Goal: Information Seeking & Learning: Learn about a topic

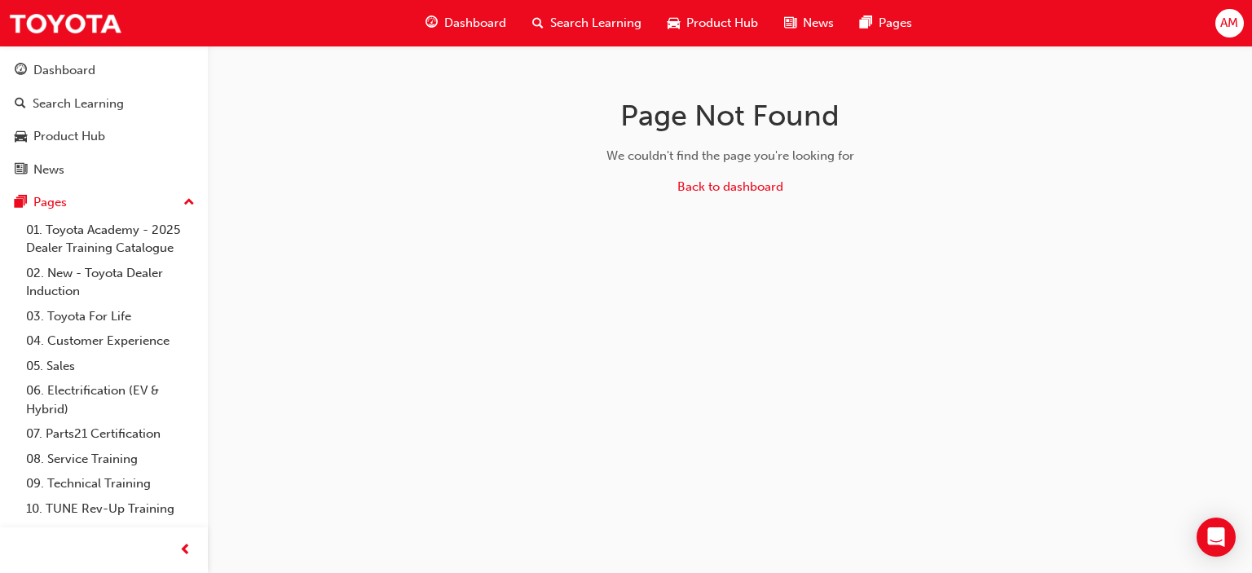
click at [1220, 24] on span "AM" at bounding box center [1229, 23] width 18 height 19
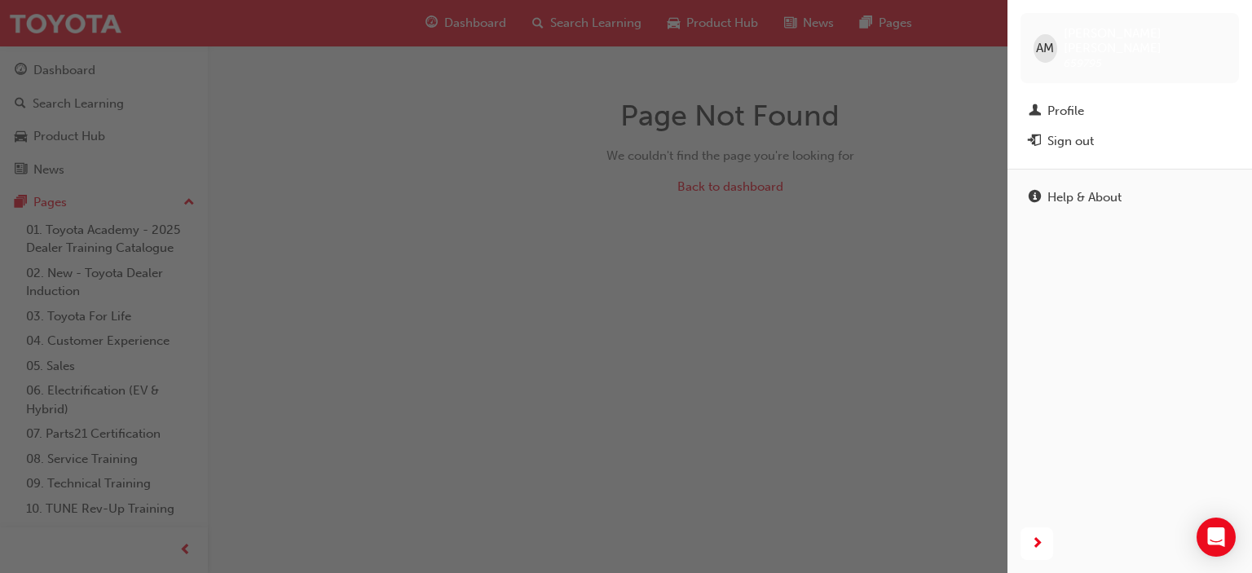
click at [1048, 42] on span "AM" at bounding box center [1045, 48] width 18 height 19
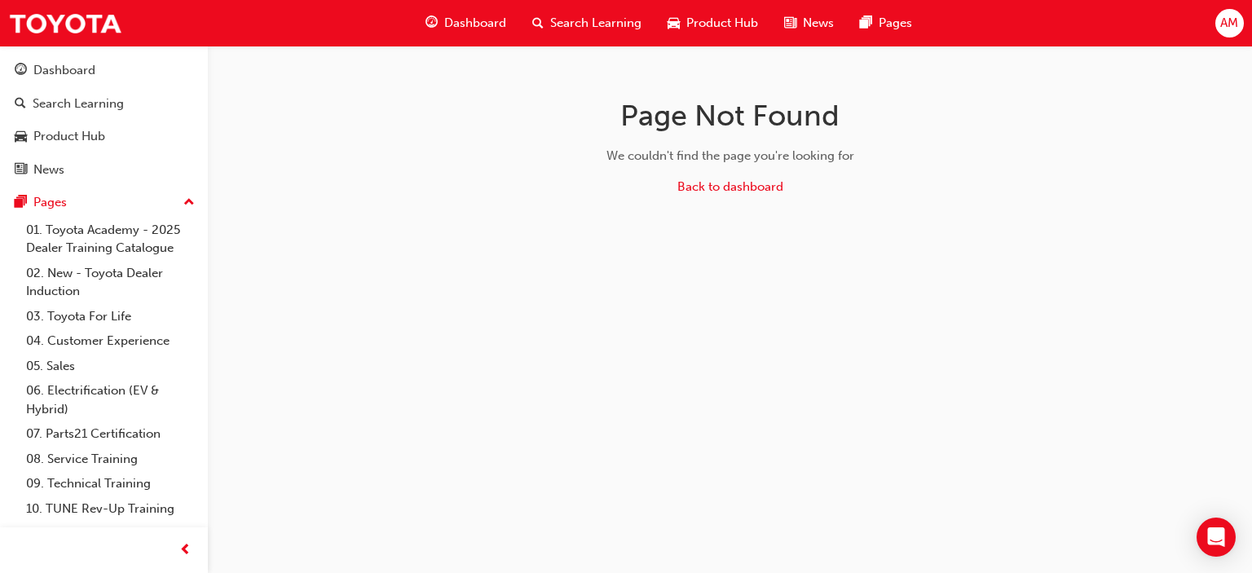
click at [1226, 28] on span "AM" at bounding box center [1229, 23] width 18 height 19
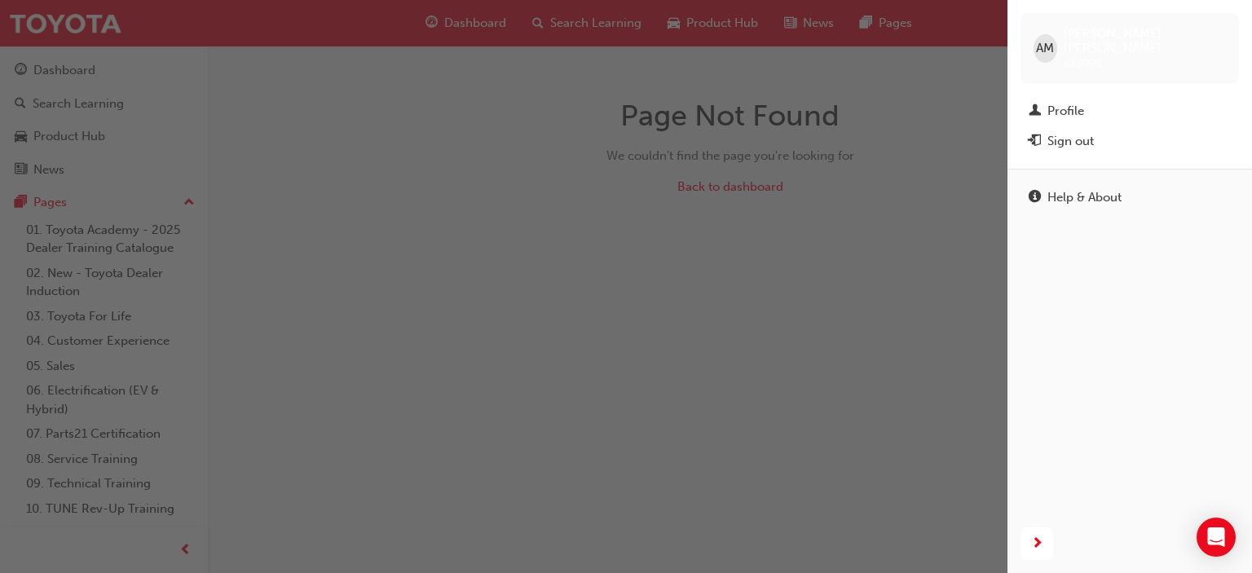
click at [874, 280] on div "button" at bounding box center [504, 286] width 1008 height 573
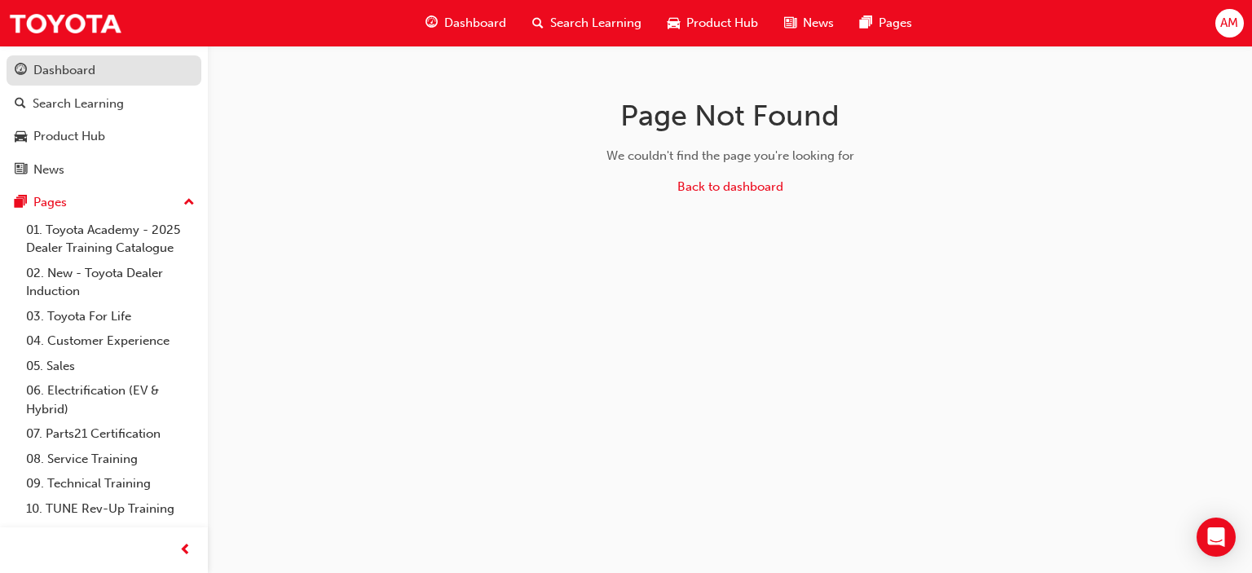
click at [59, 70] on div "Dashboard" at bounding box center [64, 70] width 62 height 19
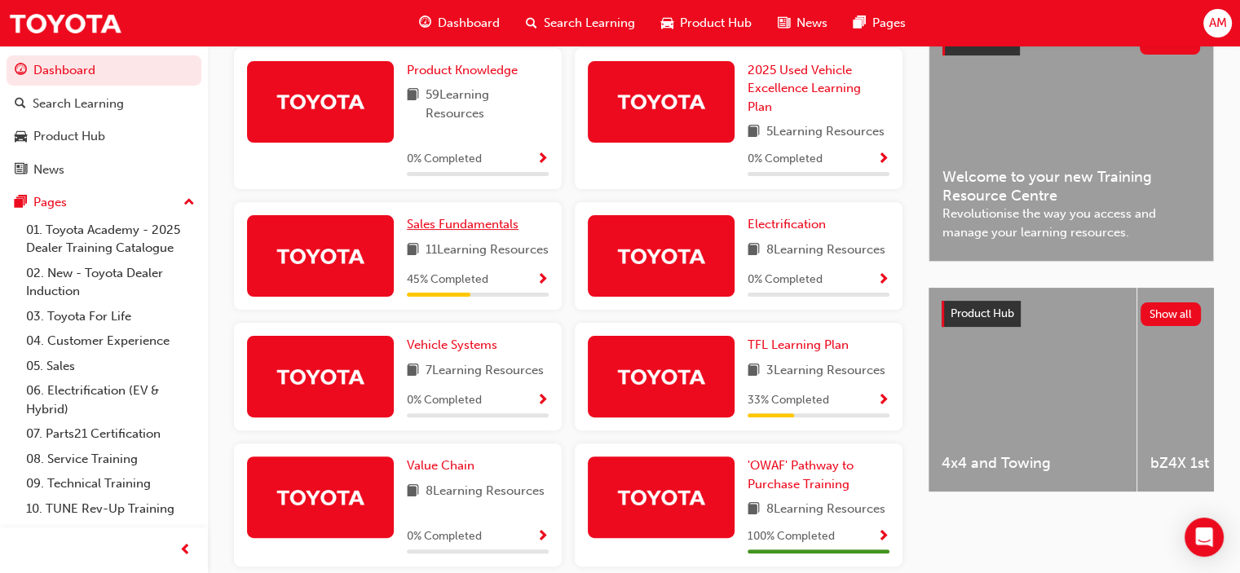
scroll to position [408, 0]
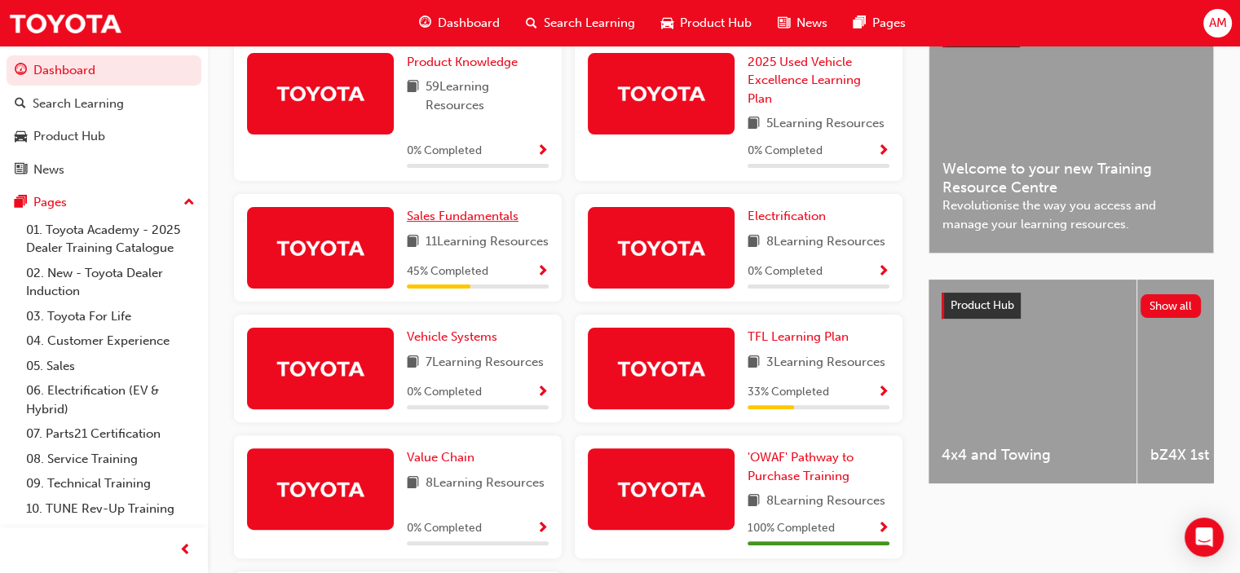
click at [493, 223] on span "Sales Fundamentals" at bounding box center [463, 216] width 112 height 15
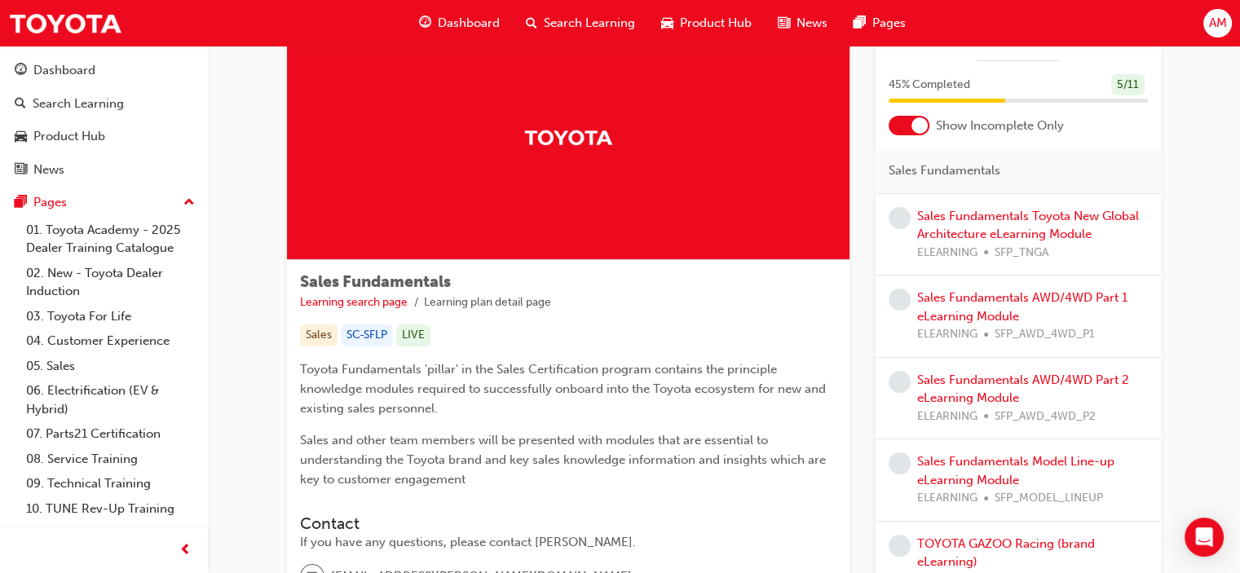
scroll to position [82, 0]
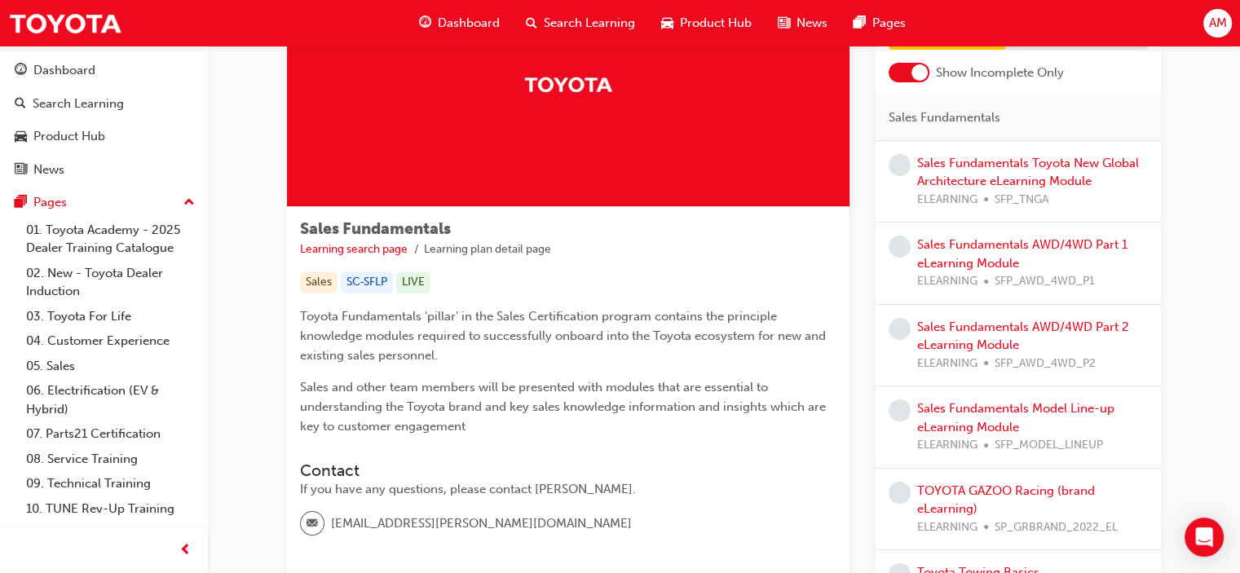
click at [460, 11] on div "Dashboard" at bounding box center [459, 23] width 107 height 33
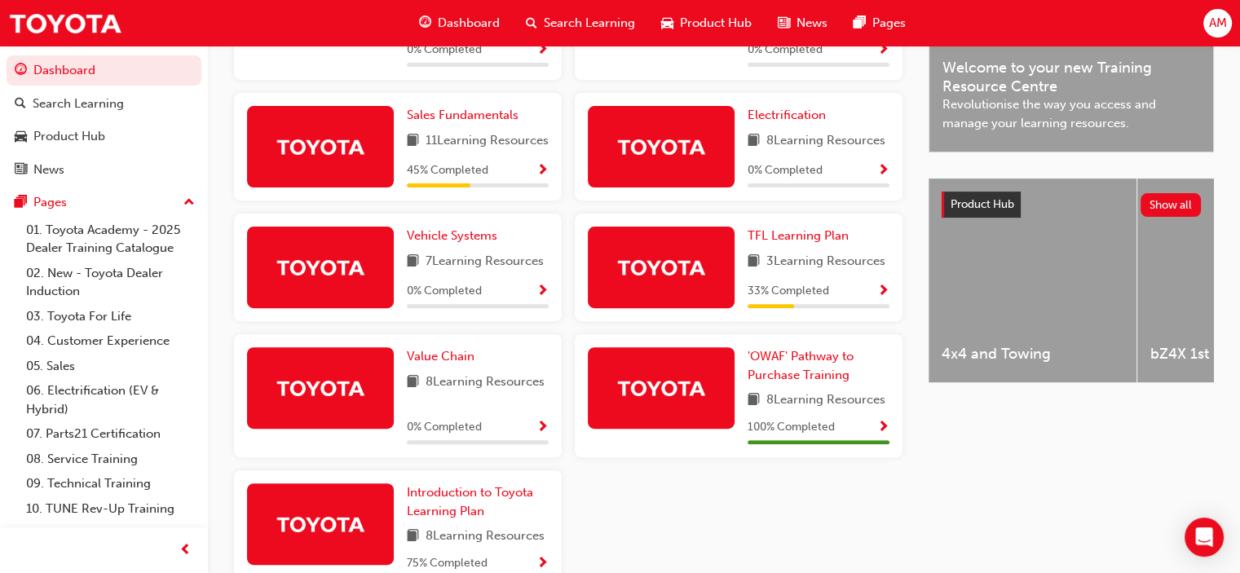
scroll to position [483, 0]
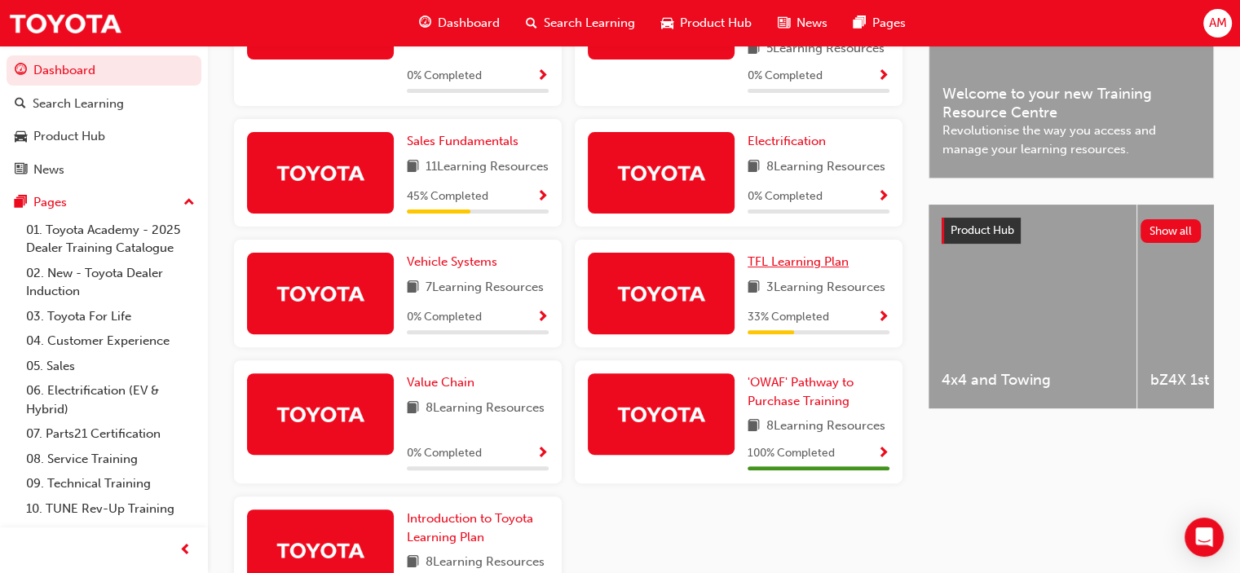
click at [776, 269] on span "TFL Learning Plan" at bounding box center [798, 261] width 101 height 15
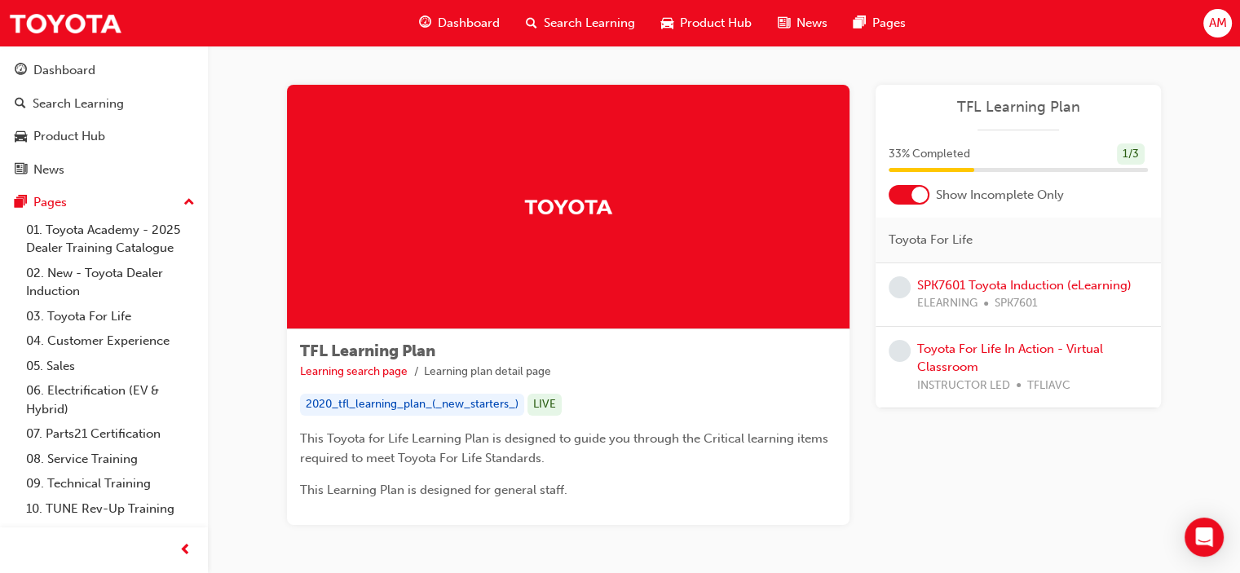
scroll to position [20, 0]
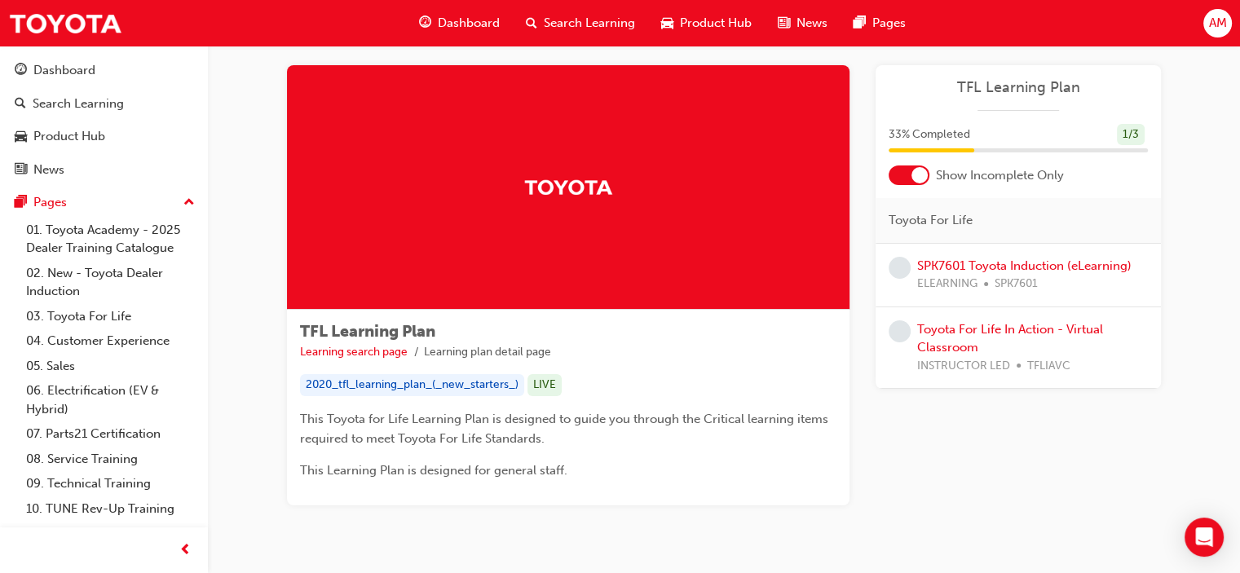
click at [458, 25] on span "Dashboard" at bounding box center [469, 23] width 62 height 19
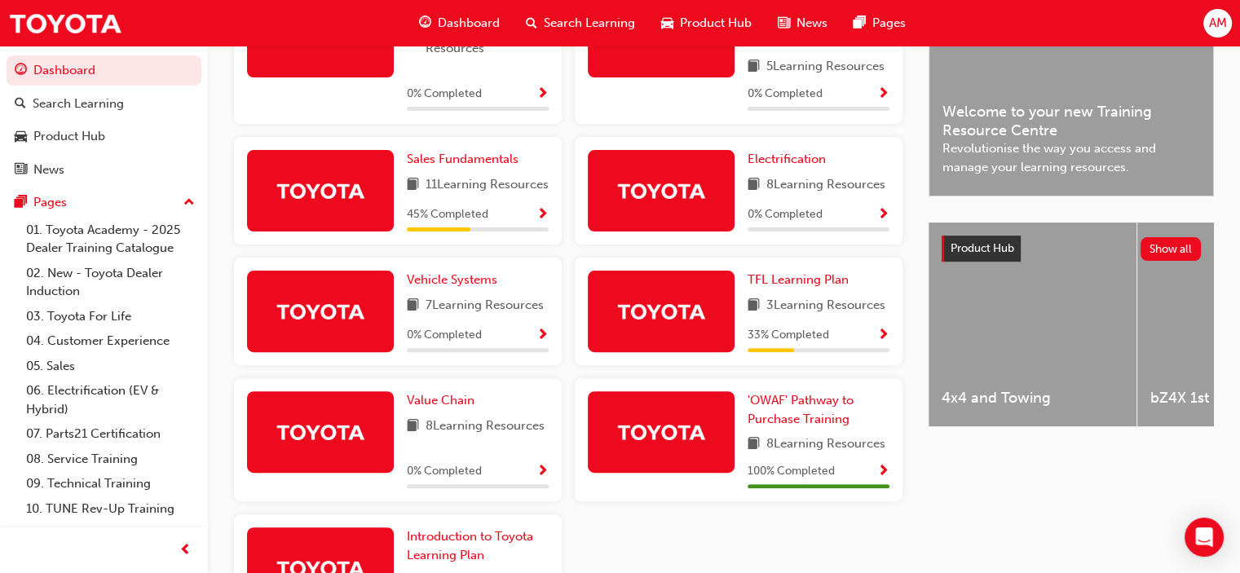
scroll to position [469, 0]
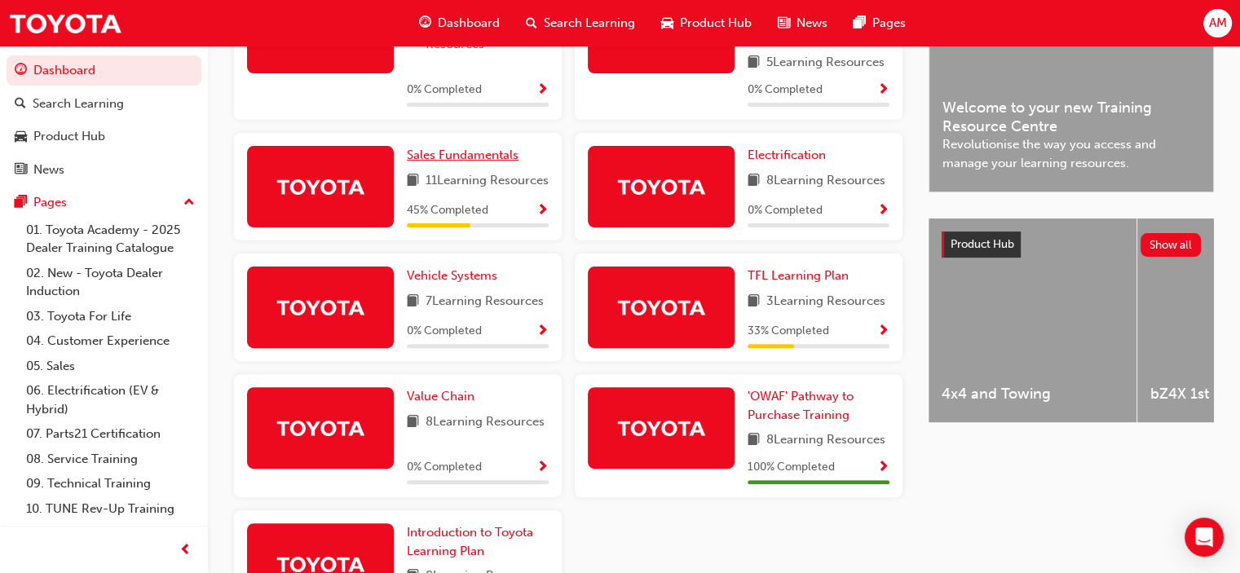
click at [485, 162] on span "Sales Fundamentals" at bounding box center [463, 155] width 112 height 15
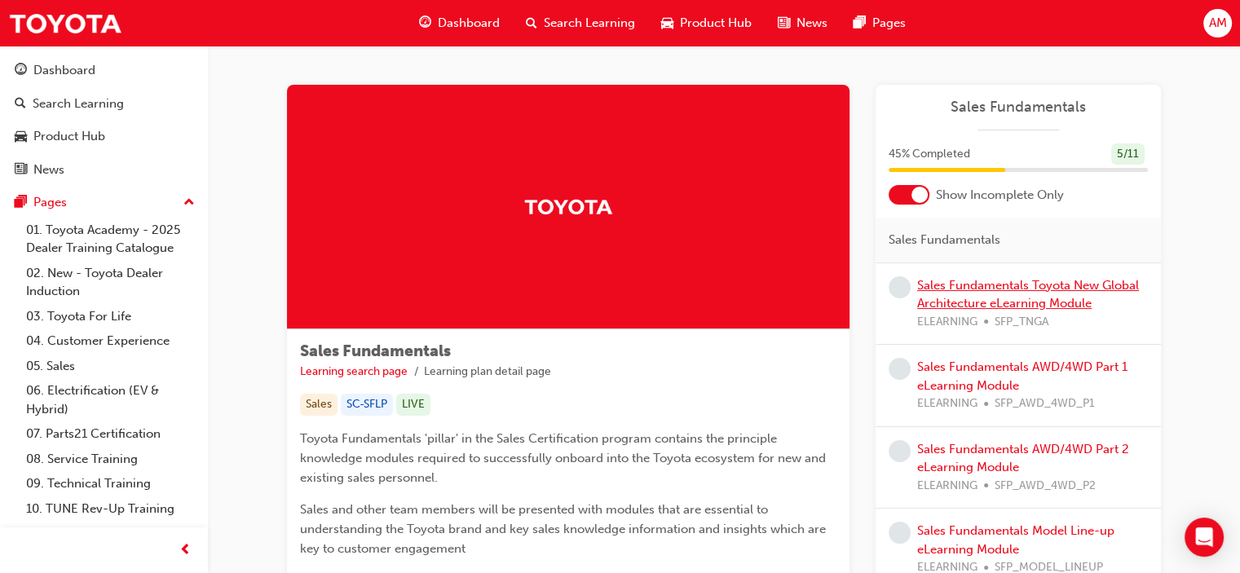
click at [983, 285] on link "Sales Fundamentals Toyota New Global Architecture eLearning Module" at bounding box center [1028, 294] width 222 height 33
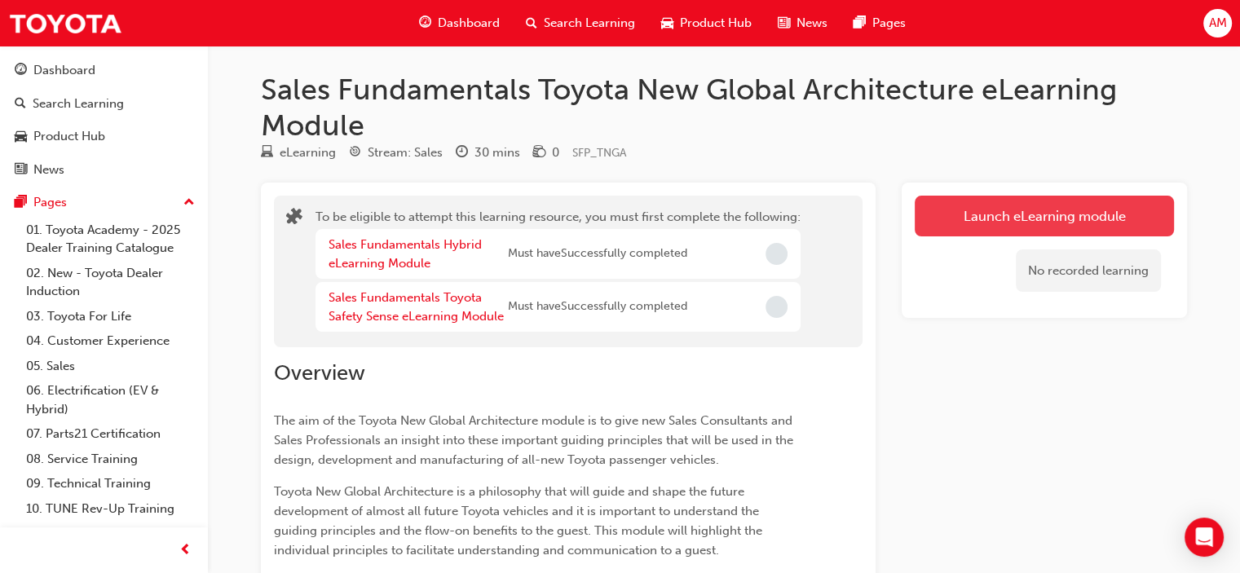
click at [989, 218] on button "Launch eLearning module" at bounding box center [1044, 216] width 259 height 41
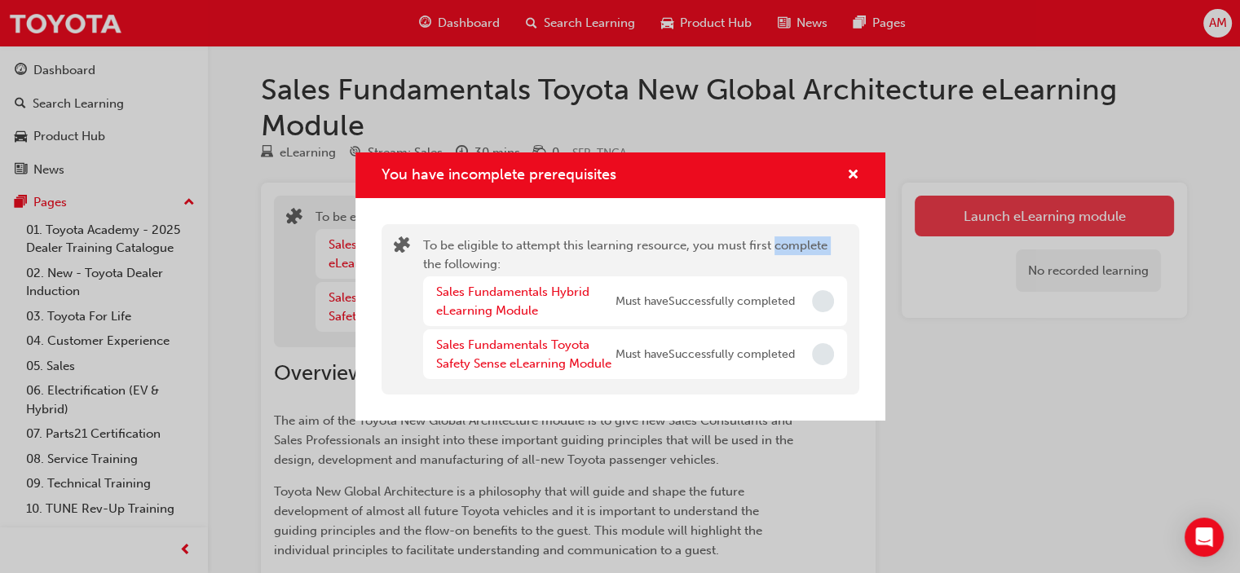
click at [989, 218] on div "You have incomplete prerequisites To be eligible to attempt this learning resou…" at bounding box center [620, 286] width 1240 height 573
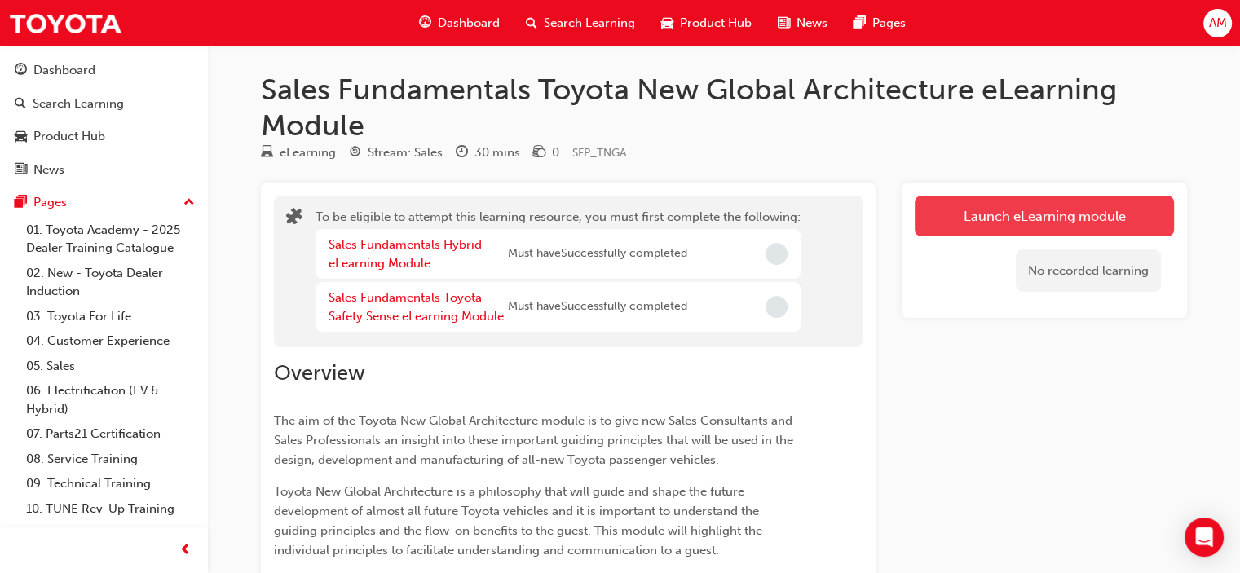
click at [989, 218] on button "Launch eLearning module" at bounding box center [1044, 216] width 259 height 41
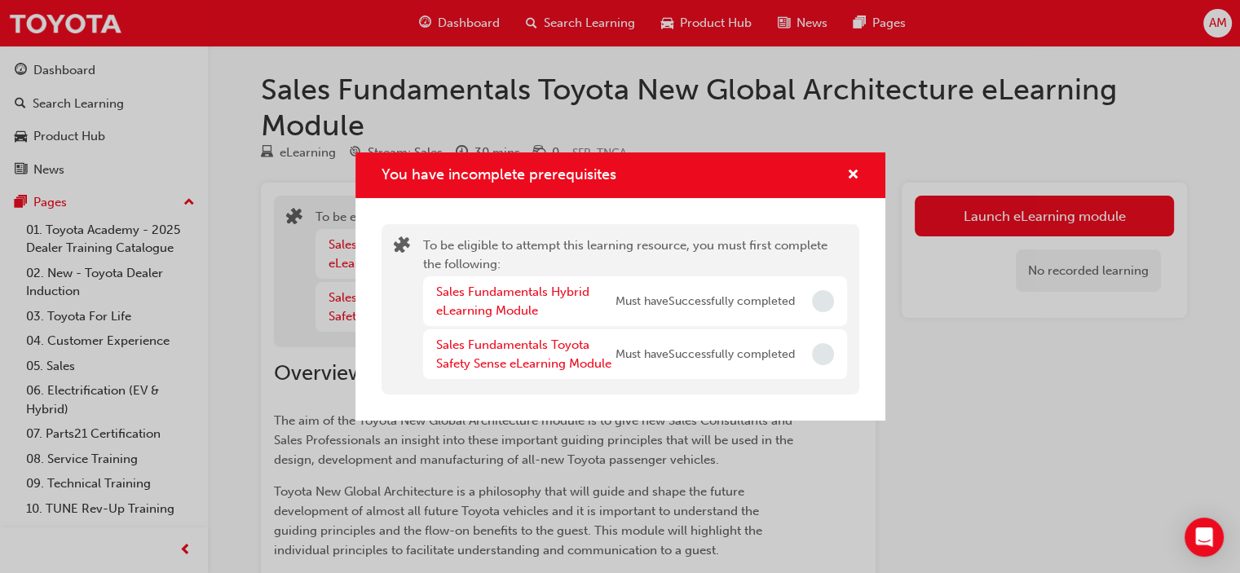
click at [817, 301] on span "Incomplete" at bounding box center [823, 301] width 22 height 22
click at [545, 293] on link "Sales Fundamentals Hybrid eLearning Module" at bounding box center [512, 301] width 153 height 33
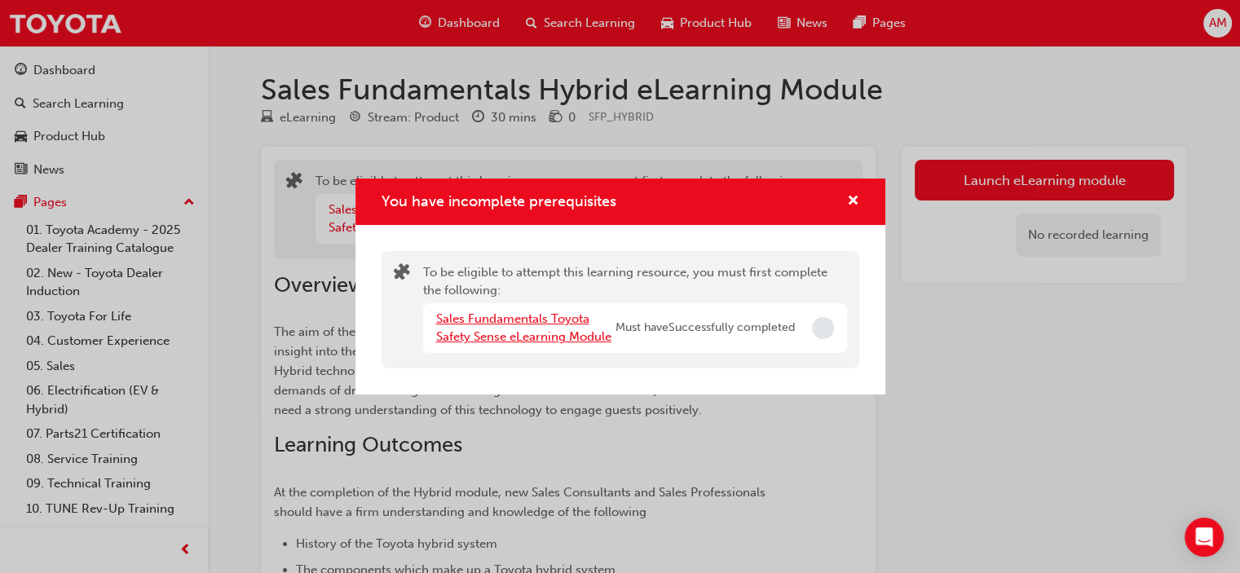
click at [574, 321] on link "Sales Fundamentals Toyota Safety Sense eLearning Module" at bounding box center [523, 327] width 175 height 33
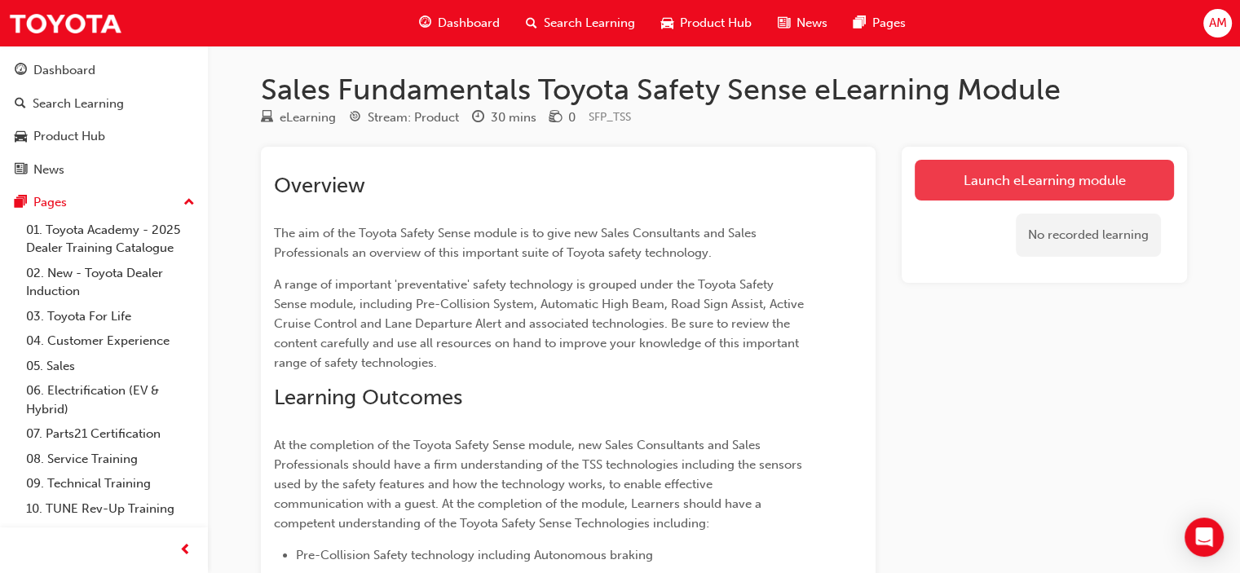
click at [963, 172] on link "Launch eLearning module" at bounding box center [1044, 180] width 259 height 41
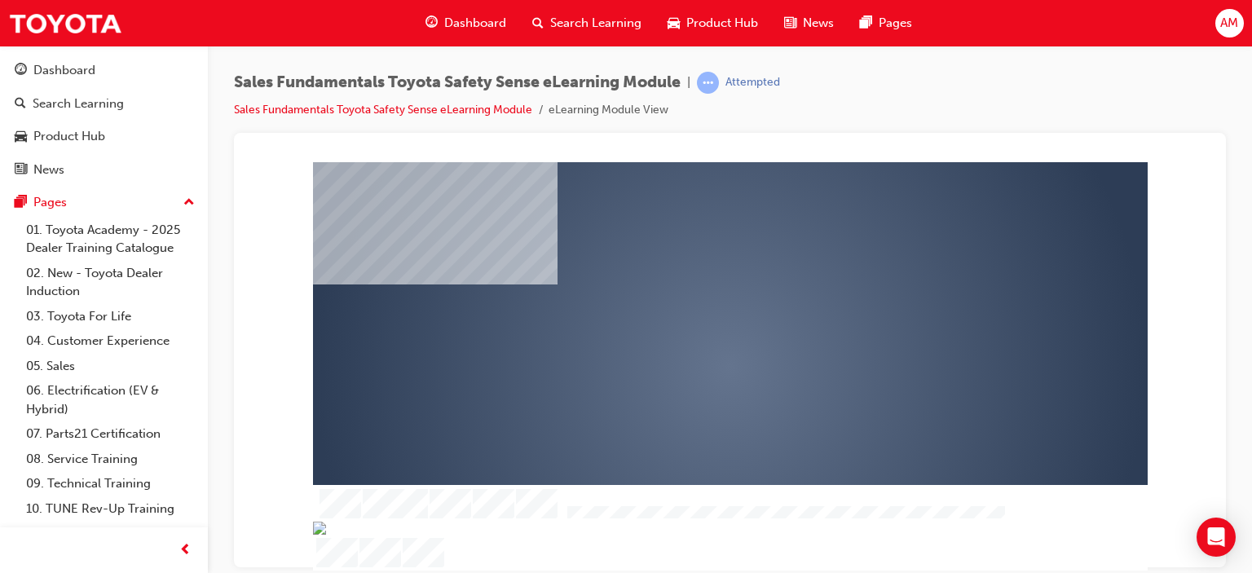
click at [683, 319] on div "play" at bounding box center [683, 319] width 0 height 0
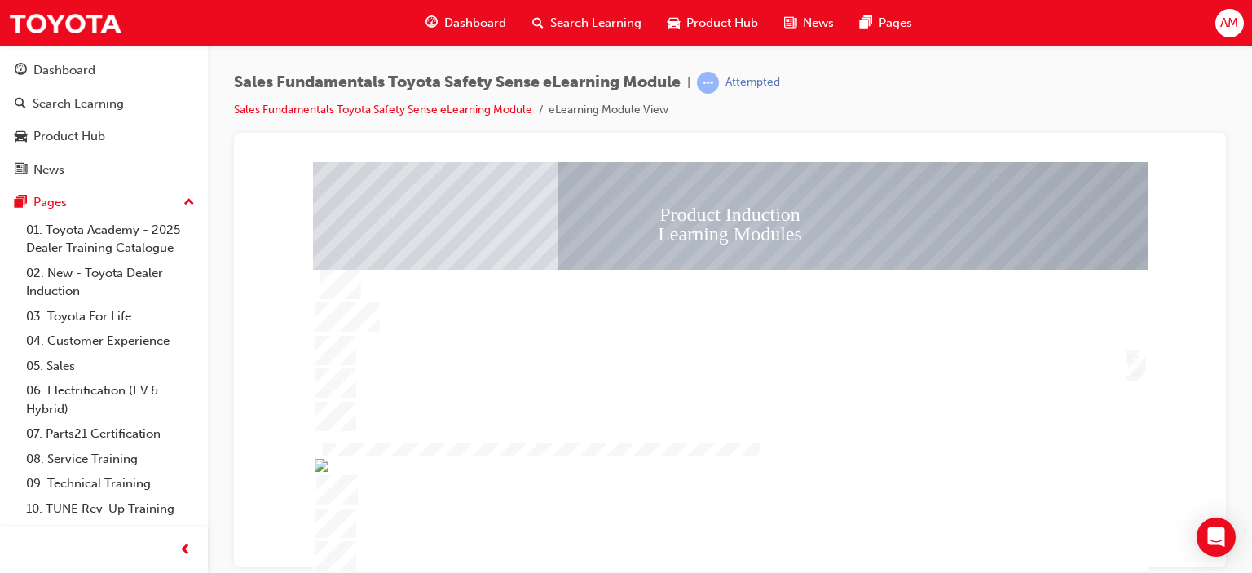
click at [1132, 359] on div "SmartShape" at bounding box center [1135, 365] width 16 height 26
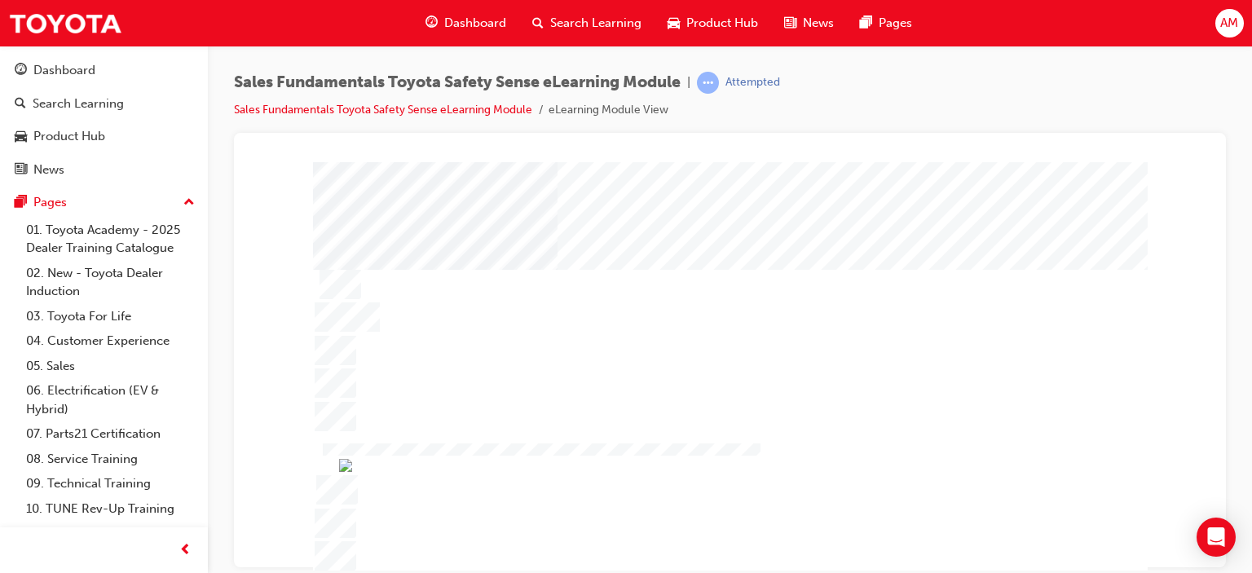
click at [1159, 368] on div at bounding box center [730, 365] width 966 height 408
click at [1189, 435] on div at bounding box center [730, 365] width 966 height 408
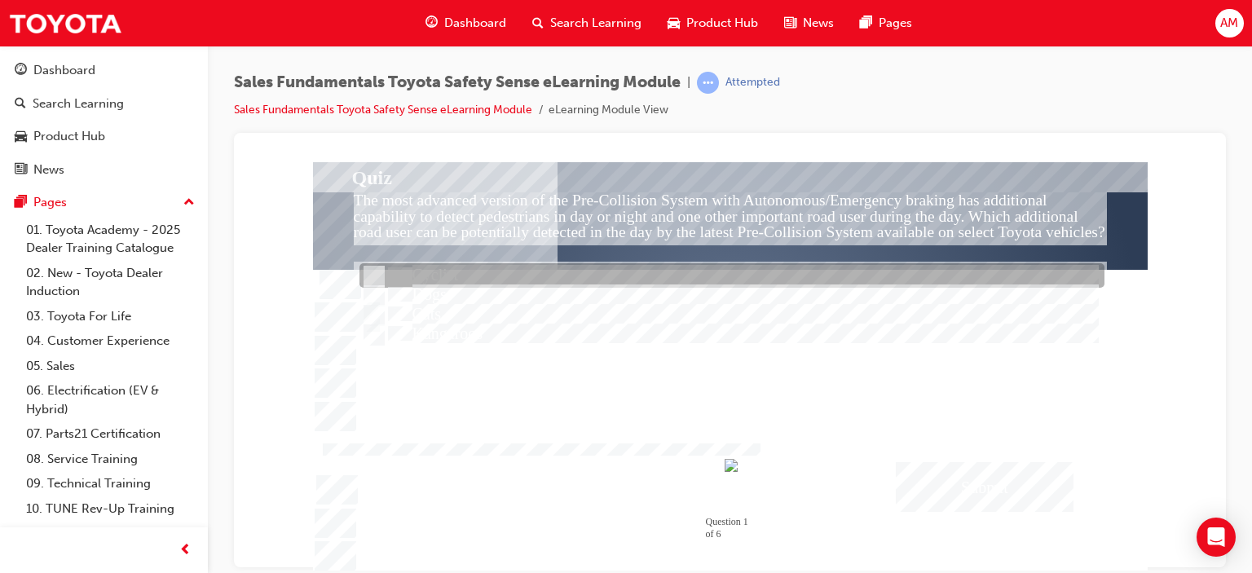
click at [374, 271] on input "Cyclist" at bounding box center [373, 276] width 18 height 18
radio input "true"
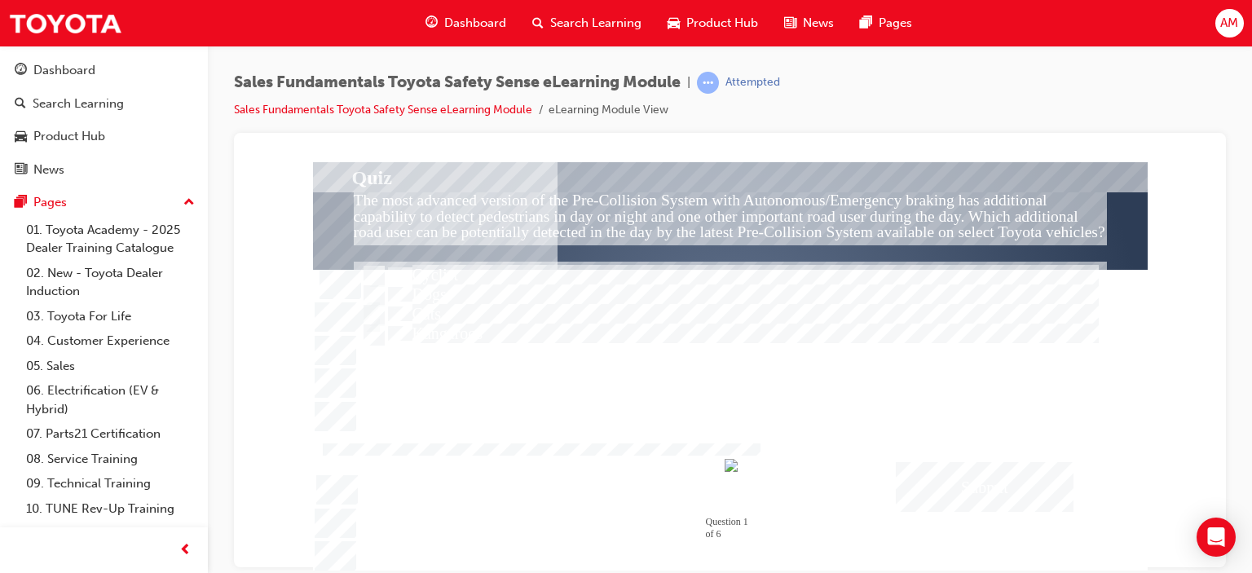
click at [996, 483] on div "Submit" at bounding box center [985, 486] width 178 height 50
click at [1025, 395] on div at bounding box center [730, 365] width 835 height 409
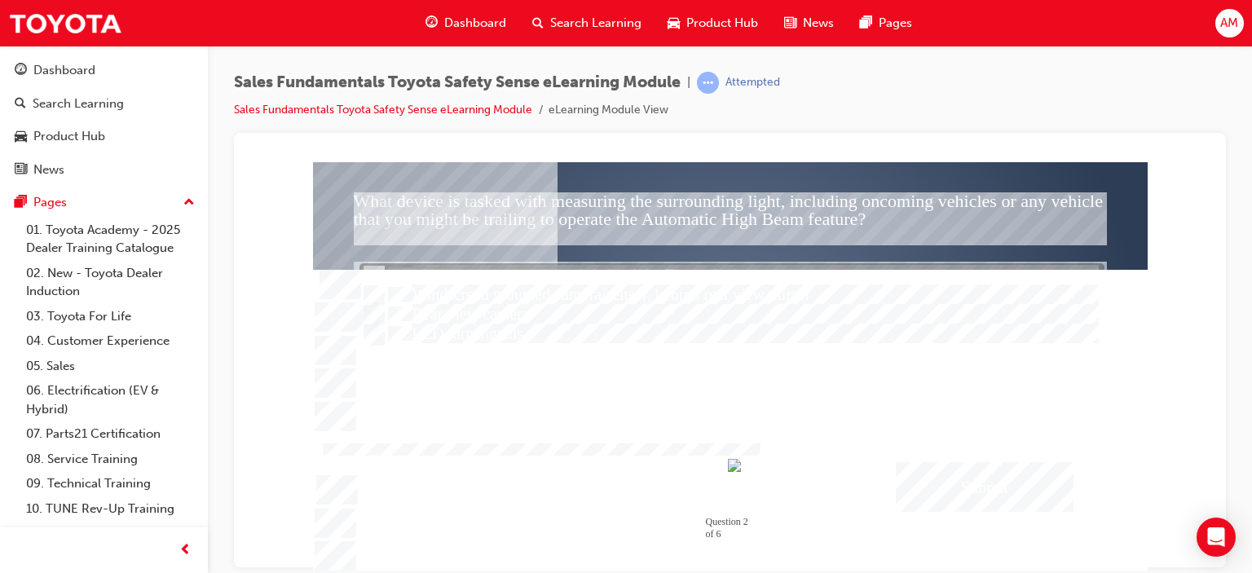
click at [368, 273] on input "Millimetre-wave radar unit behind the Toyota badge" at bounding box center [373, 276] width 18 height 18
radio input "true"
click at [986, 487] on div "Submit" at bounding box center [985, 486] width 178 height 50
click at [841, 363] on div at bounding box center [730, 365] width 835 height 409
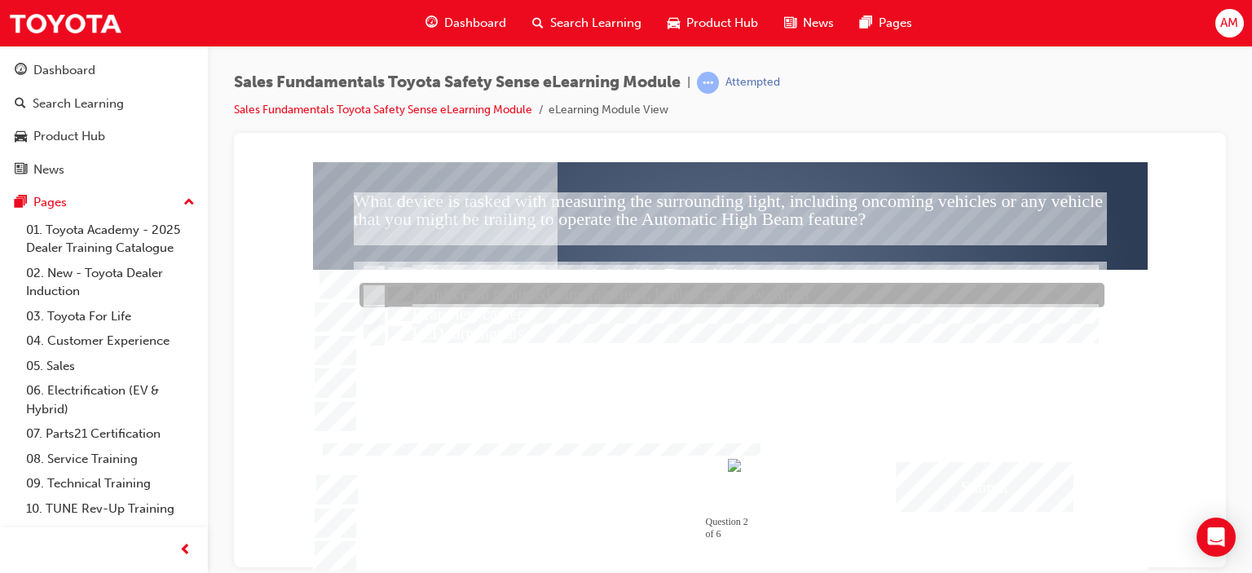
click at [375, 291] on input "Windscreen mounted camera/sensor, behind rear view mirror" at bounding box center [373, 296] width 18 height 18
radio input "true"
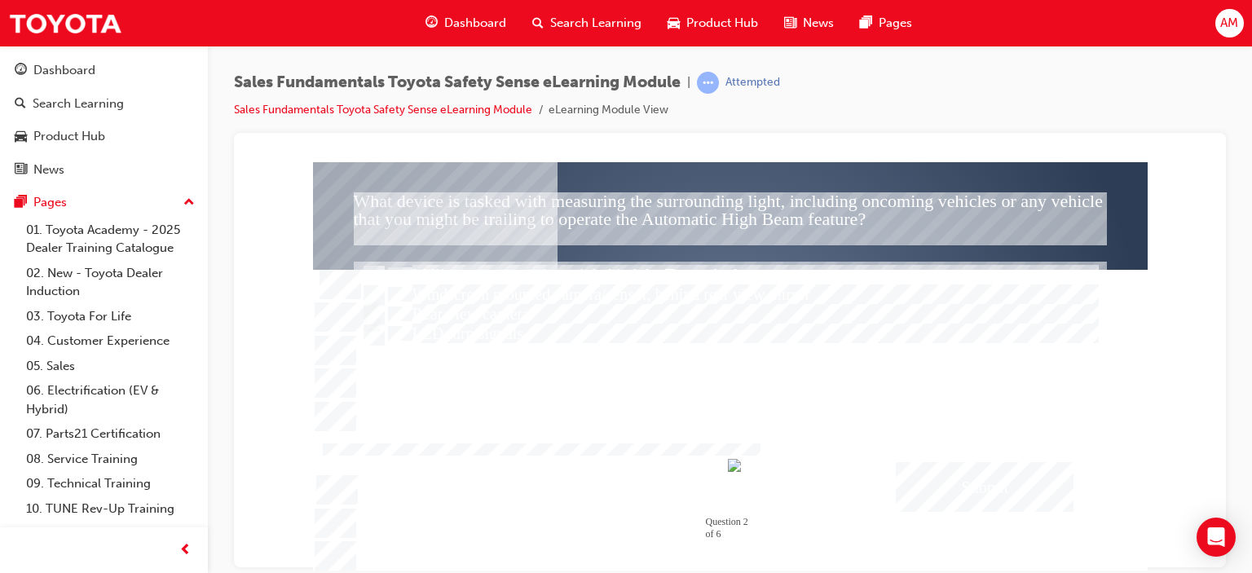
click at [983, 483] on div "Submit" at bounding box center [985, 486] width 178 height 50
click at [1030, 404] on div at bounding box center [730, 365] width 835 height 409
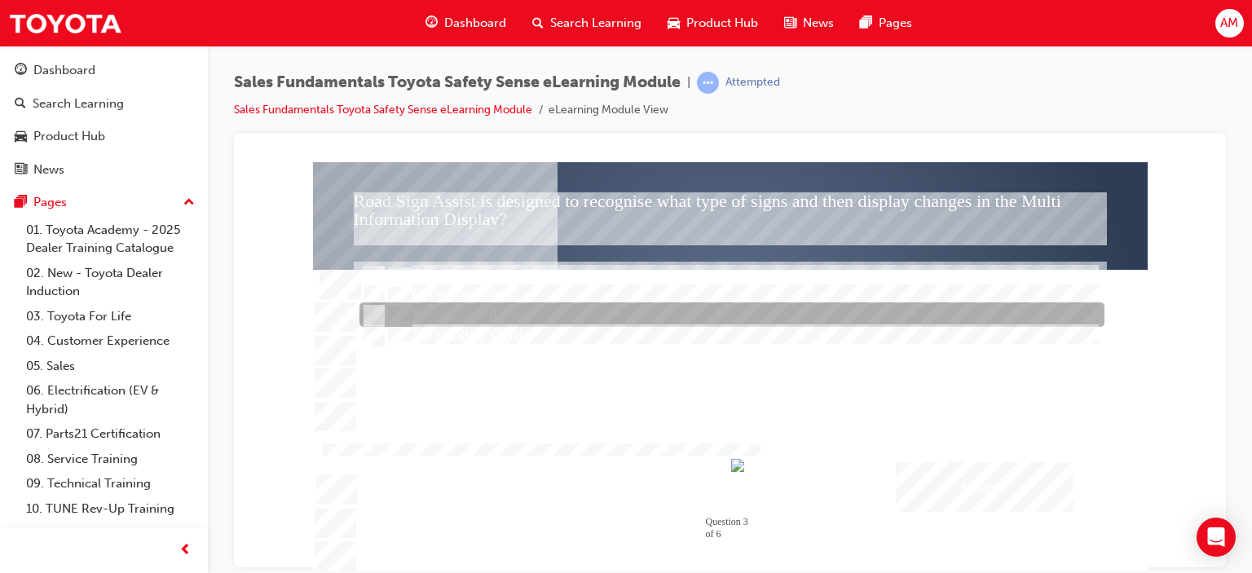
click at [372, 311] on input "Posted speed signs" at bounding box center [373, 316] width 18 height 18
radio input "true"
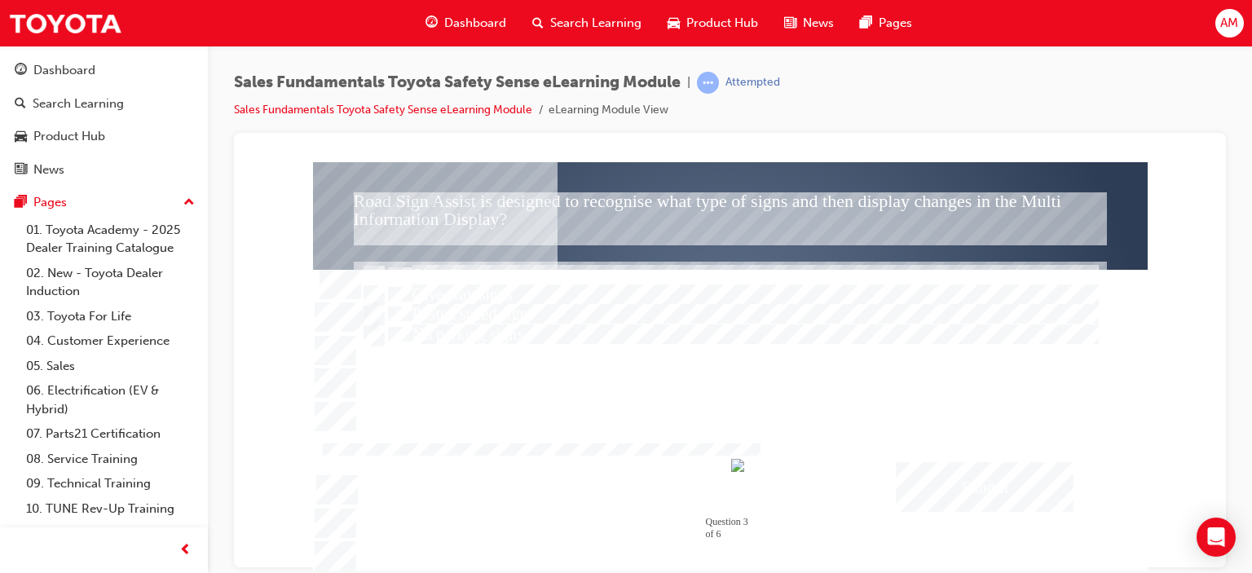
click at [1002, 480] on div "Submit" at bounding box center [985, 486] width 178 height 50
click at [913, 327] on div at bounding box center [730, 365] width 835 height 409
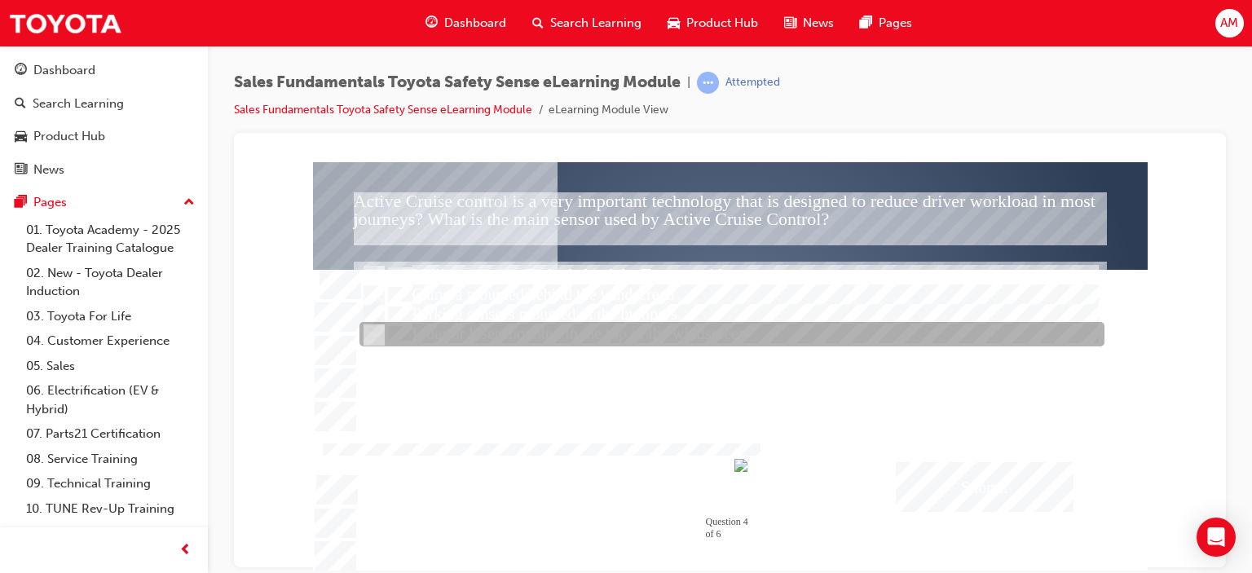
click at [372, 330] on input "Lidar or laser mounted in the top of the windscreen" at bounding box center [373, 335] width 18 height 18
radio input "true"
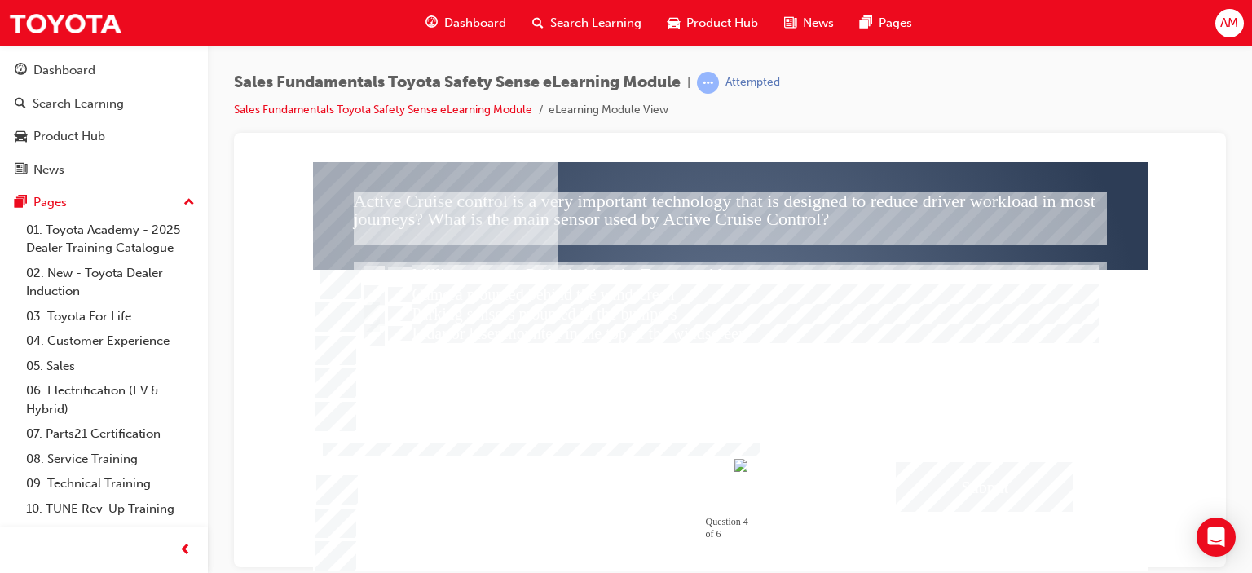
click at [982, 484] on div "Submit" at bounding box center [985, 486] width 178 height 50
click at [376, 275] on div at bounding box center [730, 365] width 835 height 409
click at [375, 270] on input "Millimetre-wave Radar behind the Toyota emblem" at bounding box center [373, 276] width 18 height 18
radio input "true"
click at [938, 478] on div "Submit" at bounding box center [985, 486] width 178 height 50
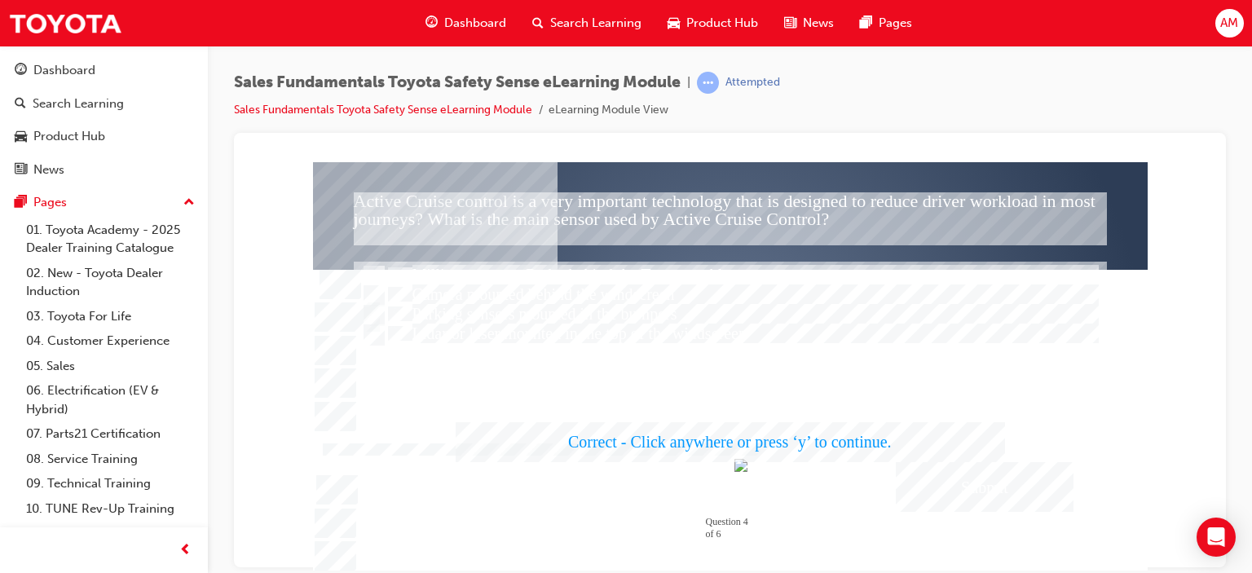
click at [934, 392] on div at bounding box center [730, 365] width 835 height 409
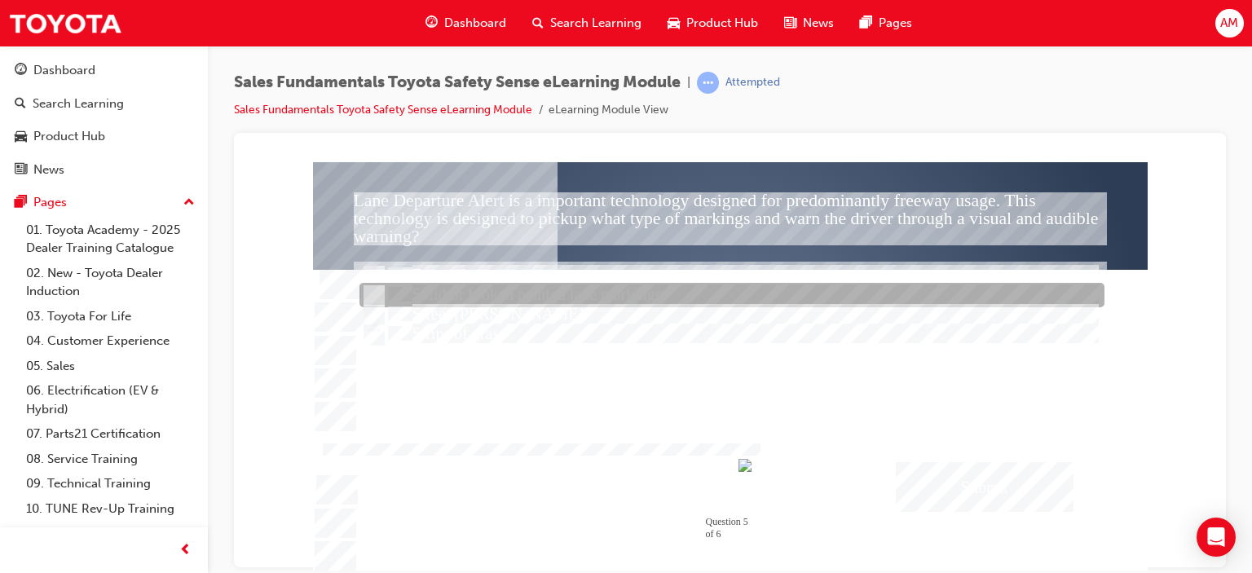
click at [369, 292] on input "Solid or broken painted lane markings" at bounding box center [373, 296] width 18 height 18
radio input "true"
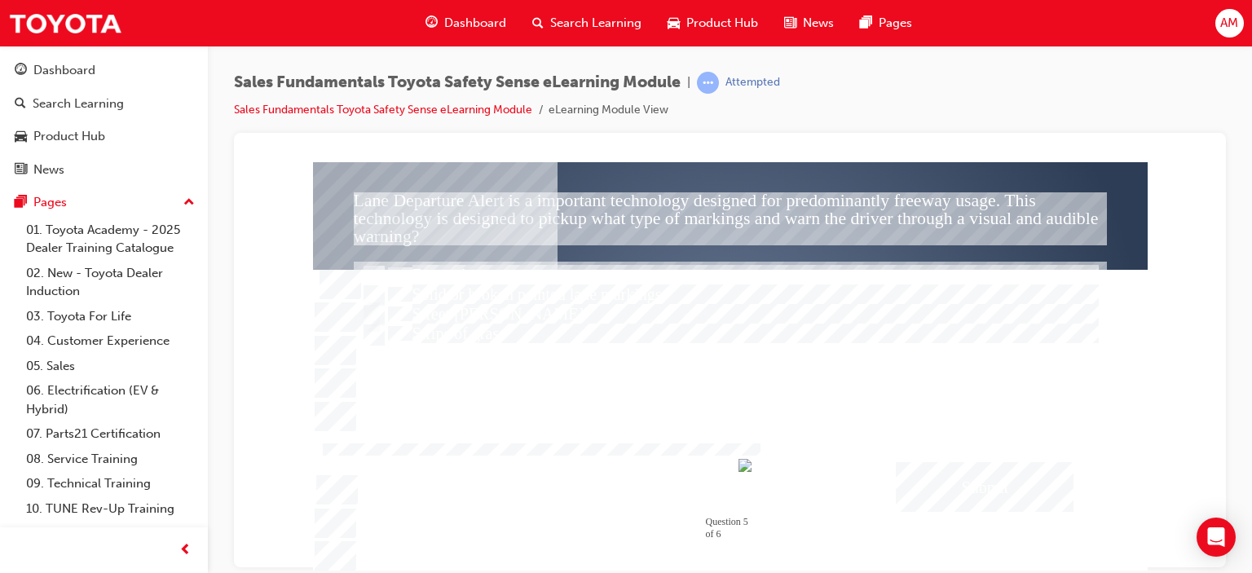
click at [965, 477] on div "Submit" at bounding box center [985, 486] width 178 height 50
click at [903, 355] on div at bounding box center [730, 365] width 835 height 409
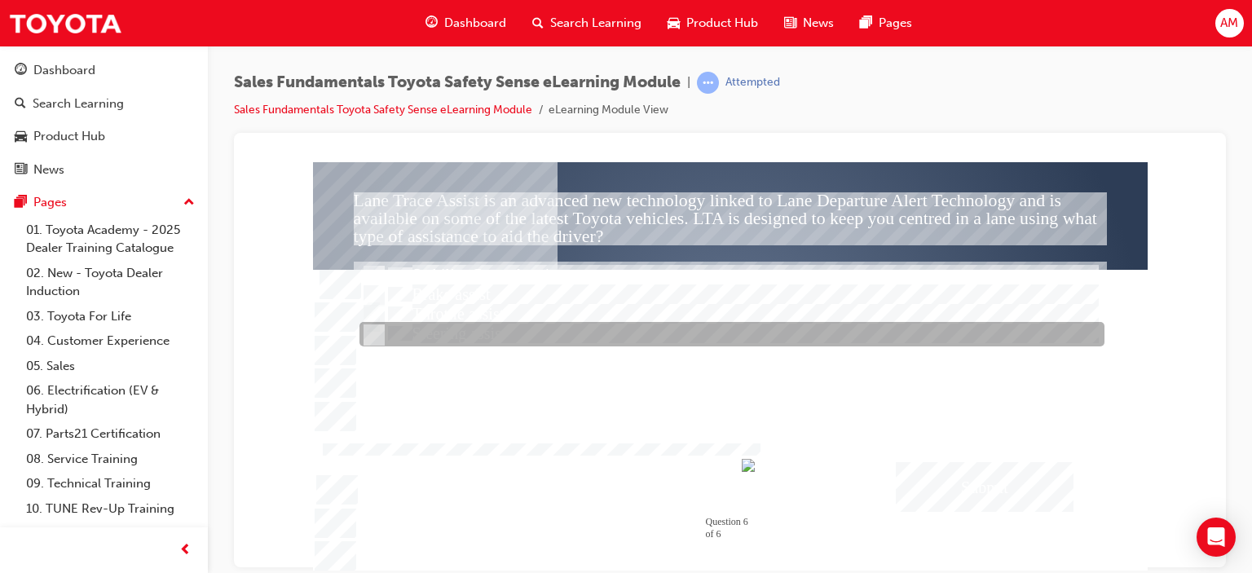
click at [372, 329] on input "Steering assist" at bounding box center [373, 335] width 18 height 18
radio input "true"
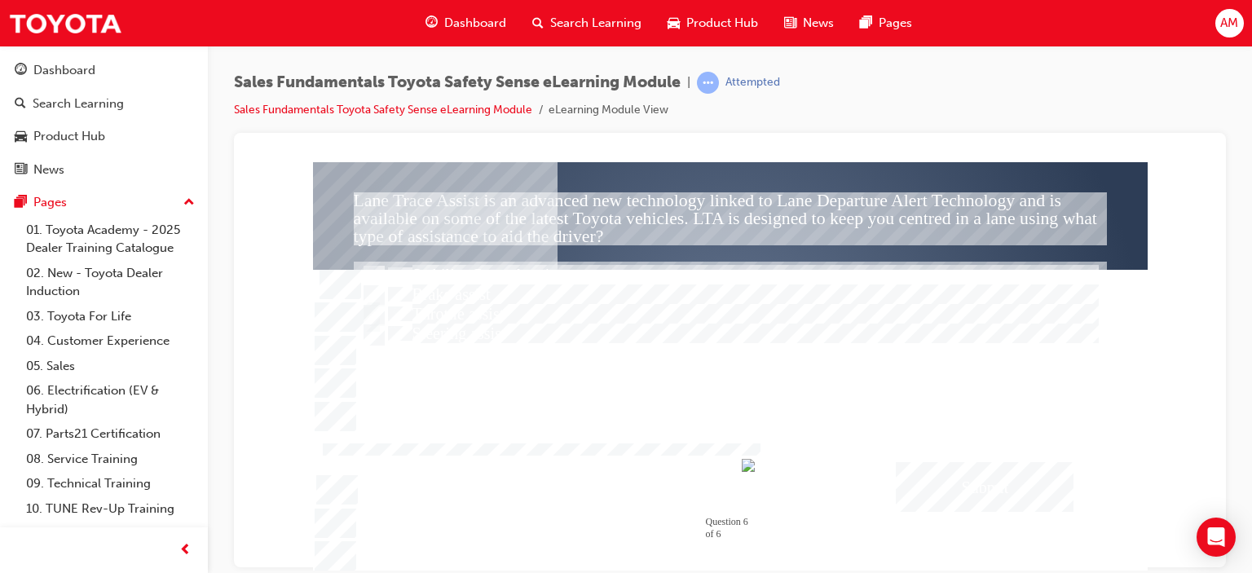
click at [941, 472] on div "Submit" at bounding box center [985, 486] width 178 height 50
click at [955, 398] on div at bounding box center [730, 365] width 835 height 409
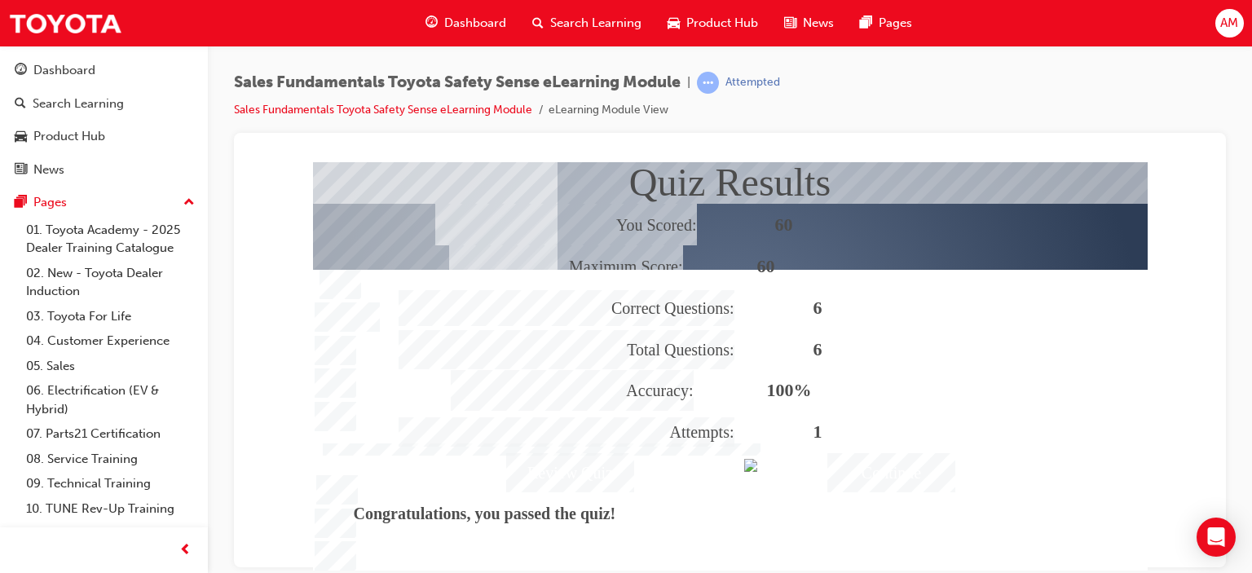
click at [910, 474] on div "Continue" at bounding box center [891, 471] width 128 height 39
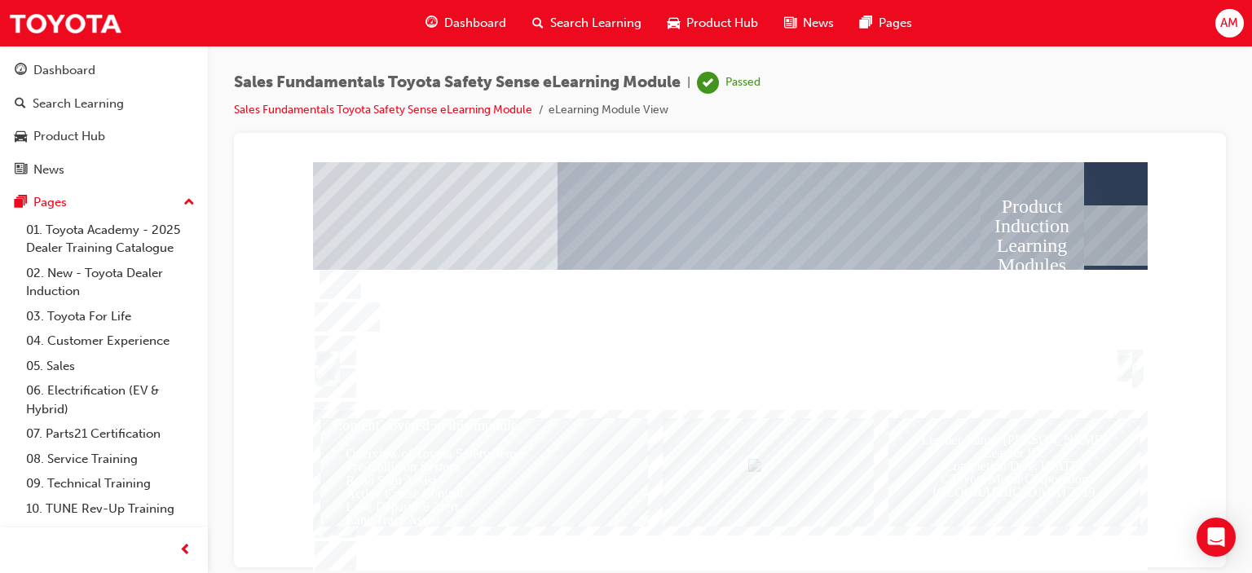
click at [1128, 362] on div "Trigger this button to exit" at bounding box center [1126, 366] width 16 height 26
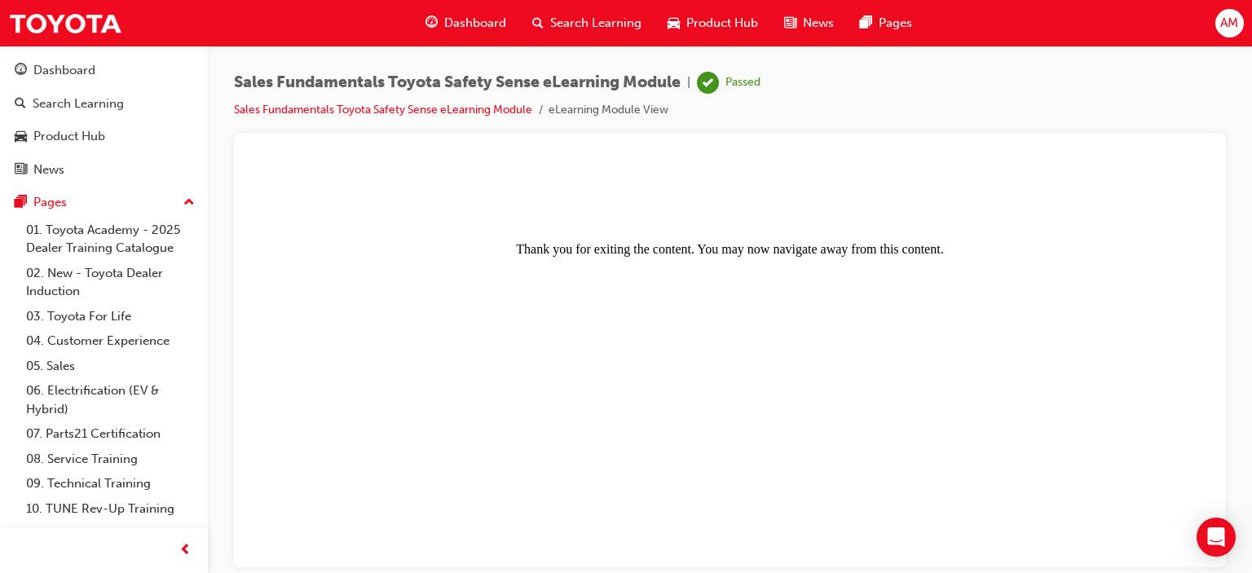
click at [479, 21] on span "Dashboard" at bounding box center [475, 23] width 62 height 19
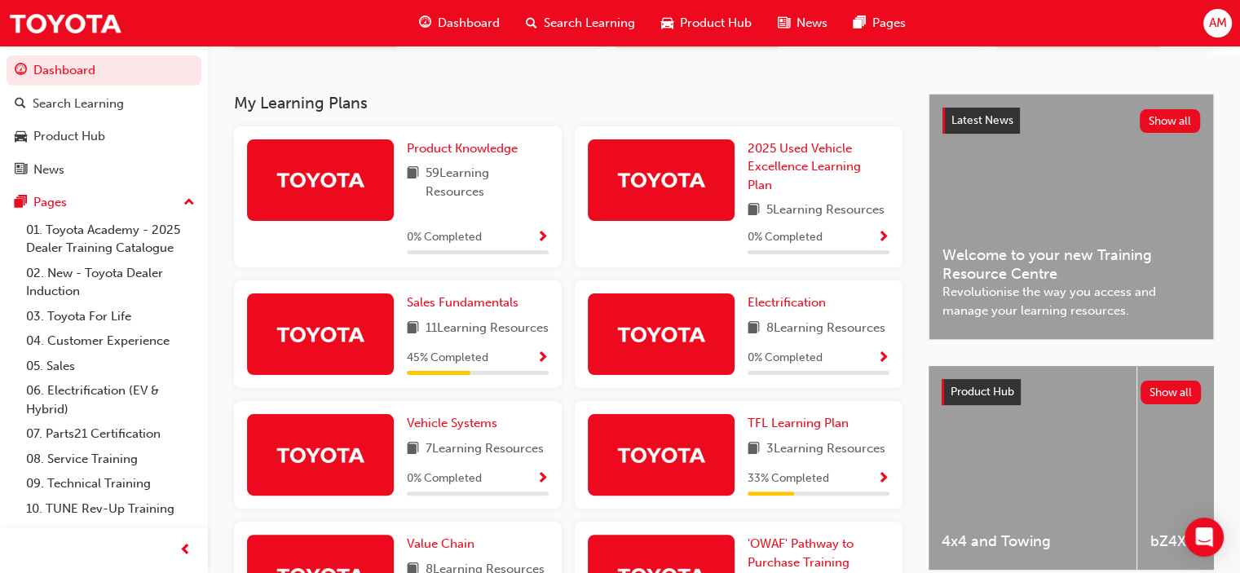
scroll to position [326, 0]
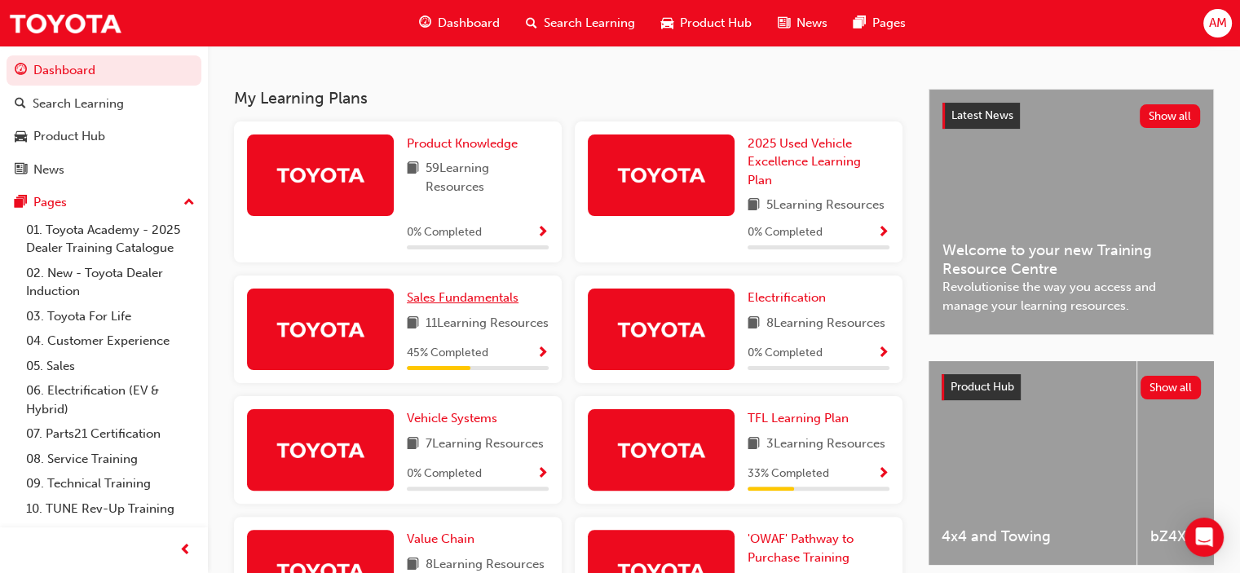
click at [437, 305] on span "Sales Fundamentals" at bounding box center [463, 297] width 112 height 15
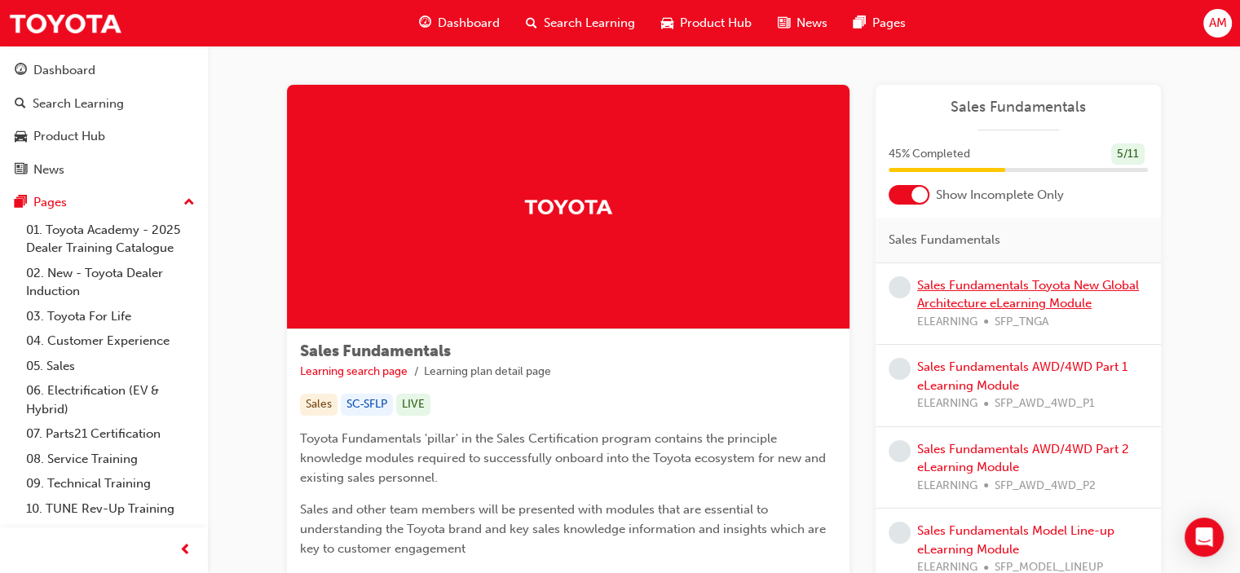
click at [988, 284] on link "Sales Fundamentals Toyota New Global Architecture eLearning Module" at bounding box center [1028, 294] width 222 height 33
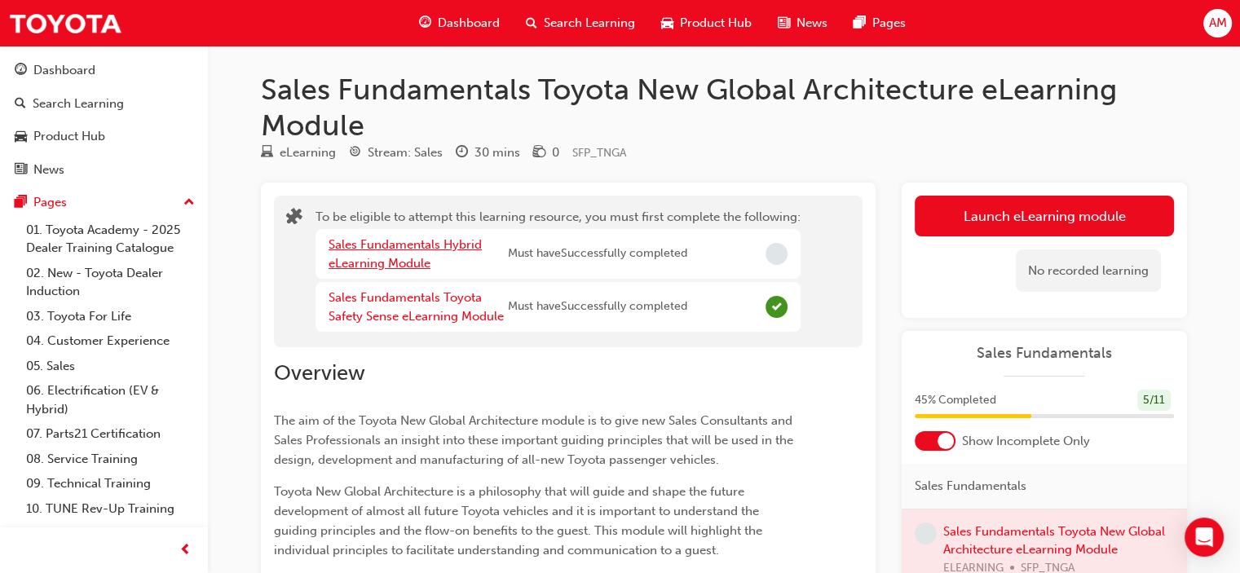
click at [403, 247] on link "Sales Fundamentals Hybrid eLearning Module" at bounding box center [405, 253] width 153 height 33
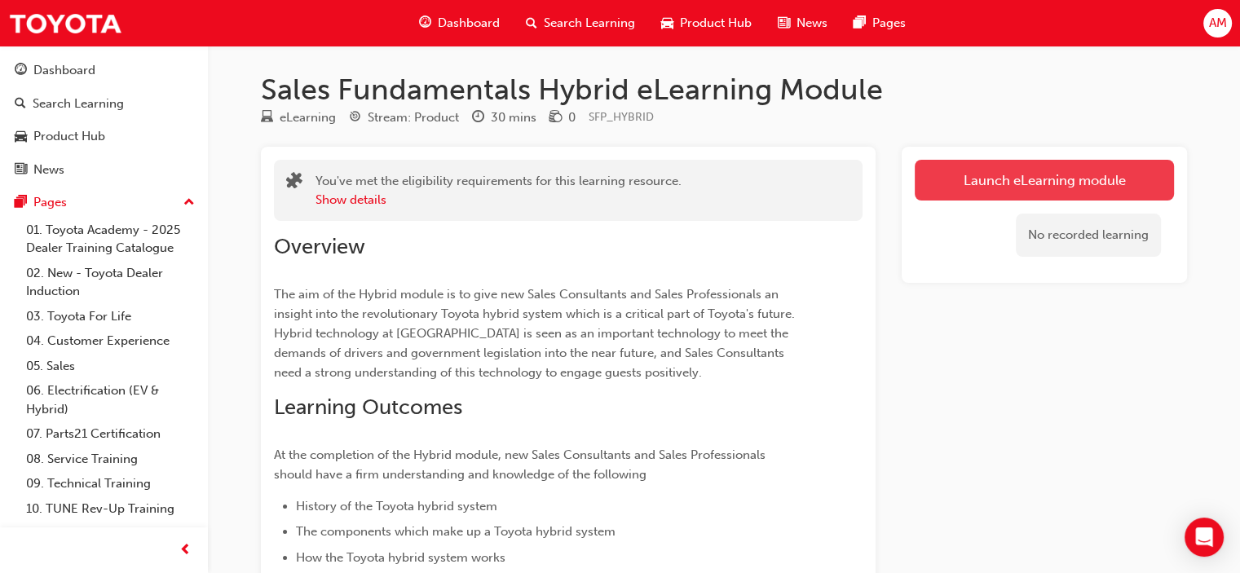
click at [1005, 183] on link "Launch eLearning module" at bounding box center [1044, 180] width 259 height 41
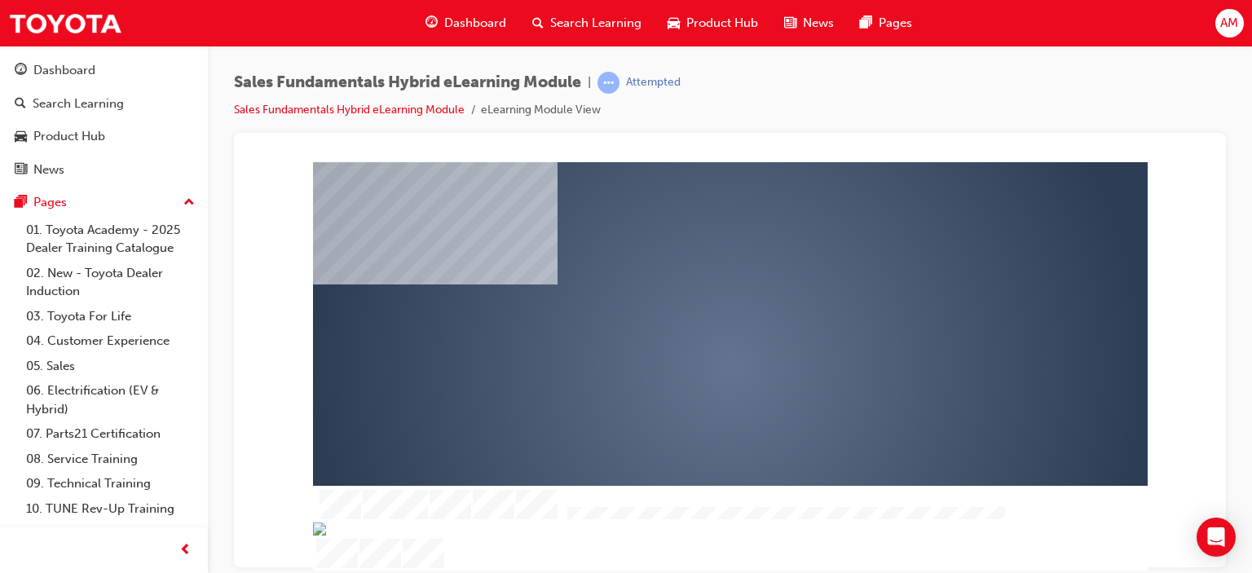
click at [683, 319] on div "play" at bounding box center [683, 319] width 0 height 0
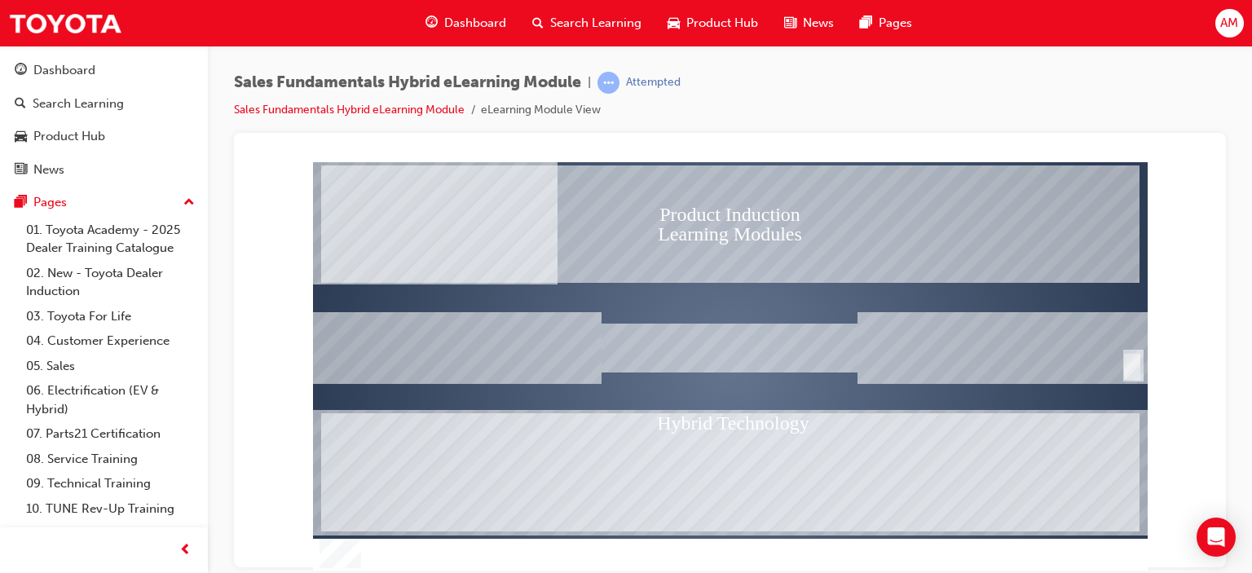
click at [1130, 360] on div "SmartShape" at bounding box center [1132, 366] width 16 height 26
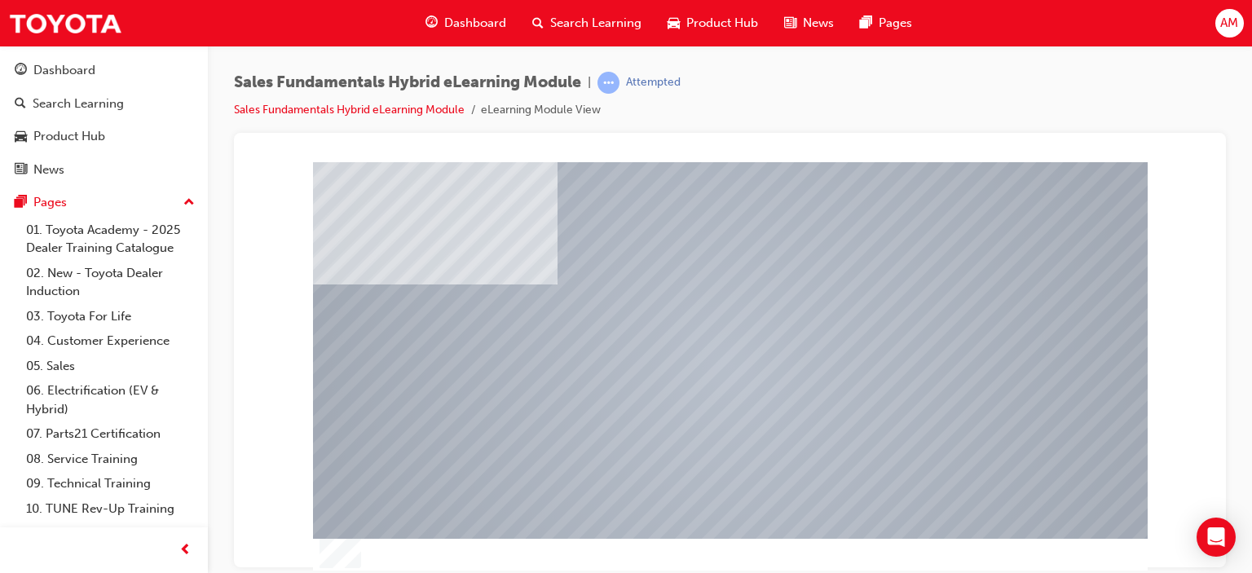
click at [747, 391] on div at bounding box center [730, 347] width 662 height 373
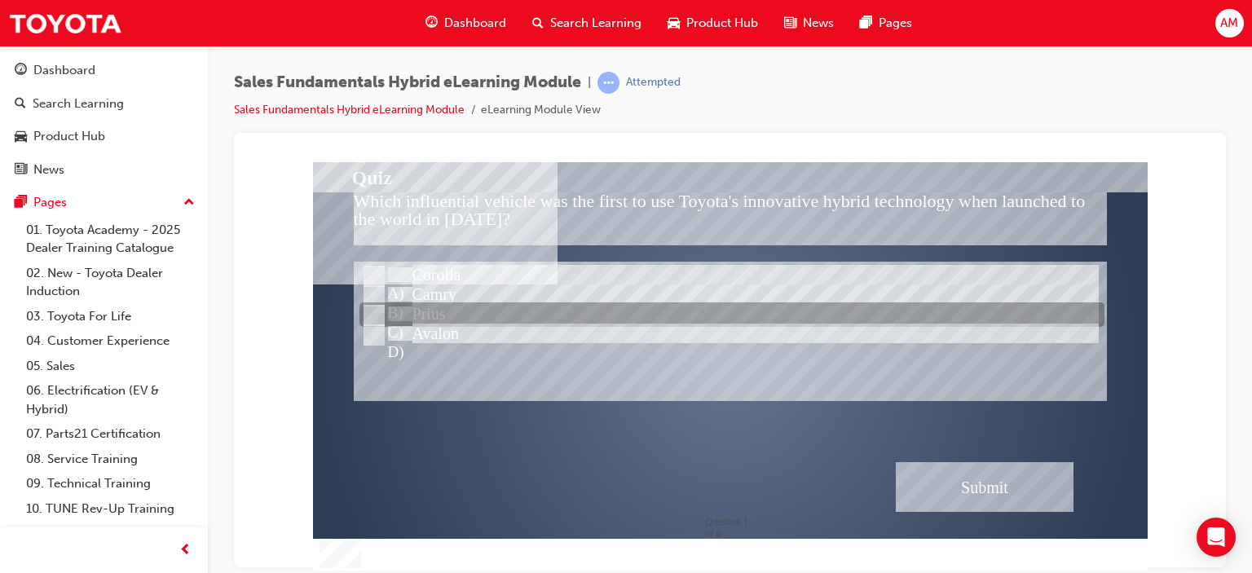
click at [377, 314] on input "Prius" at bounding box center [373, 316] width 18 height 18
radio input "true"
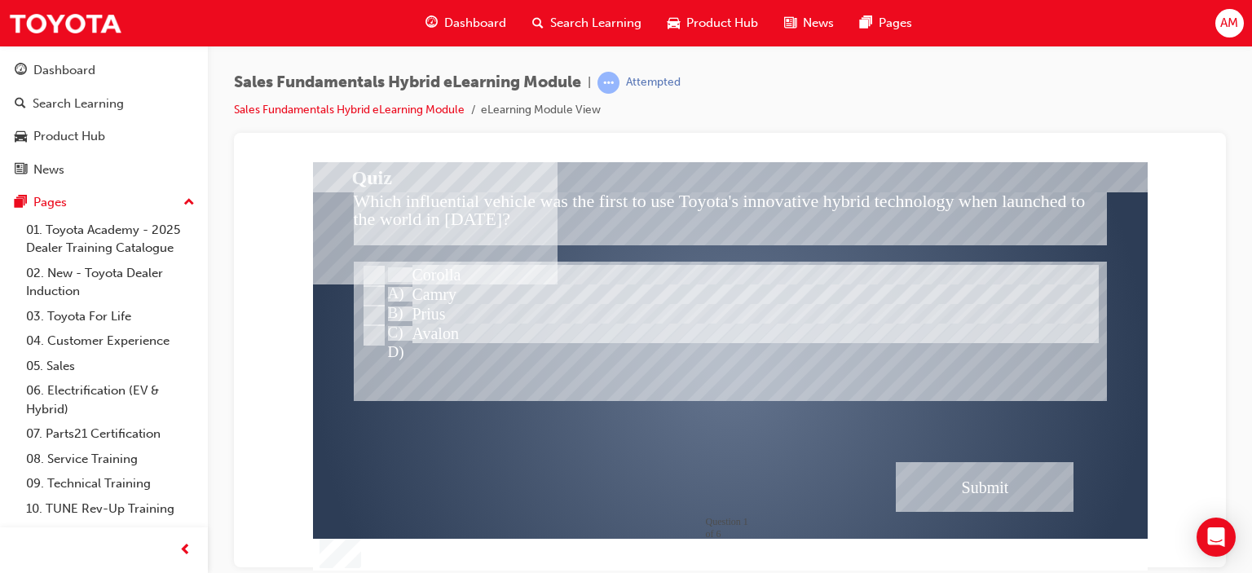
click at [972, 483] on div "Submit" at bounding box center [985, 486] width 178 height 50
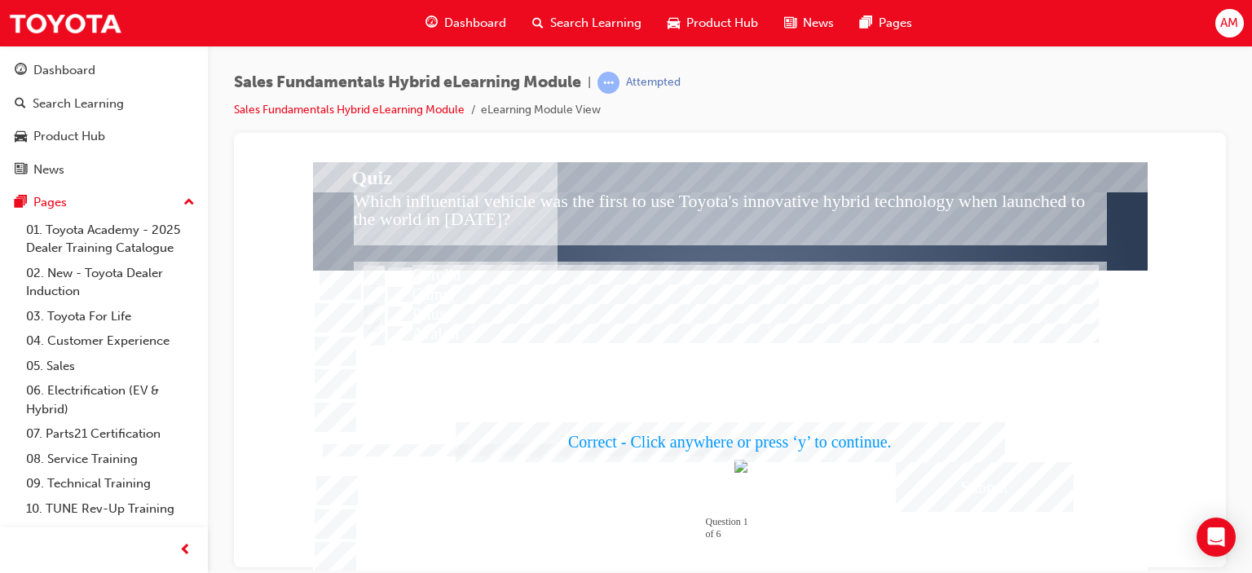
click at [942, 356] on div at bounding box center [730, 365] width 835 height 409
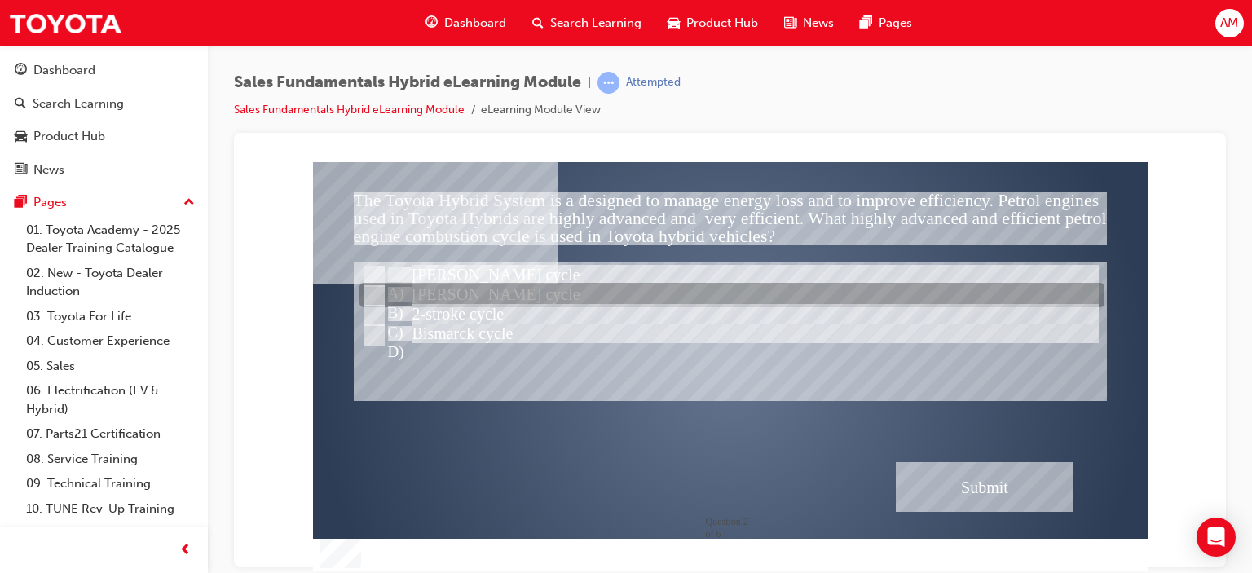
click at [375, 294] on input "Atkinson cycle" at bounding box center [373, 296] width 18 height 18
radio input "true"
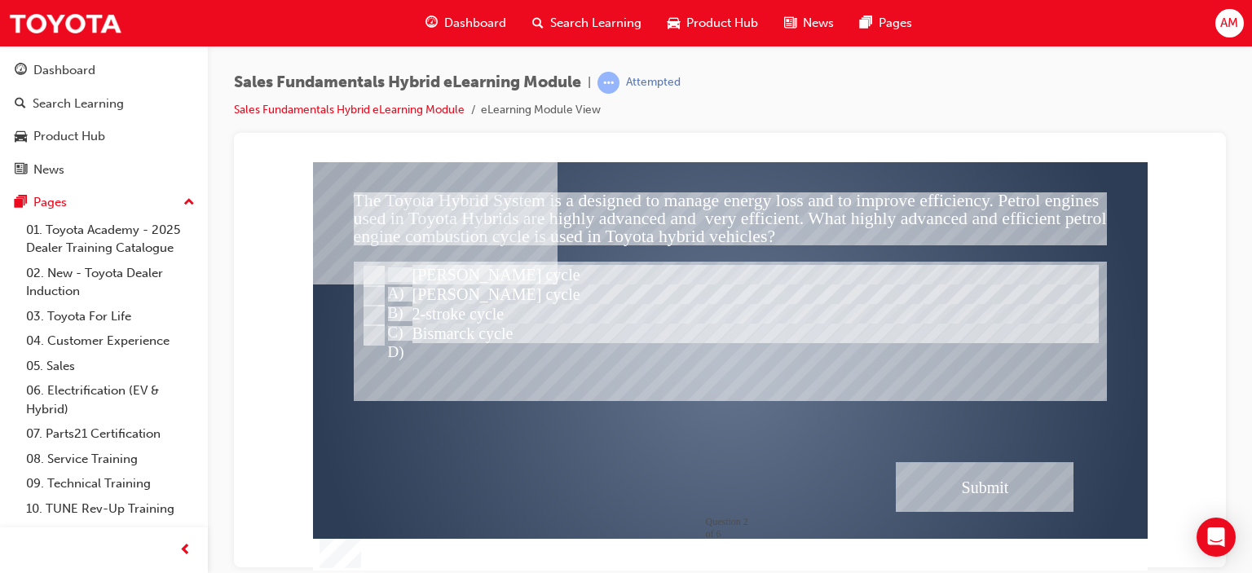
click at [992, 486] on div "Submit" at bounding box center [985, 486] width 178 height 50
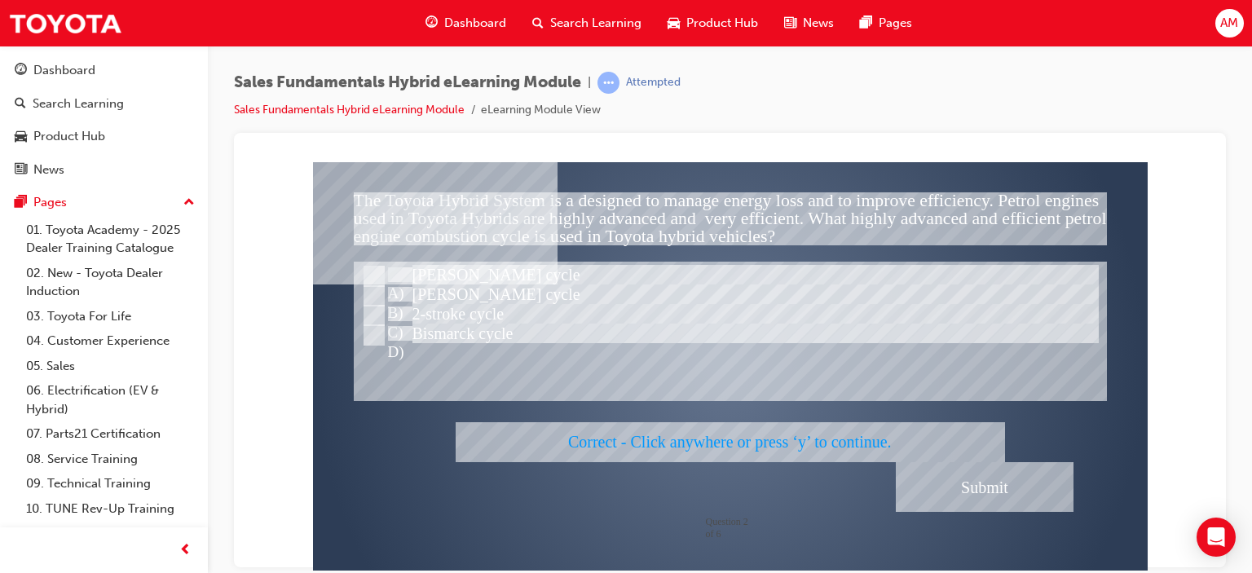
click at [953, 371] on div at bounding box center [730, 365] width 835 height 409
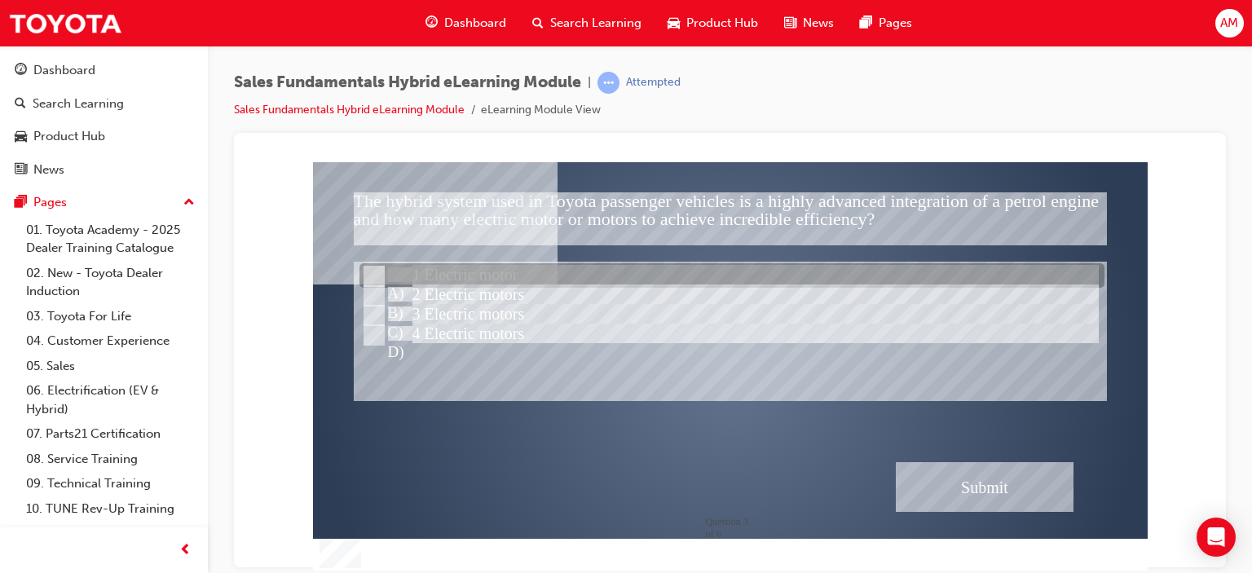
click at [370, 271] on input "1 Electric motor" at bounding box center [373, 276] width 18 height 18
radio input "true"
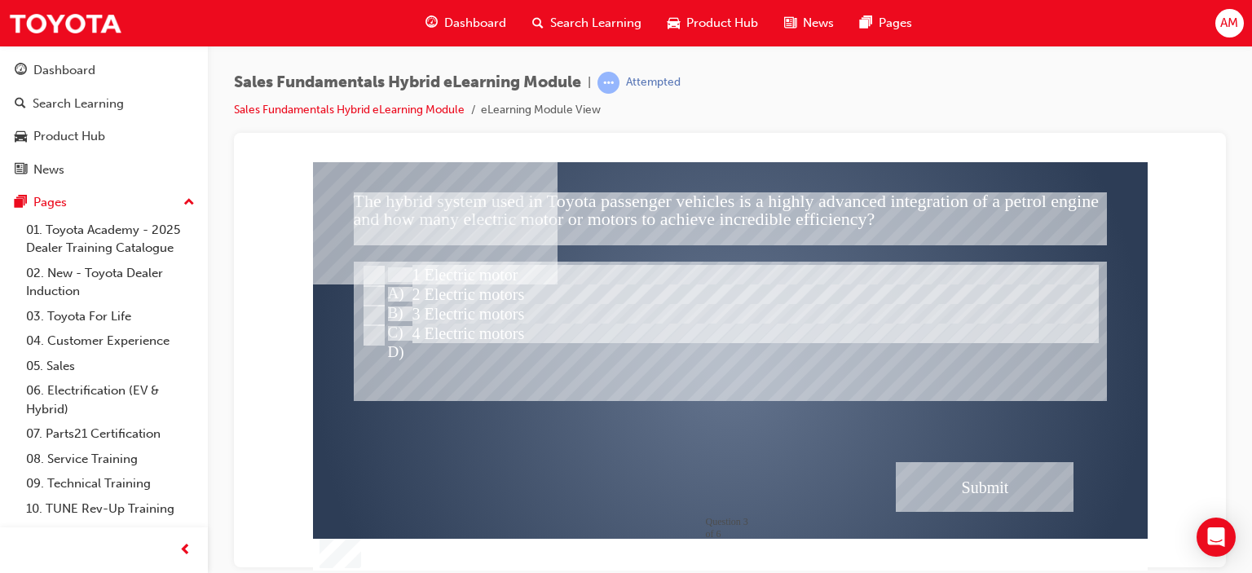
click at [982, 479] on div "Submit" at bounding box center [985, 486] width 178 height 50
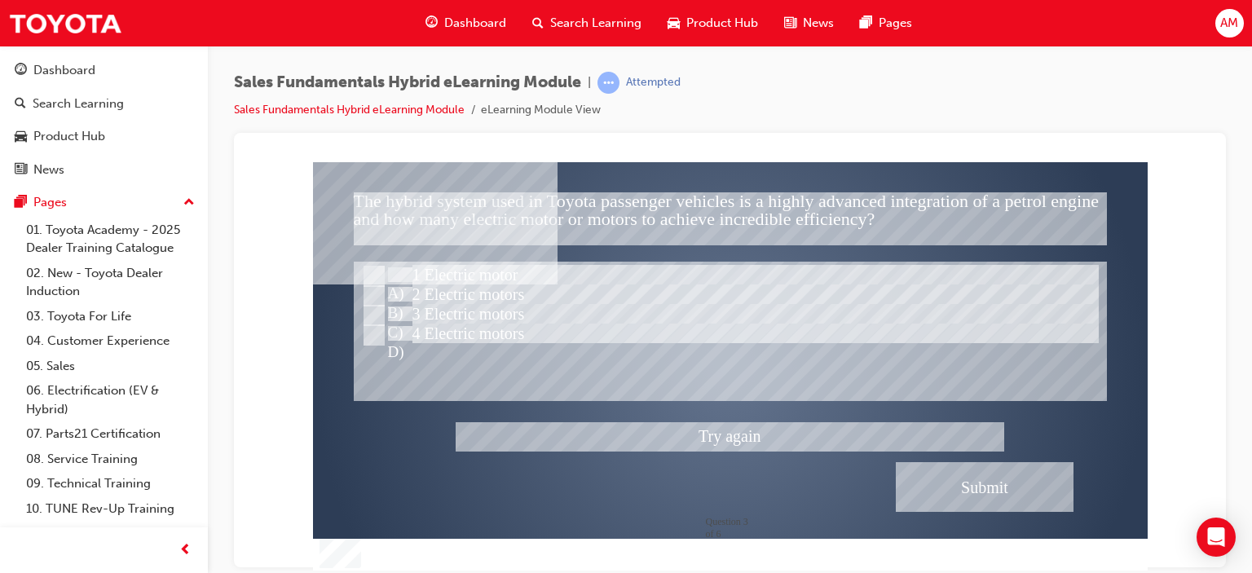
click at [375, 309] on div at bounding box center [730, 365] width 835 height 409
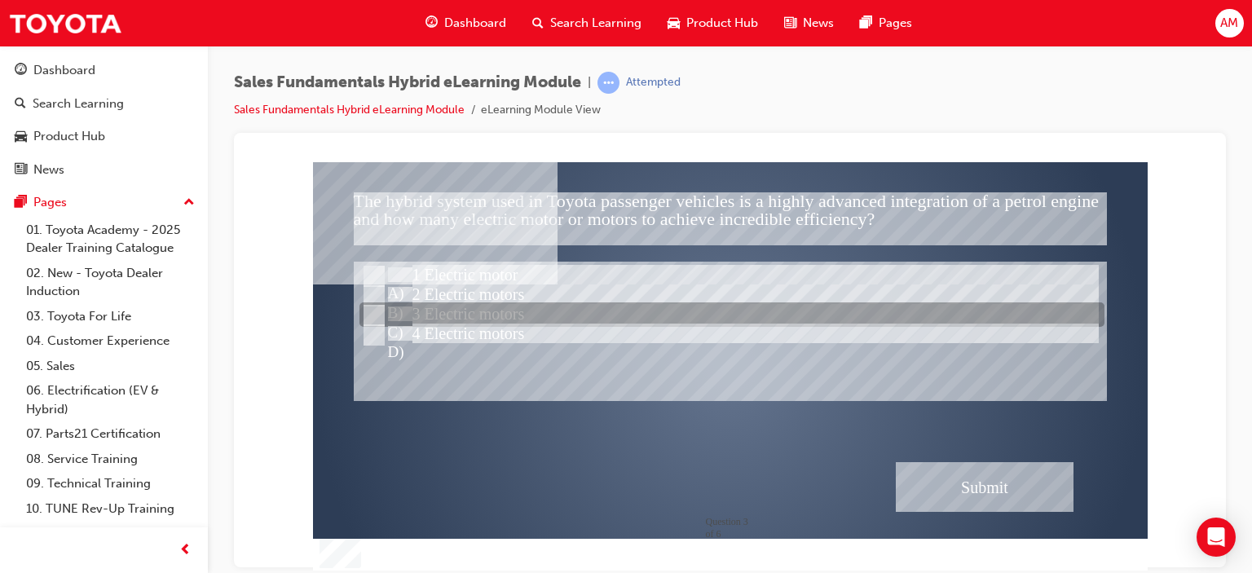
click at [375, 311] on input "3 Electric motors" at bounding box center [373, 316] width 18 height 18
radio input "true"
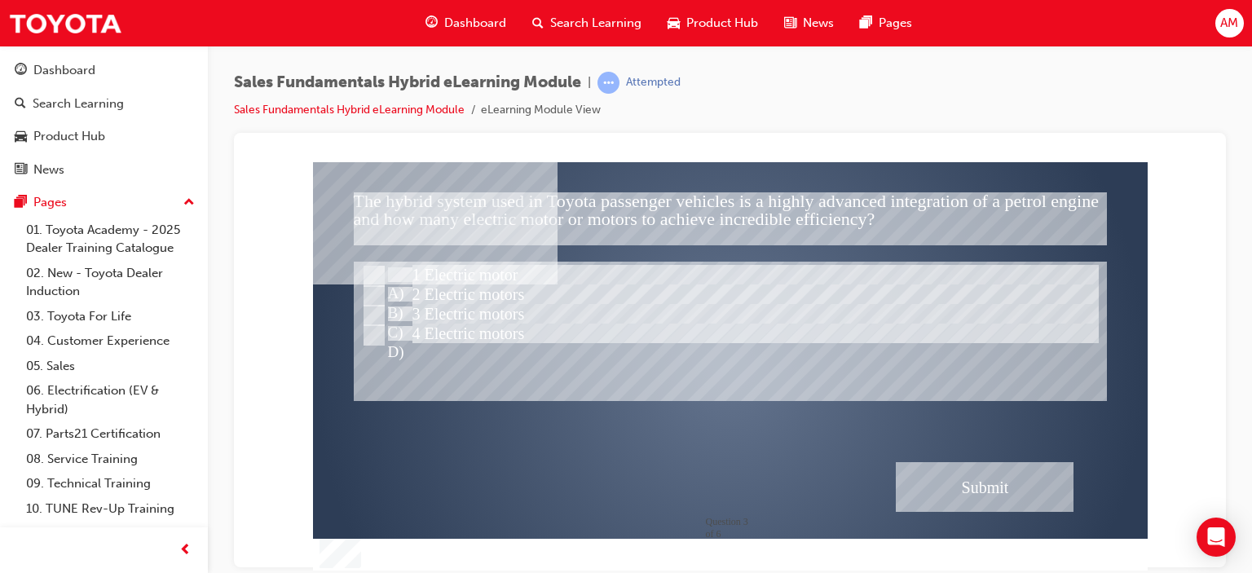
click at [996, 474] on div "Submit" at bounding box center [985, 486] width 178 height 50
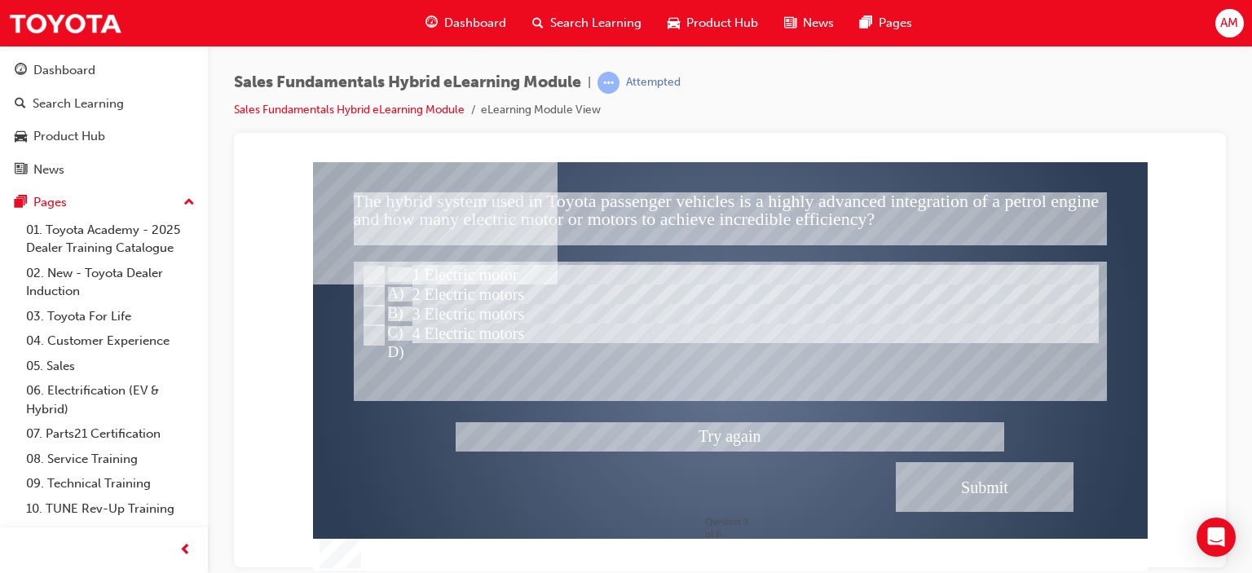
click at [421, 360] on div at bounding box center [730, 365] width 835 height 409
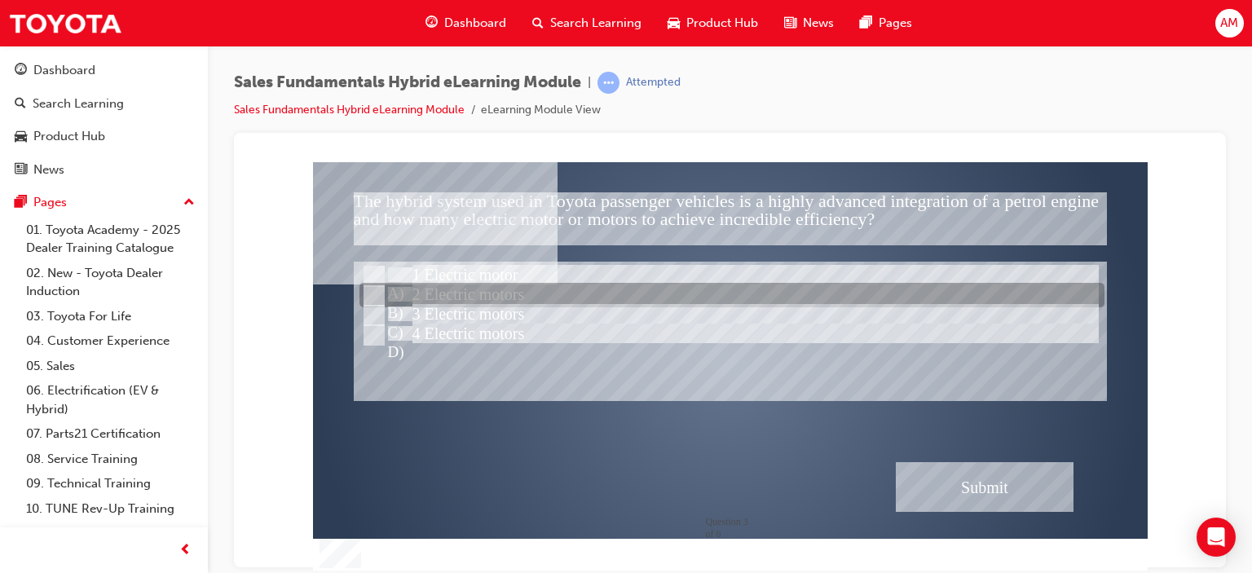
click at [372, 292] on input "2 Electric motors" at bounding box center [373, 296] width 18 height 18
radio input "true"
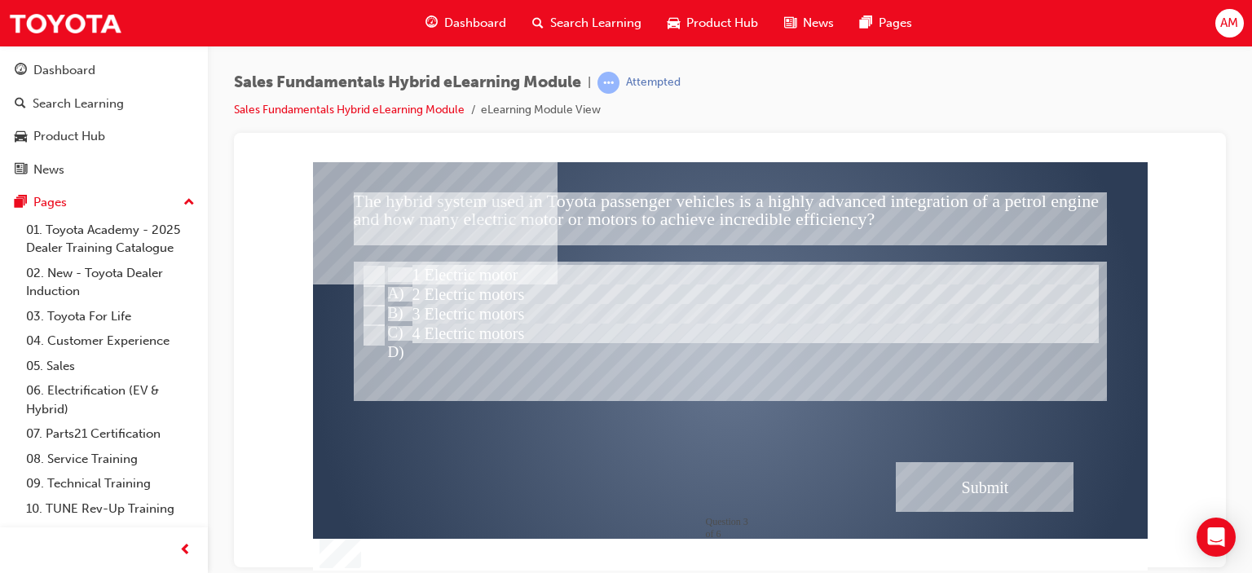
click at [996, 474] on div "Submit" at bounding box center [985, 486] width 178 height 50
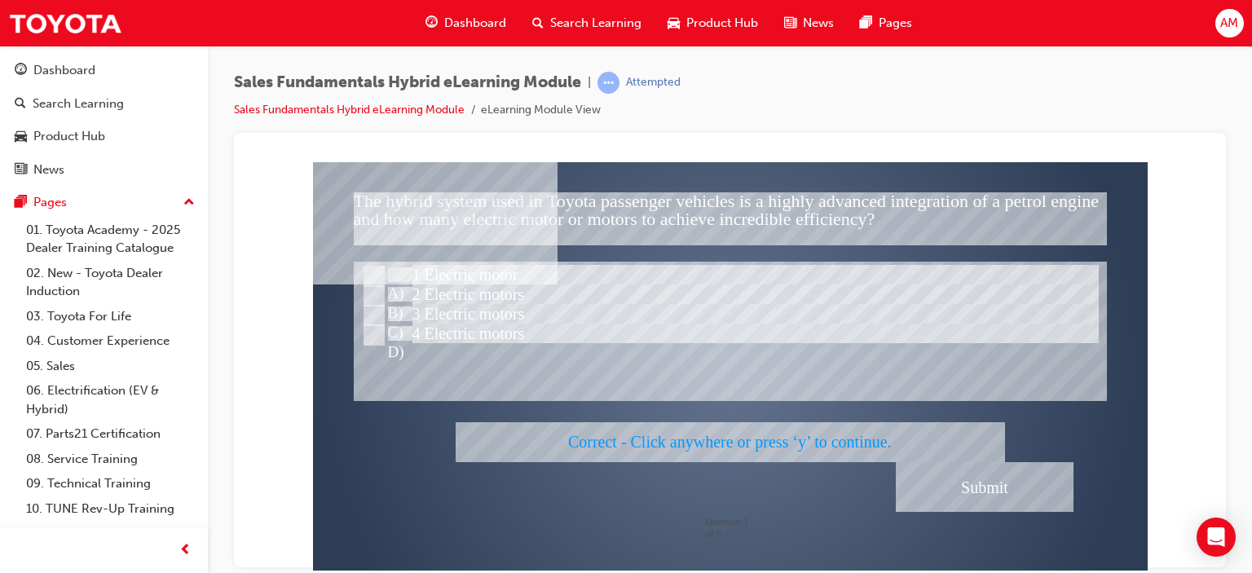
click at [969, 388] on div at bounding box center [730, 365] width 835 height 409
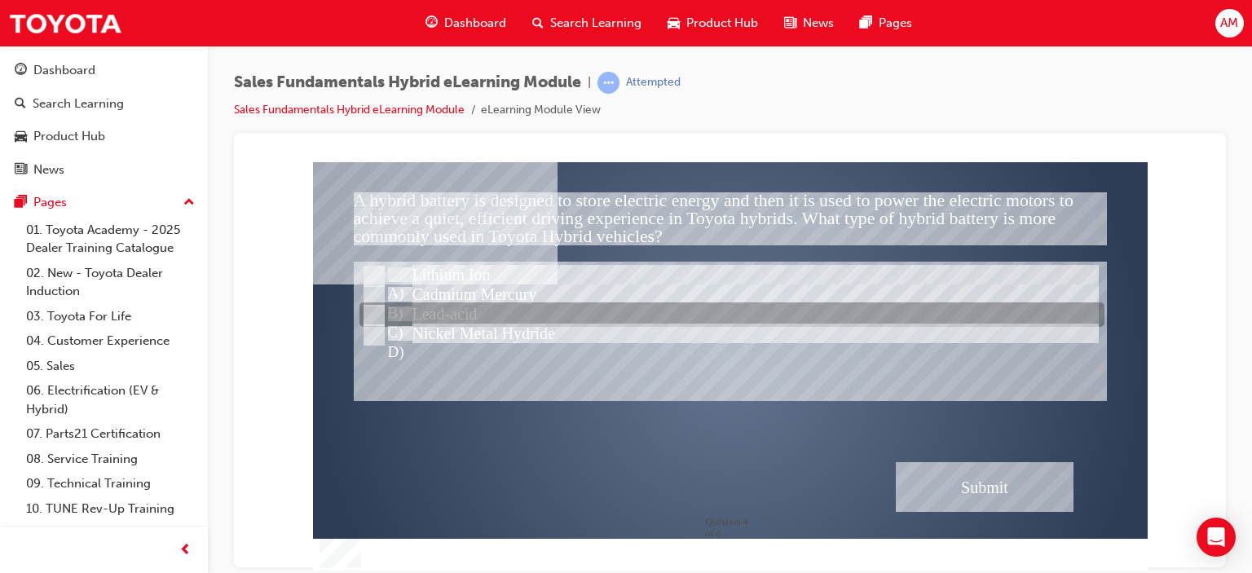
click at [368, 314] on input "Lead-acid" at bounding box center [373, 316] width 18 height 18
radio input "true"
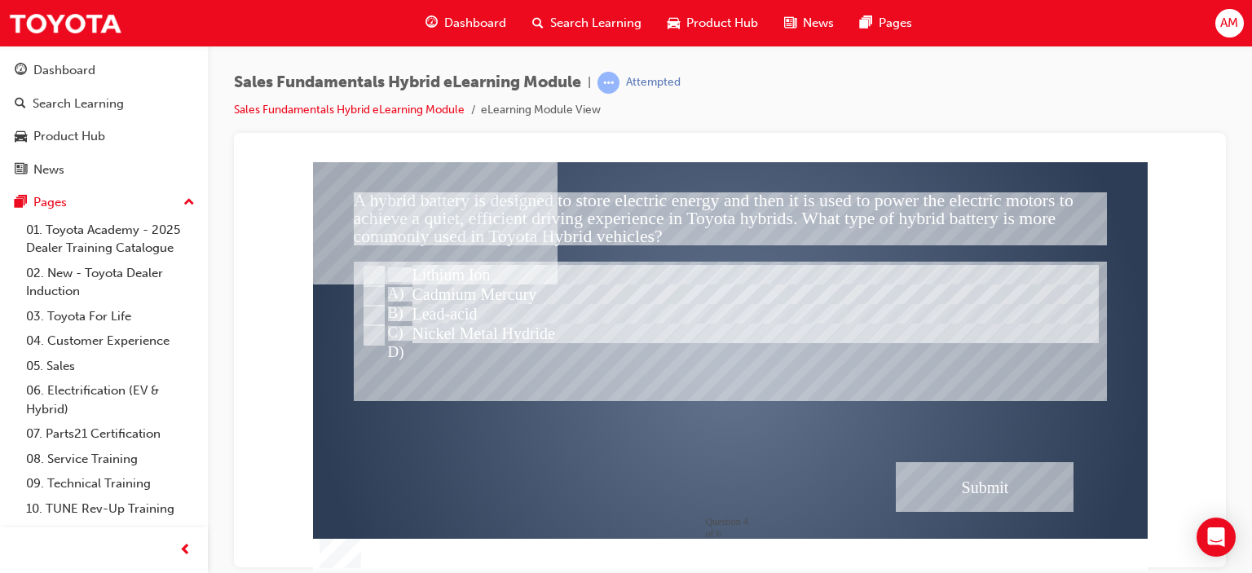
click at [1002, 484] on div "Submit" at bounding box center [985, 486] width 178 height 50
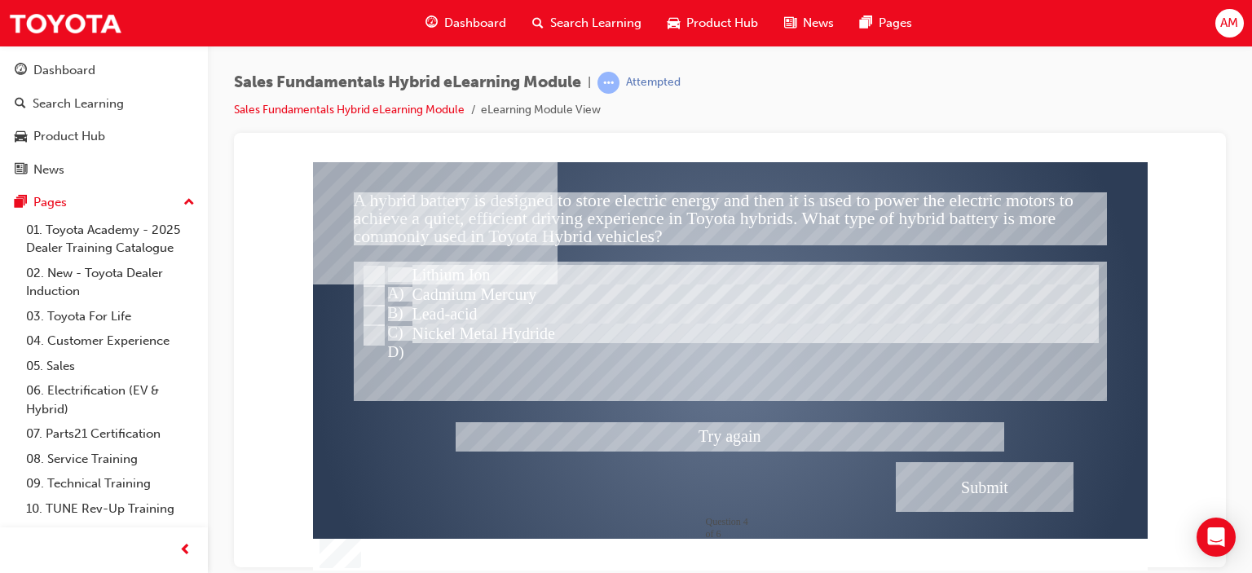
click at [373, 330] on div at bounding box center [730, 365] width 835 height 409
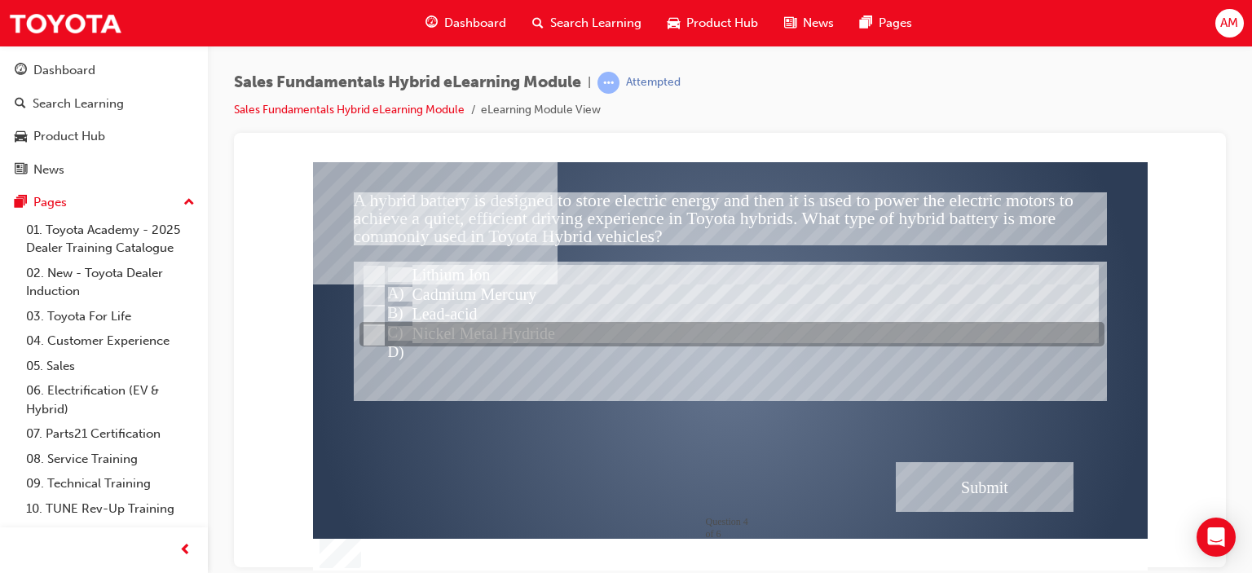
click at [373, 330] on input "Nickel Metal Hydride" at bounding box center [373, 335] width 18 height 18
radio input "true"
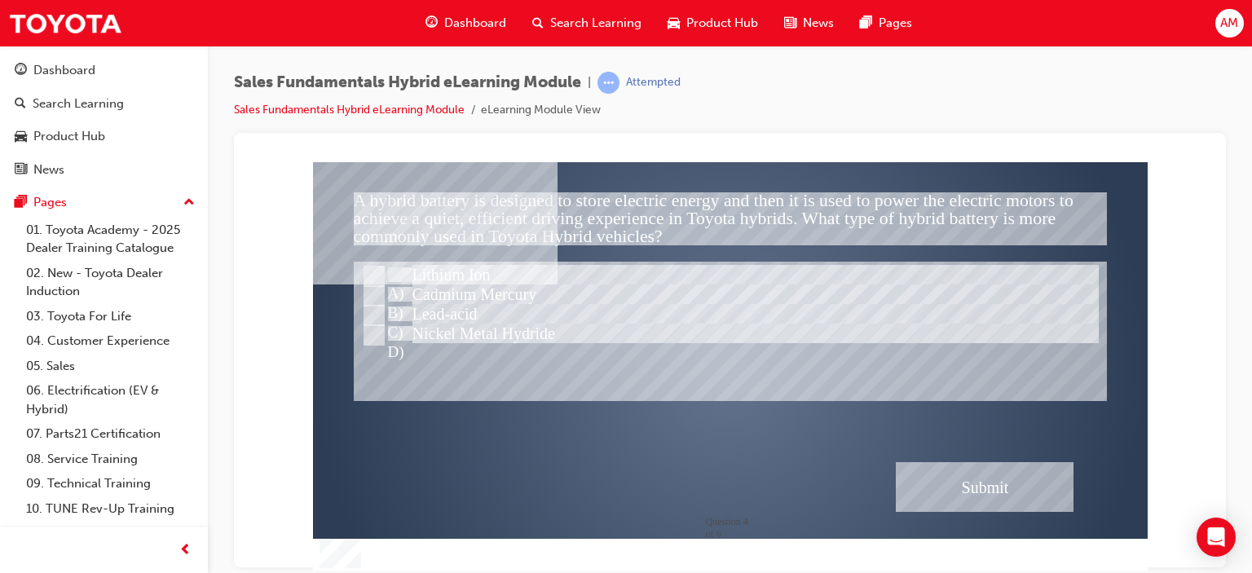
click at [966, 480] on div "Submit" at bounding box center [985, 486] width 178 height 50
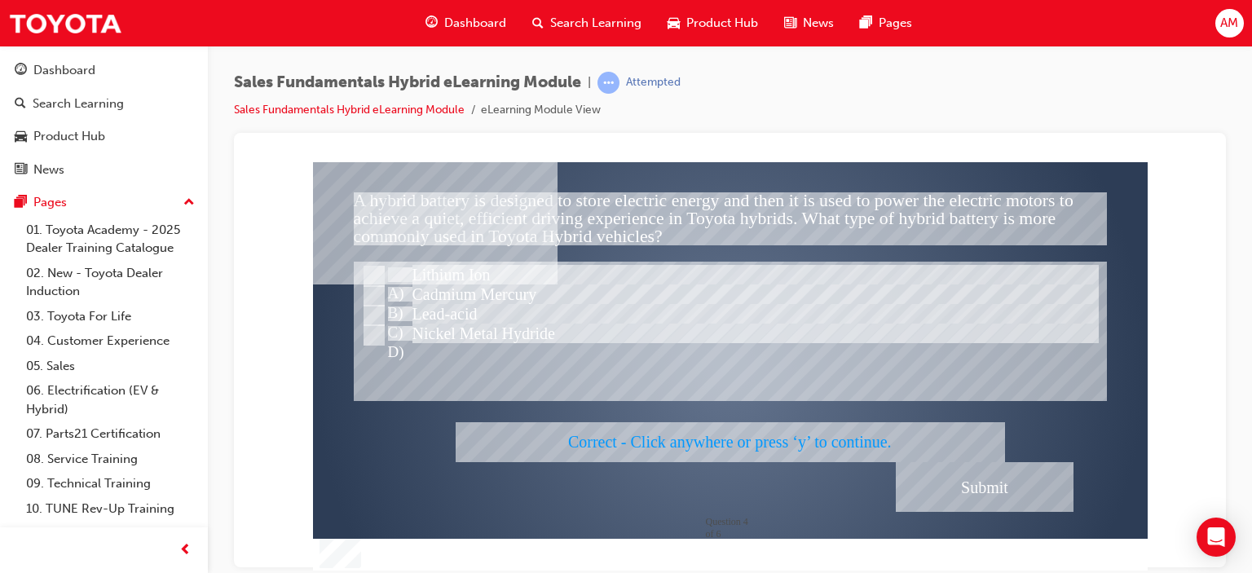
click at [939, 401] on div at bounding box center [730, 365] width 835 height 409
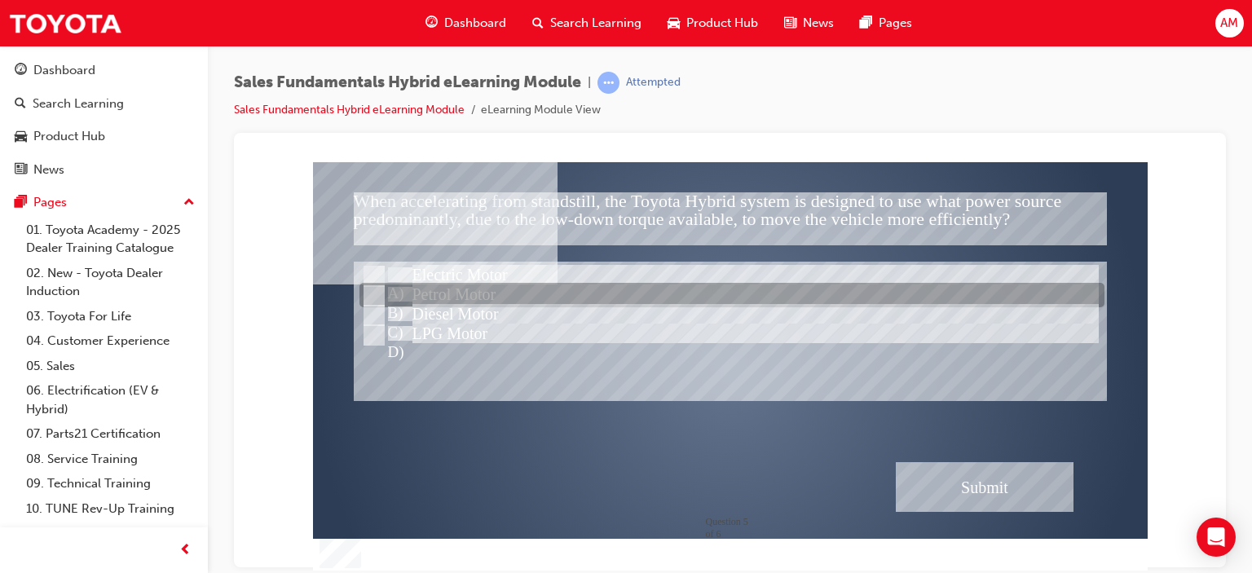
click at [373, 294] on input "Petrol Motor" at bounding box center [373, 296] width 18 height 18
radio input "true"
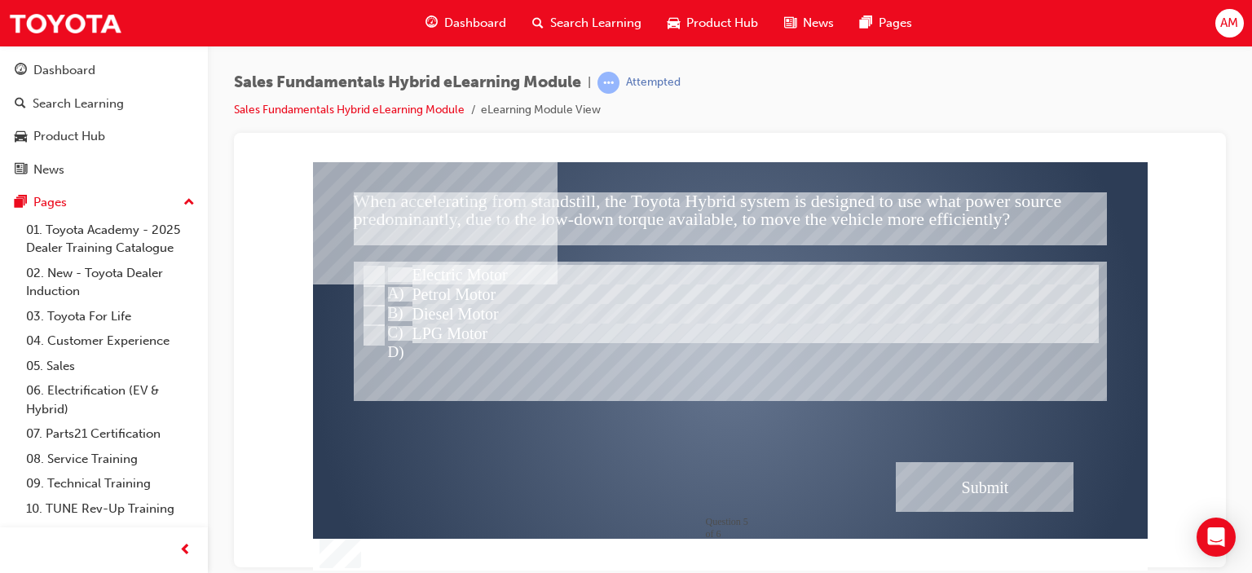
click at [974, 484] on div "Submit" at bounding box center [985, 486] width 178 height 50
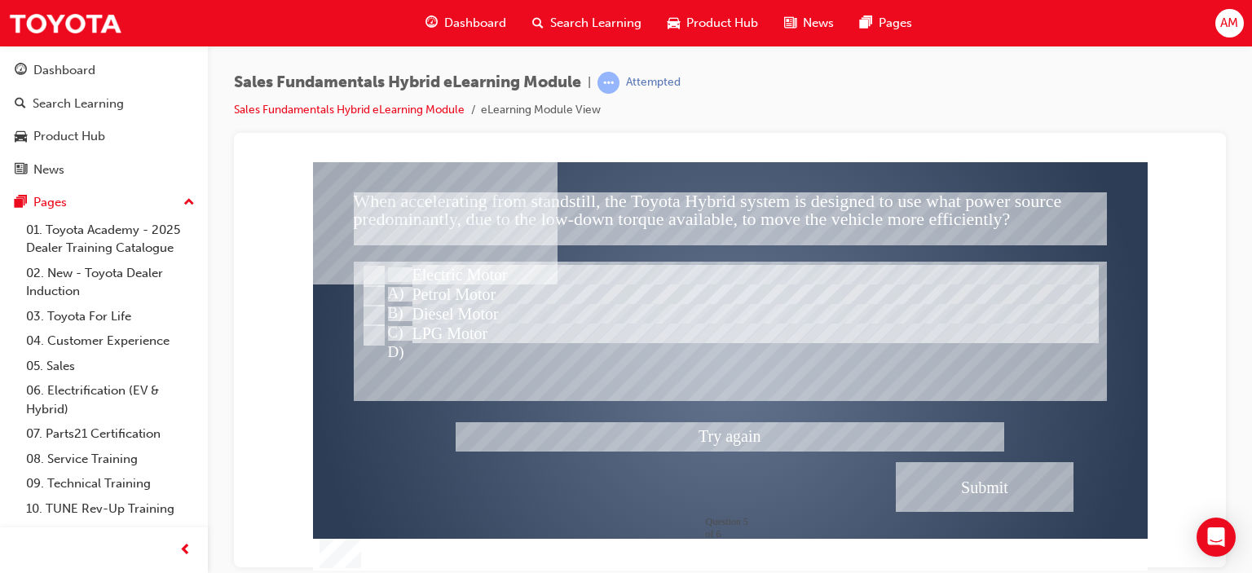
click at [373, 271] on div at bounding box center [730, 365] width 835 height 409
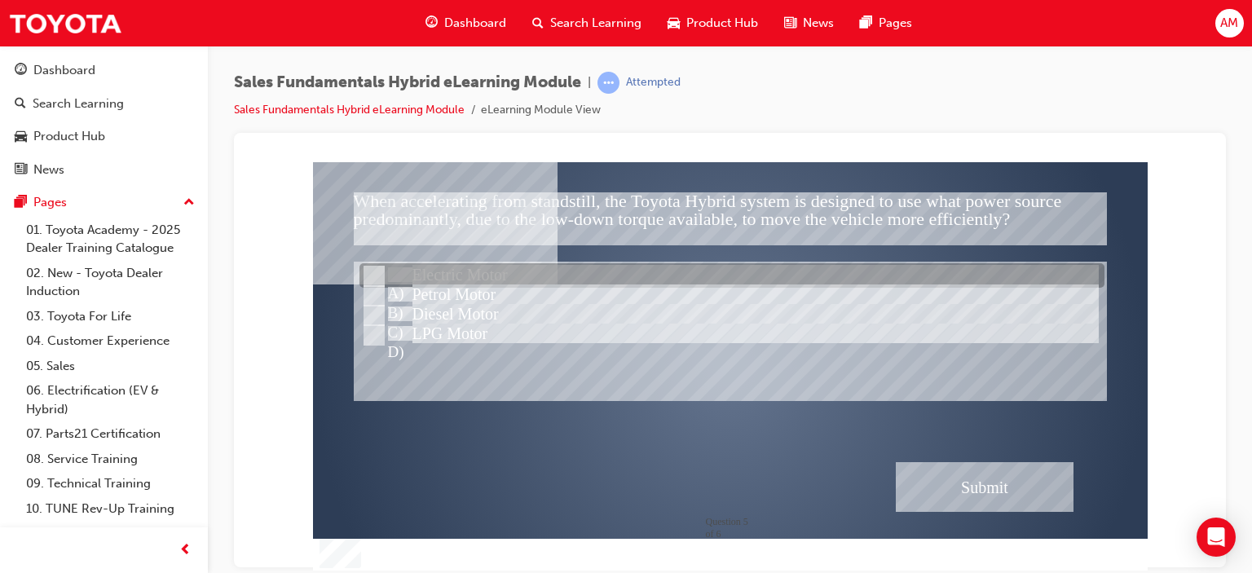
click at [373, 271] on input "Electric Motor" at bounding box center [373, 276] width 18 height 18
radio input "true"
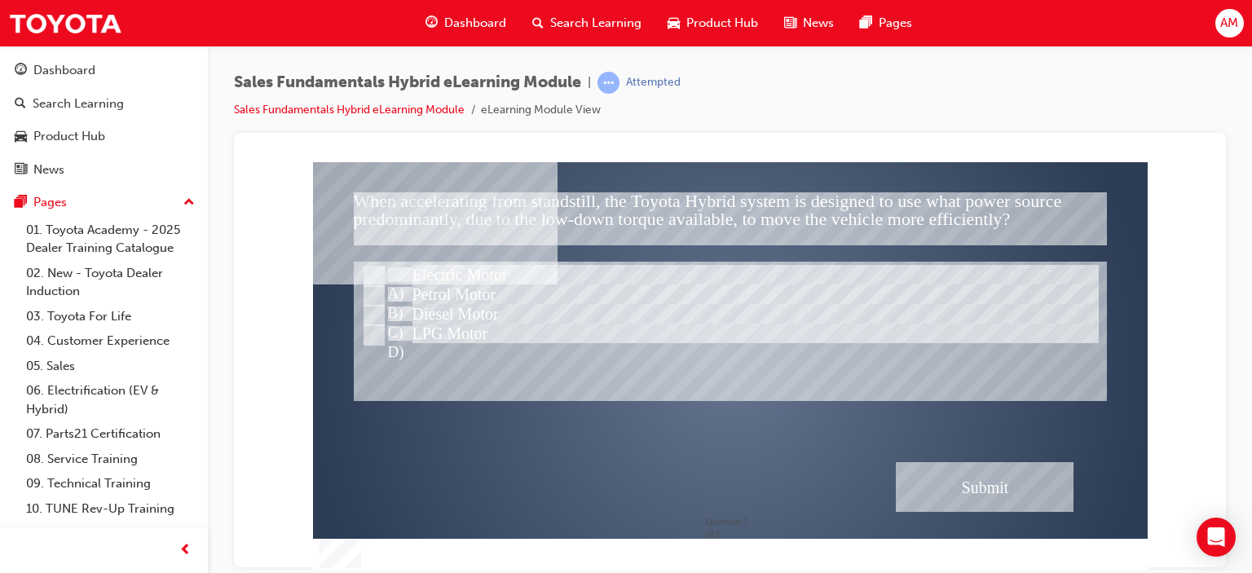
click at [981, 484] on div "Submit" at bounding box center [985, 486] width 178 height 50
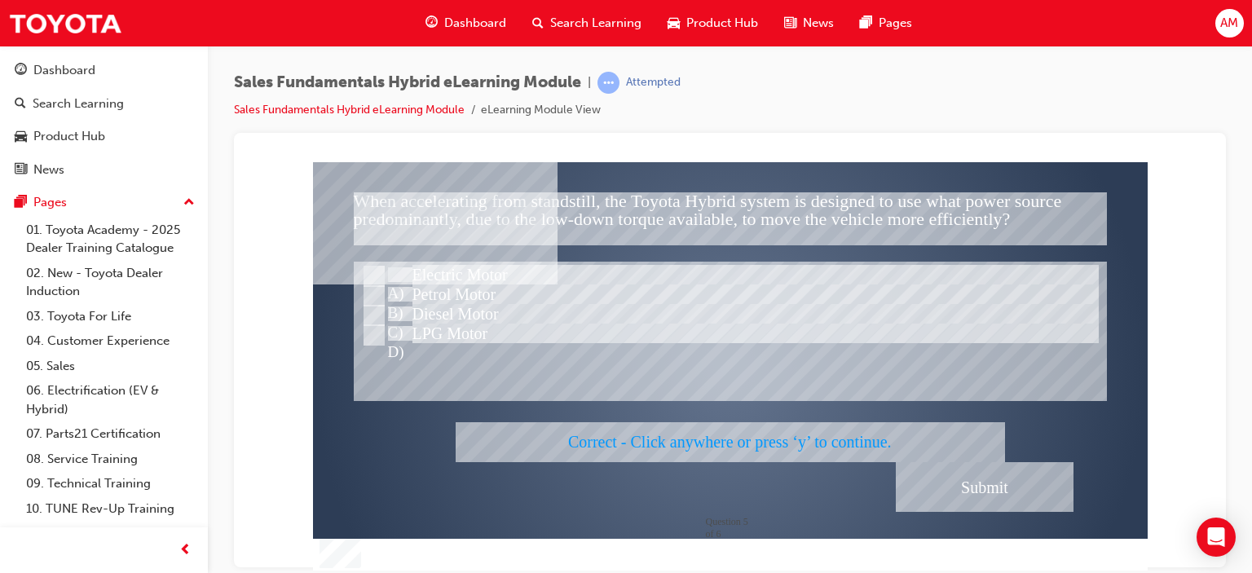
click at [994, 368] on div at bounding box center [730, 365] width 835 height 409
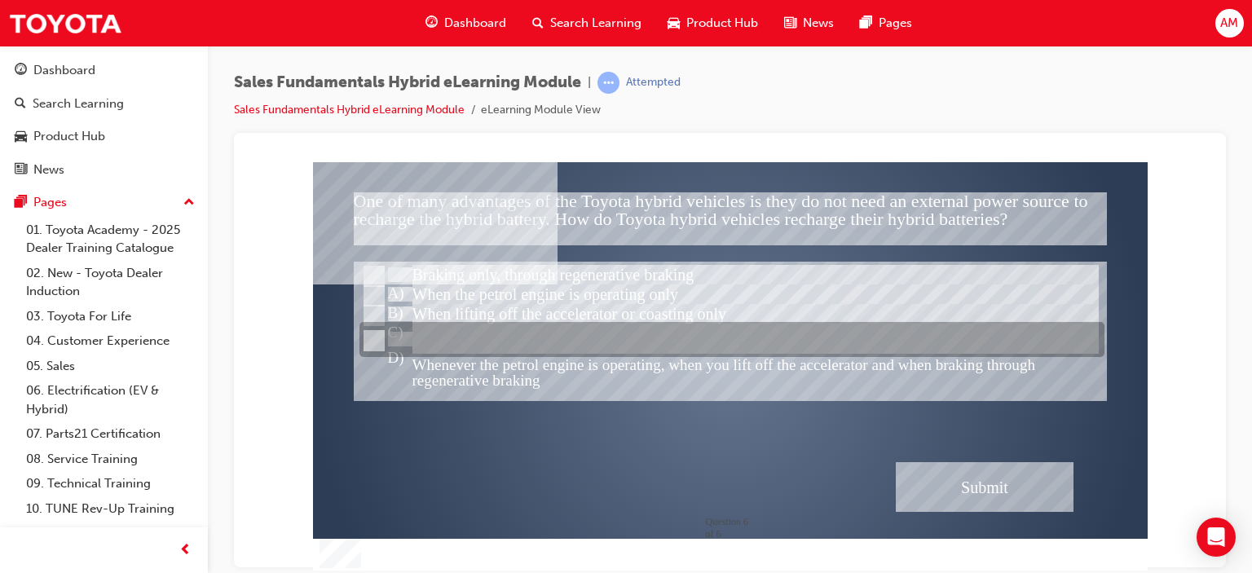
click at [375, 338] on input "Whenever the petrol engine is operating, when you lift off the accelerator and …" at bounding box center [373, 341] width 18 height 18
radio input "true"
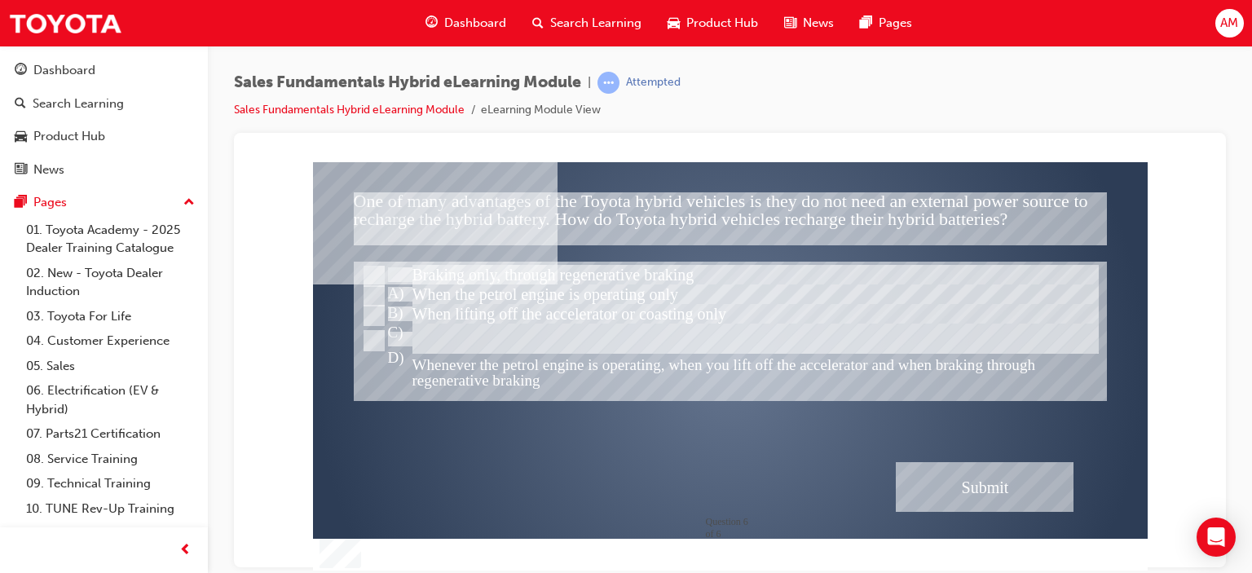
click at [981, 474] on div "Submit" at bounding box center [985, 486] width 178 height 50
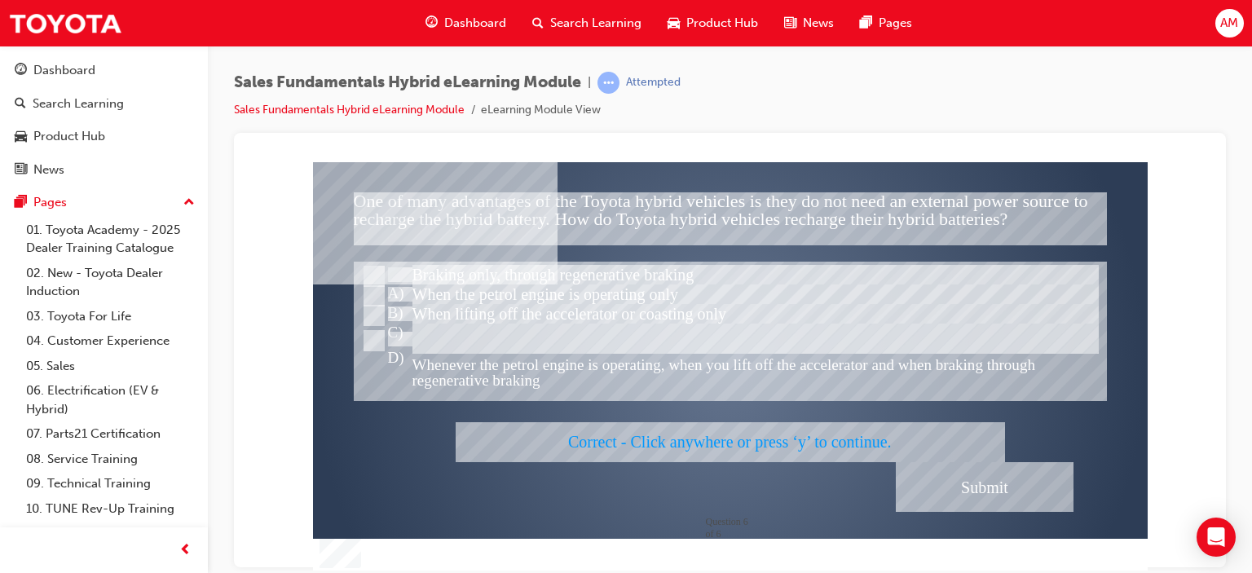
click at [949, 392] on div at bounding box center [730, 365] width 835 height 409
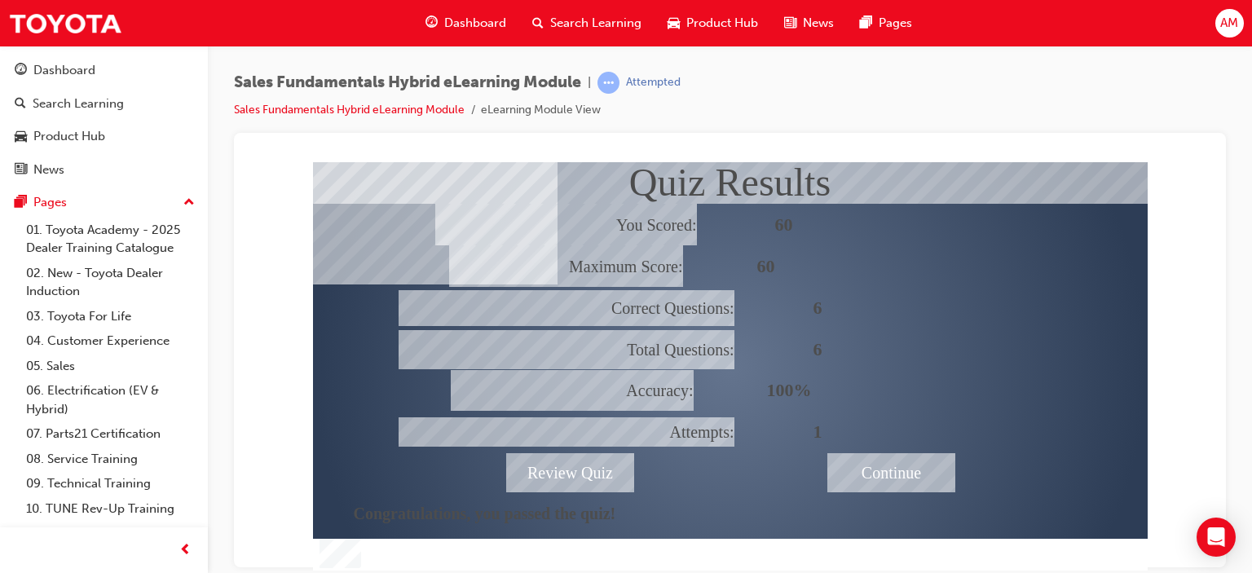
click at [913, 473] on div "Continue" at bounding box center [891, 471] width 128 height 39
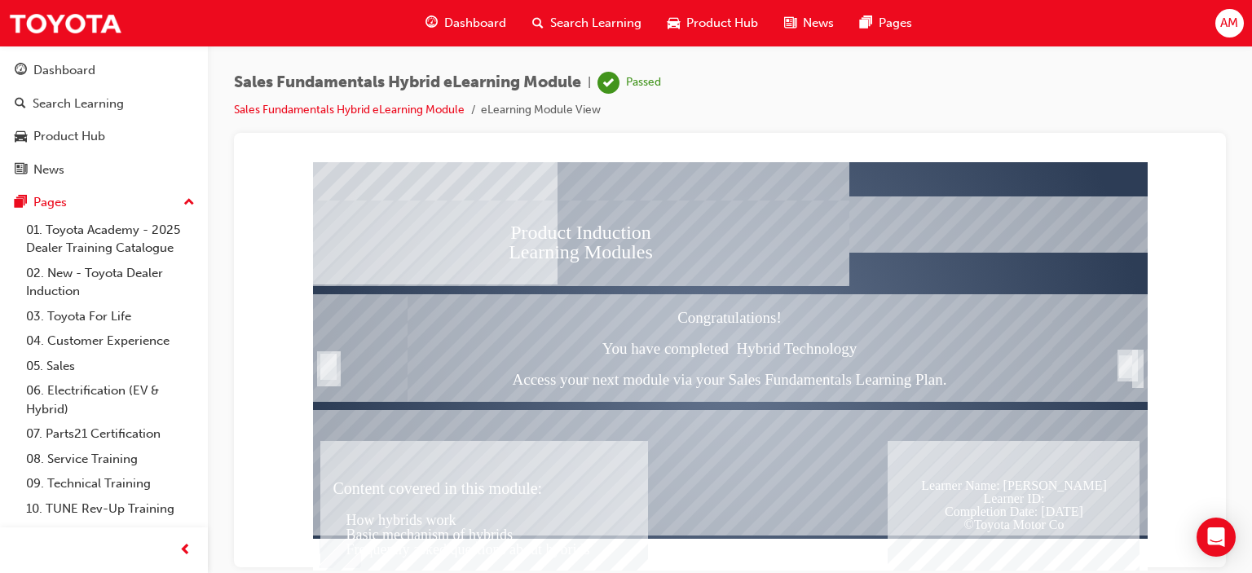
click at [1128, 365] on div "Trigger this button to exit" at bounding box center [1126, 366] width 16 height 26
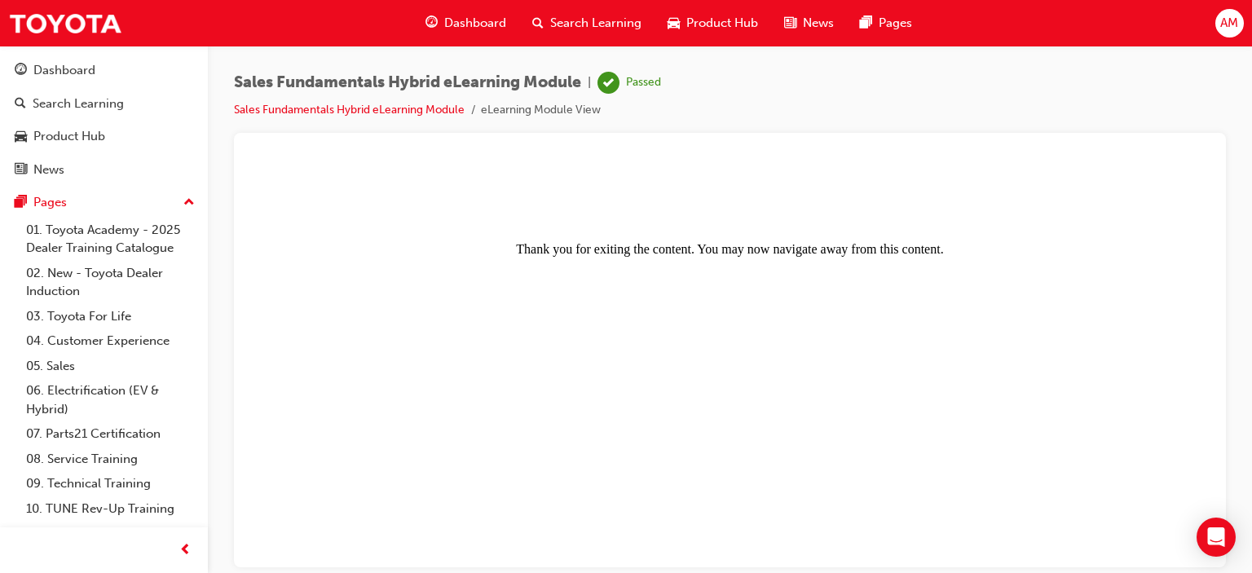
click at [452, 18] on span "Dashboard" at bounding box center [475, 23] width 62 height 19
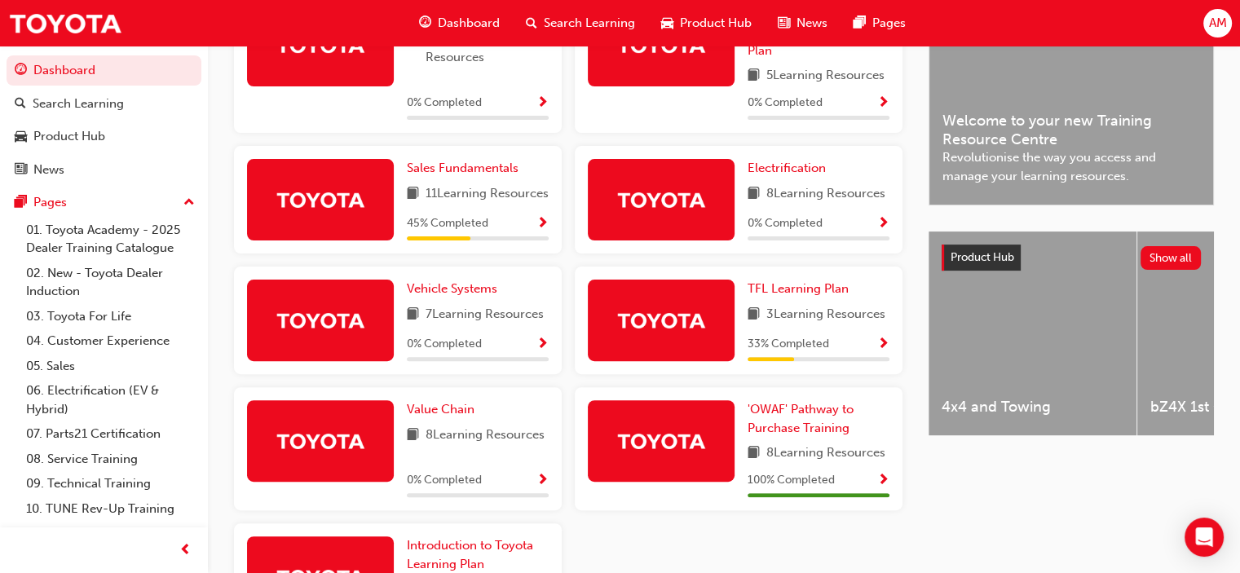
scroll to position [387, 0]
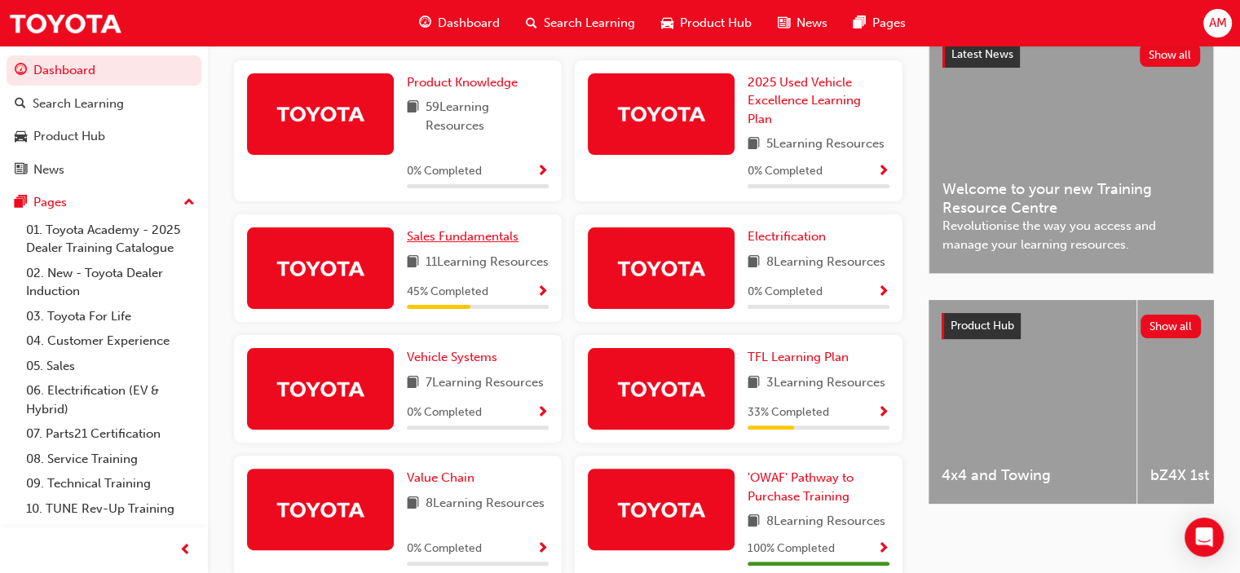
click at [479, 242] on span "Sales Fundamentals" at bounding box center [463, 236] width 112 height 15
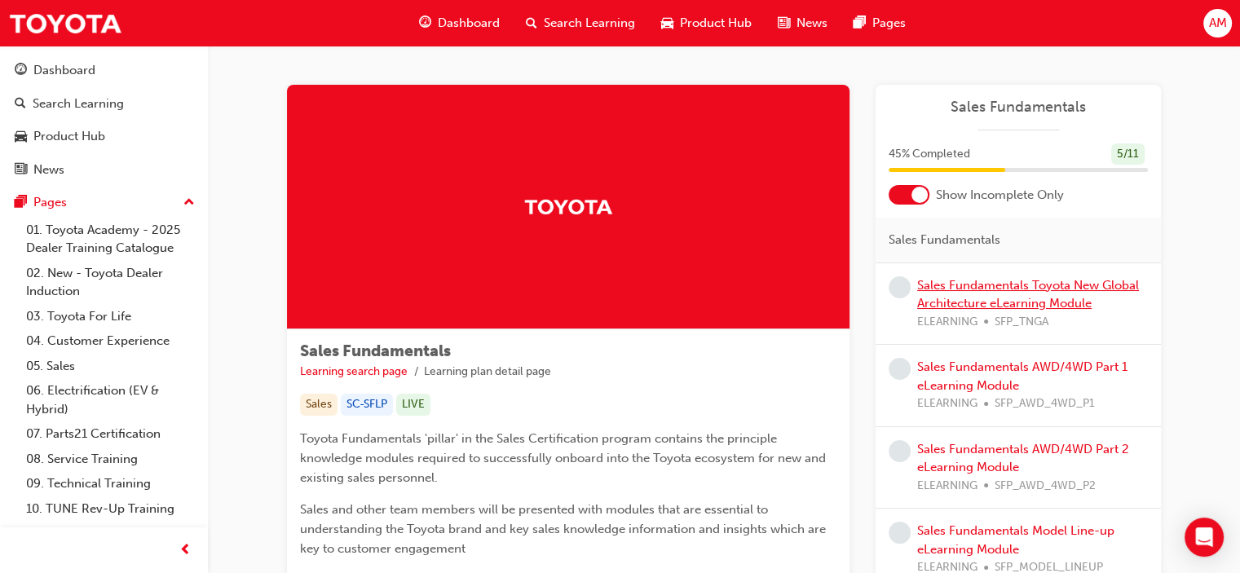
click at [954, 286] on link "Sales Fundamentals Toyota New Global Architecture eLearning Module" at bounding box center [1028, 294] width 222 height 33
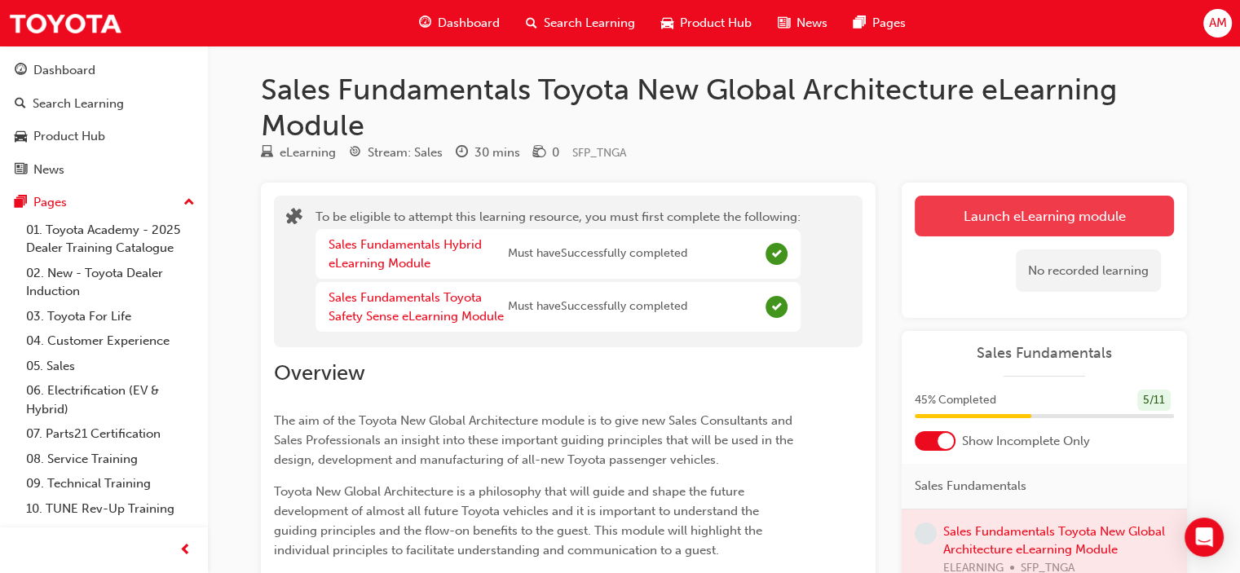
click at [1017, 214] on button "Launch eLearning module" at bounding box center [1044, 216] width 259 height 41
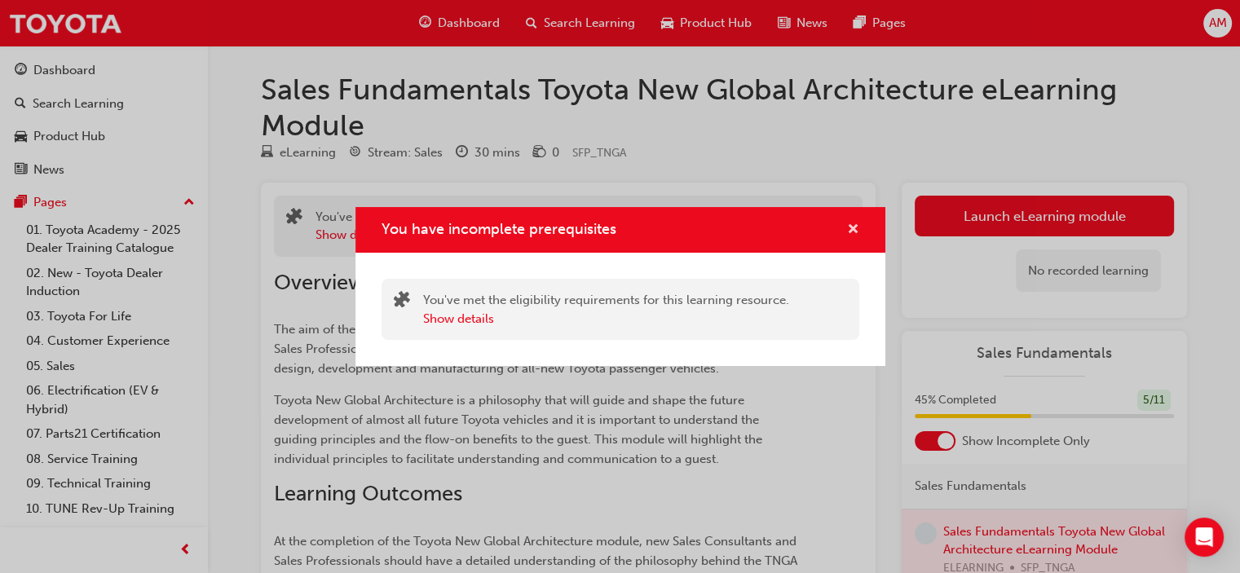
click at [848, 229] on span "cross-icon" at bounding box center [853, 230] width 12 height 15
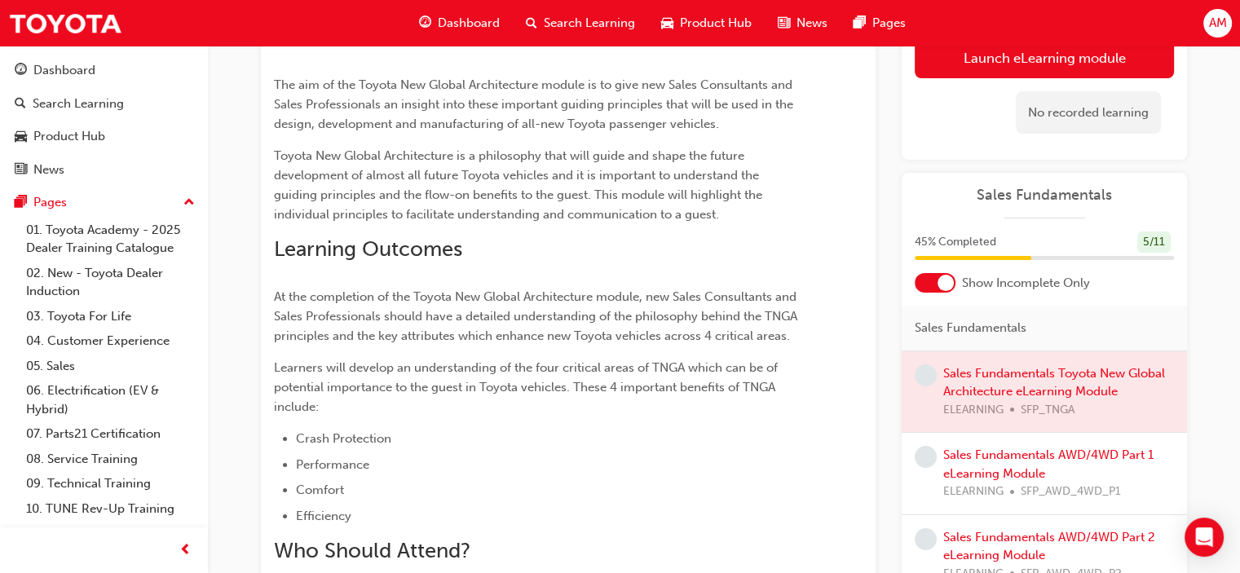
click at [1043, 369] on div at bounding box center [1044, 392] width 285 height 82
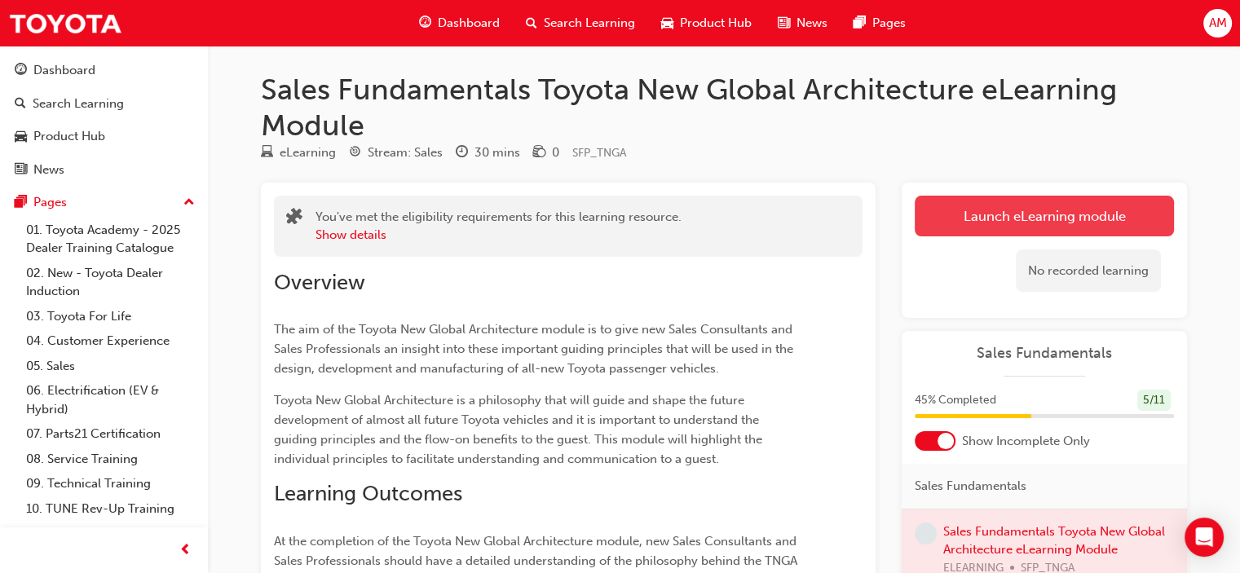
click at [1061, 213] on button "Launch eLearning module" at bounding box center [1044, 216] width 259 height 41
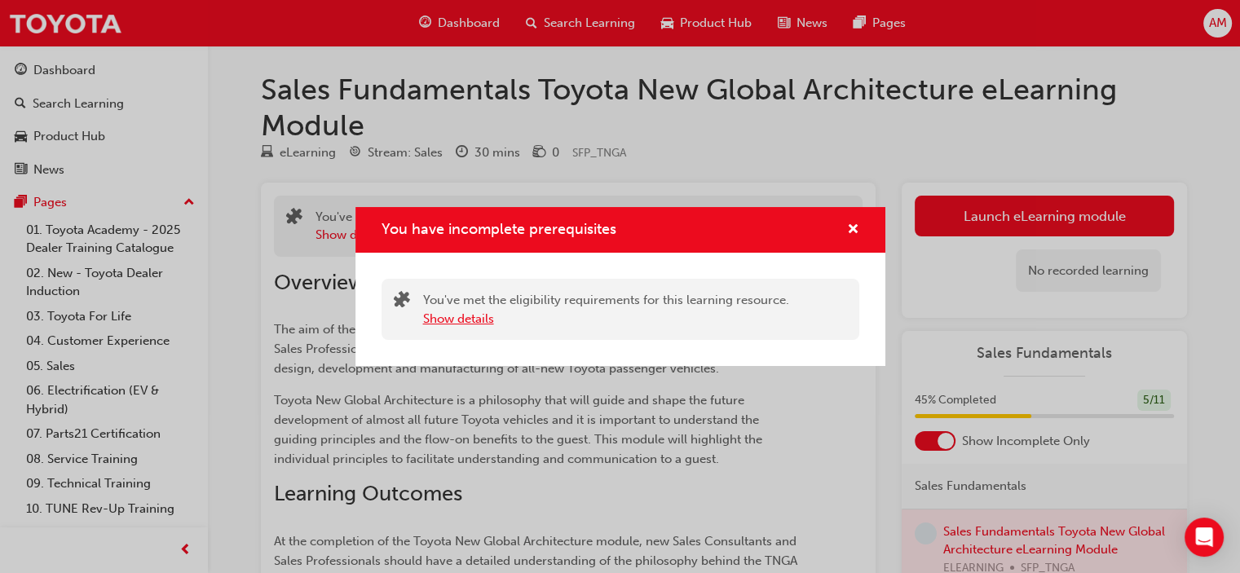
click at [460, 319] on button "Show details" at bounding box center [458, 319] width 71 height 19
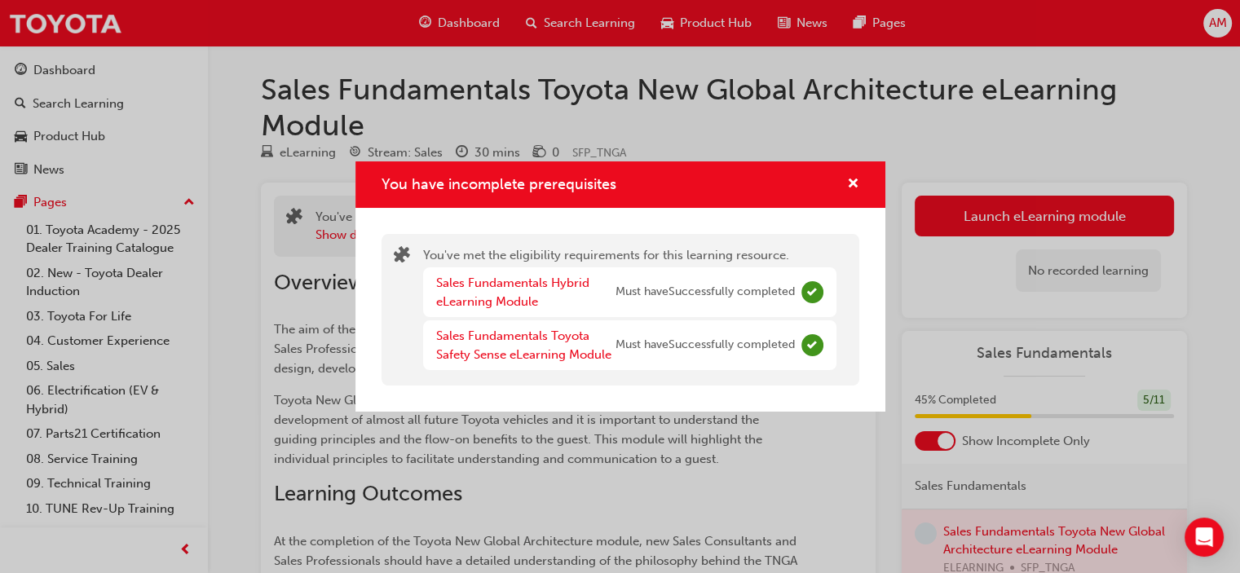
click at [845, 179] on div "You have incomplete prerequisites" at bounding box center [846, 184] width 25 height 20
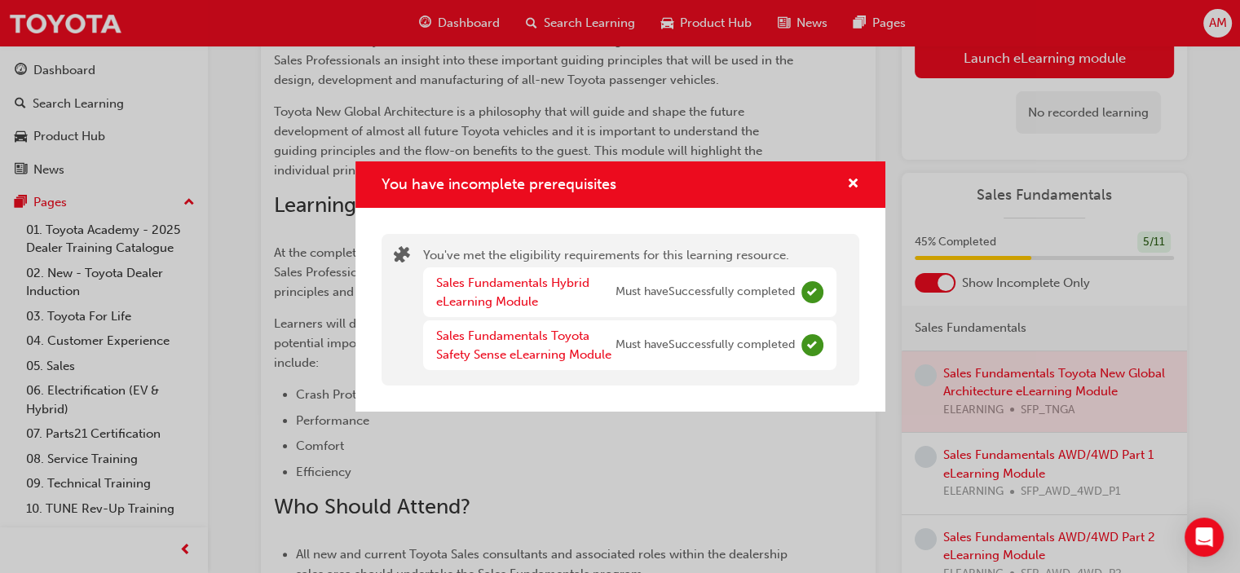
scroll to position [306, 0]
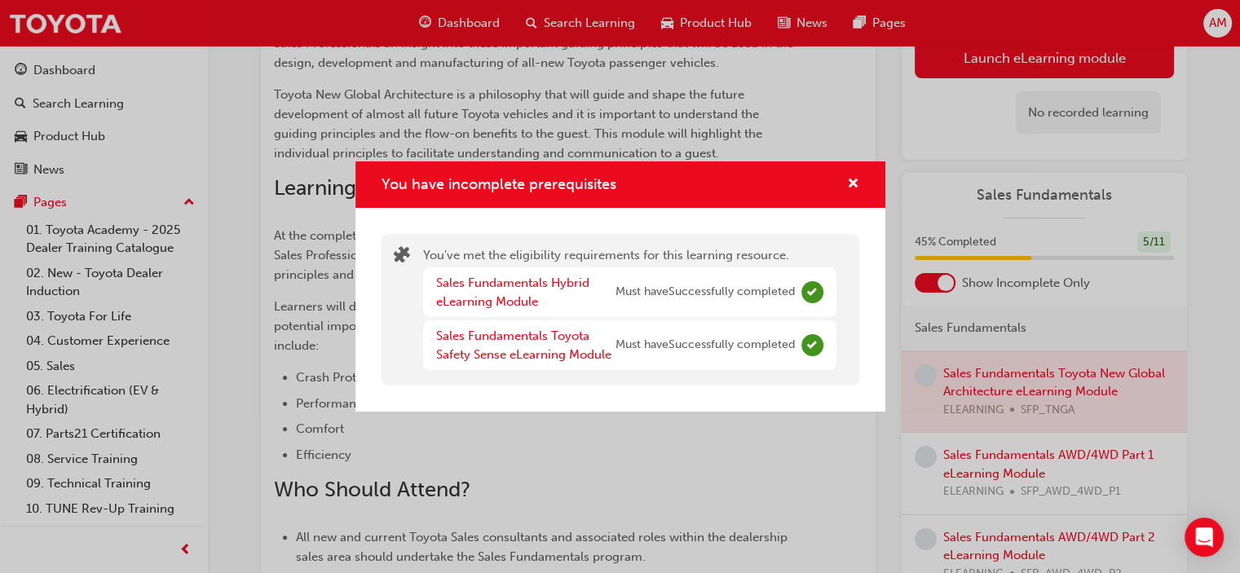
click at [1021, 456] on div "You have incomplete prerequisites You've met the eligibility requirements for t…" at bounding box center [620, 286] width 1240 height 573
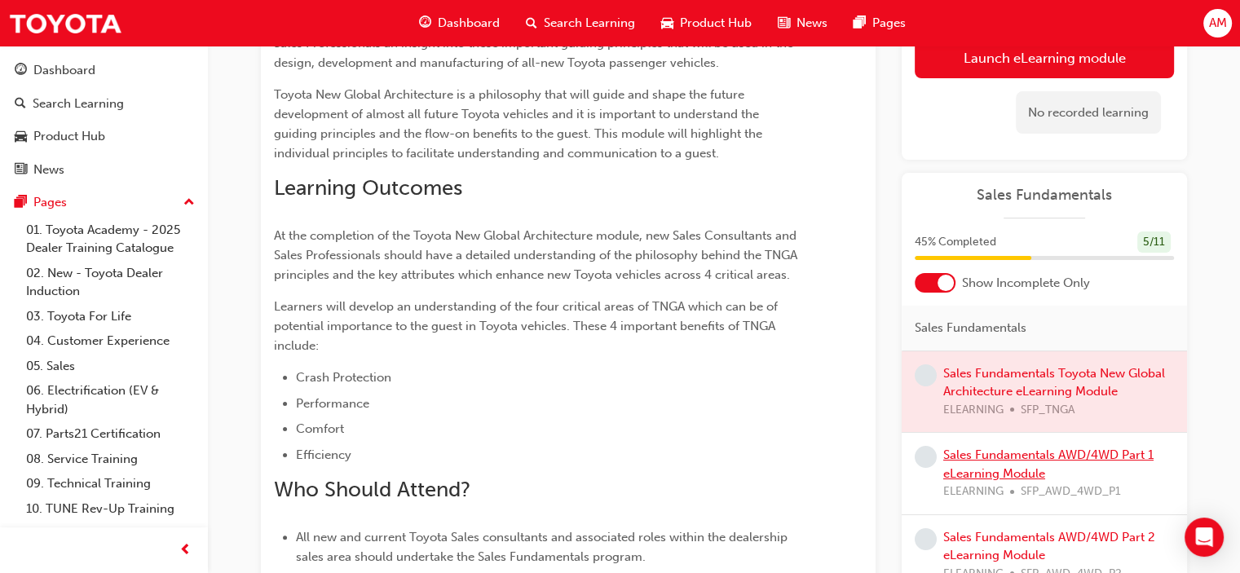
click at [1021, 456] on link "Sales Fundamentals AWD/4WD Part 1 eLearning Module" at bounding box center [1048, 464] width 210 height 33
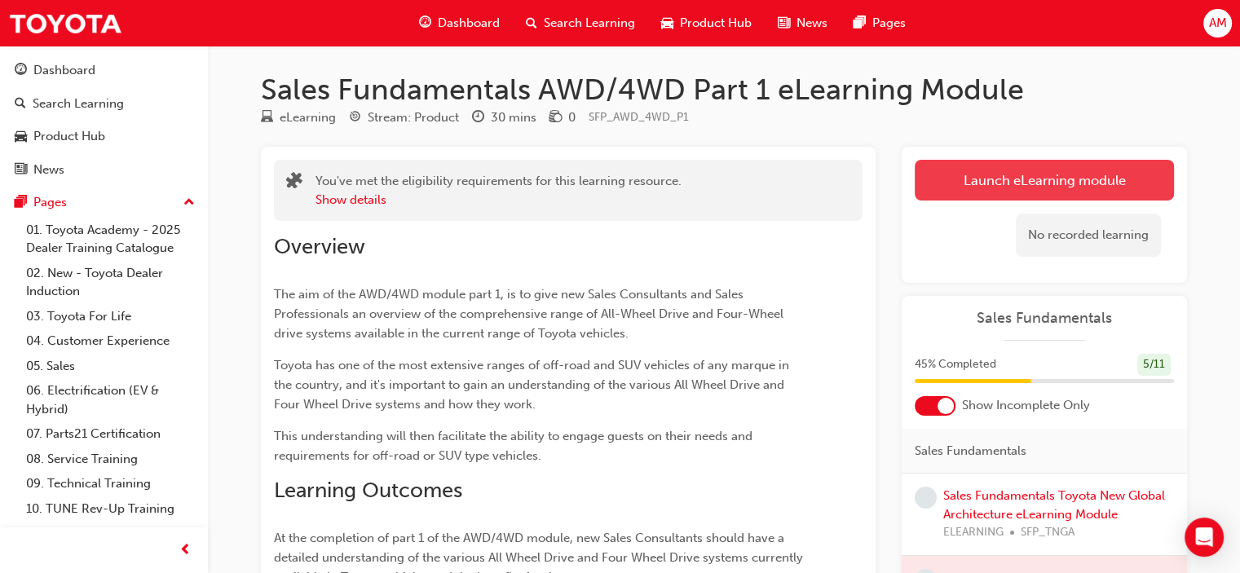
click at [1065, 179] on link "Launch eLearning module" at bounding box center [1044, 180] width 259 height 41
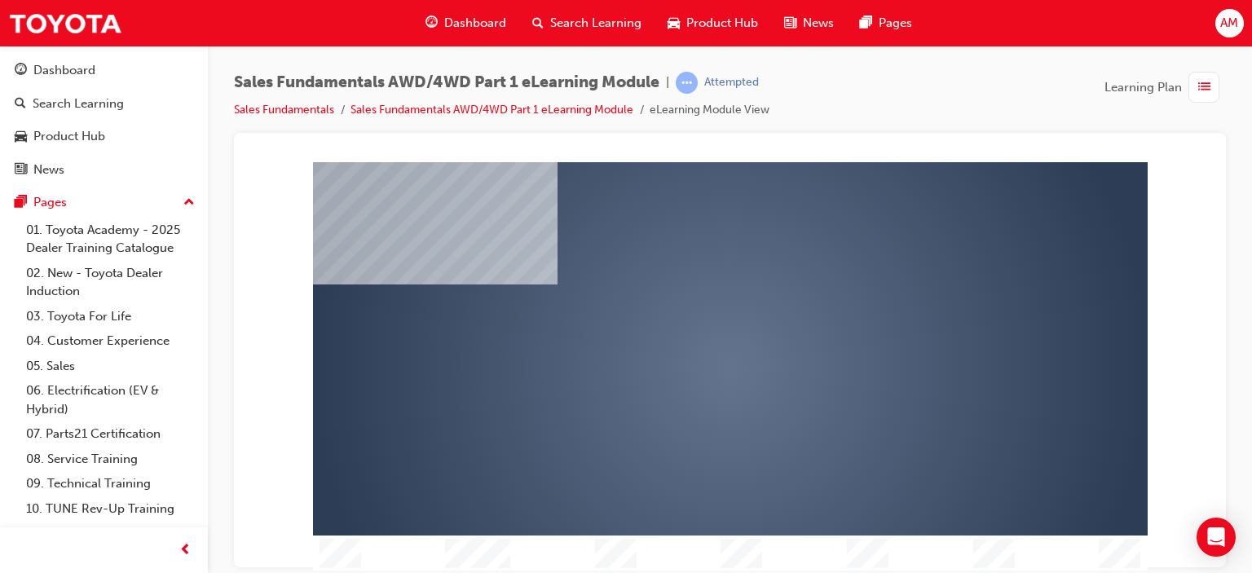
click at [683, 319] on div "play" at bounding box center [683, 319] width 0 height 0
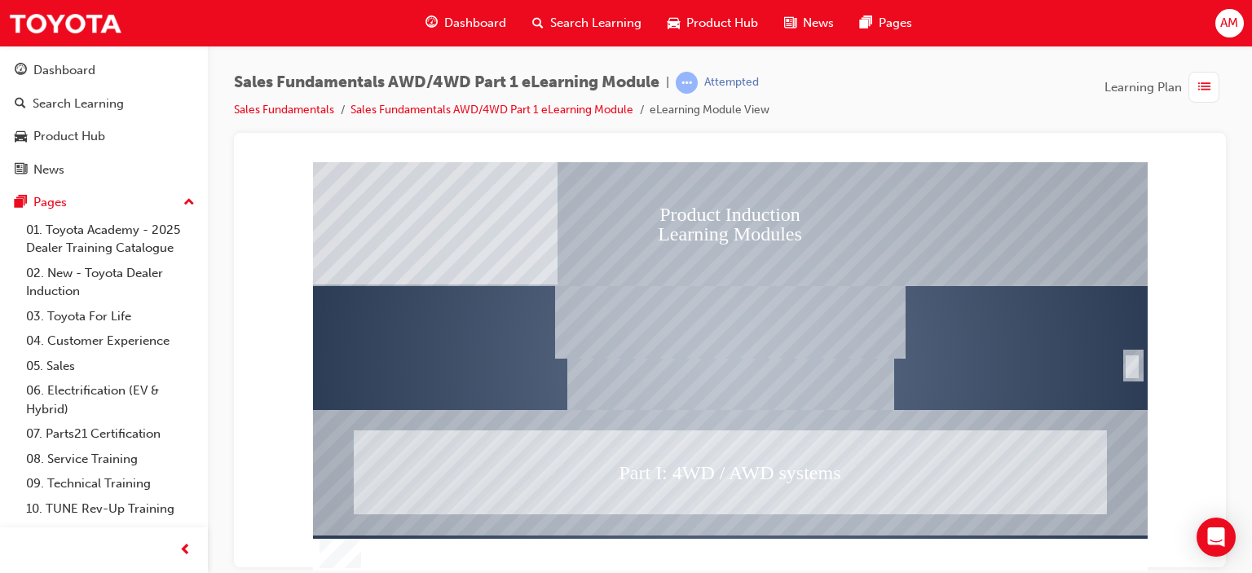
click at [1132, 361] on div "SmartShape" at bounding box center [1132, 366] width 16 height 26
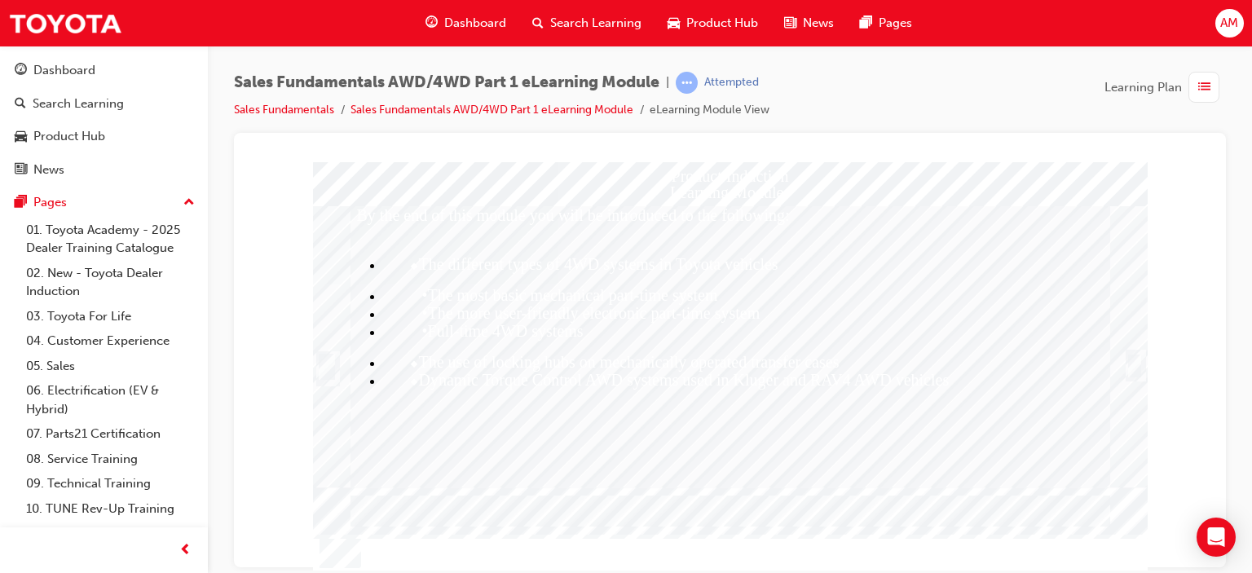
click at [1129, 356] on div "Trigger this button to continue" at bounding box center [1135, 365] width 16 height 26
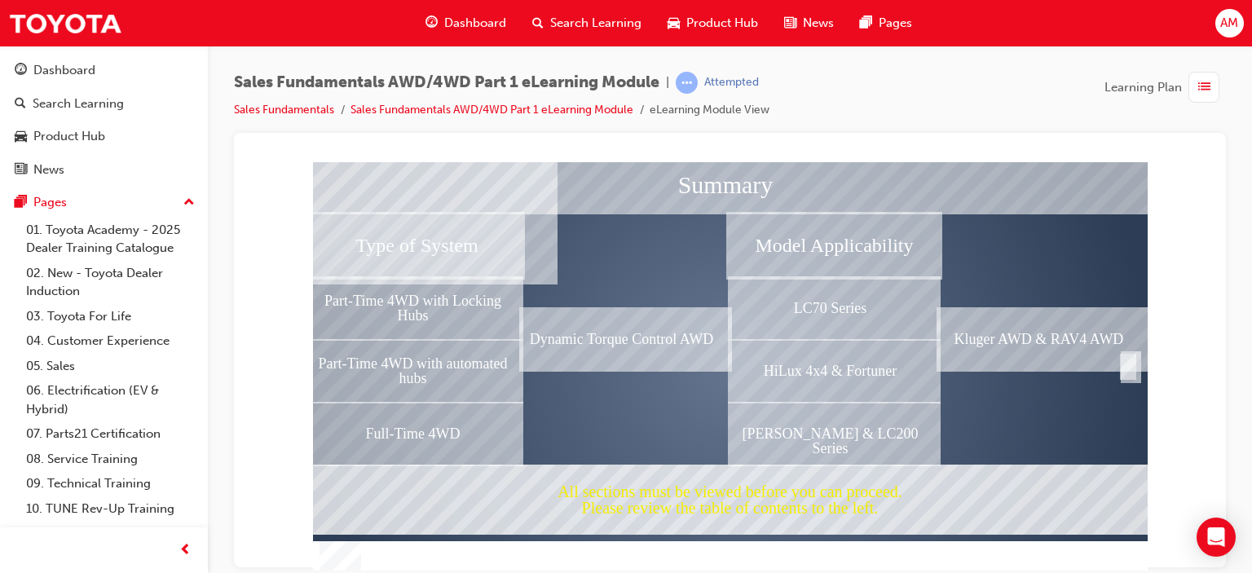
click at [1102, 389] on div "Conclusion" at bounding box center [730, 380] width 835 height 409
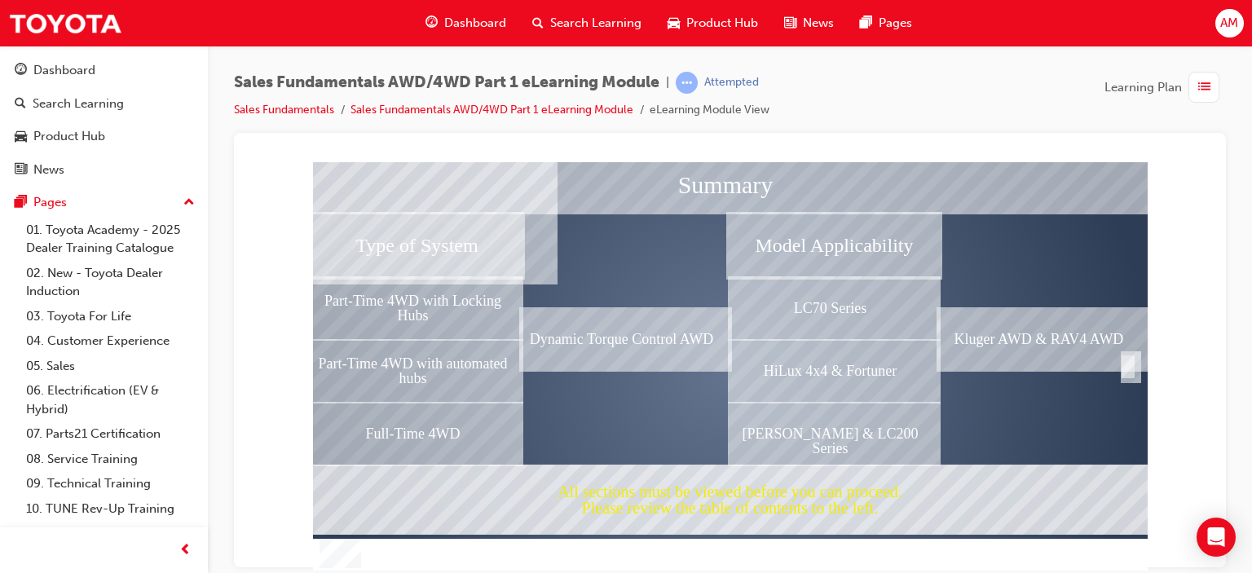
click at [1127, 363] on div "Completion" at bounding box center [1128, 366] width 16 height 26
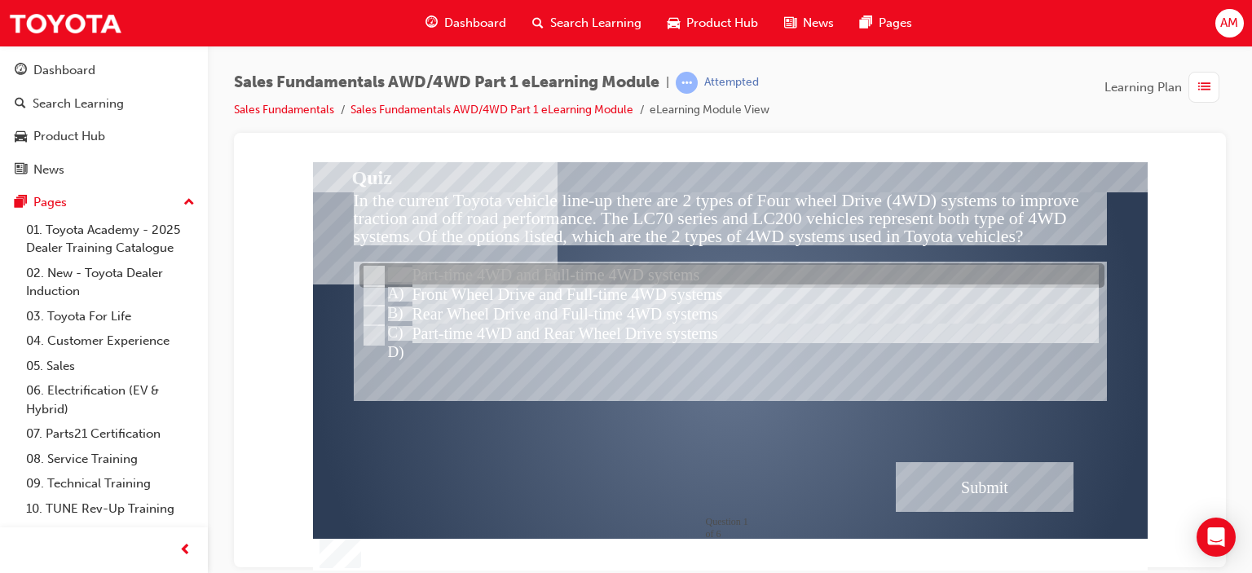
click at [374, 271] on input "Part-time 4WD and Full-time 4WD systems" at bounding box center [373, 276] width 18 height 18
radio input "true"
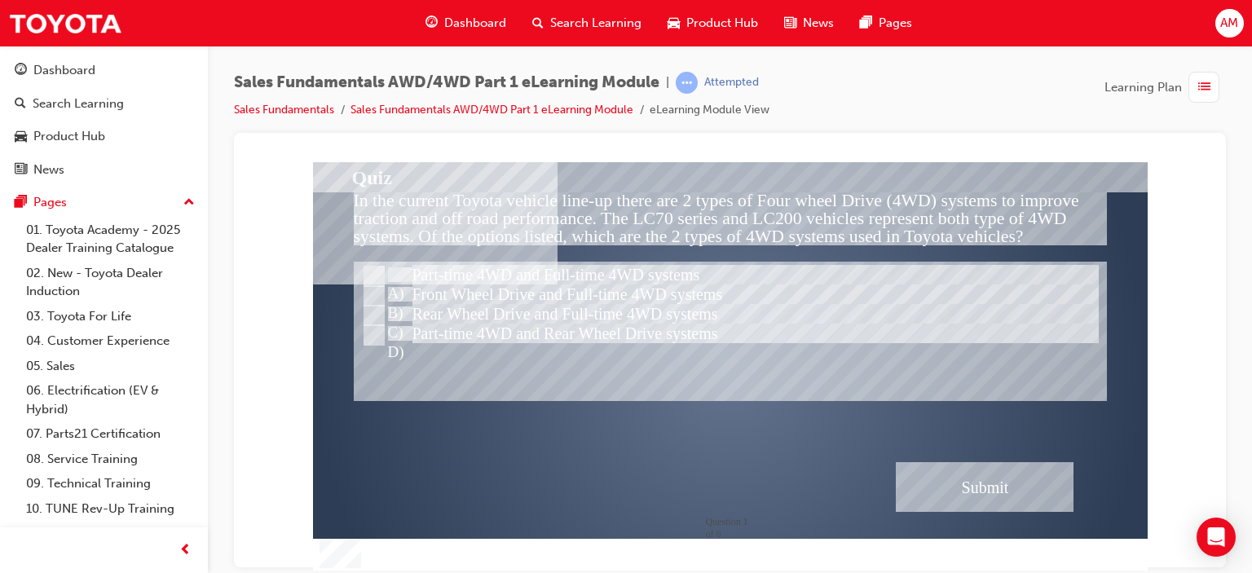
click at [967, 486] on div "Submit" at bounding box center [985, 486] width 178 height 50
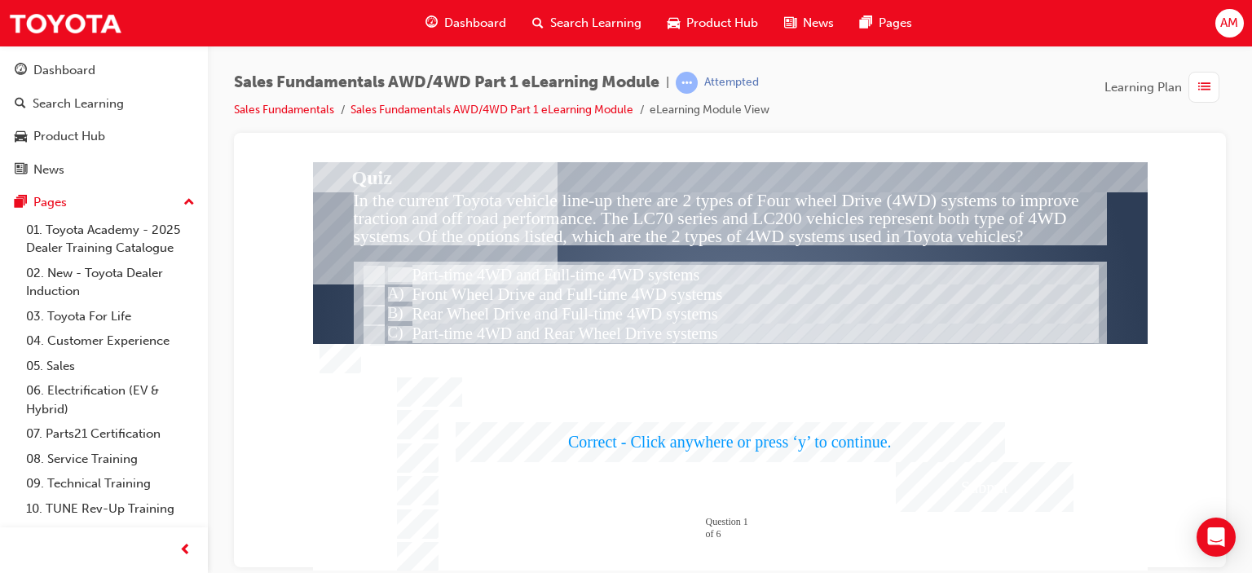
click at [933, 369] on div at bounding box center [730, 365] width 835 height 409
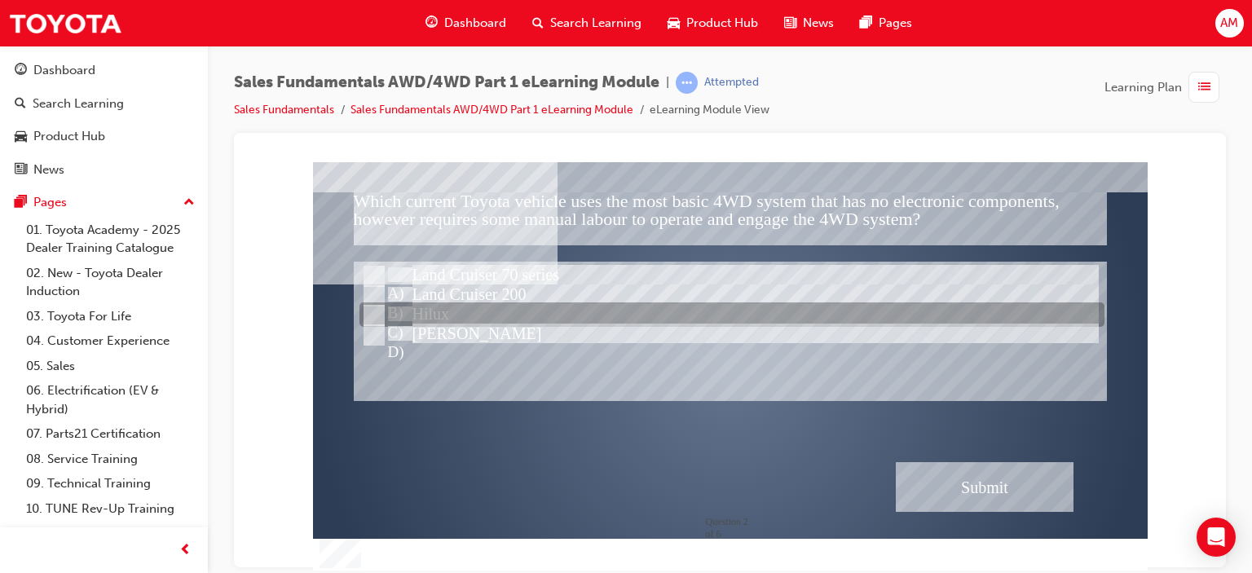
click at [372, 314] on input "Hilux" at bounding box center [373, 316] width 18 height 18
radio input "true"
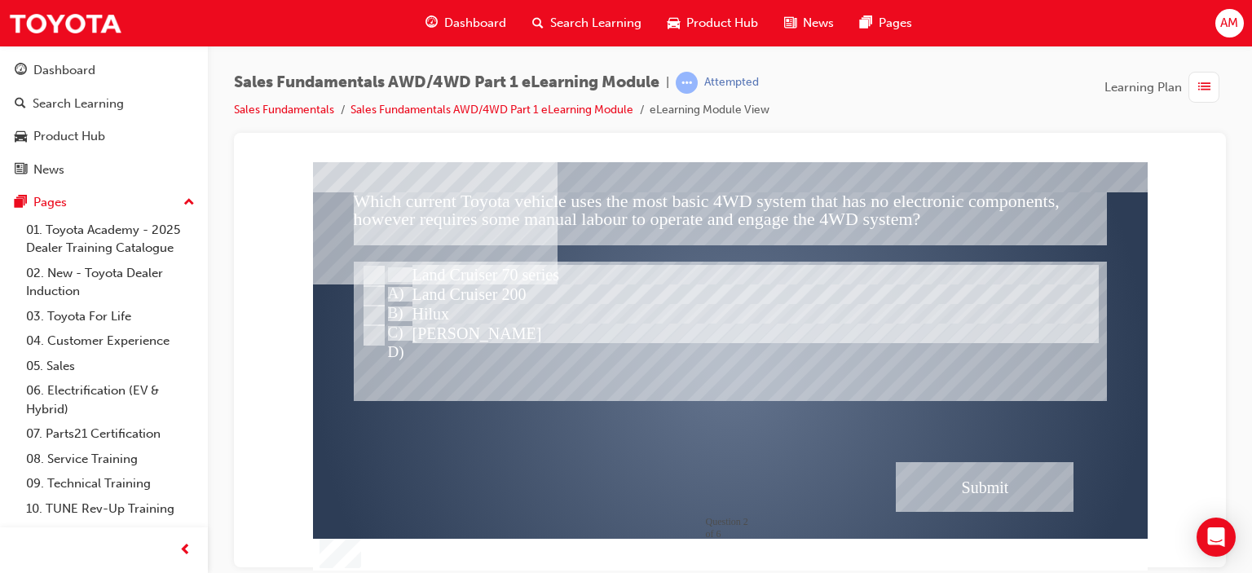
click at [965, 482] on div "Submit" at bounding box center [985, 486] width 178 height 50
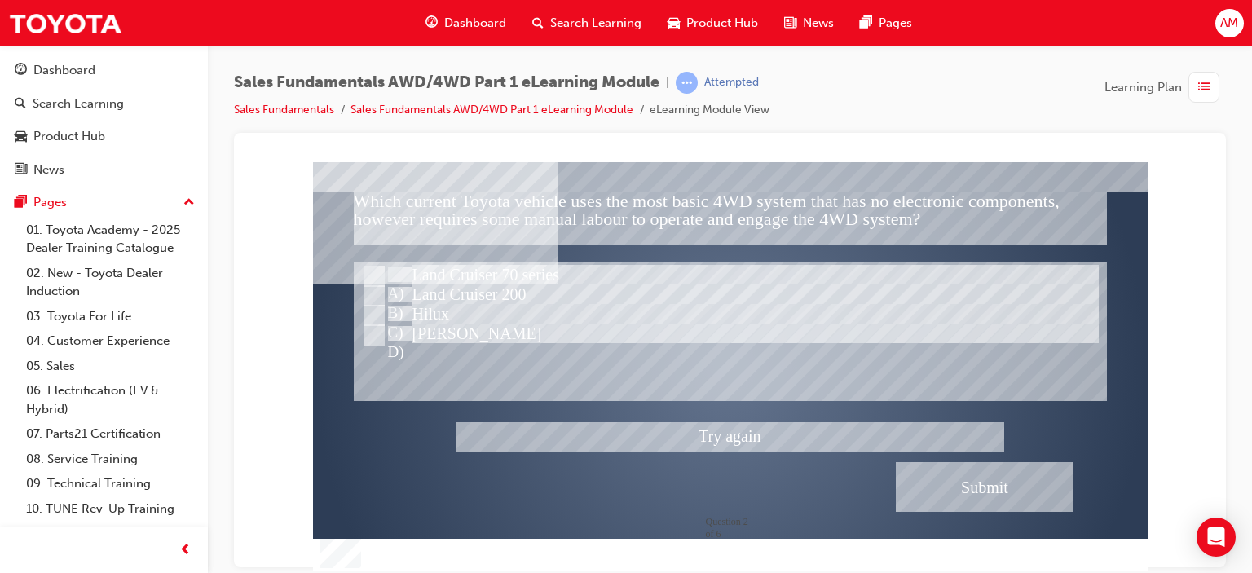
click at [375, 275] on div at bounding box center [730, 365] width 835 height 409
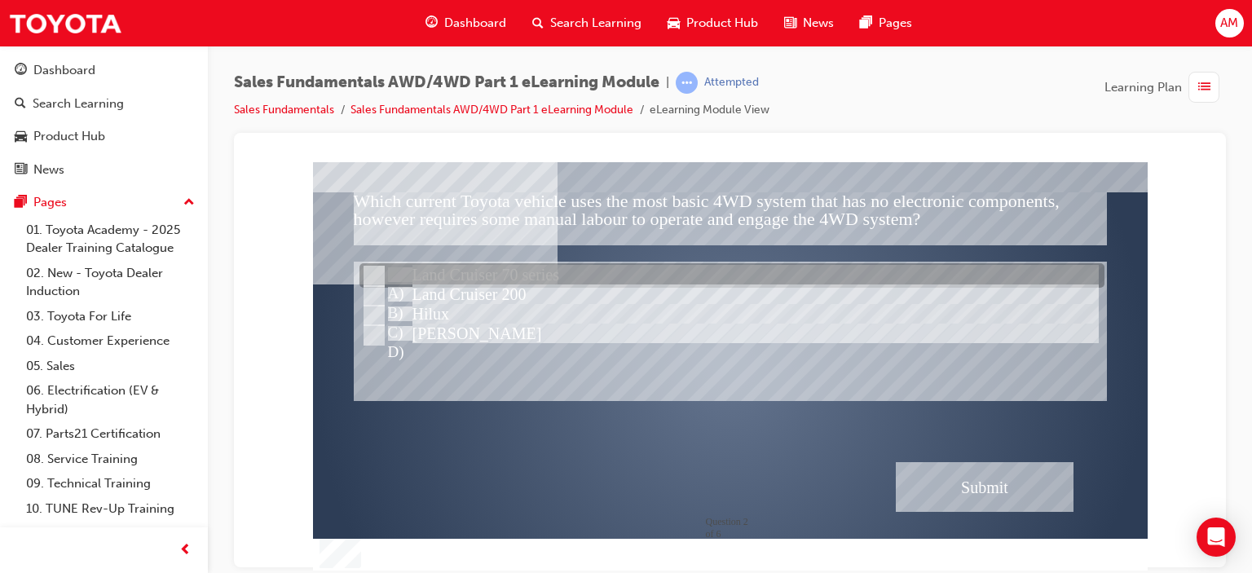
click at [375, 270] on input "Land Cruiser 70 series" at bounding box center [373, 276] width 18 height 18
radio input "true"
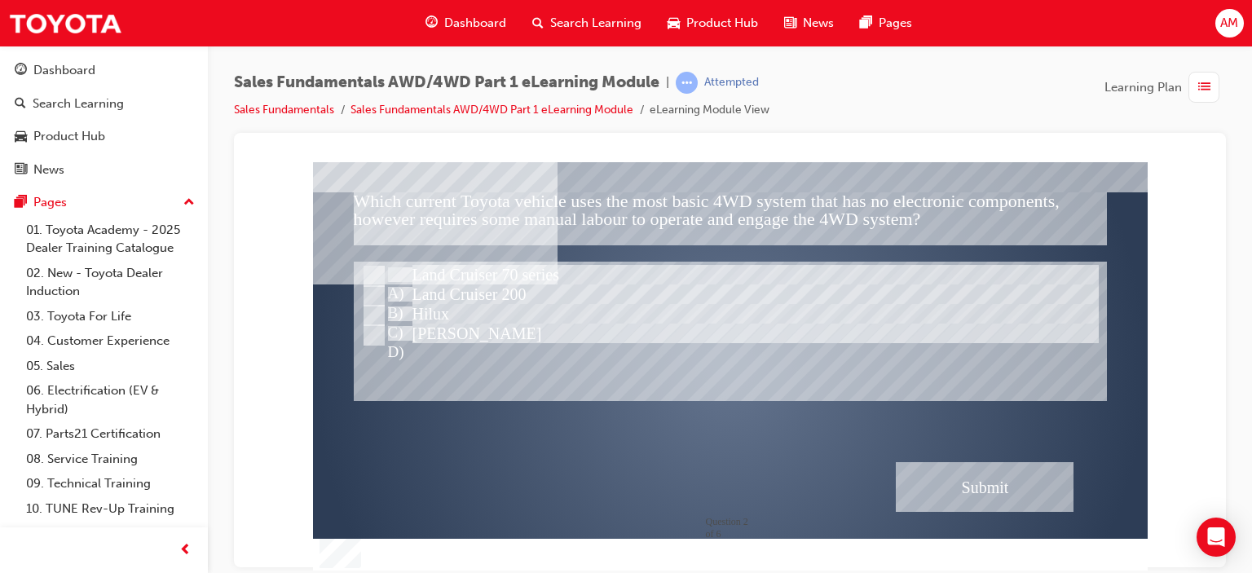
click at [1008, 477] on div "Submit" at bounding box center [985, 486] width 178 height 50
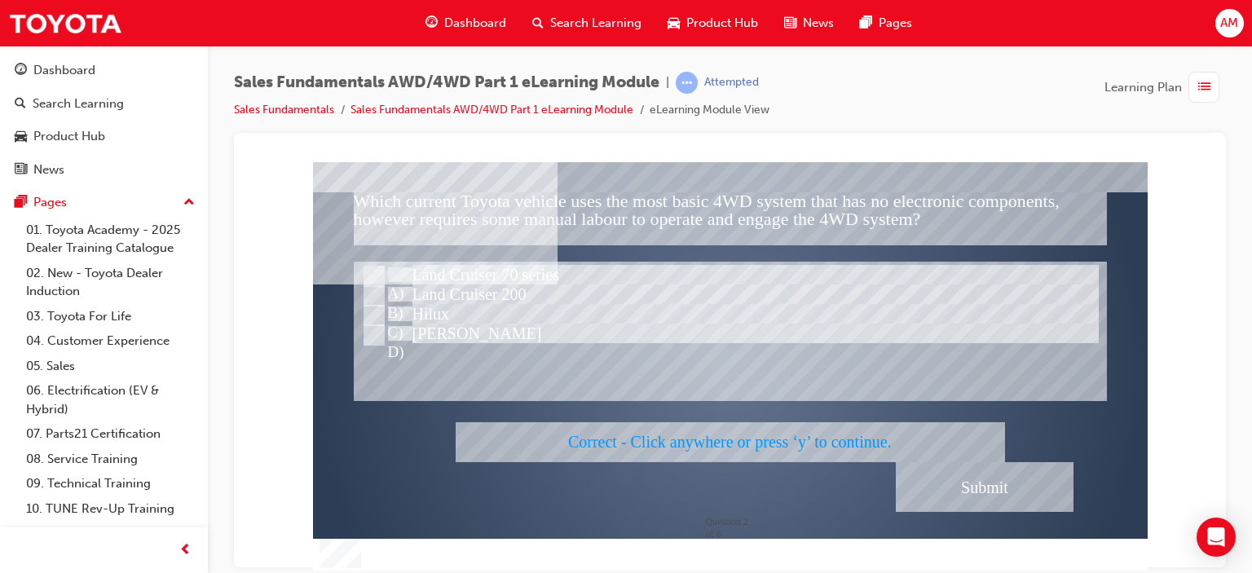
click at [942, 408] on div at bounding box center [730, 365] width 835 height 409
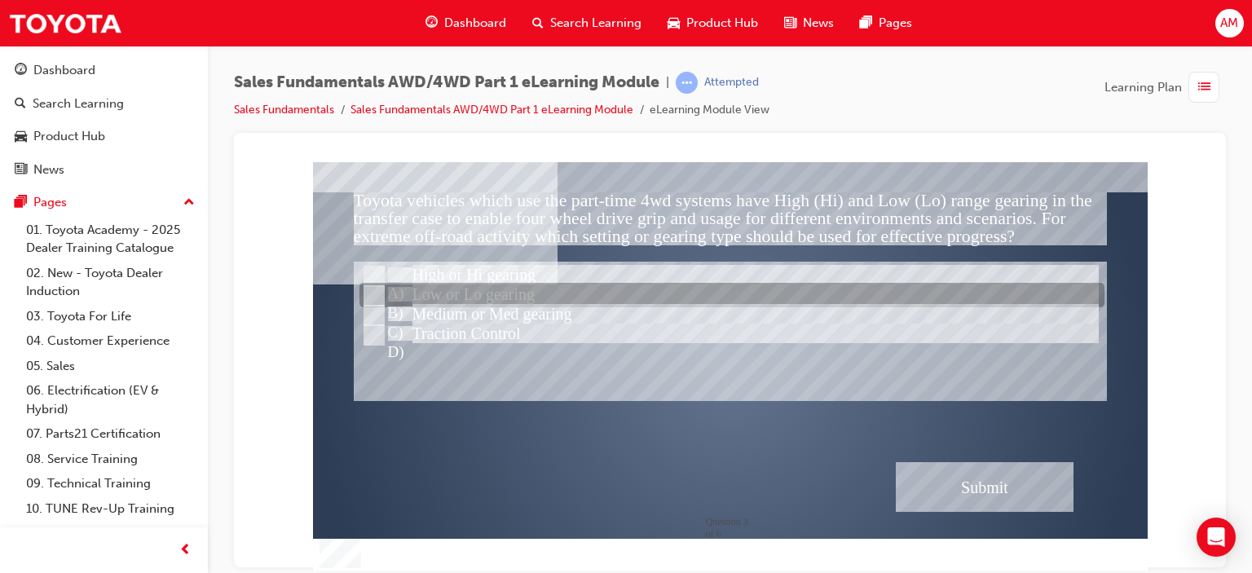
click at [370, 293] on input "Low or Lo gearing" at bounding box center [373, 296] width 18 height 18
radio input "true"
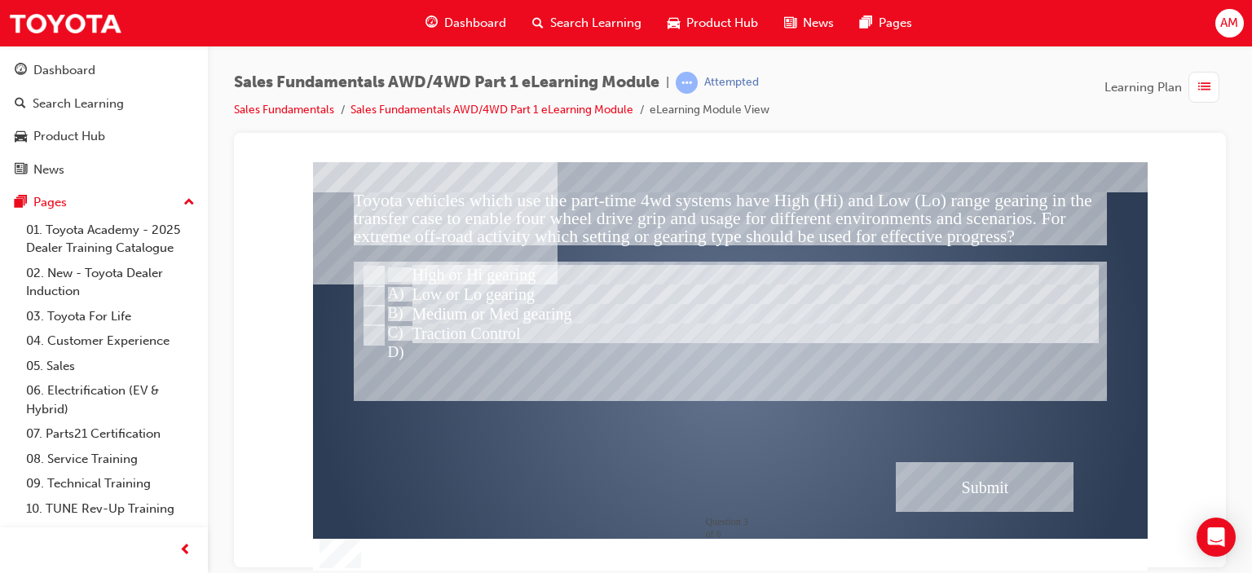
click at [963, 483] on div "Submit" at bounding box center [985, 486] width 178 height 50
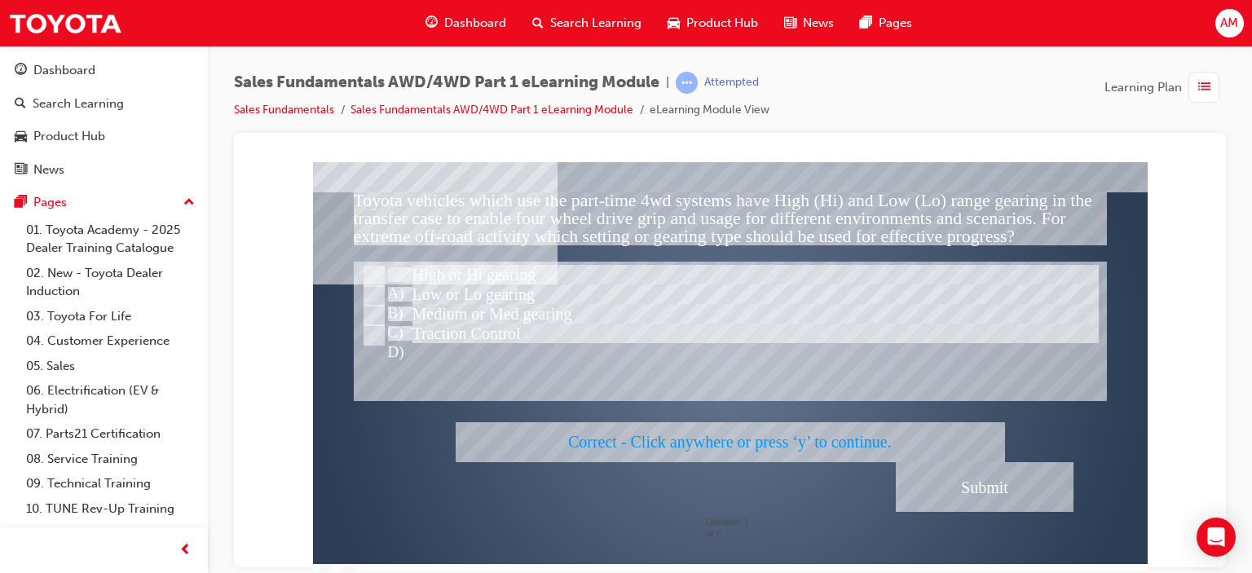
click at [950, 355] on div at bounding box center [730, 365] width 835 height 409
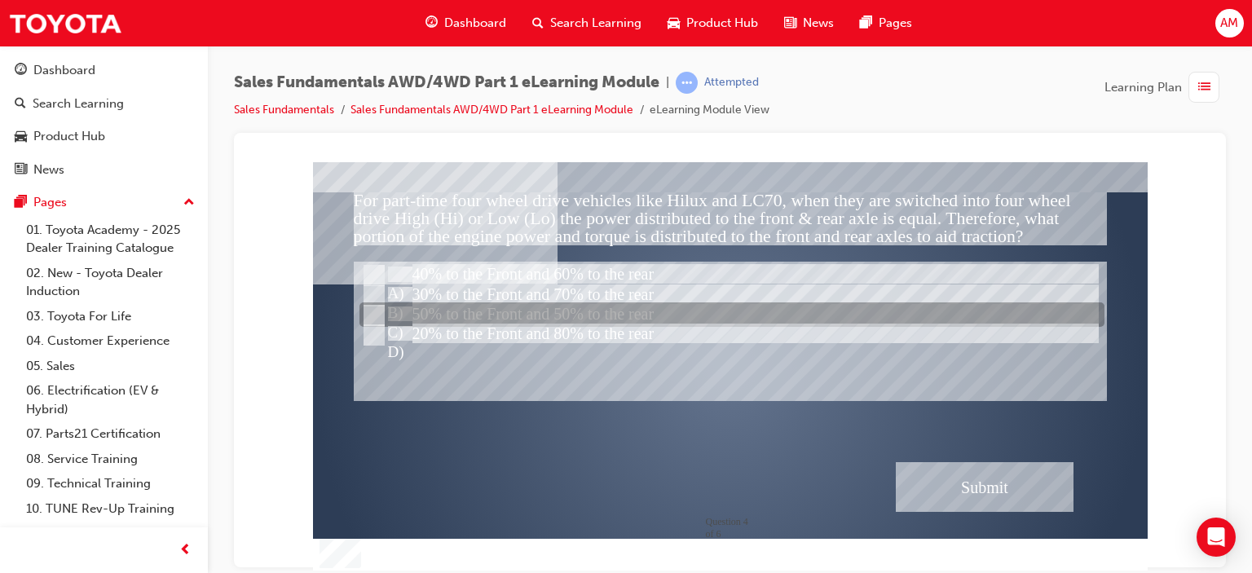
click at [376, 311] on input "50% to the Front and 50% to the rear" at bounding box center [373, 316] width 18 height 18
radio input "true"
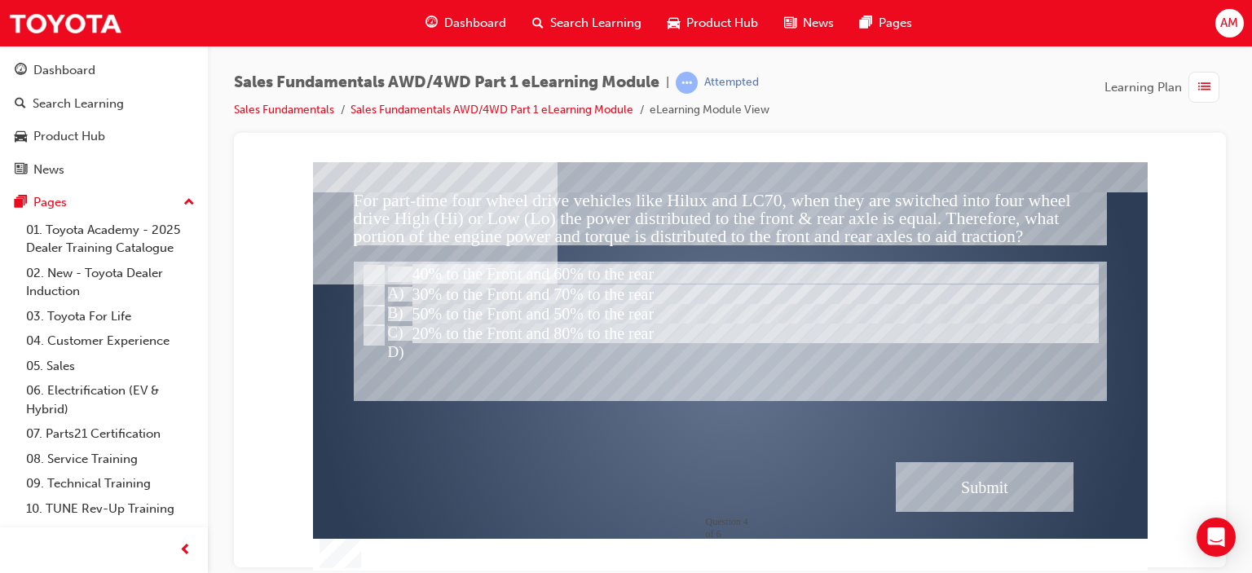
click at [925, 425] on div at bounding box center [730, 347] width 651 height 373
click at [969, 482] on div "Submit" at bounding box center [985, 486] width 178 height 50
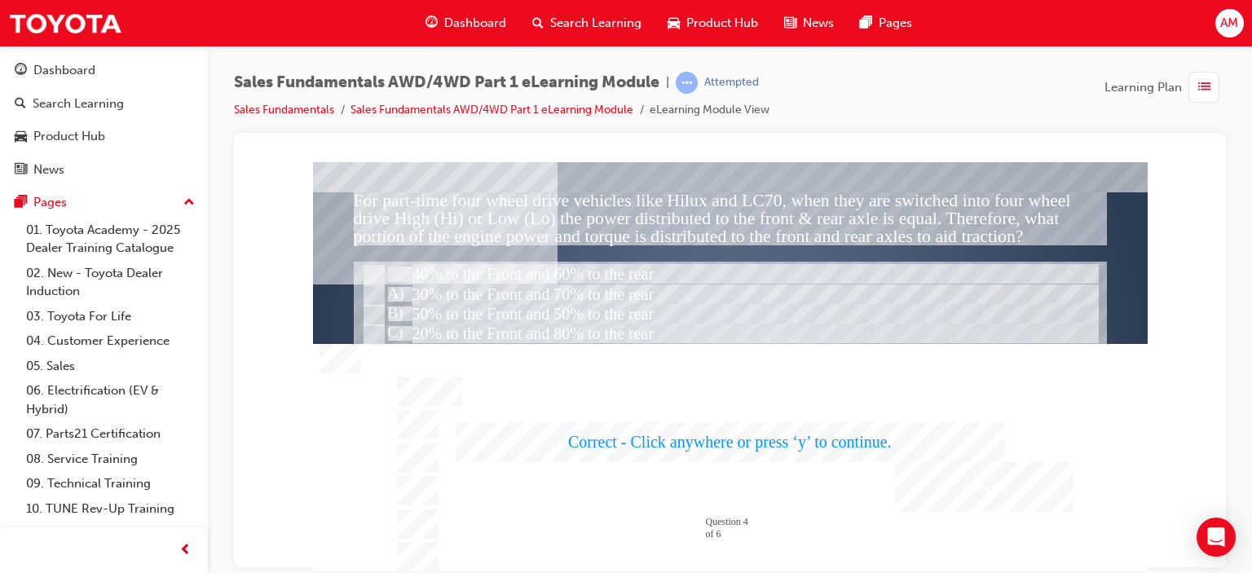
click at [950, 370] on div at bounding box center [730, 365] width 835 height 409
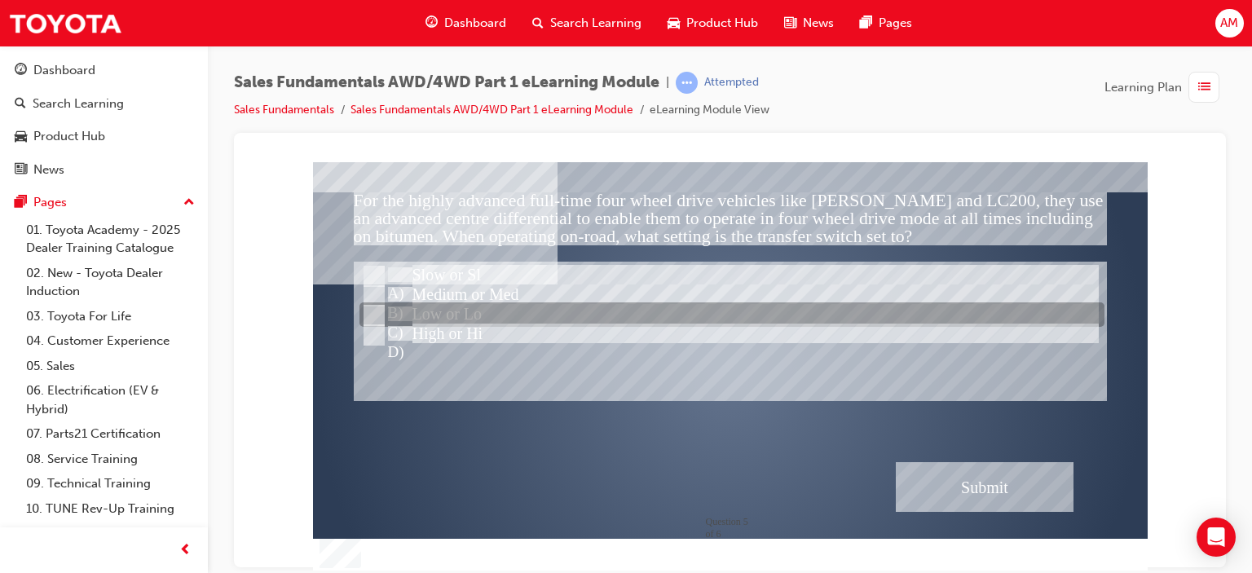
click at [373, 315] on input "Low or Lo" at bounding box center [373, 316] width 18 height 18
radio input "true"
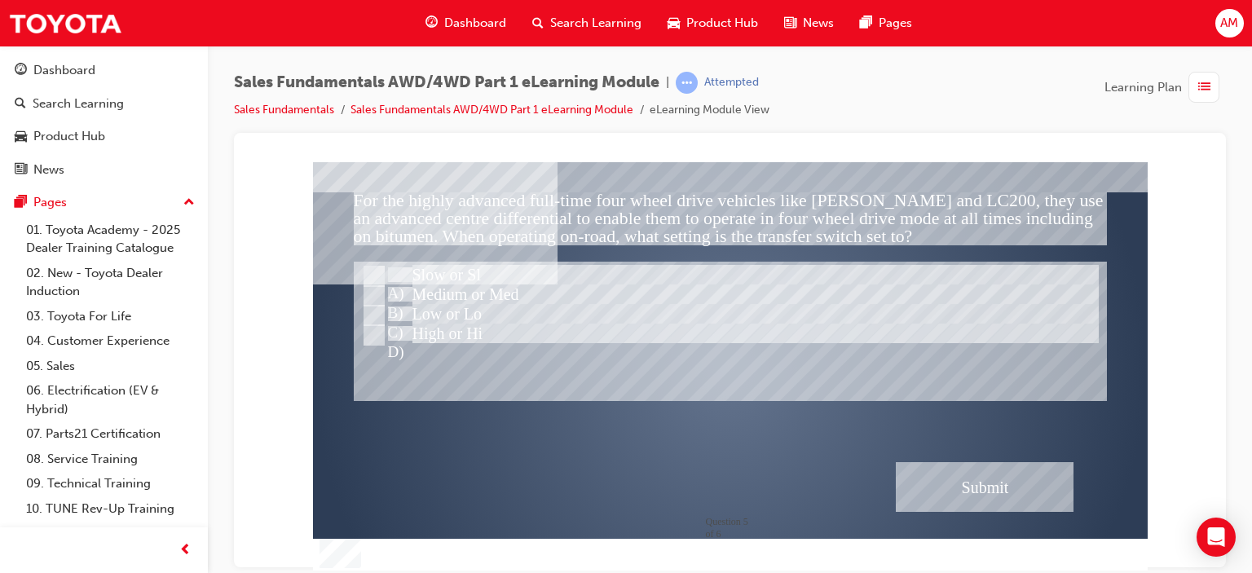
click at [1008, 474] on div "Submit" at bounding box center [985, 486] width 178 height 50
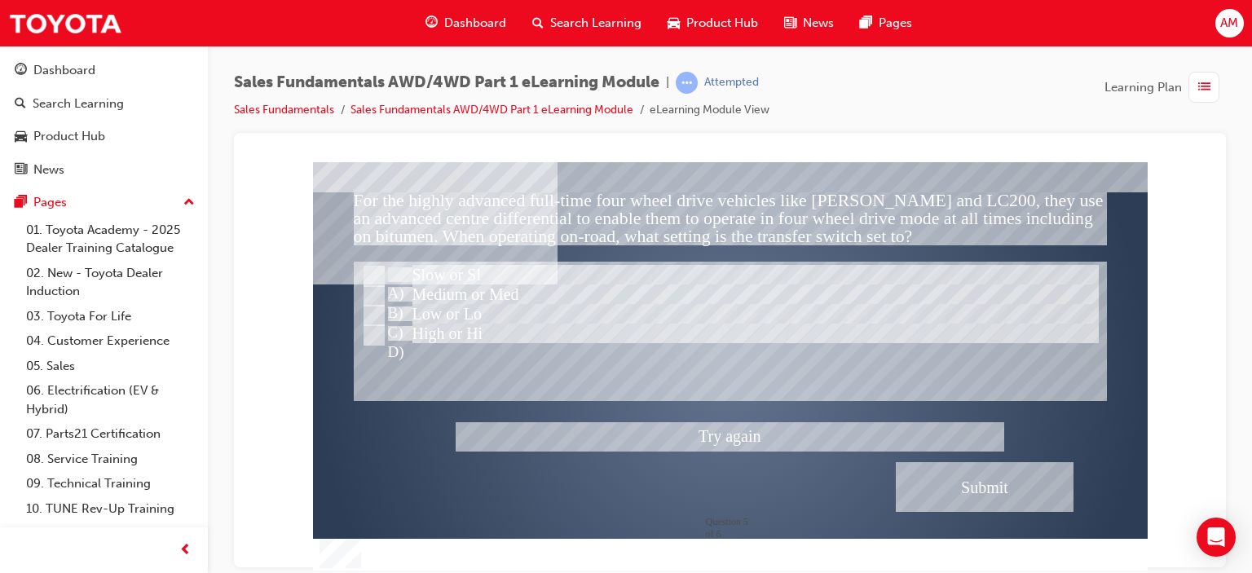
click at [373, 272] on div at bounding box center [730, 365] width 835 height 409
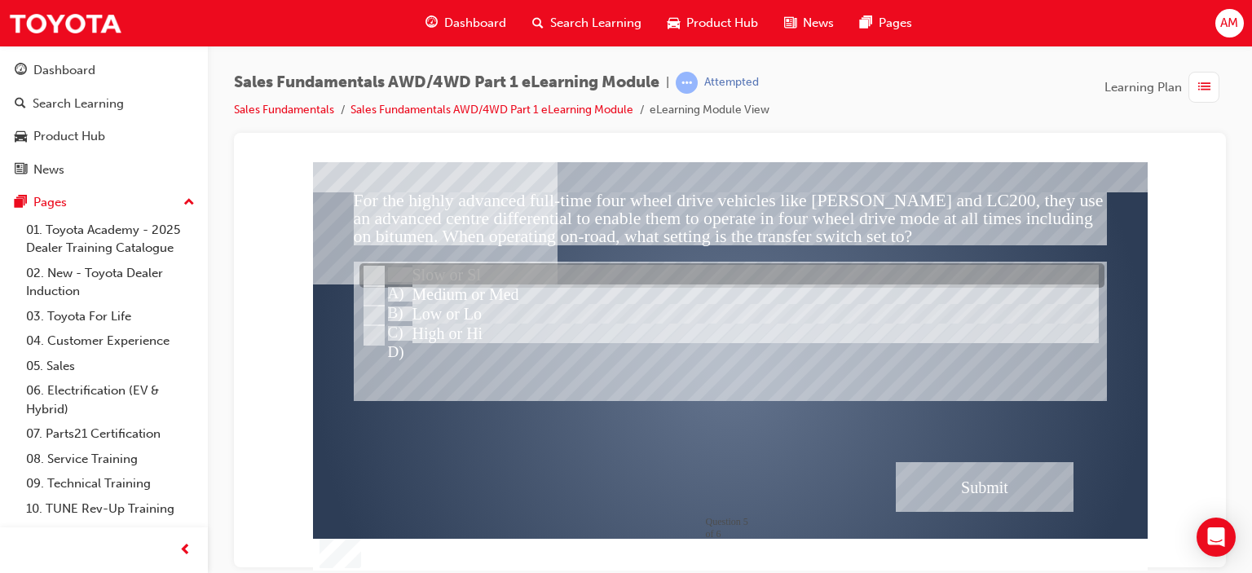
click at [373, 272] on input "Slow or Sl" at bounding box center [373, 276] width 18 height 18
radio input "true"
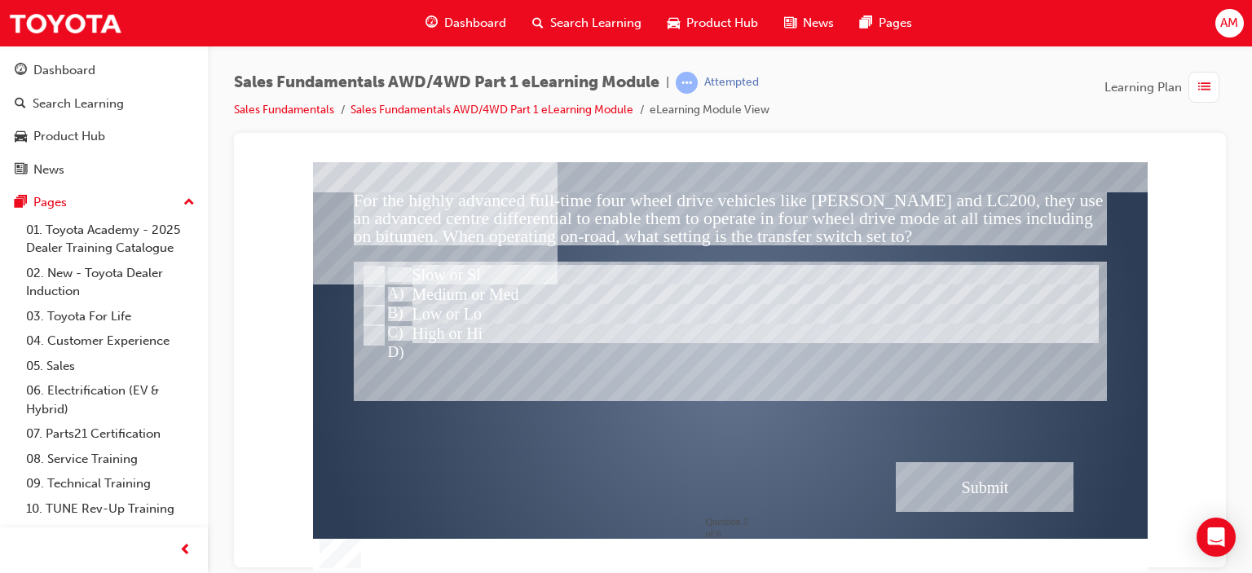
click at [1006, 470] on div "Submit" at bounding box center [985, 486] width 178 height 50
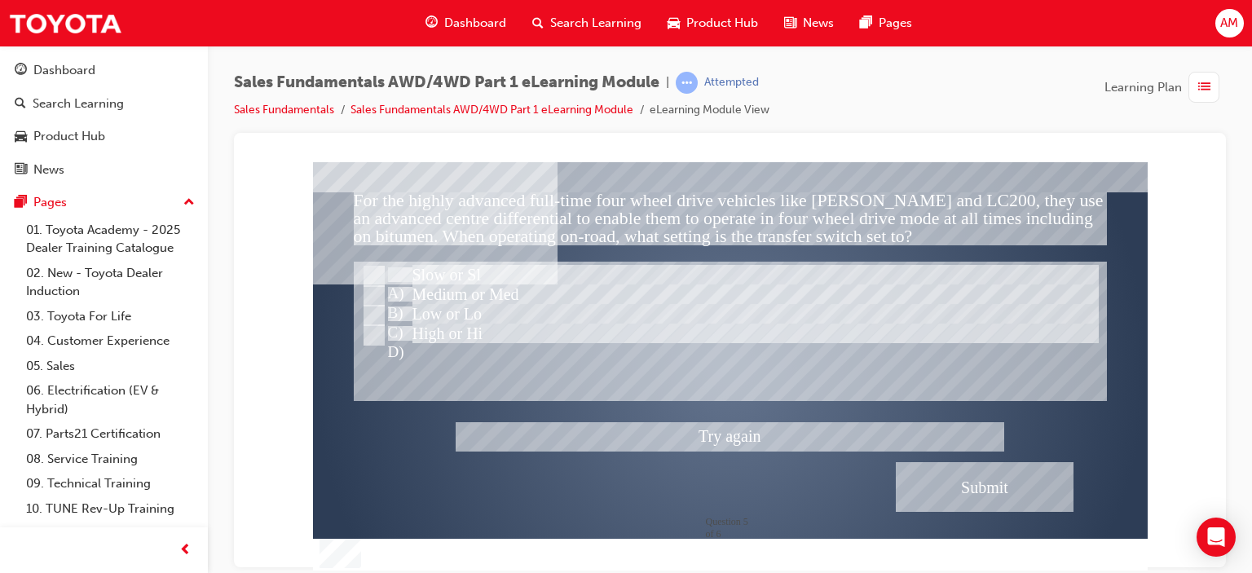
click at [368, 291] on div at bounding box center [730, 365] width 835 height 409
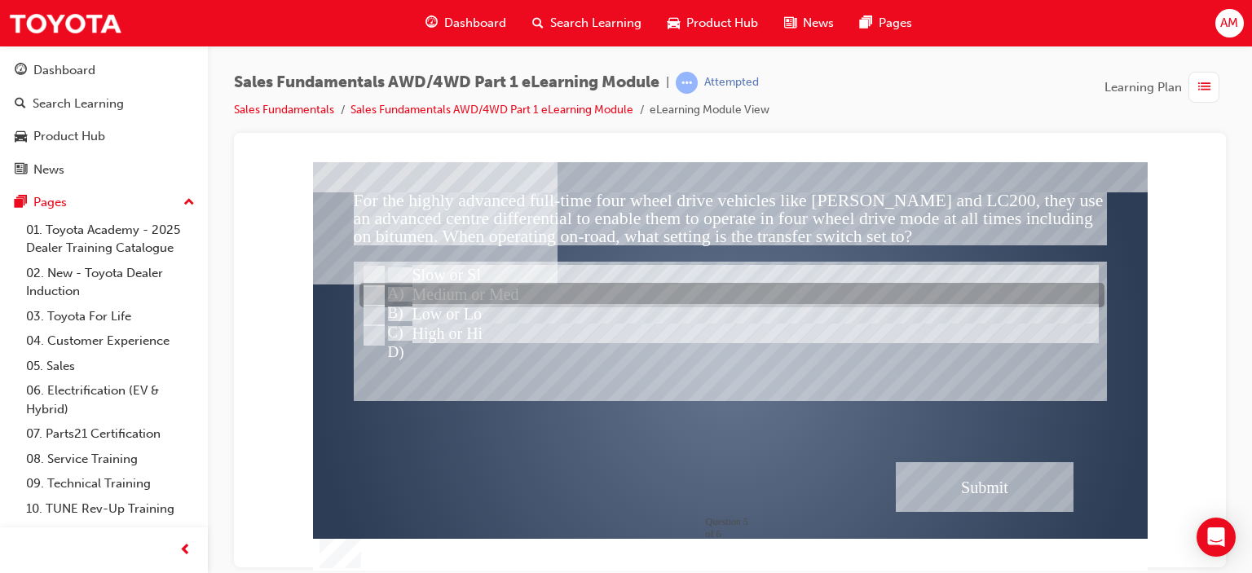
click at [377, 291] on input "Medium or Med" at bounding box center [373, 296] width 18 height 18
radio input "true"
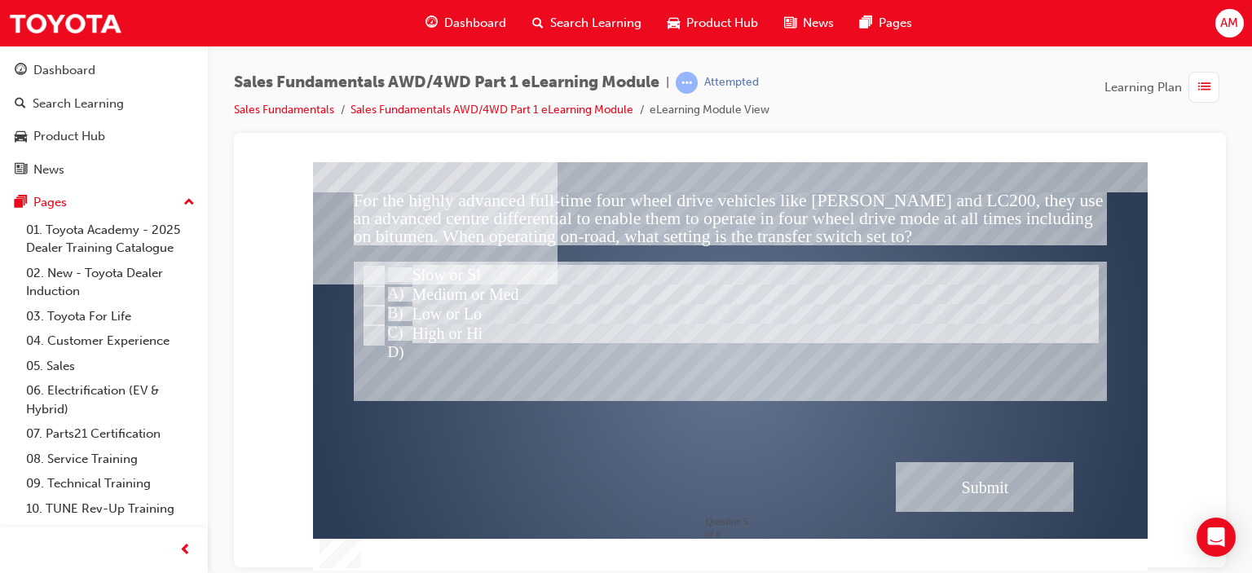
click at [916, 487] on div "Submit" at bounding box center [985, 486] width 178 height 50
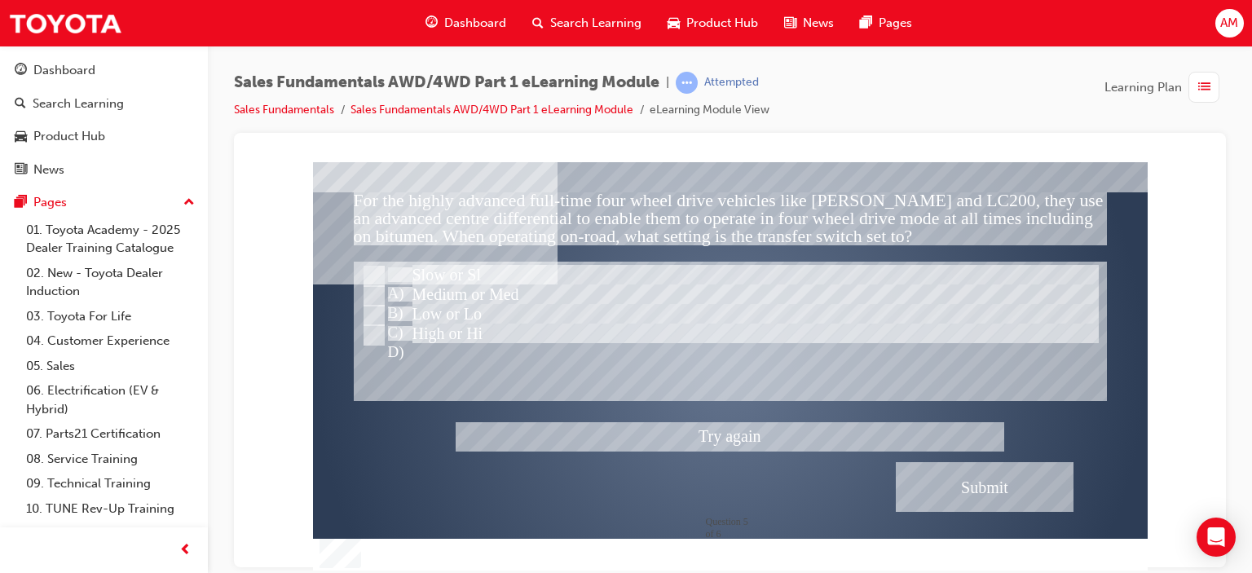
click at [375, 332] on div at bounding box center [730, 365] width 835 height 409
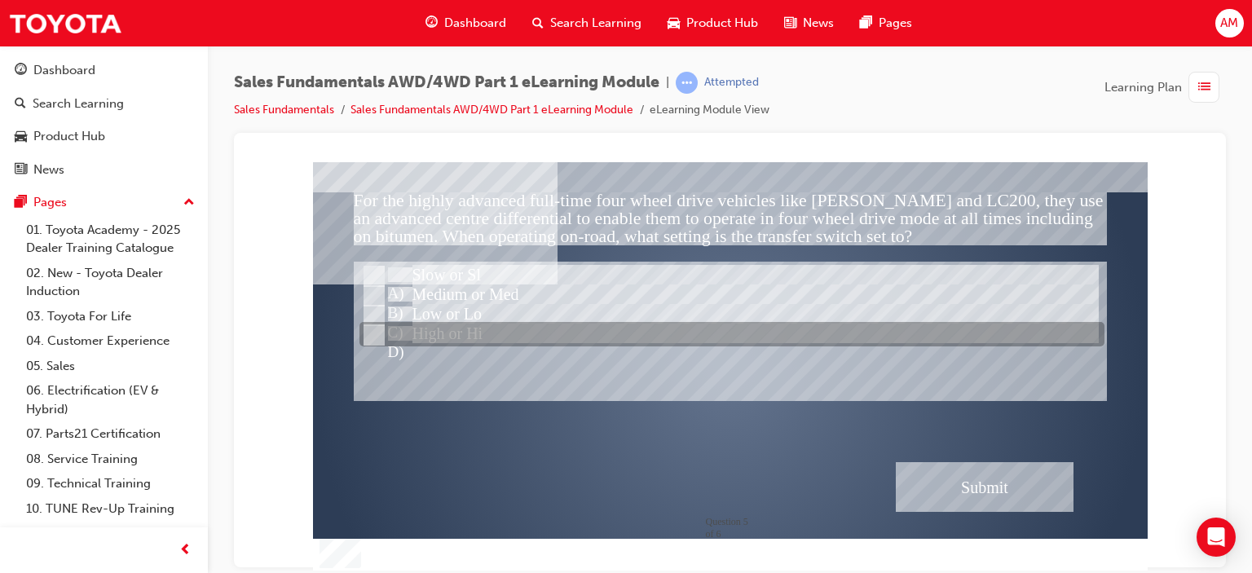
click at [371, 330] on input "High or Hi" at bounding box center [373, 335] width 18 height 18
radio input "true"
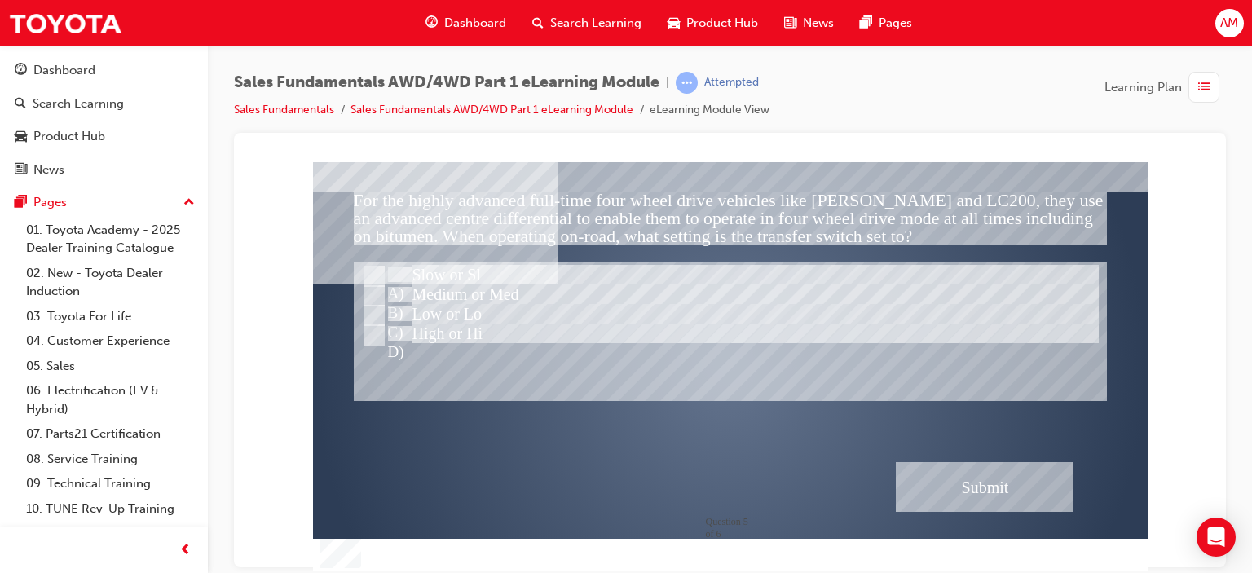
click at [1003, 476] on div "Submit" at bounding box center [985, 486] width 178 height 50
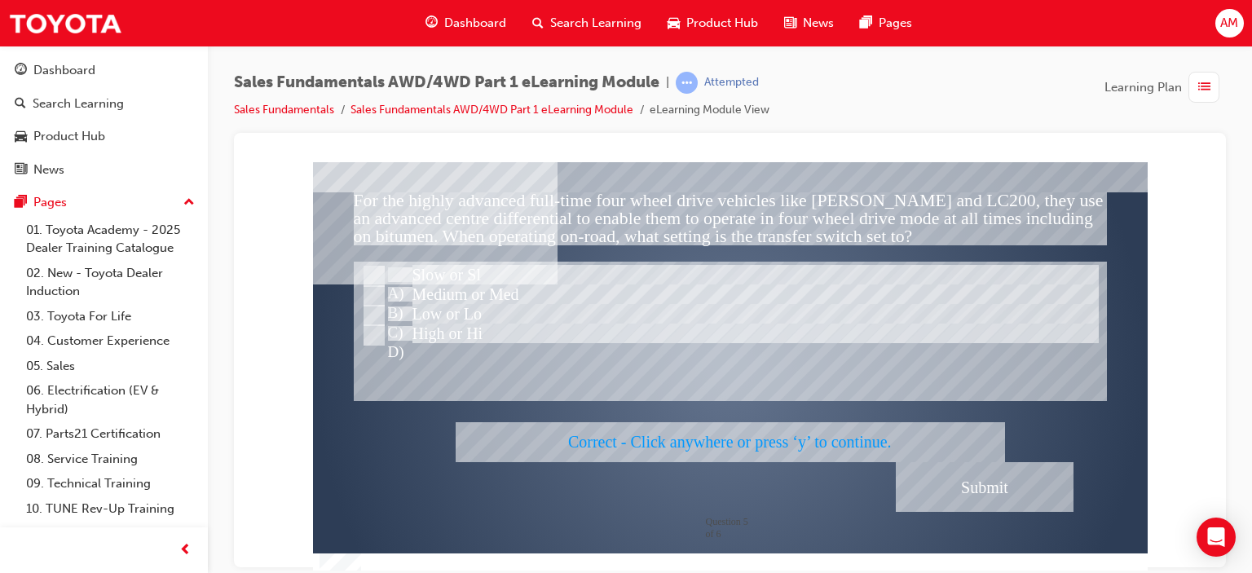
click at [954, 360] on div at bounding box center [730, 365] width 835 height 409
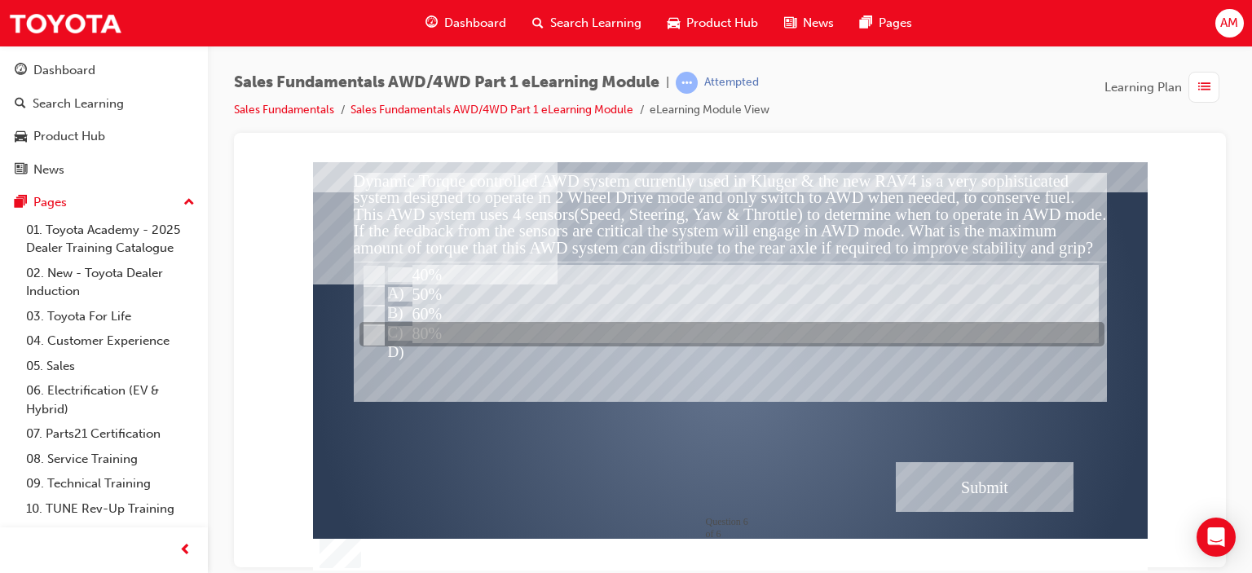
click at [373, 333] on input "80%" at bounding box center [373, 335] width 18 height 18
radio input "true"
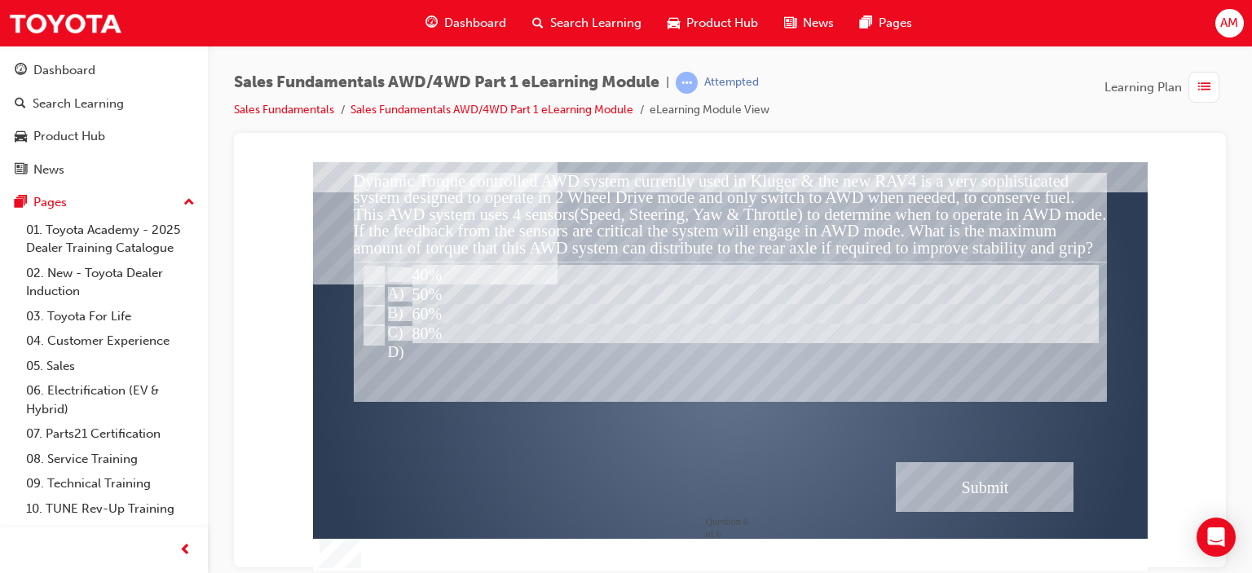
click at [928, 490] on div "Submit" at bounding box center [985, 486] width 178 height 50
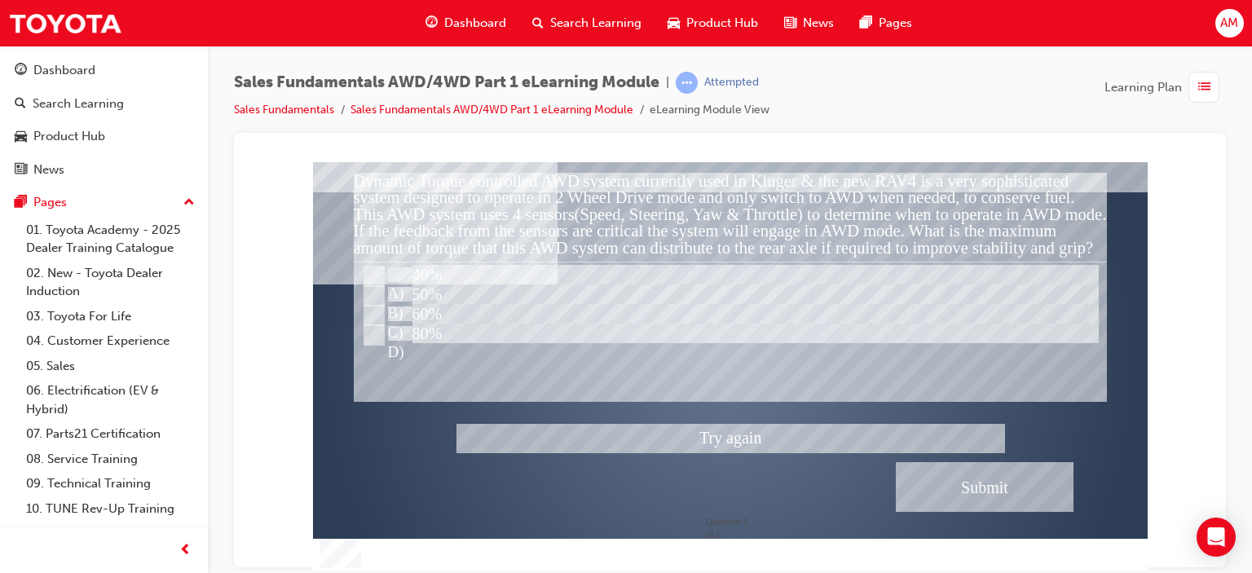
click at [365, 311] on div at bounding box center [730, 365] width 835 height 409
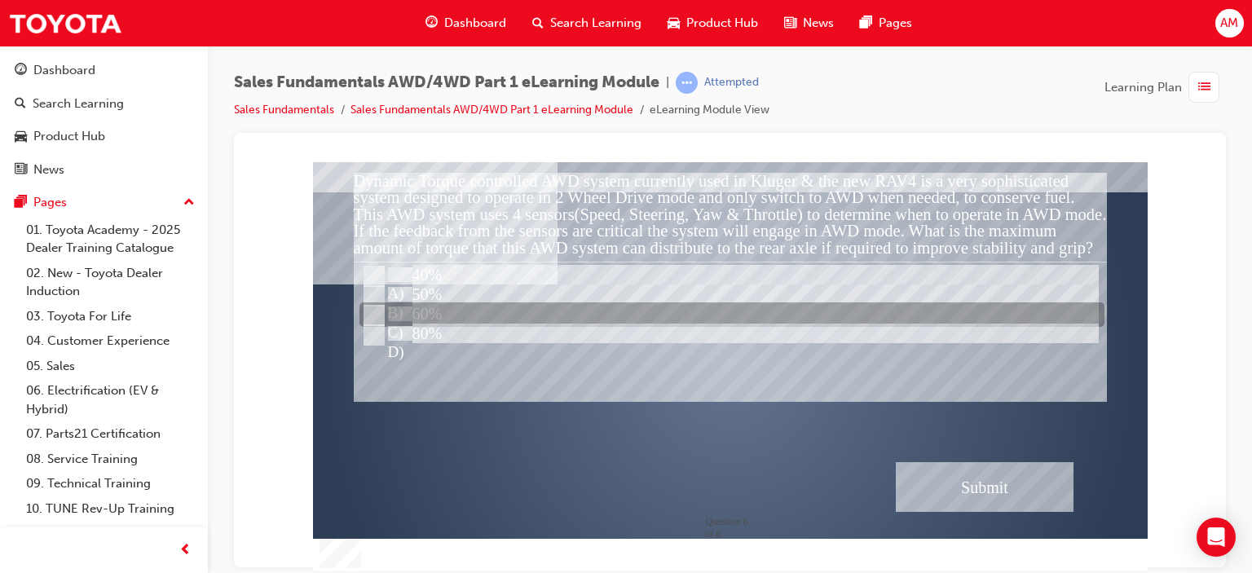
click at [373, 311] on input "60%" at bounding box center [373, 316] width 18 height 18
radio input "true"
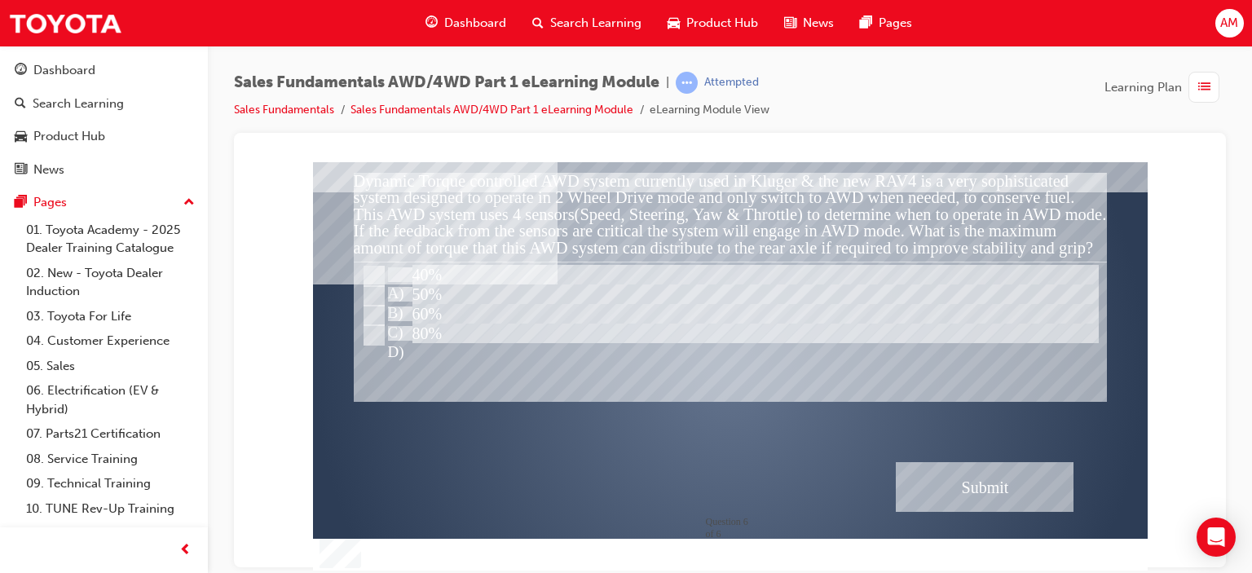
click at [958, 492] on div "Submit" at bounding box center [985, 486] width 178 height 50
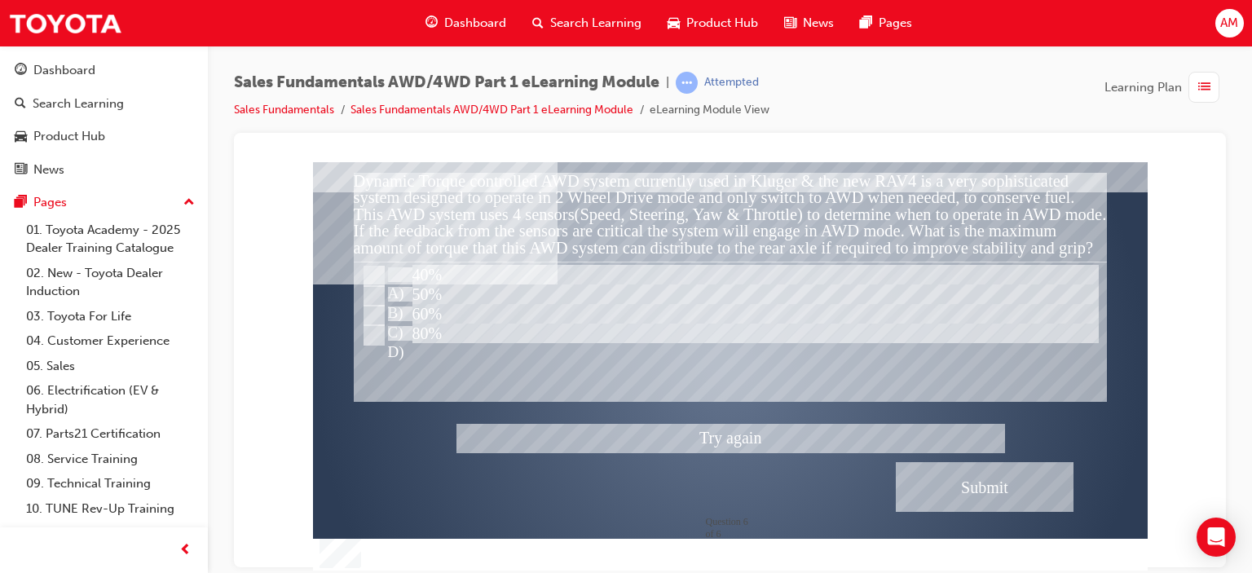
click at [368, 294] on div at bounding box center [730, 365] width 835 height 409
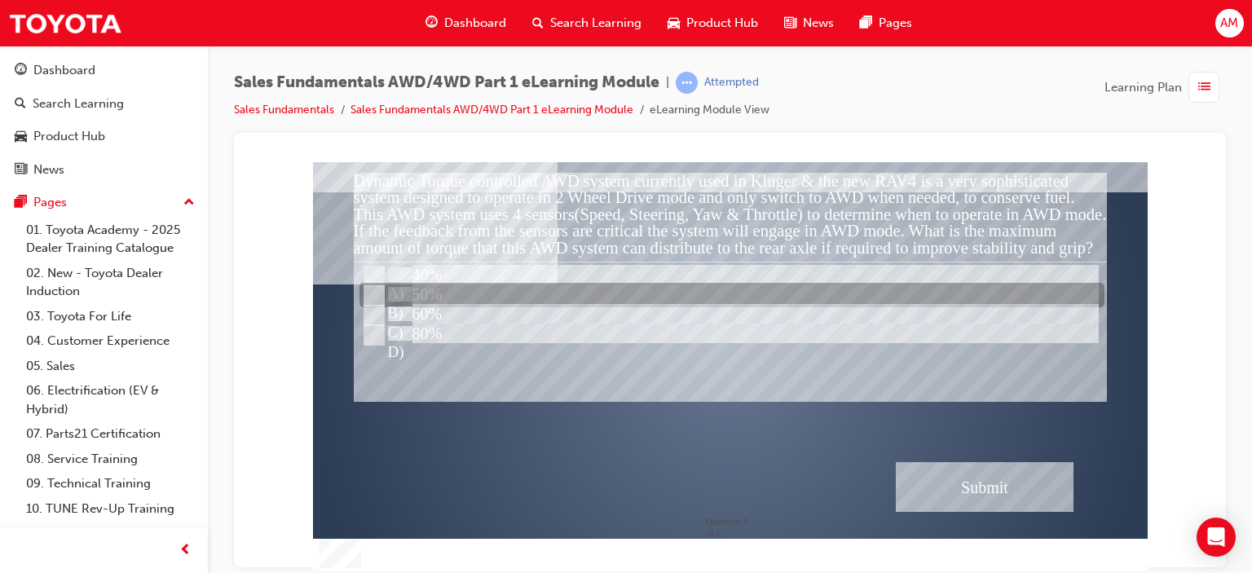
click at [368, 291] on input "50%" at bounding box center [373, 296] width 18 height 18
radio input "true"
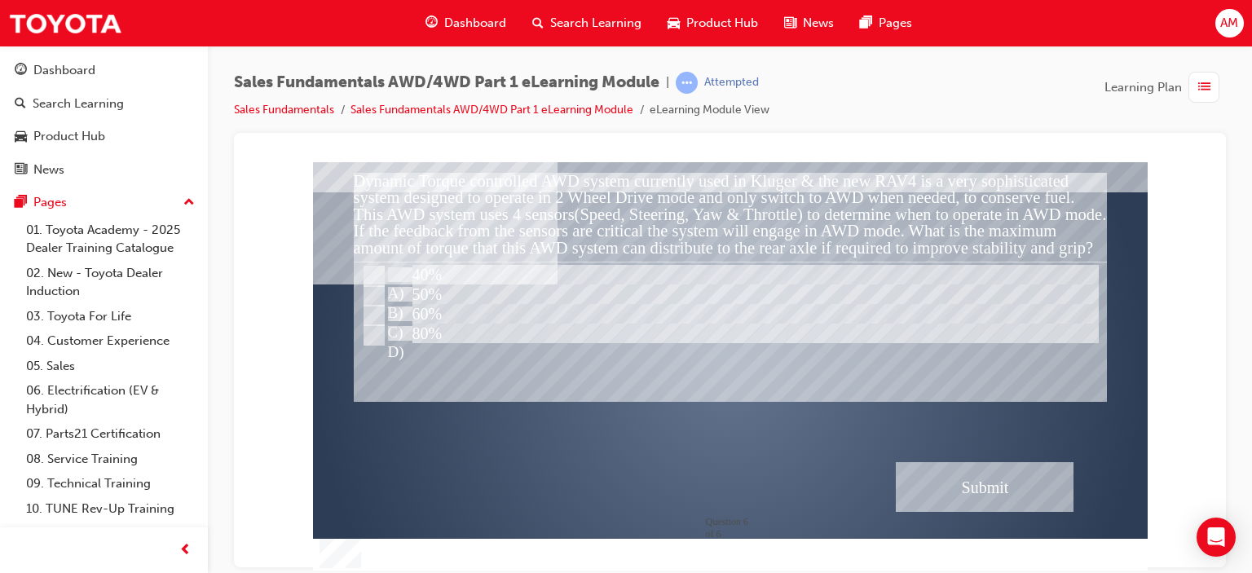
click at [970, 482] on div "Submit" at bounding box center [985, 486] width 178 height 50
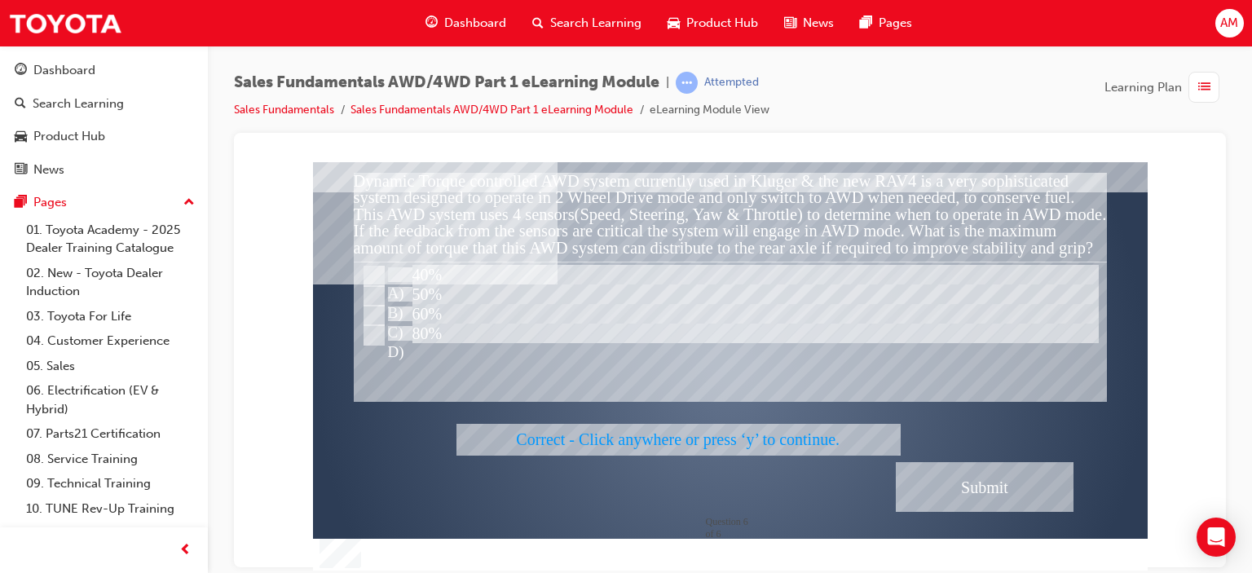
click at [969, 386] on div at bounding box center [730, 365] width 835 height 409
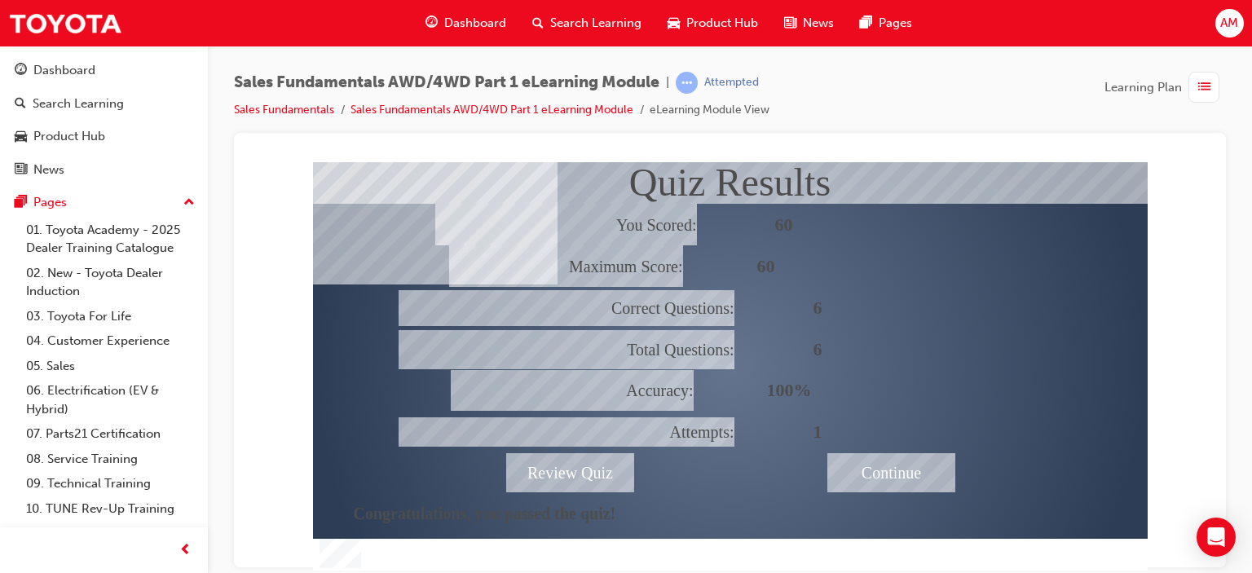
click at [886, 467] on div "Continue" at bounding box center [891, 471] width 128 height 39
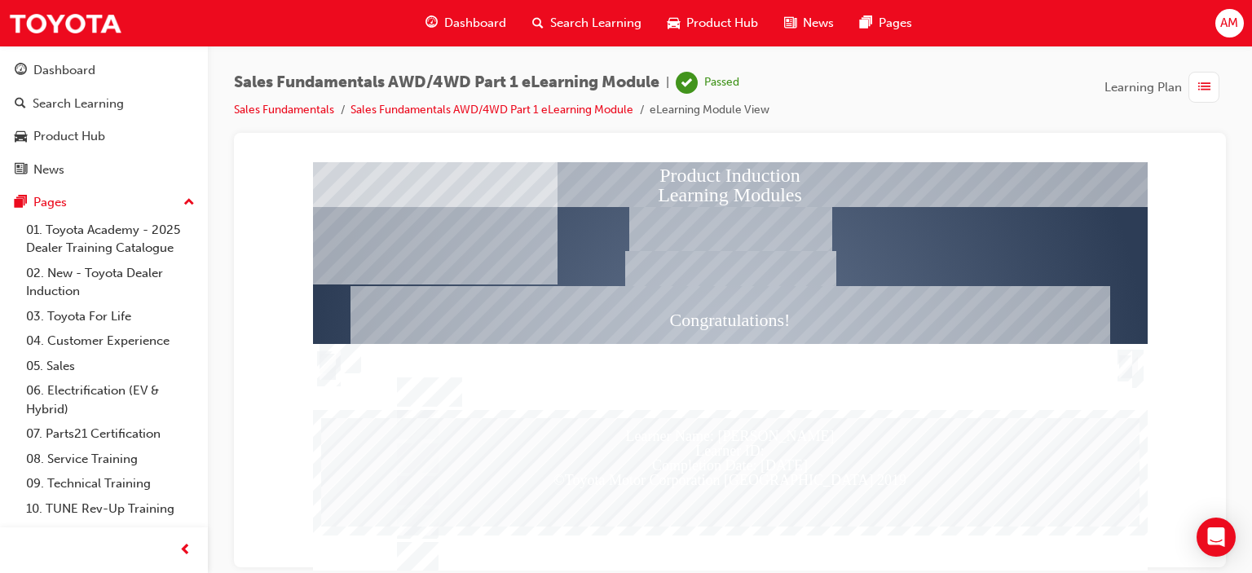
click at [1126, 363] on div "Trigger this button to exit" at bounding box center [1126, 366] width 16 height 26
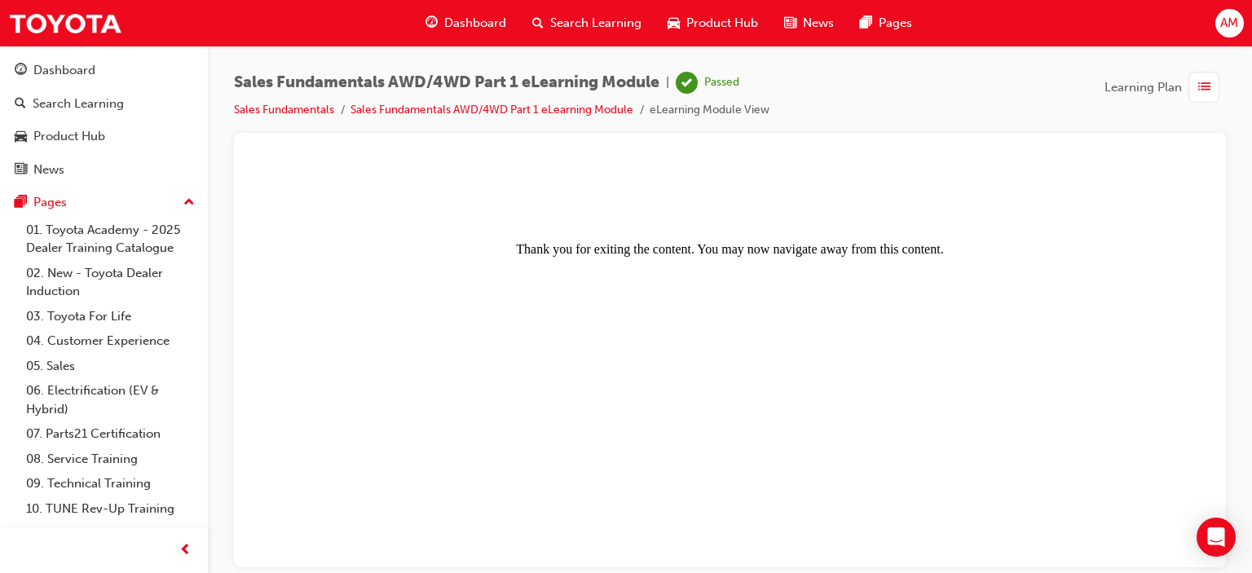
click at [463, 22] on span "Dashboard" at bounding box center [475, 23] width 62 height 19
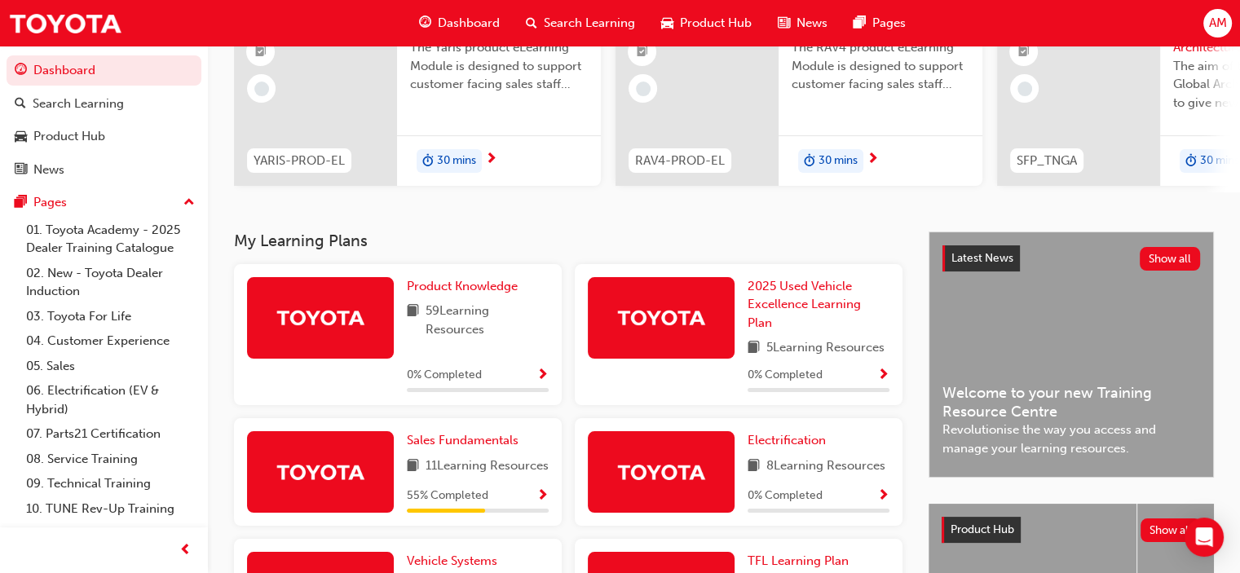
scroll to position [387, 0]
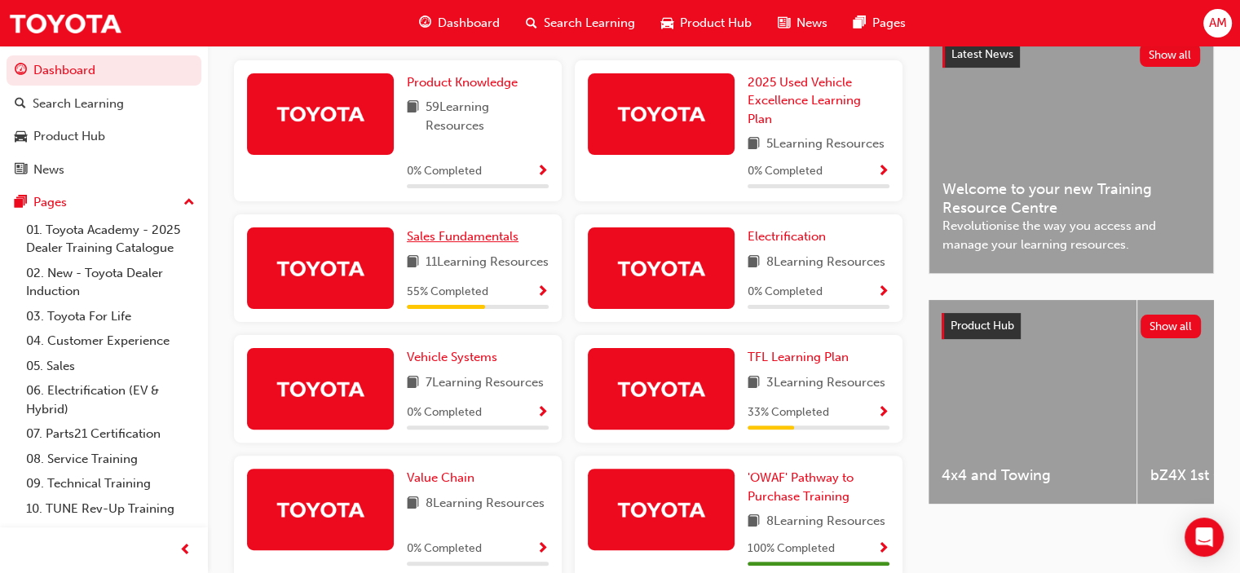
click at [463, 242] on span "Sales Fundamentals" at bounding box center [463, 236] width 112 height 15
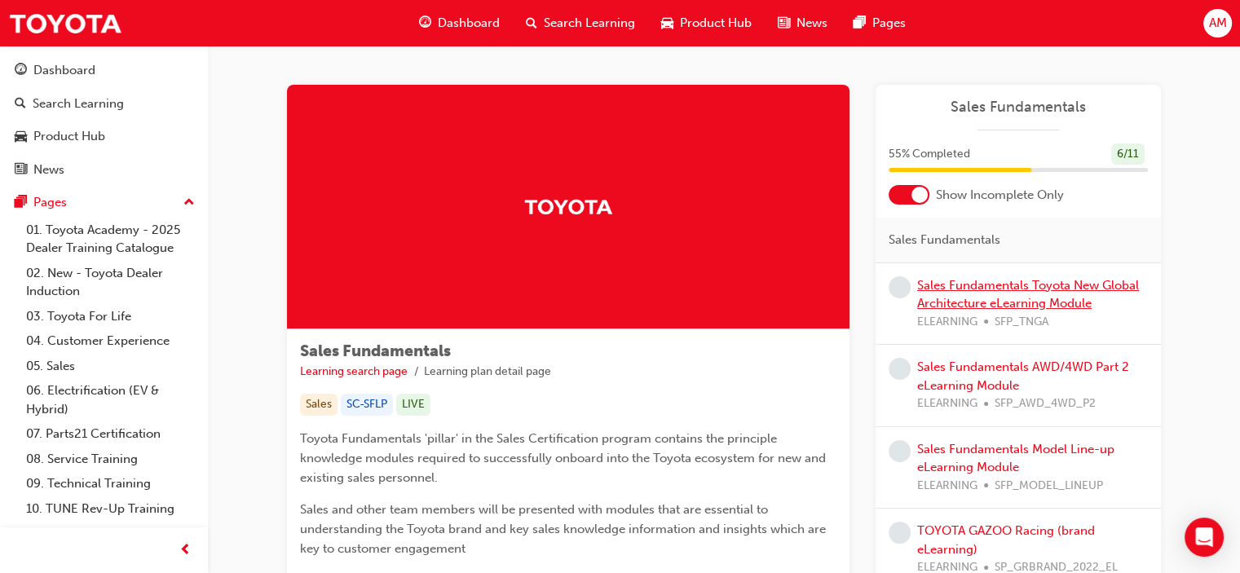
click at [969, 286] on link "Sales Fundamentals Toyota New Global Architecture eLearning Module" at bounding box center [1028, 294] width 222 height 33
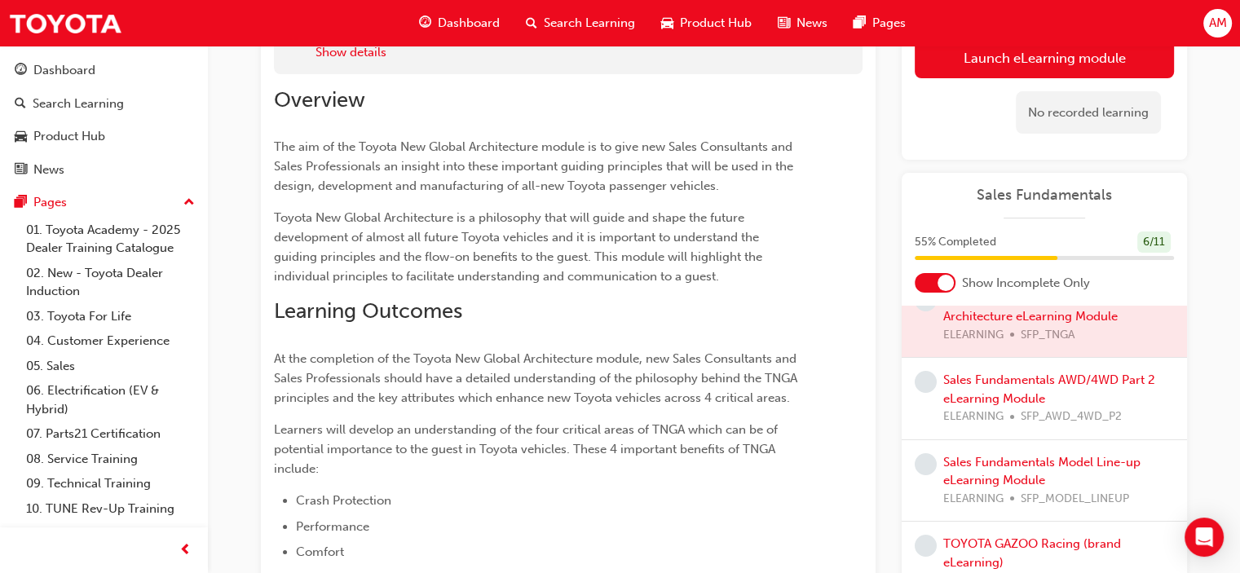
scroll to position [101, 0]
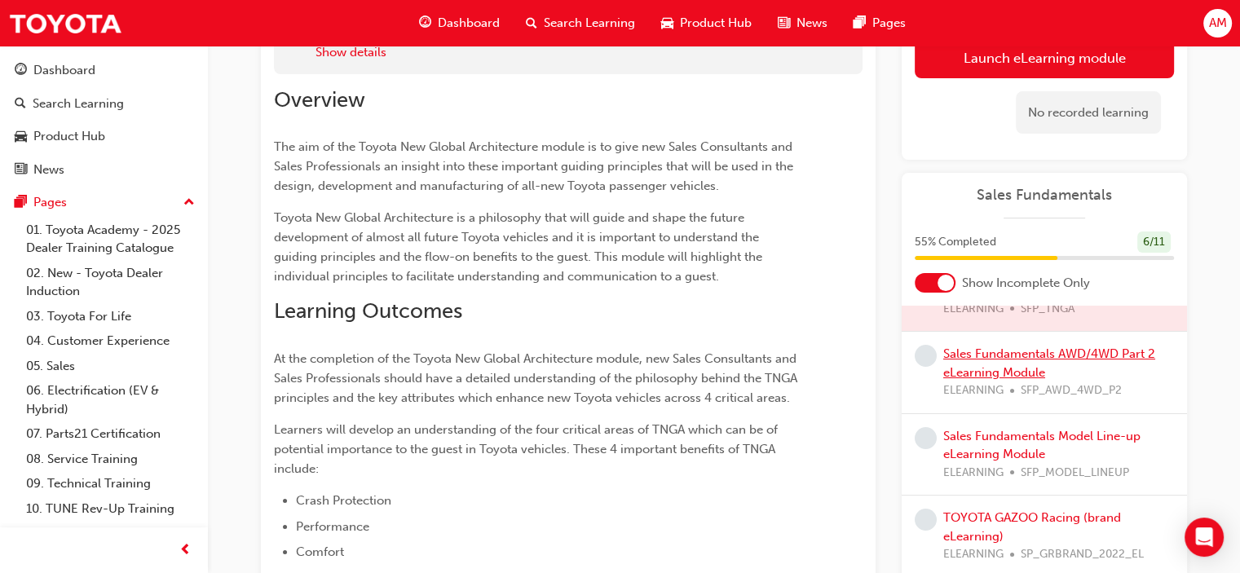
click at [1024, 352] on link "Sales Fundamentals AWD/4WD Part 2 eLearning Module" at bounding box center [1049, 363] width 212 height 33
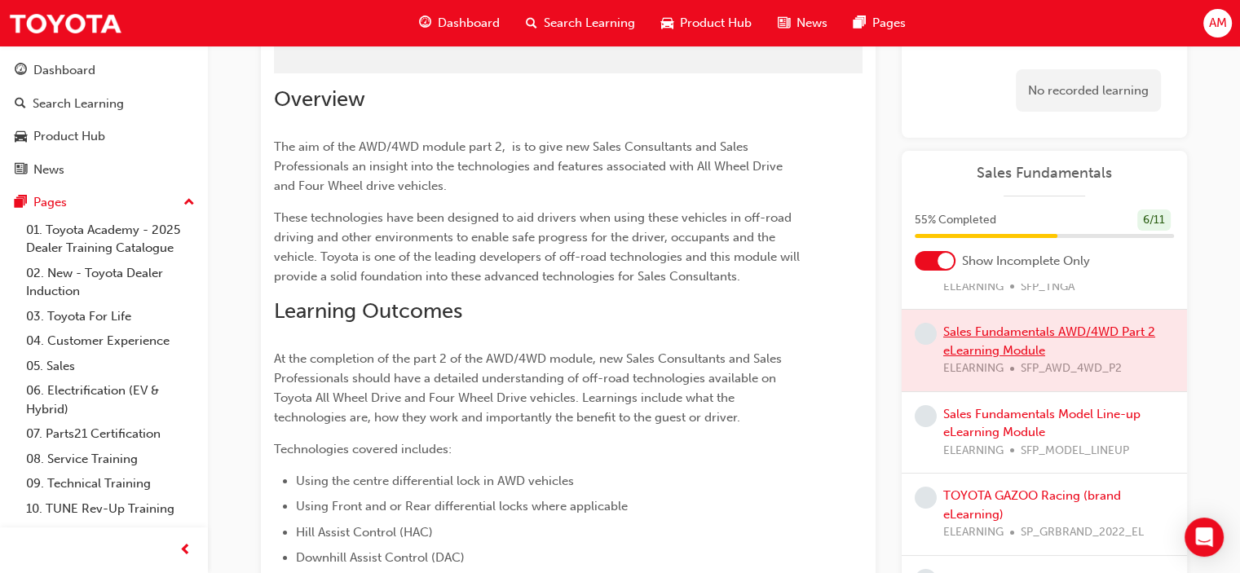
scroll to position [291, 0]
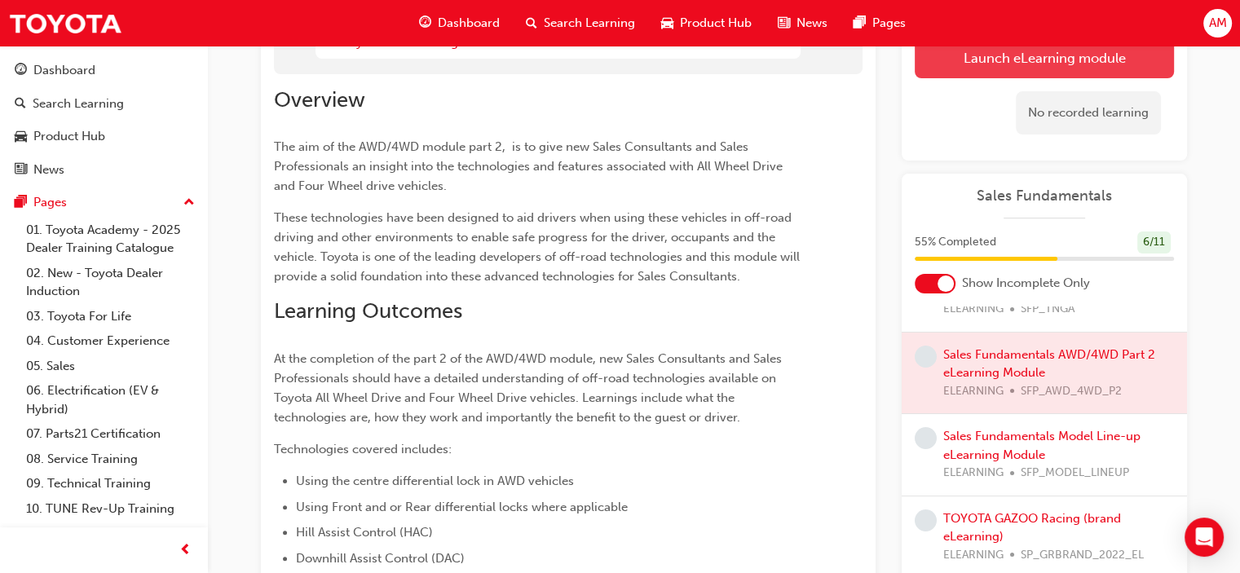
click at [999, 53] on button "Launch eLearning module" at bounding box center [1044, 58] width 259 height 41
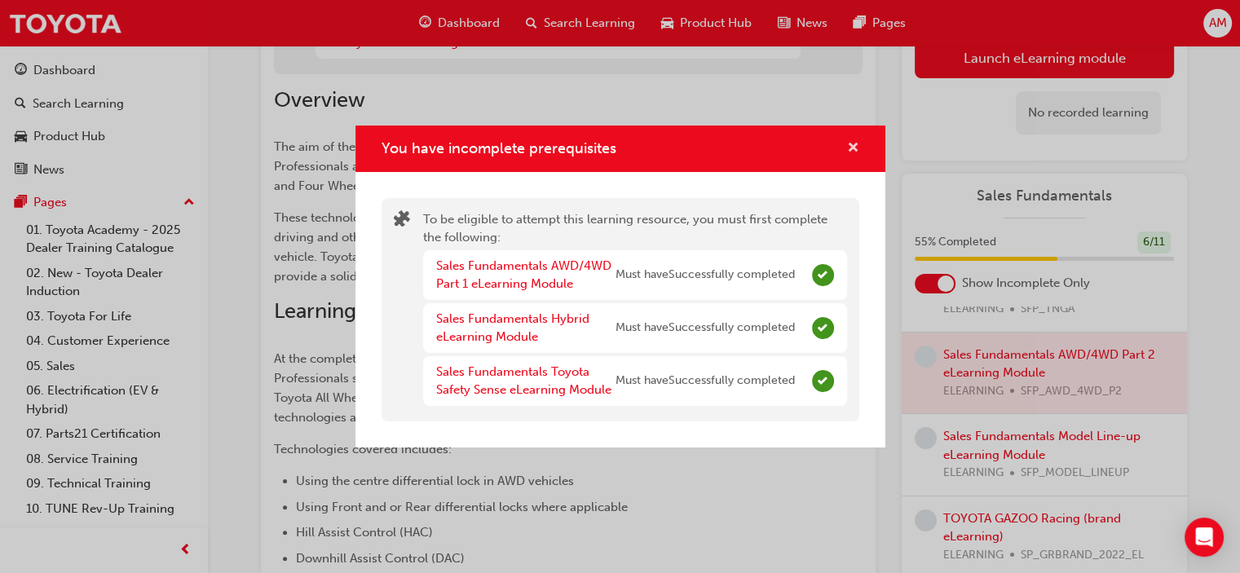
click at [852, 143] on span "cross-icon" at bounding box center [853, 149] width 12 height 15
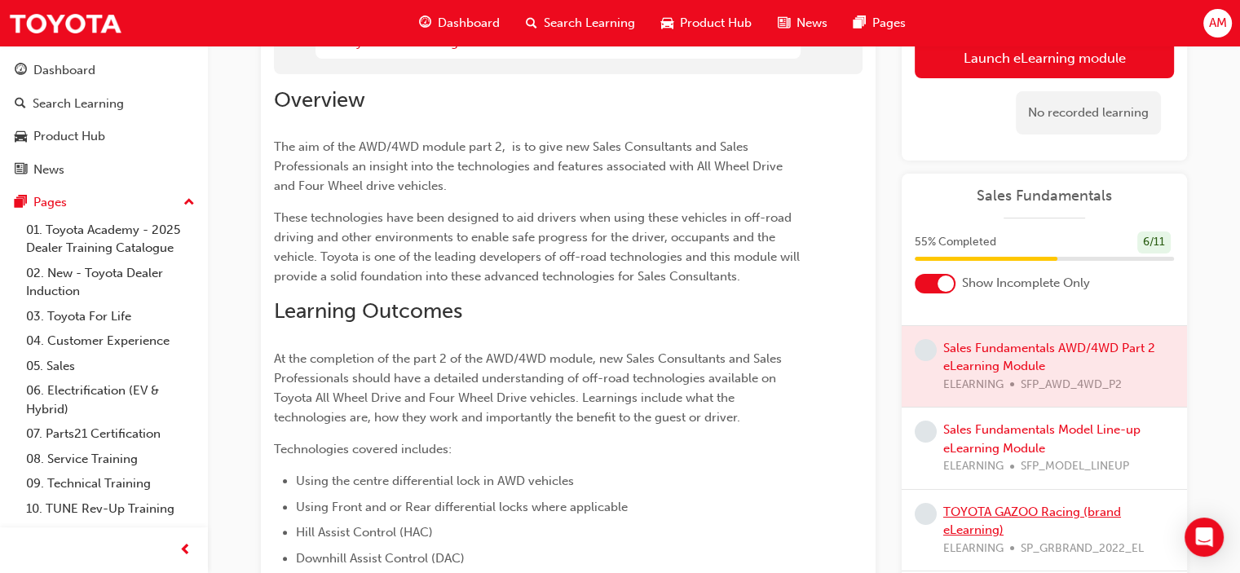
scroll to position [109, 0]
click at [1040, 504] on link "TOYOTA GAZOO Racing (brand eLearning)" at bounding box center [1032, 519] width 178 height 33
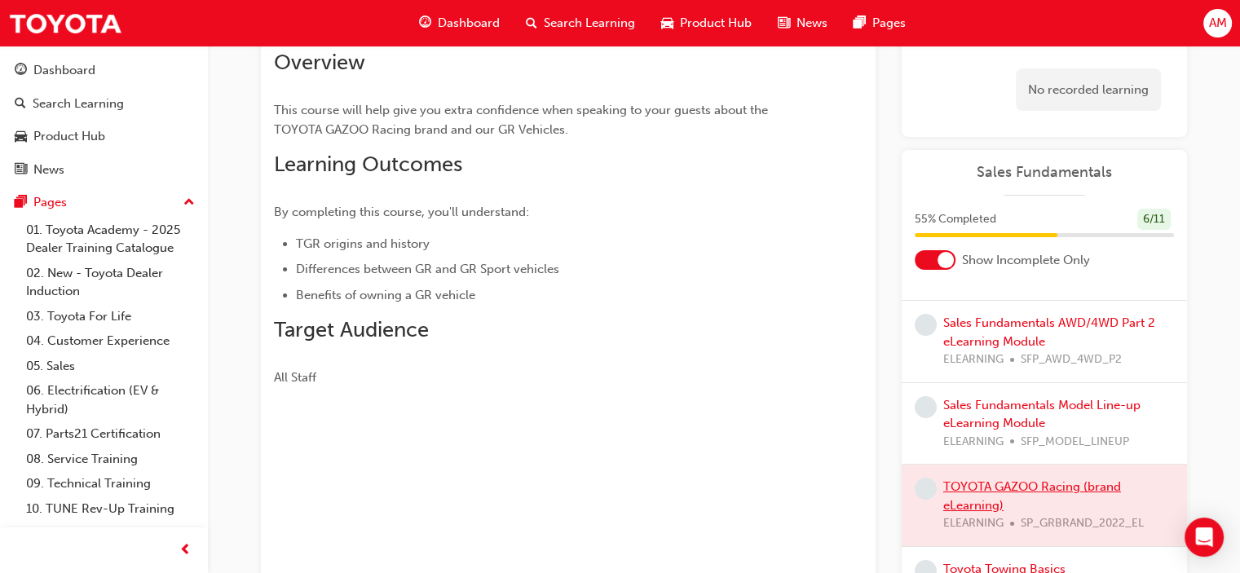
scroll to position [86, 0]
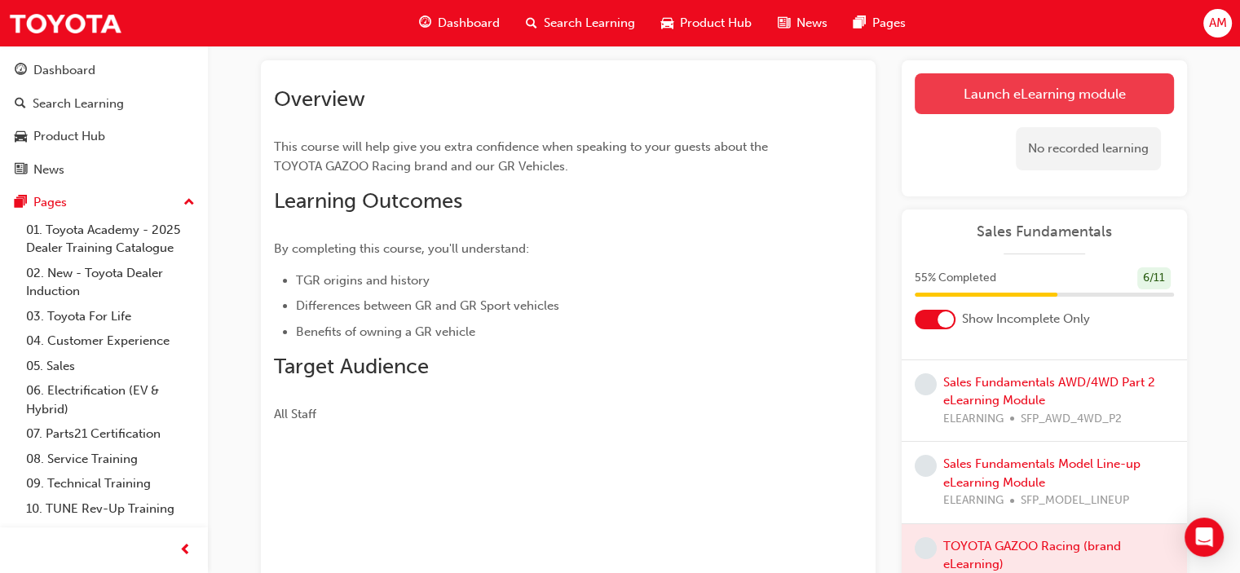
click at [1071, 95] on link "Launch eLearning module" at bounding box center [1044, 93] width 259 height 41
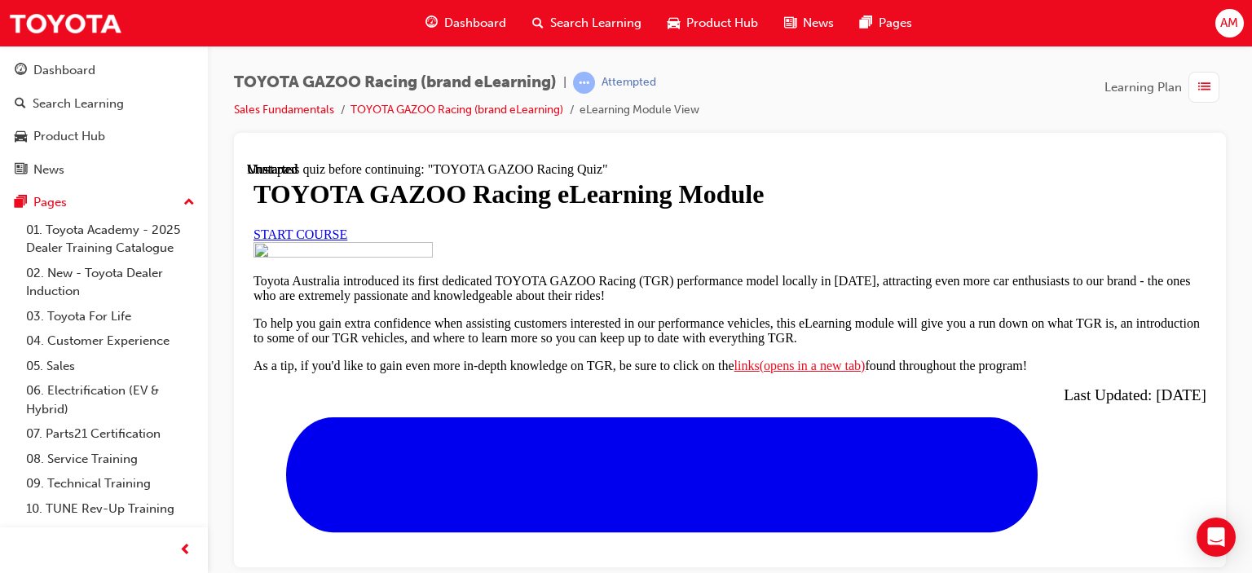
scroll to position [20, 0]
click at [347, 241] on span "START COURSE" at bounding box center [301, 234] width 94 height 14
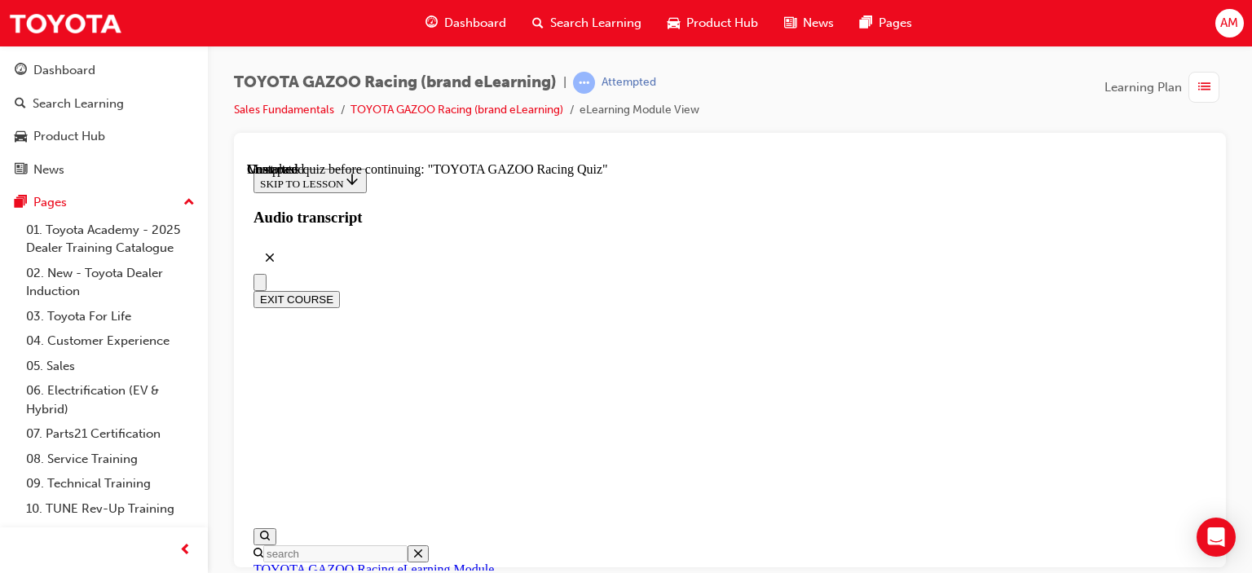
scroll to position [6077, 0]
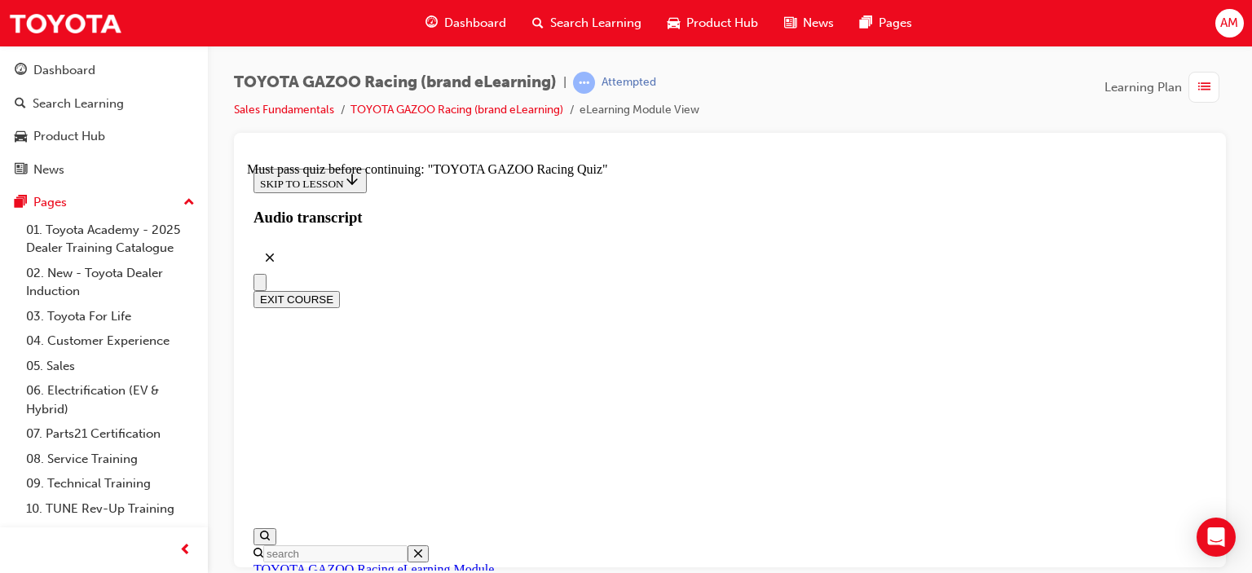
scroll to position [0, 0]
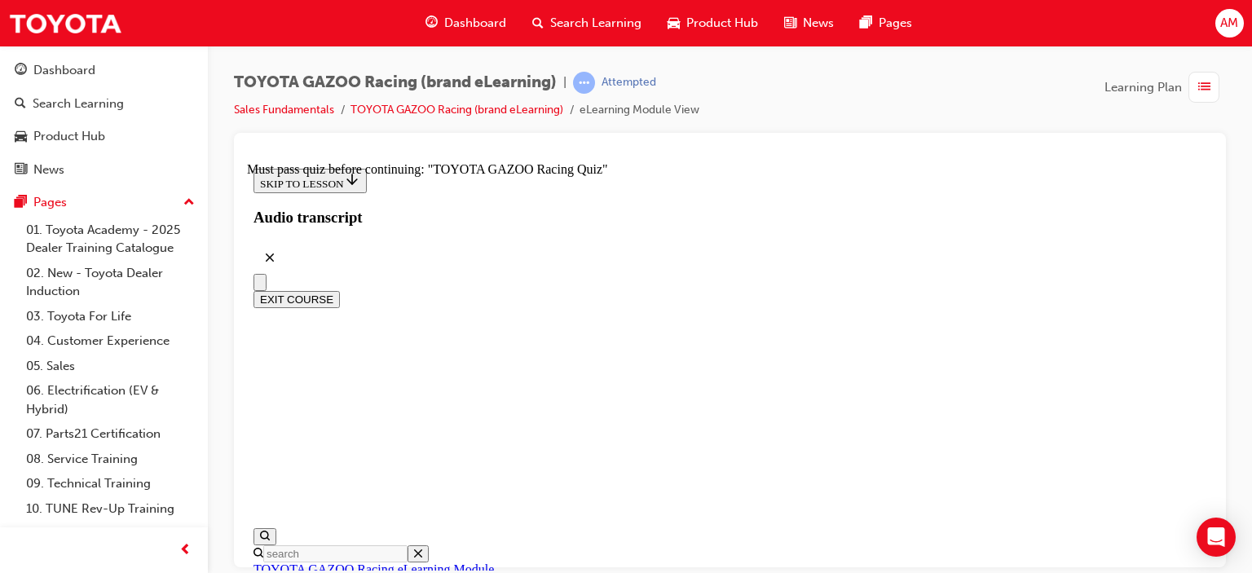
scroll to position [0, 0]
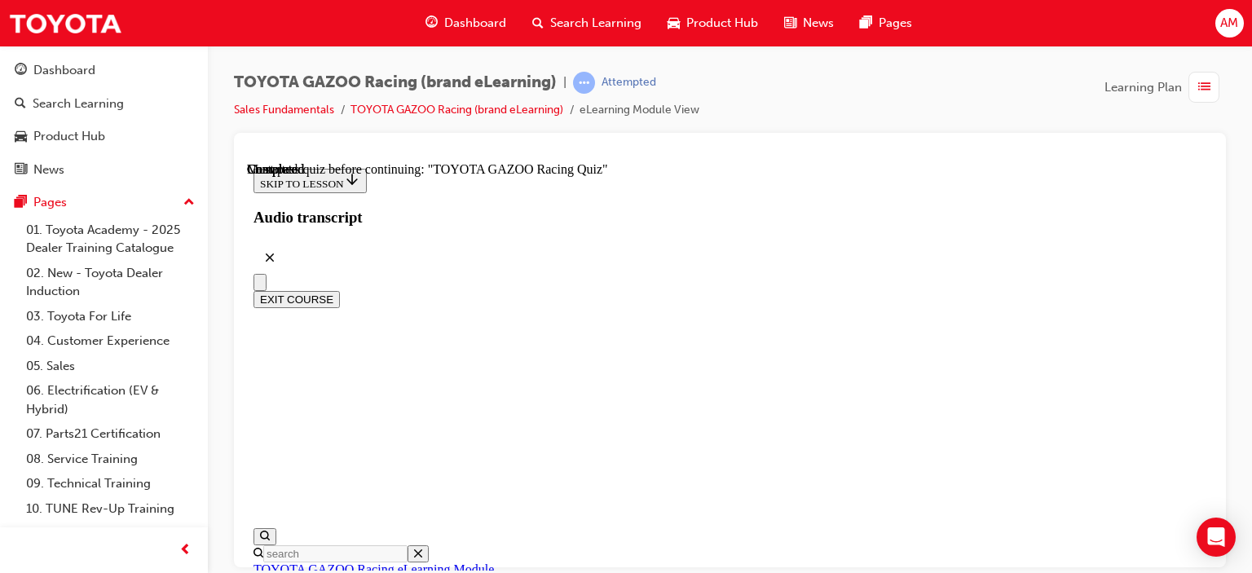
scroll to position [202, 0]
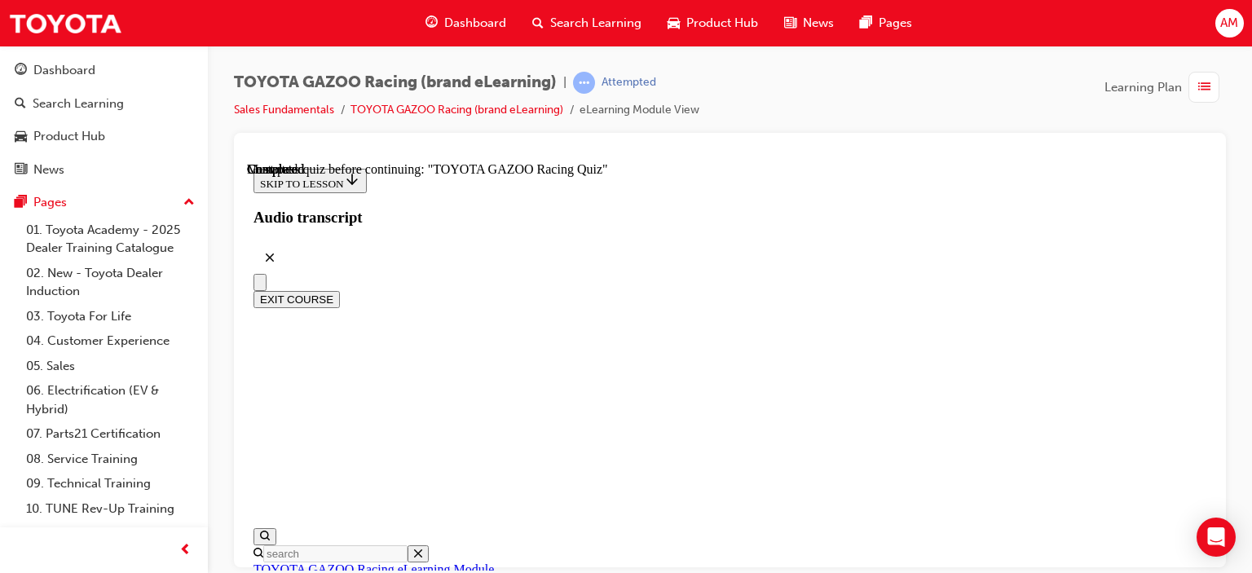
radio input "true"
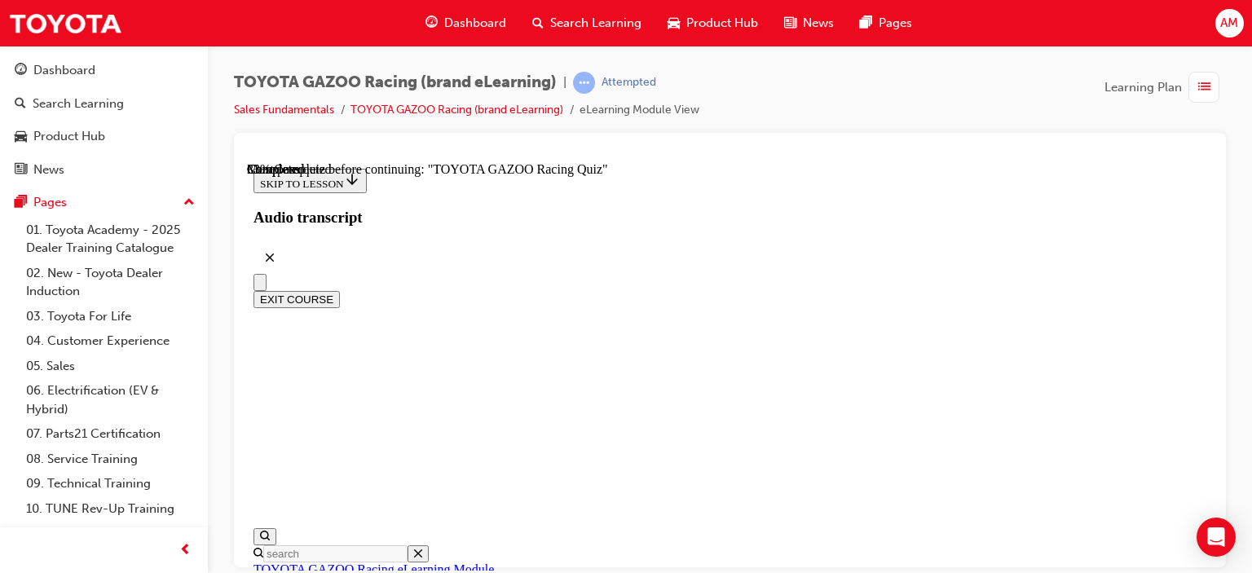
radio input "true"
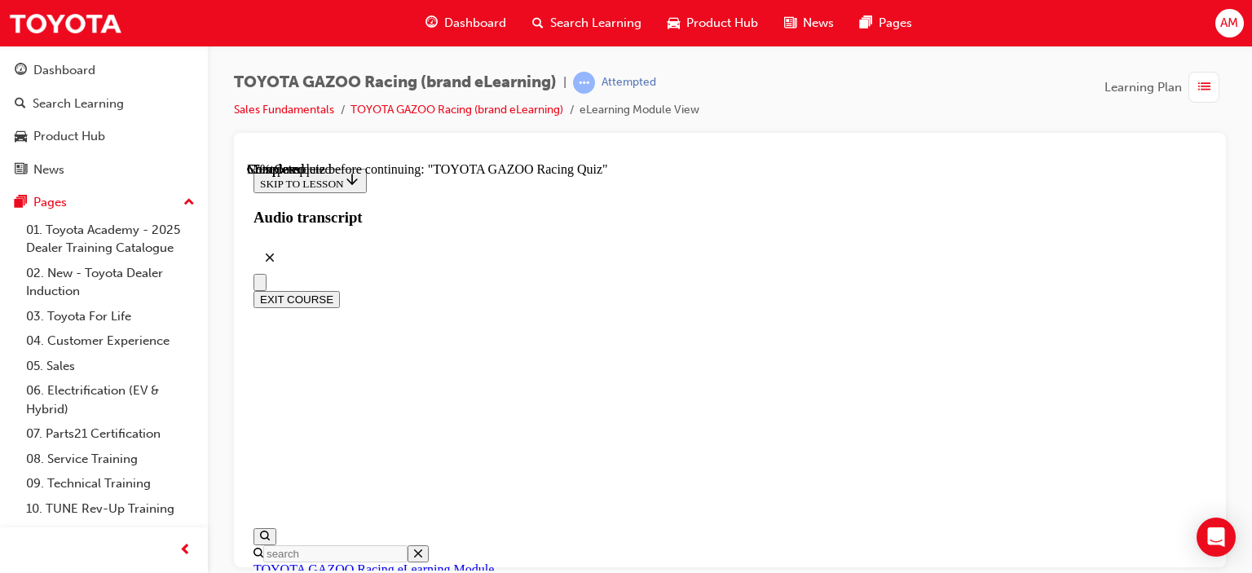
radio input "true"
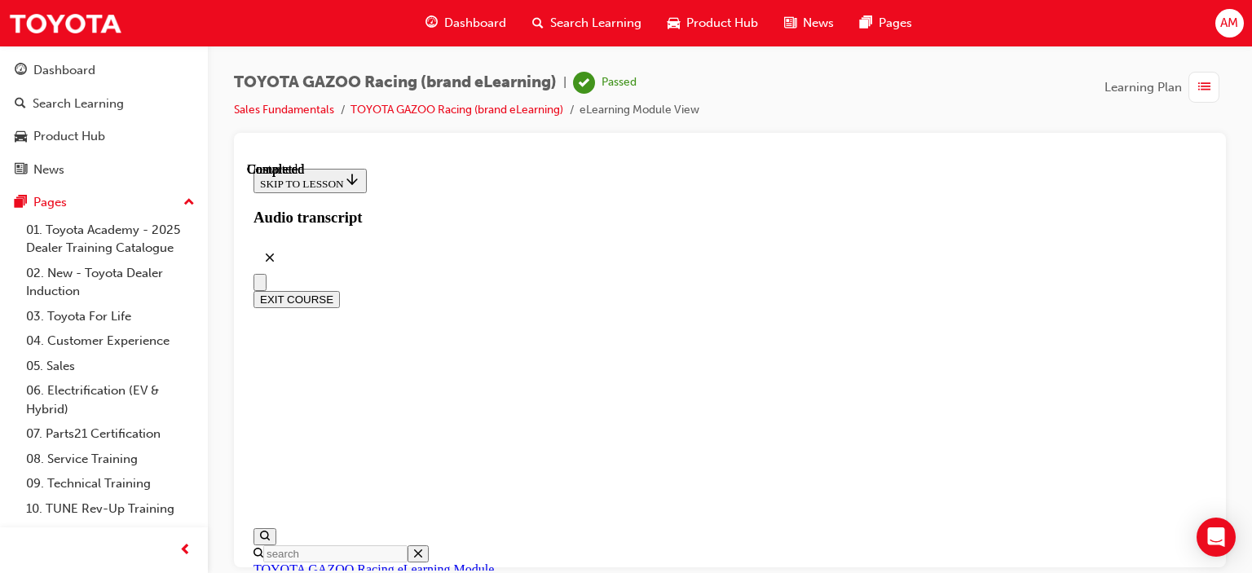
scroll to position [114, 0]
click at [340, 290] on button "EXIT COURSE" at bounding box center [297, 298] width 86 height 17
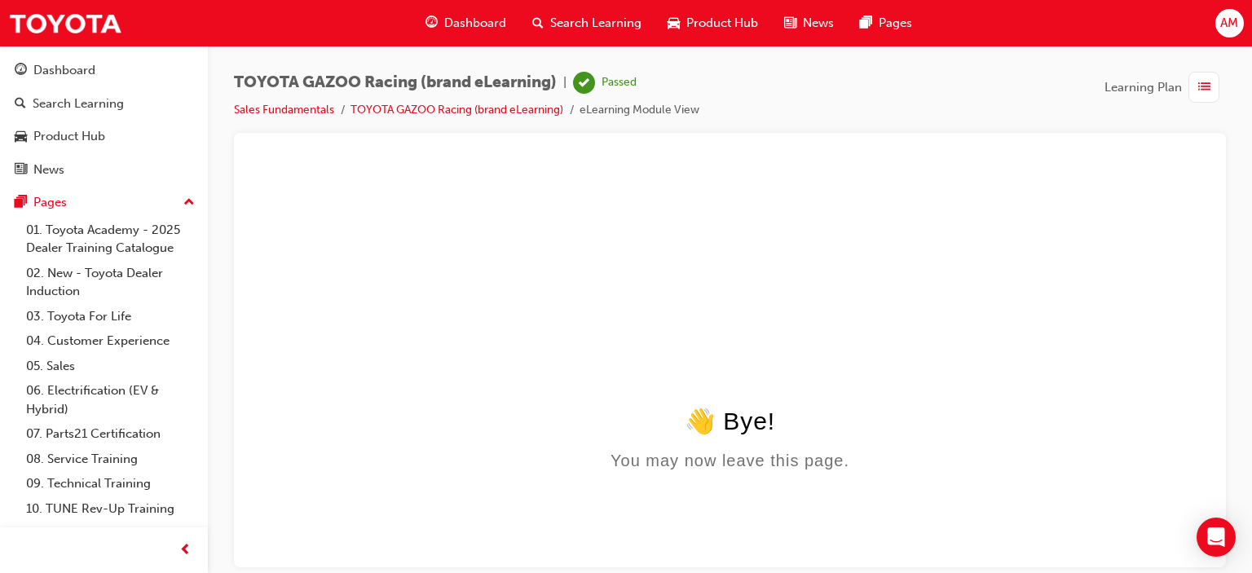
scroll to position [0, 0]
click at [1167, 86] on span "Learning Plan" at bounding box center [1143, 87] width 77 height 19
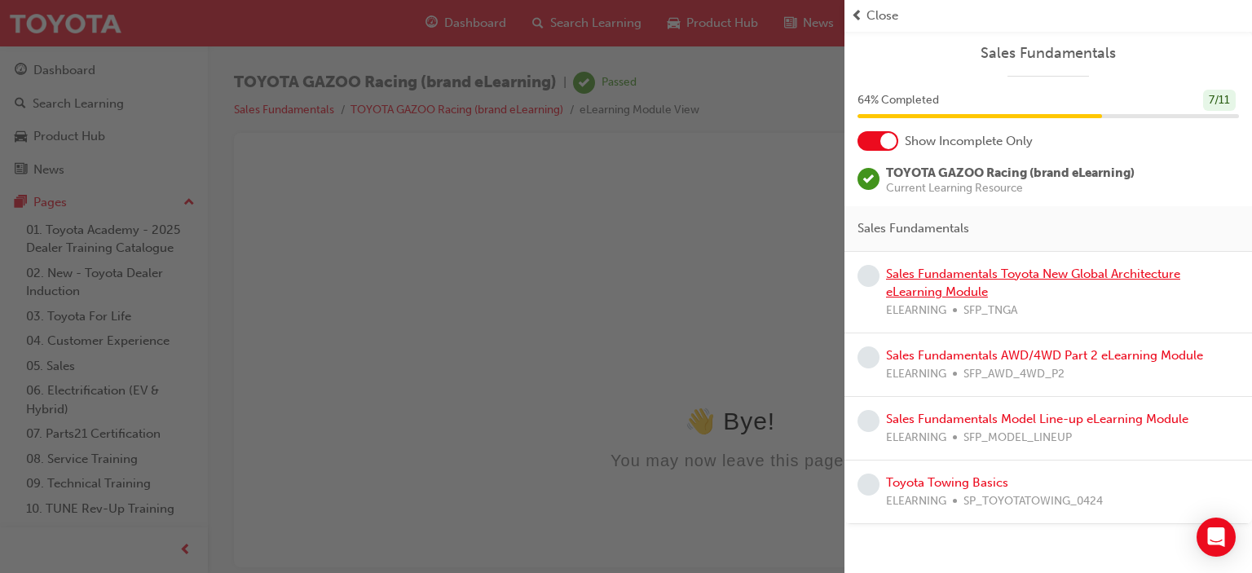
click at [950, 270] on link "Sales Fundamentals Toyota New Global Architecture eLearning Module" at bounding box center [1033, 283] width 294 height 33
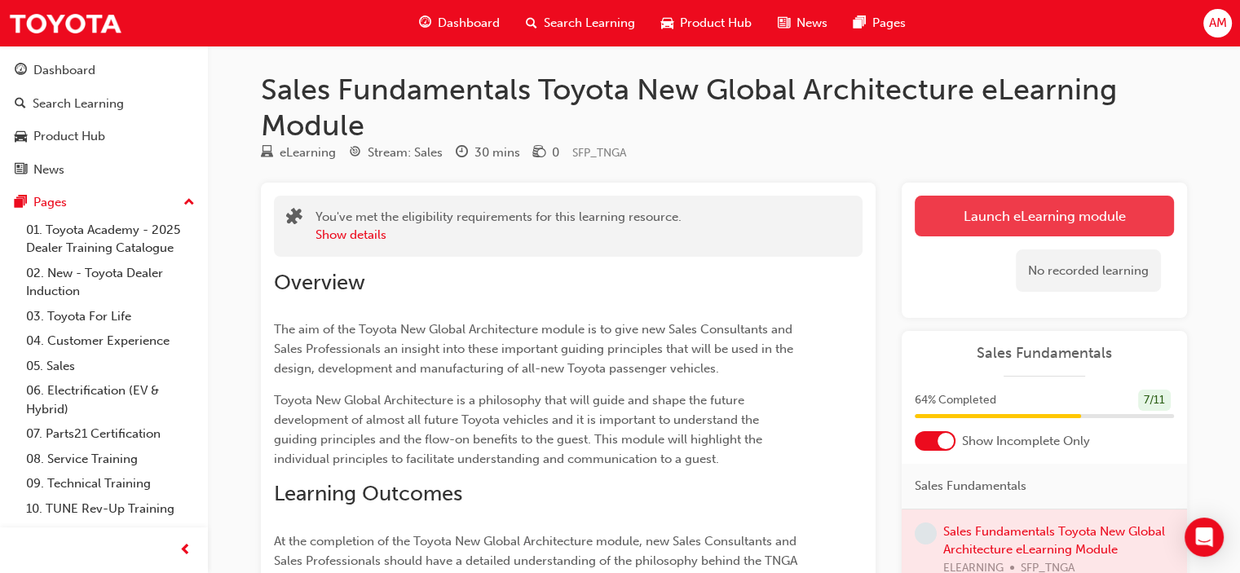
click at [1017, 211] on link "Launch eLearning module" at bounding box center [1044, 216] width 259 height 41
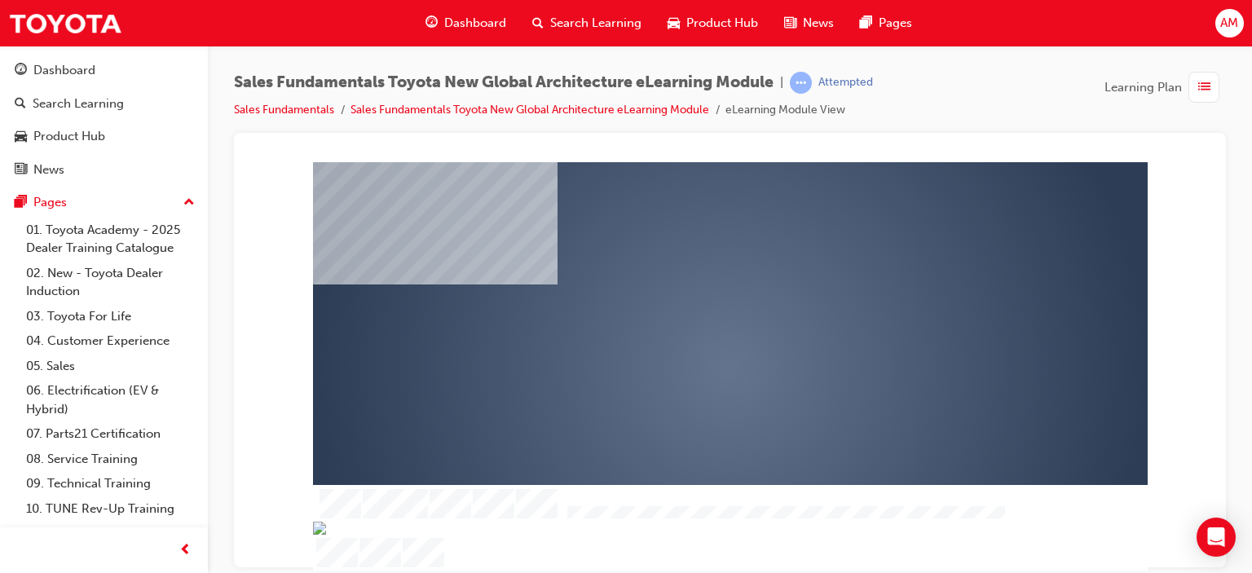
click at [683, 319] on div "play" at bounding box center [683, 319] width 0 height 0
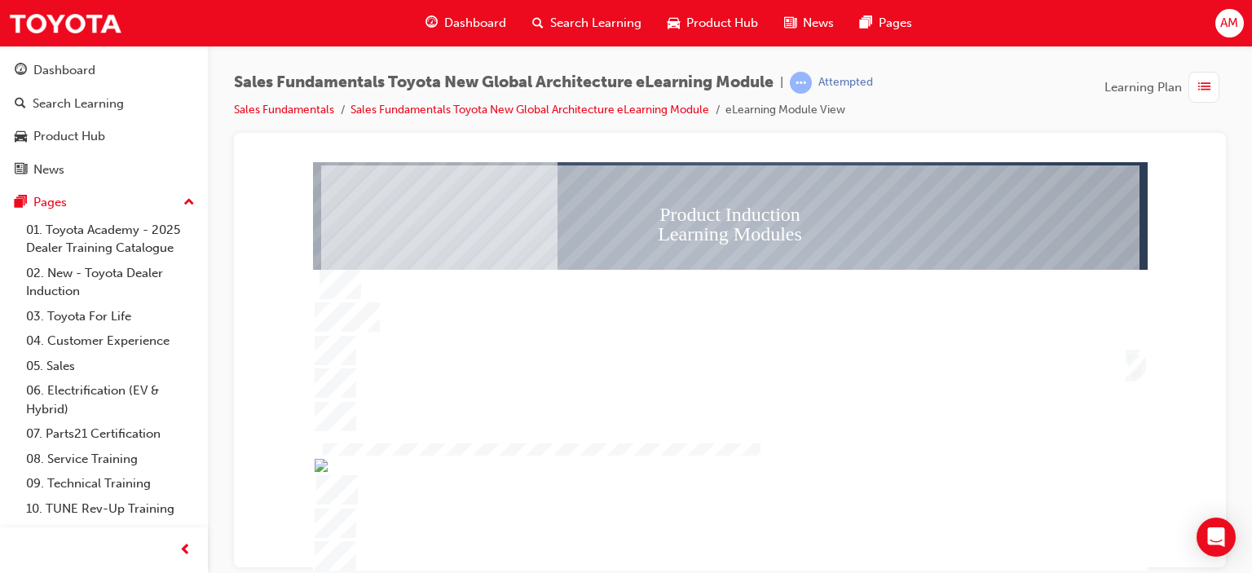
click at [1133, 357] on div "SmartShape" at bounding box center [1135, 365] width 16 height 26
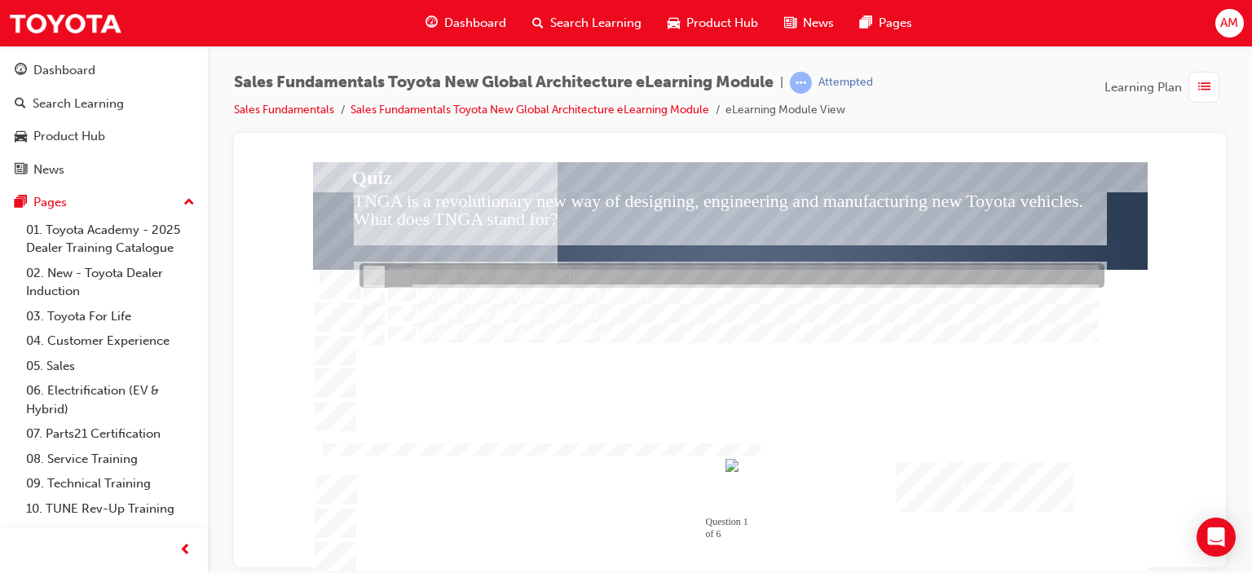
click at [365, 274] on input "Toyota New Global Architecture" at bounding box center [373, 276] width 18 height 18
radio input "true"
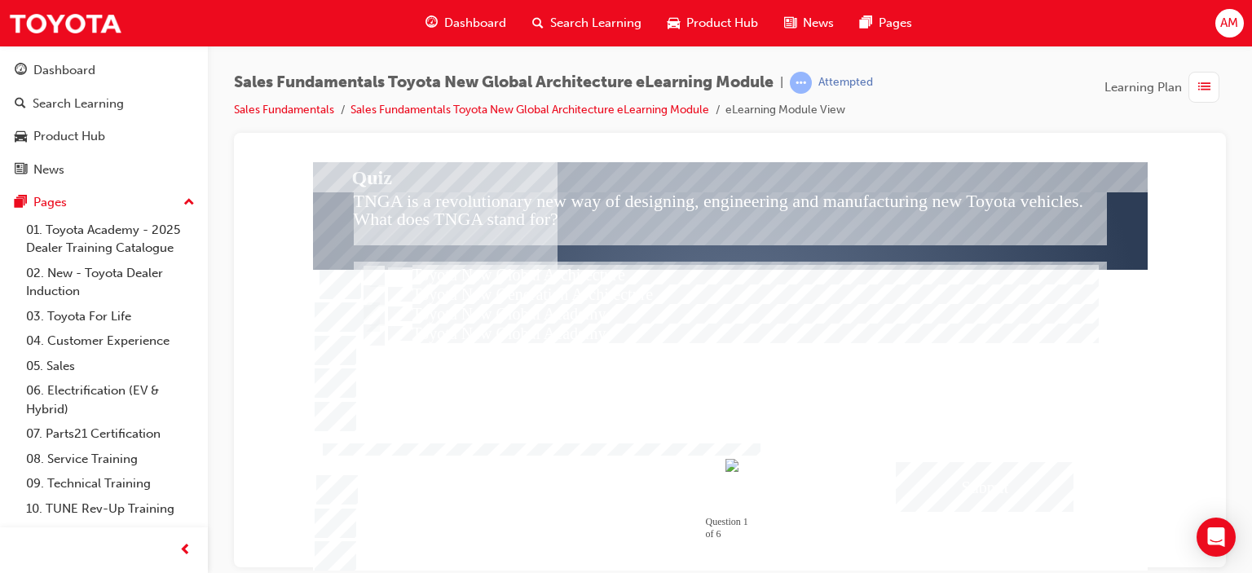
click at [939, 484] on div "Submit" at bounding box center [985, 486] width 178 height 50
click at [926, 362] on div at bounding box center [730, 365] width 835 height 409
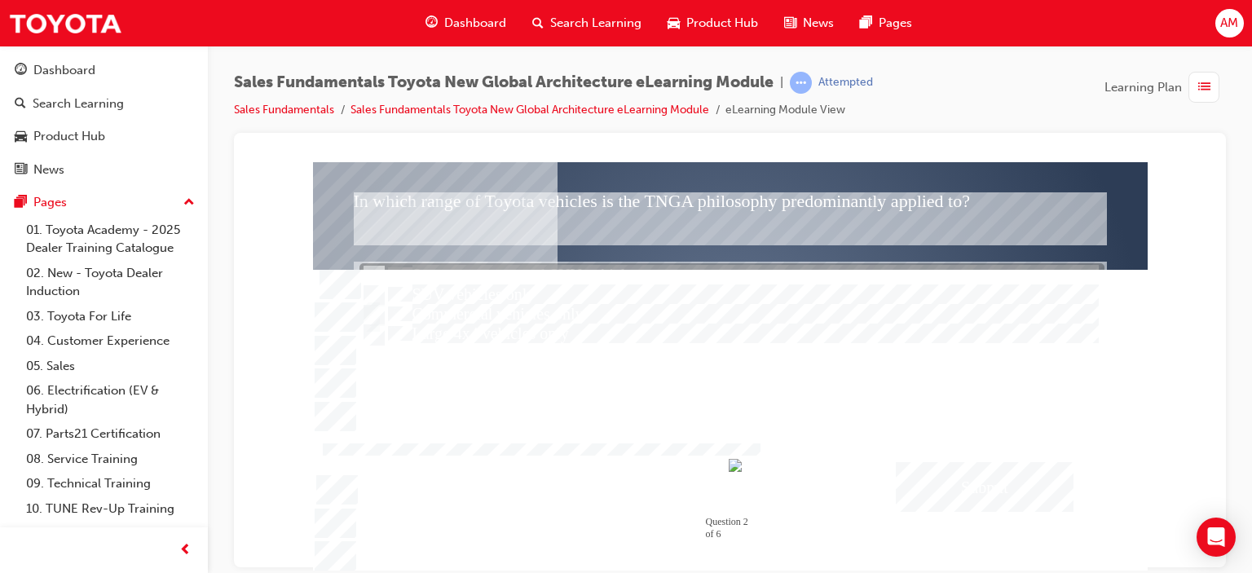
click at [372, 269] on input "Some passenger and SUV vehicles" at bounding box center [373, 276] width 18 height 18
radio input "true"
click at [766, 360] on div at bounding box center [730, 330] width 753 height 139
click at [935, 474] on div "Submit" at bounding box center [985, 486] width 178 height 50
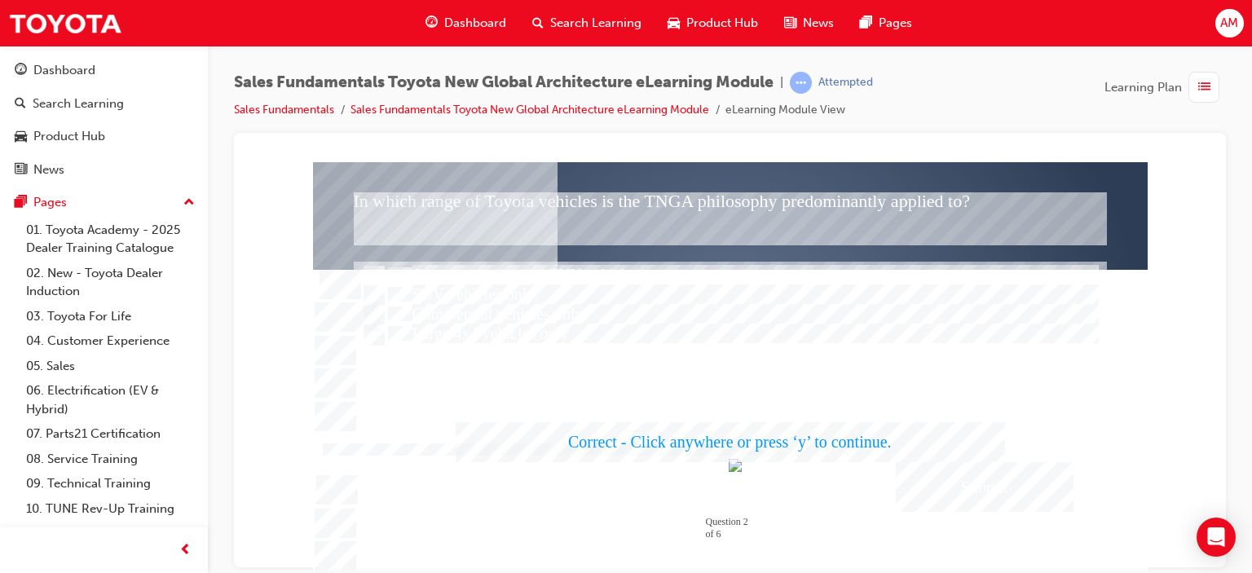
click at [929, 368] on div at bounding box center [730, 365] width 835 height 409
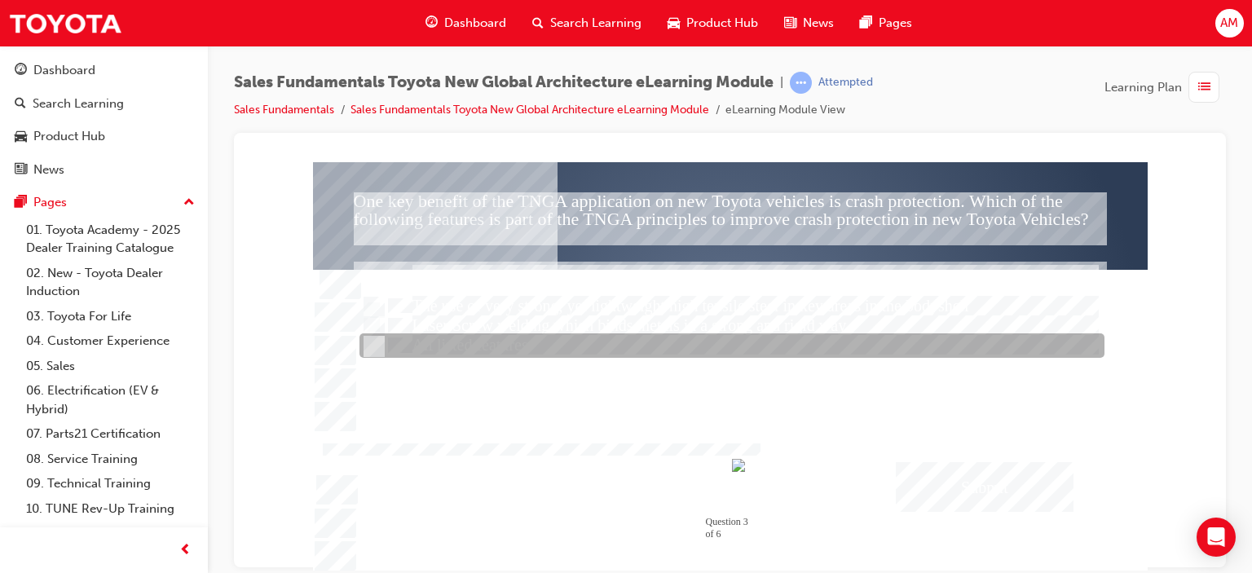
click at [374, 342] on input "All listed features" at bounding box center [373, 347] width 18 height 18
radio input "true"
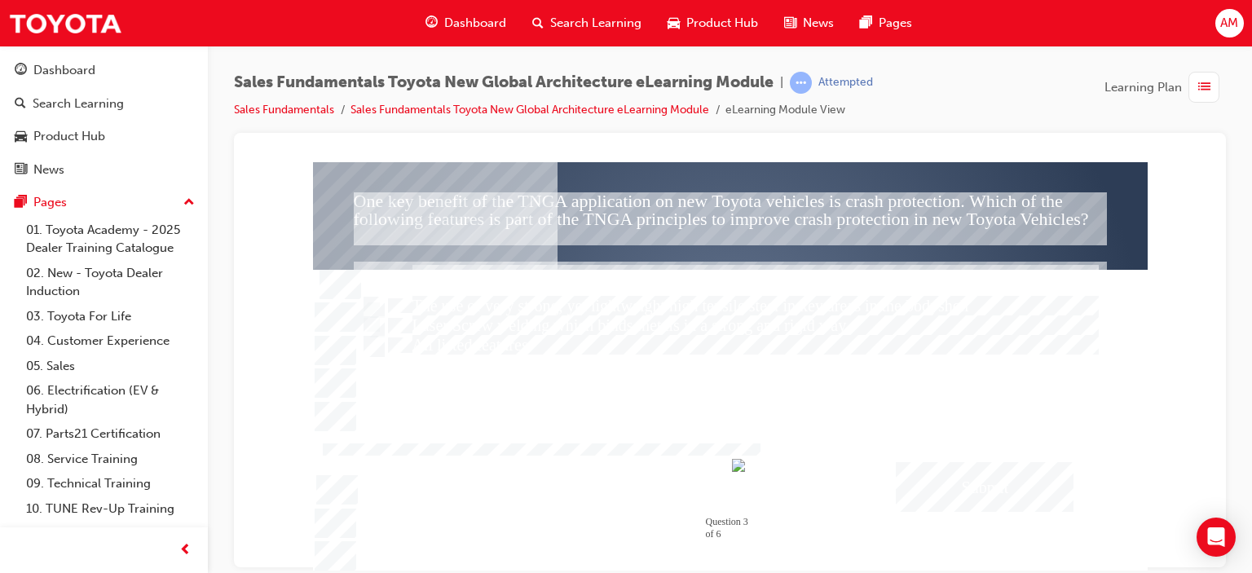
click at [976, 487] on div "Submit" at bounding box center [985, 486] width 178 height 50
click at [986, 395] on div at bounding box center [730, 365] width 835 height 409
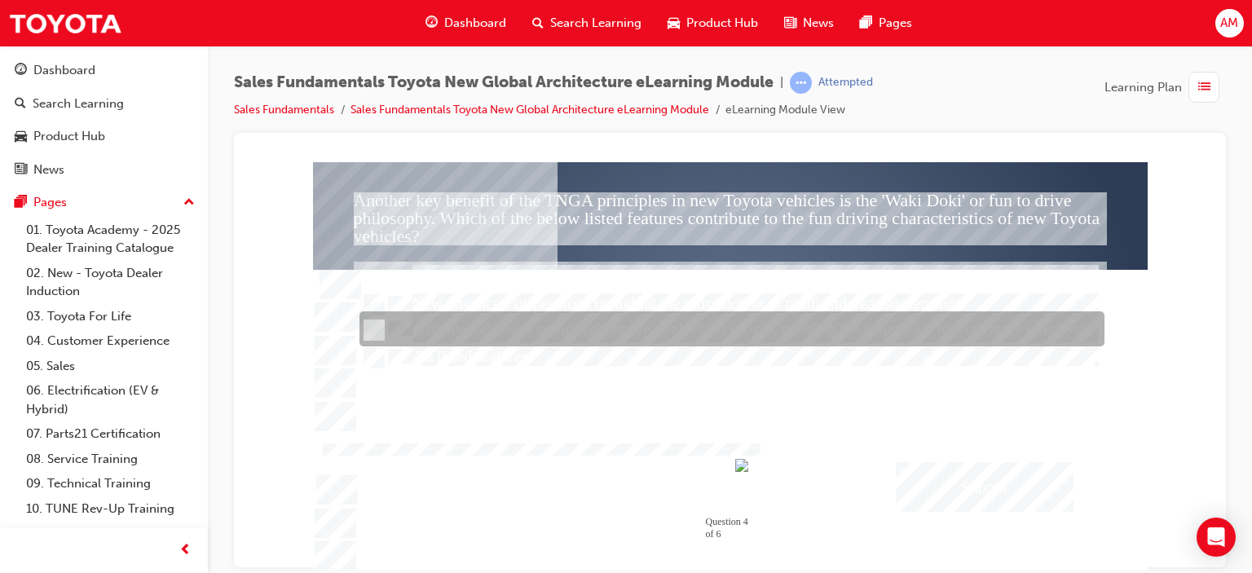
click at [373, 324] on input "A lightweight body using high tensile steel which is rigid, enabling the suspen…" at bounding box center [373, 330] width 18 height 18
radio input "true"
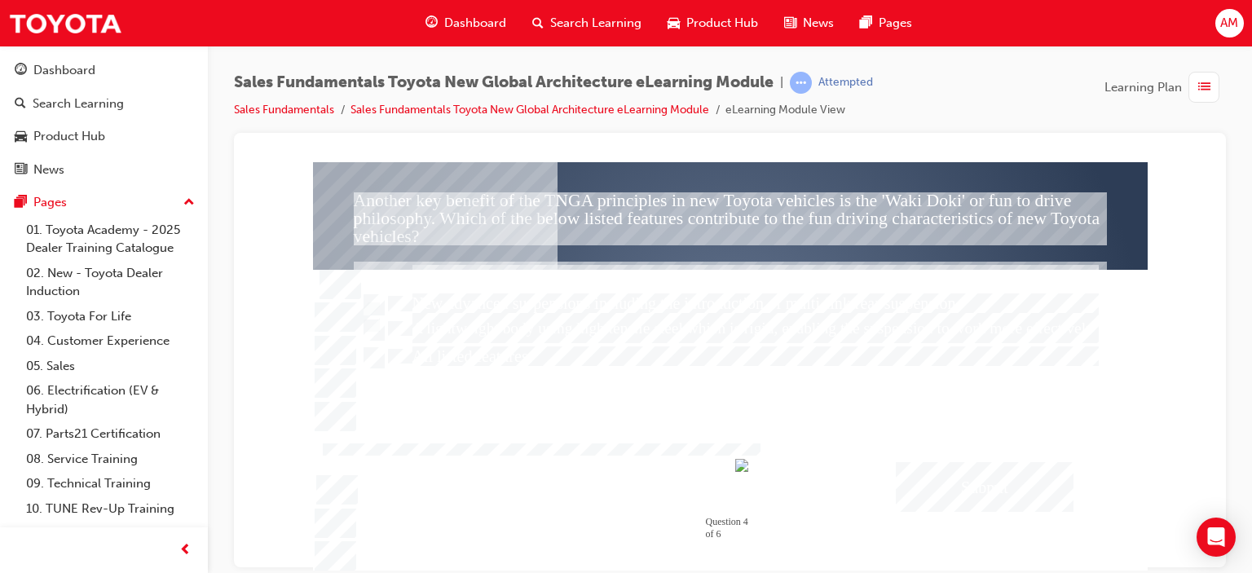
click at [768, 426] on div at bounding box center [730, 347] width 662 height 373
click at [969, 478] on div "Submit" at bounding box center [985, 486] width 178 height 50
click at [369, 353] on div at bounding box center [730, 365] width 835 height 409
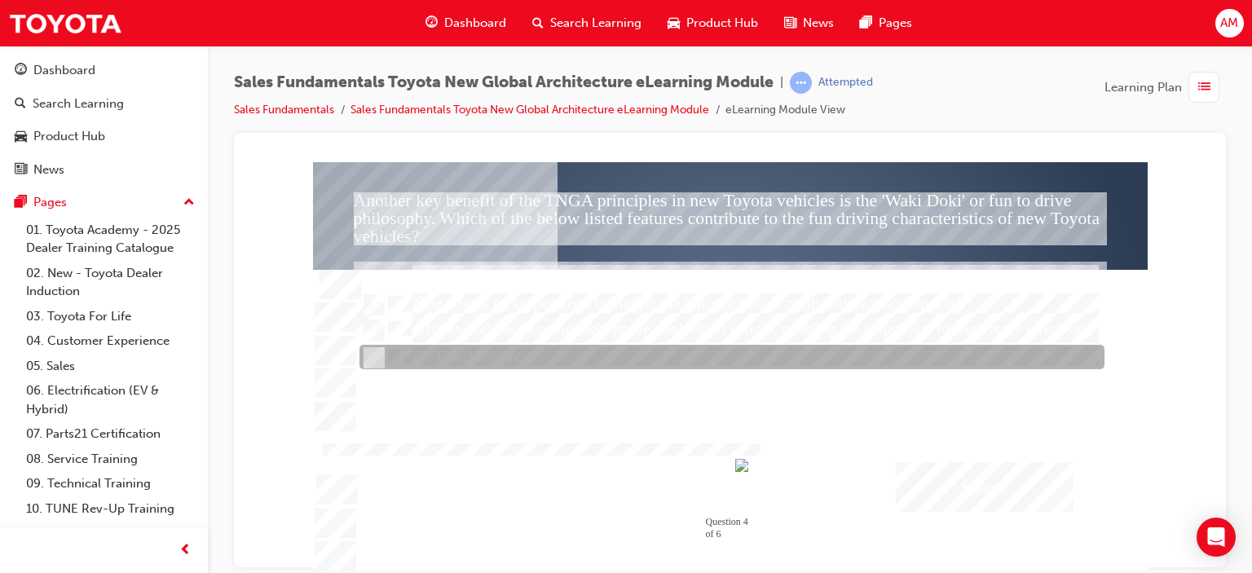
click at [369, 353] on input "All listed features" at bounding box center [373, 358] width 18 height 18
radio input "true"
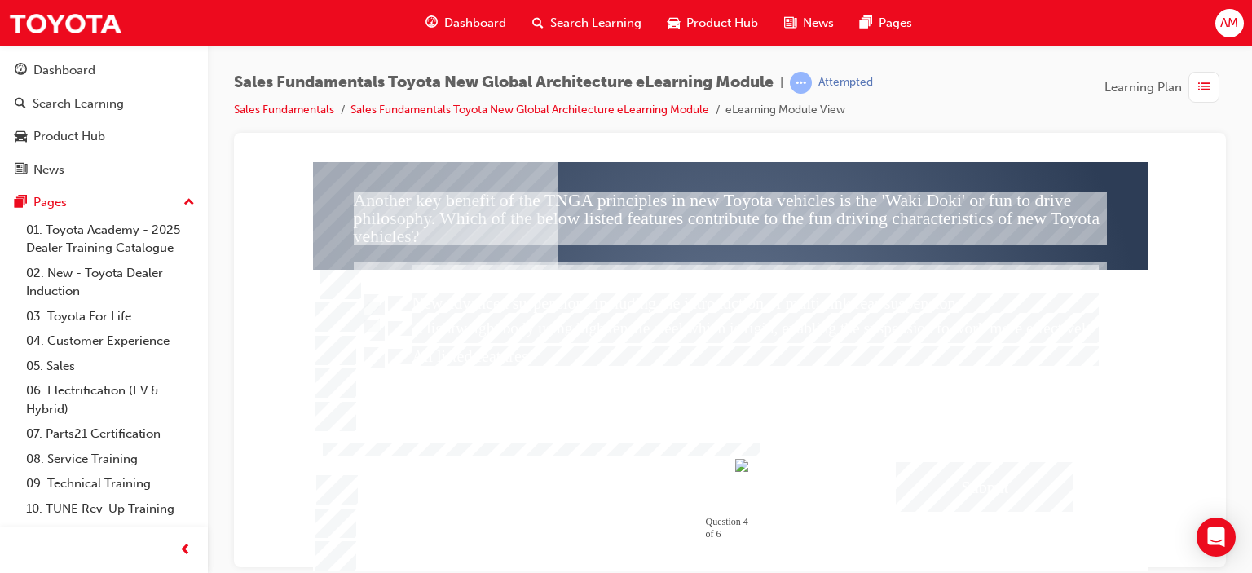
click at [993, 475] on div "Submit" at bounding box center [985, 486] width 178 height 50
click at [1018, 399] on div at bounding box center [730, 365] width 835 height 409
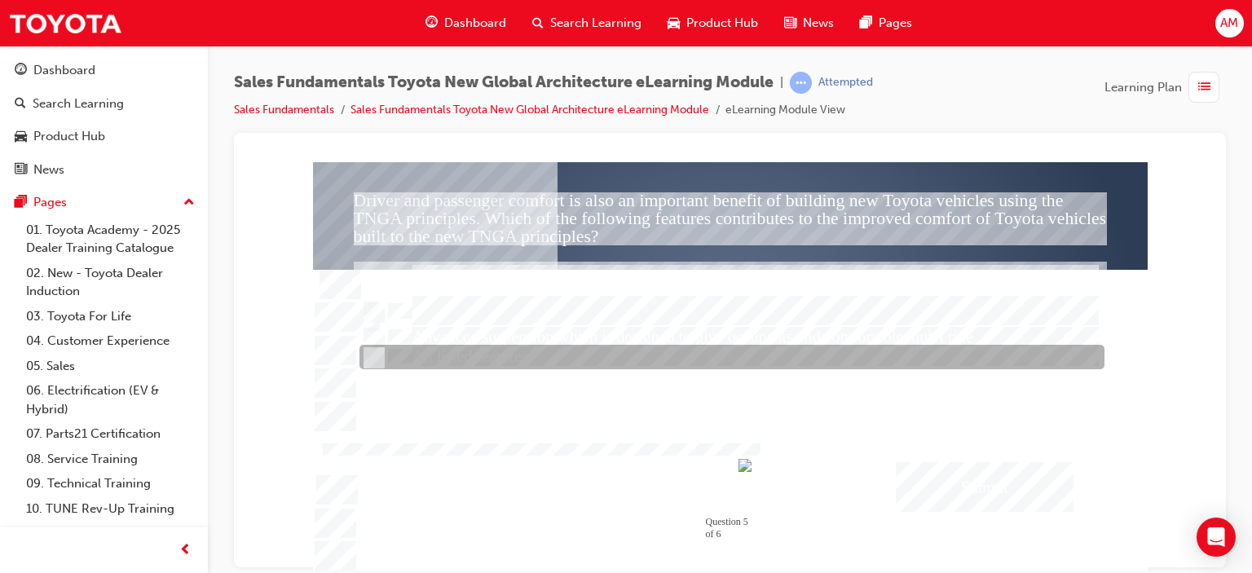
click at [373, 353] on input "All listed features" at bounding box center [373, 358] width 18 height 18
radio input "true"
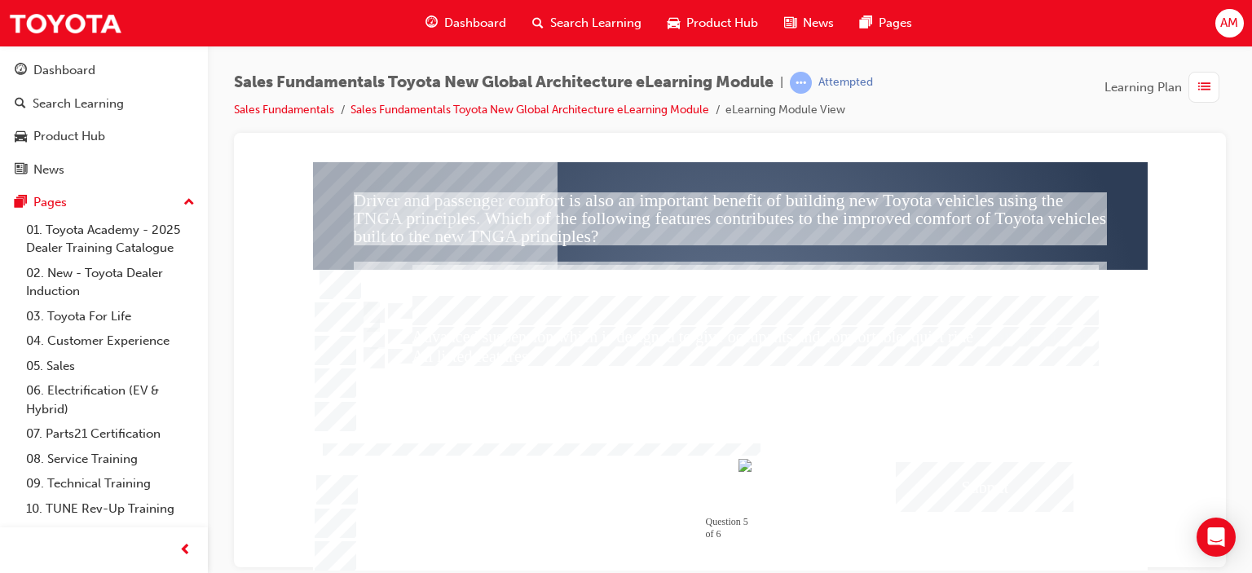
click at [954, 483] on div "Submit" at bounding box center [985, 486] width 178 height 50
click at [1020, 413] on div at bounding box center [730, 365] width 835 height 409
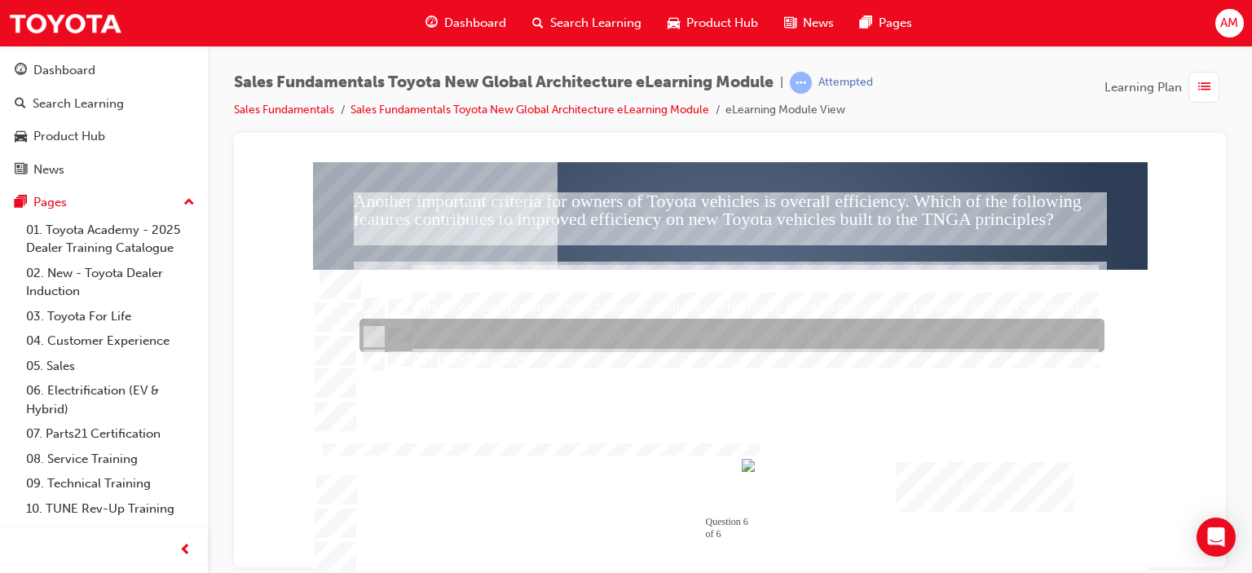
click at [374, 333] on input "Lightweight and advanced engines and transmissions which have been designed to …" at bounding box center [373, 337] width 18 height 18
radio input "true"
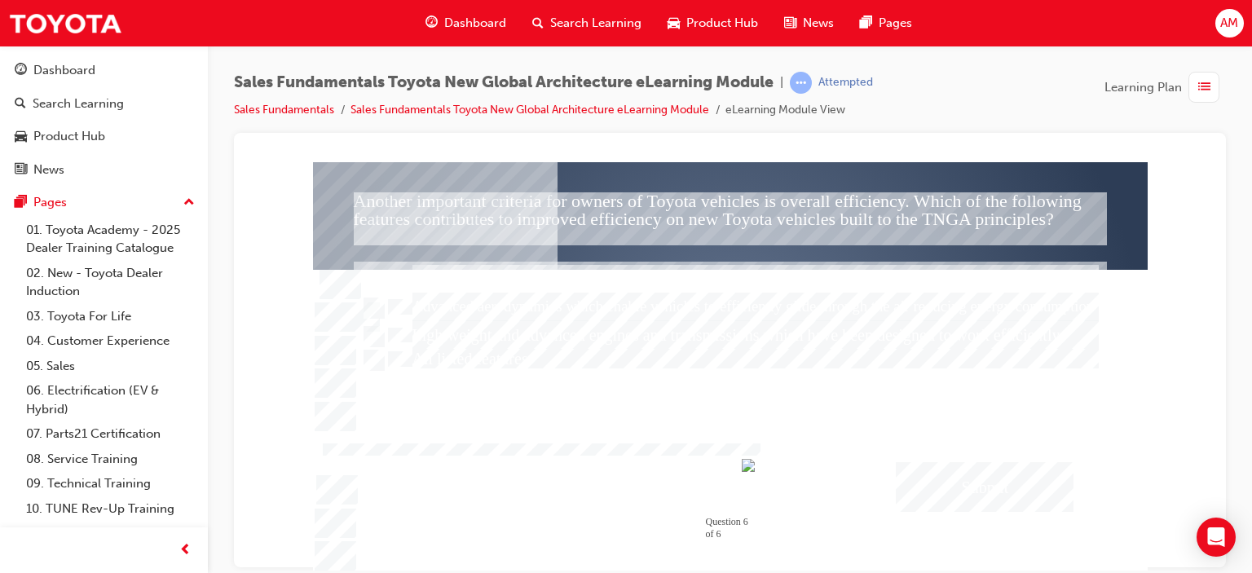
click at [944, 487] on div "Submit" at bounding box center [985, 486] width 178 height 50
click at [376, 351] on div at bounding box center [730, 365] width 835 height 409
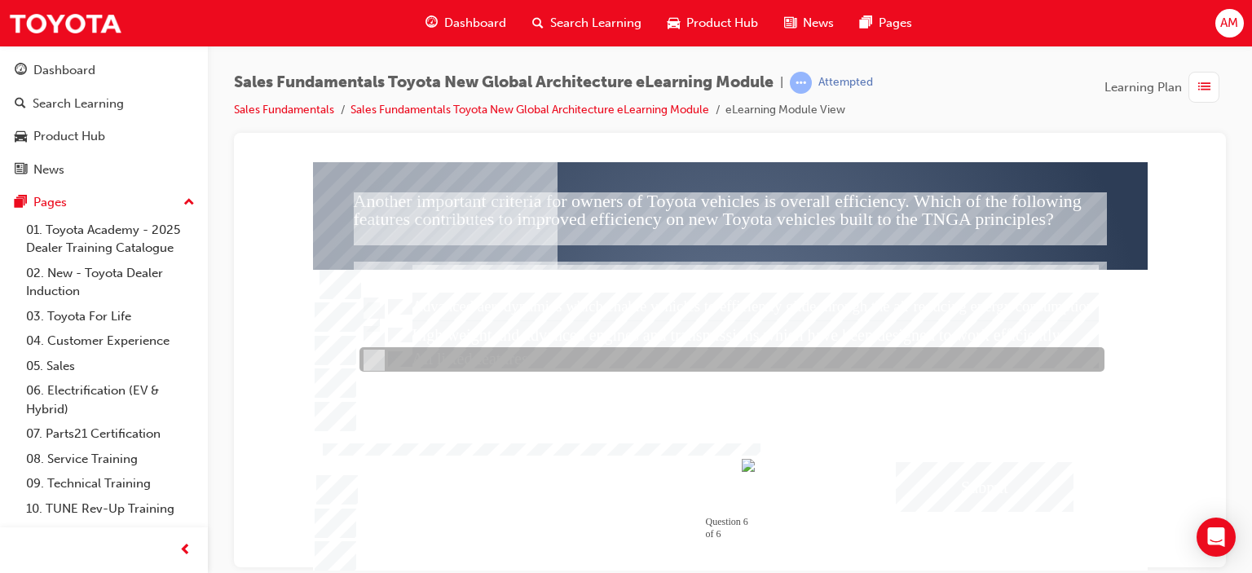
click at [372, 360] on input "All listed features" at bounding box center [373, 360] width 18 height 18
radio input "true"
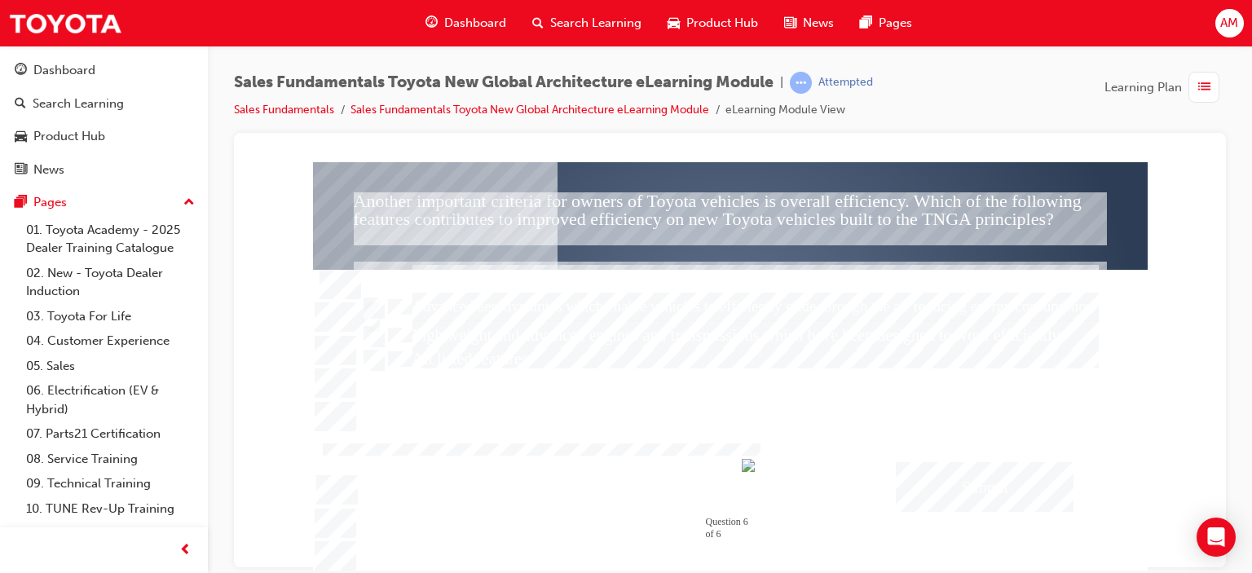
click at [976, 479] on div "Submit" at bounding box center [985, 486] width 178 height 50
click at [983, 395] on div at bounding box center [730, 365] width 835 height 409
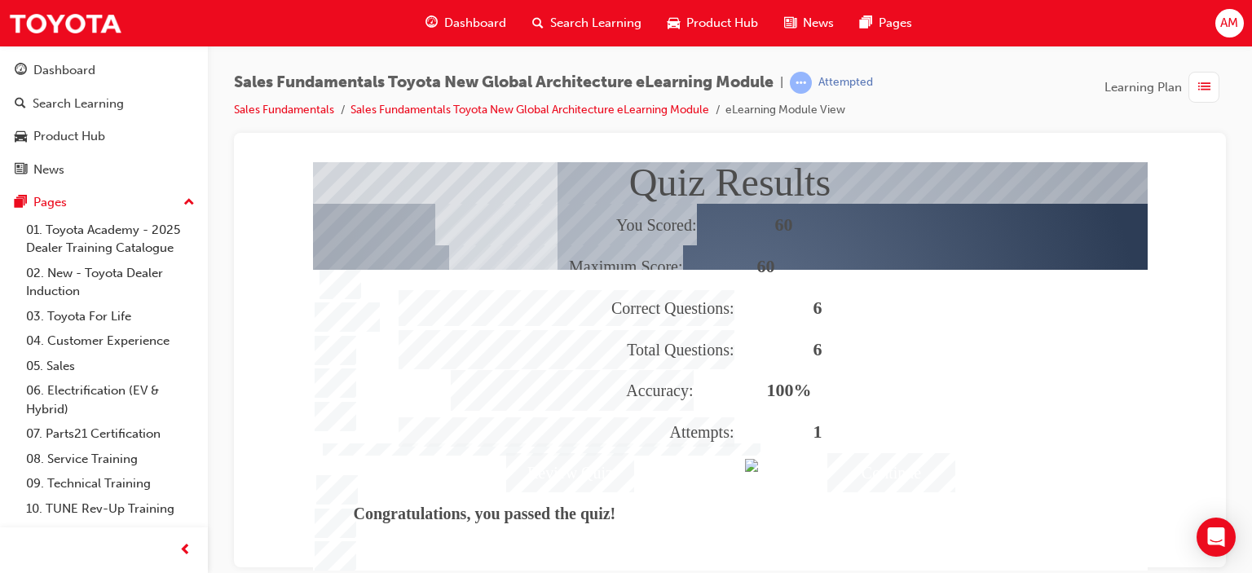
click at [910, 468] on div "Continue" at bounding box center [891, 471] width 128 height 39
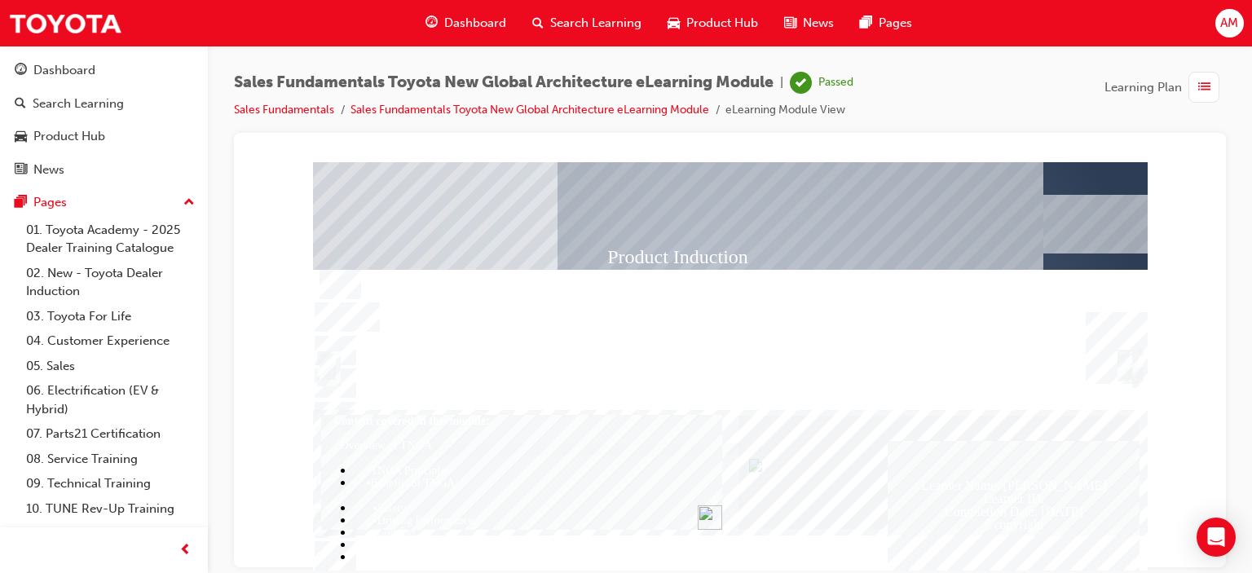
click at [1198, 84] on span "list-icon" at bounding box center [1204, 87] width 12 height 20
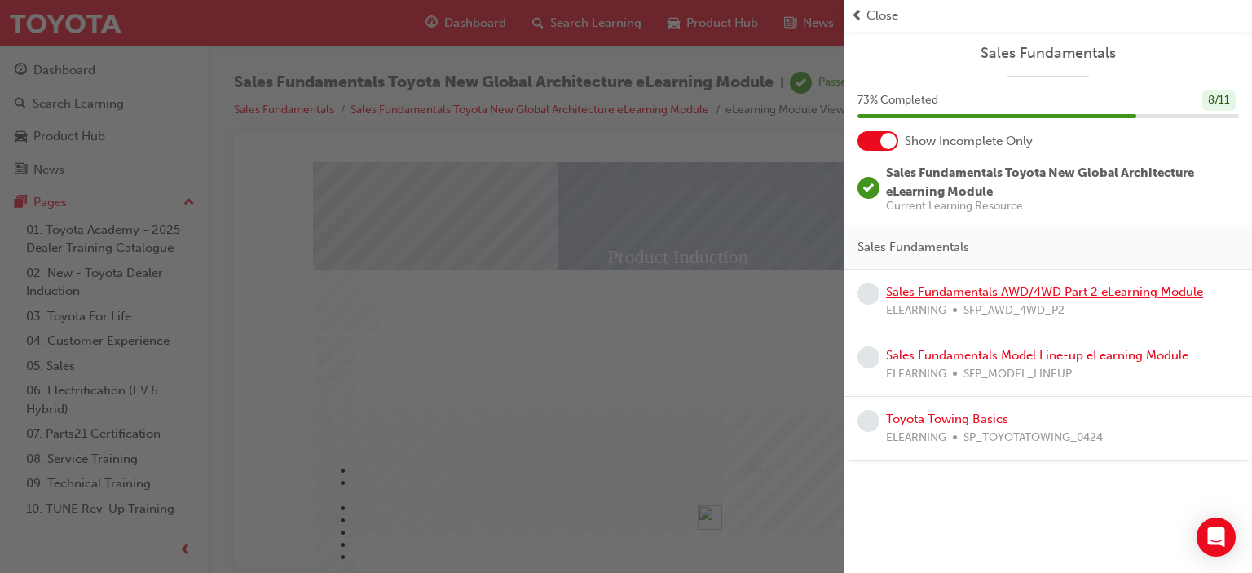
click at [949, 290] on link "Sales Fundamentals AWD/4WD Part 2 eLearning Module" at bounding box center [1044, 292] width 317 height 15
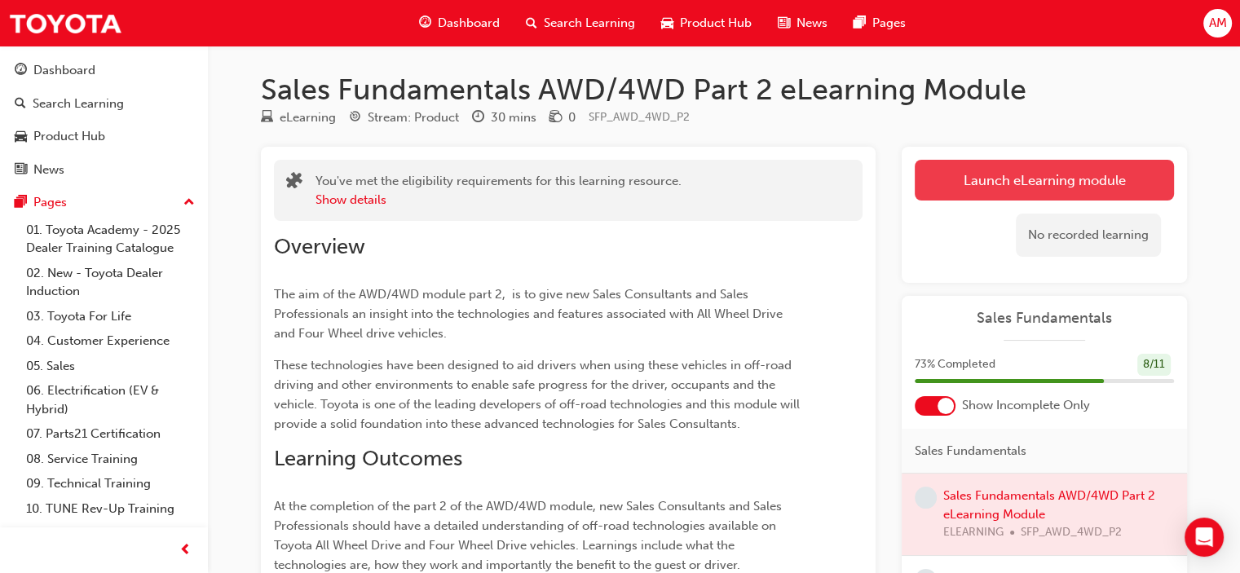
click at [986, 173] on link "Launch eLearning module" at bounding box center [1044, 180] width 259 height 41
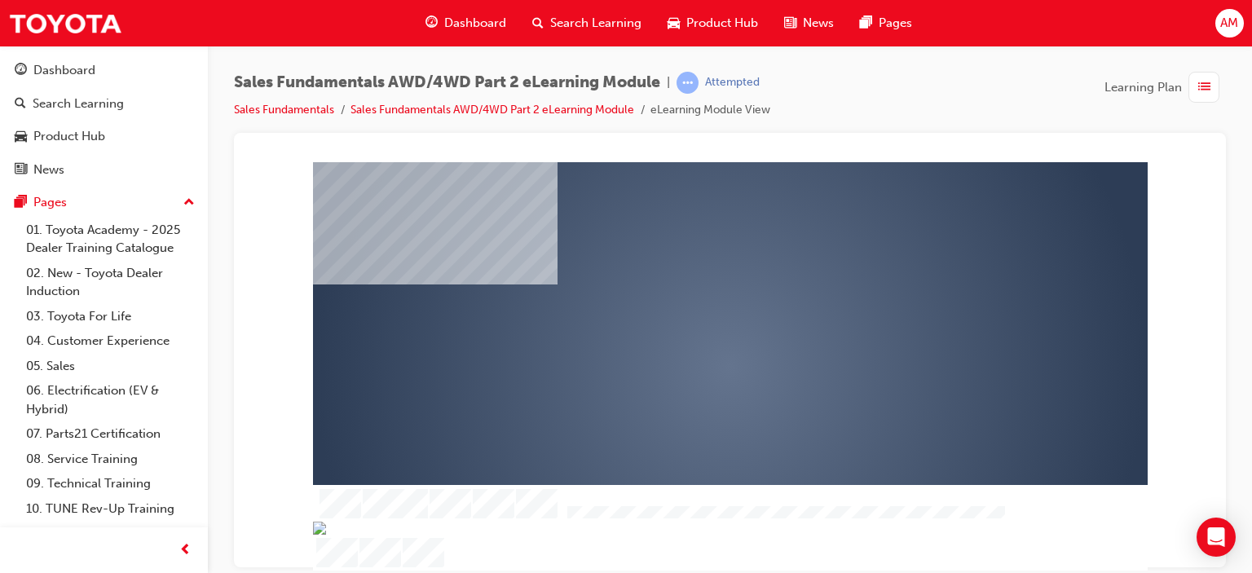
click at [683, 319] on div "play" at bounding box center [683, 319] width 0 height 0
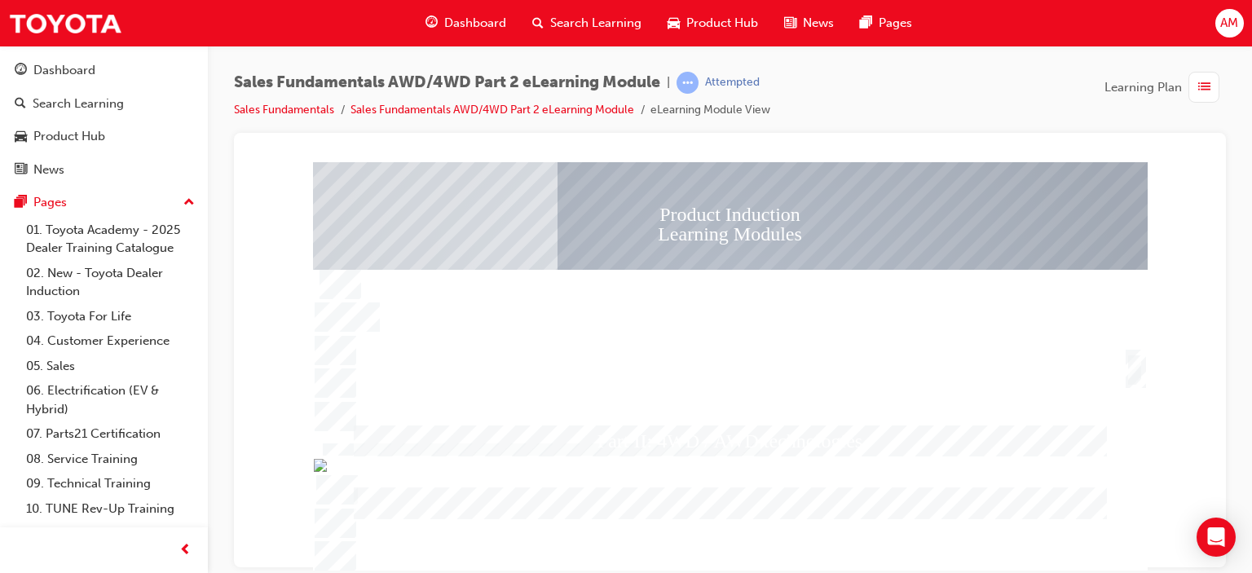
click at [1134, 363] on div "SmartShape" at bounding box center [1135, 369] width 16 height 33
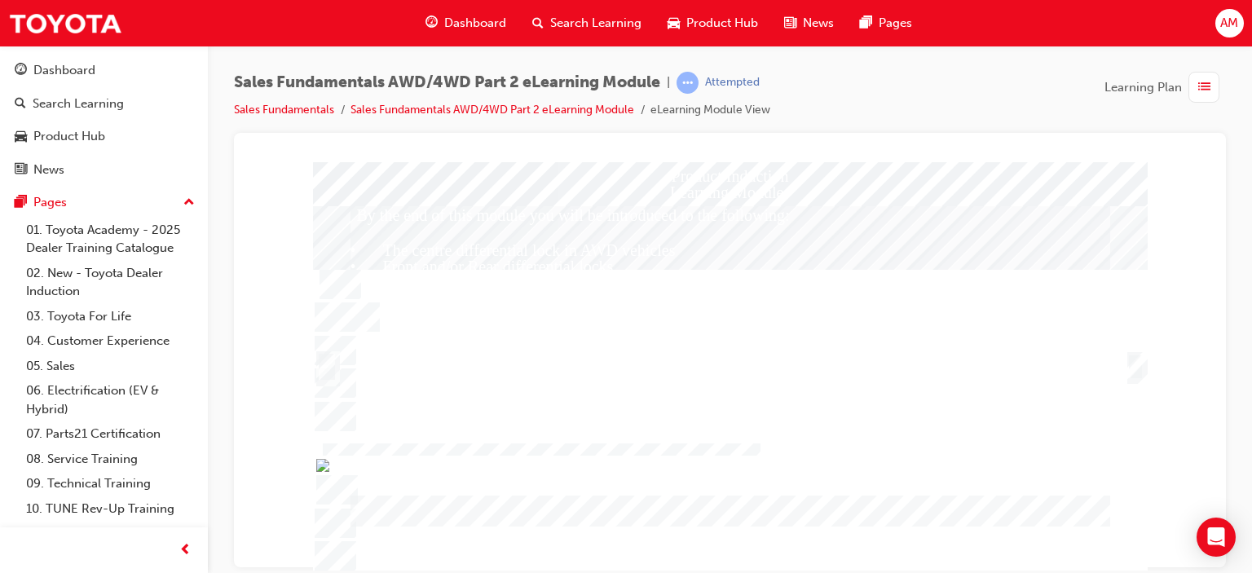
click at [1135, 364] on div "Trigger this button to continue" at bounding box center [1136, 366] width 16 height 26
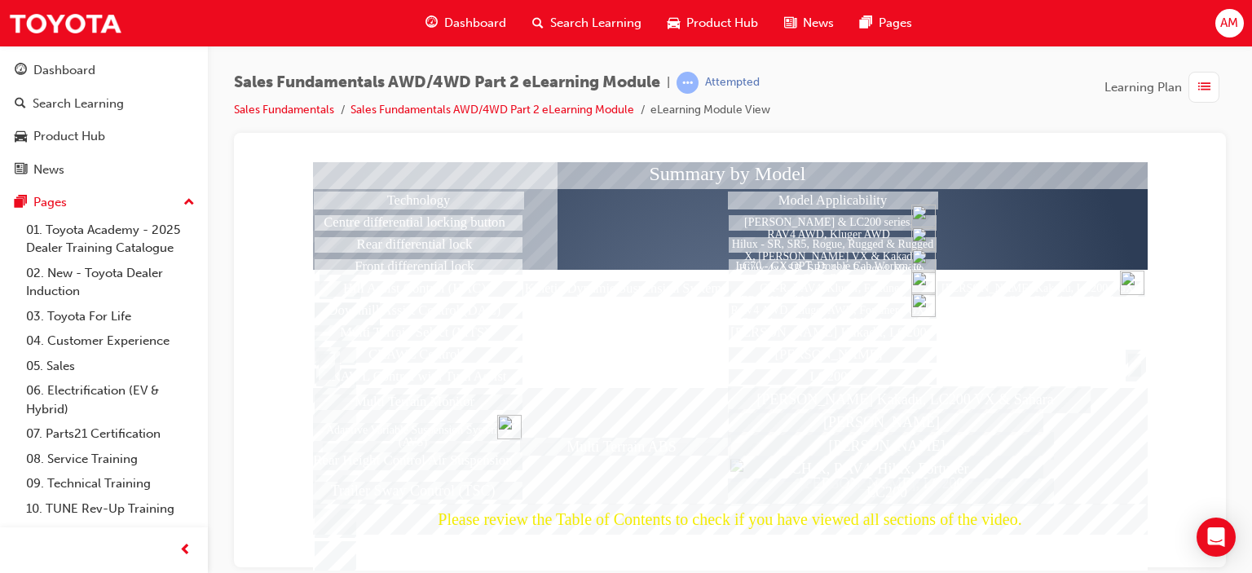
click at [1136, 363] on div at bounding box center [1135, 364] width 16 height 26
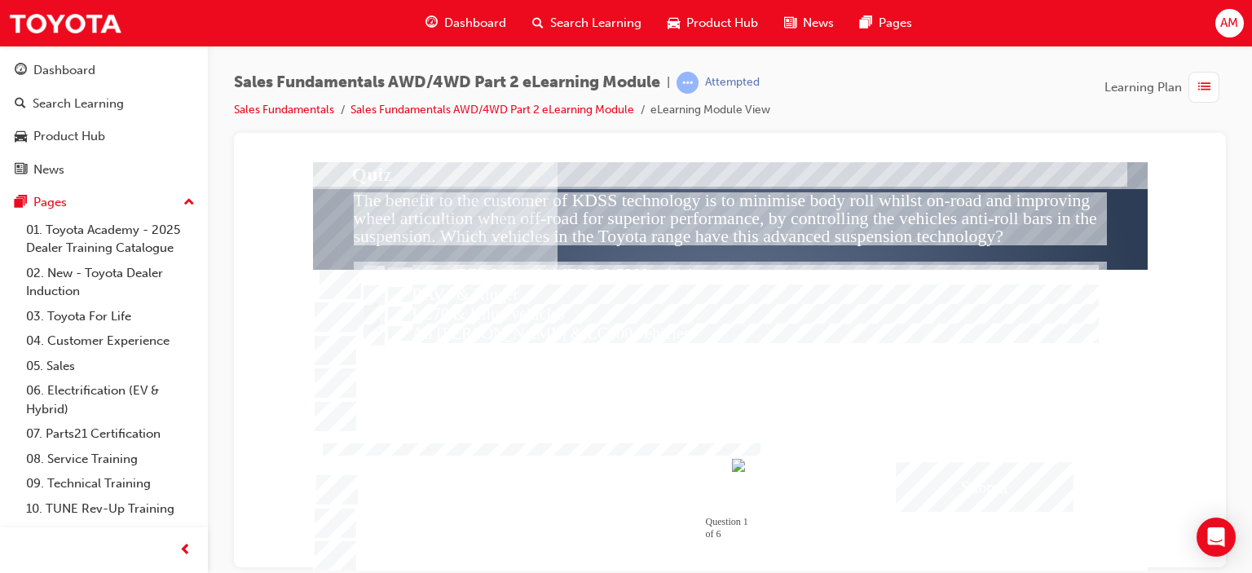
click at [1136, 357] on div "" at bounding box center [730, 380] width 835 height 409
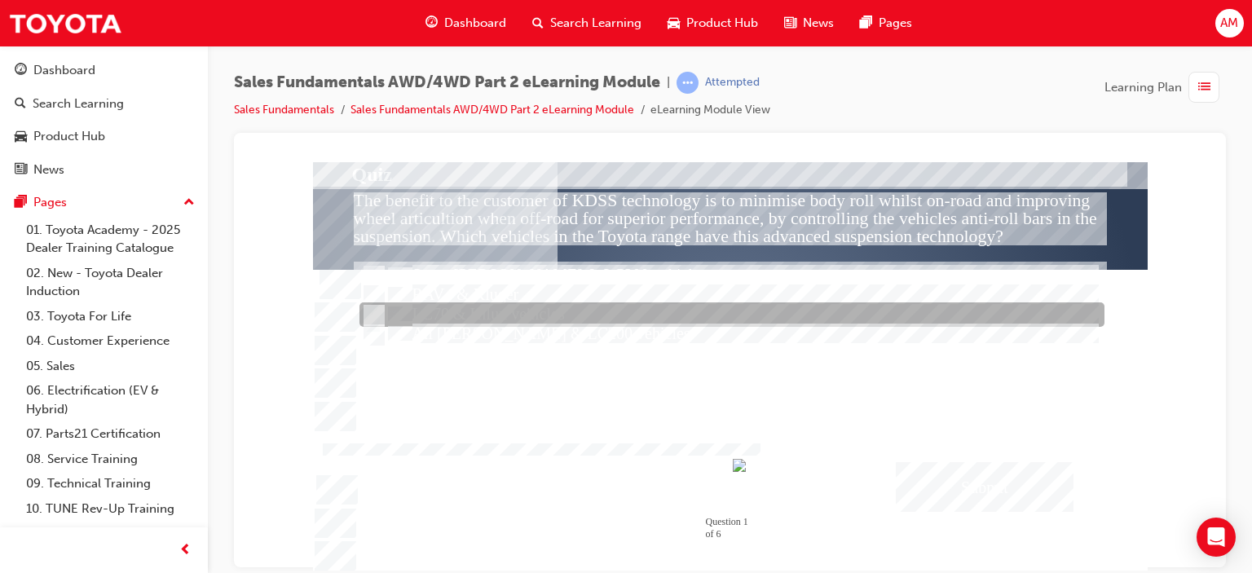
click at [377, 311] on input "LC70 & Hilux vehicles" at bounding box center [373, 316] width 18 height 18
radio input "true"
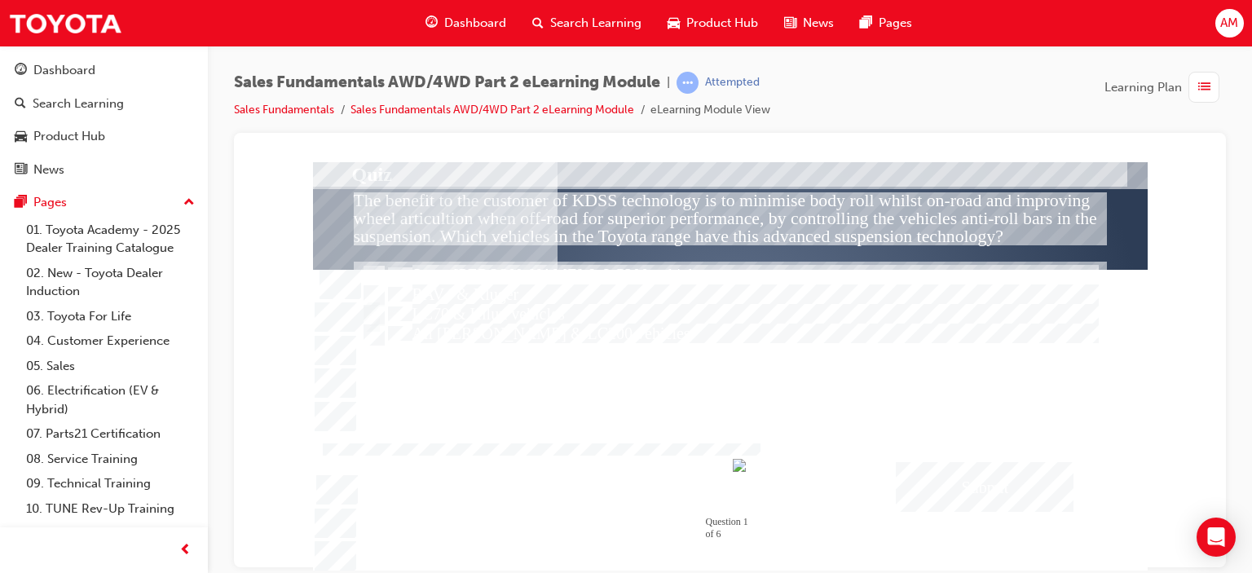
click at [971, 483] on div "Submit" at bounding box center [985, 486] width 178 height 50
click at [378, 288] on div at bounding box center [730, 365] width 835 height 409
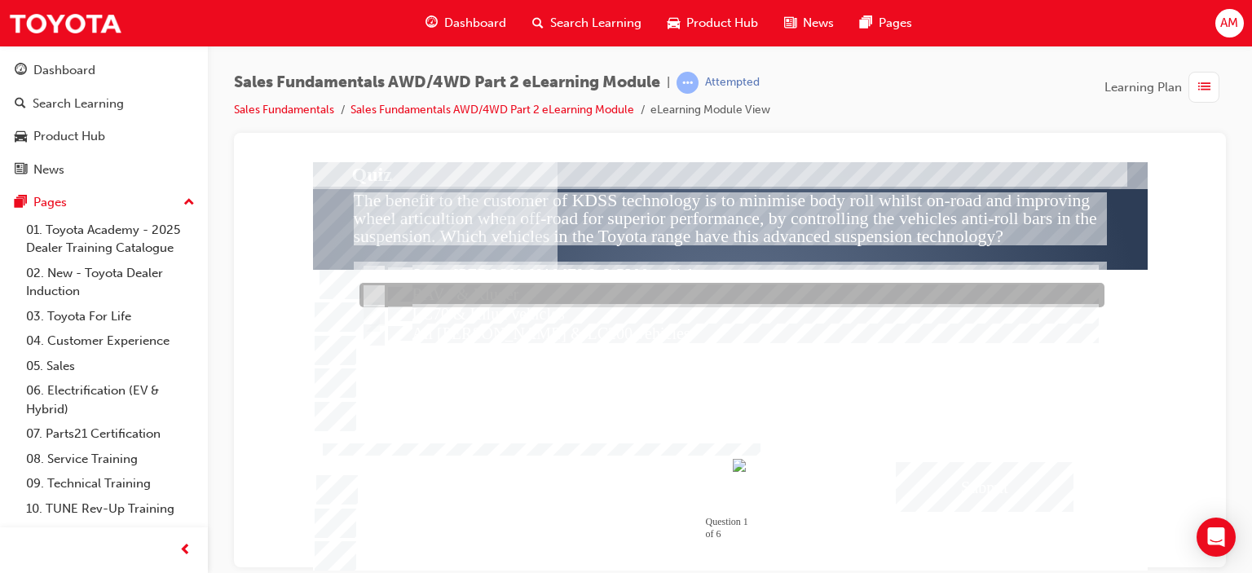
click at [374, 293] on input "RAV4 & Kluger" at bounding box center [373, 296] width 18 height 18
radio input "true"
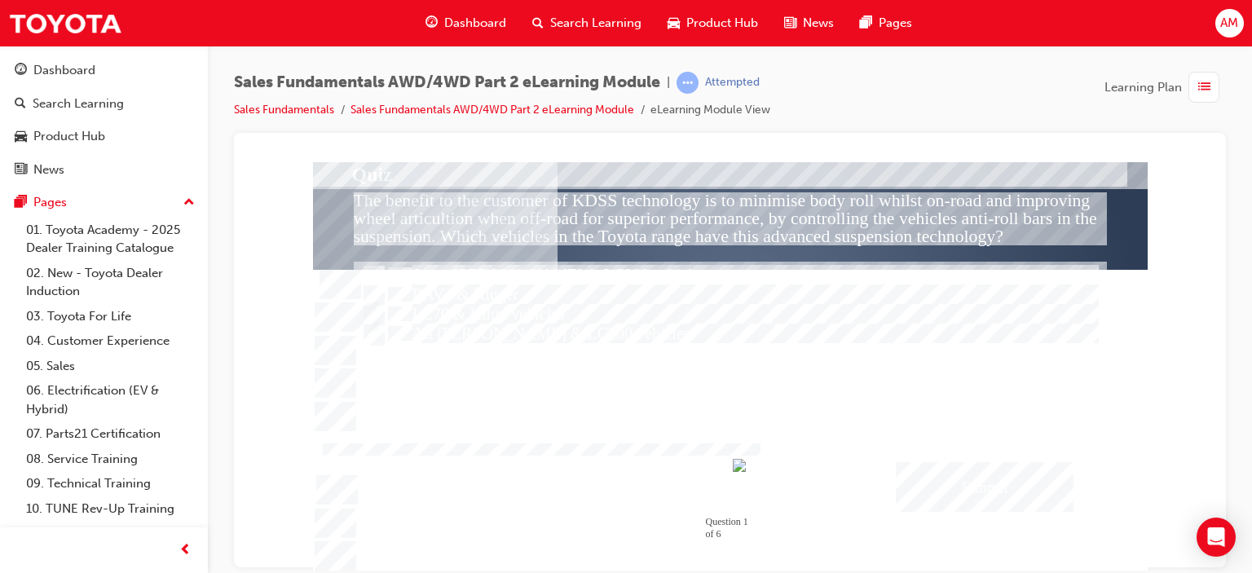
click at [982, 480] on div "Submit" at bounding box center [985, 486] width 178 height 50
click at [375, 270] on div at bounding box center [730, 365] width 835 height 409
drag, startPoint x: 656, startPoint y: 440, endPoint x: 473, endPoint y: 376, distance: 194.4
click at [655, 439] on div "Correct - Click anywhere or press ‘y’ to continue." at bounding box center [730, 441] width 549 height 40
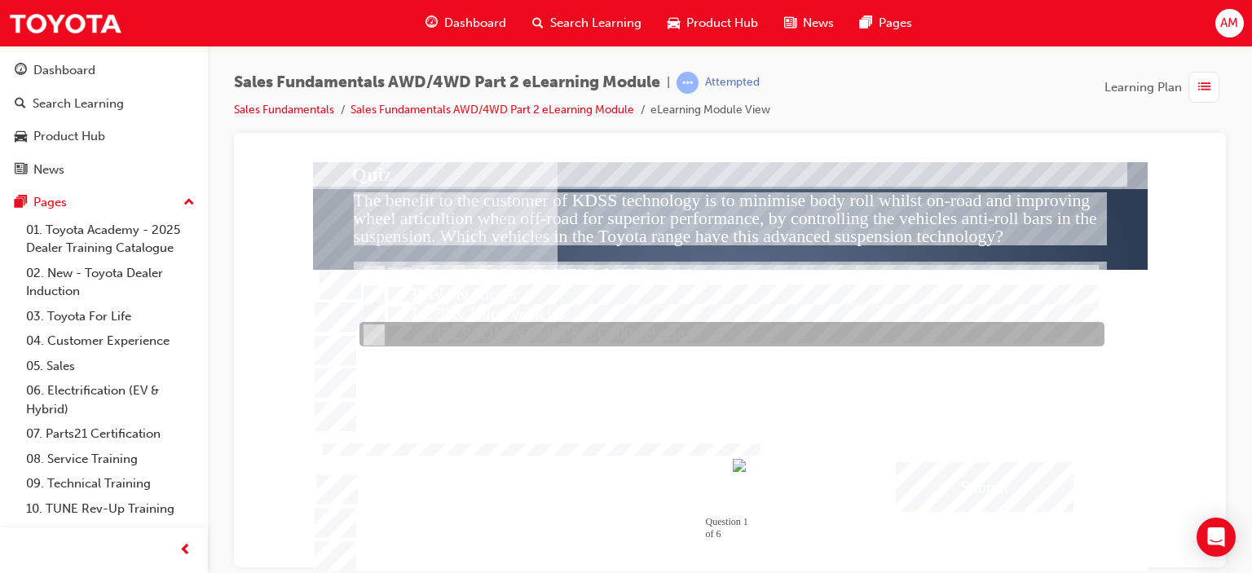
click at [370, 331] on input "All Prado & LC200 vehicles" at bounding box center [373, 335] width 18 height 18
radio input "true"
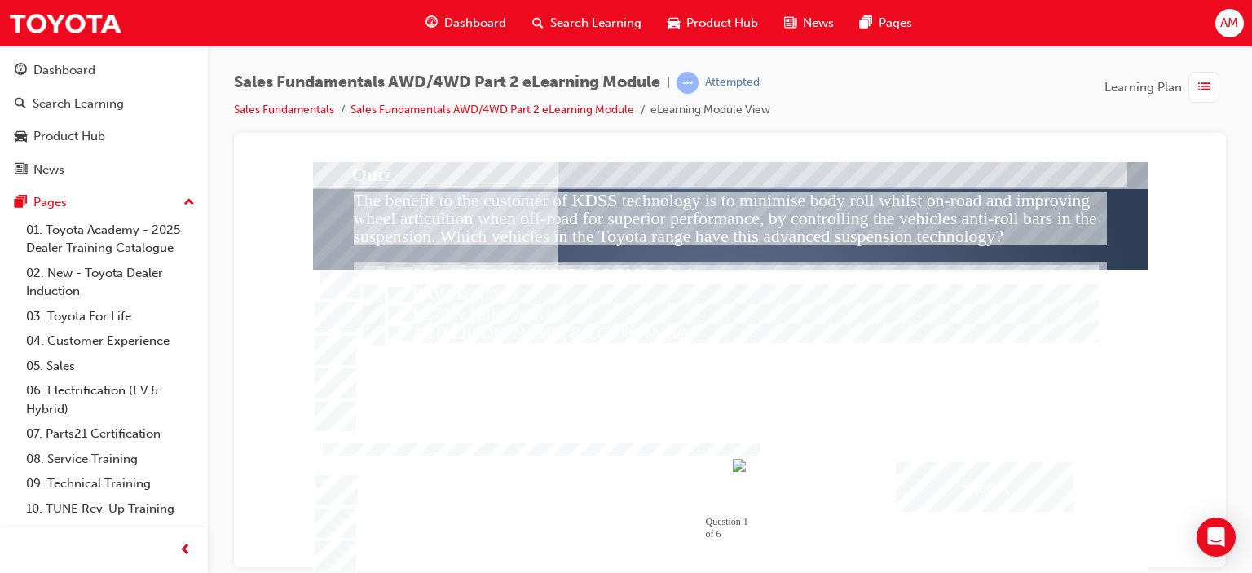
click at [977, 477] on div "Submit" at bounding box center [985, 486] width 178 height 50
click at [373, 276] on div at bounding box center [730, 365] width 835 height 409
click at [377, 271] on input "Some Prado & LC200 vehicles" at bounding box center [373, 276] width 18 height 18
radio input "true"
click at [956, 485] on div "Submit" at bounding box center [985, 486] width 178 height 50
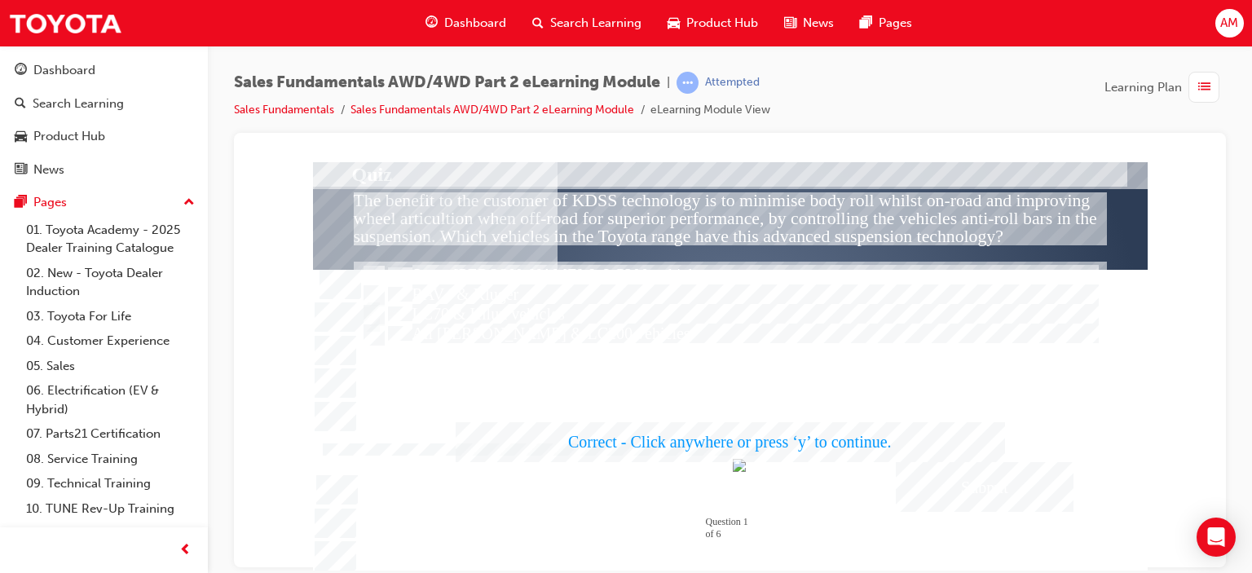
click at [955, 348] on div at bounding box center [730, 365] width 835 height 409
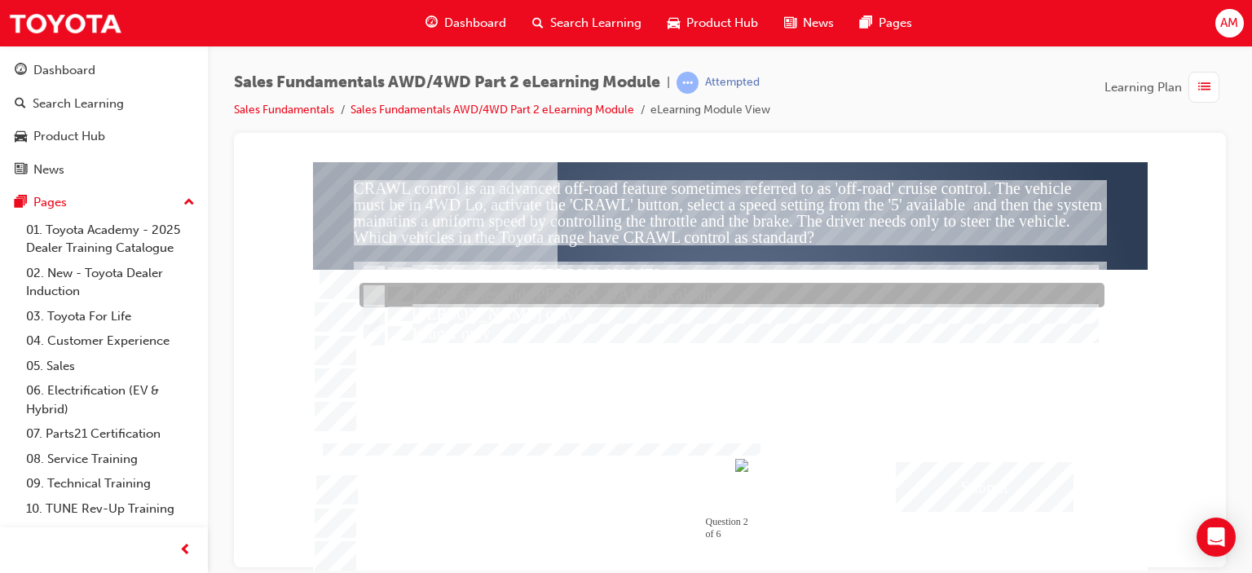
click at [367, 291] on input "LC200 series and Prado Kakadu" at bounding box center [373, 296] width 18 height 18
radio input "true"
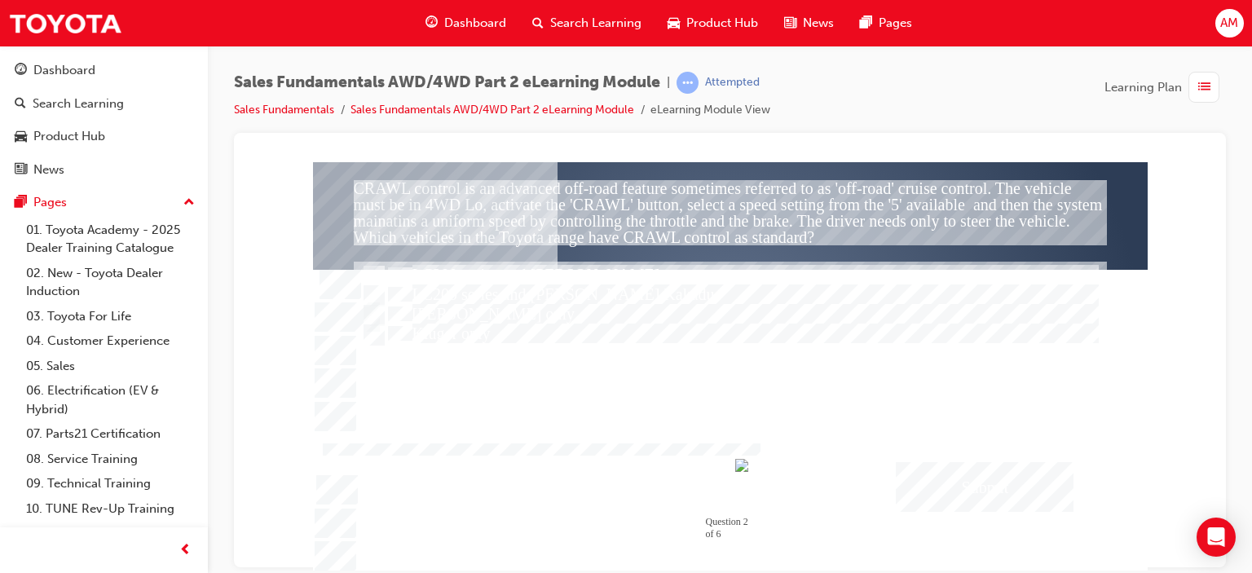
click at [978, 483] on div "Submit" at bounding box center [985, 486] width 178 height 50
click at [940, 373] on div at bounding box center [730, 365] width 835 height 409
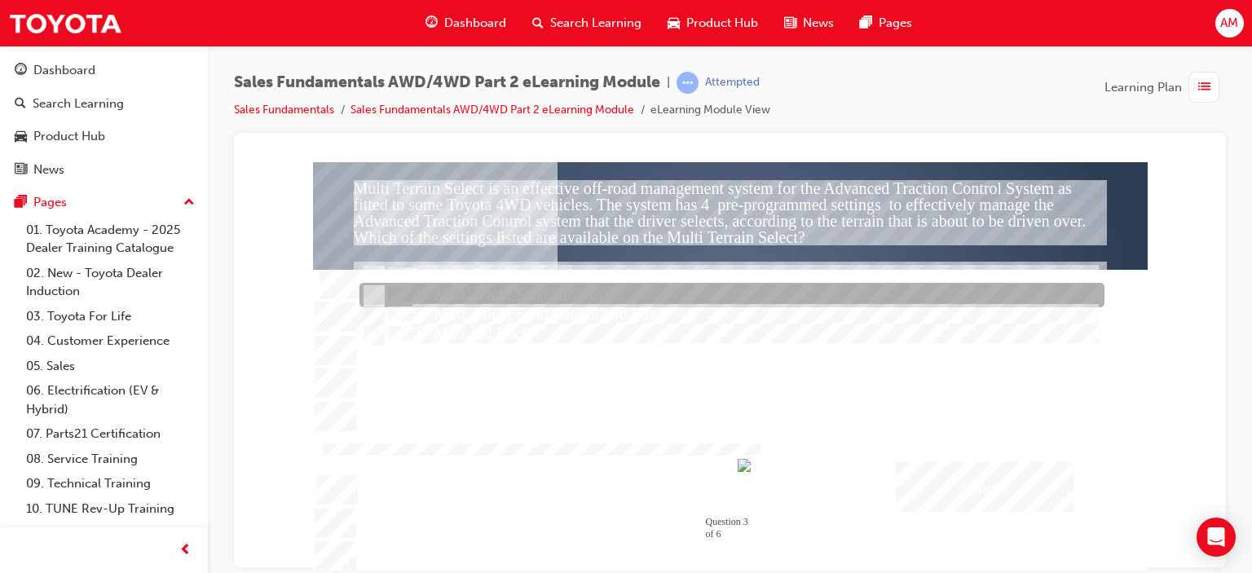
click at [375, 294] on input "4 - Mud, Rock, Sand and Mogul" at bounding box center [373, 296] width 18 height 18
radio input "true"
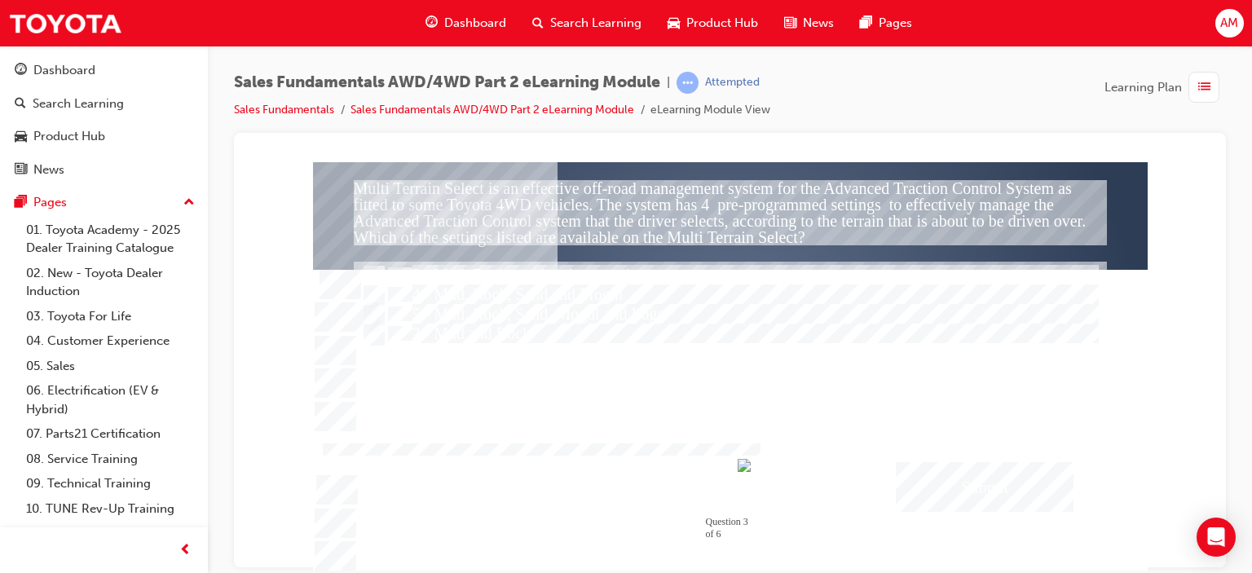
click at [942, 490] on div "Submit" at bounding box center [985, 486] width 178 height 50
click at [925, 293] on div at bounding box center [730, 365] width 835 height 409
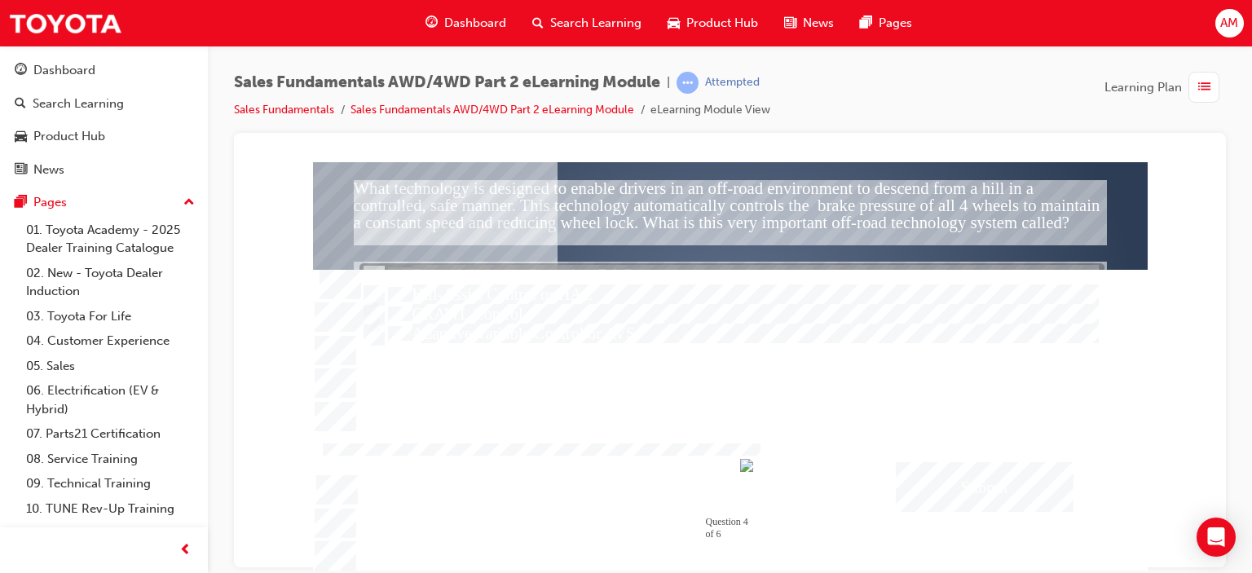
click at [372, 268] on input "Down-hill Assist Control or DAC" at bounding box center [373, 276] width 18 height 18
radio input "true"
click at [975, 486] on div "Submit" at bounding box center [985, 486] width 178 height 50
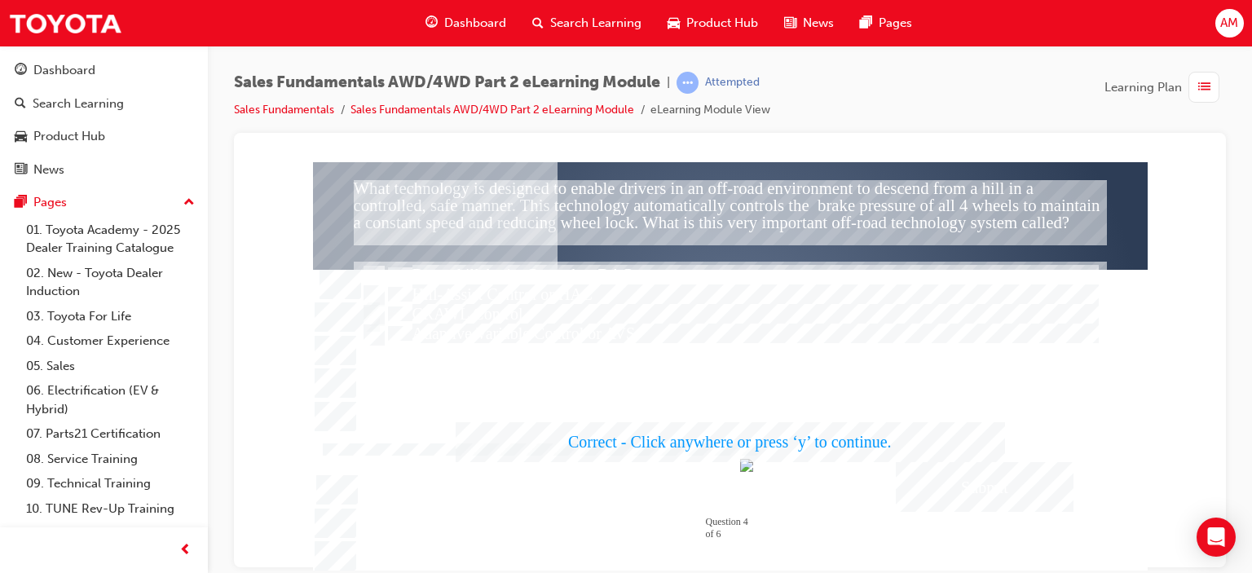
click at [950, 342] on div at bounding box center [730, 365] width 835 height 409
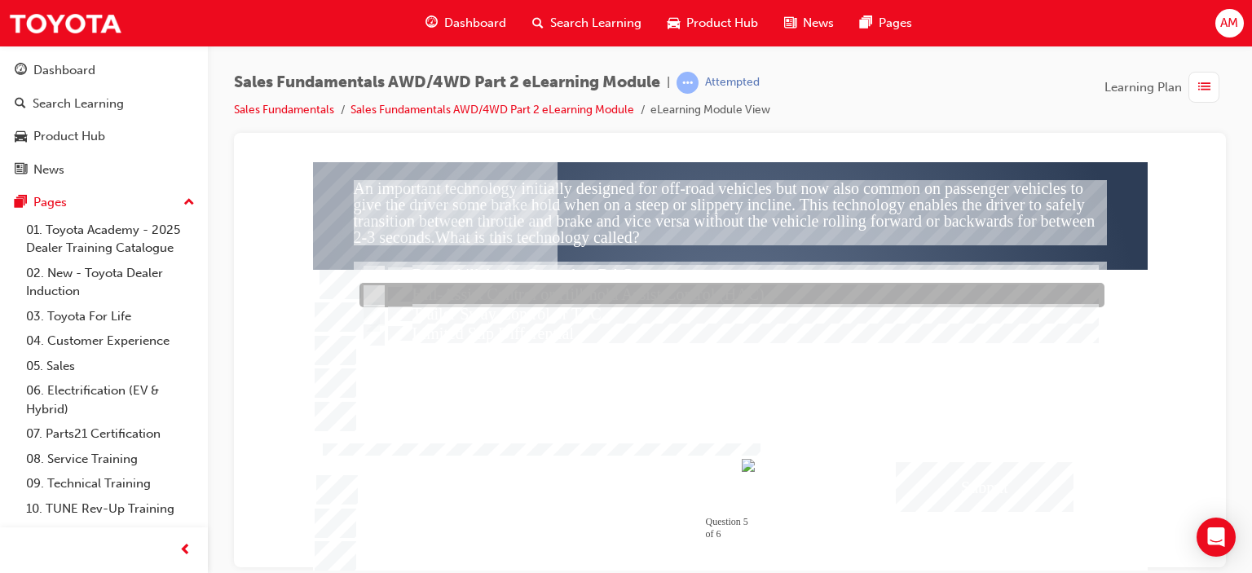
click at [372, 291] on input "Hill-Assist Control or Hill-hold Assist Control (HAC)" at bounding box center [373, 296] width 18 height 18
radio input "true"
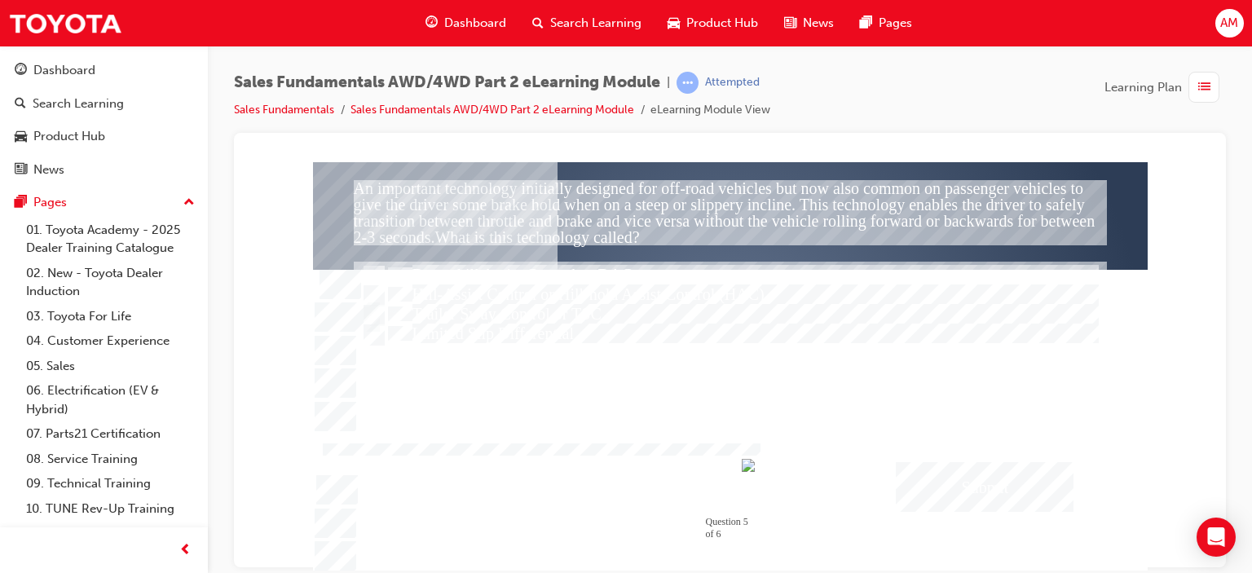
click at [969, 482] on div "Submit" at bounding box center [985, 486] width 178 height 50
click at [938, 353] on div at bounding box center [730, 365] width 835 height 409
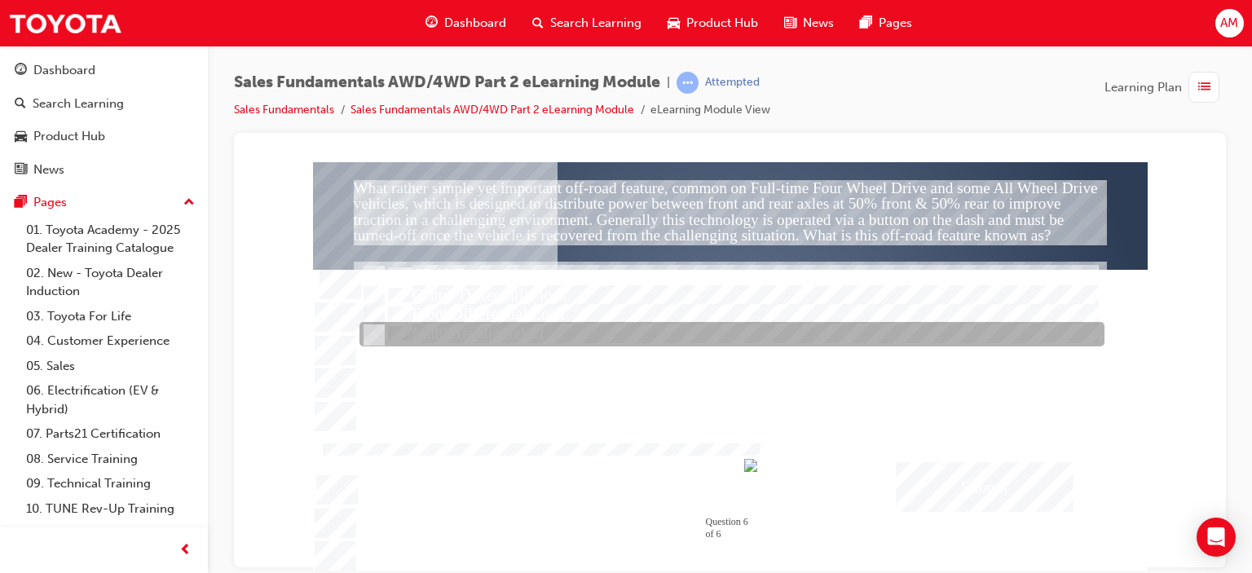
click at [372, 327] on input "Multi-Terrain Select" at bounding box center [373, 335] width 18 height 18
radio input "true"
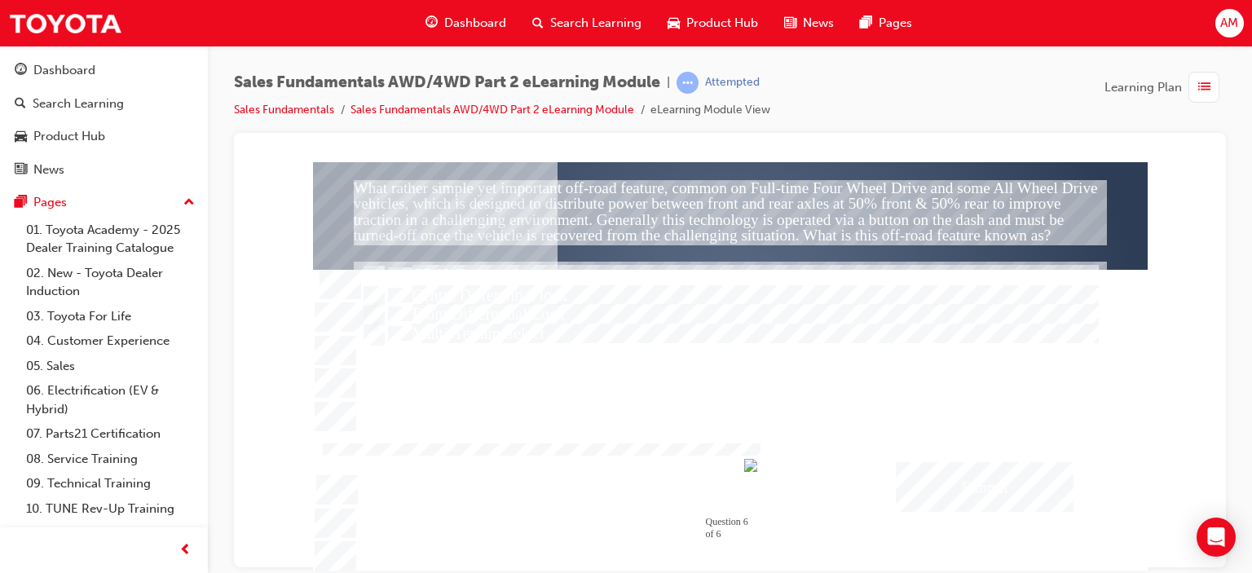
click at [979, 487] on div "Submit" at bounding box center [985, 486] width 178 height 50
click at [373, 268] on div at bounding box center [730, 365] width 835 height 409
click at [379, 276] on input "CRAWL control" at bounding box center [373, 276] width 18 height 18
radio input "true"
click at [980, 479] on div "Submit" at bounding box center [985, 486] width 178 height 50
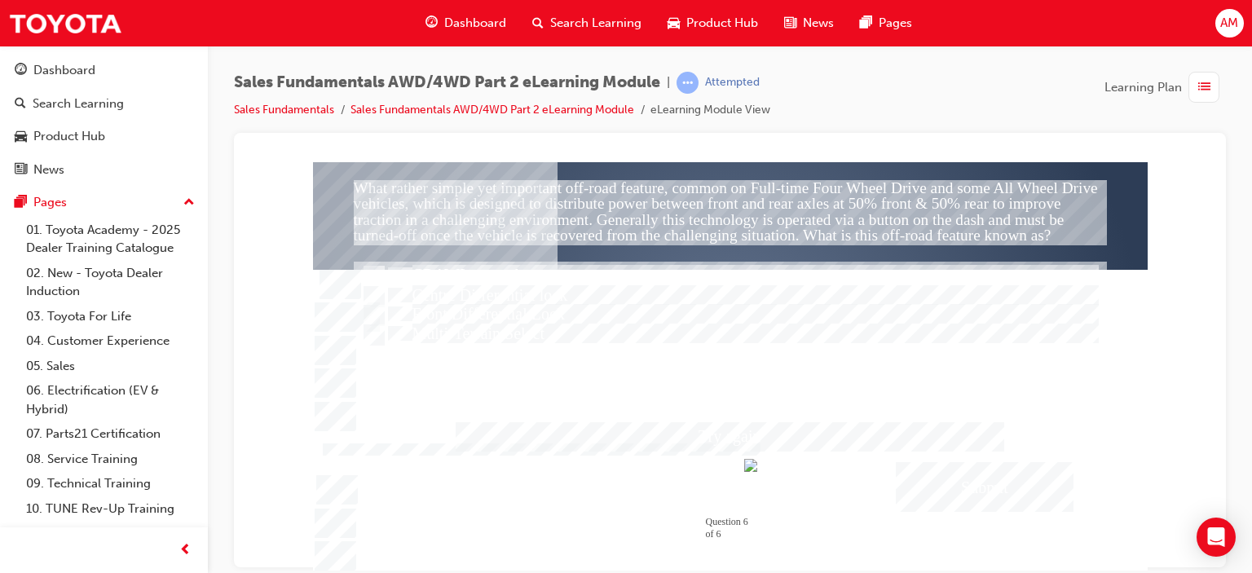
click at [373, 294] on div at bounding box center [730, 365] width 835 height 409
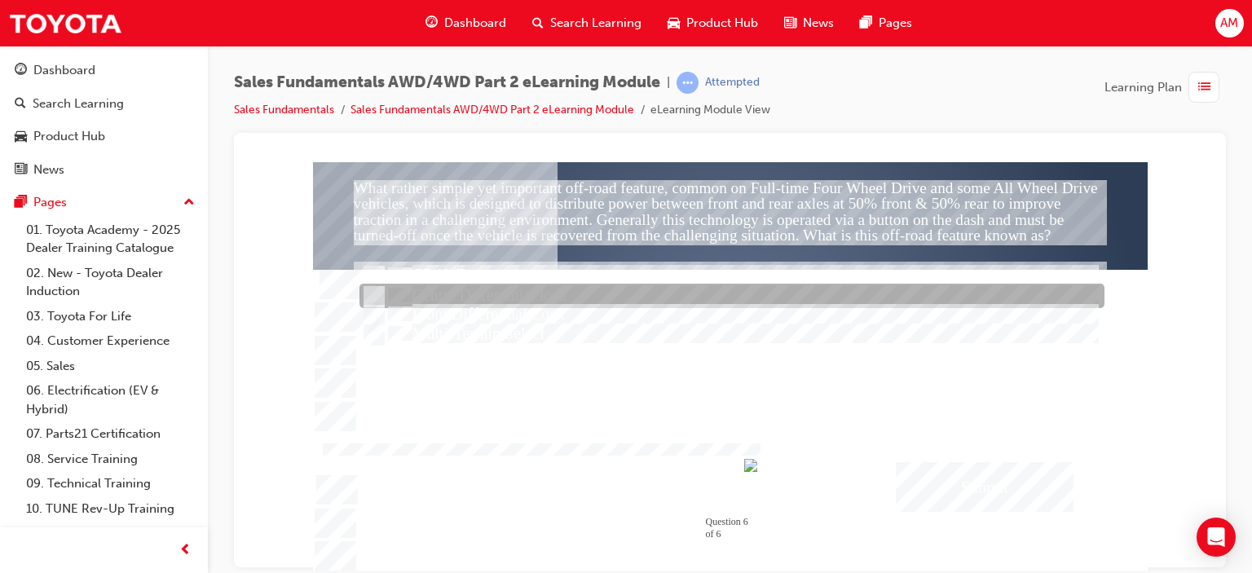
click at [373, 294] on input "Centre Differential lock" at bounding box center [373, 297] width 18 height 18
radio input "true"
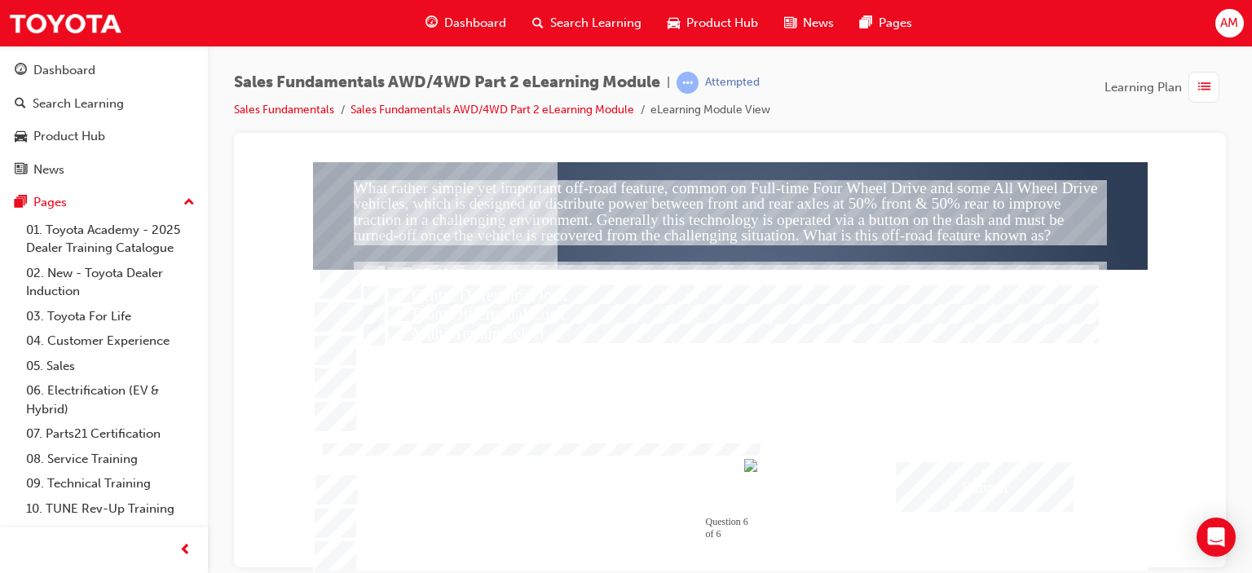
click at [964, 483] on div "Submit" at bounding box center [985, 486] width 178 height 50
click at [969, 355] on div at bounding box center [730, 365] width 835 height 409
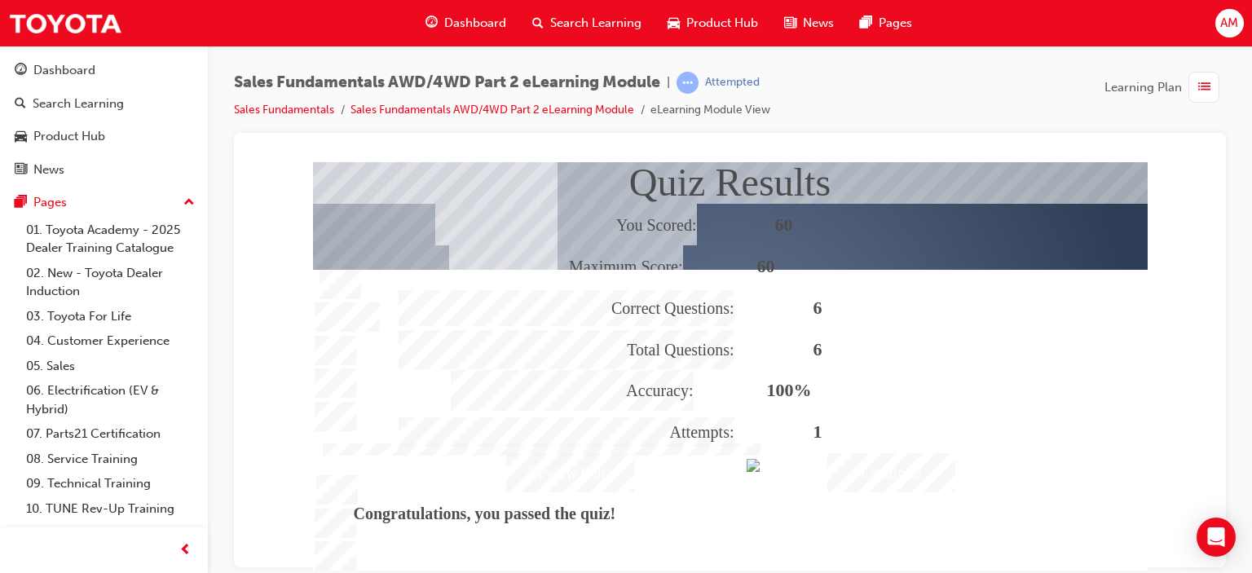
click at [872, 468] on div "Continue" at bounding box center [891, 471] width 128 height 39
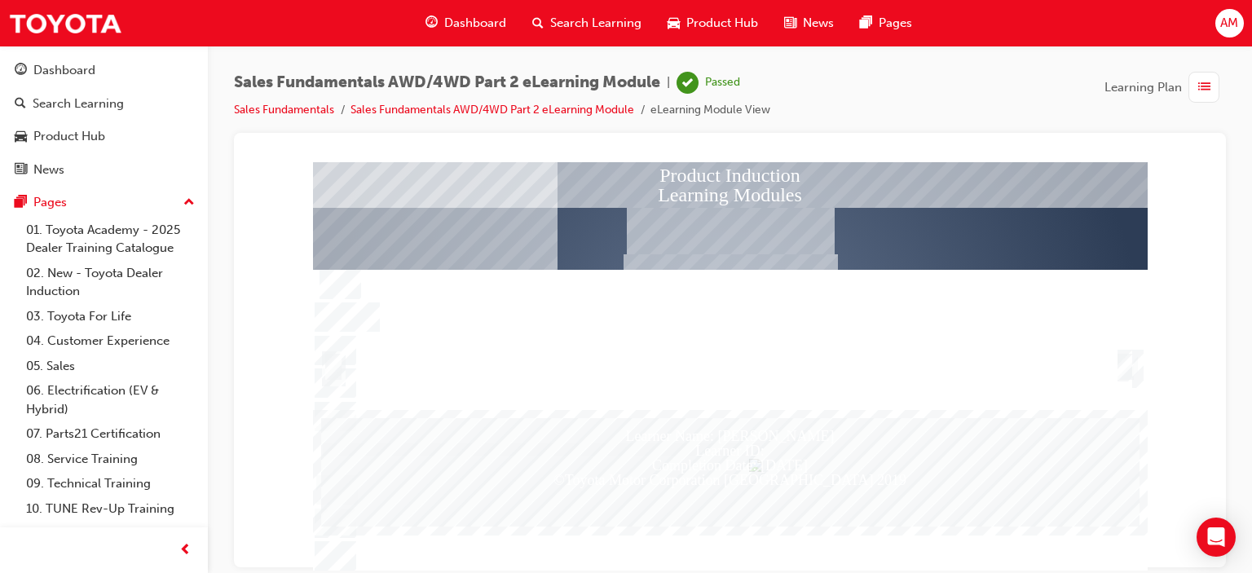
click at [1126, 361] on div "Trigger this button to exit" at bounding box center [1126, 366] width 16 height 26
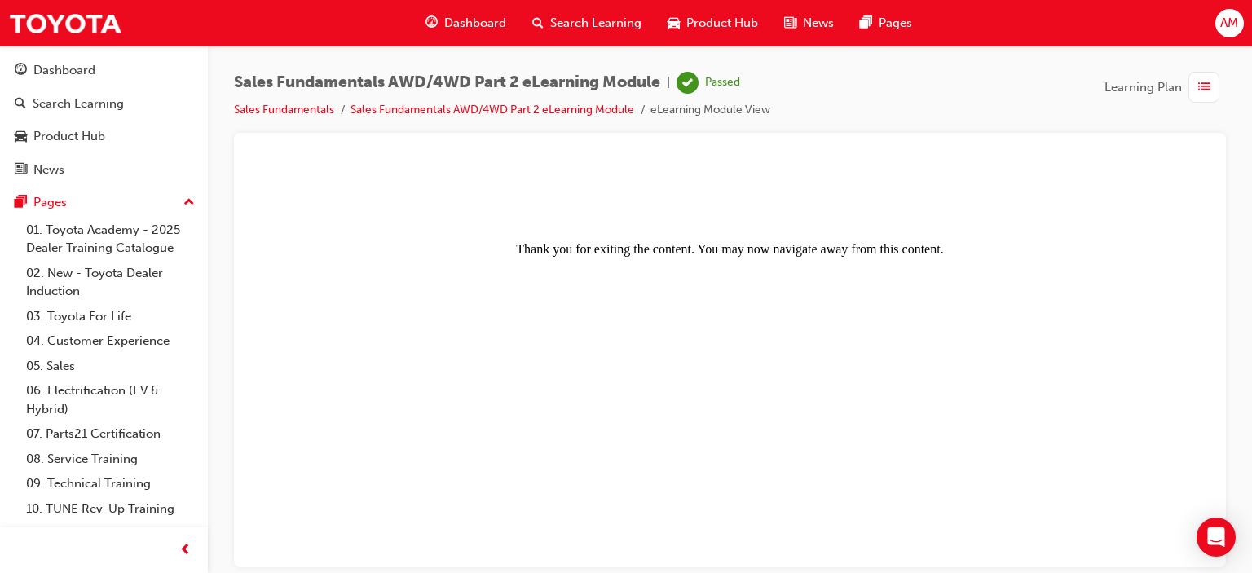
click at [1147, 88] on span "Learning Plan" at bounding box center [1143, 87] width 77 height 19
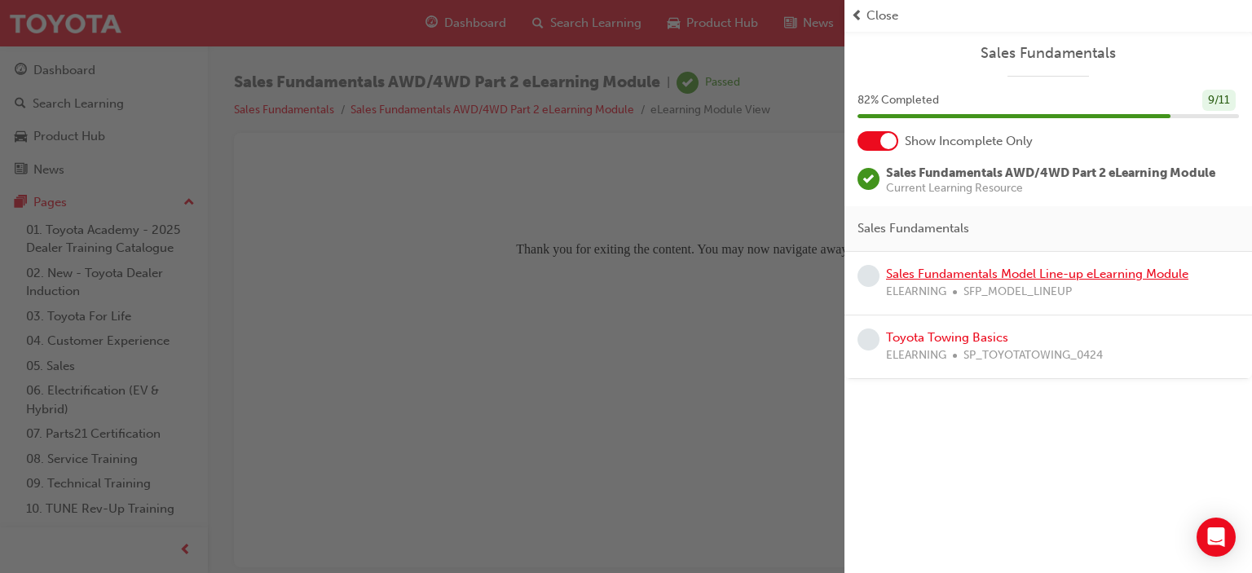
click at [984, 273] on link "Sales Fundamentals Model Line-up eLearning Module" at bounding box center [1037, 274] width 302 height 15
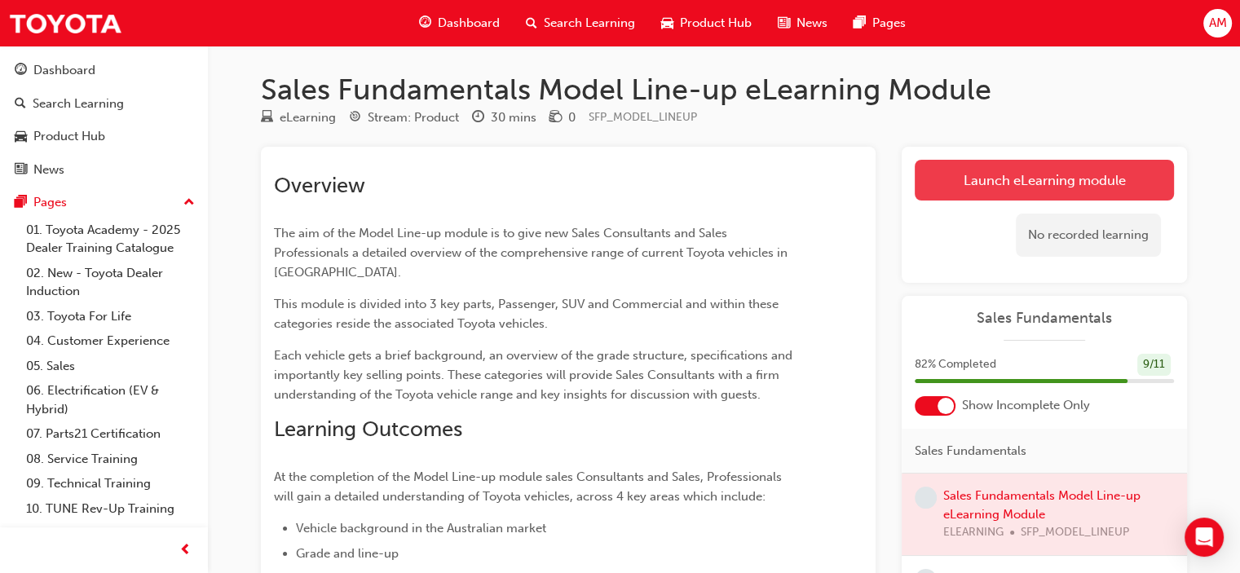
click at [1012, 186] on link "Launch eLearning module" at bounding box center [1044, 180] width 259 height 41
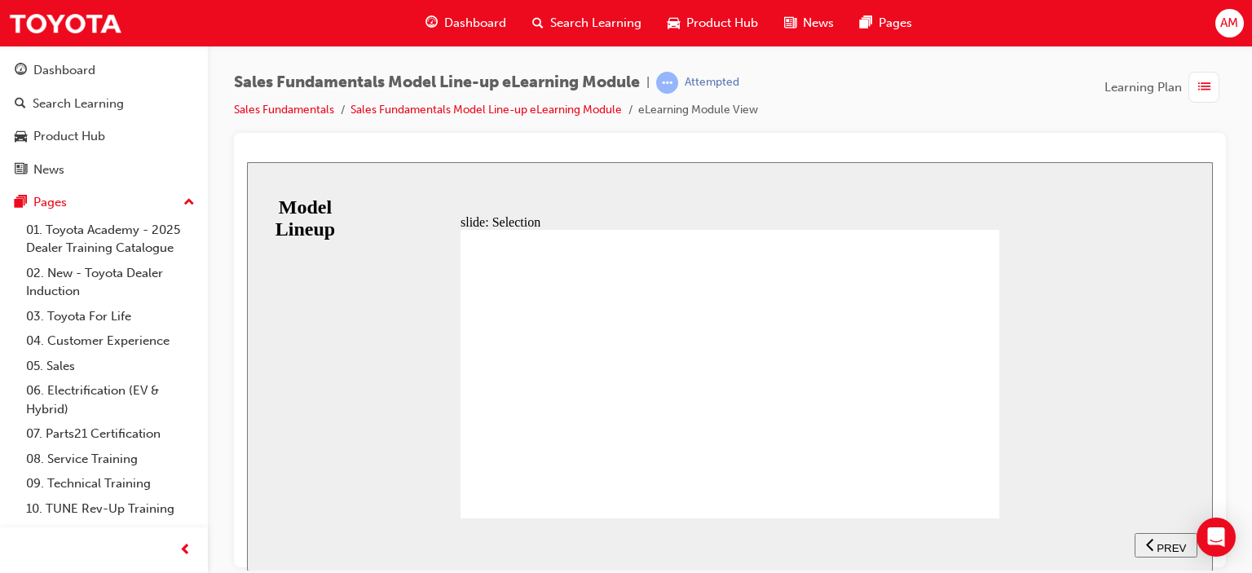
click at [1172, 543] on span "NEXT" at bounding box center [1159, 547] width 29 height 12
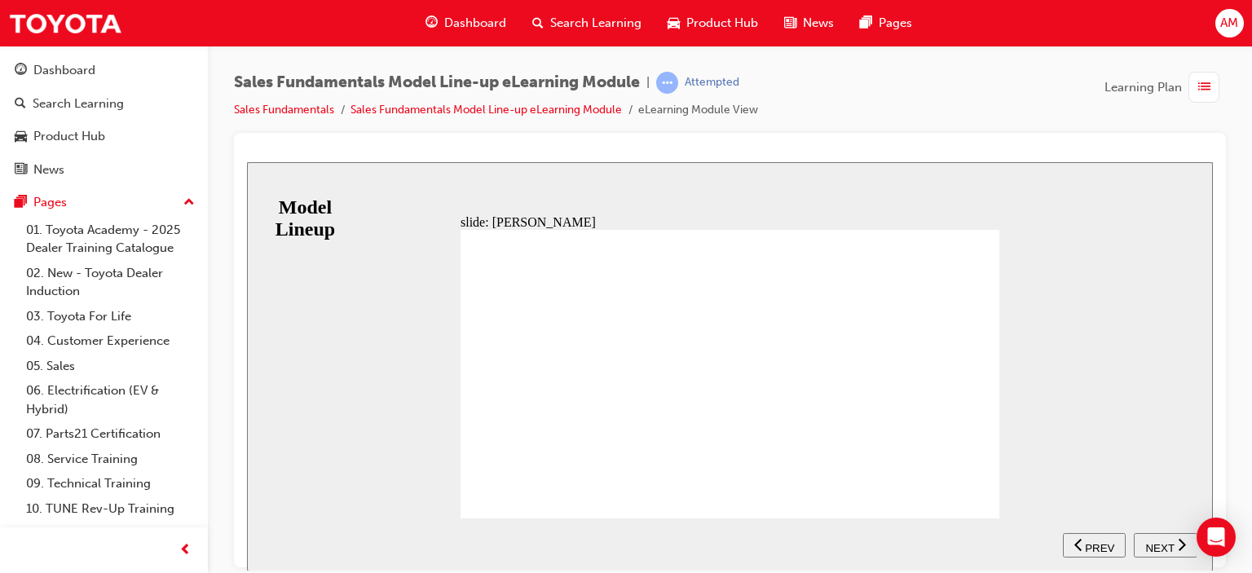
click at [1158, 541] on span "NEXT" at bounding box center [1159, 547] width 29 height 12
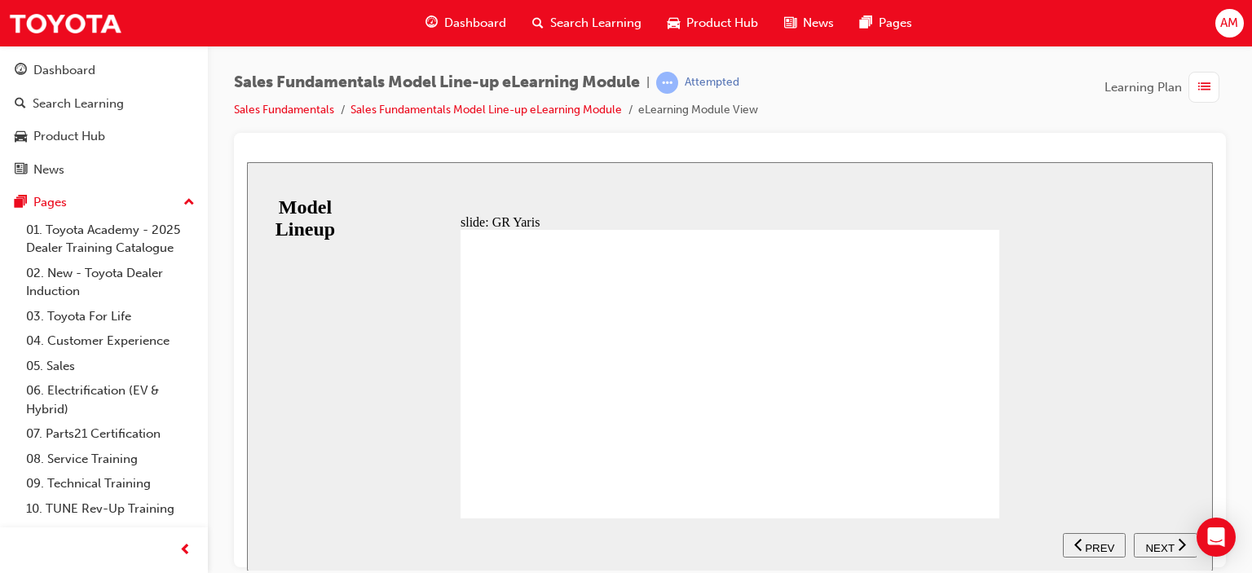
click at [1154, 541] on span "NEXT" at bounding box center [1159, 547] width 29 height 12
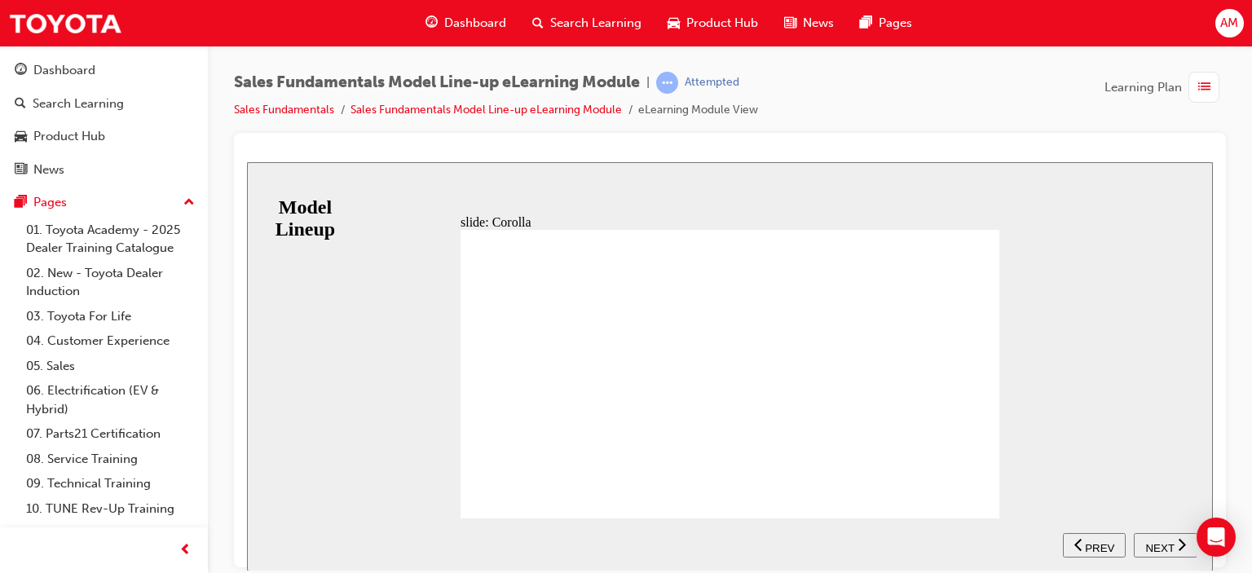
click at [1161, 541] on span "NEXT" at bounding box center [1159, 547] width 29 height 12
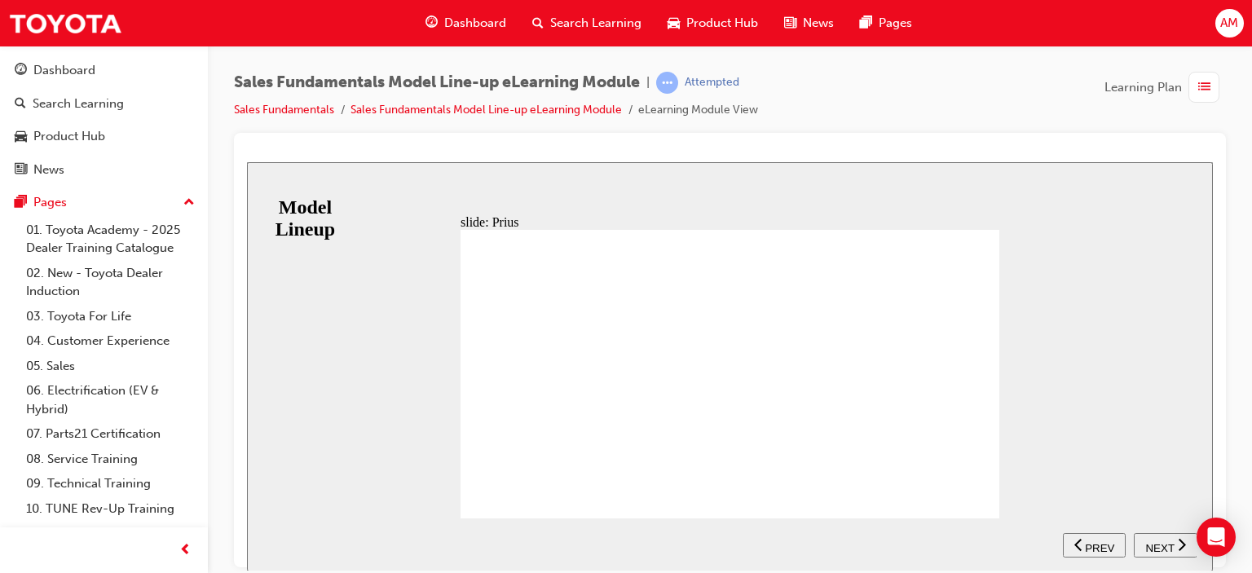
click at [1163, 546] on span "NEXT" at bounding box center [1159, 547] width 29 height 12
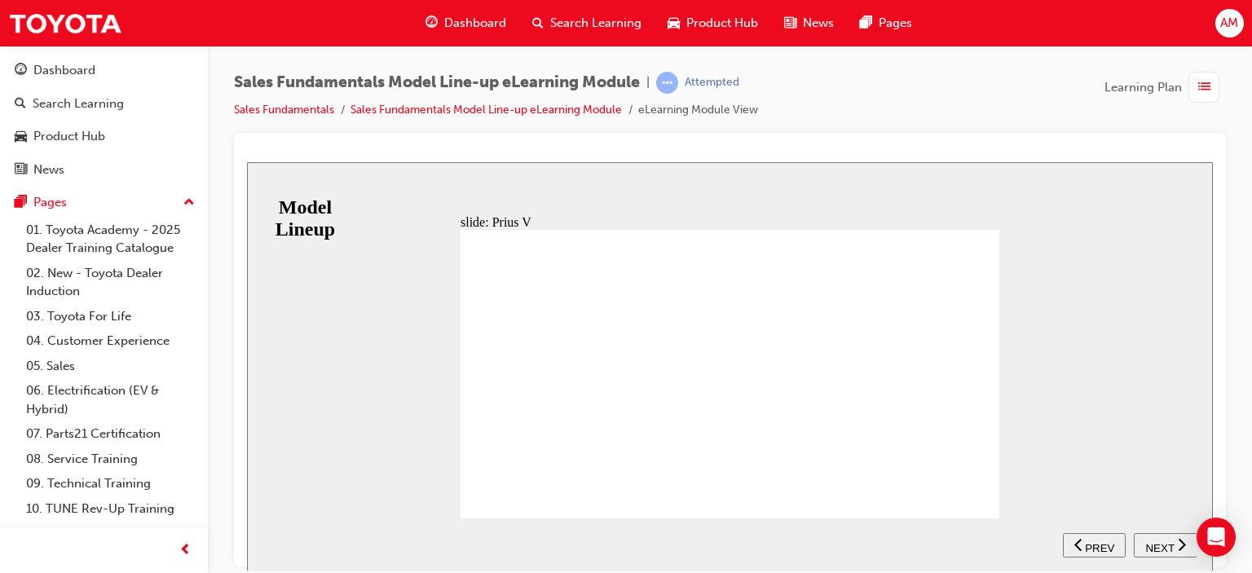
click at [1152, 543] on span "NEXT" at bounding box center [1159, 547] width 29 height 12
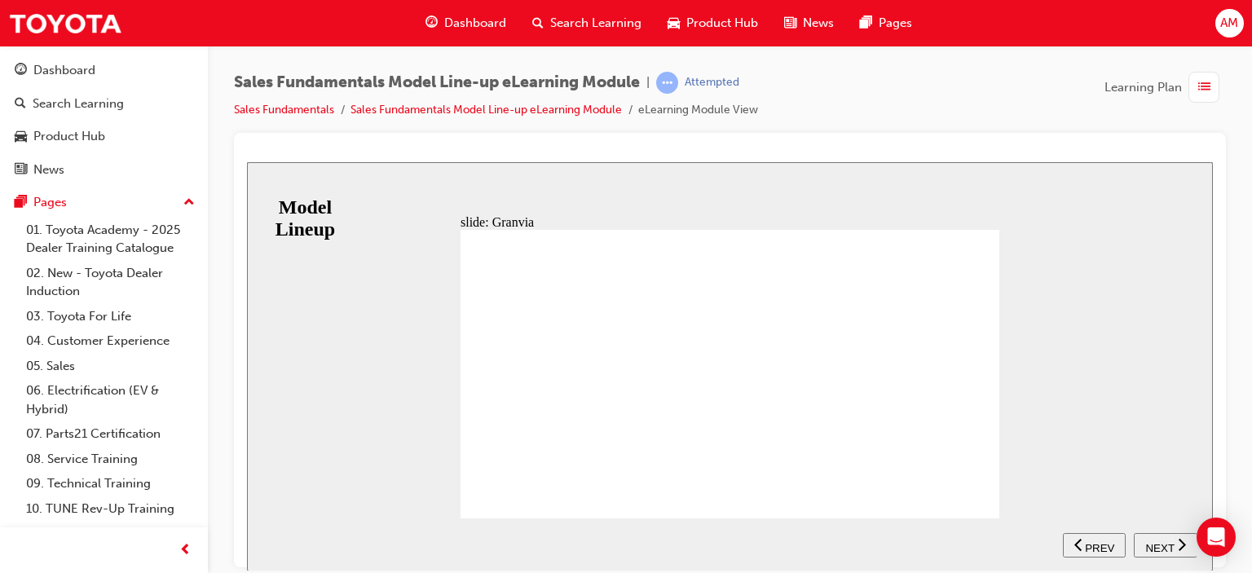
click at [1152, 542] on span "NEXT" at bounding box center [1159, 547] width 29 height 12
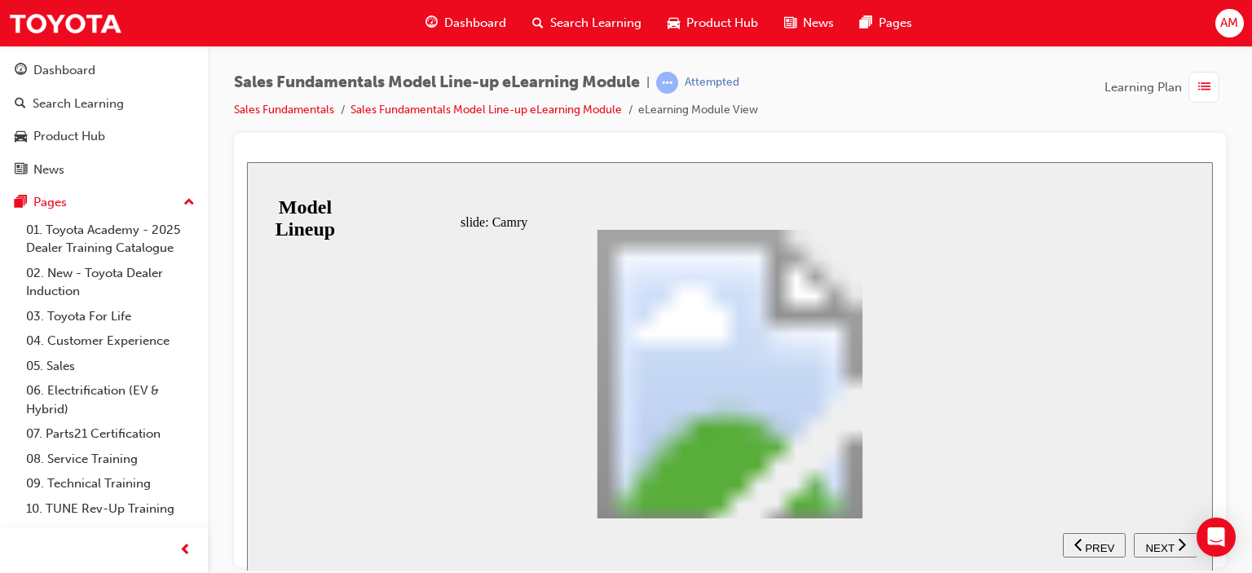
click at [1154, 545] on span "NEXT" at bounding box center [1159, 547] width 29 height 12
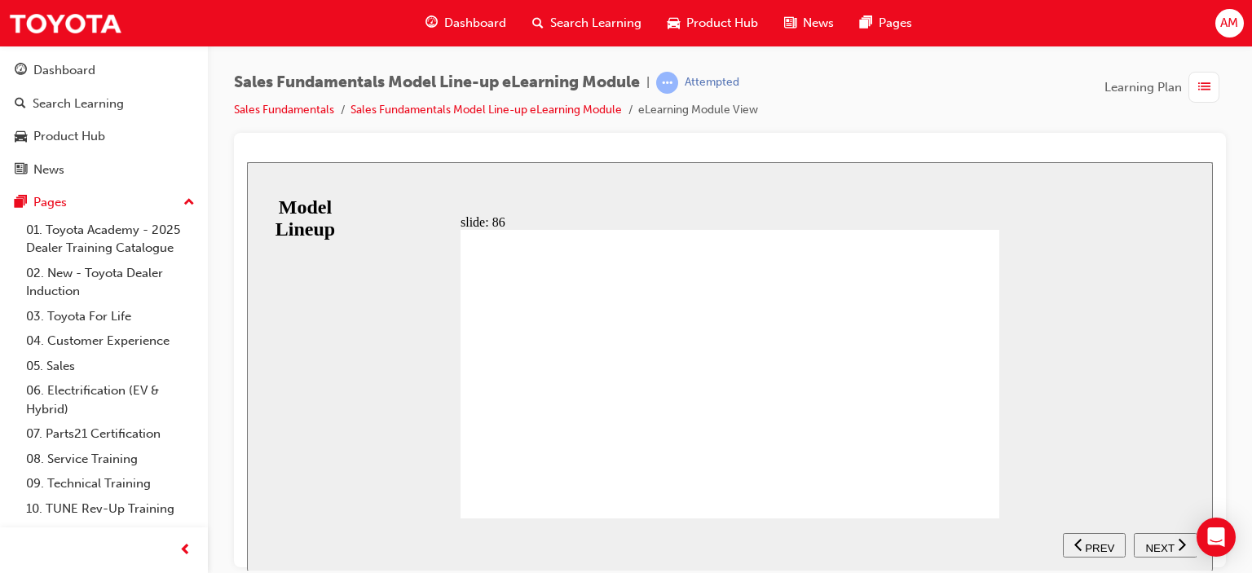
click at [1167, 542] on span "NEXT" at bounding box center [1159, 547] width 29 height 12
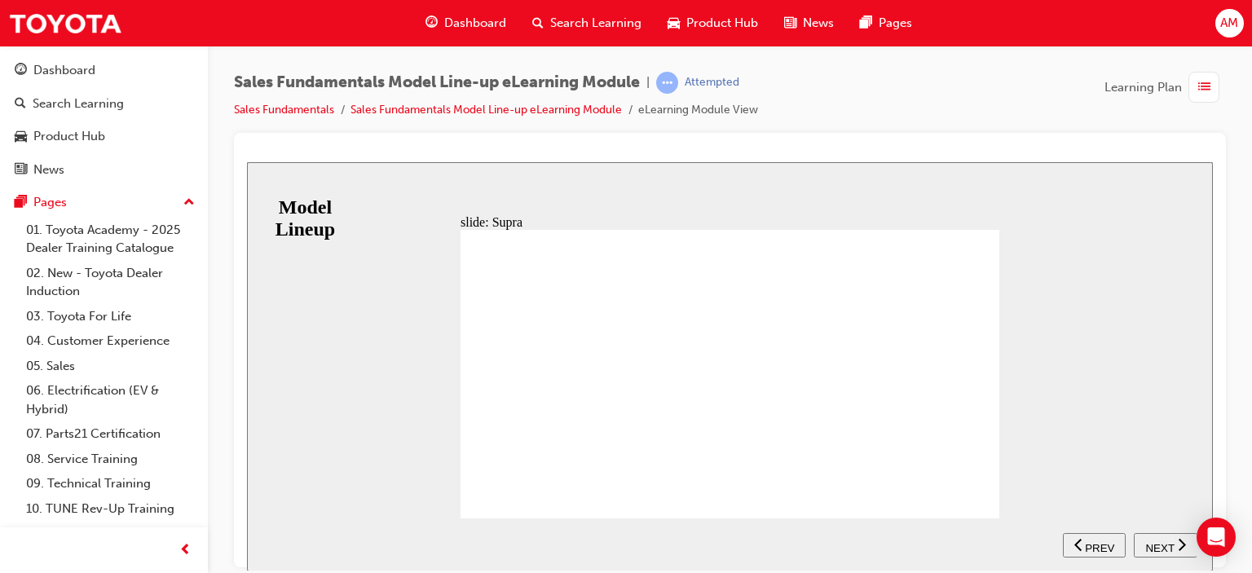
click at [1171, 542] on span "NEXT" at bounding box center [1159, 547] width 29 height 12
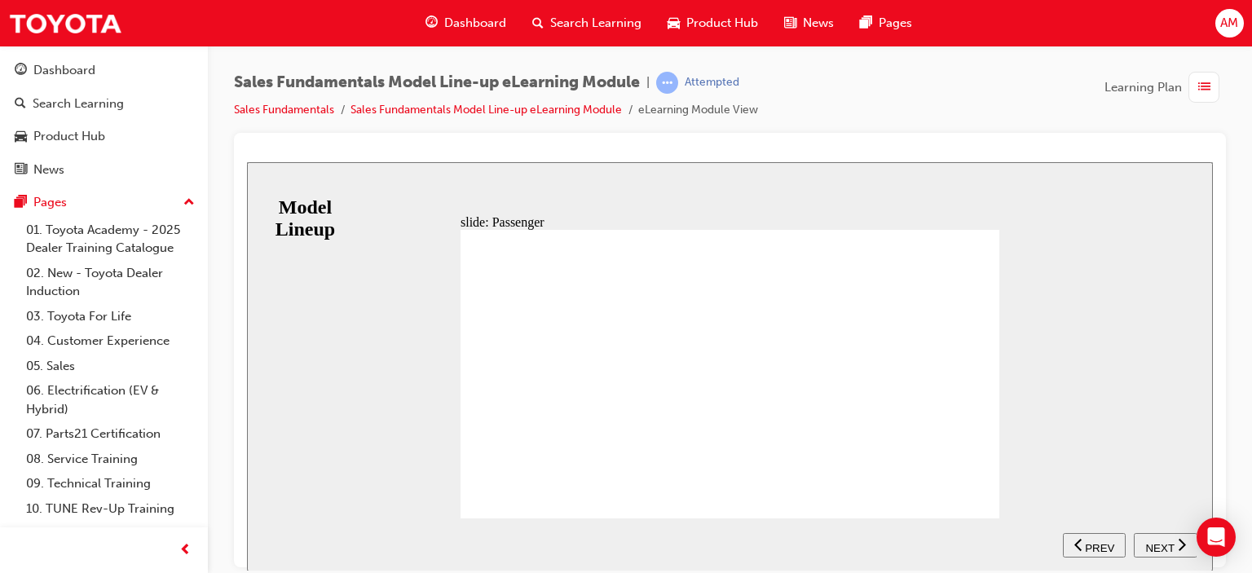
click at [1154, 542] on span "NEXT" at bounding box center [1159, 547] width 29 height 12
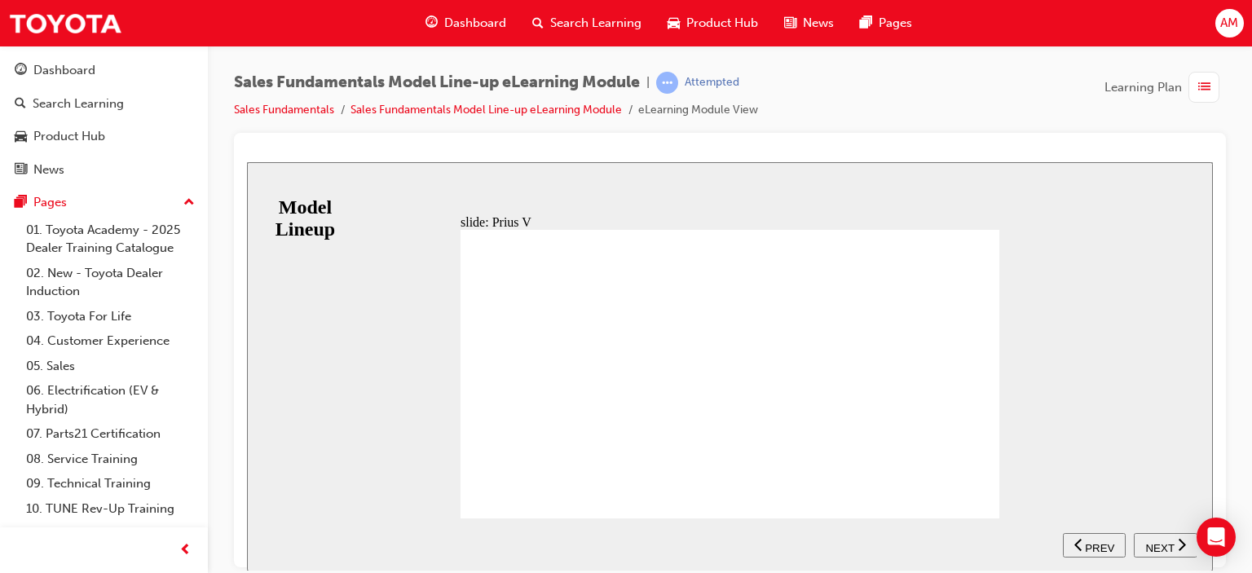
click at [1154, 542] on span "NEXT" at bounding box center [1159, 547] width 29 height 12
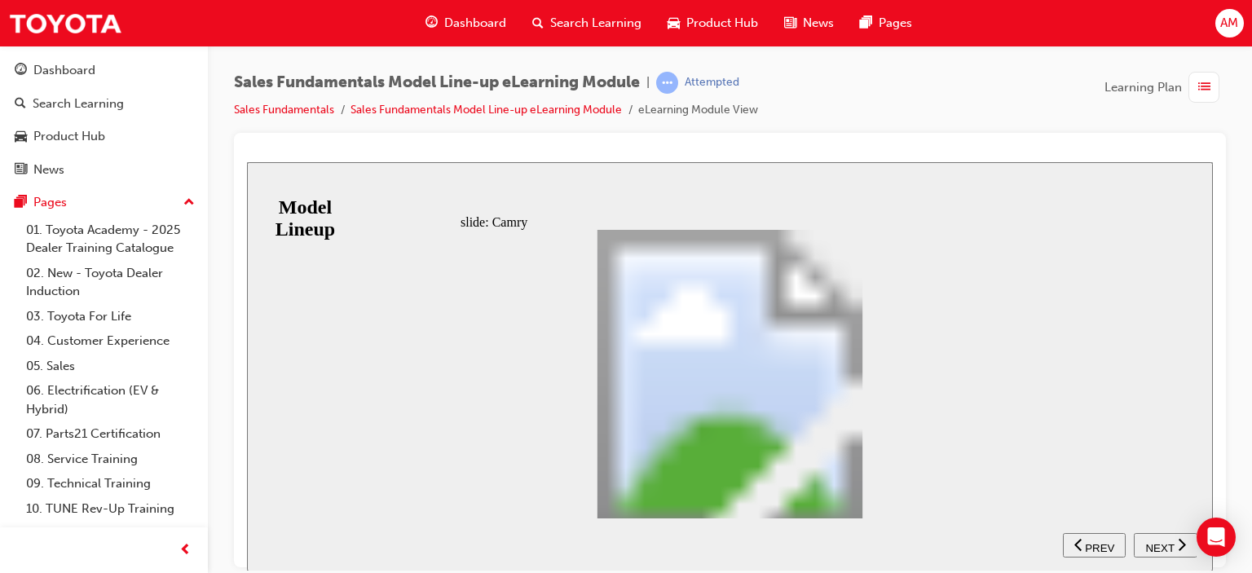
click at [1154, 542] on span "NEXT" at bounding box center [1159, 547] width 29 height 12
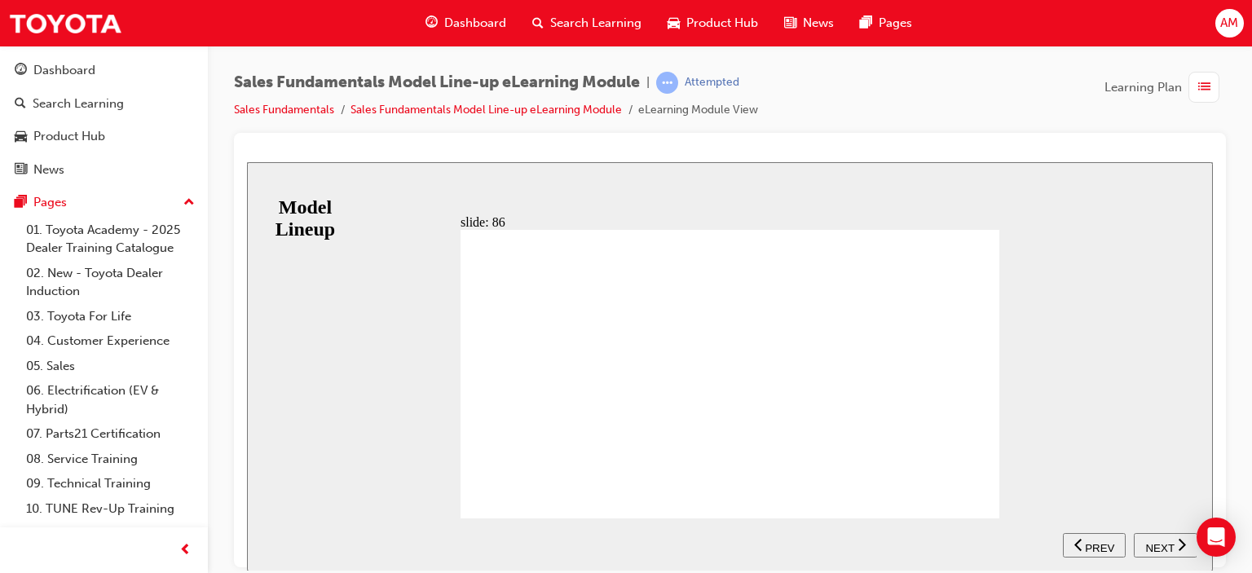
click at [1158, 543] on span "NEXT" at bounding box center [1159, 547] width 29 height 12
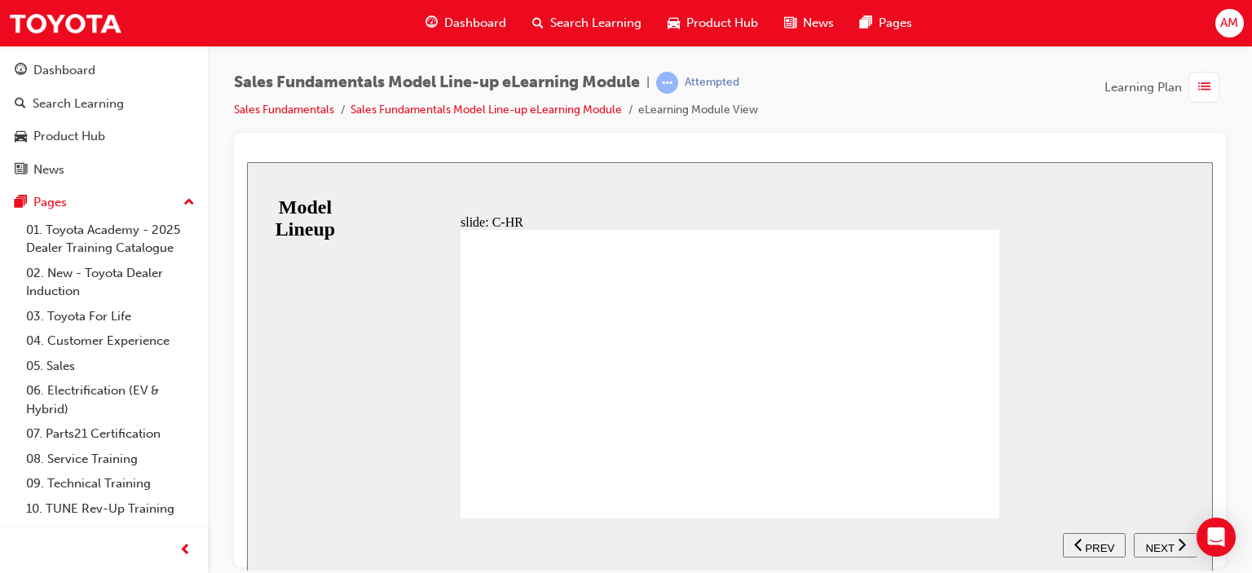
click at [1155, 547] on span "NEXT" at bounding box center [1159, 547] width 29 height 12
click at [978, 493] on div "BACKGROUND The fifth generation RAV4 continues the original formula and importa…" at bounding box center [730, 380] width 539 height 303
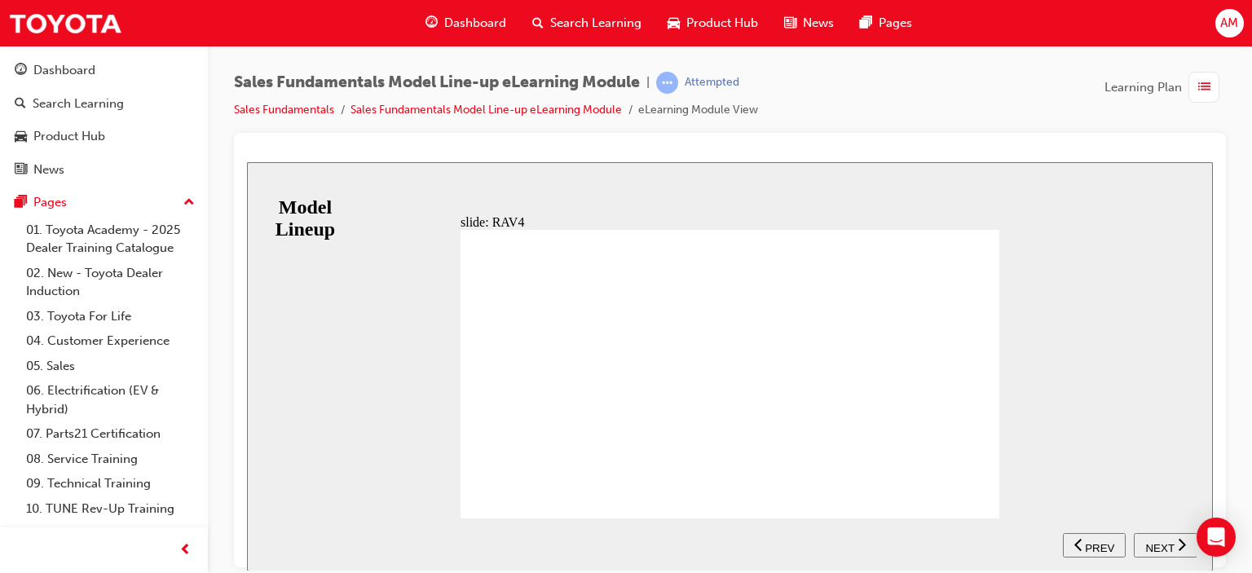
click at [1163, 545] on span "NEXT" at bounding box center [1159, 547] width 29 height 12
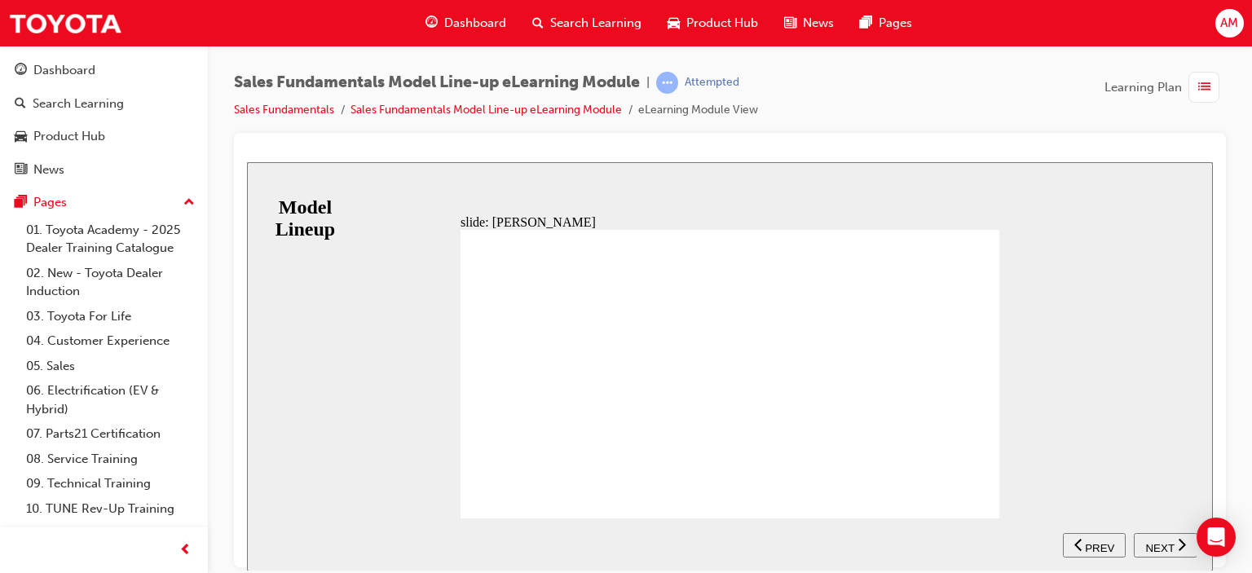
click at [1161, 542] on span "NEXT" at bounding box center [1159, 547] width 29 height 12
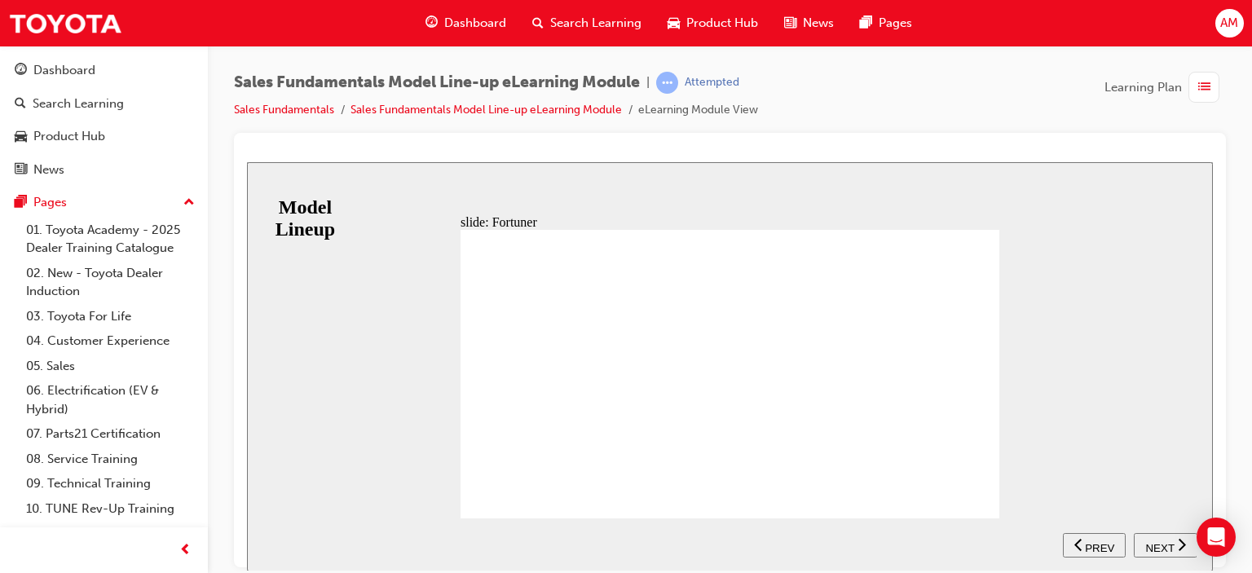
click at [1164, 544] on span "NEXT" at bounding box center [1159, 547] width 29 height 12
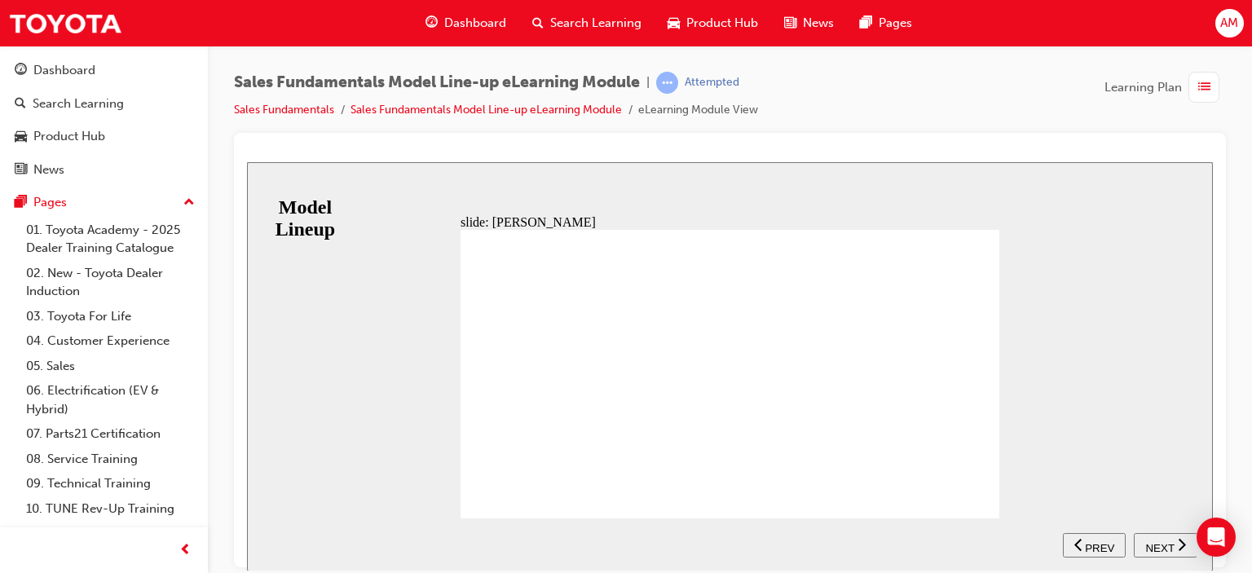
click at [982, 492] on div "BACKGROUND The Toyota Prado is aimed at anyone looking for a vehicle that can d…" at bounding box center [730, 380] width 539 height 303
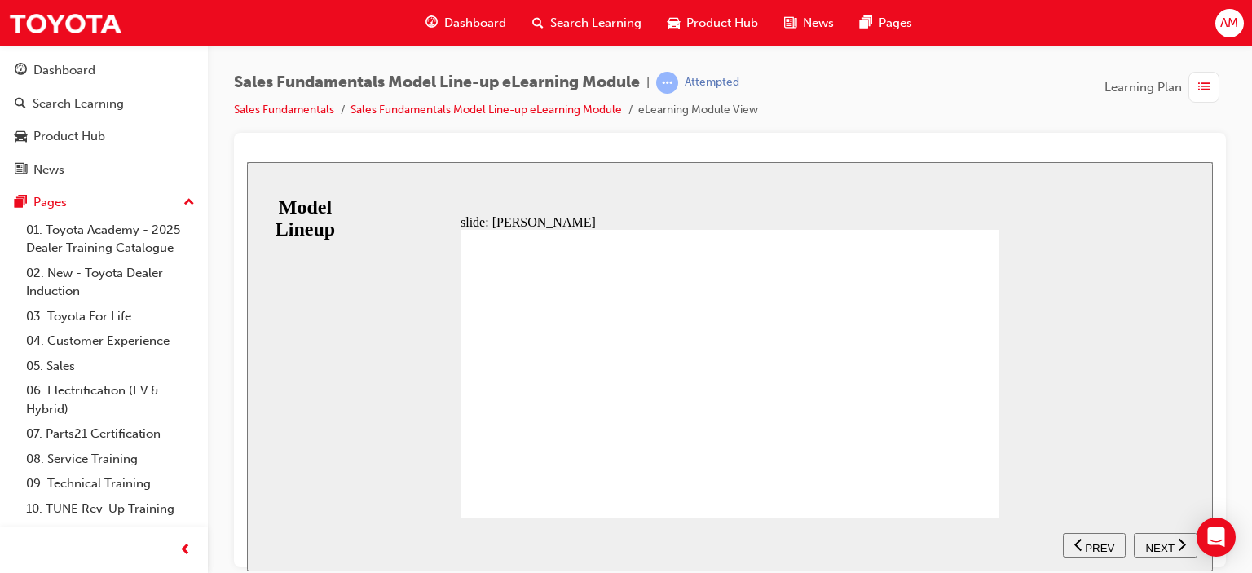
click at [980, 493] on div "RANGE GX GXL VX KAKADU Table with 5 columns and 1 rows 6-speed automatic correc…" at bounding box center [730, 380] width 539 height 303
click at [1168, 542] on span "NEXT" at bounding box center [1159, 547] width 29 height 12
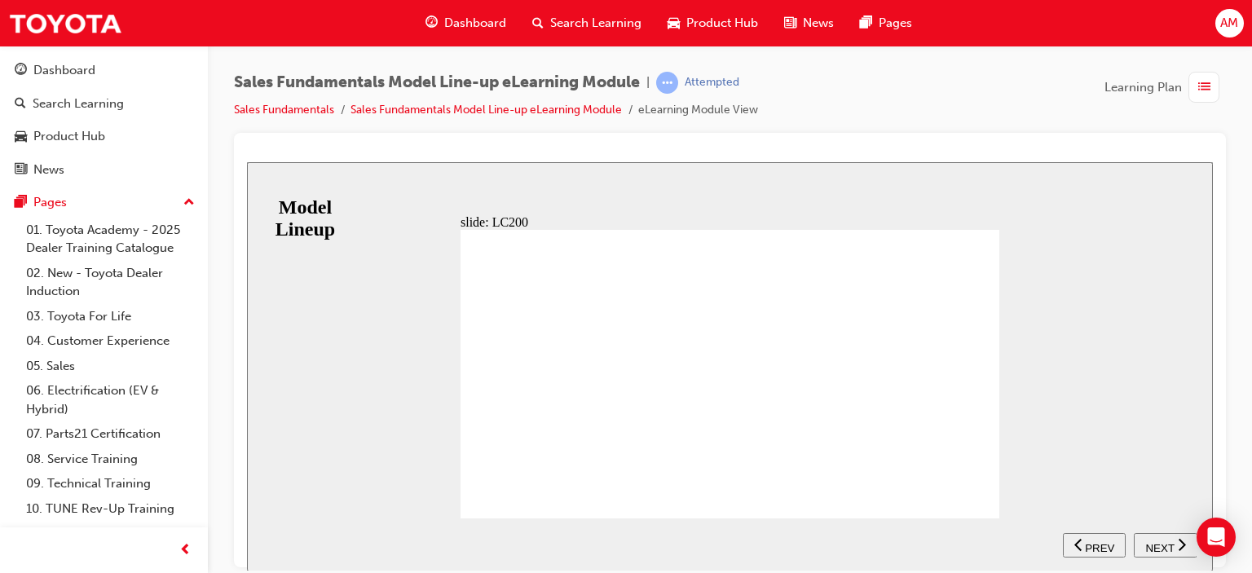
click at [1158, 545] on span "NEXT" at bounding box center [1159, 547] width 29 height 12
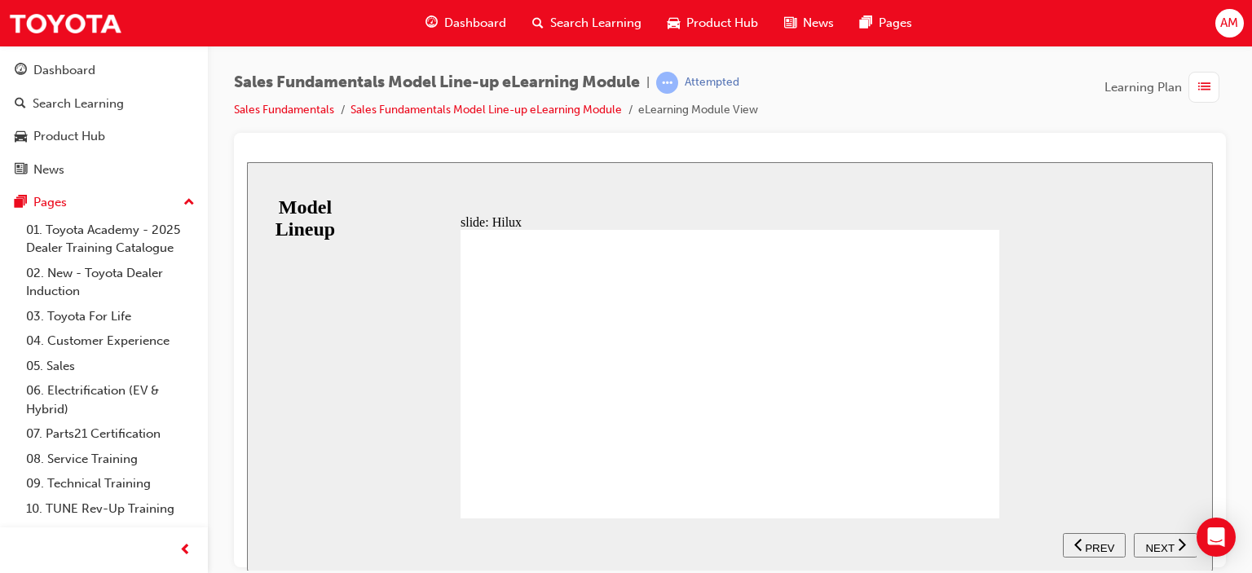
click at [1155, 541] on span "NEXT" at bounding box center [1159, 547] width 29 height 12
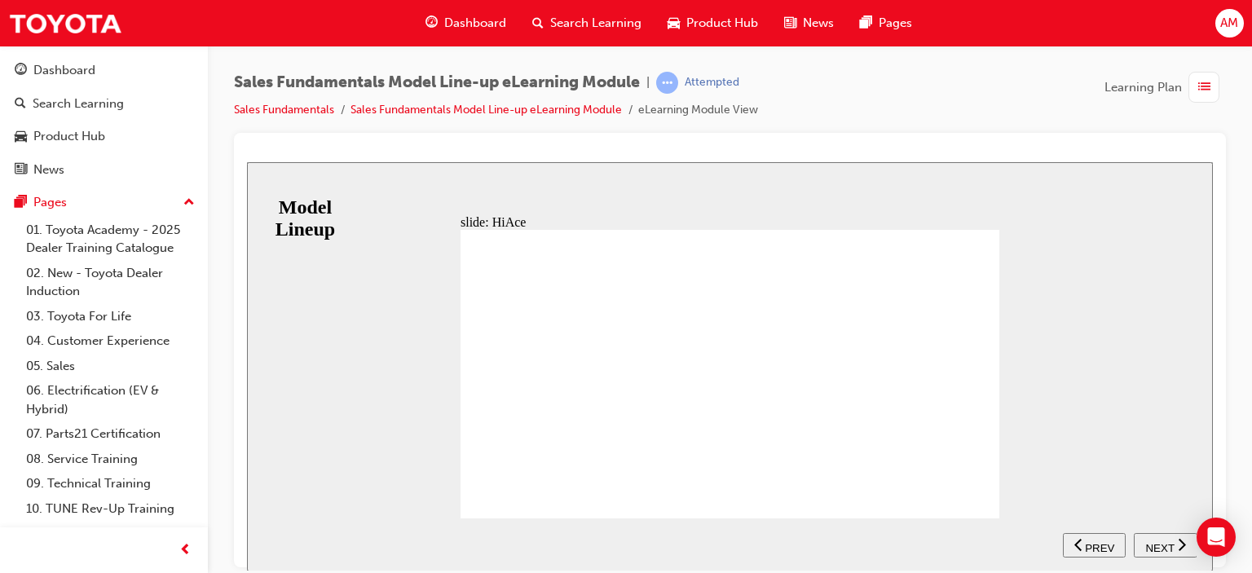
click at [1162, 545] on span "NEXT" at bounding box center [1159, 547] width 29 height 12
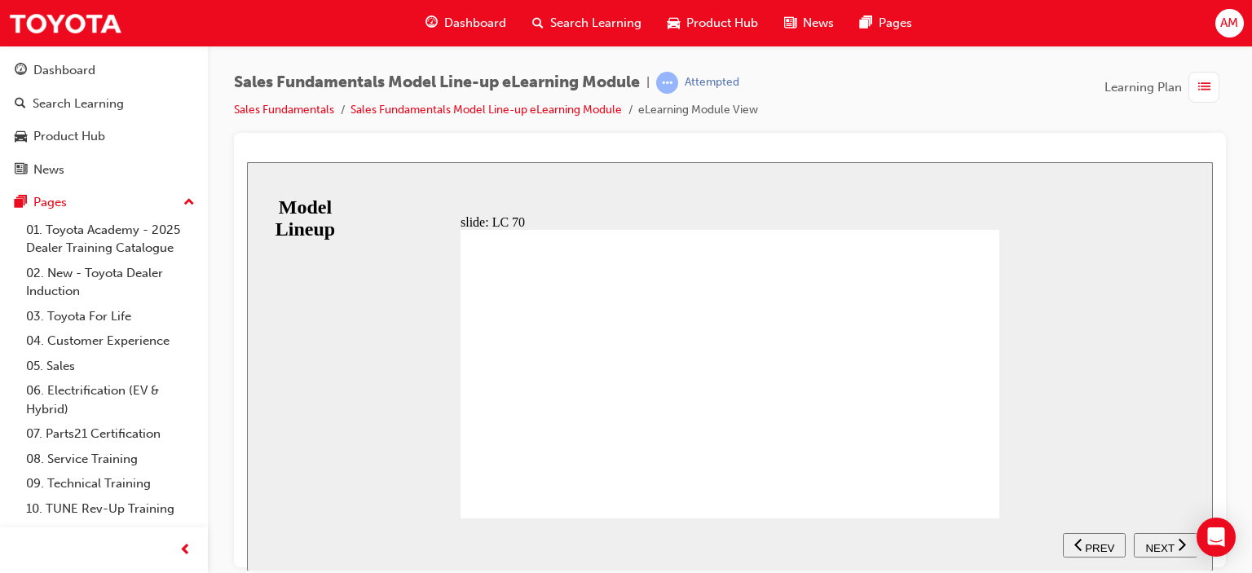
click at [1158, 545] on span "NEXT" at bounding box center [1159, 547] width 29 height 12
click at [1158, 541] on span "NEXT" at bounding box center [1159, 547] width 29 height 12
click at [1161, 542] on span "NEXT" at bounding box center [1159, 547] width 29 height 12
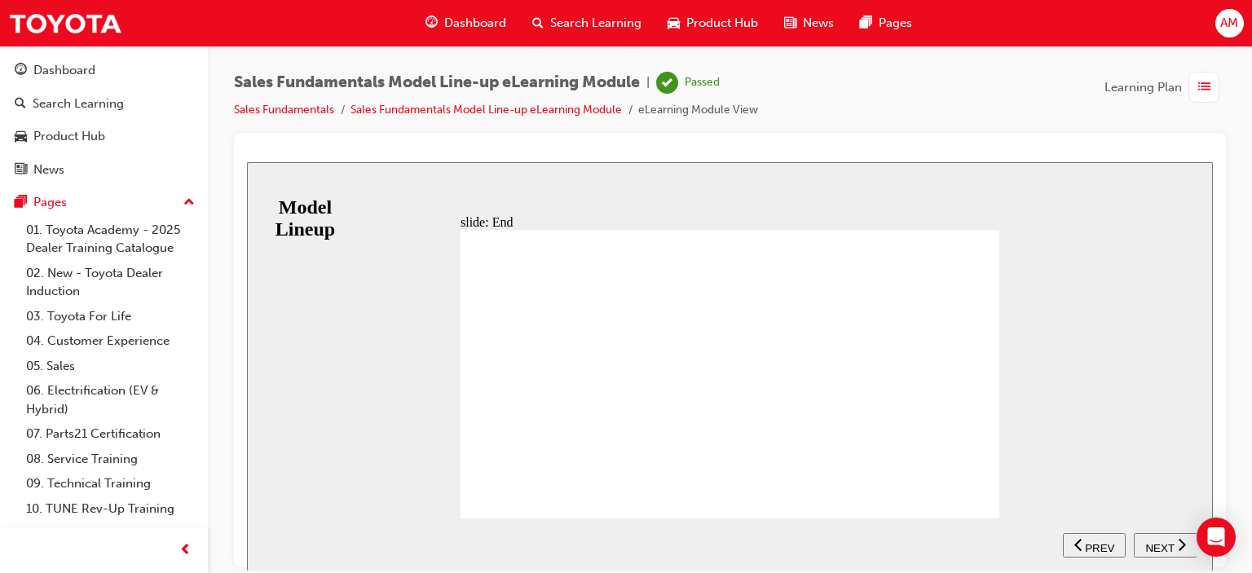
click at [1160, 541] on span "NEXT" at bounding box center [1159, 547] width 29 height 12
click at [1152, 543] on span "NEXT" at bounding box center [1159, 547] width 29 height 12
click at [1180, 544] on icon "next" at bounding box center [1182, 543] width 8 height 15
click at [1161, 545] on span "NEXT" at bounding box center [1159, 547] width 29 height 12
click at [1158, 543] on span "NEXT" at bounding box center [1159, 547] width 29 height 12
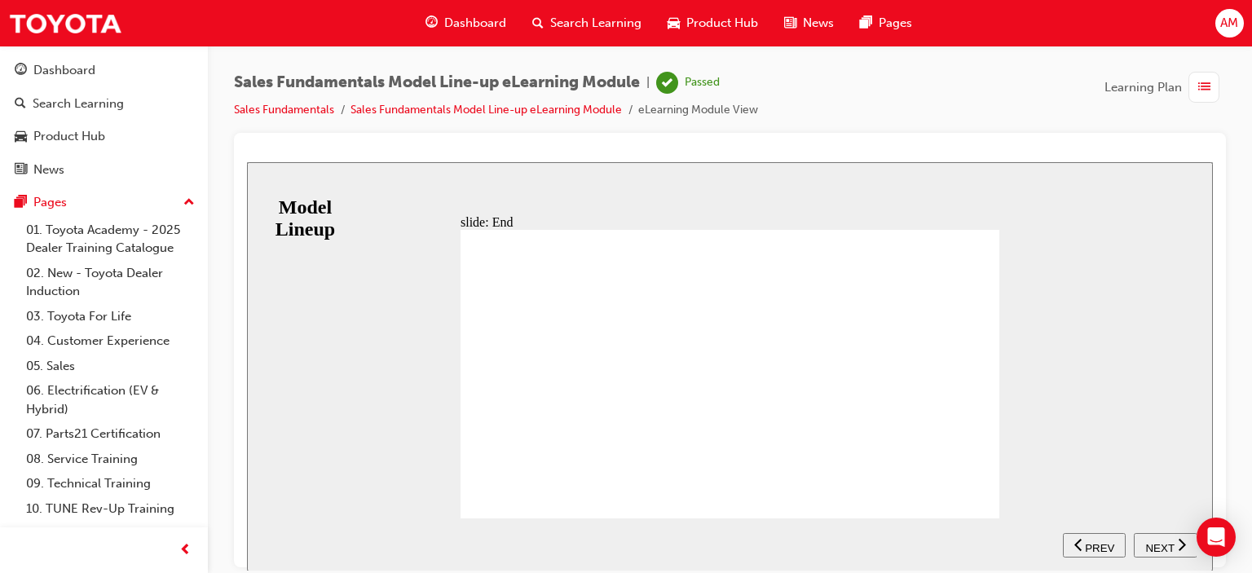
click at [1158, 543] on span "NEXT" at bounding box center [1159, 547] width 29 height 12
click at [1164, 87] on span "Learning Plan" at bounding box center [1143, 87] width 77 height 19
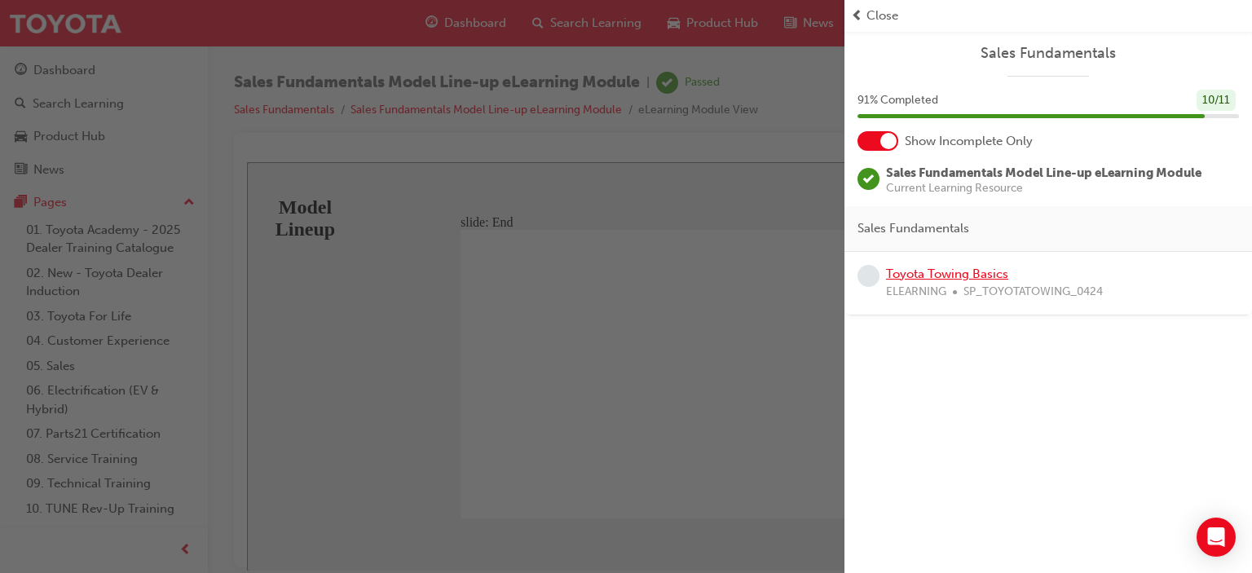
click at [970, 272] on link "Toyota Towing Basics" at bounding box center [947, 274] width 122 height 15
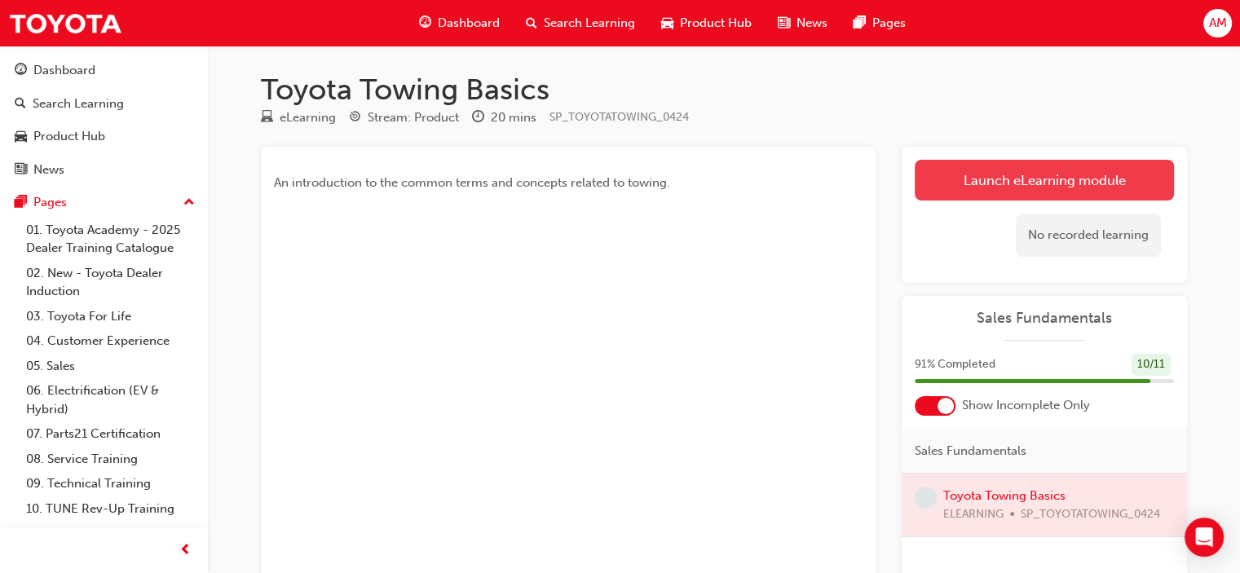
click at [1004, 179] on link "Launch eLearning module" at bounding box center [1044, 180] width 259 height 41
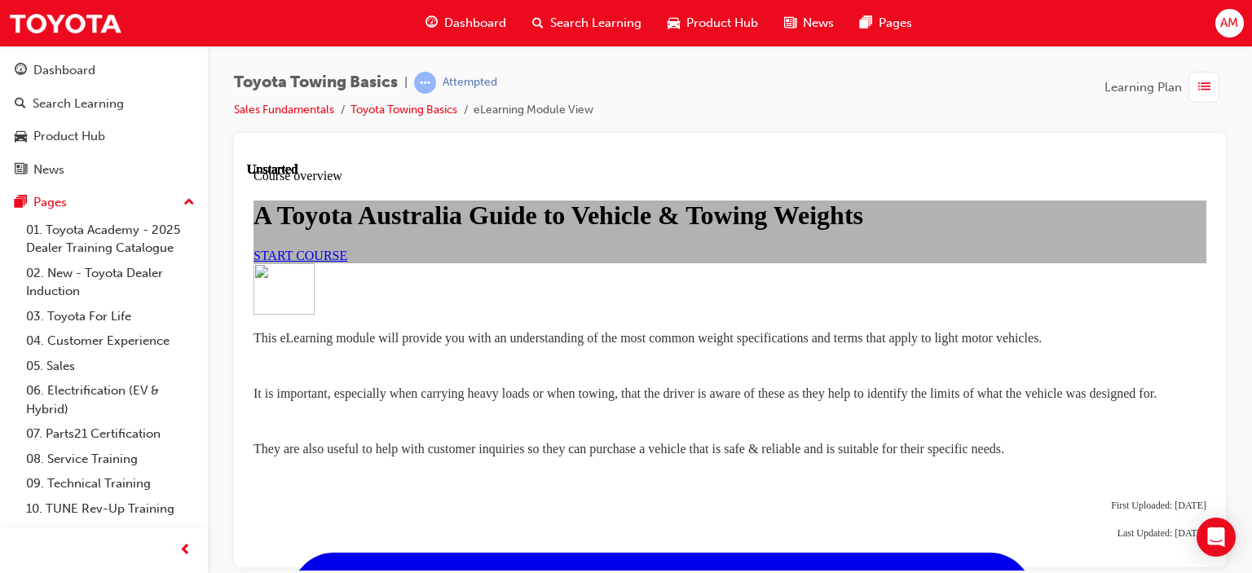
click at [347, 262] on span "START COURSE" at bounding box center [301, 255] width 94 height 14
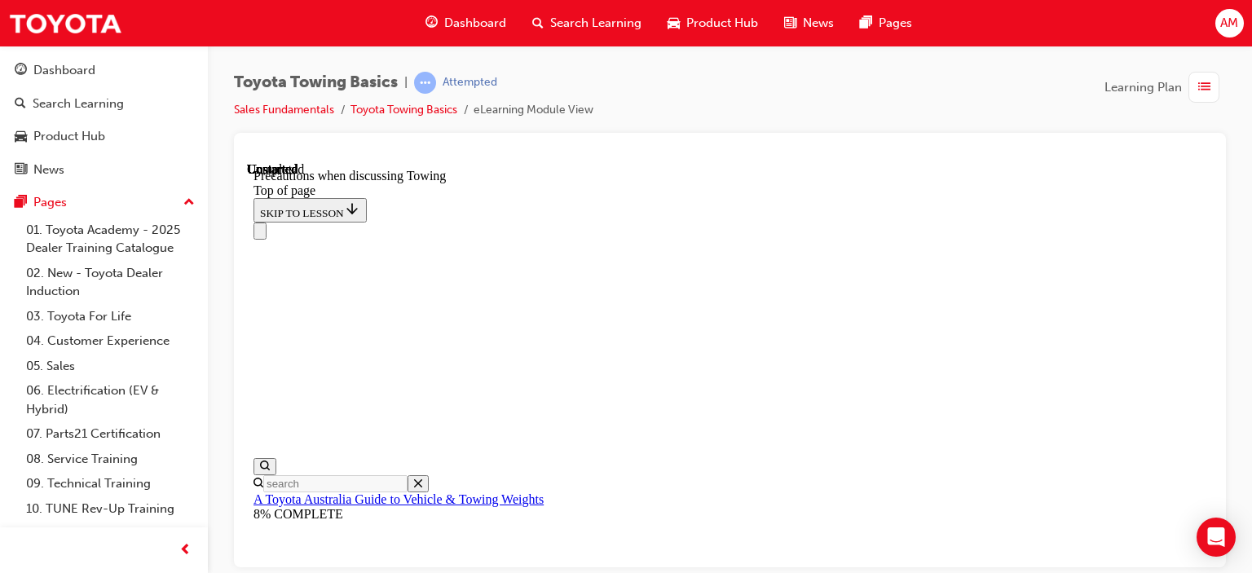
scroll to position [1984, 0]
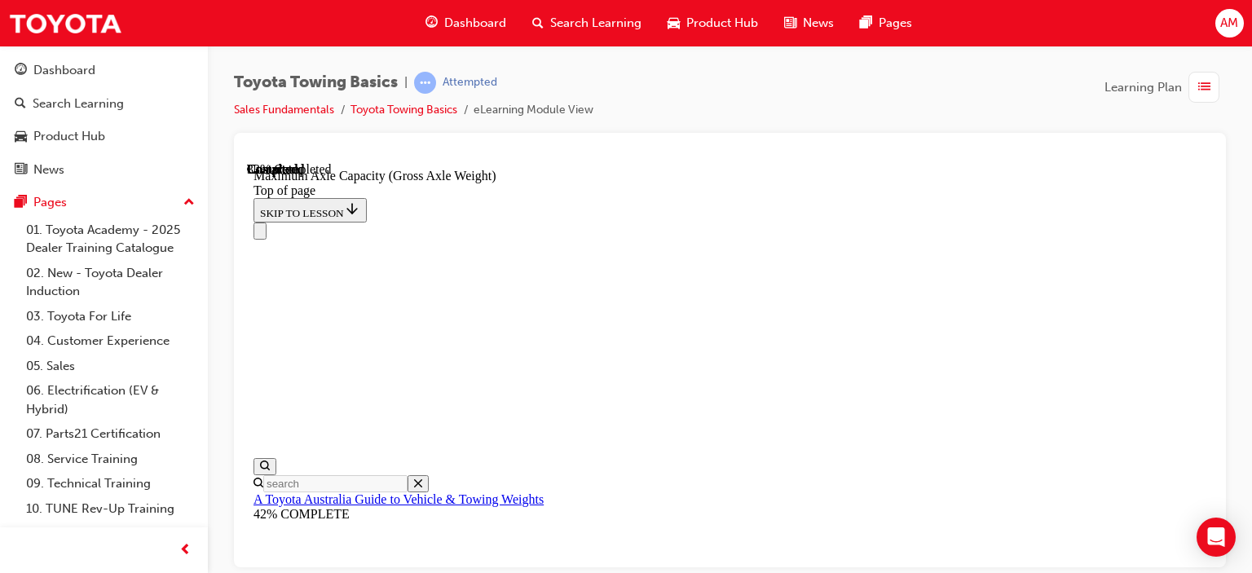
scroll to position [356, 0]
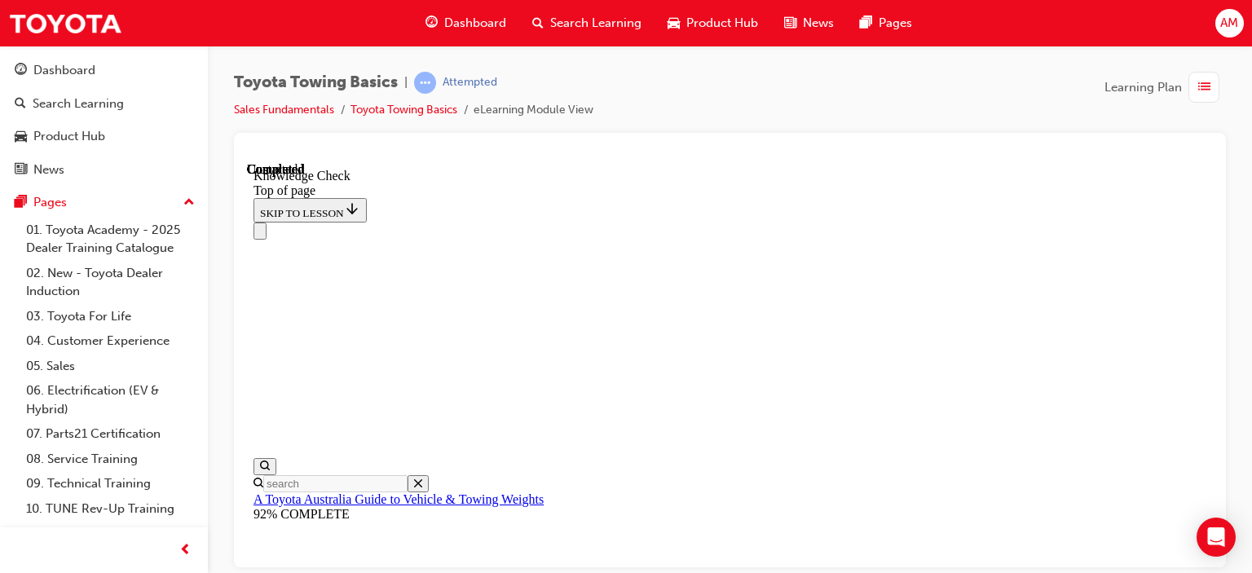
scroll to position [306, 0]
drag, startPoint x: 727, startPoint y: 13246, endPoint x: 727, endPoint y: 13348, distance: 101.9
drag, startPoint x: 737, startPoint y: 13199, endPoint x: 722, endPoint y: 13295, distance: 96.5
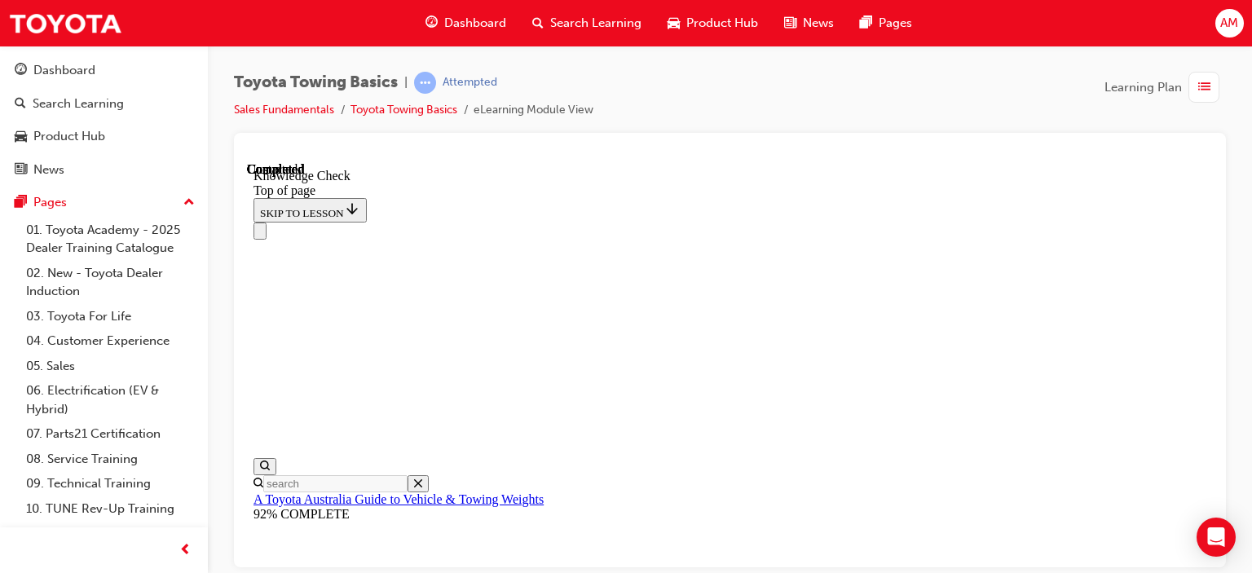
click at [747, 222] on div "Navigation menu" at bounding box center [730, 230] width 953 height 17
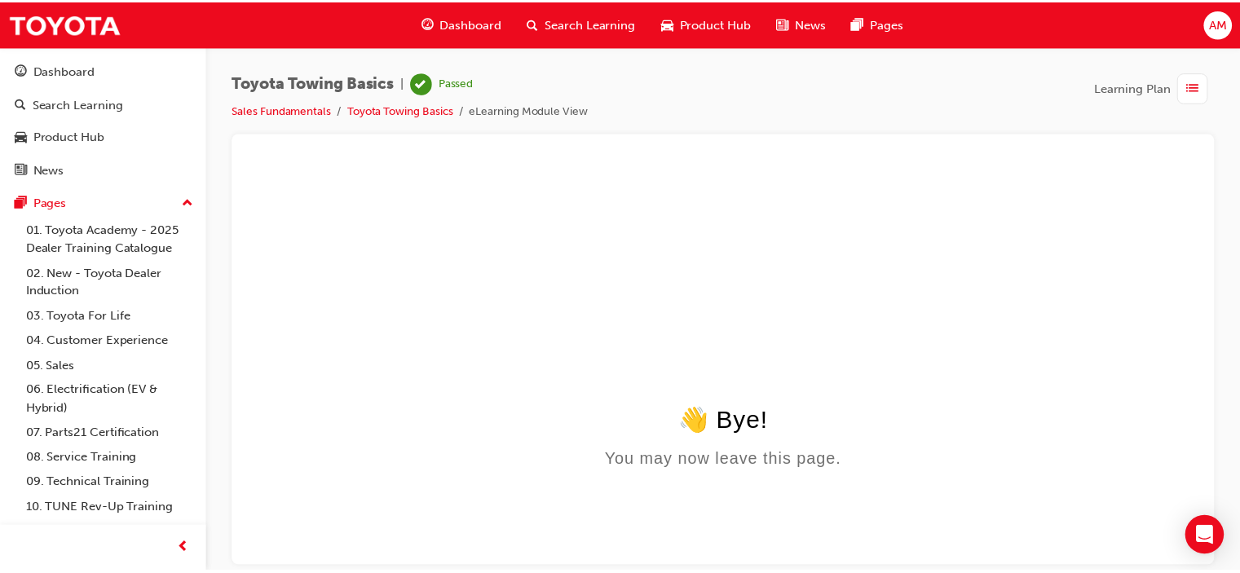
scroll to position [0, 0]
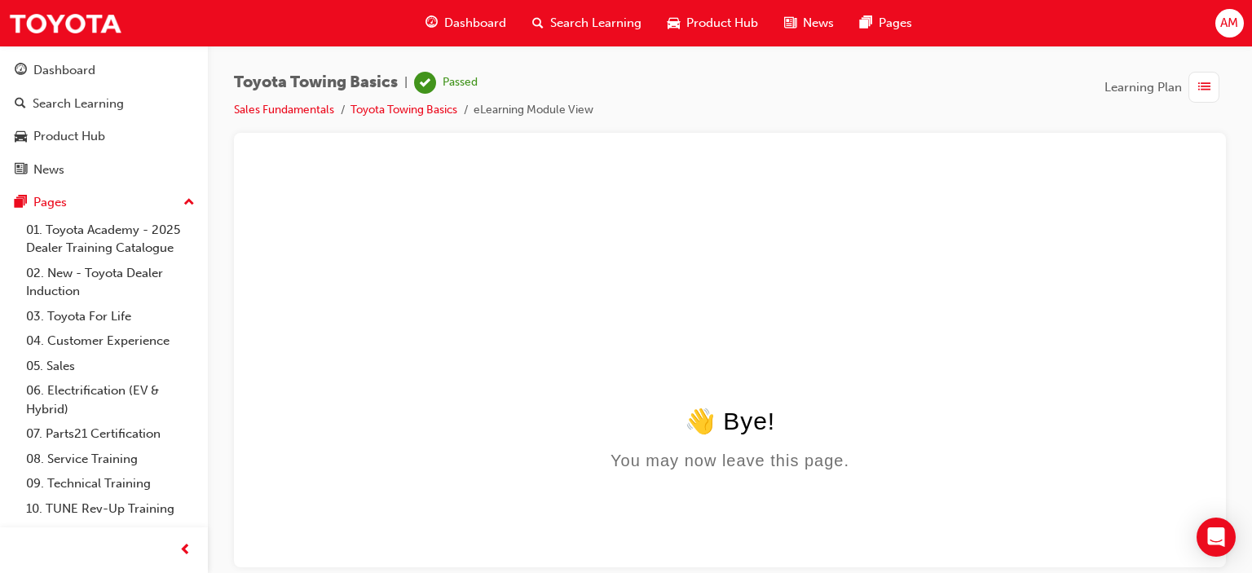
click at [1132, 90] on span "Learning Plan" at bounding box center [1143, 87] width 77 height 19
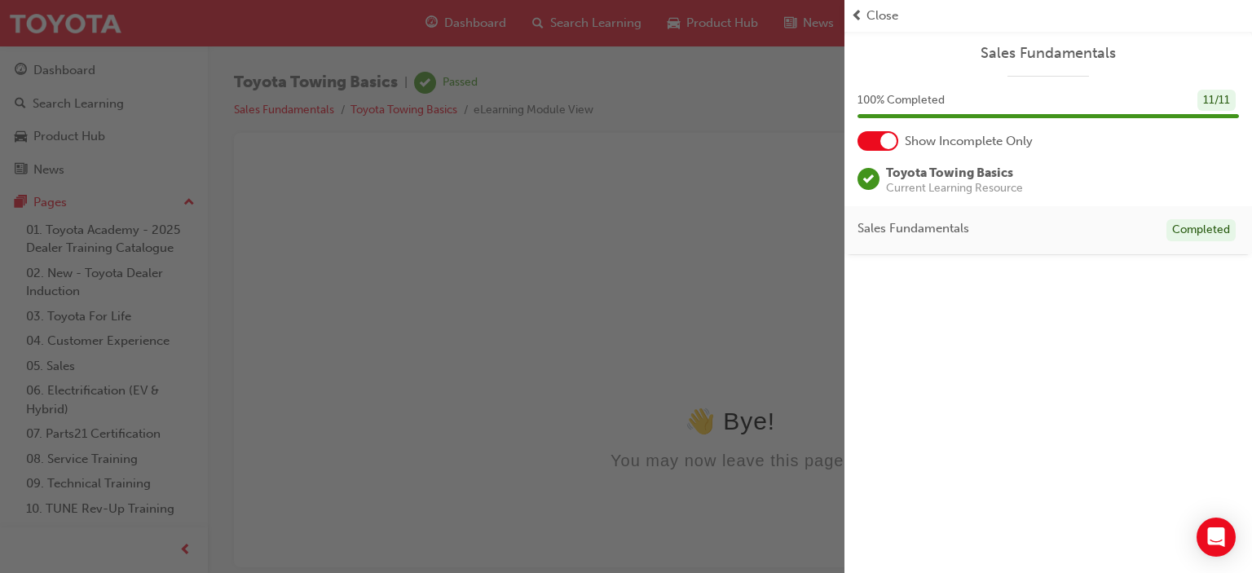
click at [476, 22] on div "button" at bounding box center [422, 286] width 845 height 573
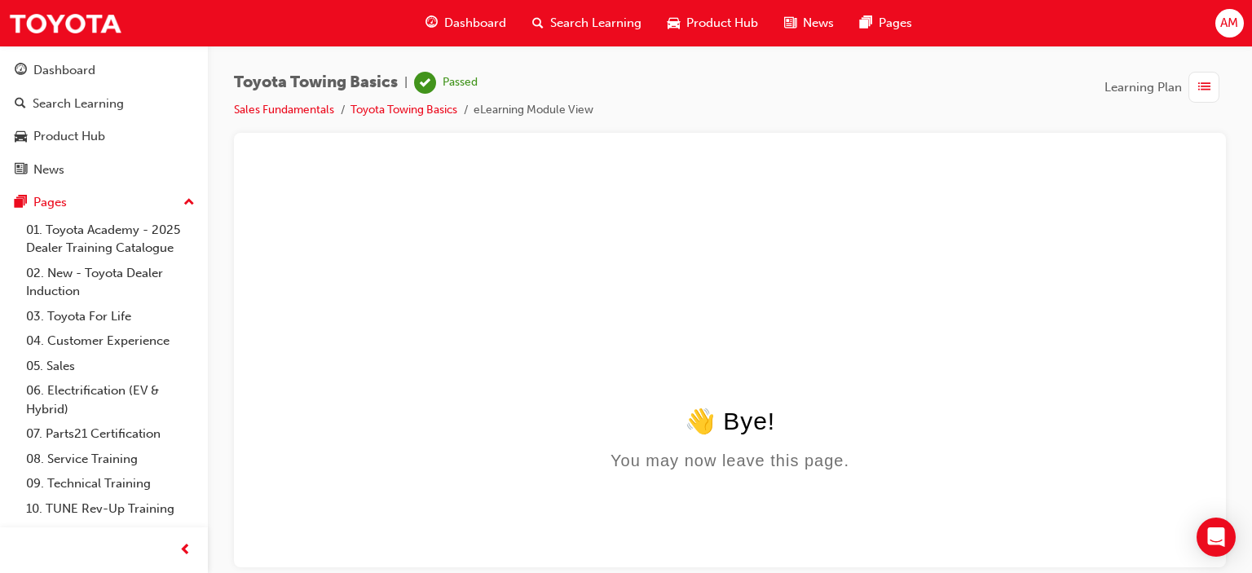
click at [477, 20] on span "Dashboard" at bounding box center [475, 23] width 62 height 19
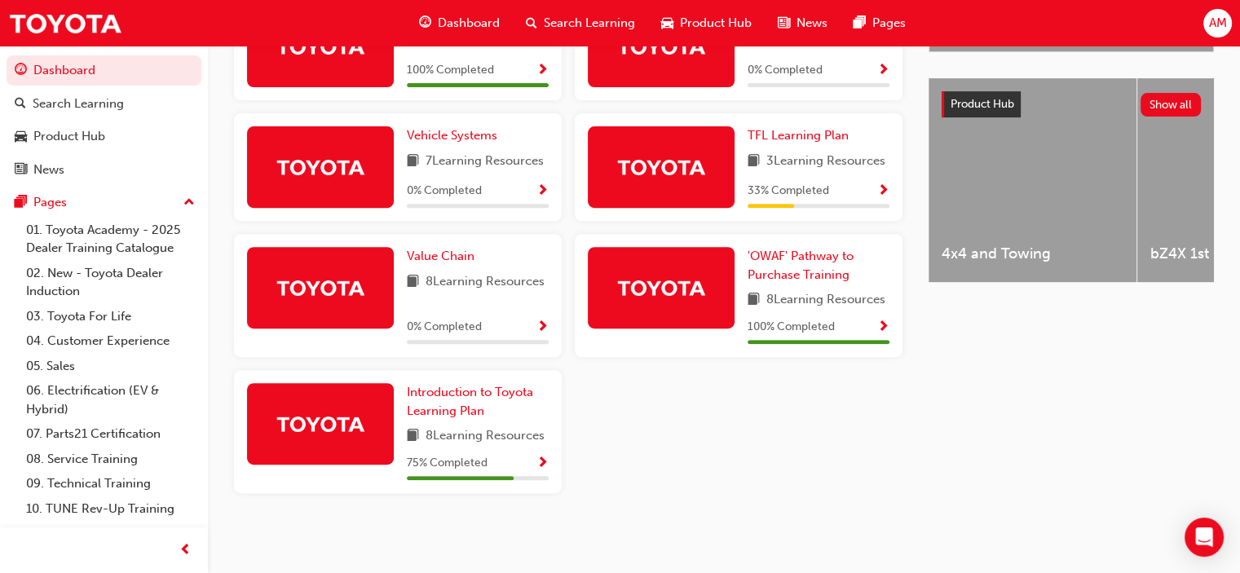
scroll to position [630, 0]
click at [457, 394] on span "Introduction to Toyota Learning Plan" at bounding box center [470, 401] width 126 height 33
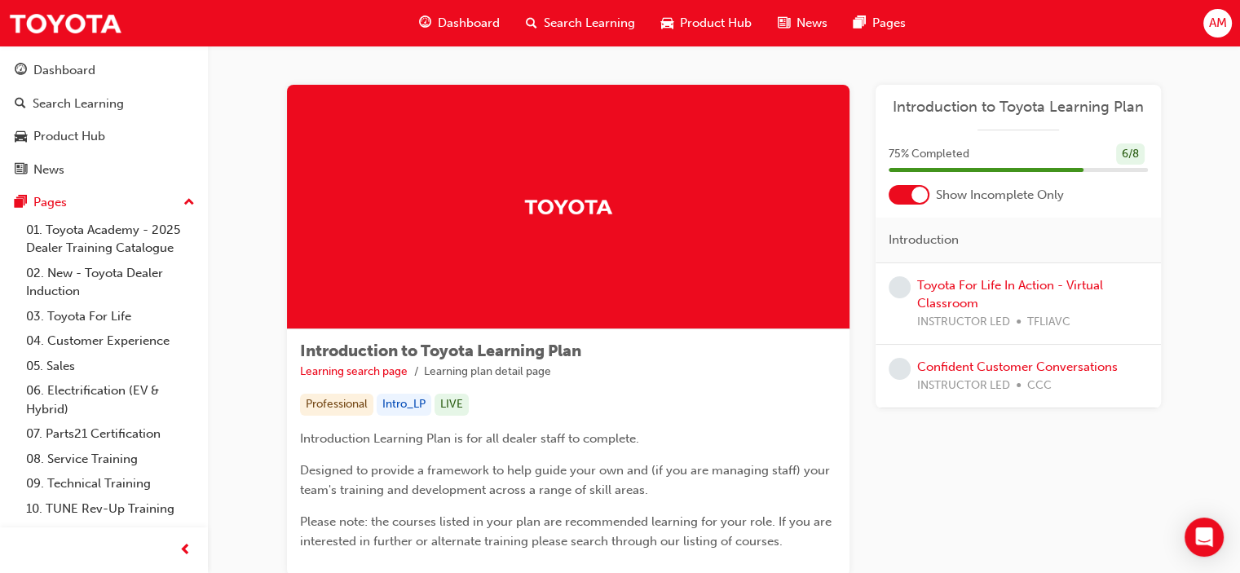
click at [463, 20] on span "Dashboard" at bounding box center [469, 23] width 62 height 19
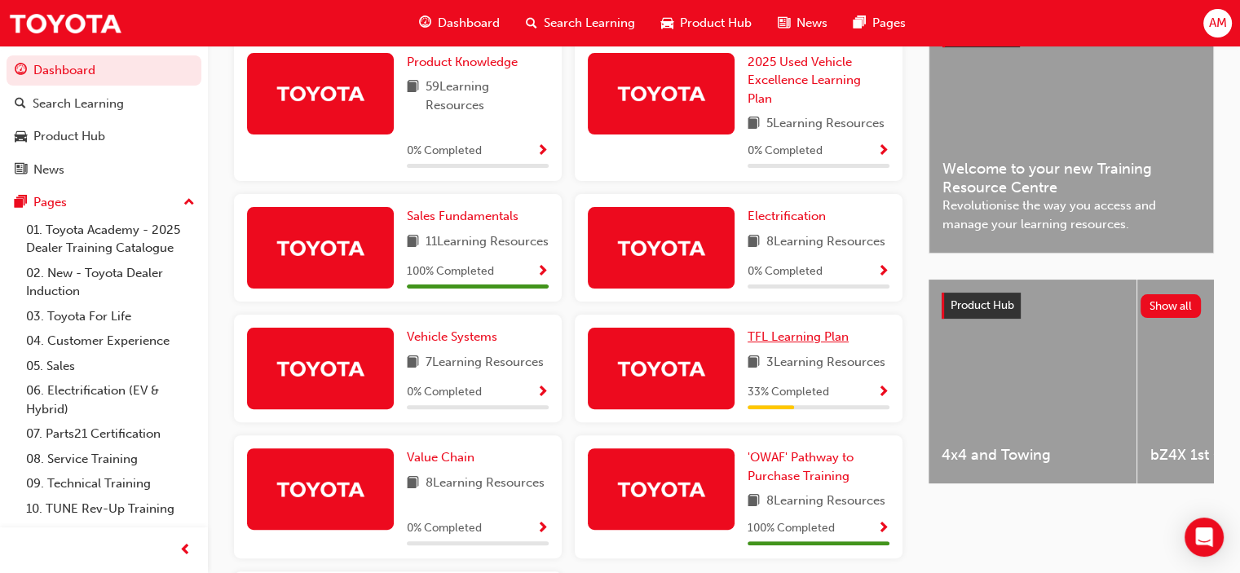
scroll to position [406, 0]
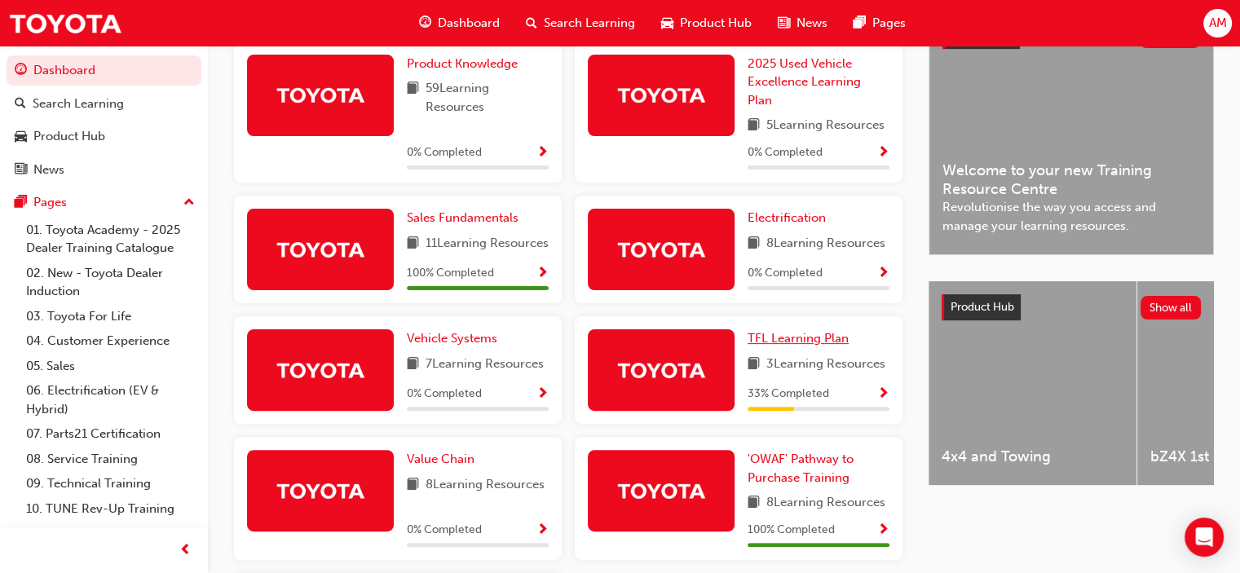
click at [795, 346] on span "TFL Learning Plan" at bounding box center [798, 338] width 101 height 15
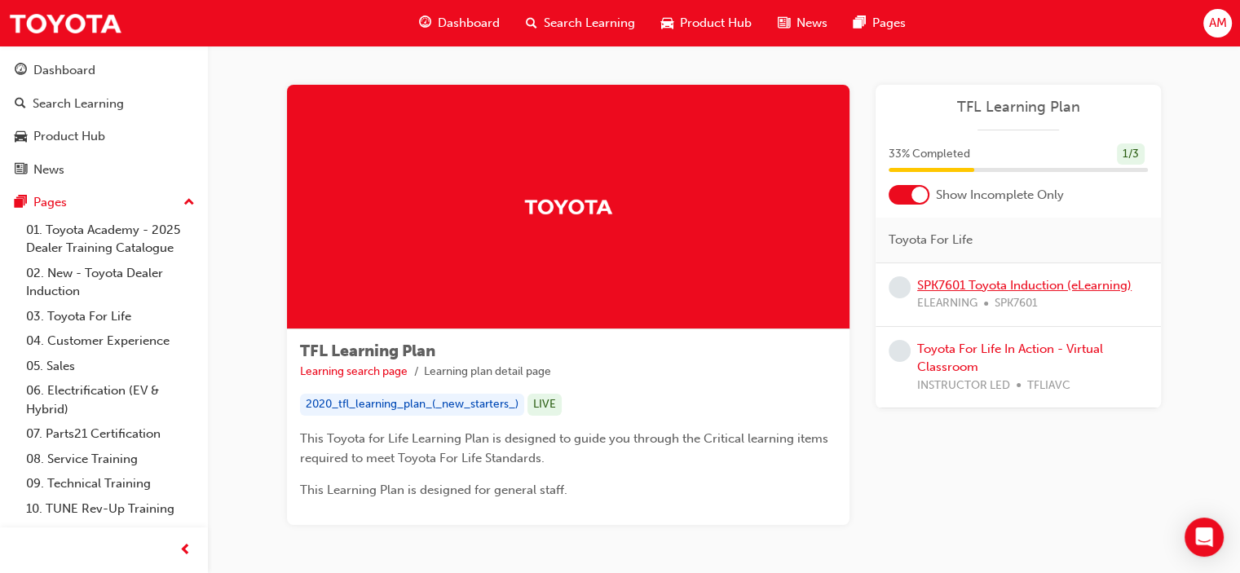
click at [993, 284] on link "SPK7601 Toyota Induction (eLearning)" at bounding box center [1024, 285] width 214 height 15
click at [464, 20] on span "Dashboard" at bounding box center [469, 23] width 62 height 19
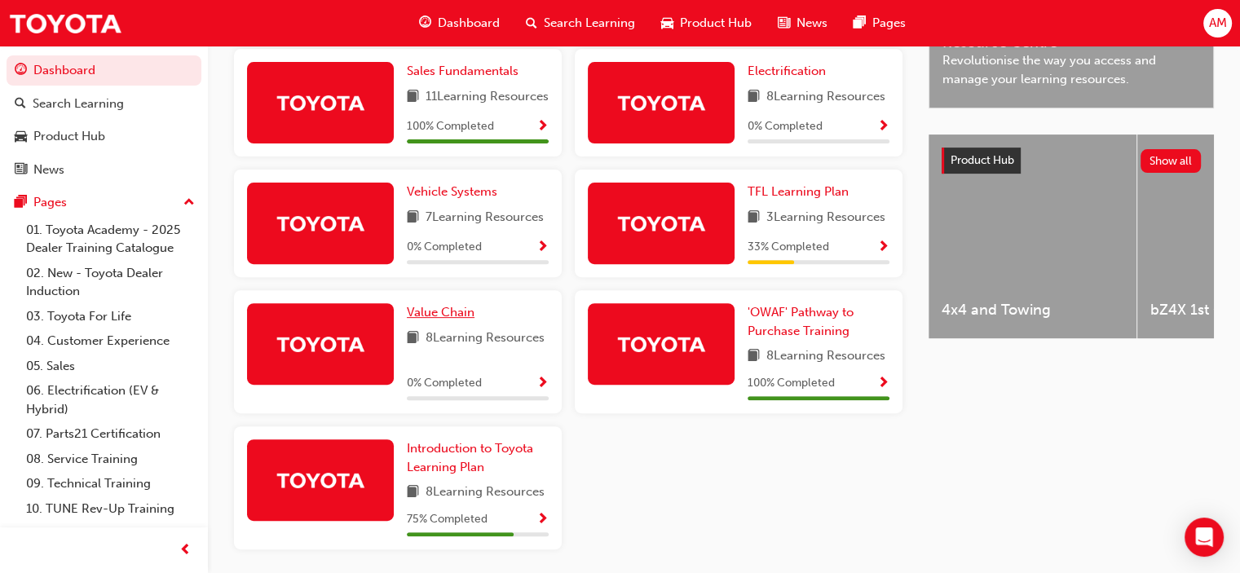
scroll to position [549, 0]
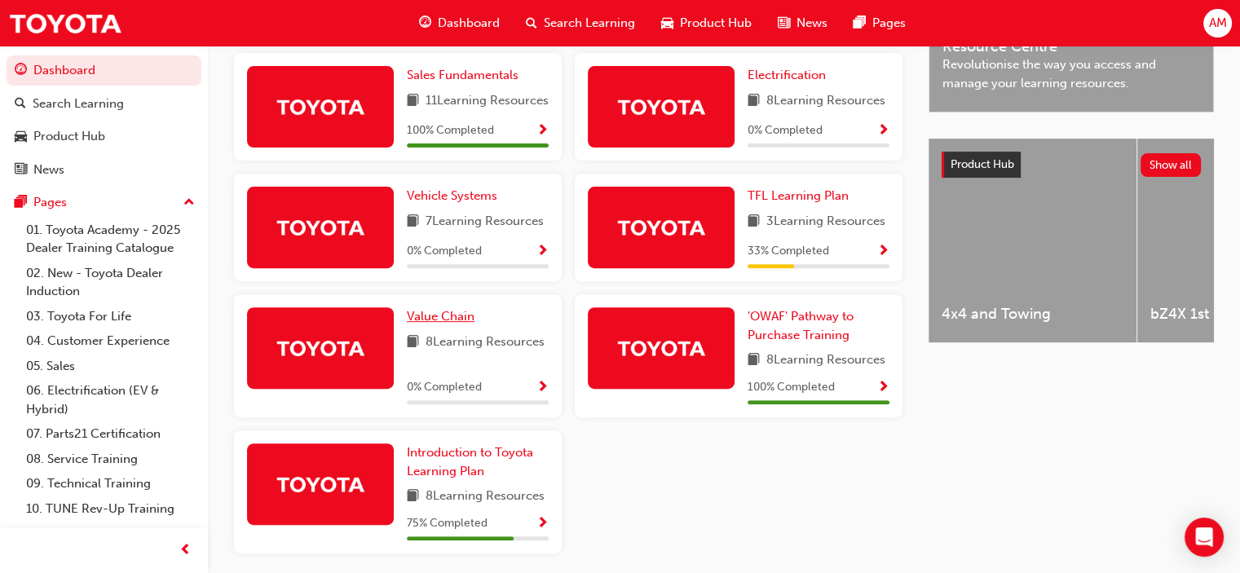
click at [452, 314] on div "Value Chain 8 Learning Resources 0 % Completed" at bounding box center [398, 355] width 328 height 123
click at [440, 324] on span "Value Chain" at bounding box center [441, 316] width 68 height 15
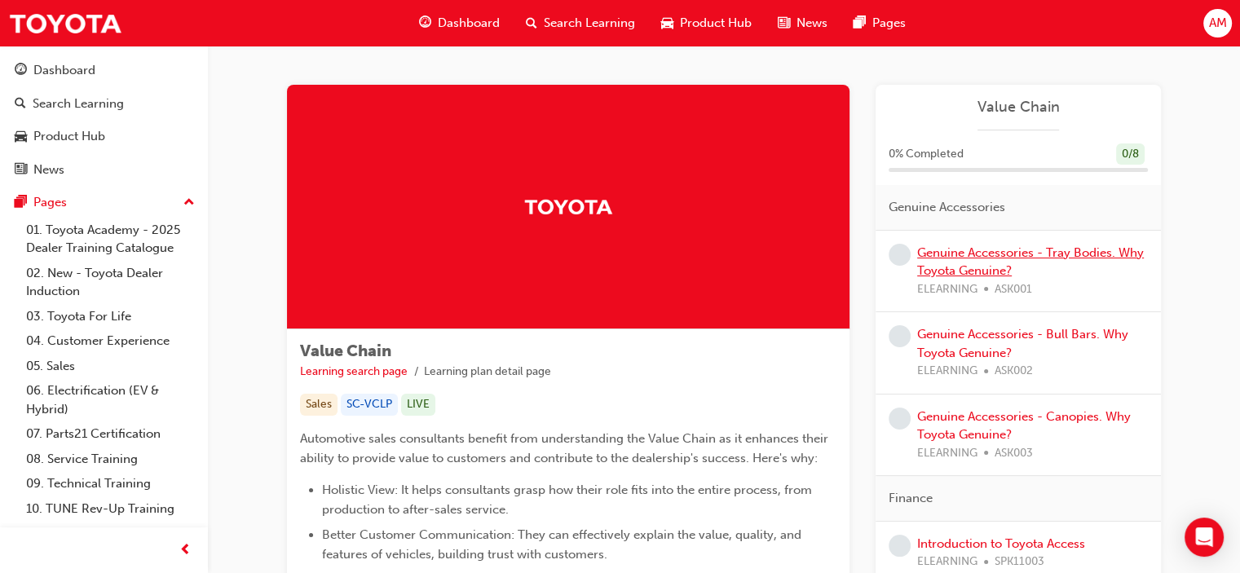
click at [982, 252] on link "Genuine Accessories - Tray Bodies. Why Toyota Genuine?" at bounding box center [1030, 261] width 227 height 33
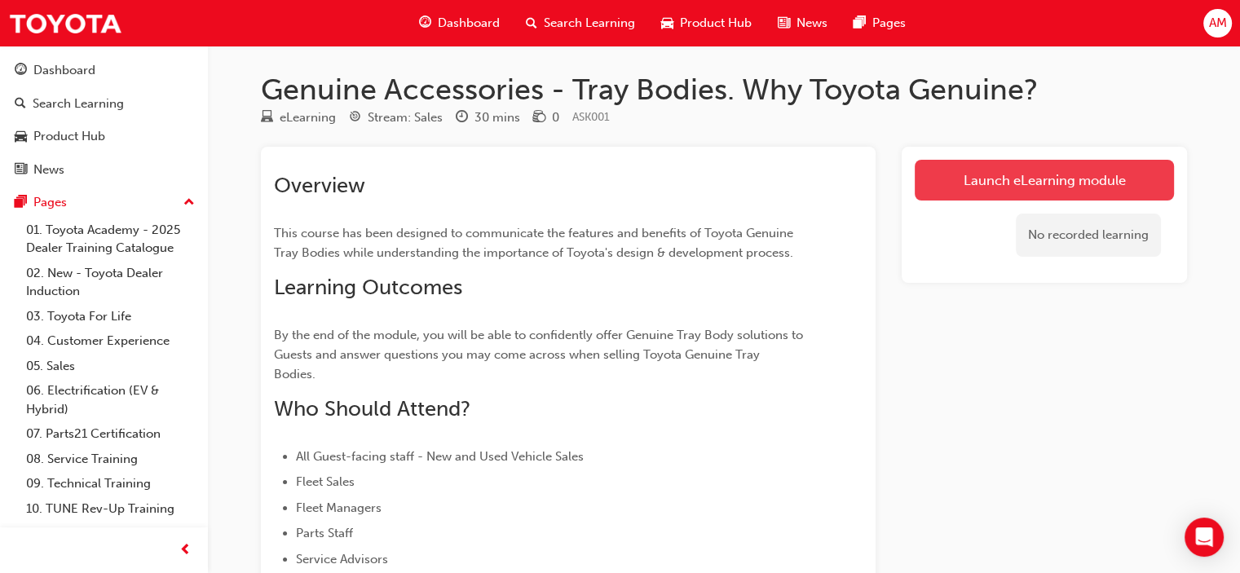
click at [1048, 179] on link "Launch eLearning module" at bounding box center [1044, 180] width 259 height 41
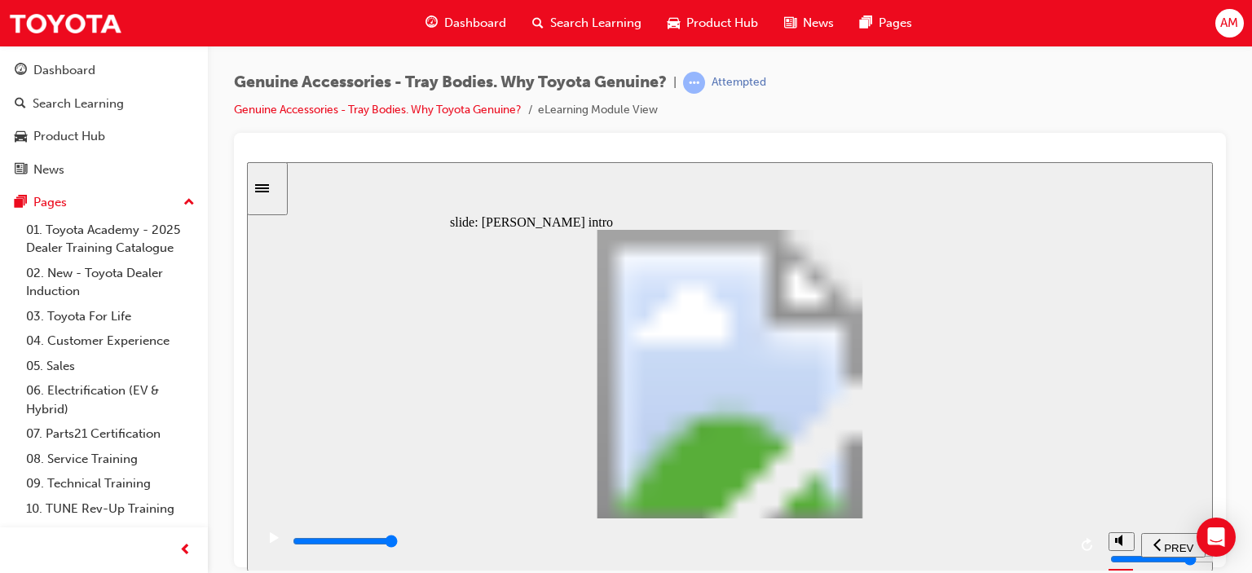
type input "21700"
type input "4"
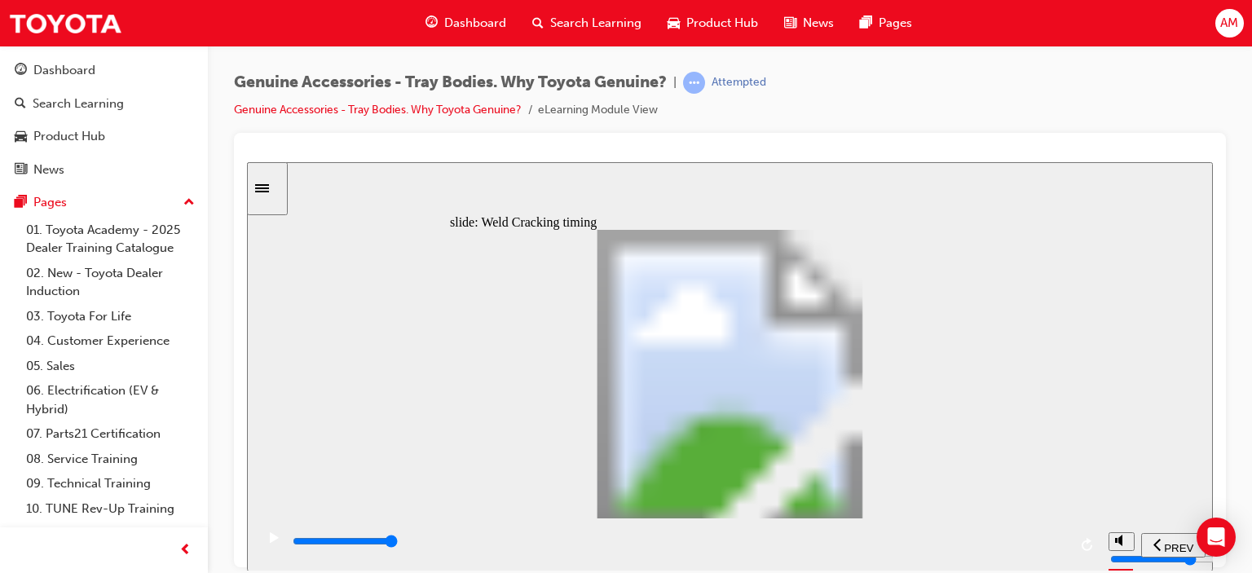
drag, startPoint x: 626, startPoint y: 419, endPoint x: 642, endPoint y: 382, distance: 40.6
type input "8200"
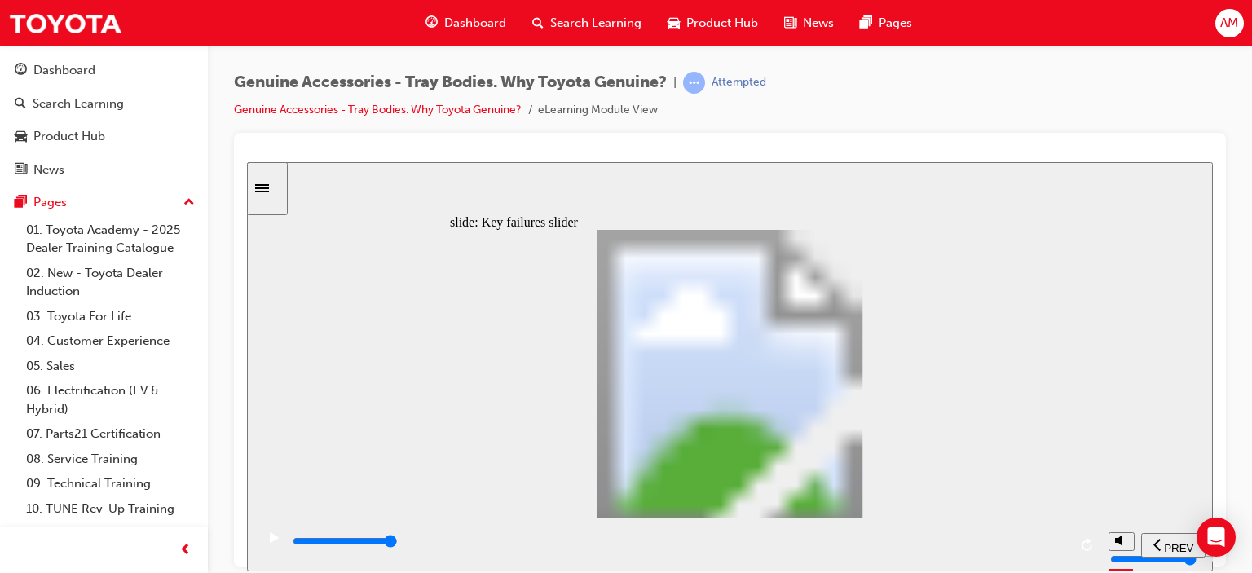
drag, startPoint x: 475, startPoint y: 424, endPoint x: 539, endPoint y: 421, distance: 63.6
type input "2"
type input "0"
type input "3"
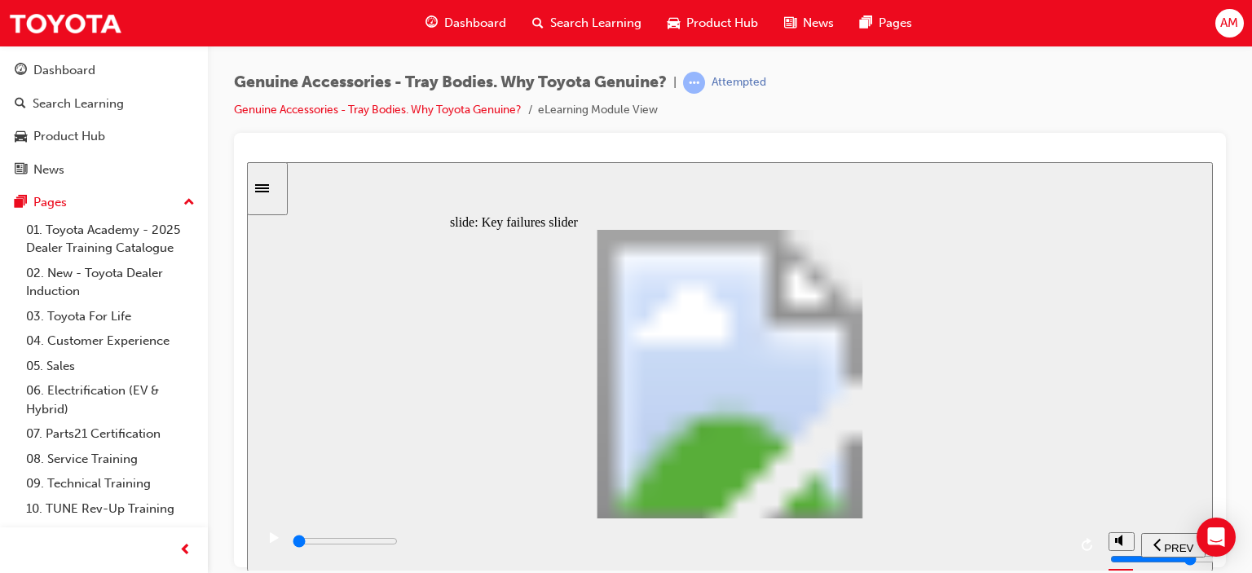
drag, startPoint x: 524, startPoint y: 425, endPoint x: 592, endPoint y: 423, distance: 67.7
drag, startPoint x: 633, startPoint y: 431, endPoint x: 598, endPoint y: 427, distance: 35.3
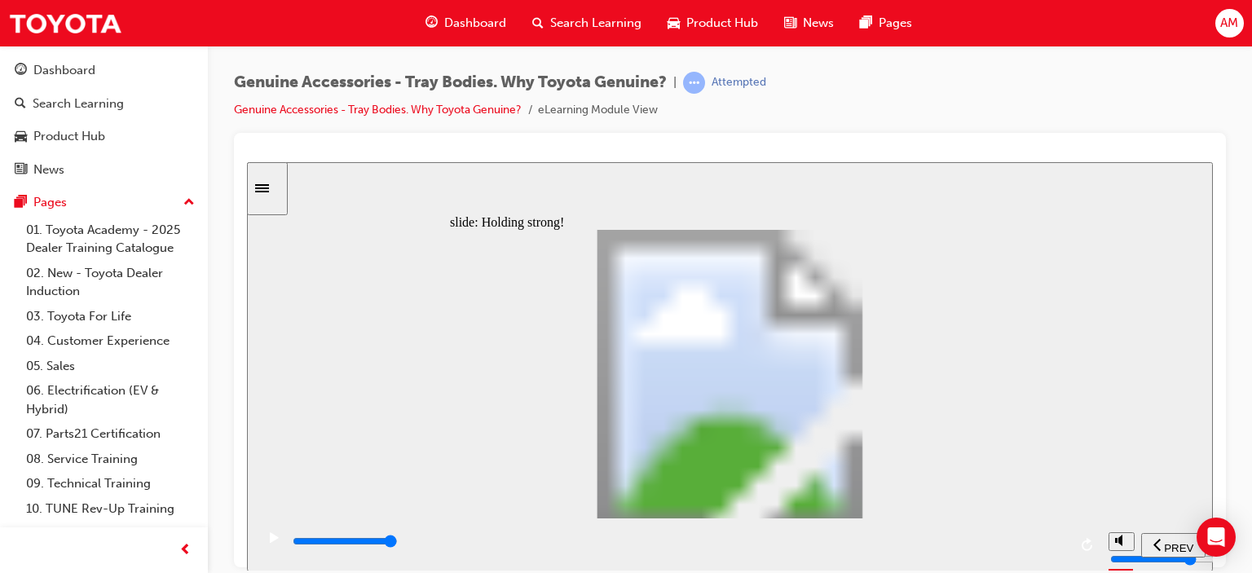
type input "12300"
radio input "true"
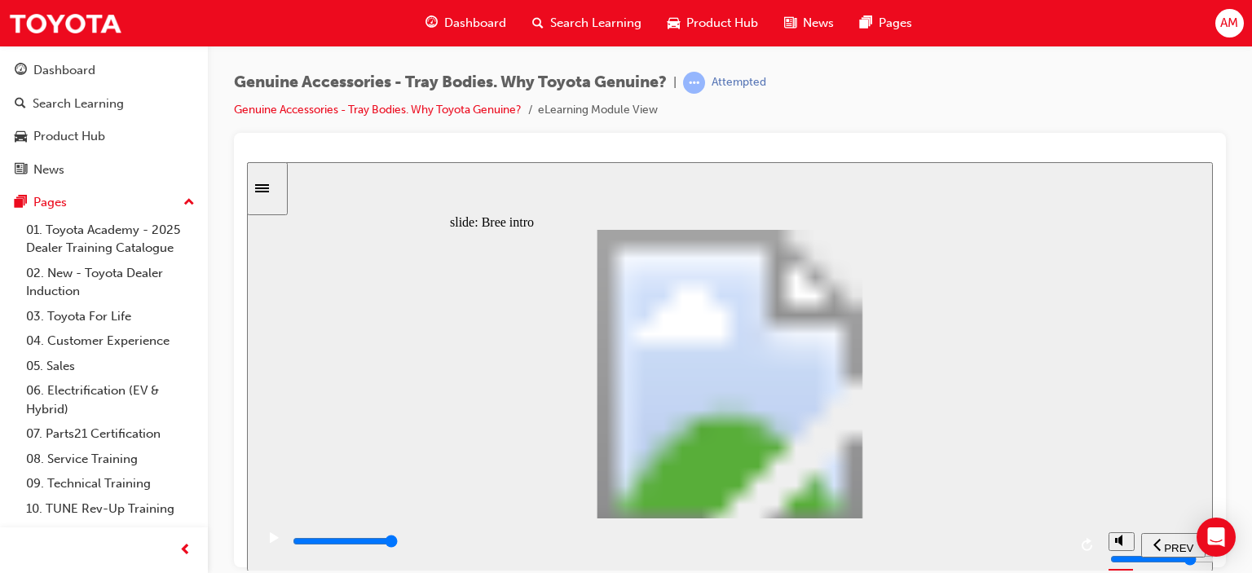
type input "0"
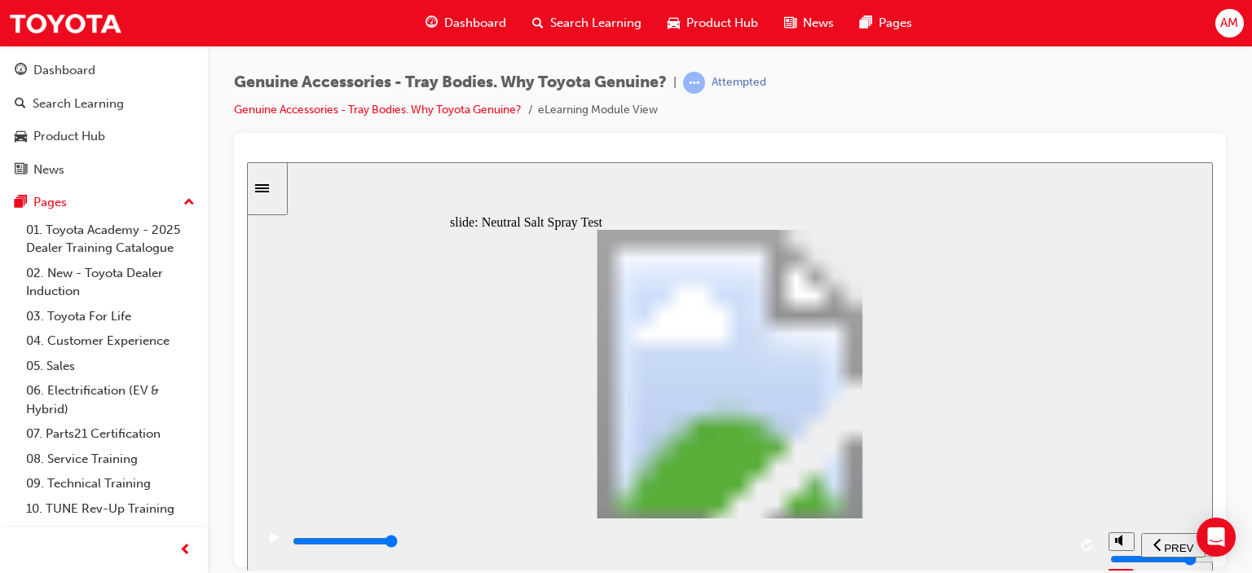
type input "1"
drag, startPoint x: 551, startPoint y: 428, endPoint x: 593, endPoint y: 428, distance: 41.6
type input "6300"
type input "5"
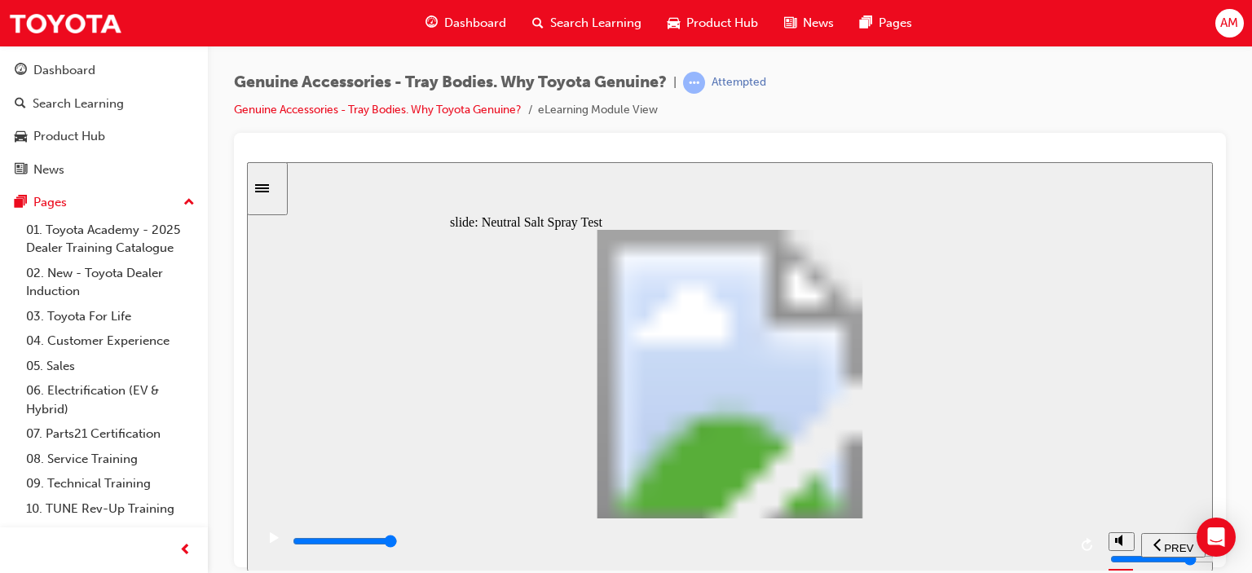
type input "100"
type input "6"
drag, startPoint x: 578, startPoint y: 421, endPoint x: 730, endPoint y: 434, distance: 152.9
type input "8000"
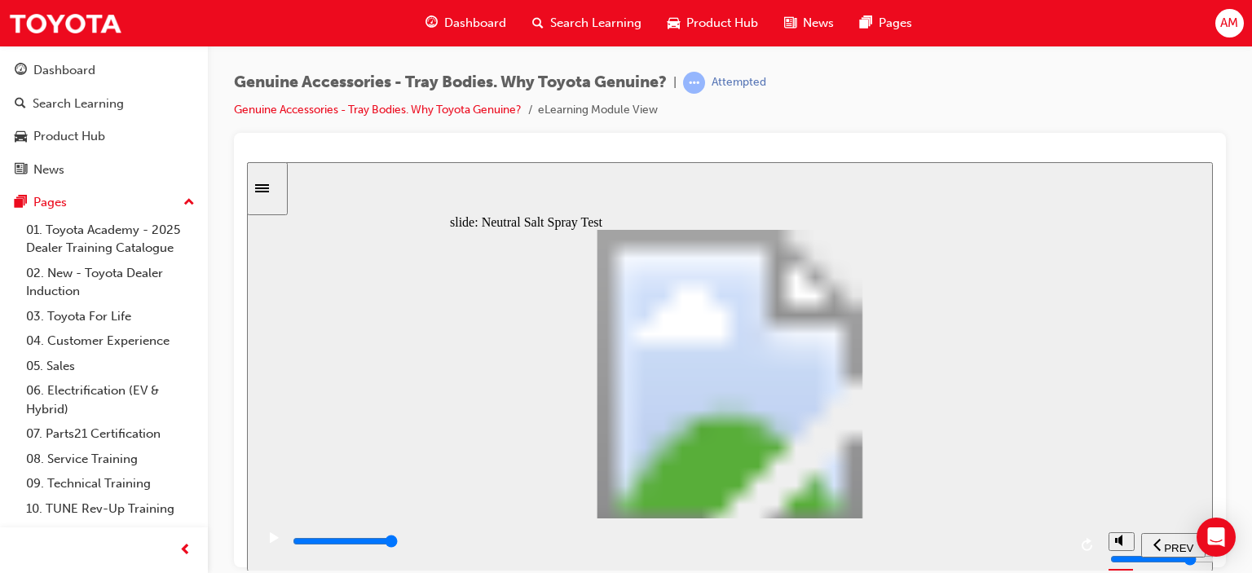
type input "7"
type input "100"
type input "8"
drag, startPoint x: 744, startPoint y: 427, endPoint x: 837, endPoint y: 415, distance: 94.5
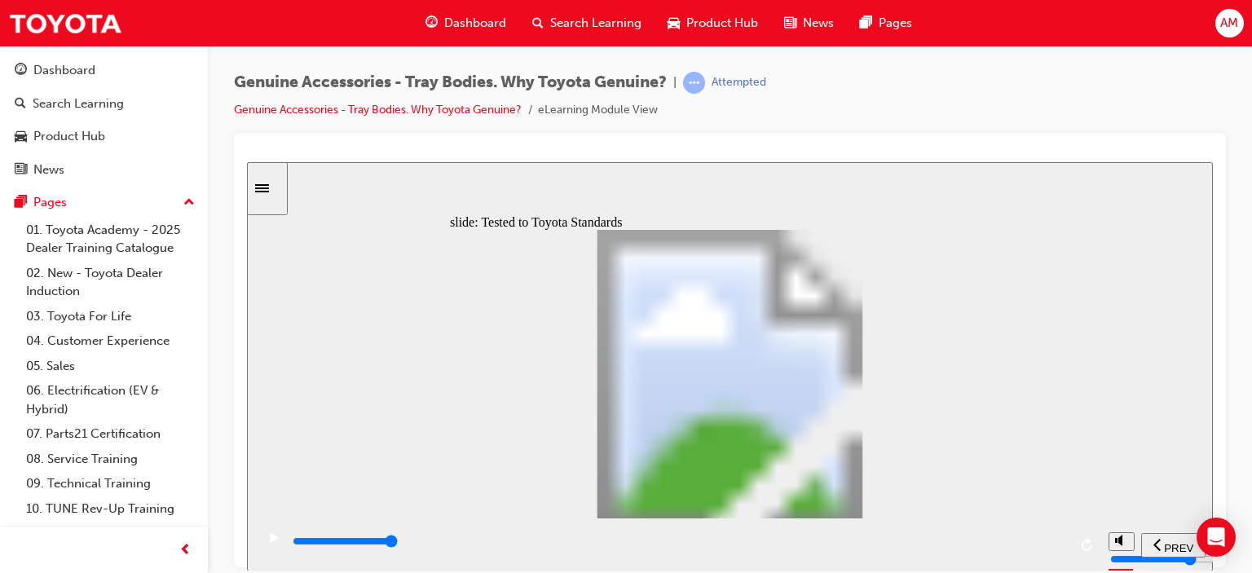
type input "13400"
radio input "true"
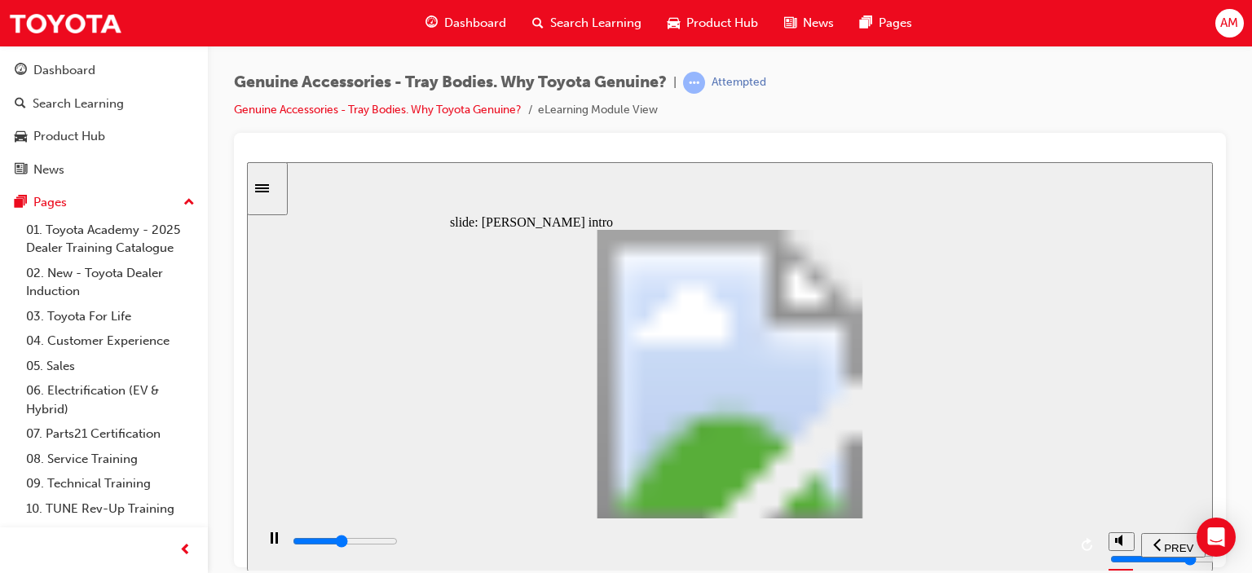
type input "7100"
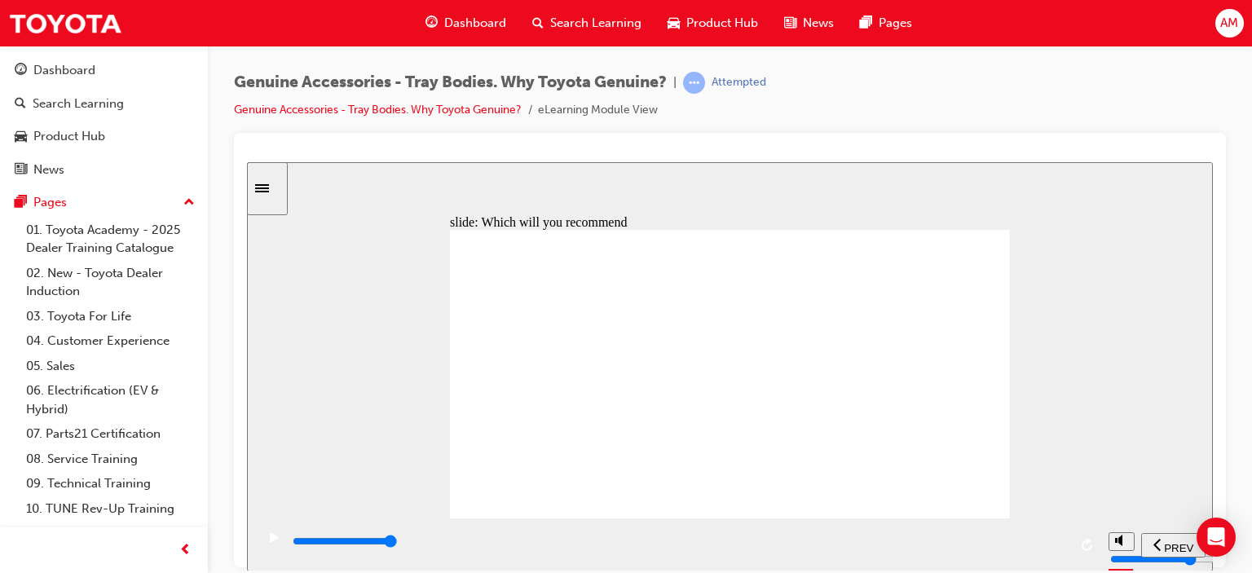
type input "9000"
radio input "true"
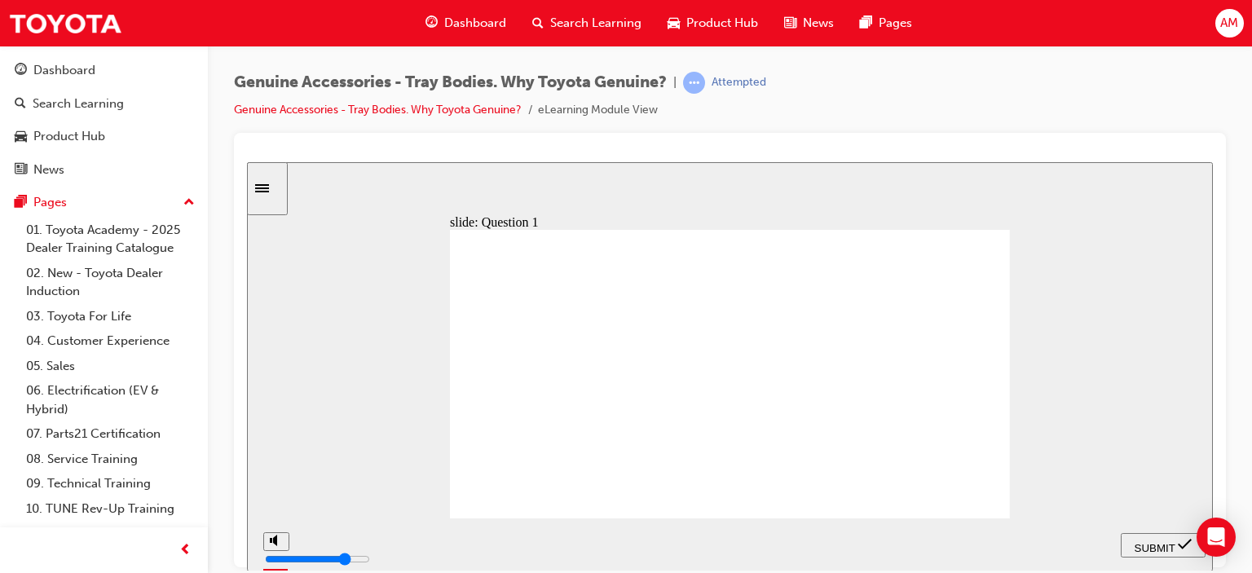
click at [1154, 541] on span "SUBMIT" at bounding box center [1155, 547] width 41 height 12
radio input "true"
click at [1144, 536] on div "SUBMIT" at bounding box center [1164, 544] width 72 height 17
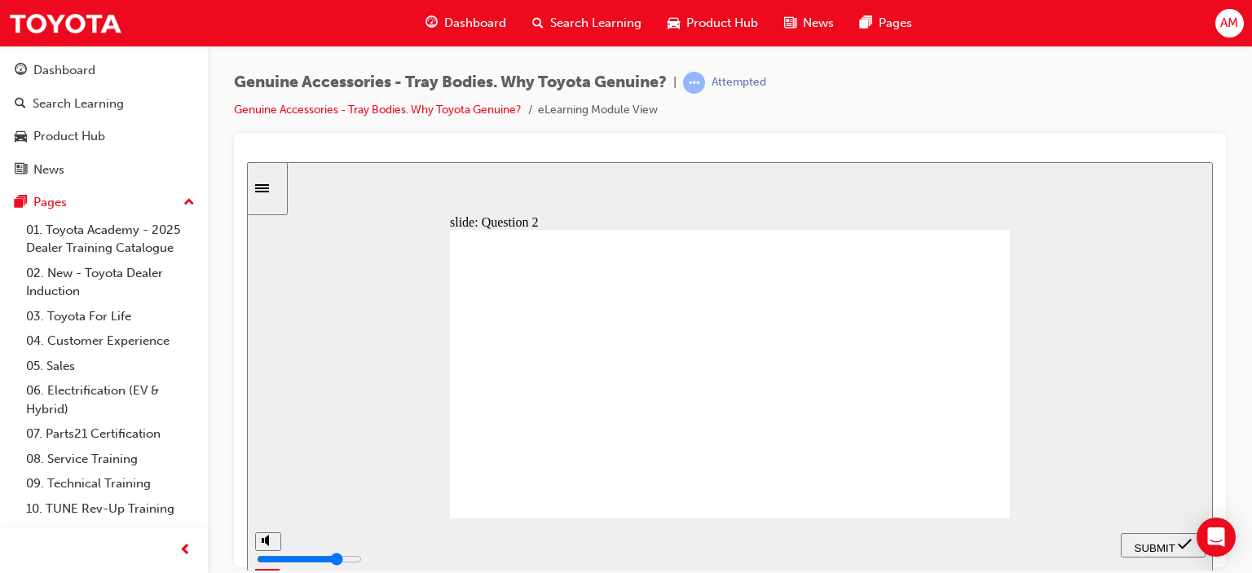
radio input "true"
click at [1145, 542] on span "SUBMIT" at bounding box center [1155, 547] width 41 height 12
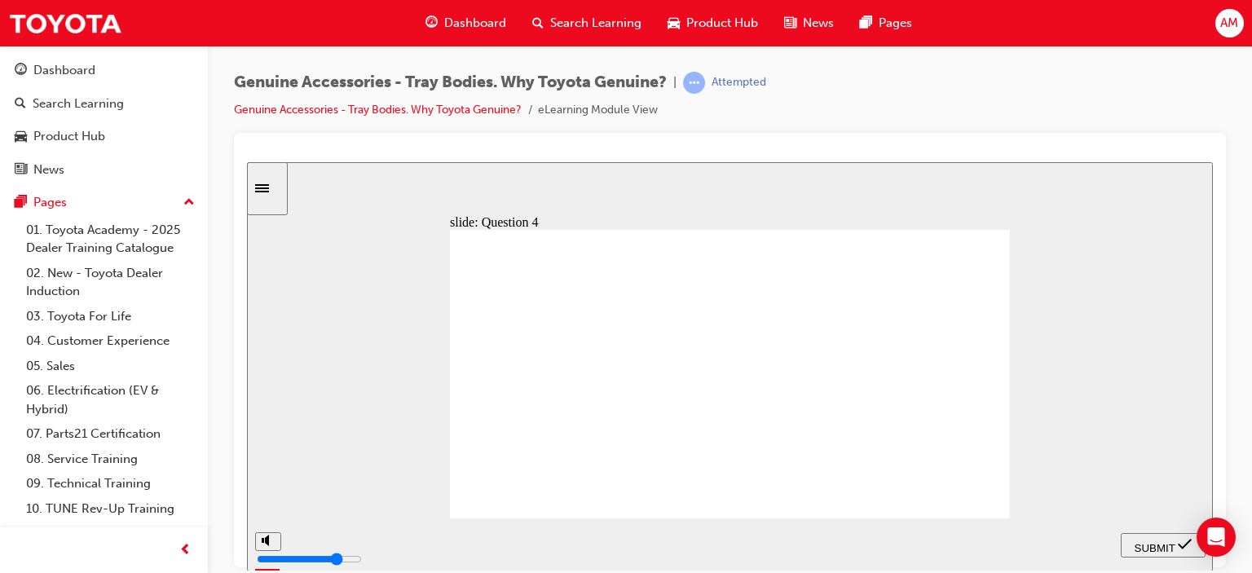
radio input "true"
click at [1158, 542] on span "SUBMIT" at bounding box center [1155, 547] width 41 height 12
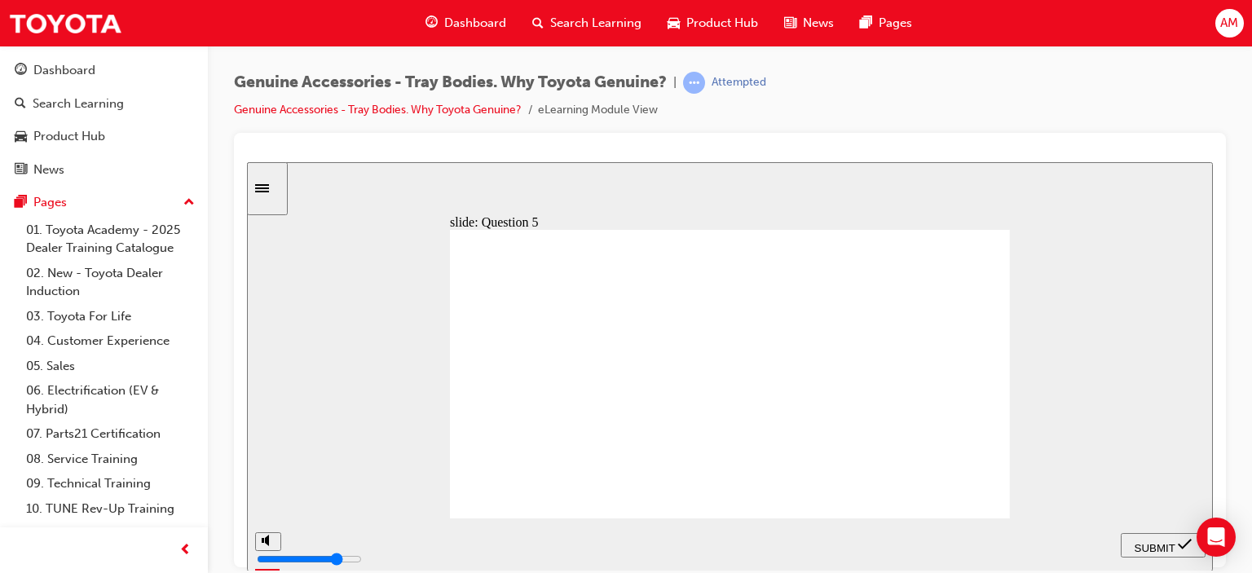
radio input "true"
click at [1149, 545] on span "SUBMIT" at bounding box center [1155, 547] width 41 height 12
radio input "true"
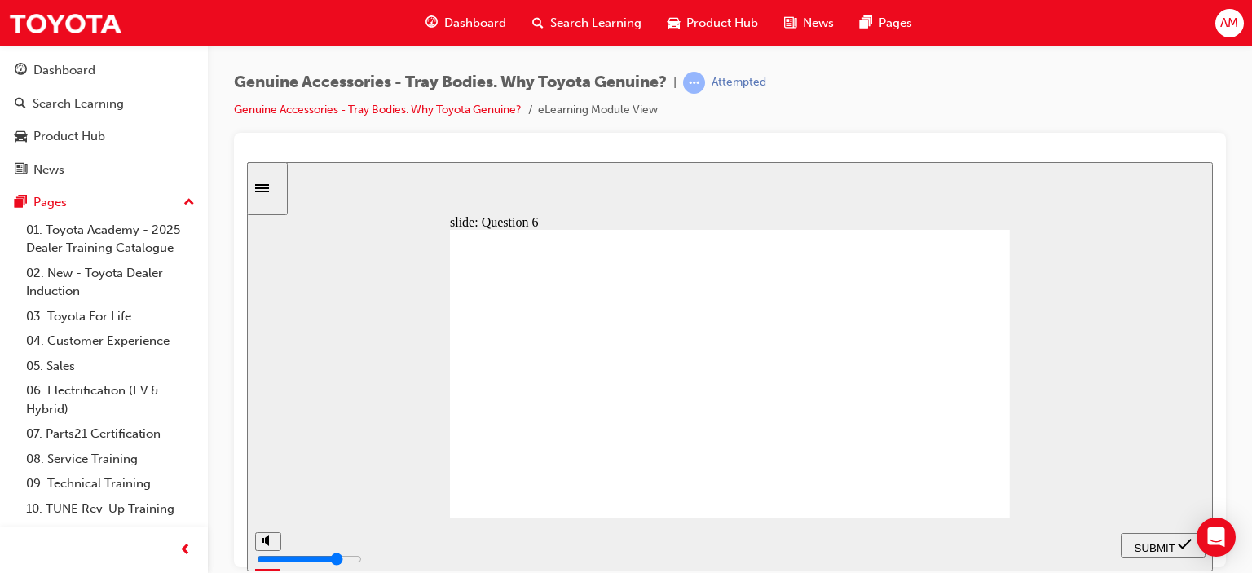
click at [1158, 542] on span "SUBMIT" at bounding box center [1155, 547] width 41 height 12
radio input "true"
click at [1155, 543] on span "SUBMIT" at bounding box center [1155, 547] width 41 height 12
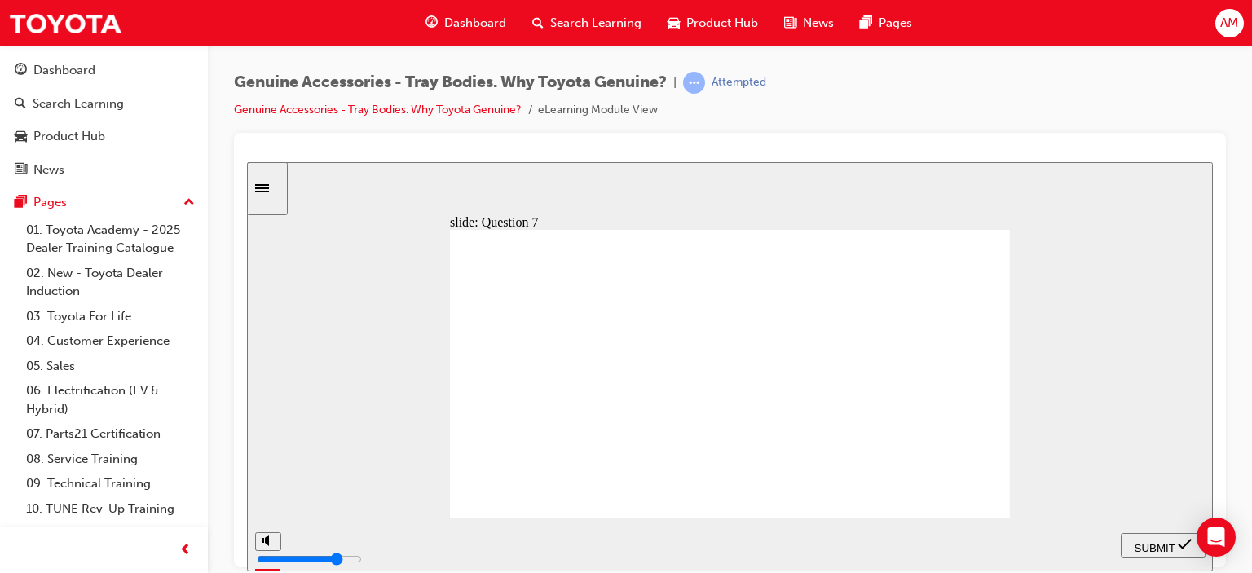
radio input "true"
click at [1162, 541] on span "SUBMIT" at bounding box center [1155, 547] width 41 height 12
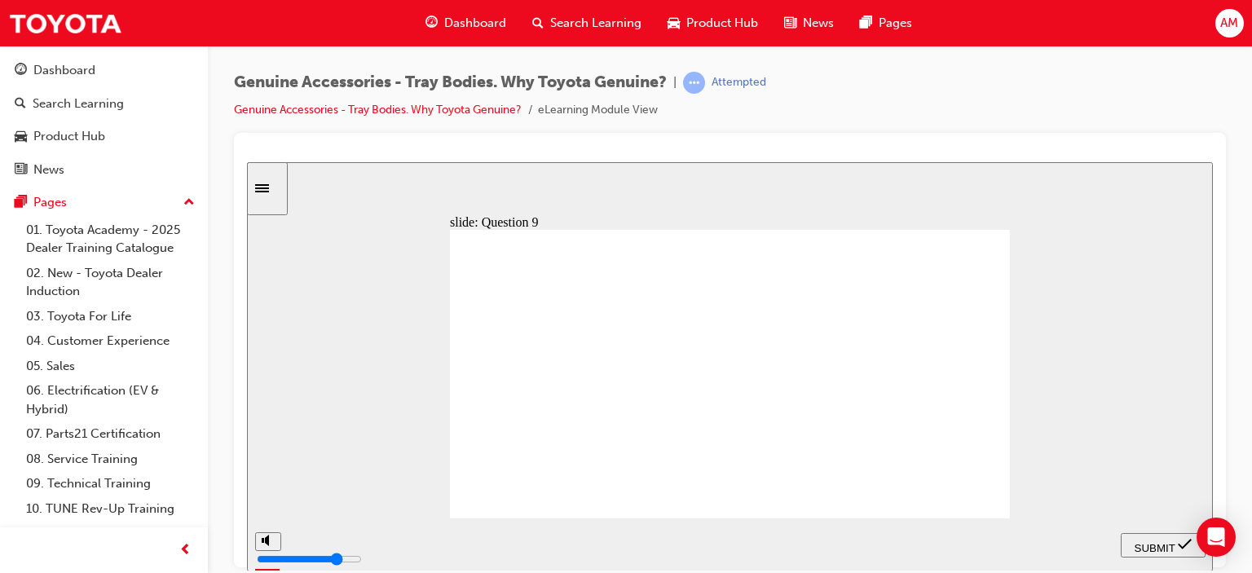
radio input "true"
click at [1161, 545] on span "SUBMIT" at bounding box center [1155, 547] width 41 height 12
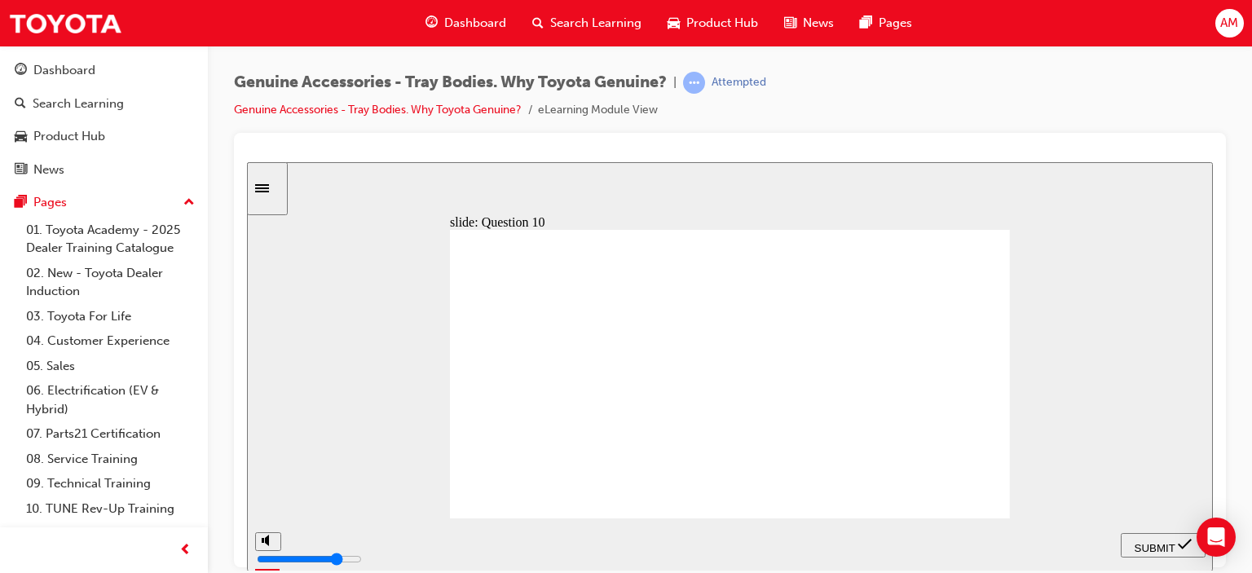
radio input "true"
click at [1153, 541] on span "SUBMIT" at bounding box center [1155, 547] width 41 height 12
click at [1171, 549] on span "NEXT" at bounding box center [1167, 547] width 29 height 12
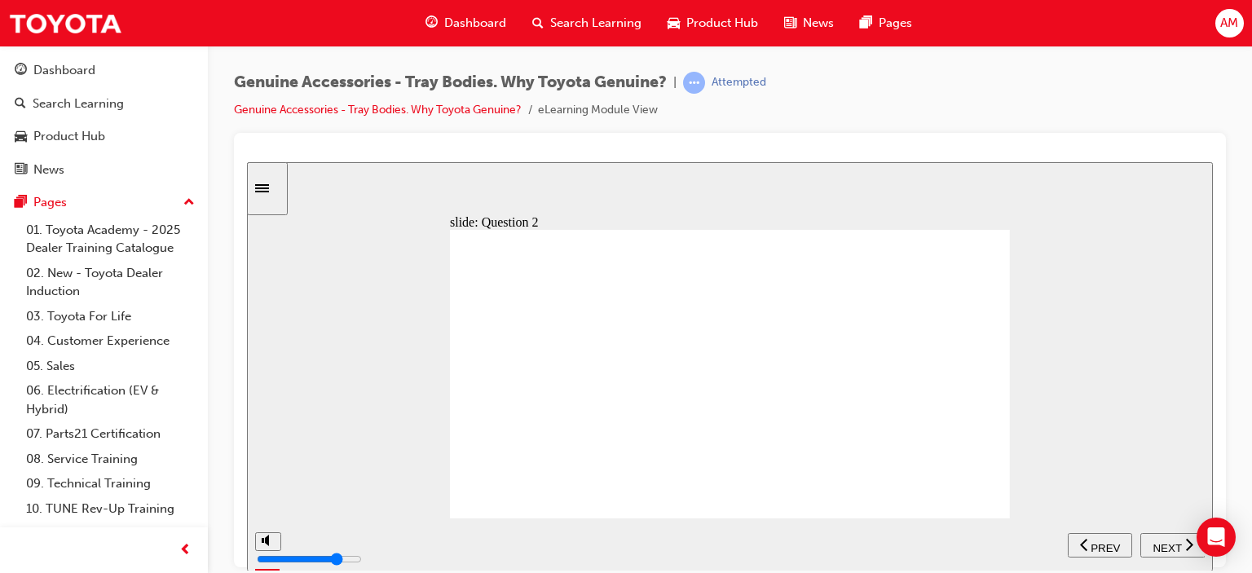
click at [1171, 549] on span "NEXT" at bounding box center [1167, 547] width 29 height 12
click at [1170, 545] on span "NEXT" at bounding box center [1167, 547] width 29 height 12
click at [1107, 536] on div "PREV" at bounding box center [1100, 544] width 51 height 17
click at [1169, 545] on span "NEXT" at bounding box center [1167, 547] width 29 height 12
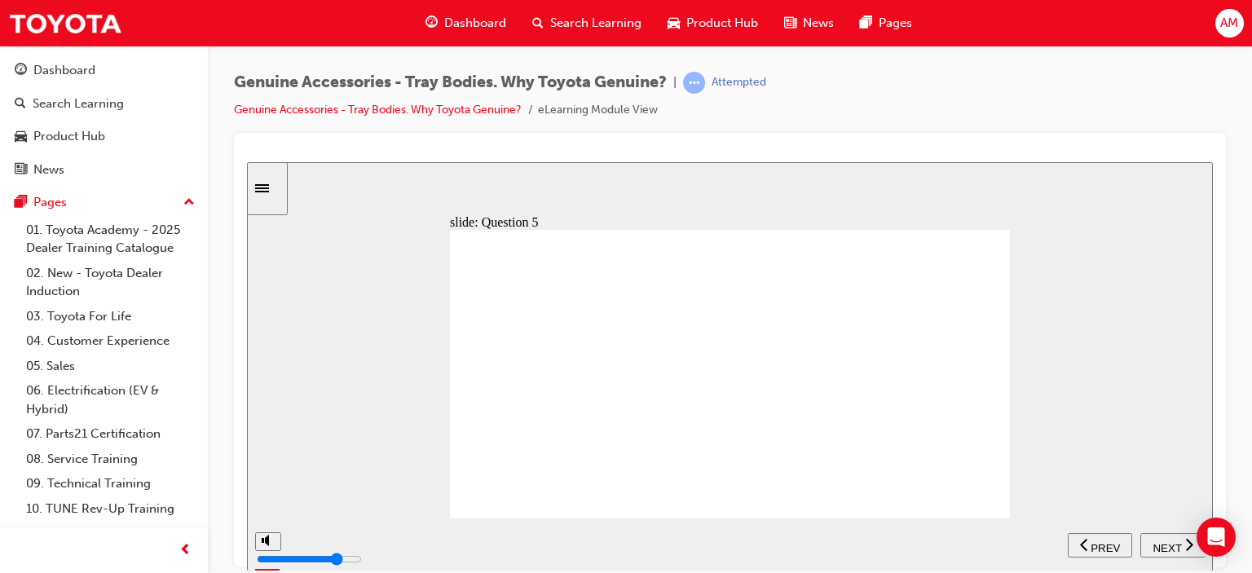
click at [1169, 545] on span "NEXT" at bounding box center [1167, 547] width 29 height 12
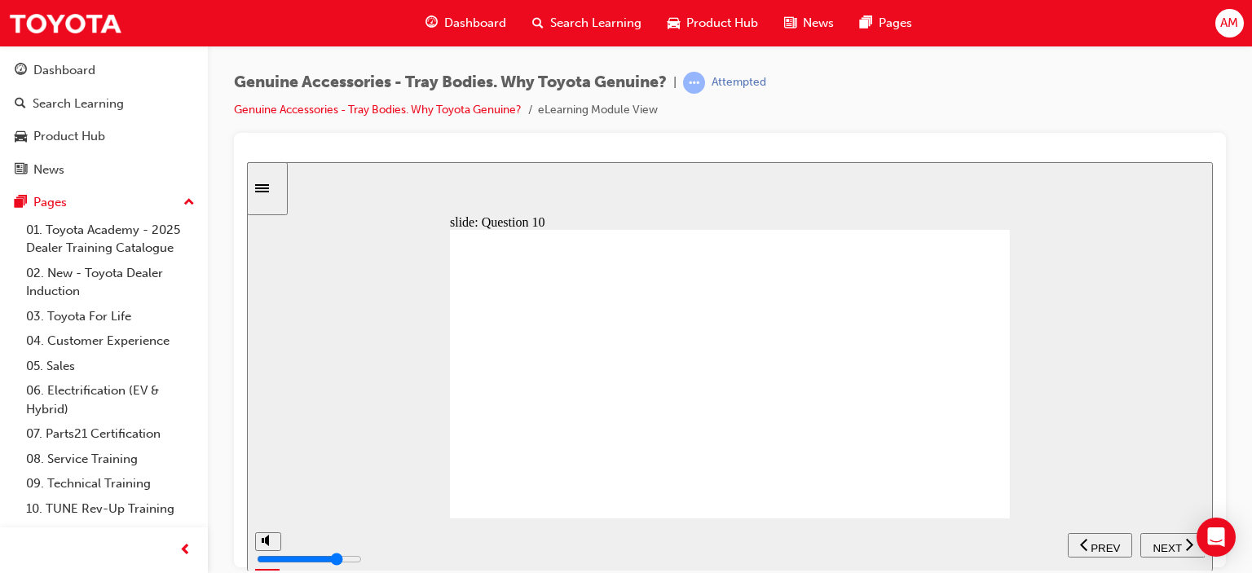
click at [1169, 545] on span "NEXT" at bounding box center [1167, 547] width 29 height 12
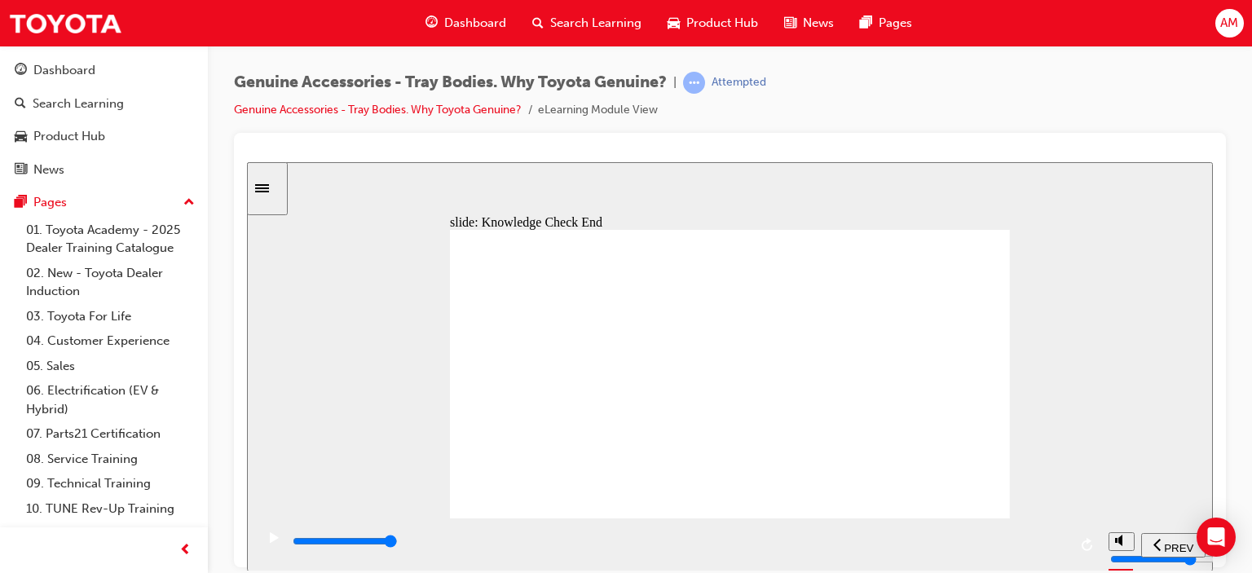
type input "21500"
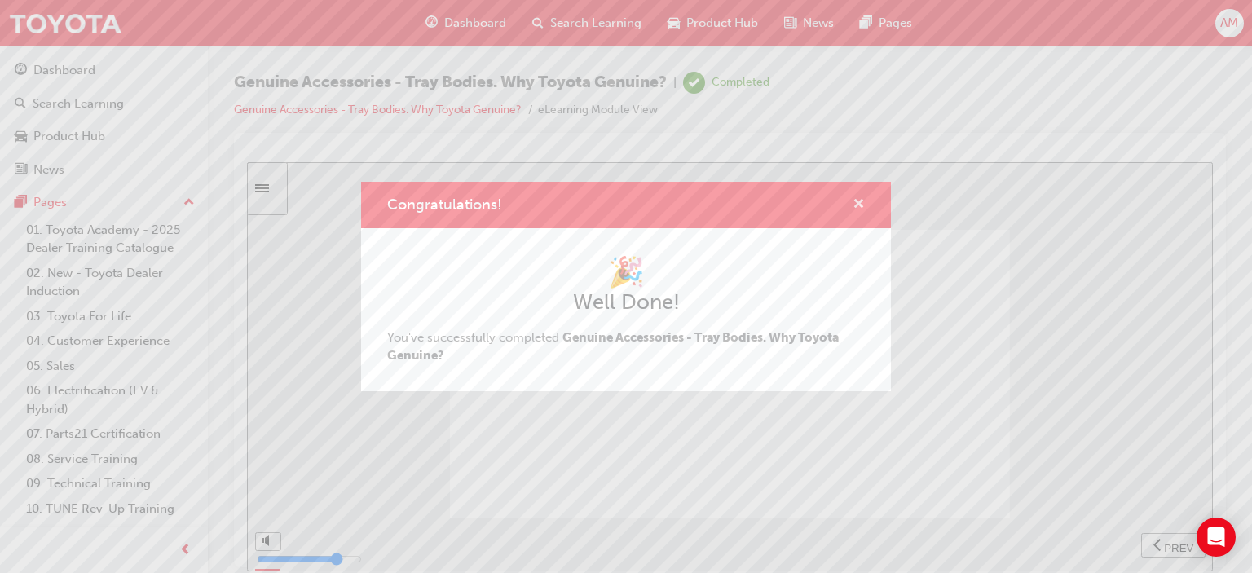
click at [856, 198] on span "cross-icon" at bounding box center [859, 205] width 12 height 15
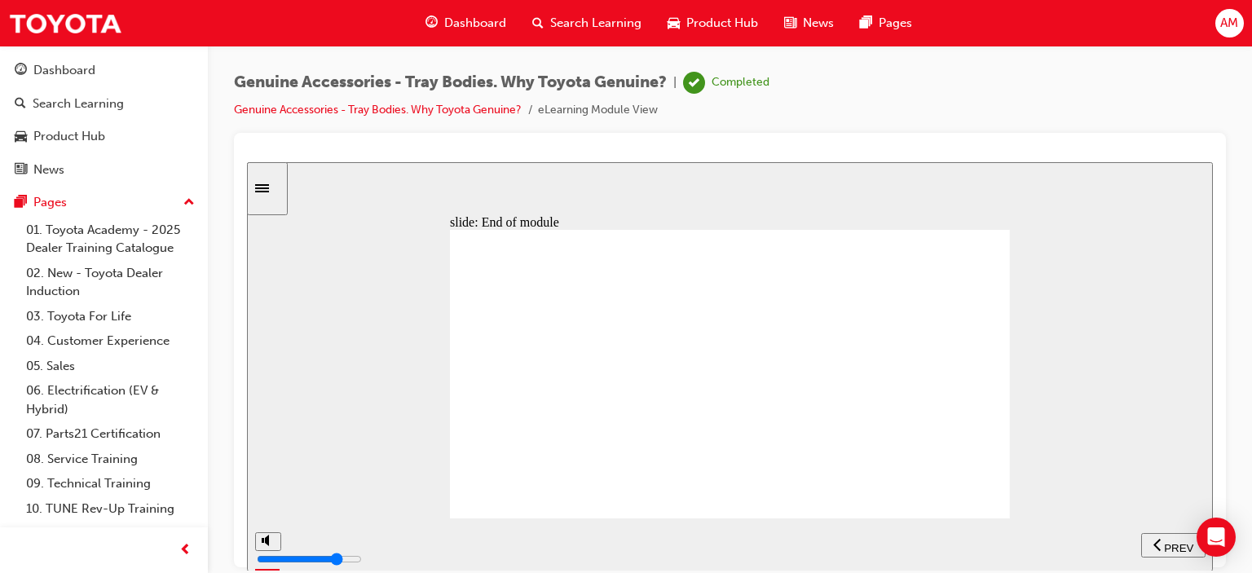
click at [483, 18] on span "Dashboard" at bounding box center [475, 23] width 62 height 19
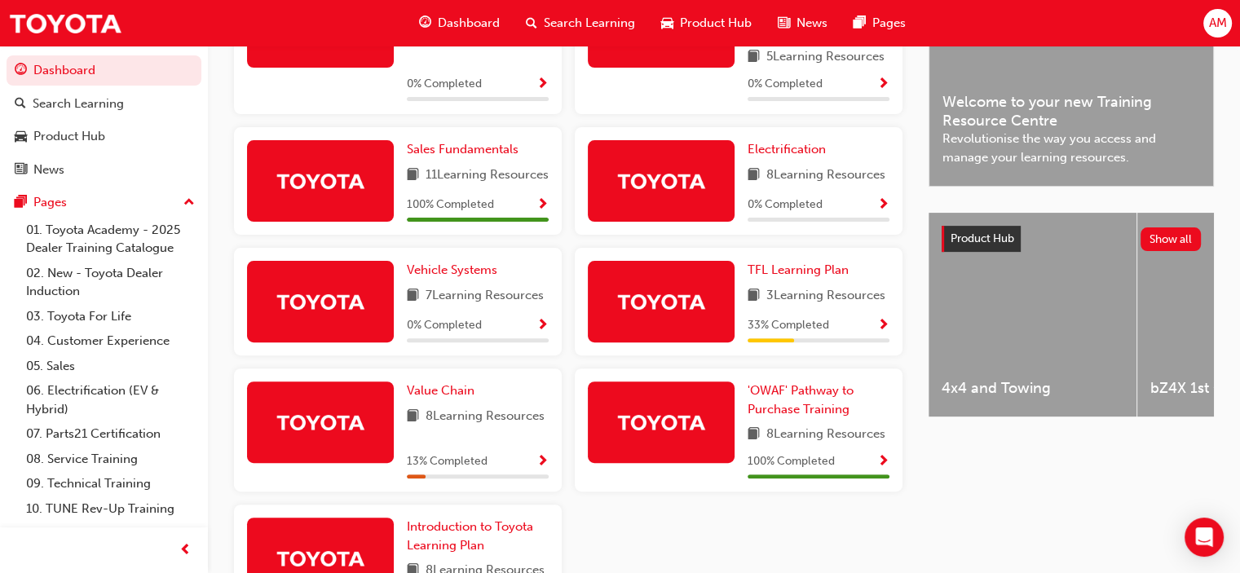
scroll to position [550, 0]
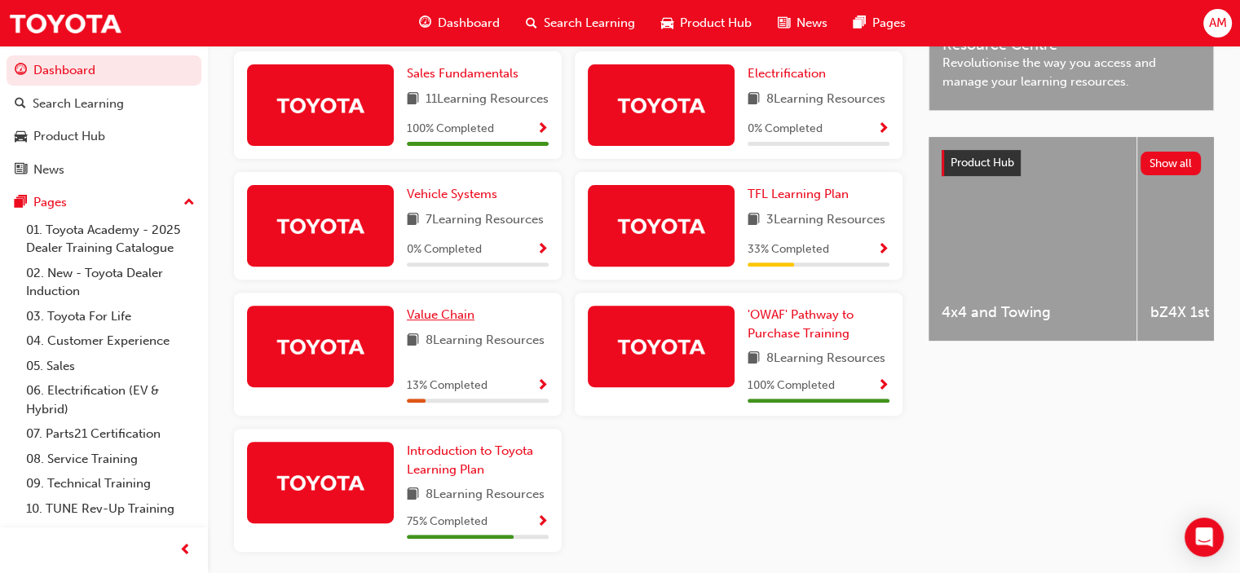
click at [443, 322] on span "Value Chain" at bounding box center [441, 314] width 68 height 15
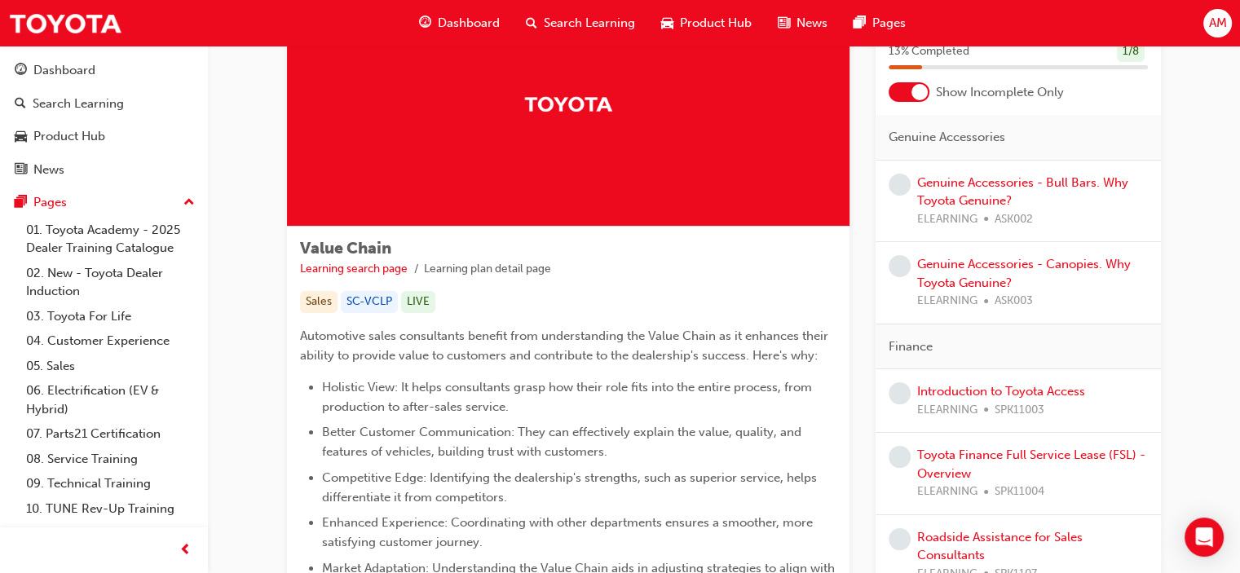
scroll to position [122, 0]
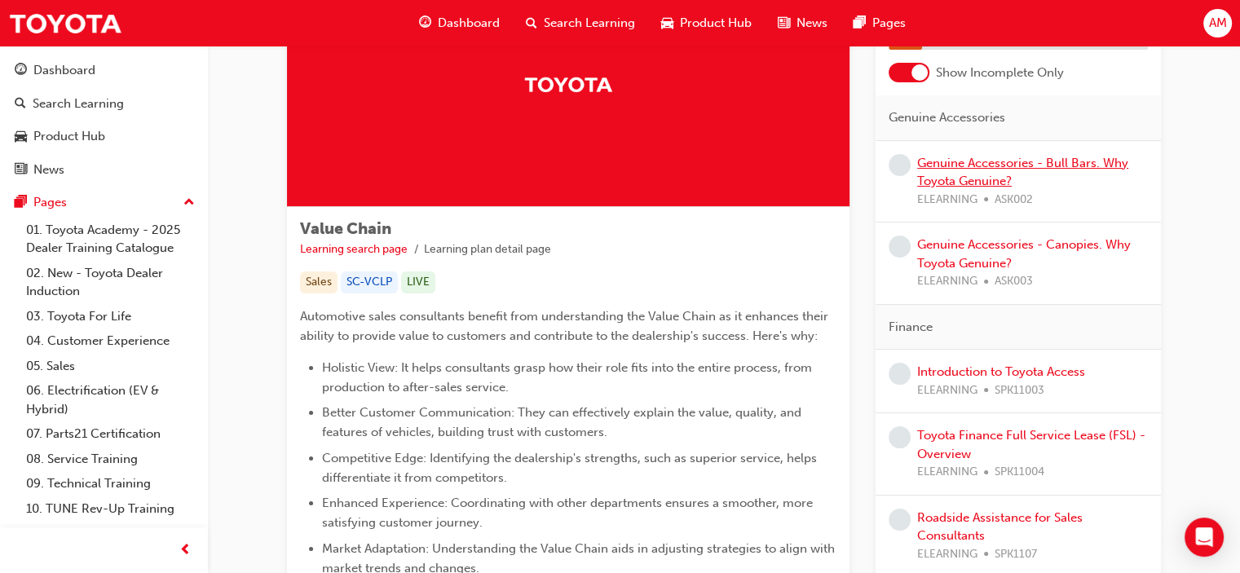
click at [980, 161] on link "Genuine Accessories - Bull Bars. Why Toyota Genuine?" at bounding box center [1022, 172] width 211 height 33
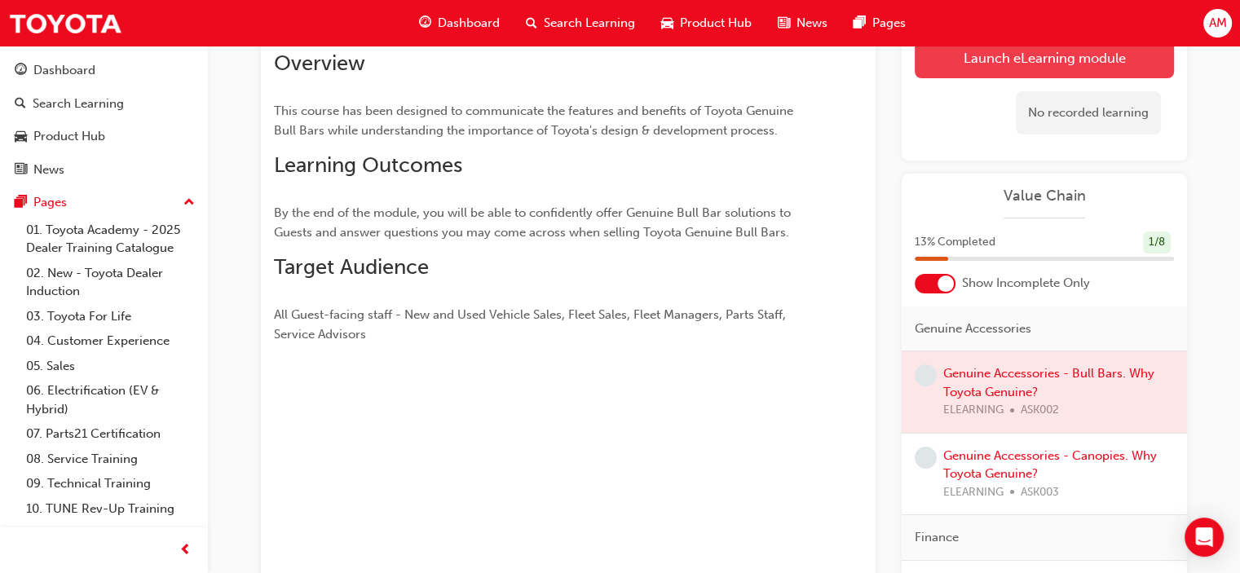
click at [1043, 51] on link "Launch eLearning module" at bounding box center [1044, 58] width 259 height 41
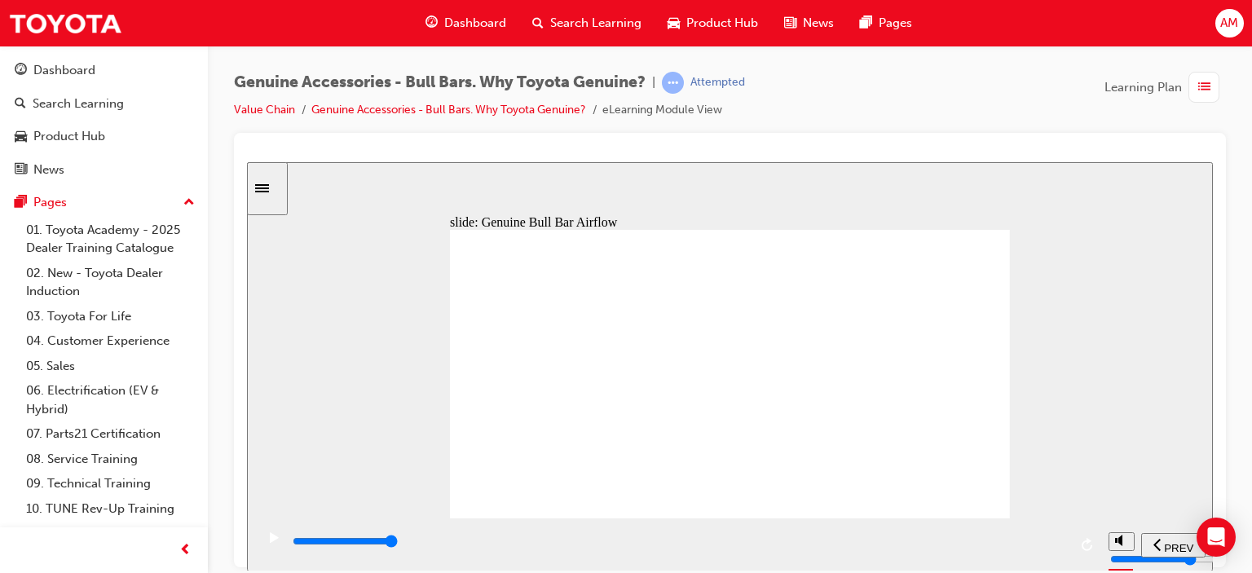
drag, startPoint x: 527, startPoint y: 485, endPoint x: 539, endPoint y: 470, distance: 19.7
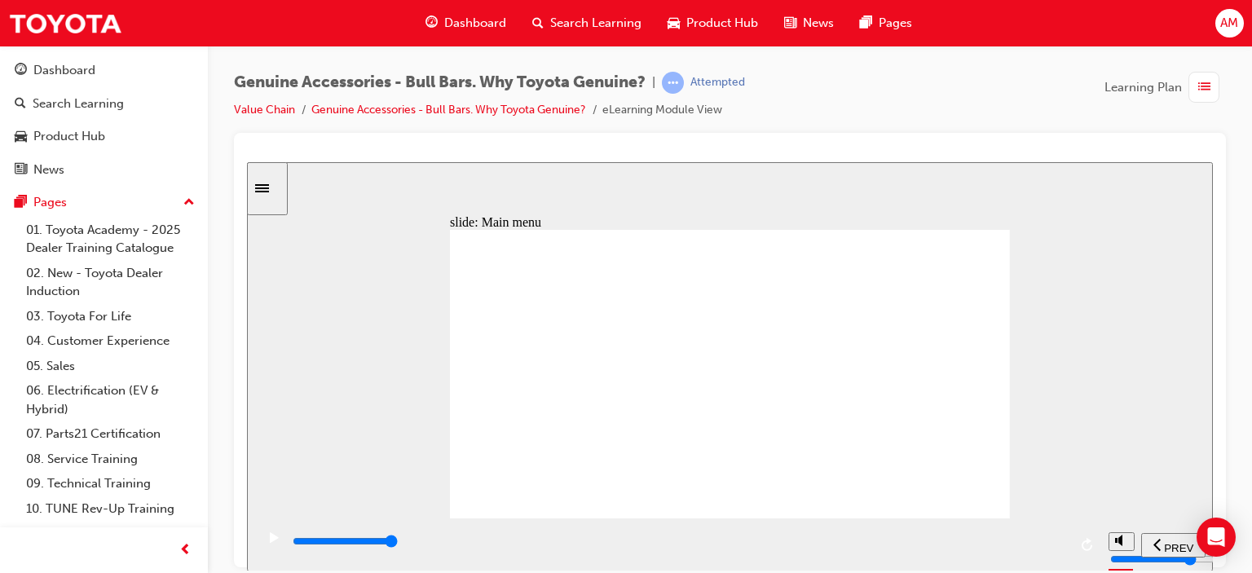
click at [735, 179] on div "slide: Main menu Let’s see… Rectangle 1 Rectangle 1 Rectangle 1 Rectangle 1 Gro…" at bounding box center [730, 365] width 966 height 409
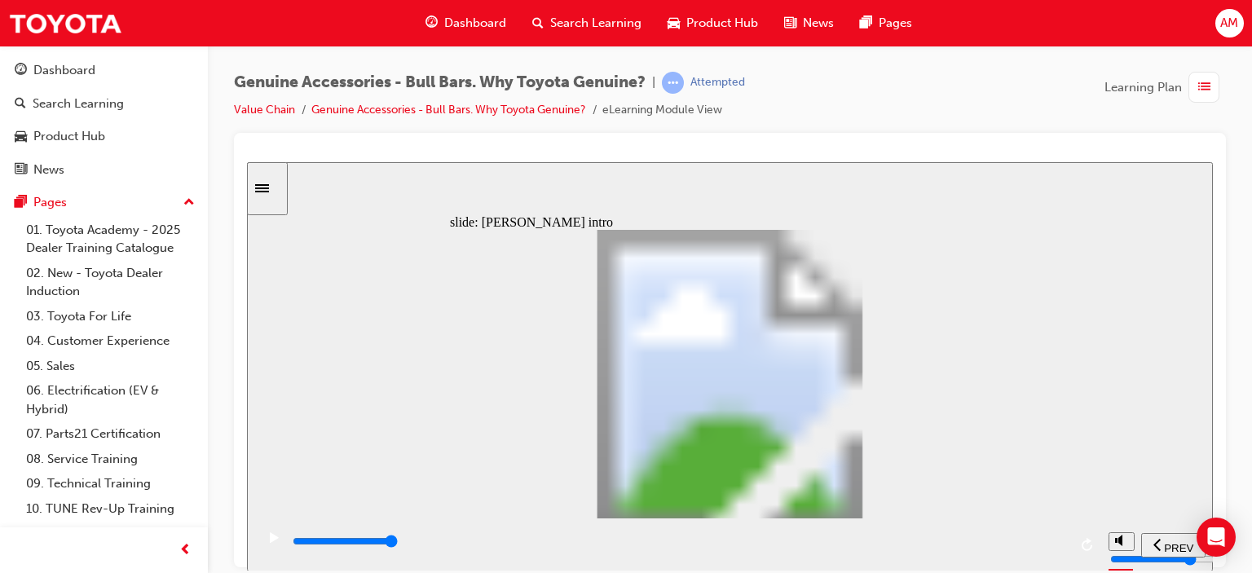
type input "8500"
type input "102"
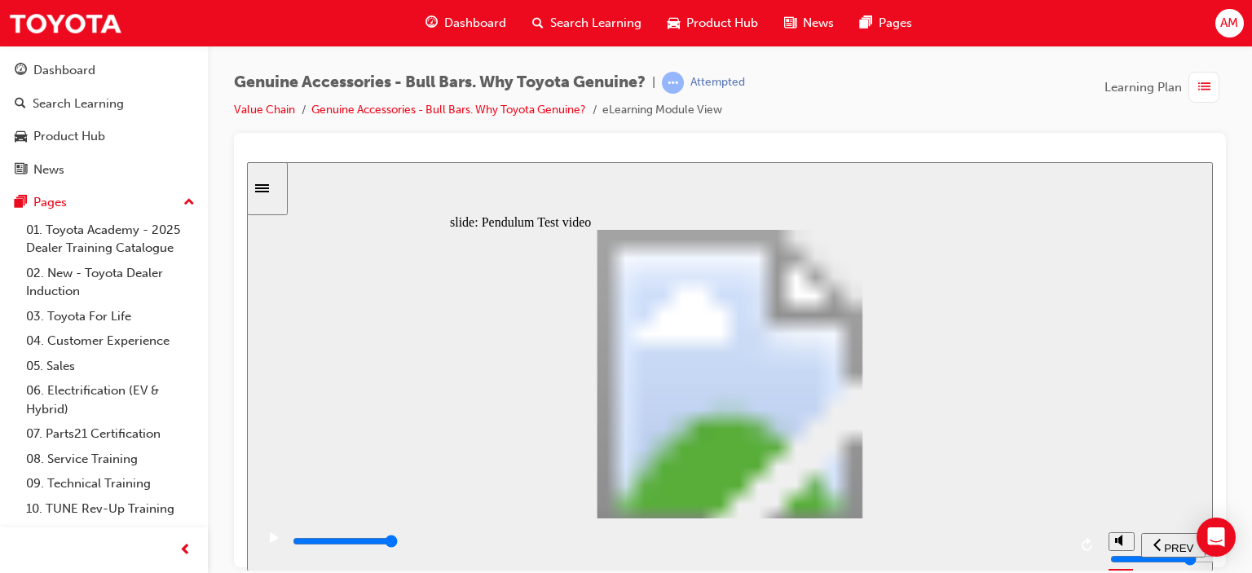
type input "100"
type input "5100"
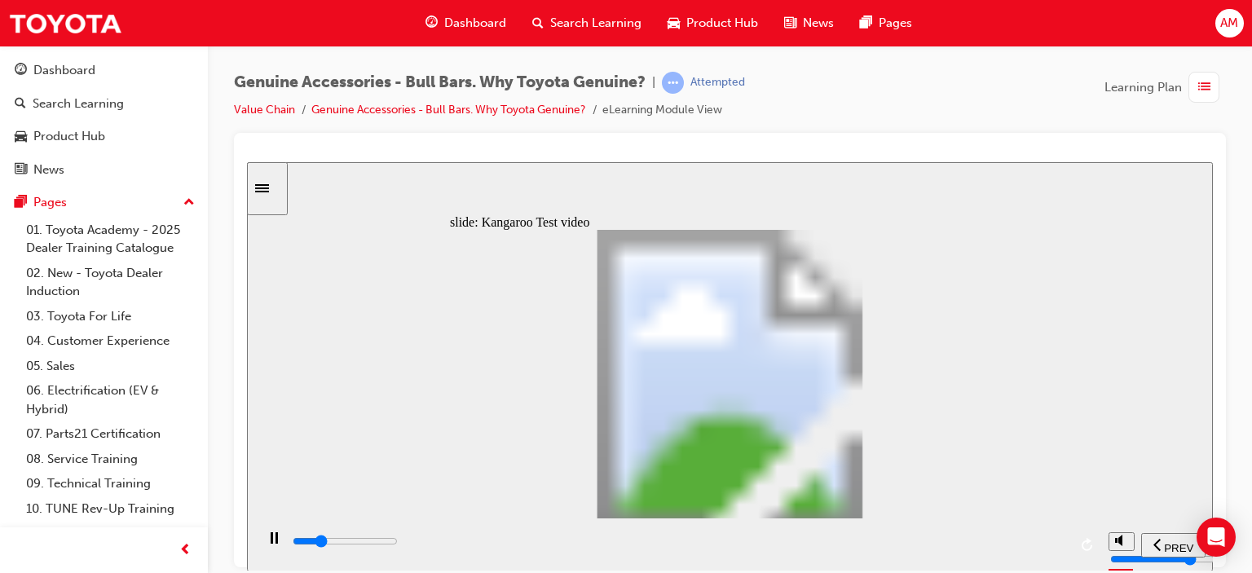
type input "0"
type input "5100"
type input "0"
type input "5200"
type input "0"
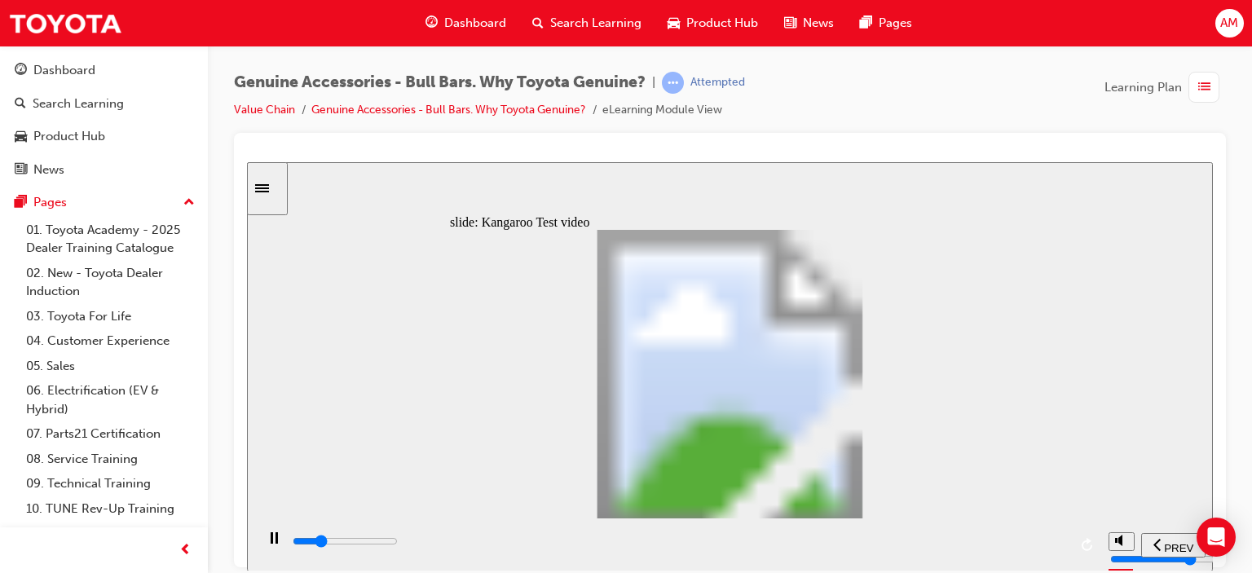
type input "5200"
type input "0"
type input "5200"
type input "0"
type input "5200"
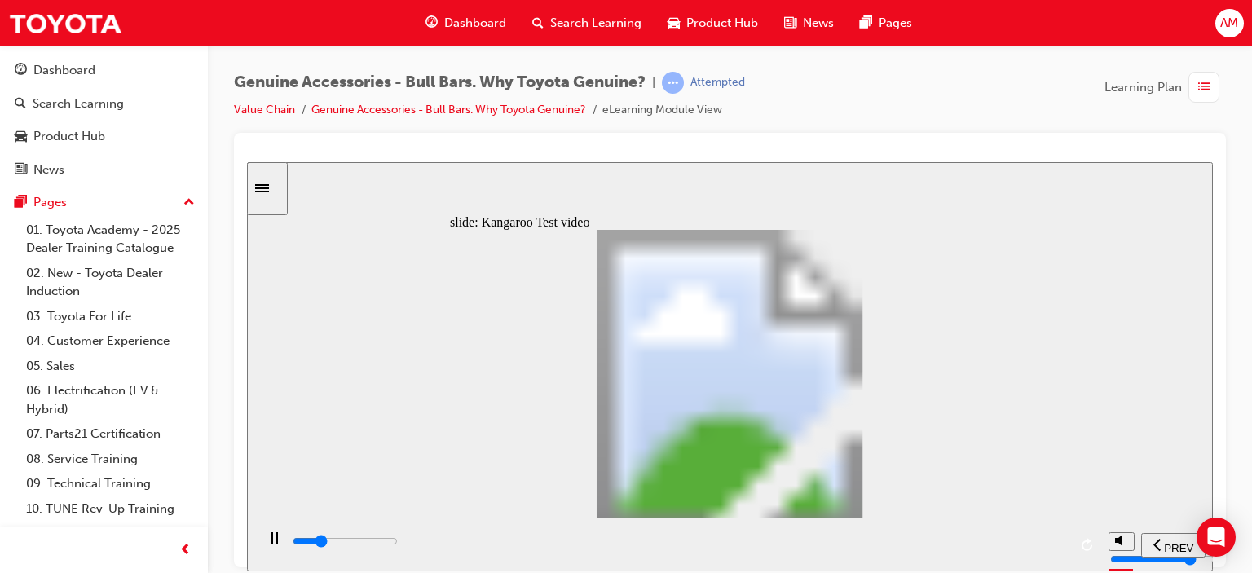
type input "0"
type input "5200"
type input "0"
type input "5200"
type input "0"
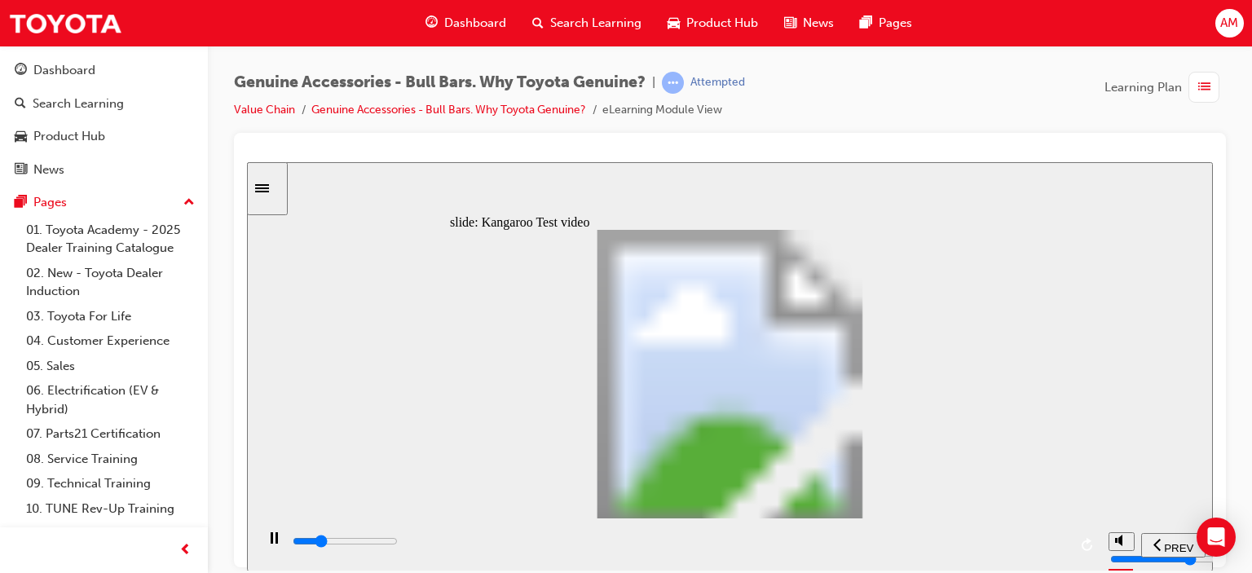
type input "5300"
type input "0"
type input "5300"
type input "0"
type input "5300"
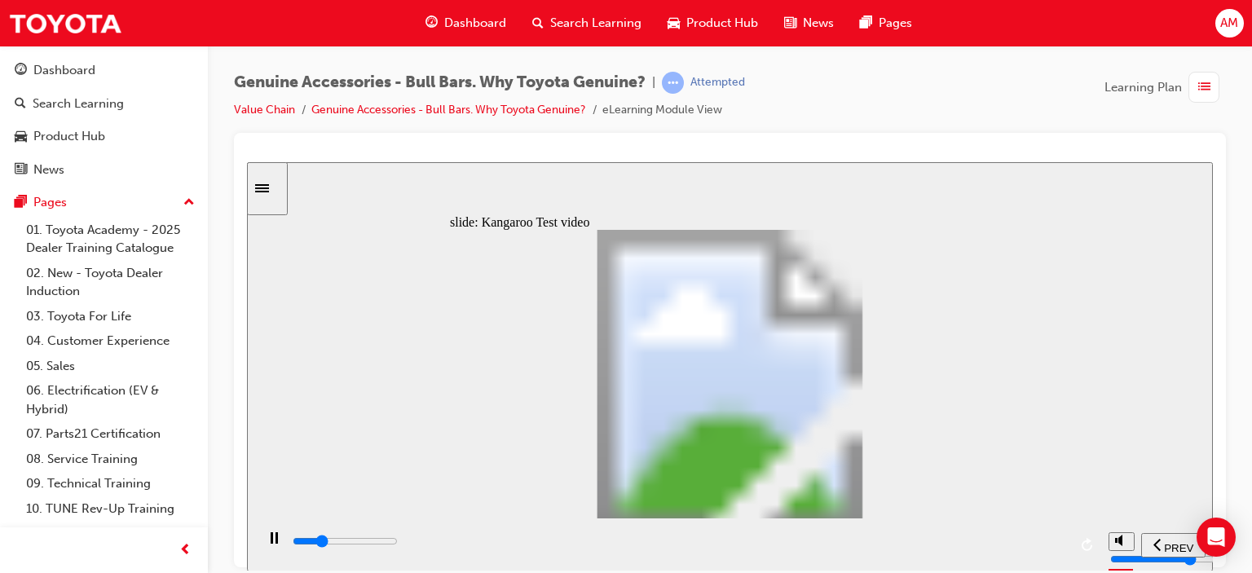
type input "0"
type input "5300"
type input "0"
type input "5300"
type input "0"
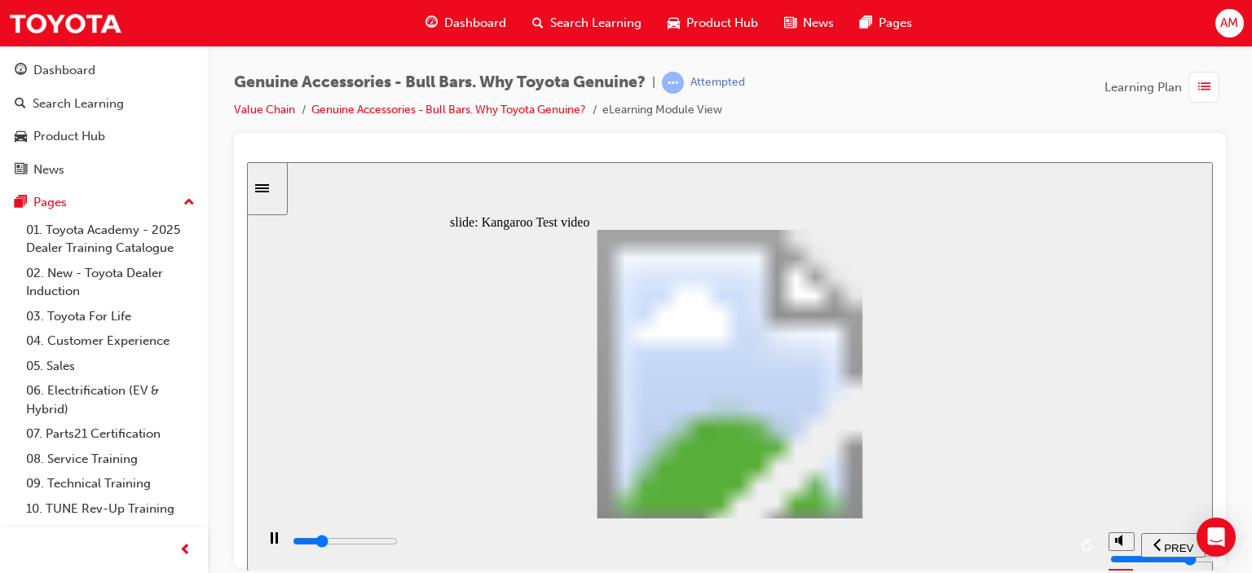
type input "5300"
type input "0"
type input "5400"
type input "0"
type input "5700"
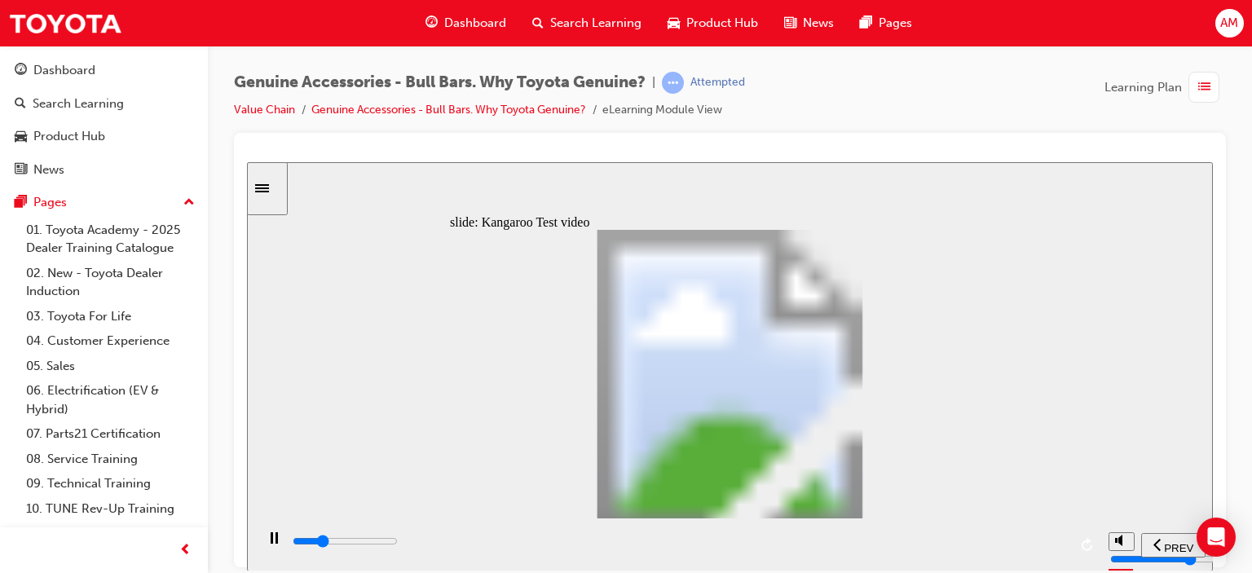
type input "1"
type input "5900"
type input "1"
type input "6200"
type input "1"
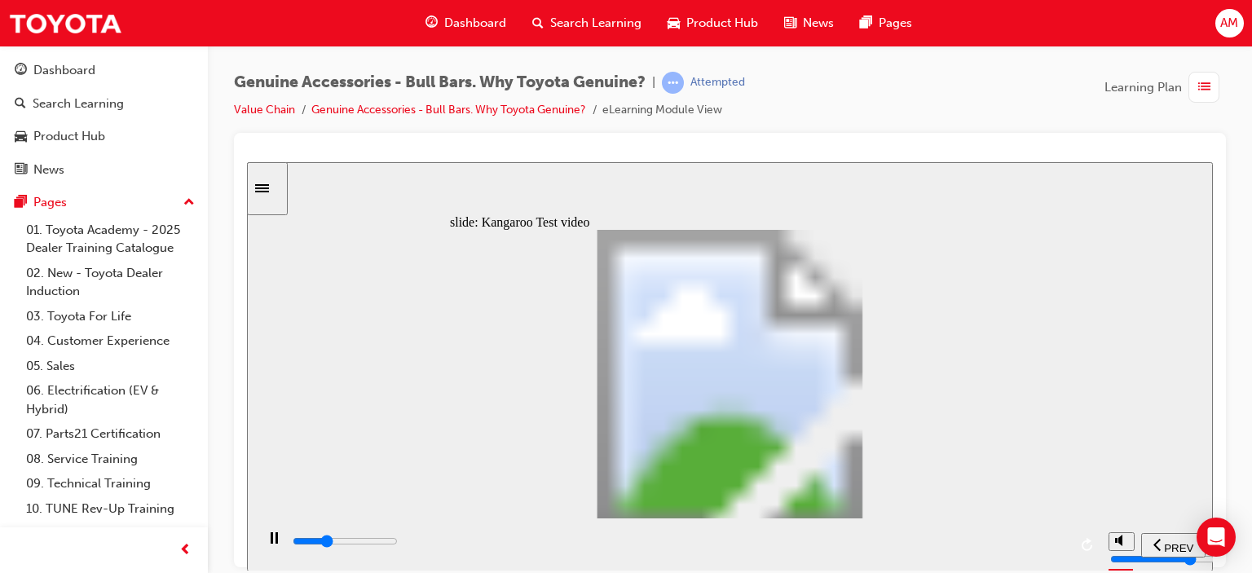
type input "6400"
type input "2"
type input "6700"
type input "2"
type input "7000"
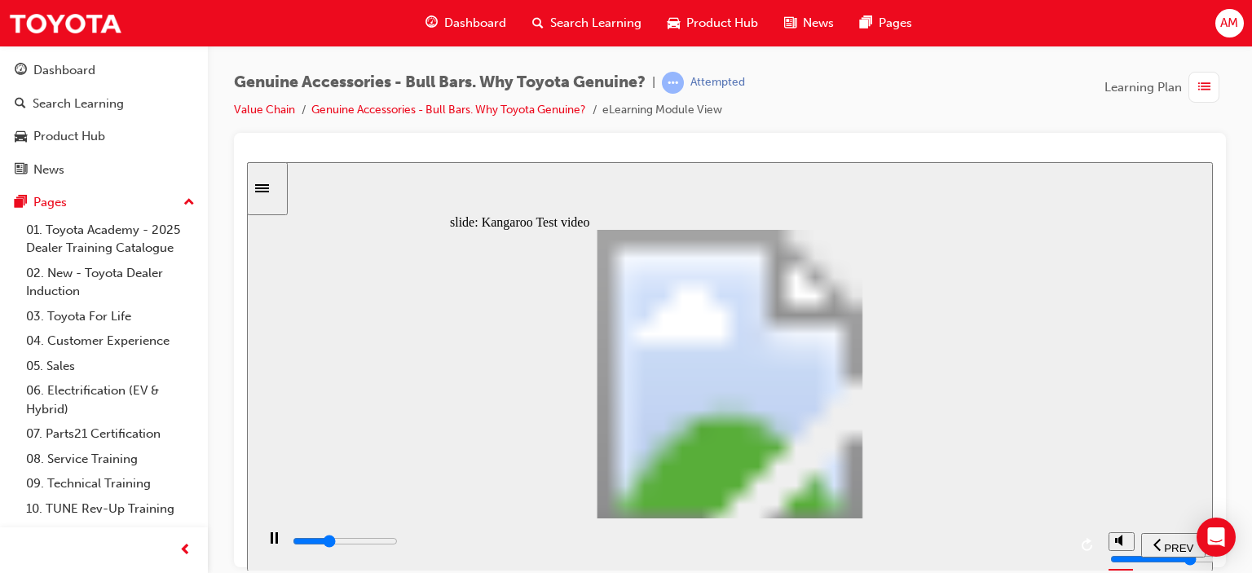
type input "2"
type input "7200"
type input "2"
type input "7500"
type input "3"
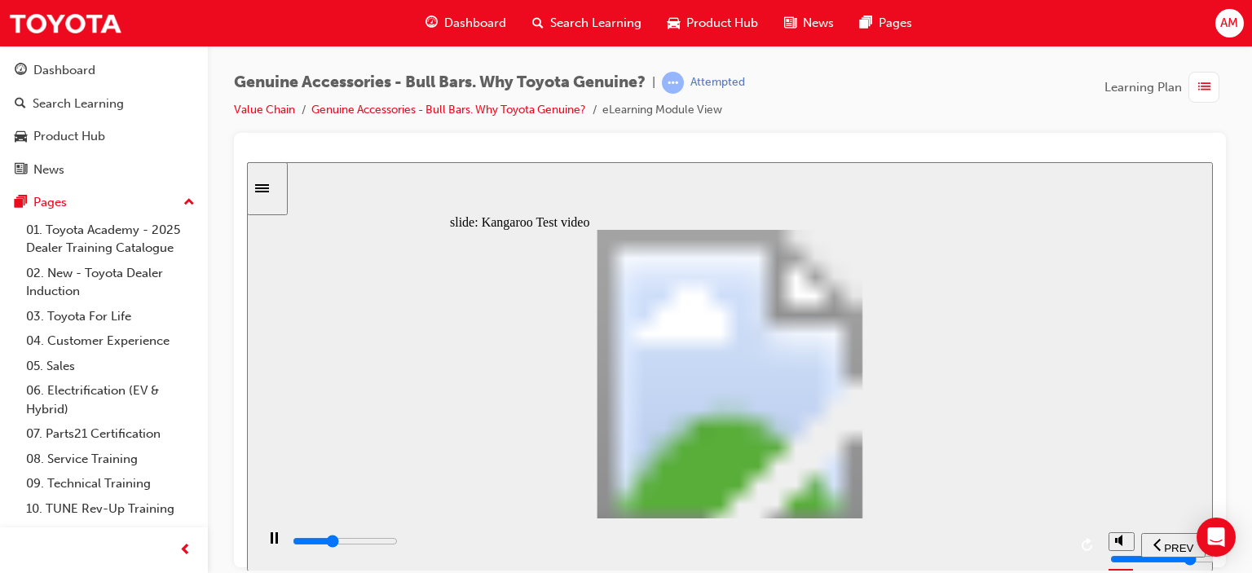
type input "7800"
type input "3"
type input "8000"
type input "3"
type input "8300"
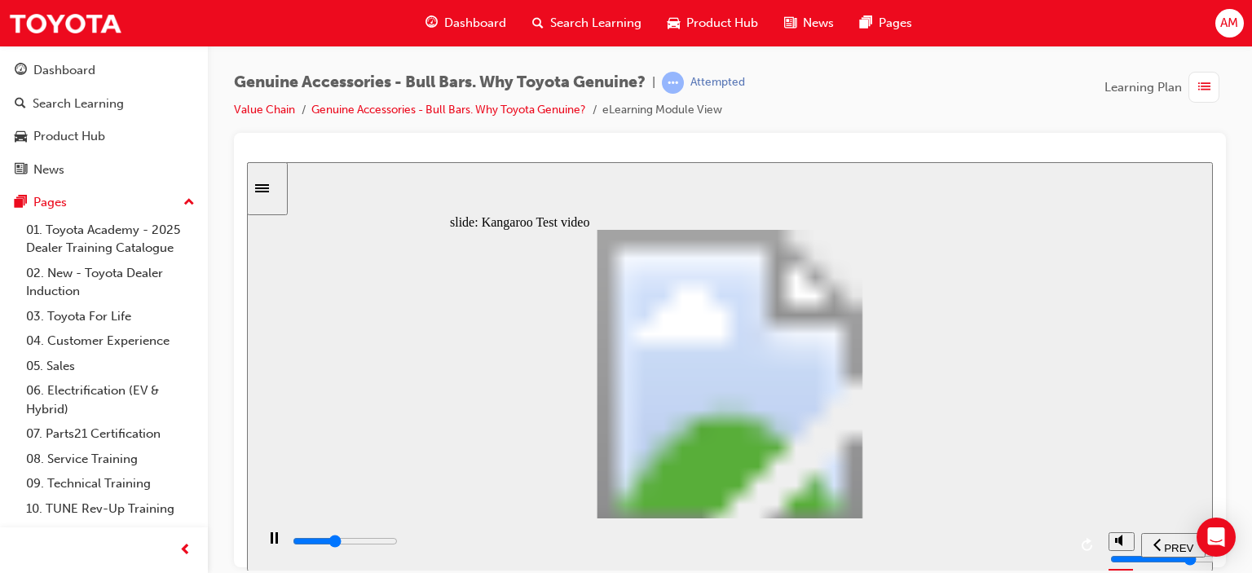
type input "3"
type input "8600"
type input "4"
type input "8800"
type input "4"
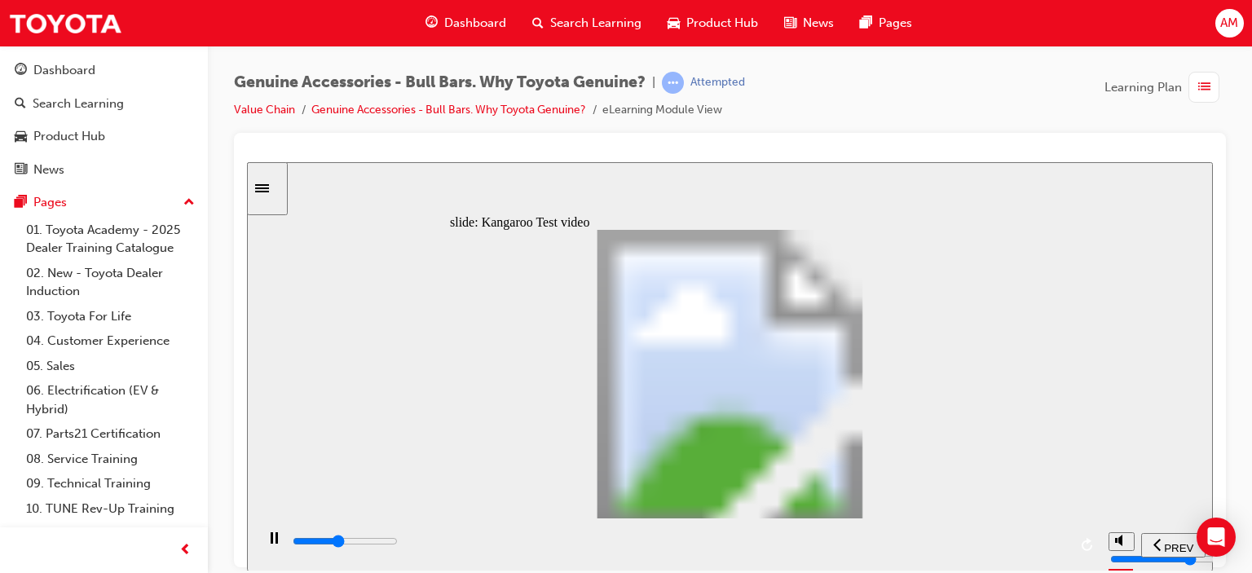
type input "9100"
type input "4"
type input "9400"
type input "4"
type input "9600"
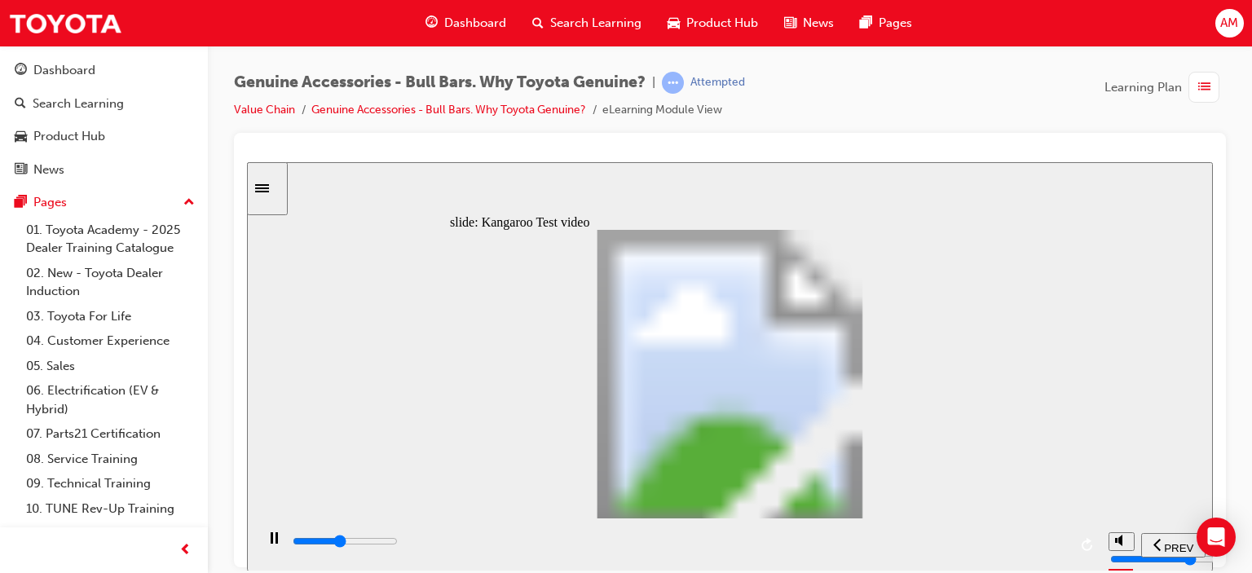
type input "5"
type input "9900"
type input "5"
type input "10200"
type input "5"
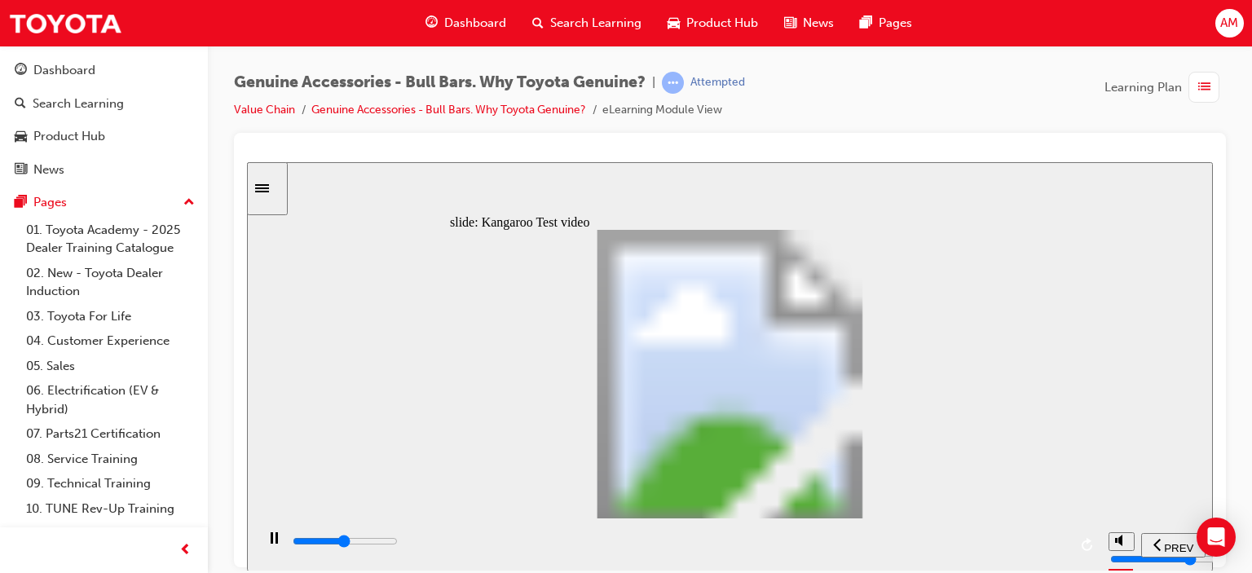
type input "10400"
type input "6"
type input "10700"
type input "6"
type input "11000"
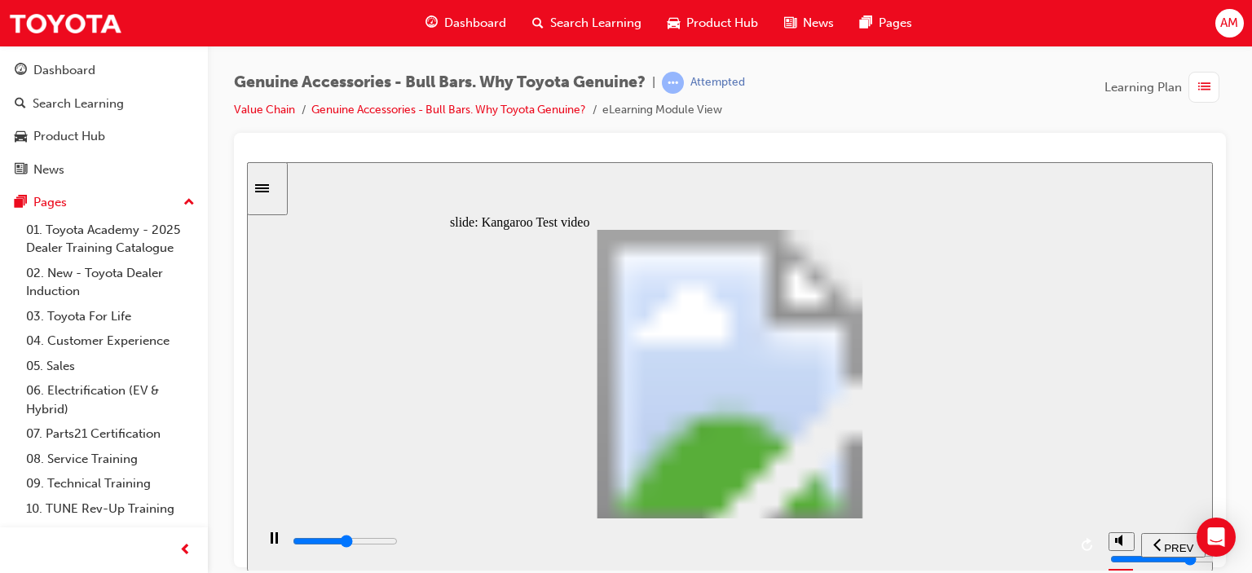
type input "6"
type input "11200"
type input "6"
type input "11500"
type input "7"
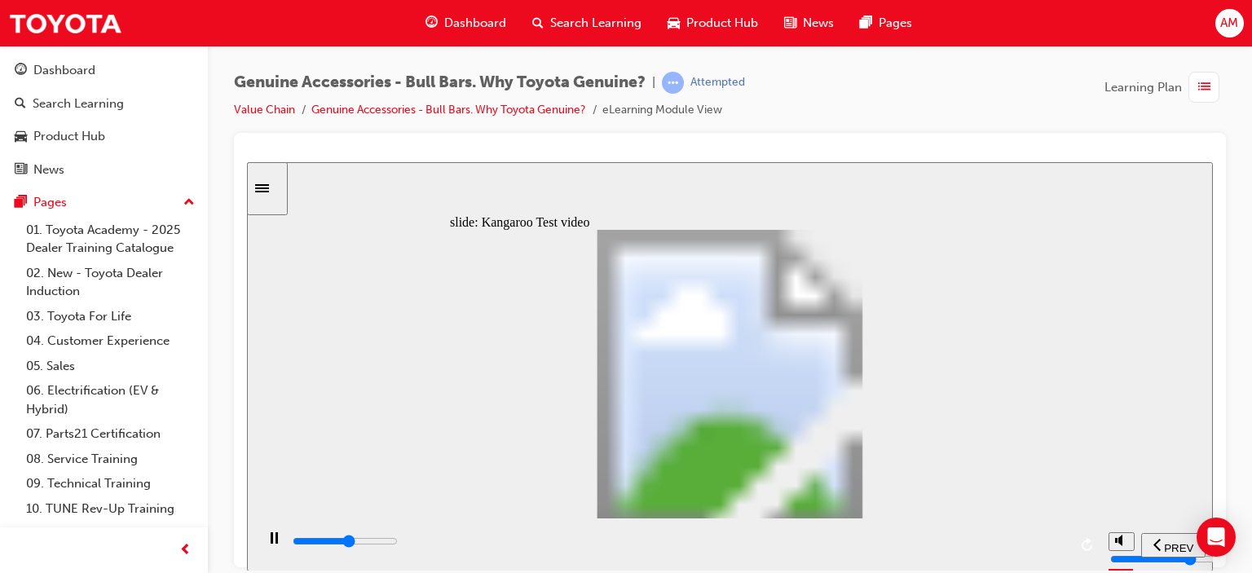
type input "11800"
type input "7"
type input "12000"
type input "7"
type input "12300"
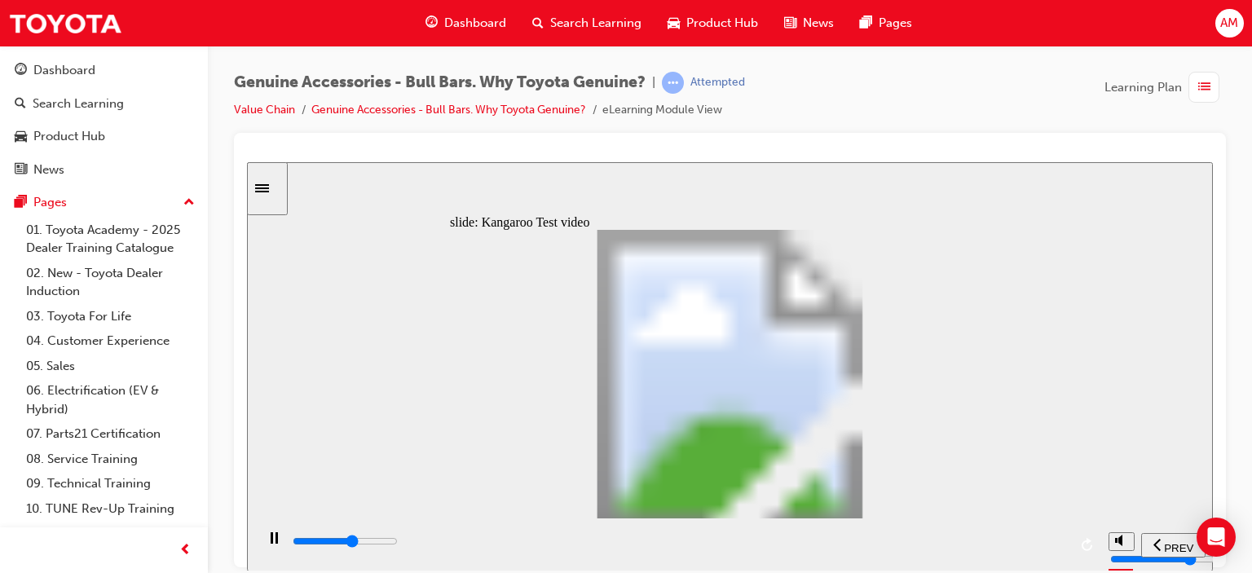
type input "7"
type input "12600"
type input "8"
type input "12800"
type input "8"
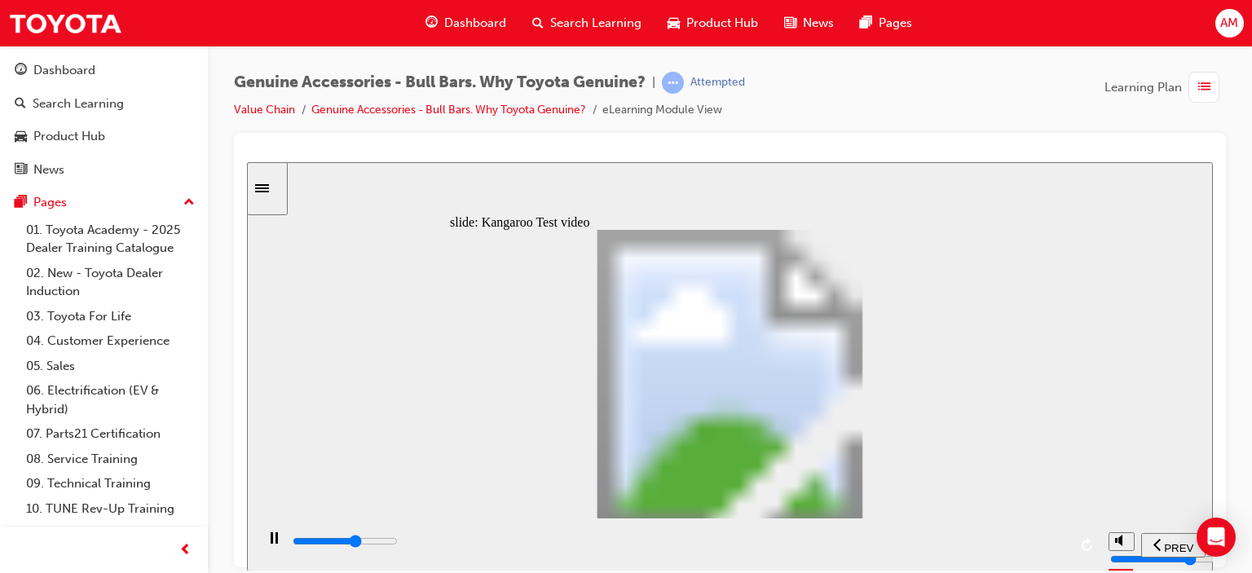
type input "13100"
type input "8"
type input "13400"
type input "8"
type input "13600"
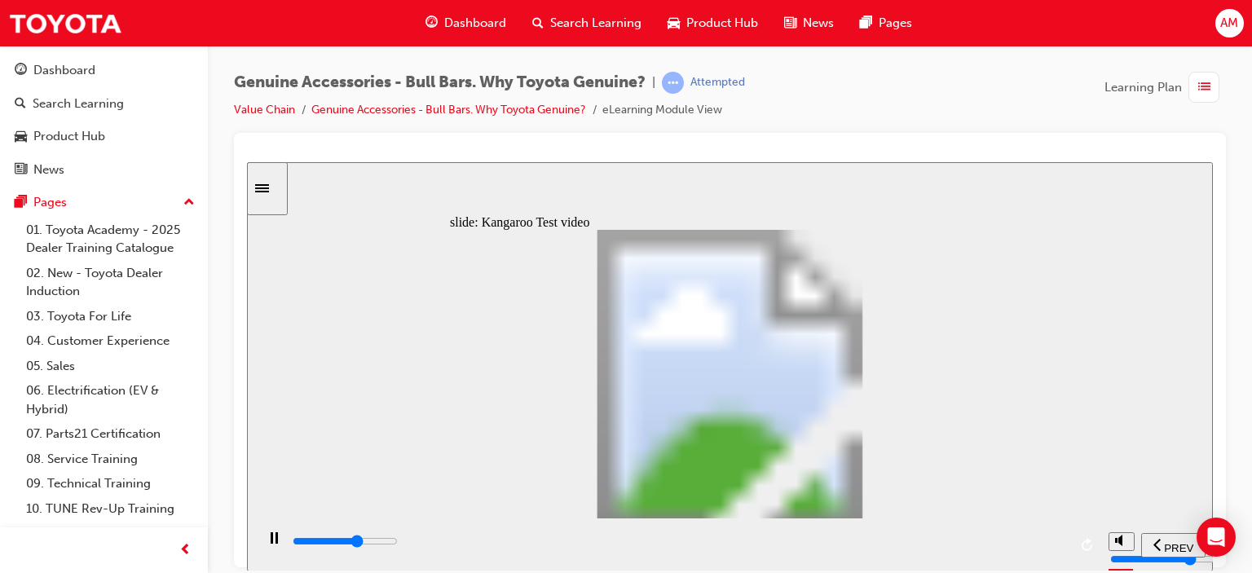
type input "9"
type input "13900"
type input "9"
type input "14200"
type input "9"
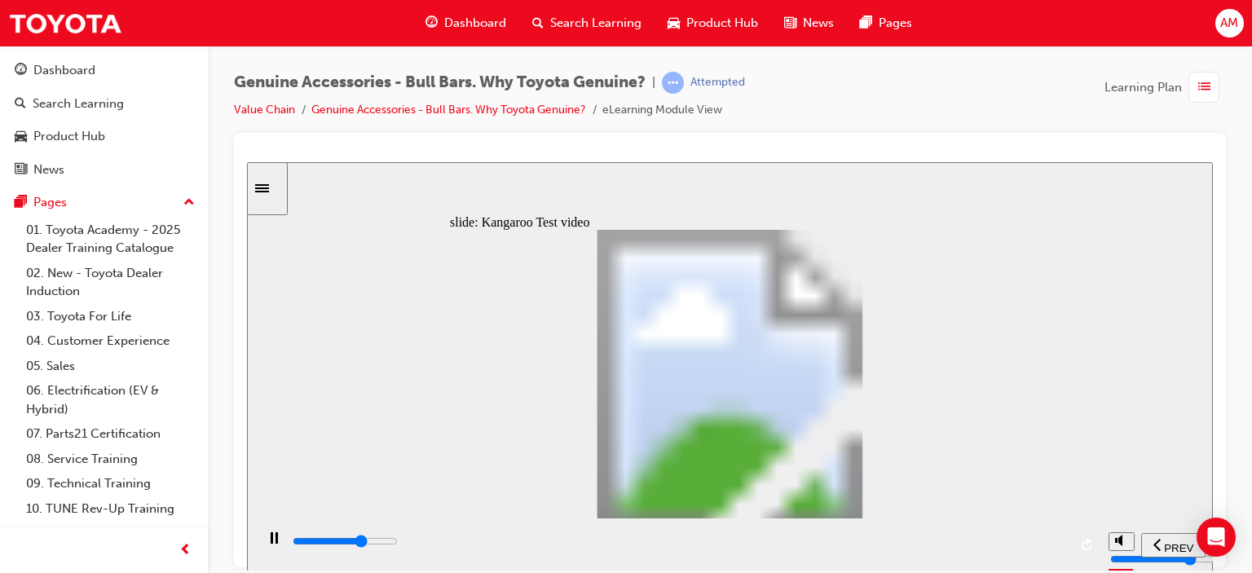
type input "14400"
type input "10"
type input "14700"
type input "10"
type input "15000"
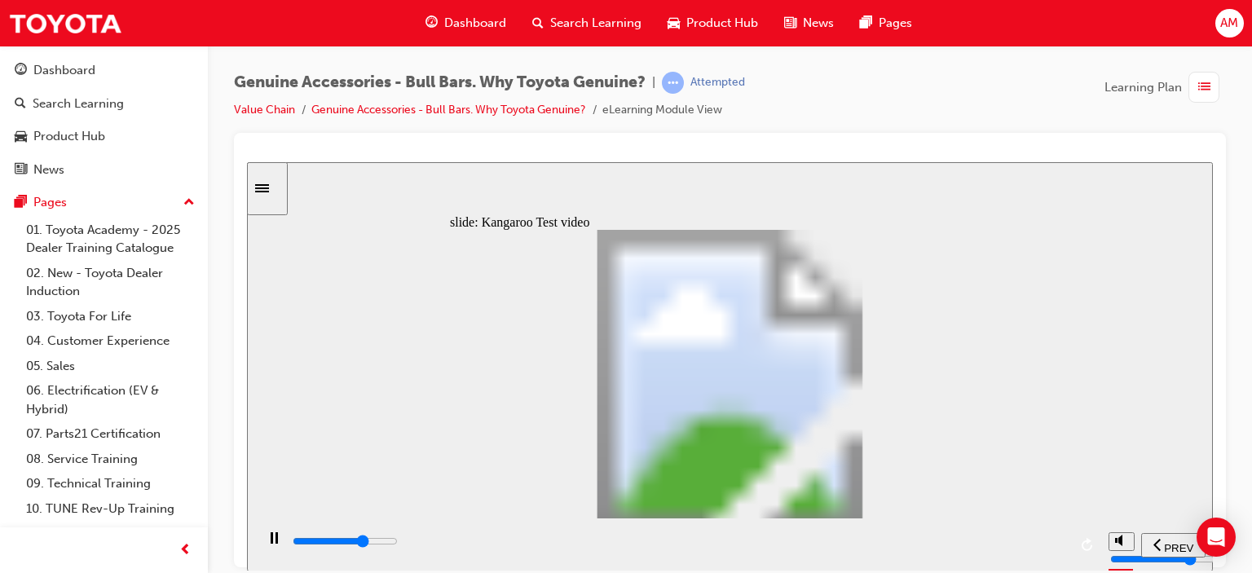
type input "10"
type input "15200"
type input "10"
type input "15500"
type input "11"
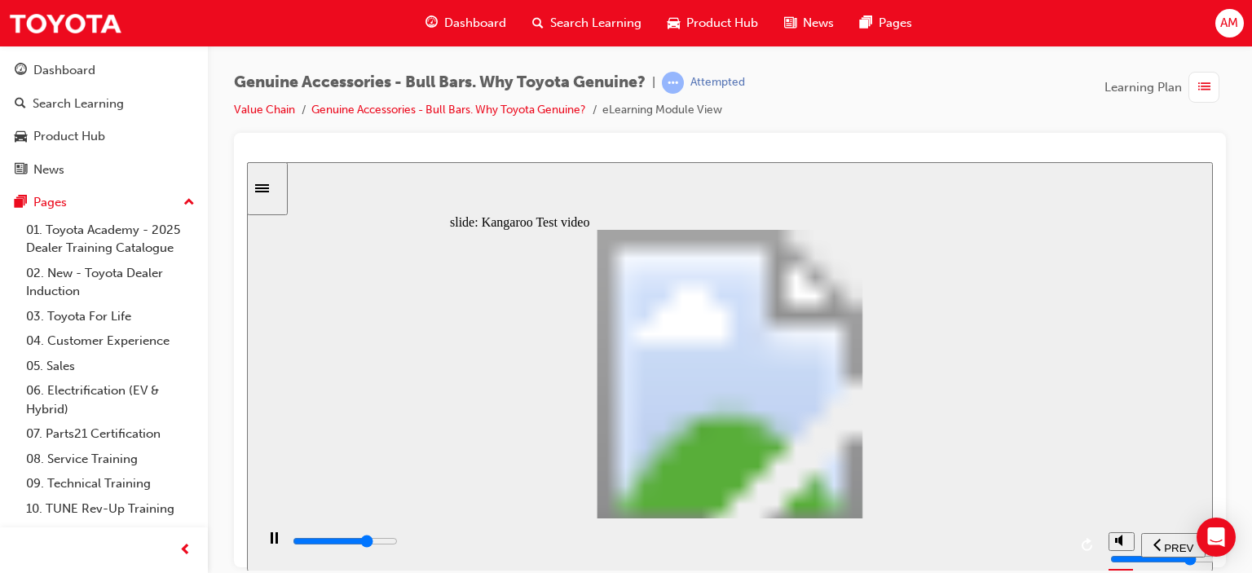
type input "15700"
type input "11"
type input "16000"
type input "11"
type input "16300"
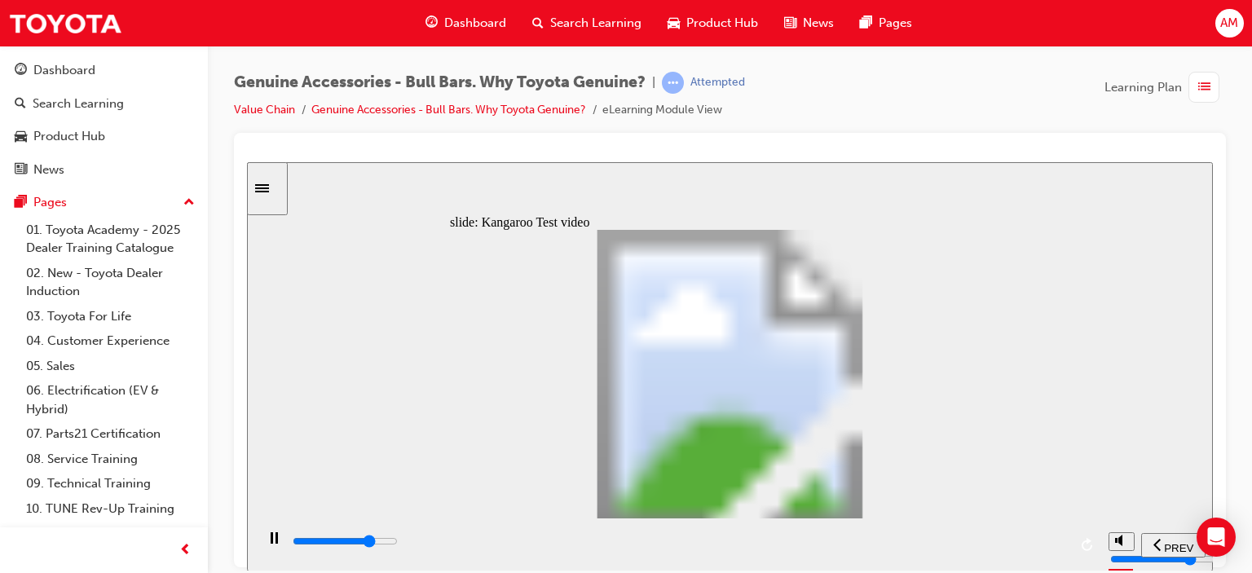
type input "11"
type input "16500"
type input "12"
type input "16800"
type input "12"
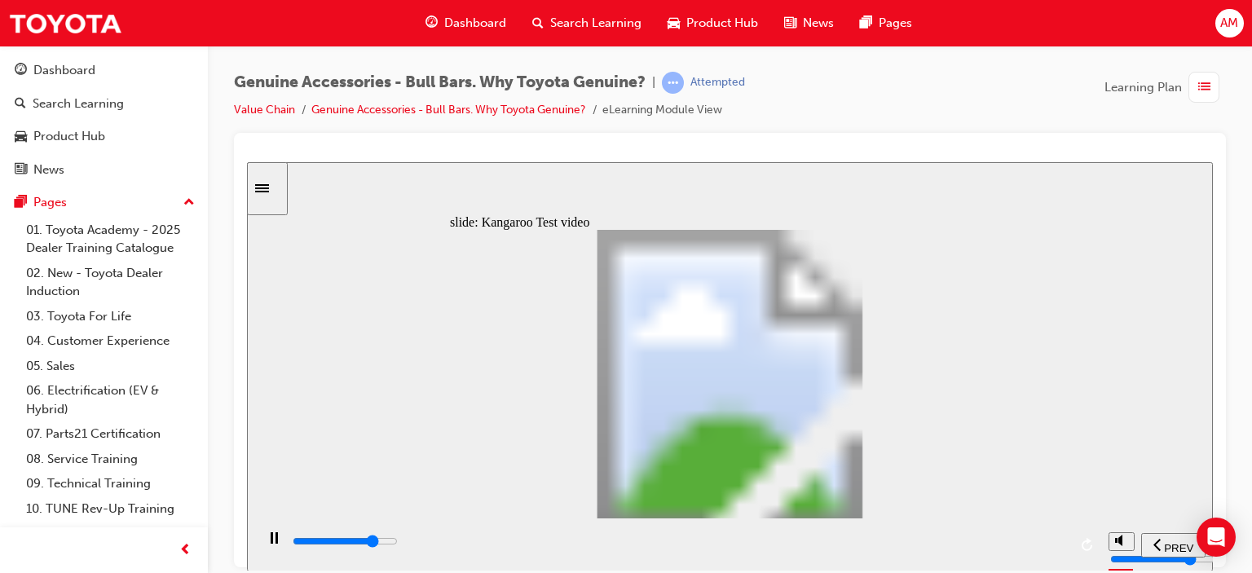
type input "17100"
type input "12"
type input "17300"
type input "12"
type input "17600"
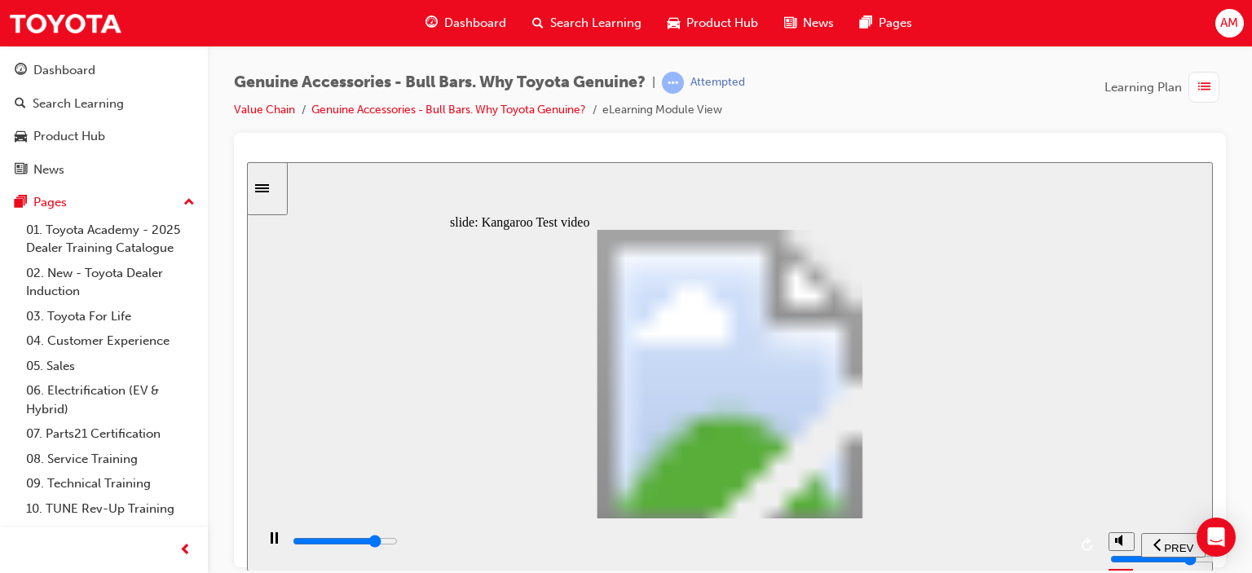
type input "13"
type input "17900"
type input "13"
type input "18100"
type input "13"
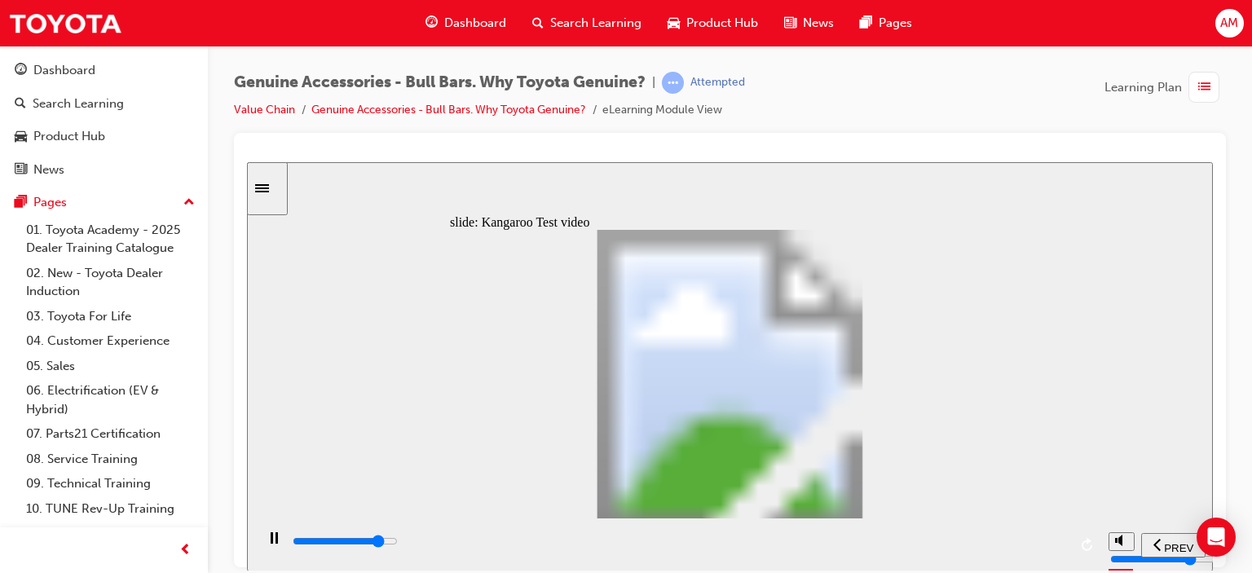
type input "18400"
type input "14"
type input "18700"
type input "14"
type input "18900"
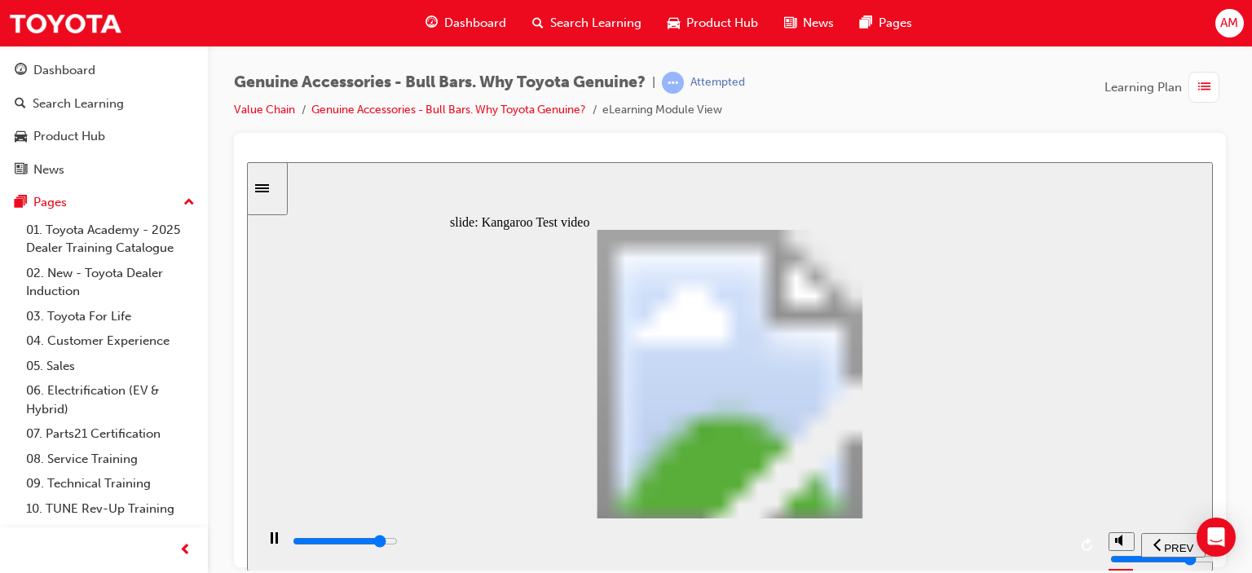
type input "14"
type input "19200"
type input "14"
type input "19500"
type input "15"
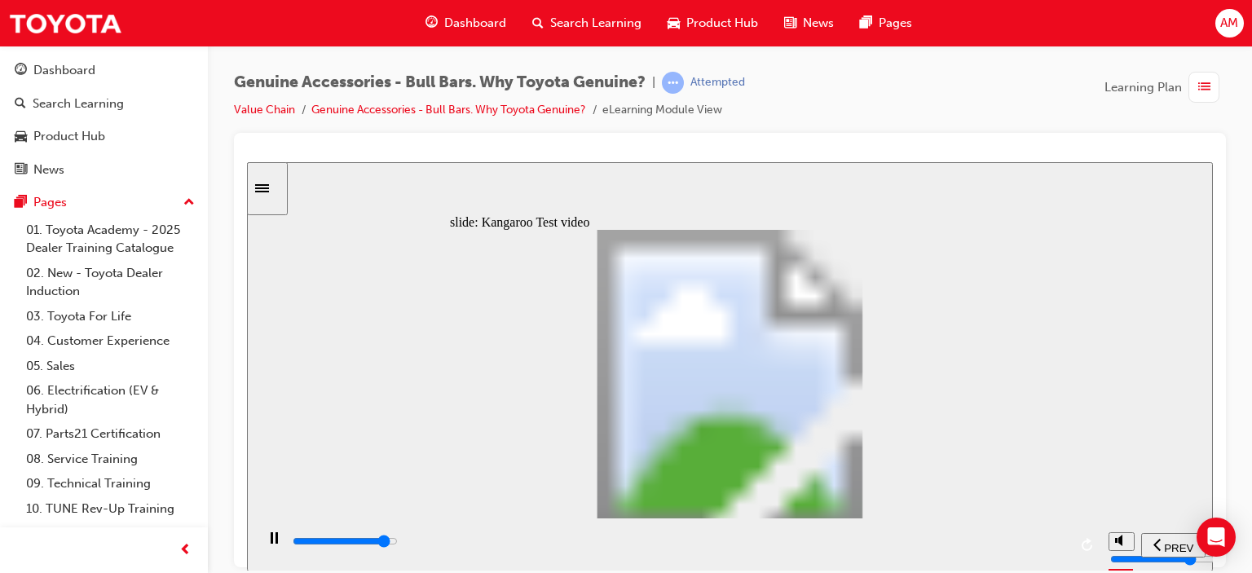
type input "19700"
type input "15"
type input "20000"
type input "15"
type input "20300"
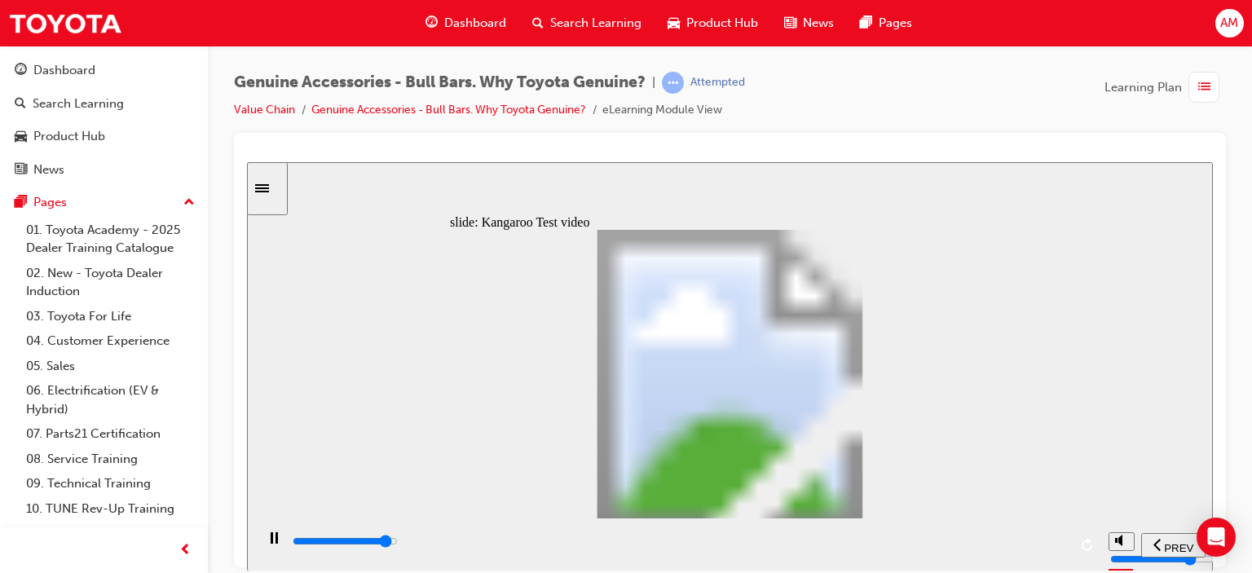
type input "15"
type input "20500"
type input "16"
type input "20800"
type input "16"
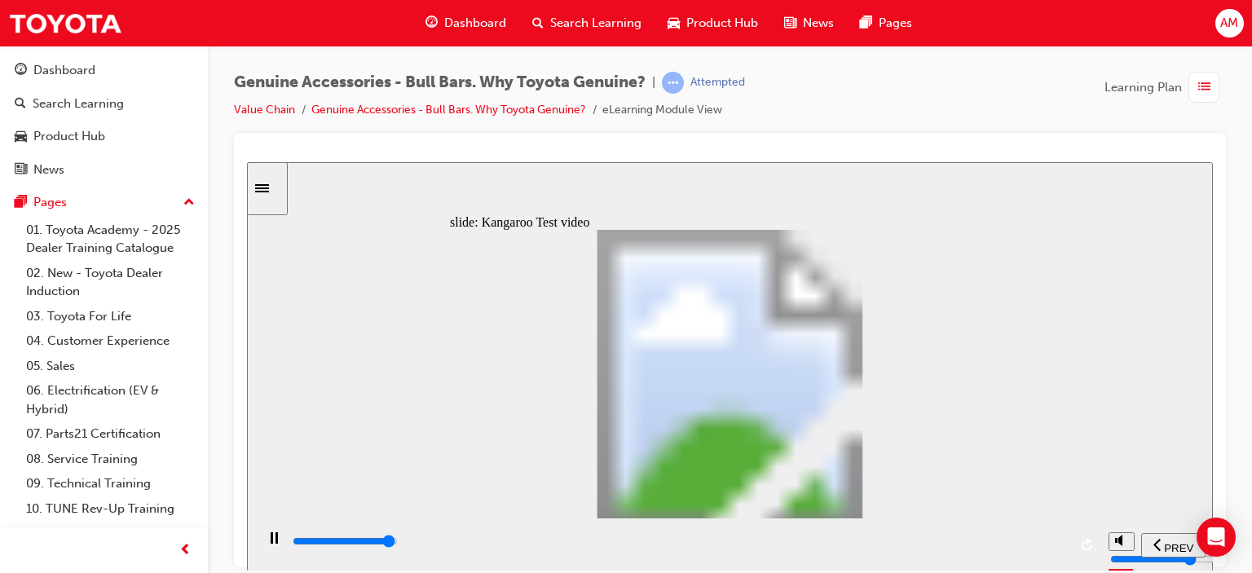
type input "21100"
type input "16"
type input "21300"
type input "16"
type input "21500"
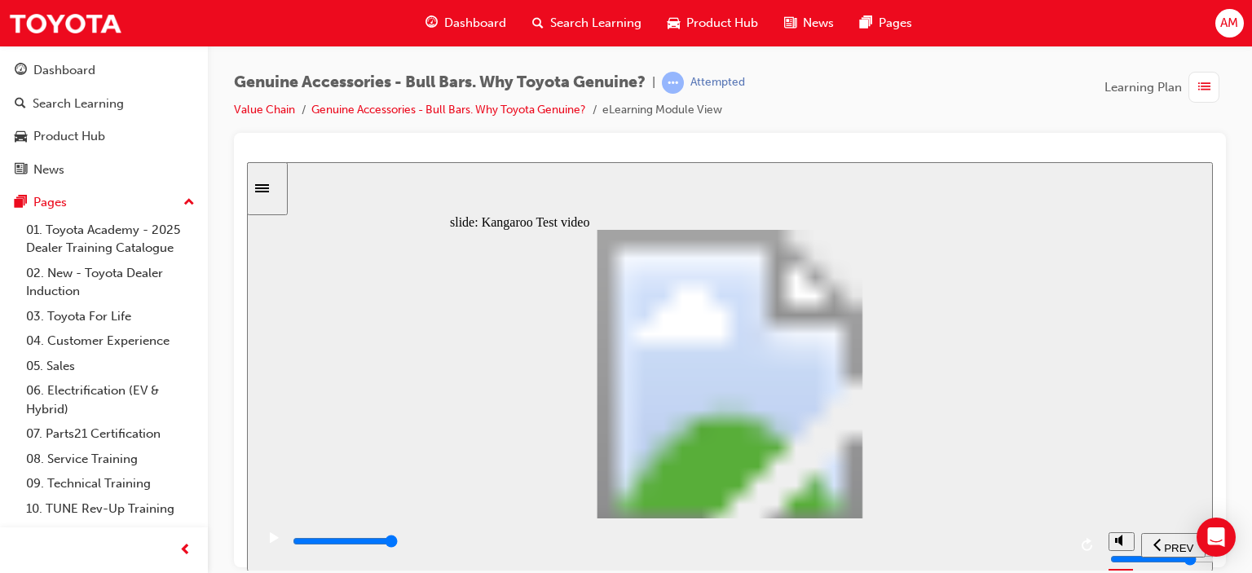
type input "20"
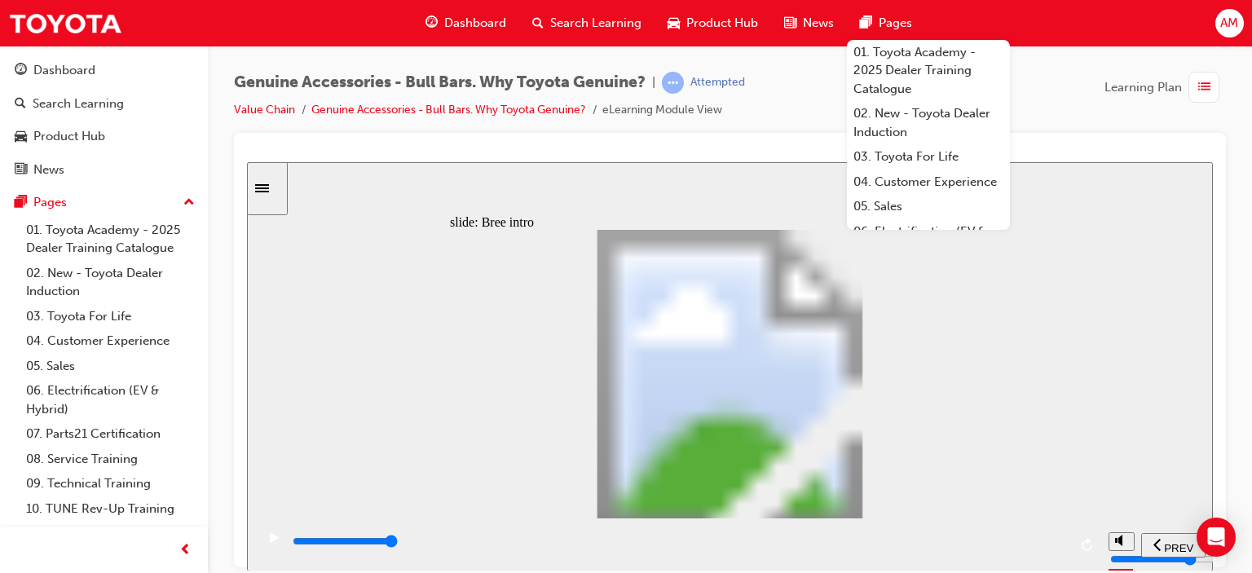
click at [1083, 187] on div "slide: Alloy or Steel? Rectangle The Sales Consultant that sold Bree her HiLux …" at bounding box center [730, 365] width 966 height 409
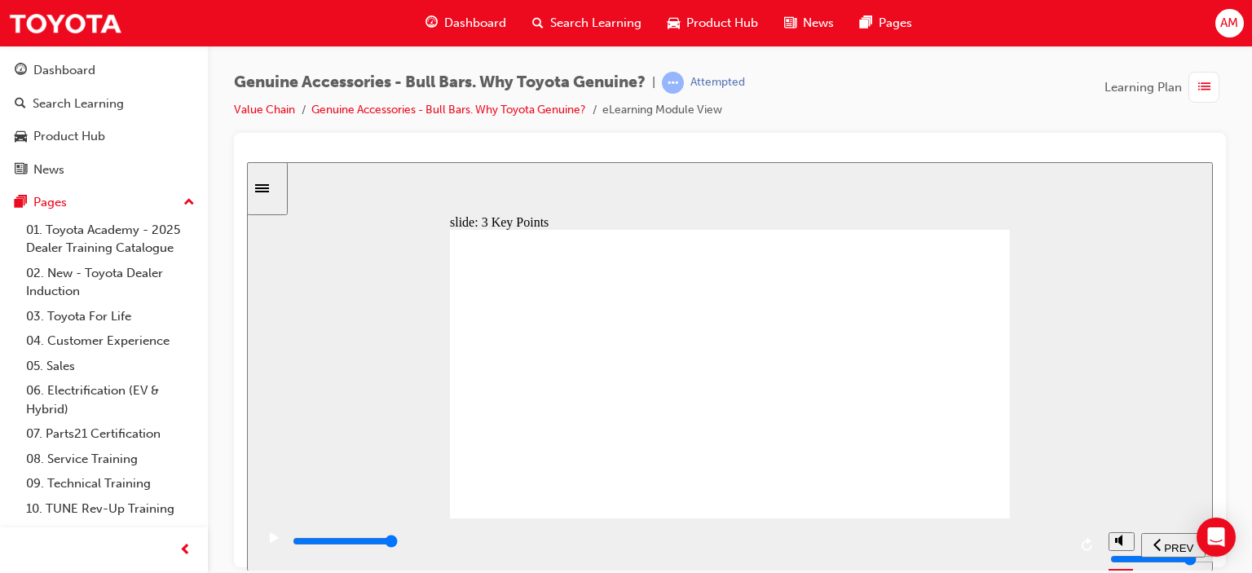
type input "7600"
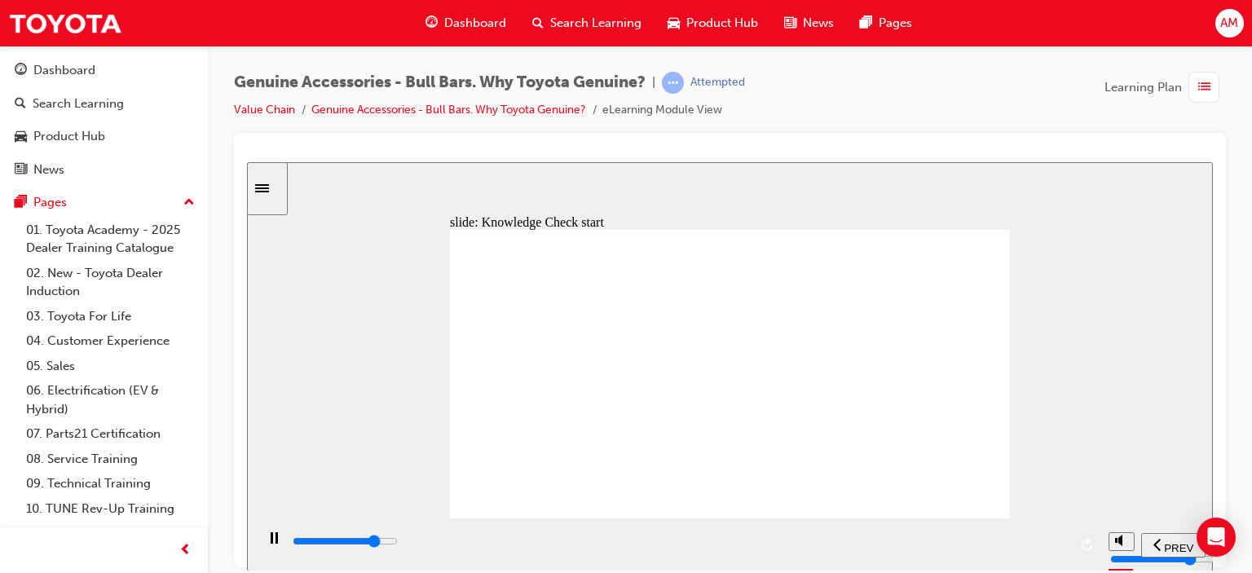
radio input "true"
click at [1154, 541] on span "SUBMIT" at bounding box center [1155, 547] width 41 height 12
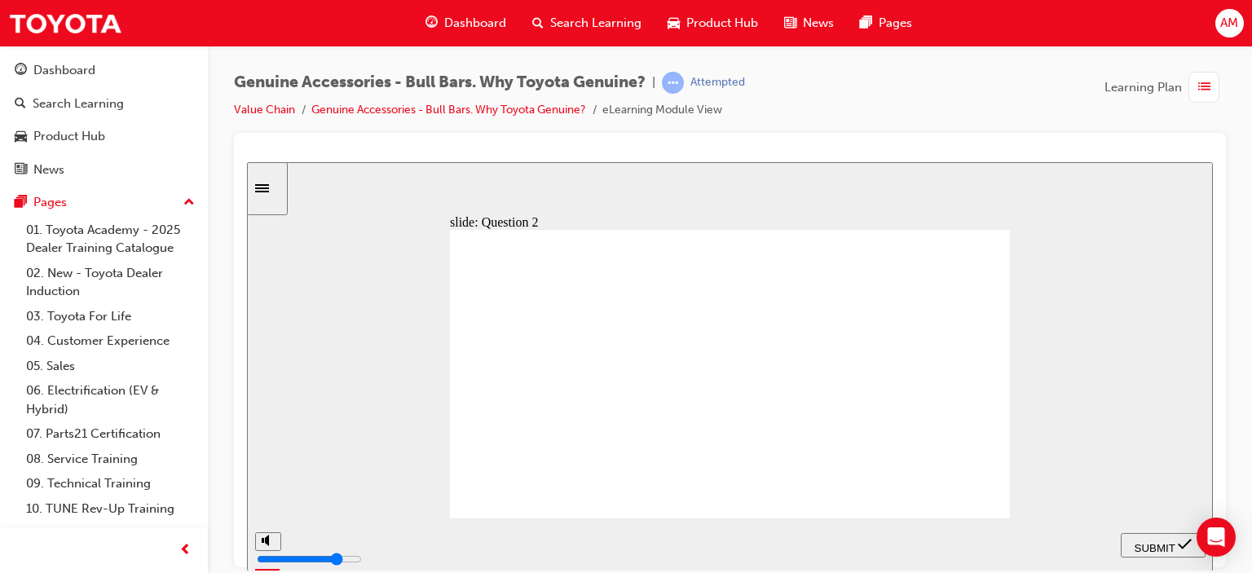
radio input "true"
click at [1141, 541] on span "SUBMIT" at bounding box center [1155, 547] width 41 height 12
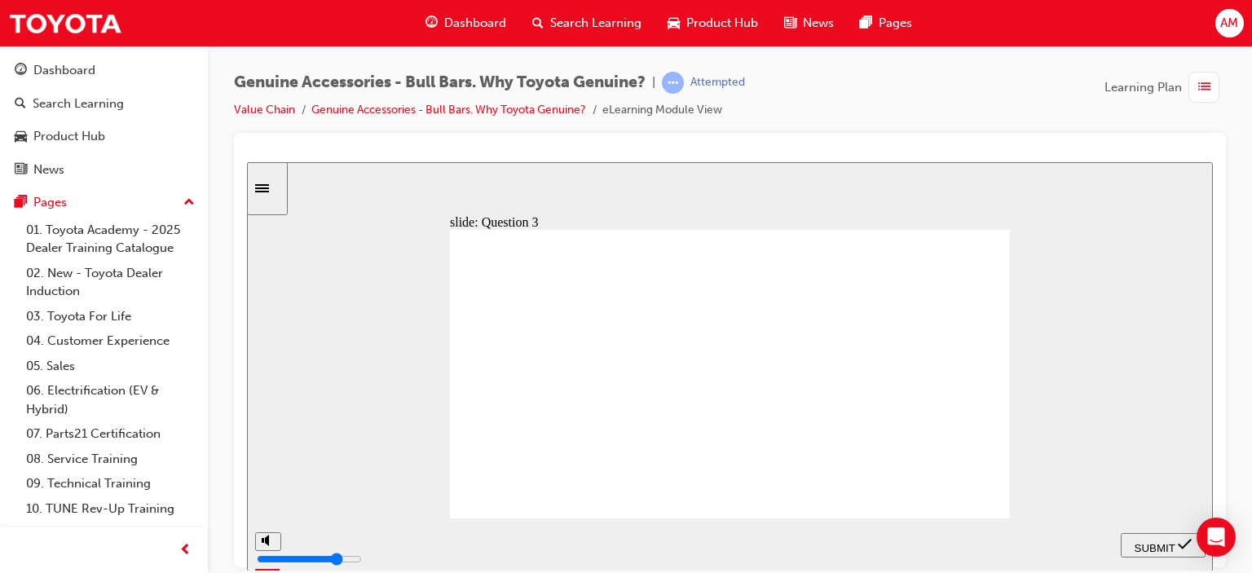
radio input "true"
click at [1146, 543] on span "SUBMIT" at bounding box center [1155, 547] width 41 height 12
radio input "true"
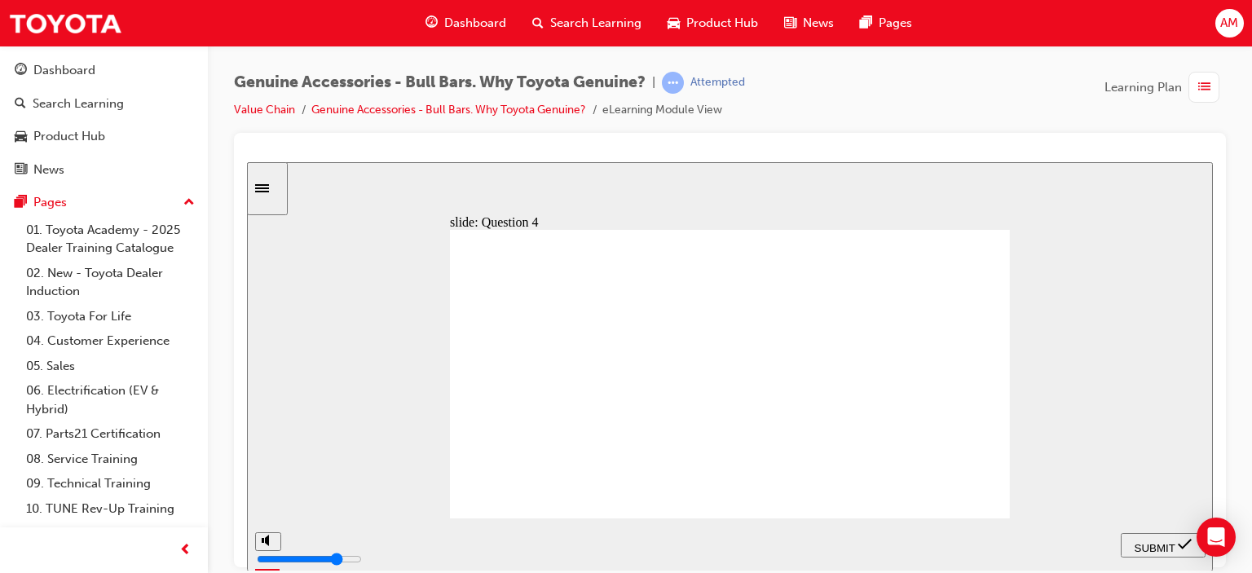
click at [1167, 543] on span "SUBMIT" at bounding box center [1155, 547] width 41 height 12
radio input "true"
click at [1153, 542] on span "SUBMIT" at bounding box center [1155, 547] width 41 height 12
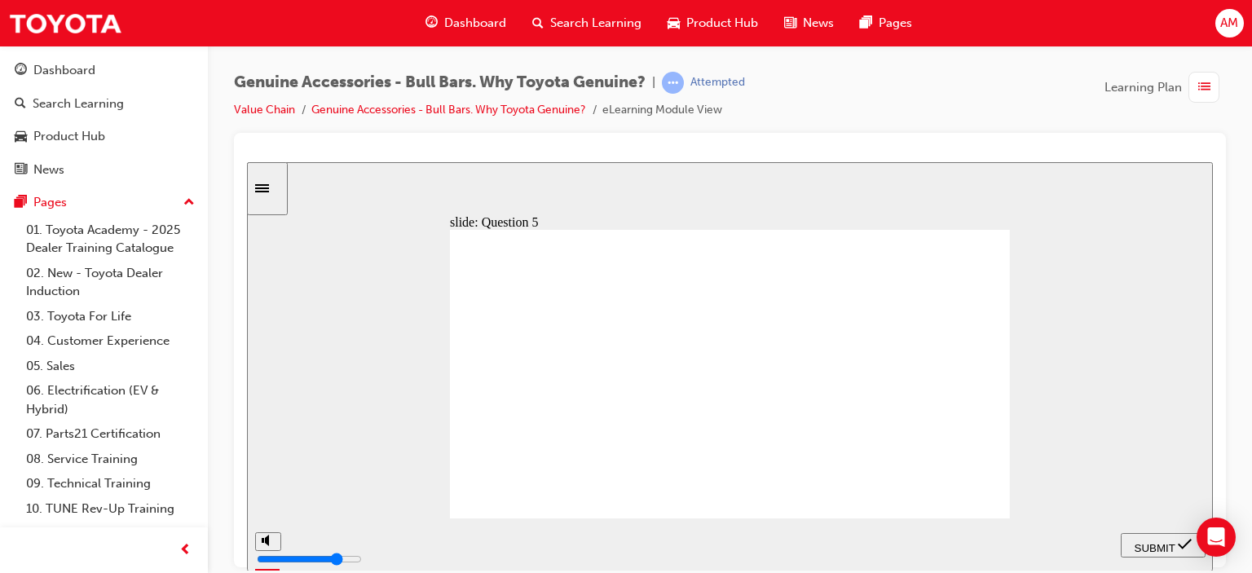
radio input "true"
click at [1145, 545] on span "SUBMIT" at bounding box center [1155, 547] width 41 height 12
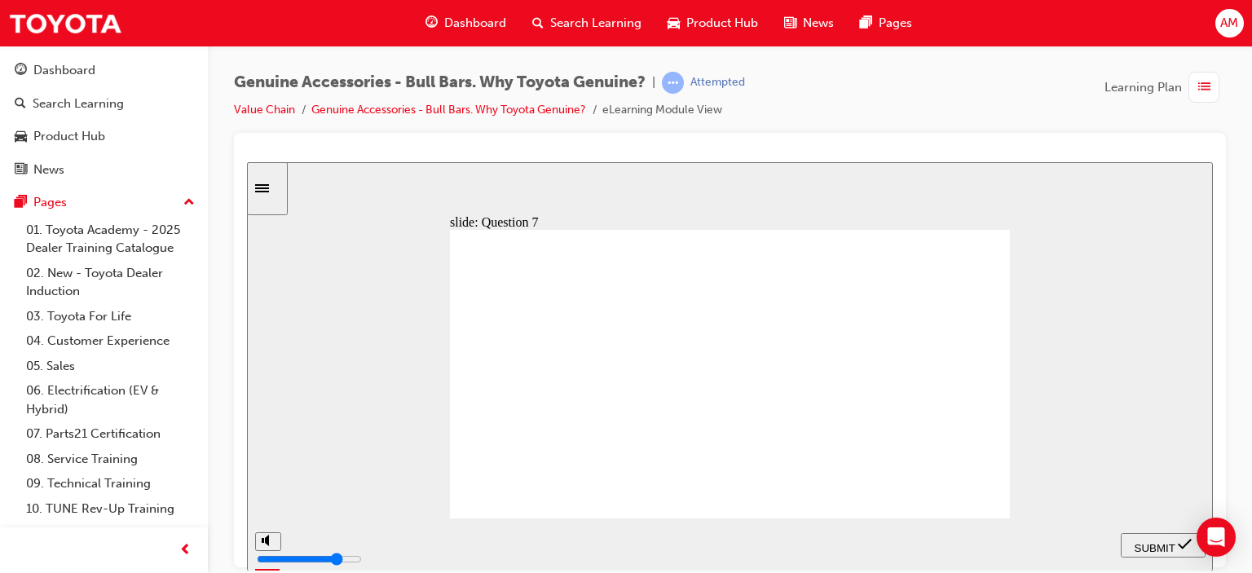
radio input "true"
click at [1162, 542] on span "SUBMIT" at bounding box center [1155, 547] width 41 height 12
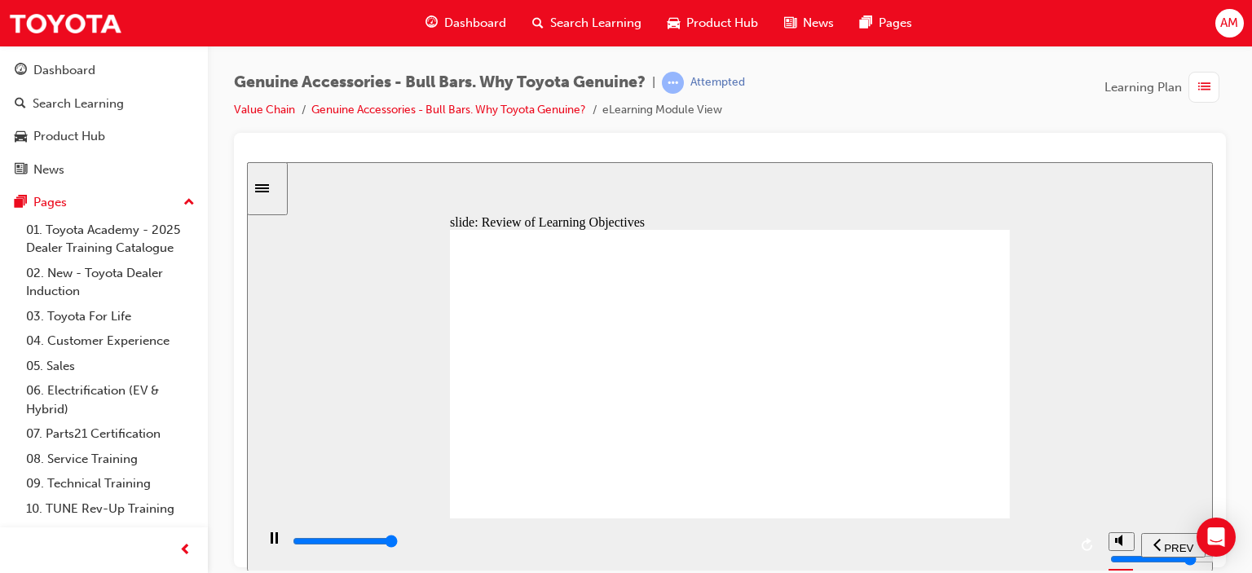
type input "23000"
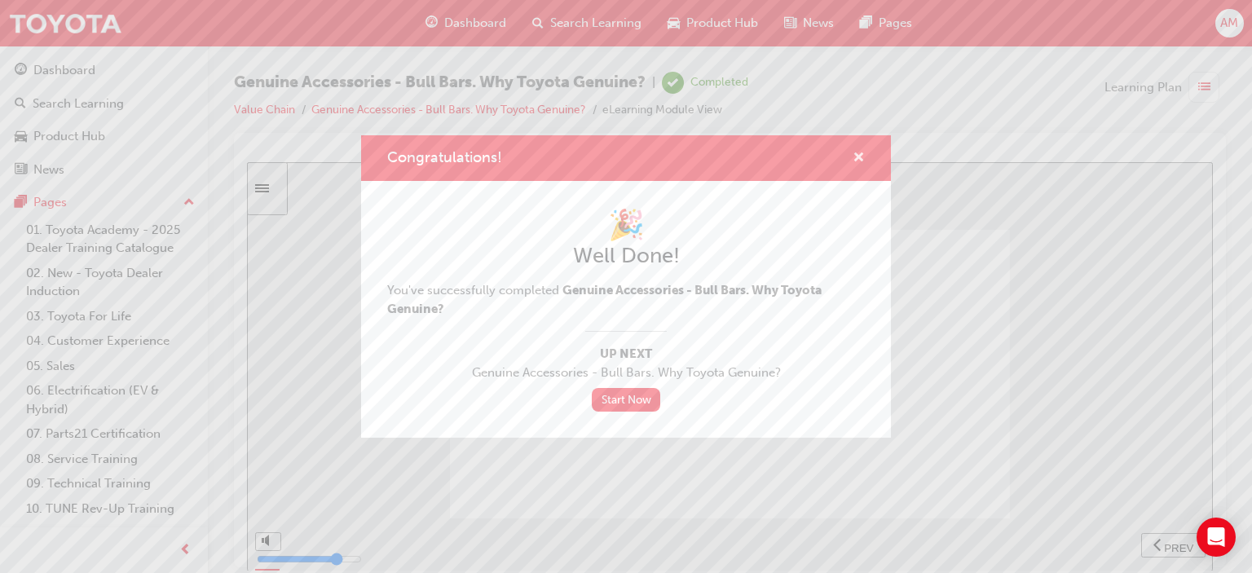
click at [860, 156] on span "cross-icon" at bounding box center [859, 159] width 12 height 15
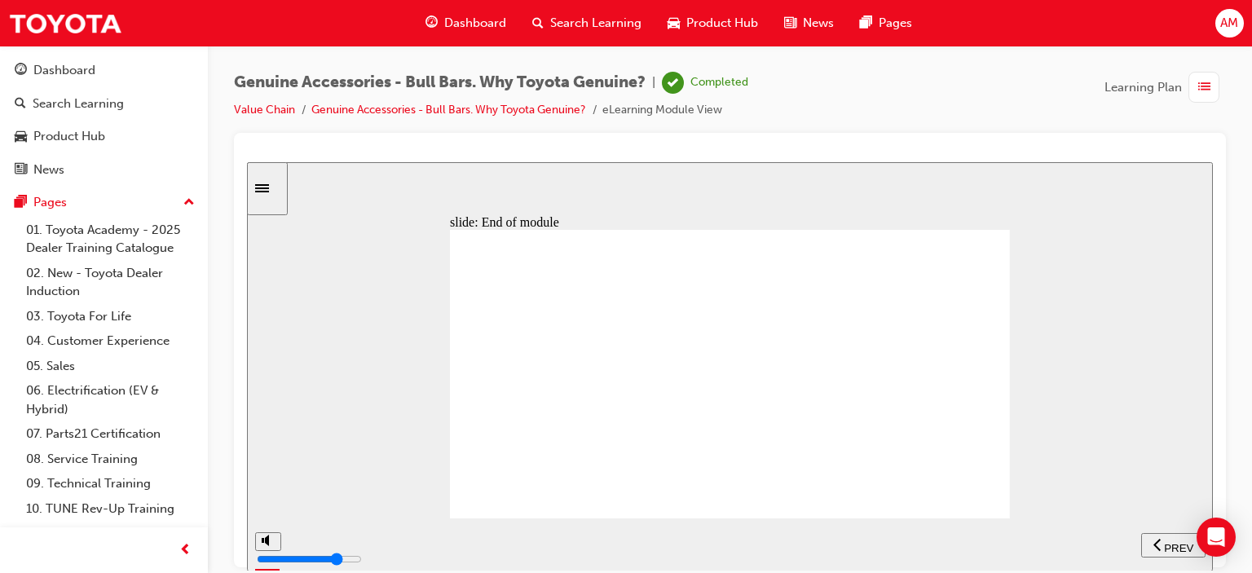
click at [1207, 83] on span "list-icon" at bounding box center [1204, 87] width 12 height 20
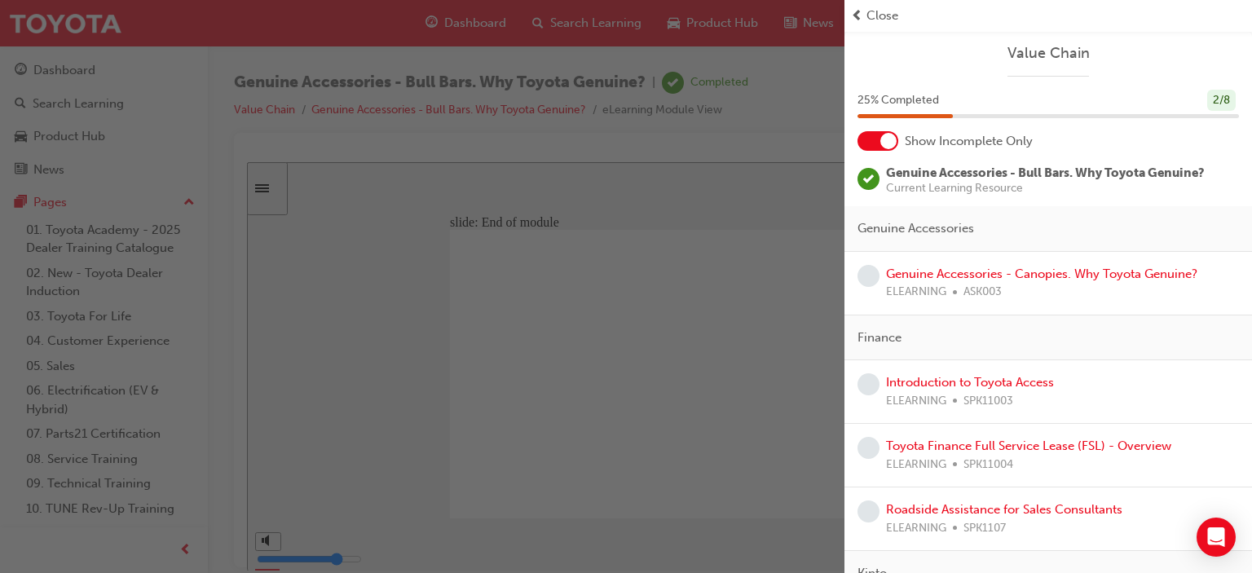
click at [854, 273] on div "Genuine Accessories - Canopies. Why Toyota Genuine? ELEARNING ASK003" at bounding box center [1049, 284] width 408 height 64
click at [864, 273] on span "learningRecordVerb_NONE-icon" at bounding box center [869, 276] width 22 height 22
click at [926, 270] on link "Genuine Accessories - Canopies. Why Toyota Genuine?" at bounding box center [1041, 274] width 311 height 15
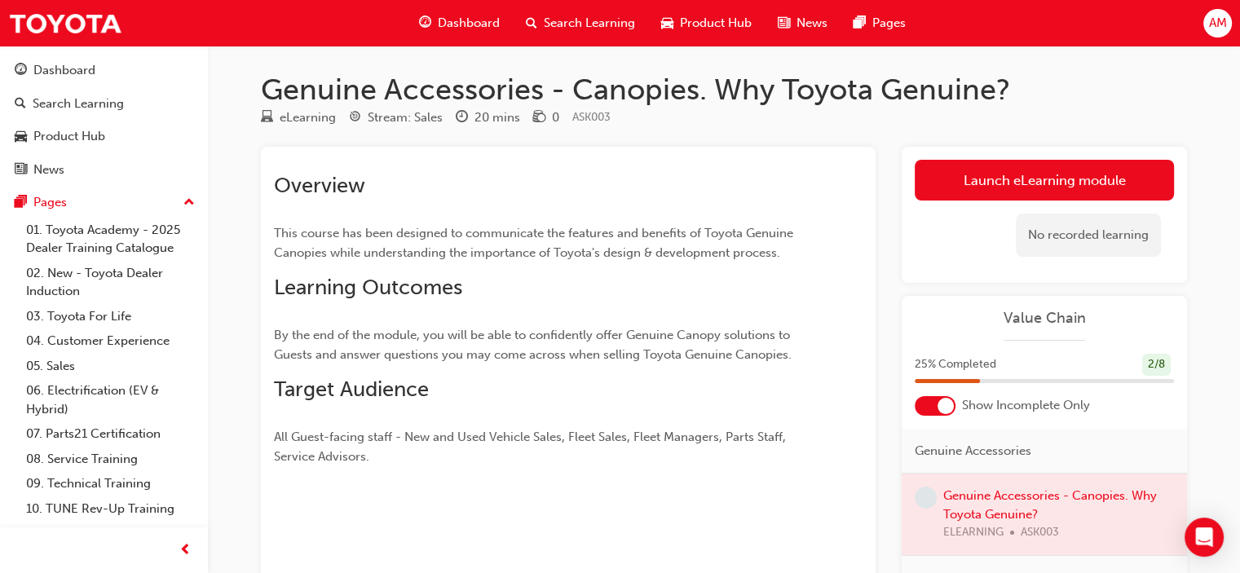
click at [1030, 173] on link "Launch eLearning module" at bounding box center [1044, 180] width 259 height 41
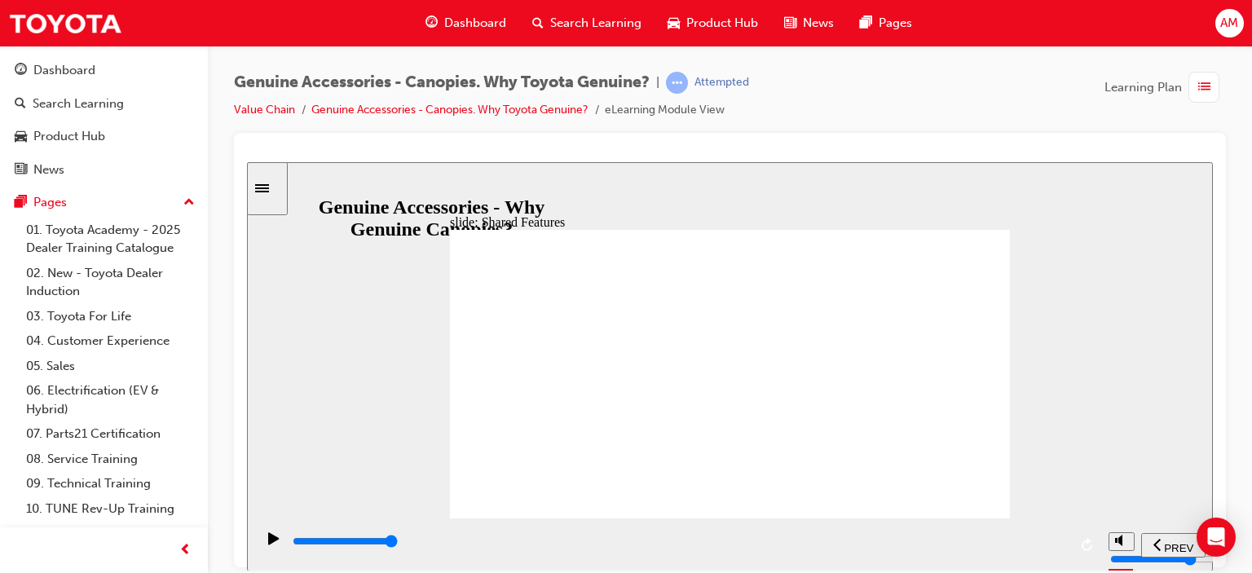
type input "5800"
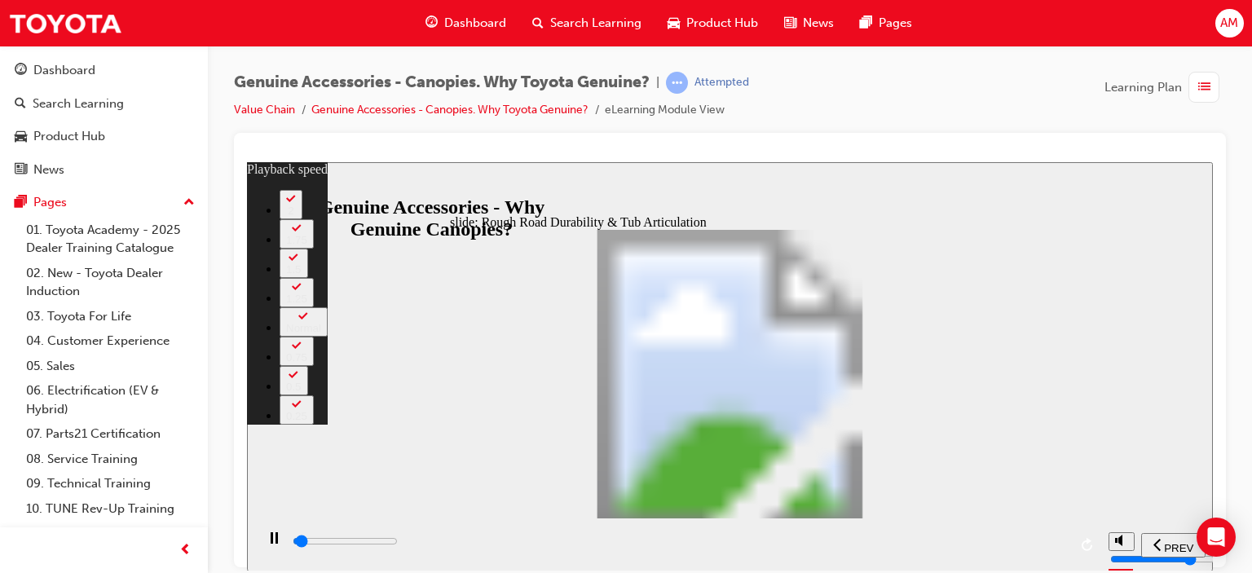
type input "1000"
type input "0"
type input "1100"
type input "0"
type input "1100"
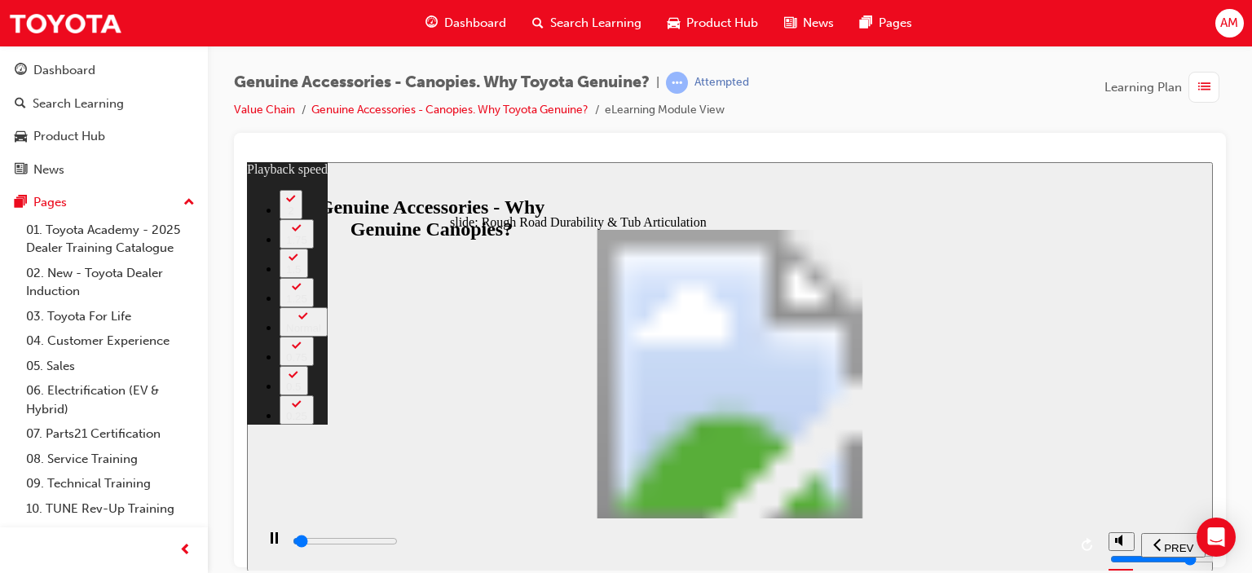
type input "0"
type input "1100"
type input "0"
type input "1100"
type input "0"
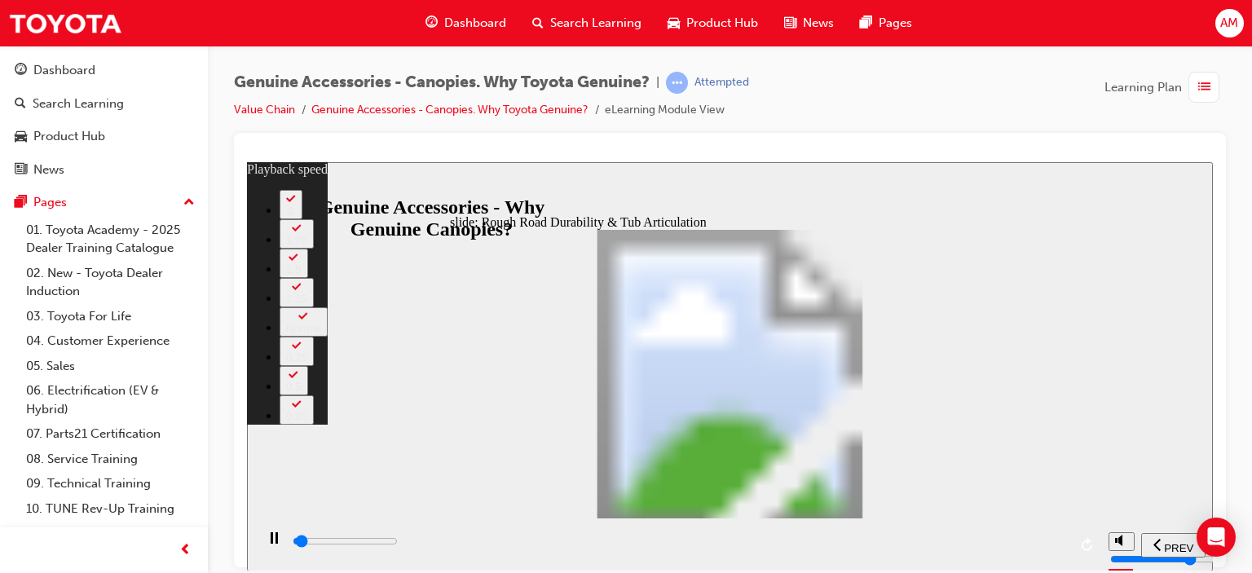
type input "1100"
type input "0"
type input "1200"
type input "0"
type input "1200"
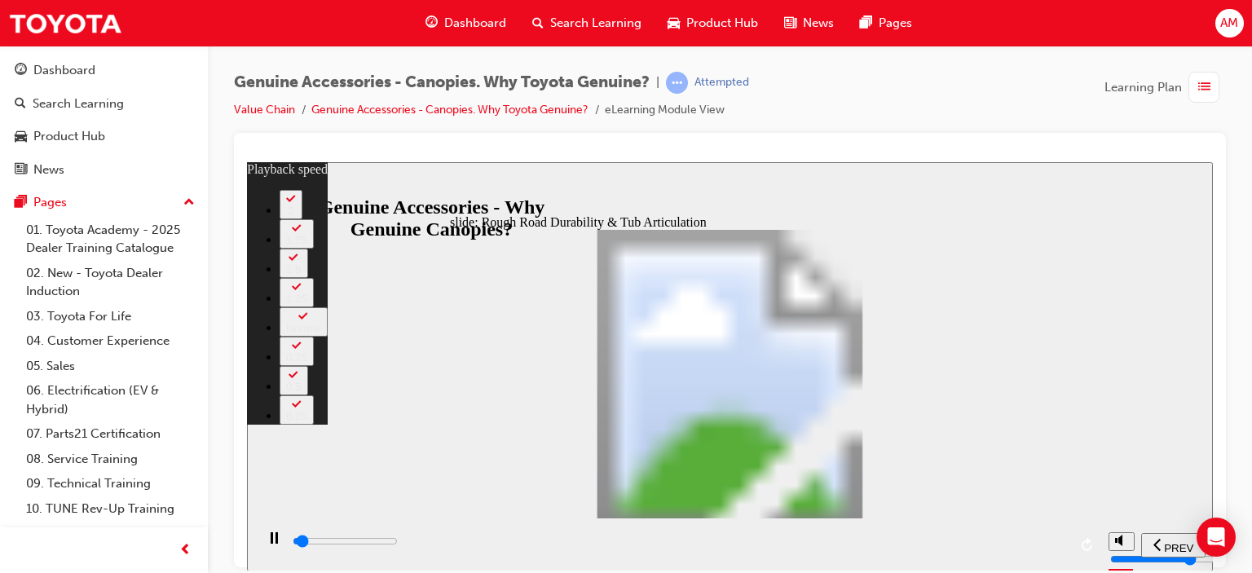
type input "0"
type input "1200"
type input "0"
type input "1200"
type input "0"
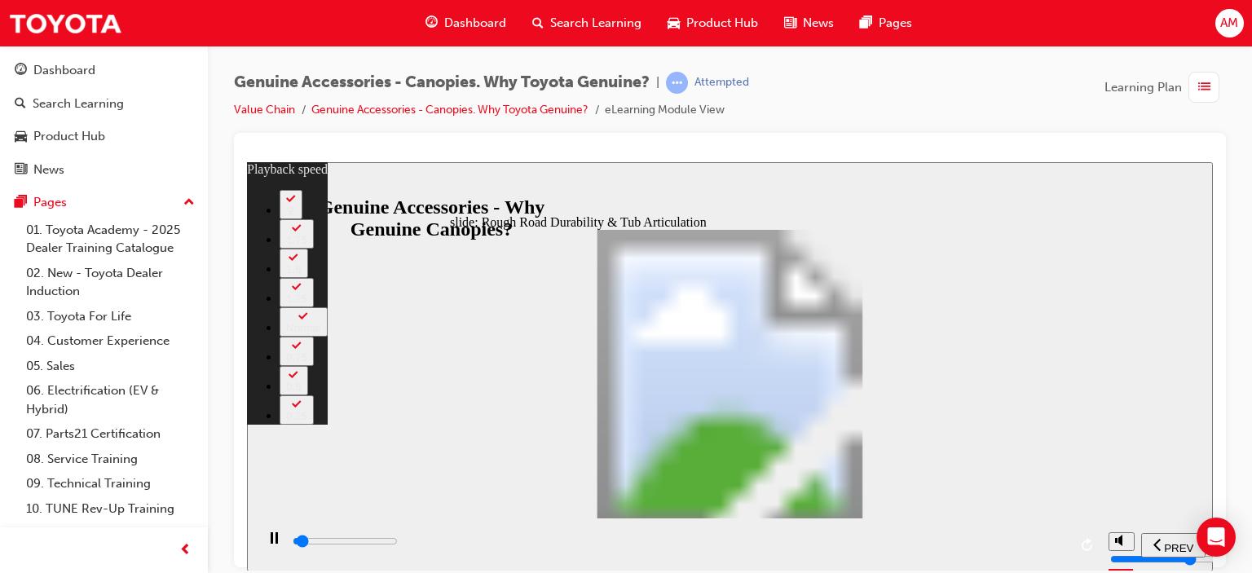
type input "1200"
type input "0"
type input "1200"
type input "0"
type input "1300"
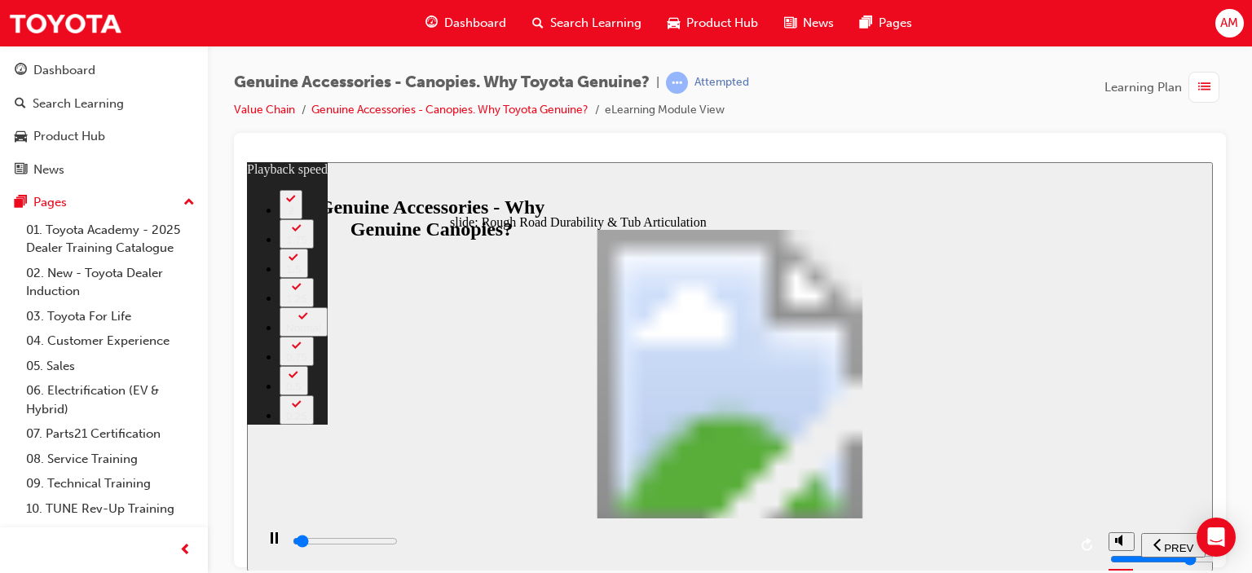
type input "0"
type input "1300"
type input "0"
type input "1300"
type input "0"
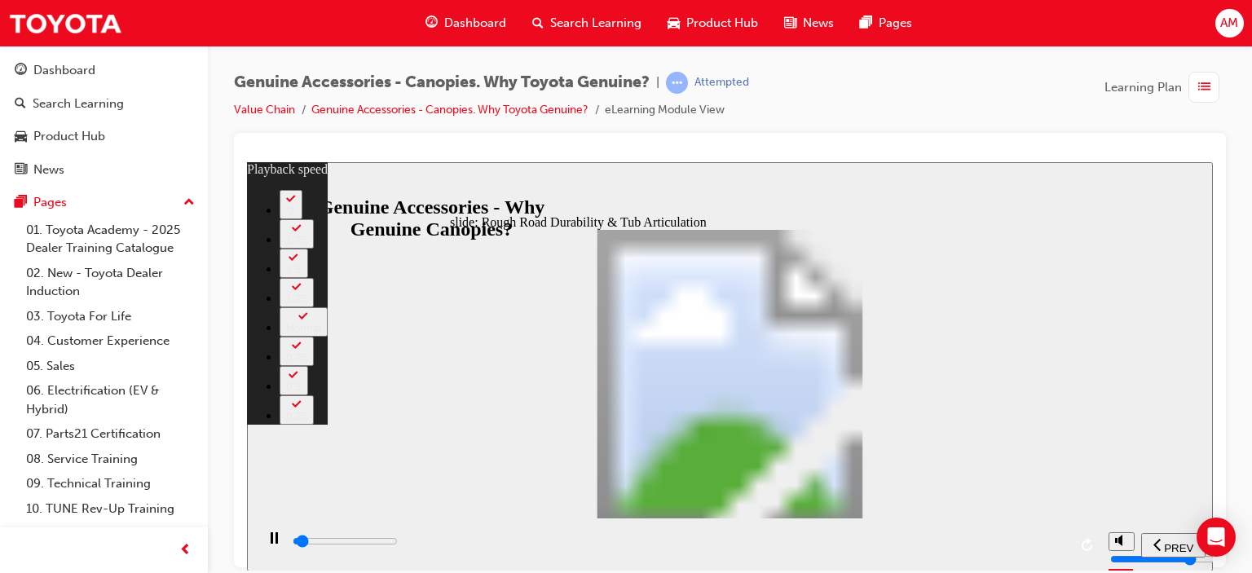
type input "1300"
type input "0"
type input "1300"
type input "0"
type input "1300"
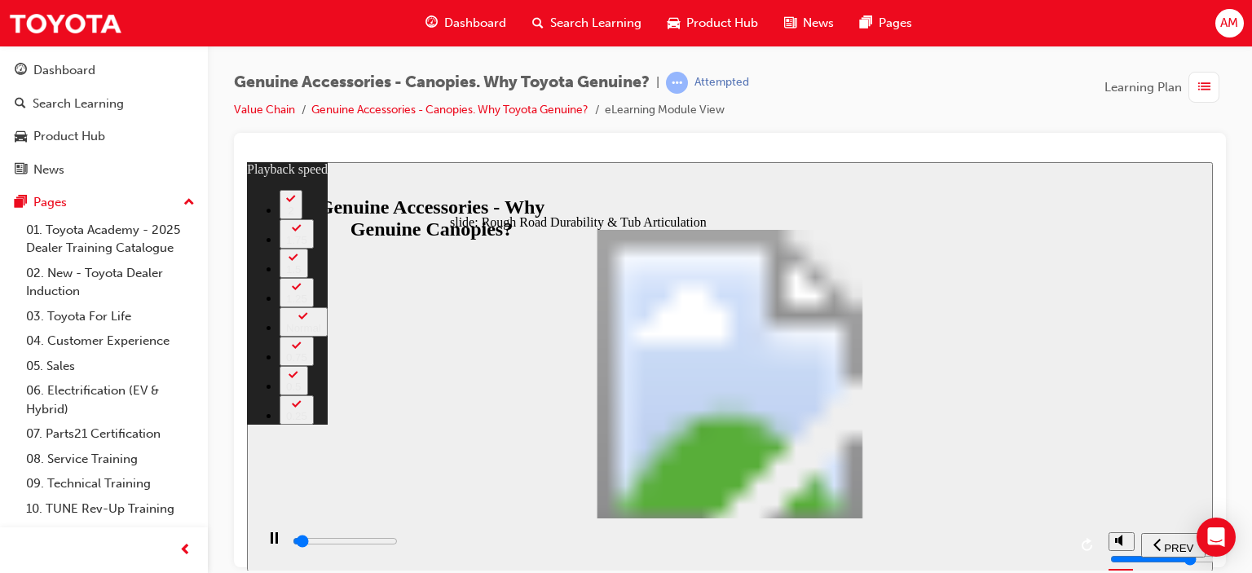
type input "0"
type input "1400"
type input "0"
type input "1400"
type input "0"
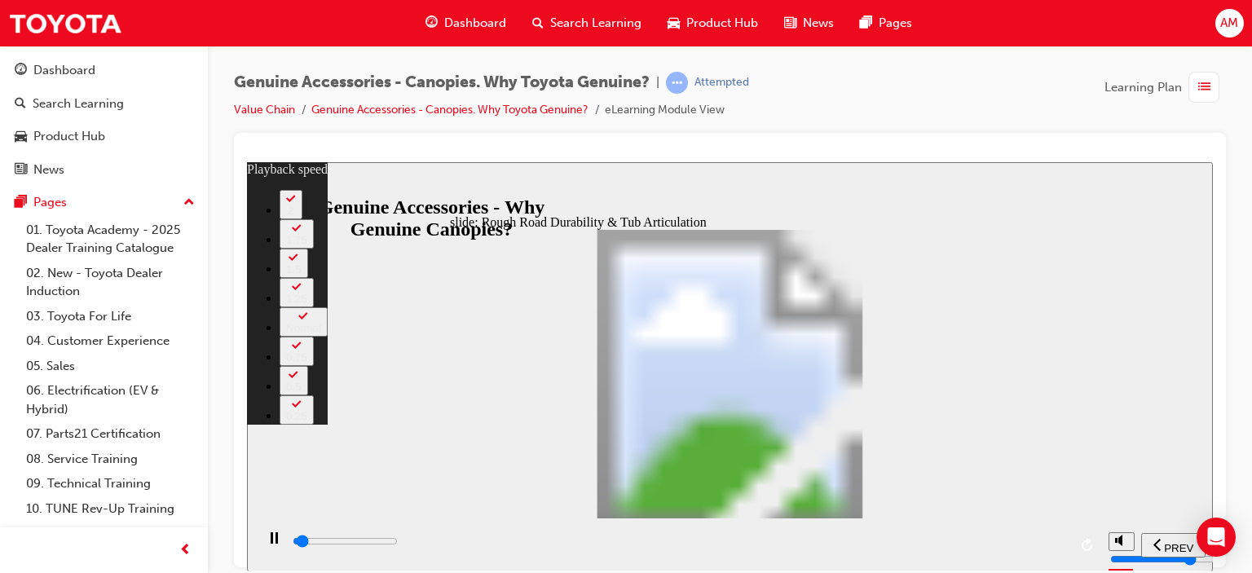
type input "1400"
type input "0"
type input "1400"
type input "0"
type input "1400"
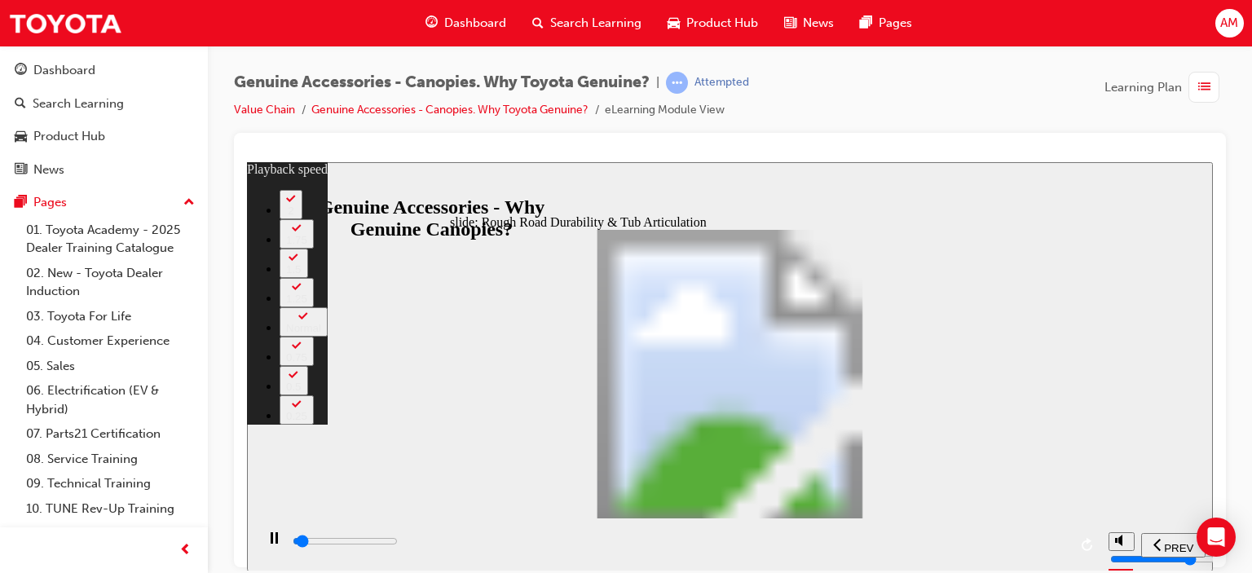
type input "0"
type input "1400"
type input "0"
type input "1500"
type input "0"
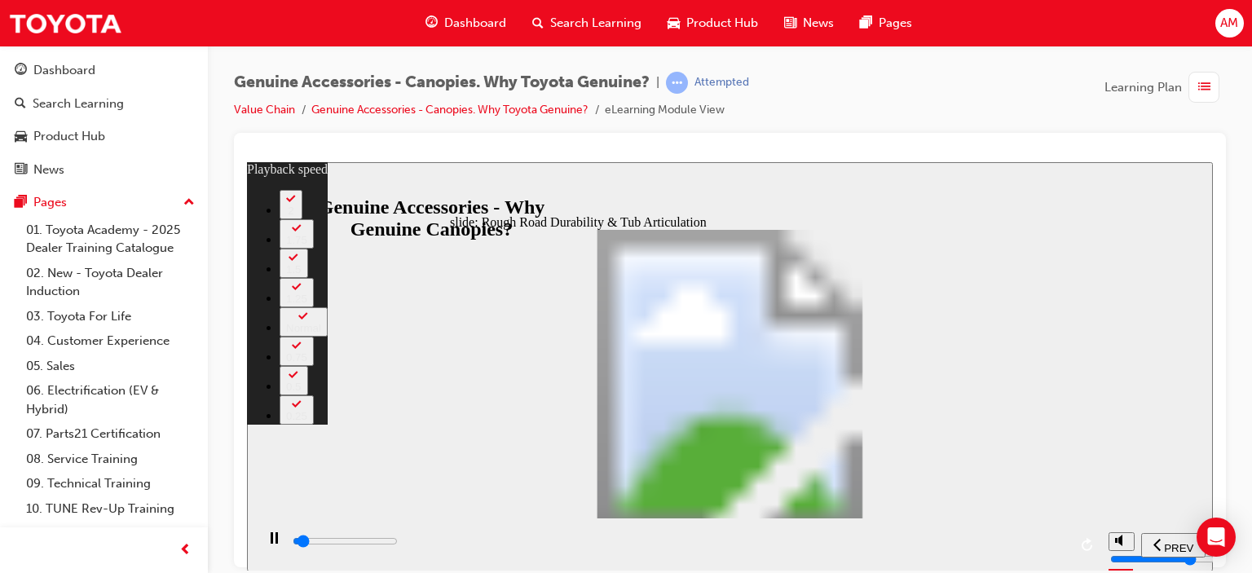
type input "1500"
type input "0"
type input "1500"
type input "0"
type input "1500"
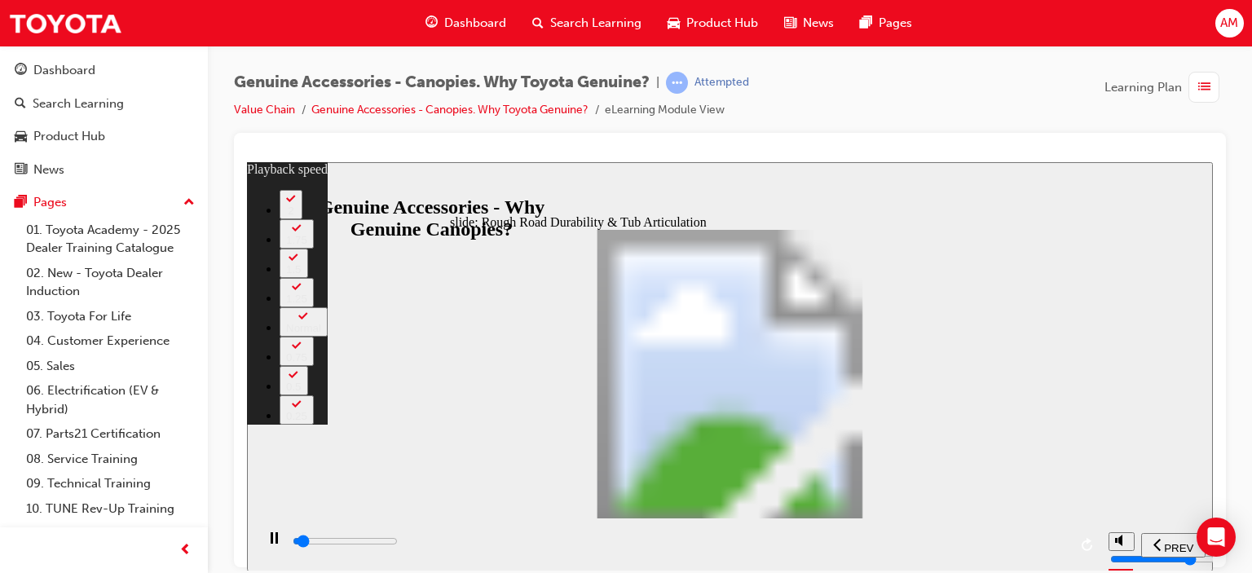
type input "0"
type input "1500"
type input "0"
type input "1500"
type input "0"
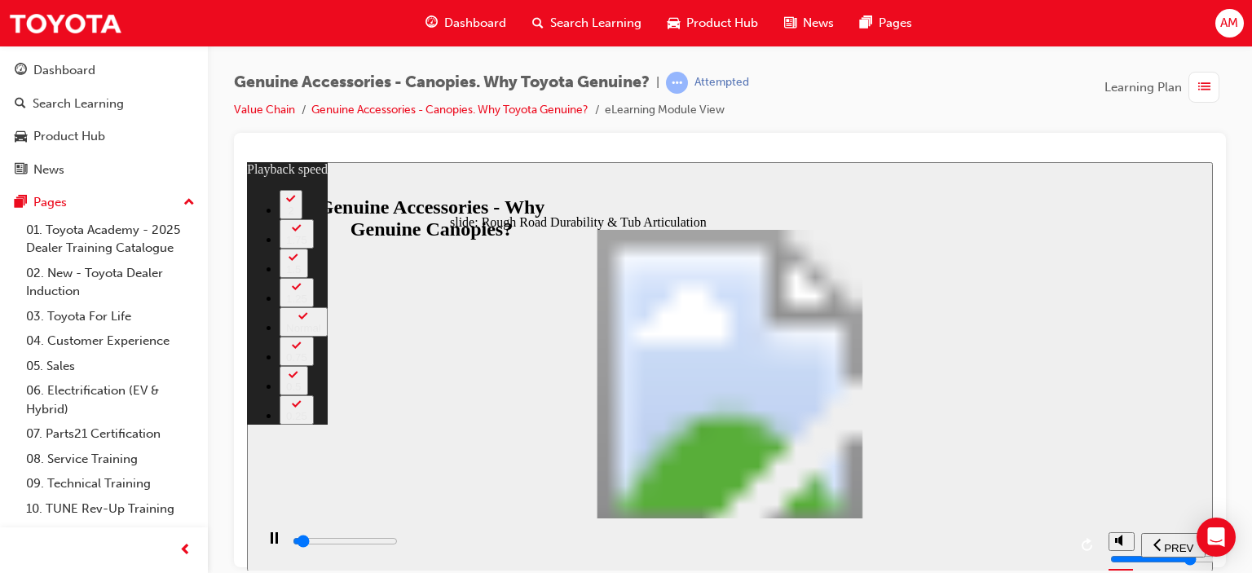
type input "1600"
type input "0"
type input "1600"
type input "0"
type input "1600"
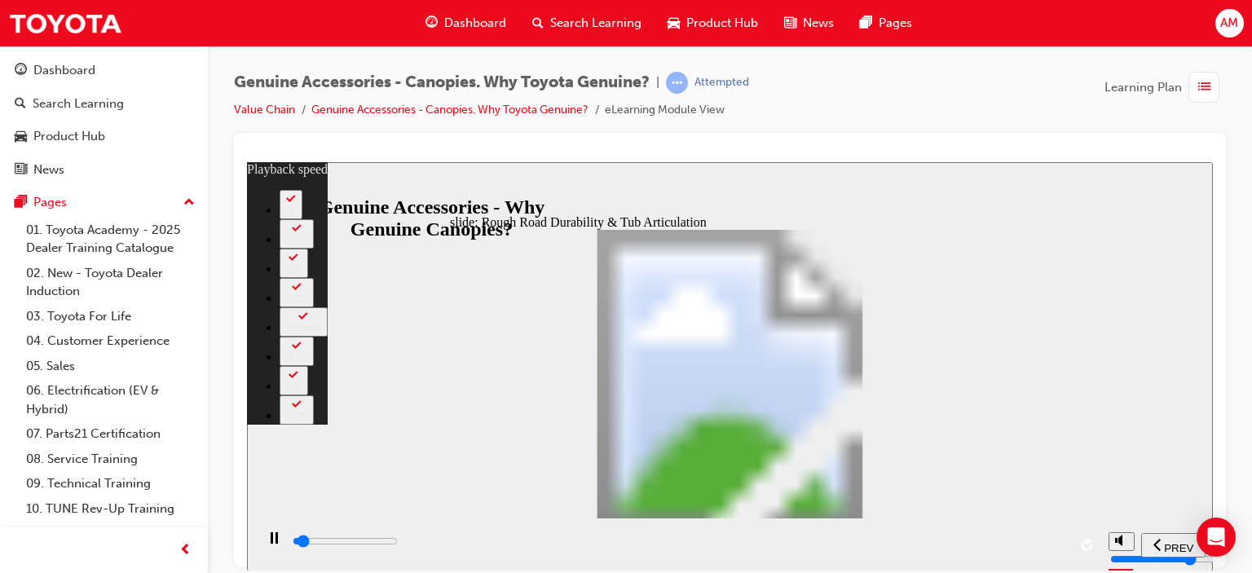
type input "0"
type input "1600"
type input "0"
type input "1600"
type input "0"
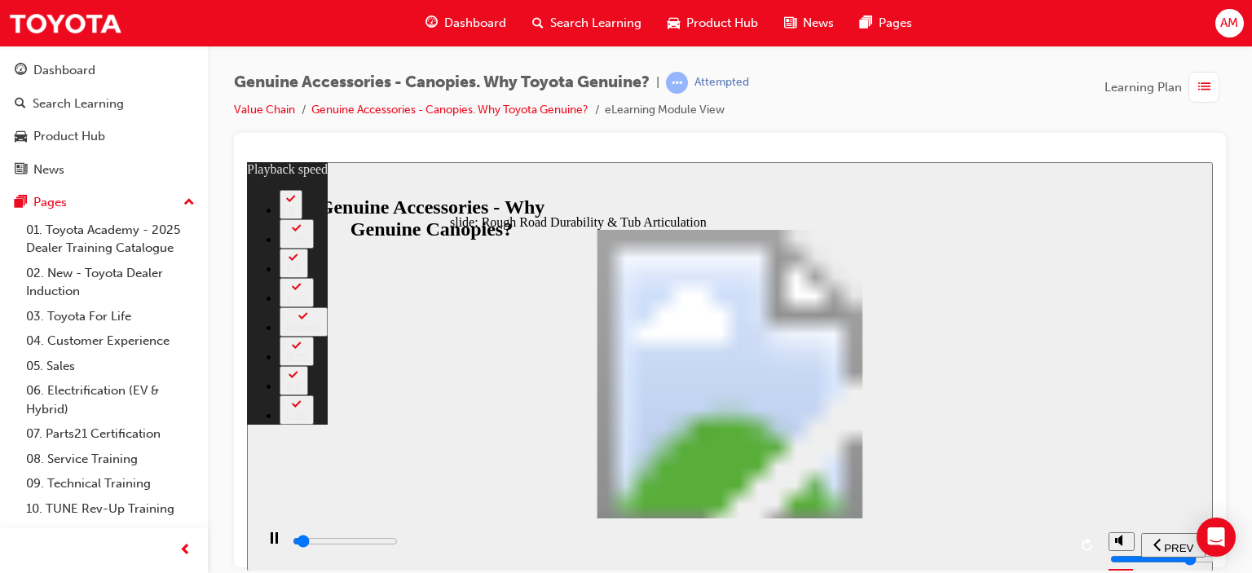
type input "1600"
type input "0"
type input "1700"
type input "0"
type input "1700"
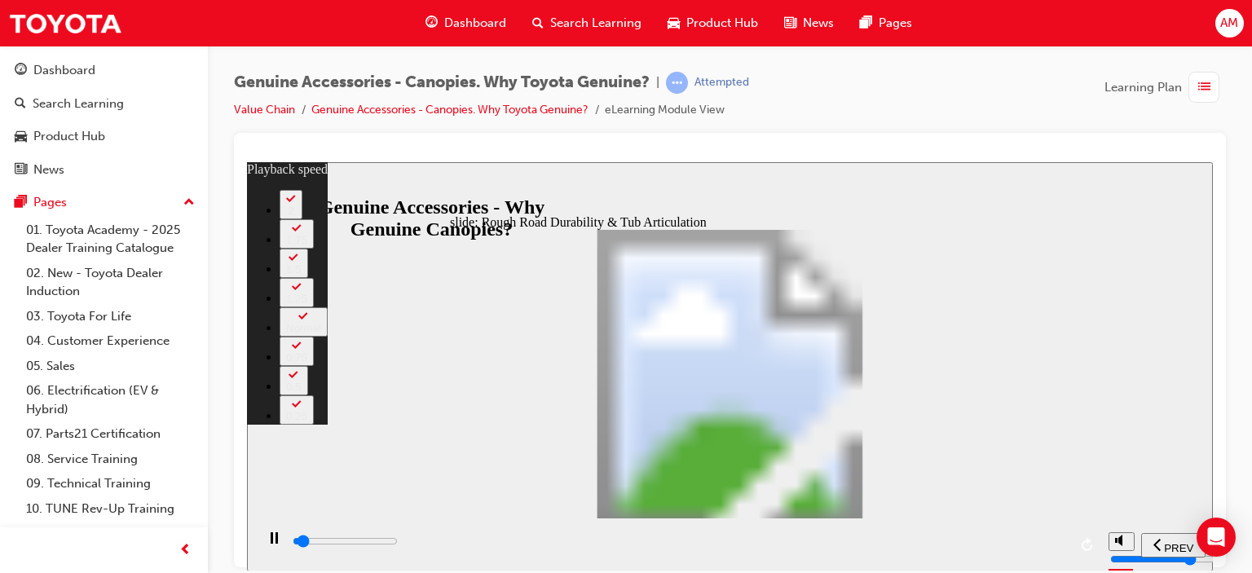
type input "0"
type input "1700"
type input "0"
type input "1700"
type input "0"
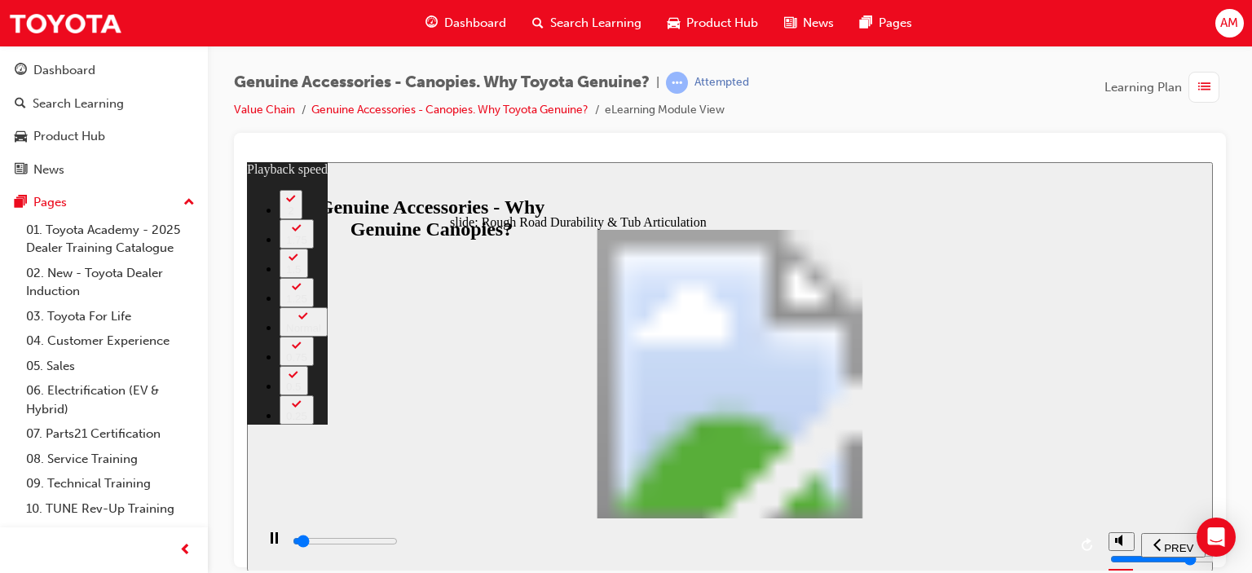
type input "1700"
type input "0"
type input "1700"
type input "0"
type input "1800"
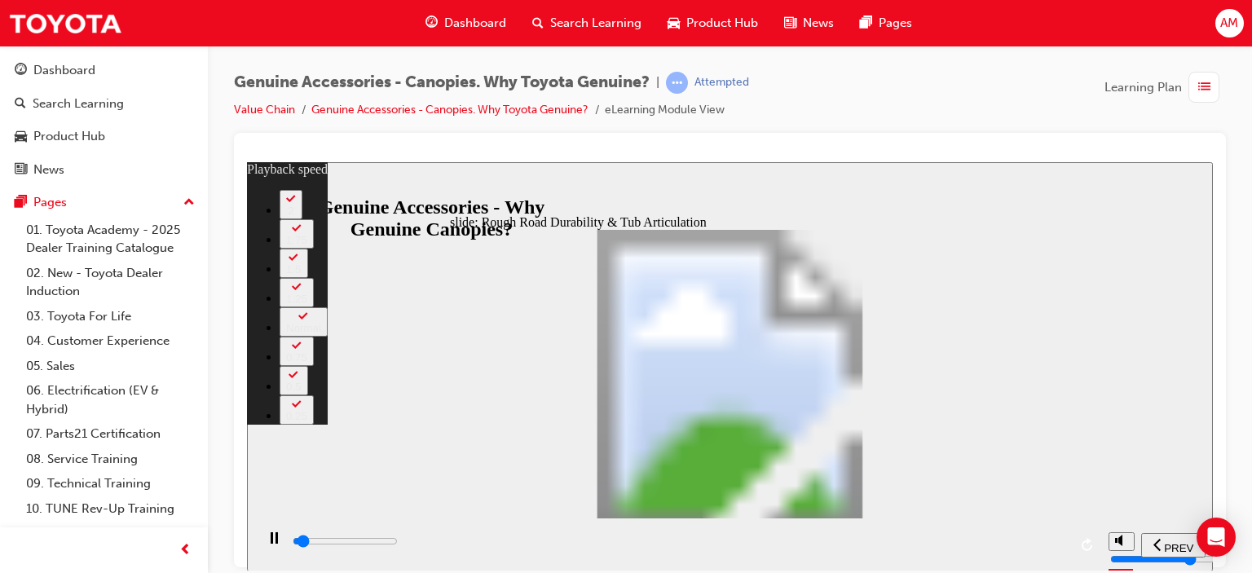
type input "0"
type input "1800"
type input "0"
type input "1800"
type input "0"
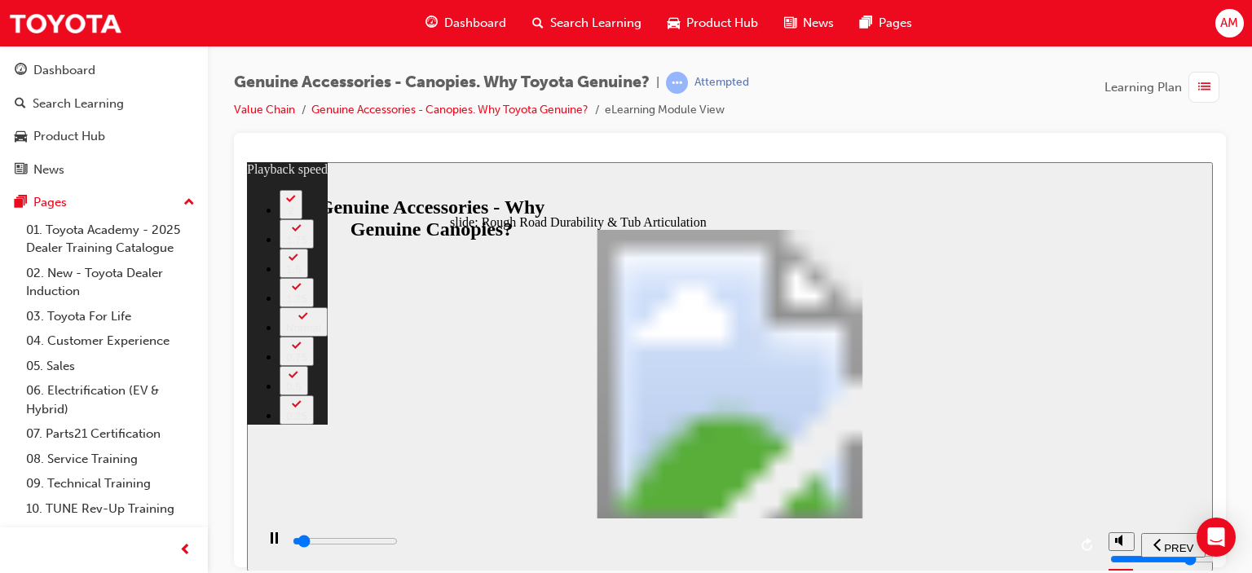
type input "1800"
type input "0"
type input "1800"
type input "1"
type input "1800"
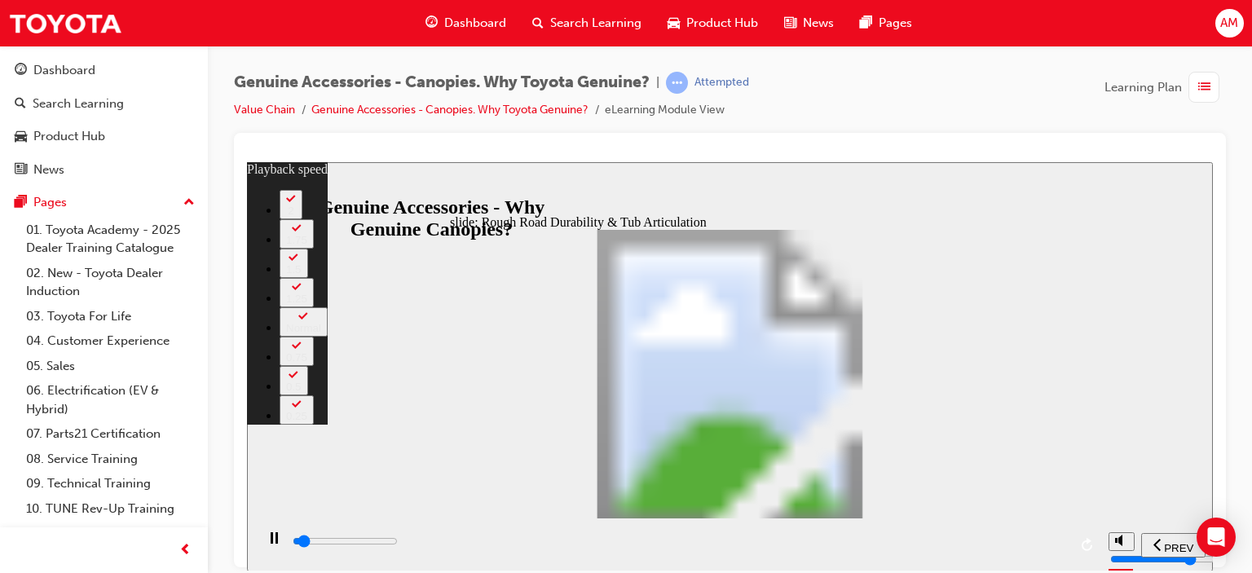
type input "1"
type input "1900"
type input "1"
type input "1900"
type input "1"
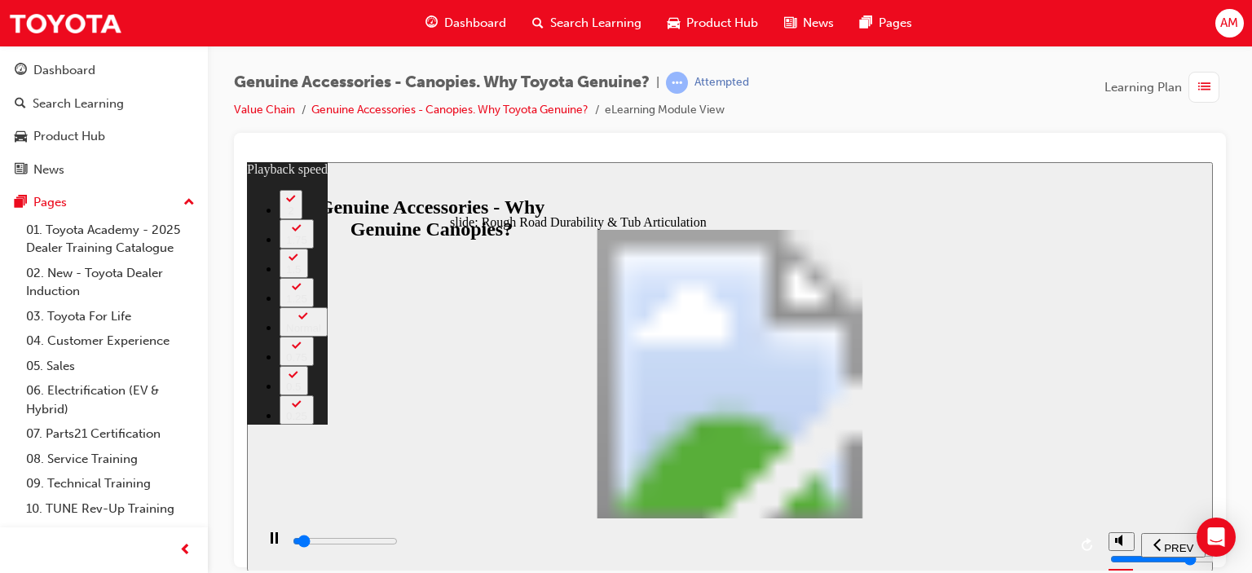
type input "1900"
type input "1"
type input "1900"
type input "1"
type input "1900"
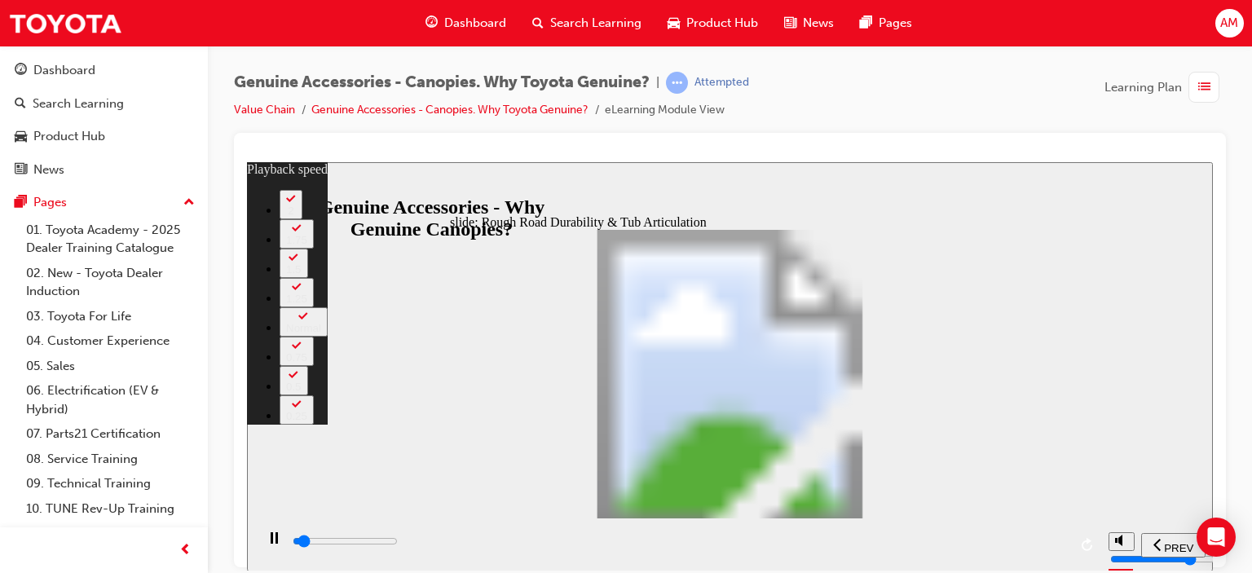
type input "1"
type input "2000"
type input "1"
type input "2000"
type input "1"
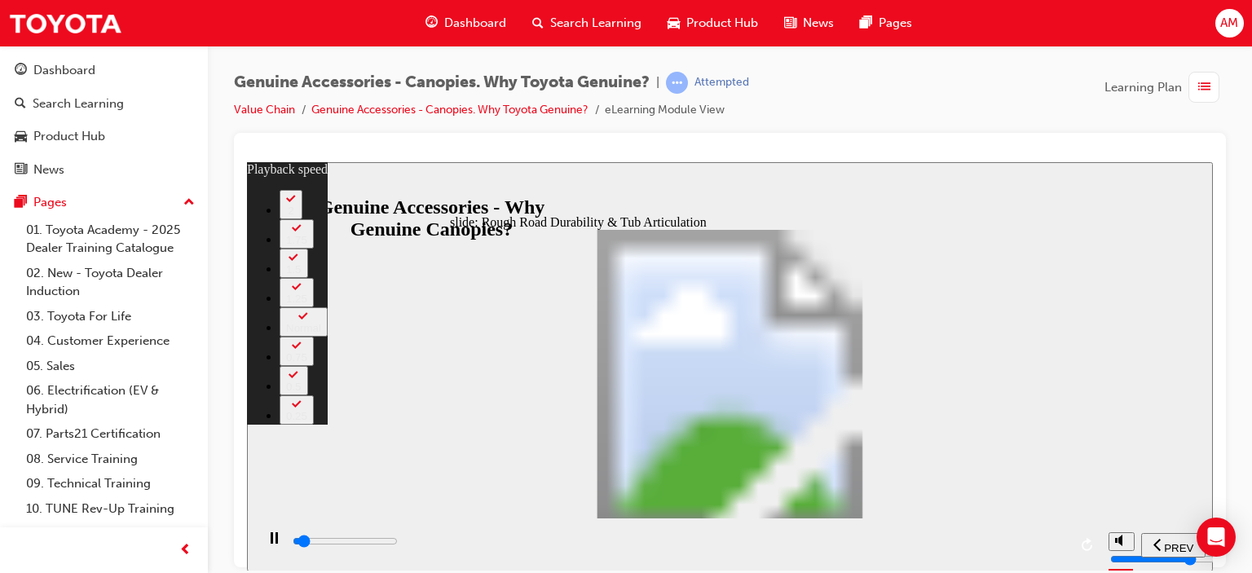
type input "2000"
type input "1"
type input "2000"
type input "1"
type input "2000"
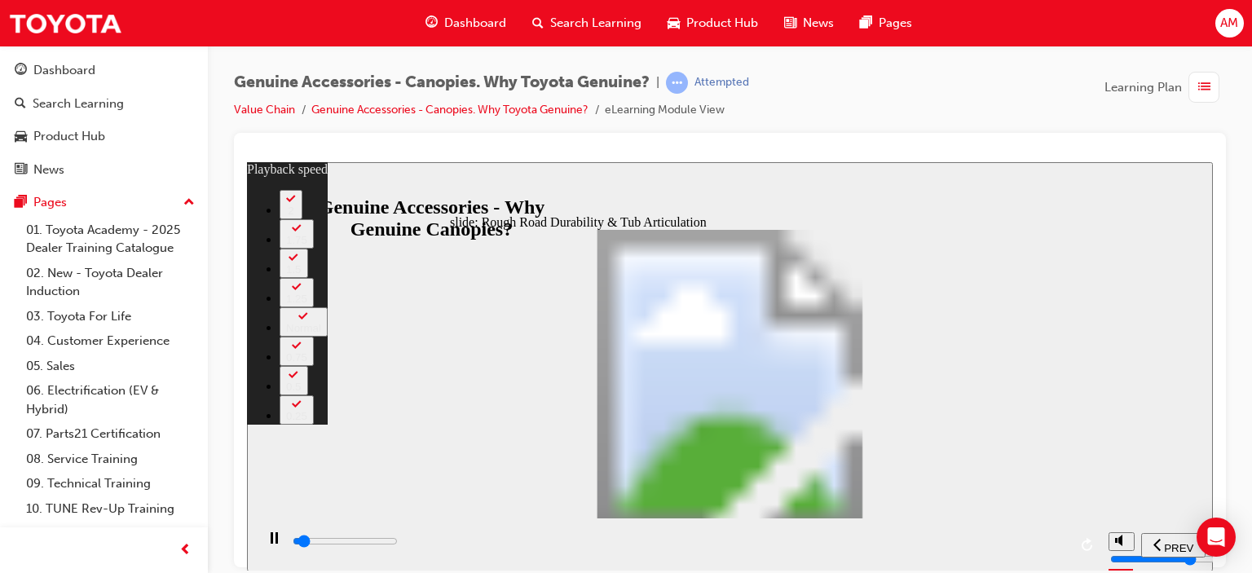
type input "1"
type input "2000"
type input "1"
type input "2100"
type input "1"
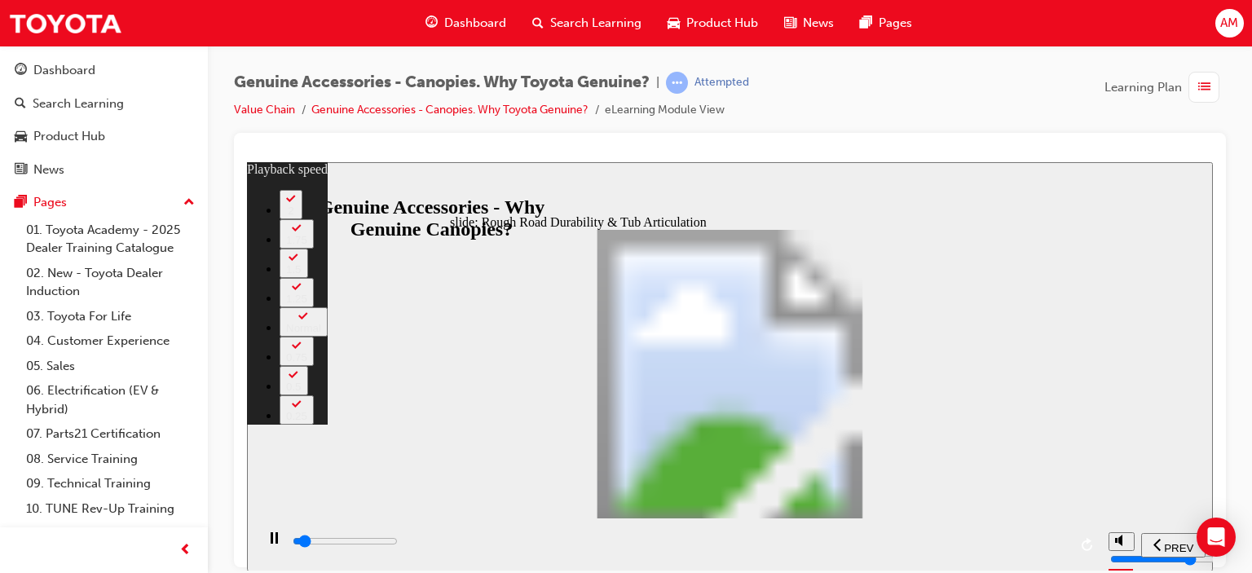
type input "2100"
type input "1"
type input "2100"
type input "1"
type input "2100"
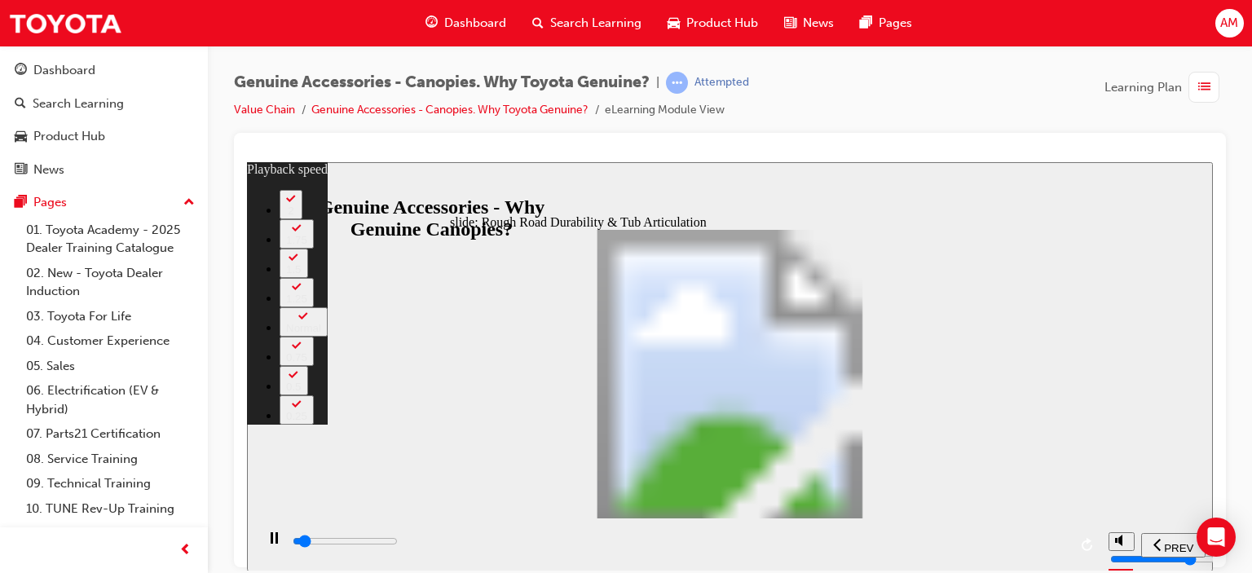
type input "1"
type input "2100"
type input "1"
type input "2100"
type input "1"
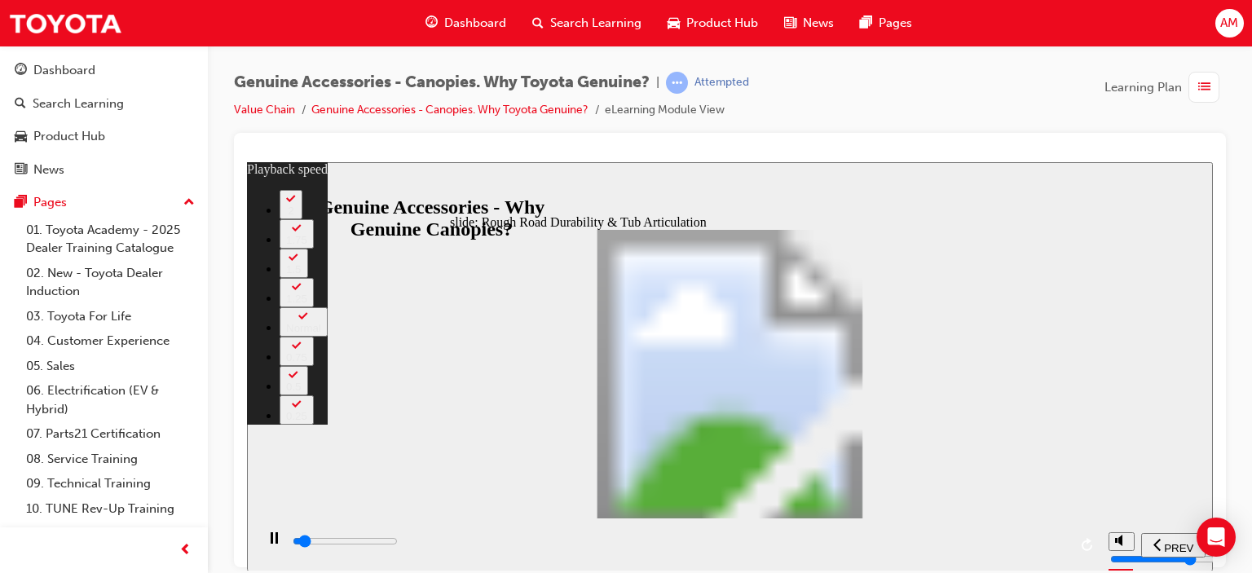
type input "2200"
type input "1"
type input "2200"
type input "1"
type input "2200"
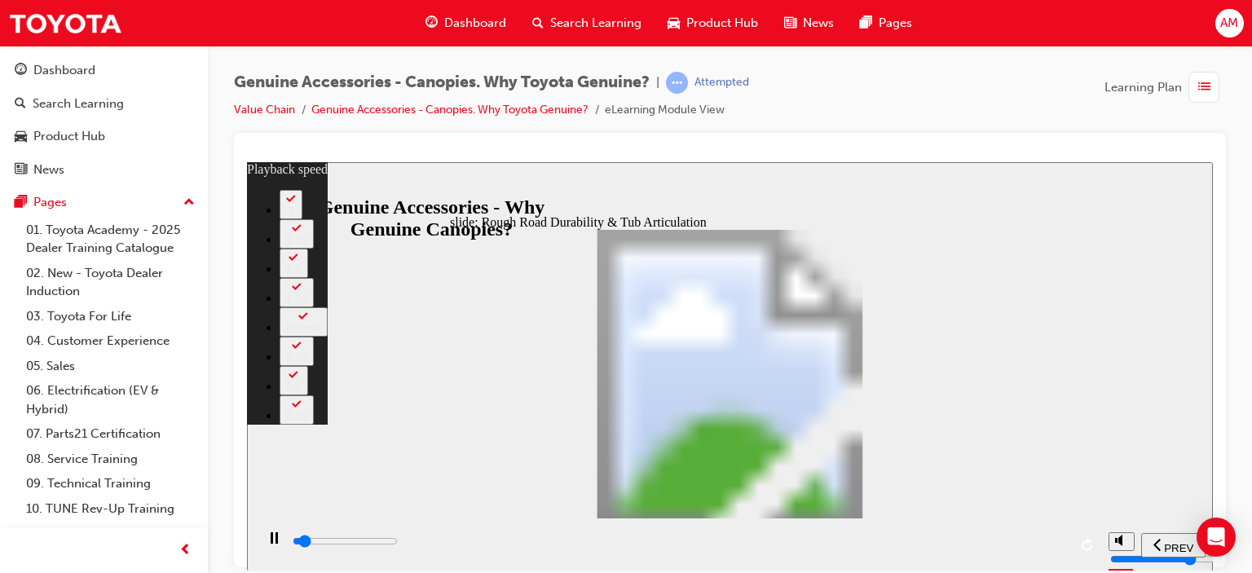
type input "1"
type input "2200"
type input "1"
type input "2200"
type input "1"
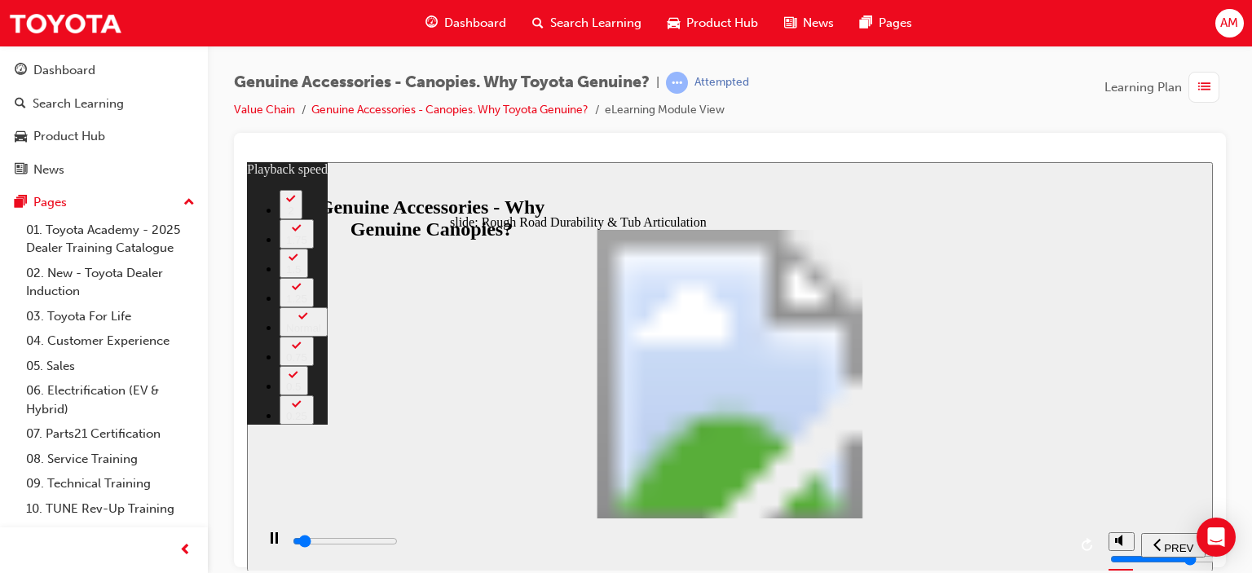
type input "2200"
type input "1"
type input "2300"
type input "1"
type input "2400"
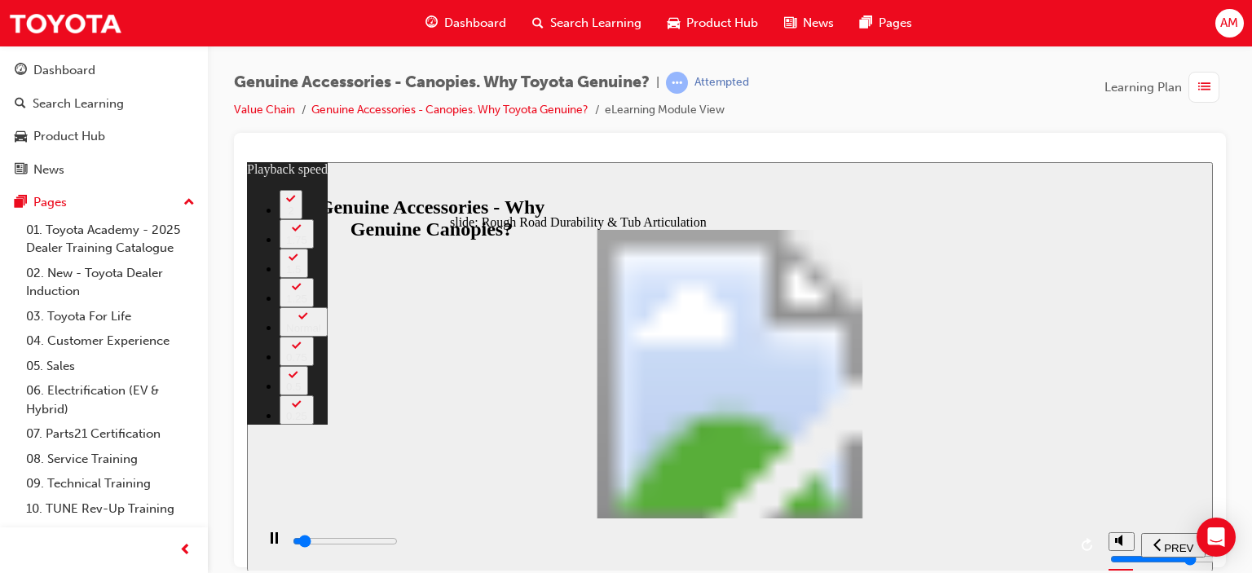
type input "1"
type input "2600"
type input "2"
type input "2900"
type input "2"
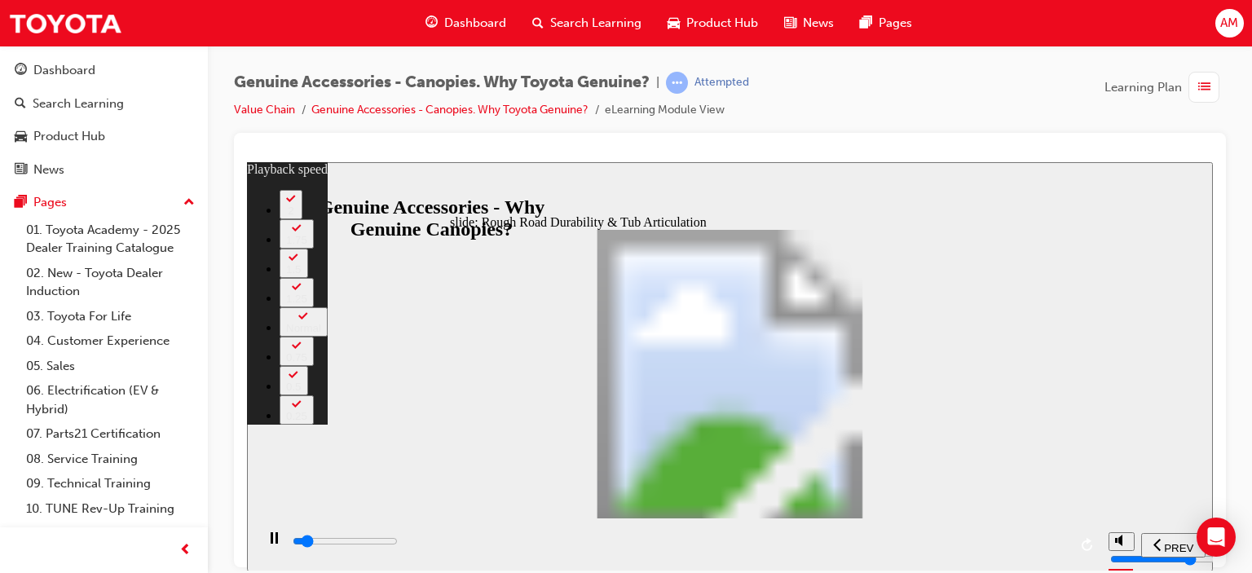
type input "3200"
type input "2"
type input "3400"
type input "2"
type input "3700"
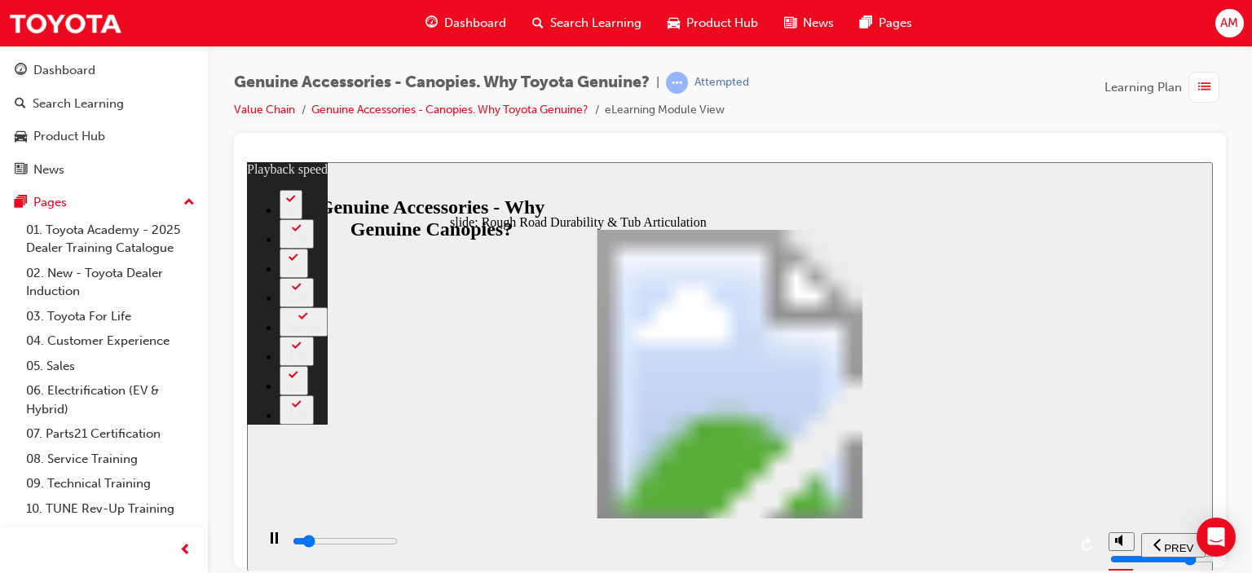
type input "3"
type input "3900"
type input "3"
type input "4000"
type input "3"
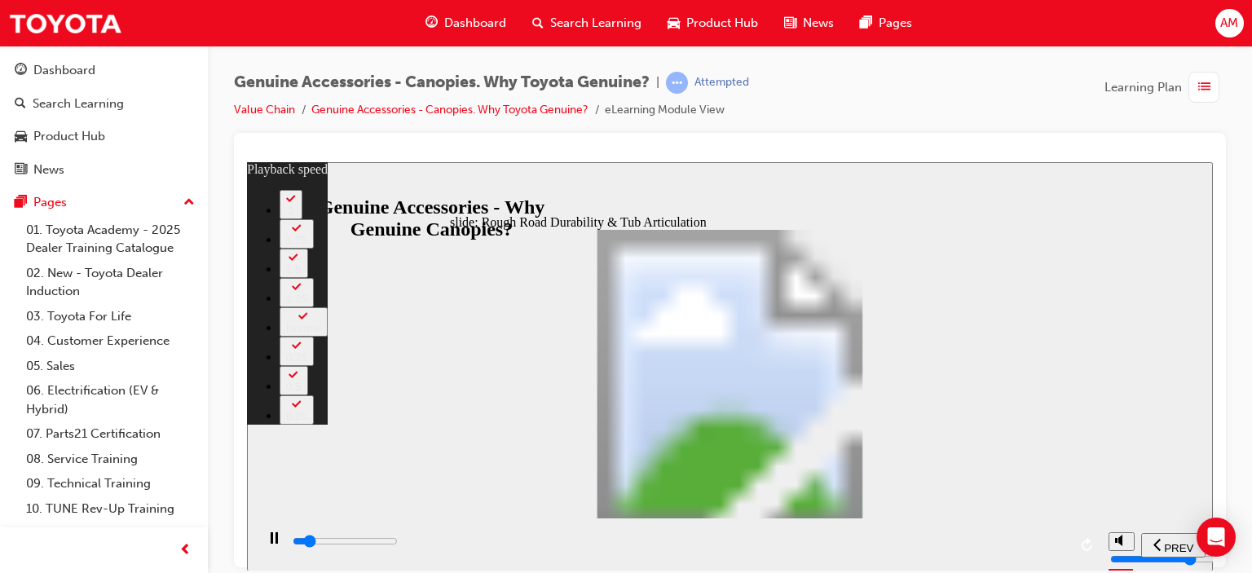
type input "4200"
type input "3"
type input "4500"
type input "3"
type input "4700"
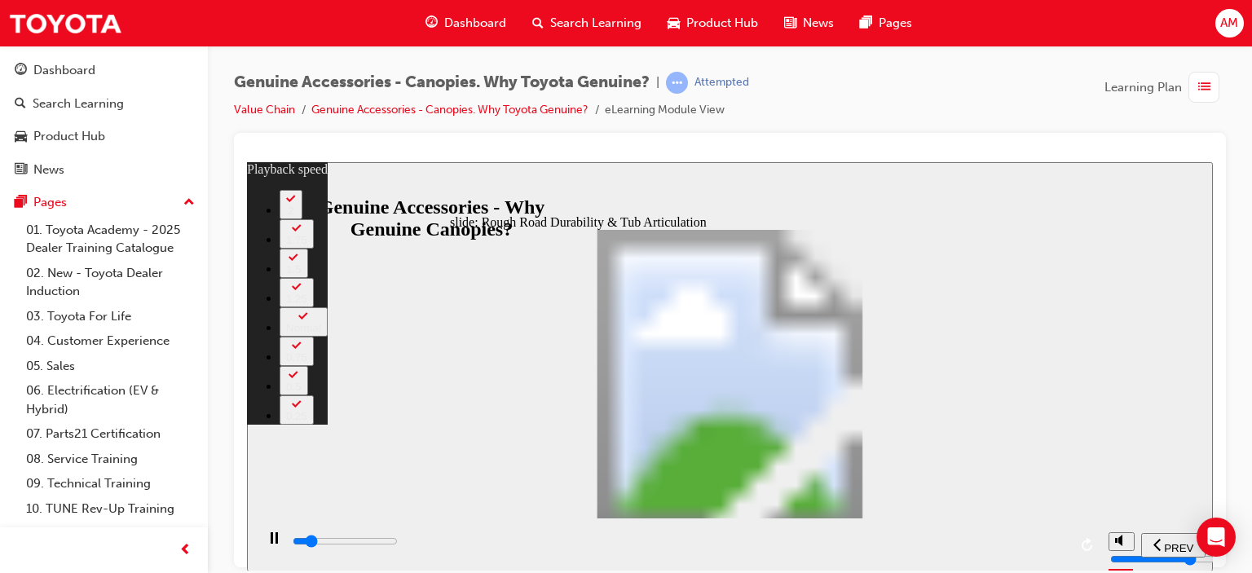
type input "4"
type input "5000"
type input "4"
type input "5300"
type input "4"
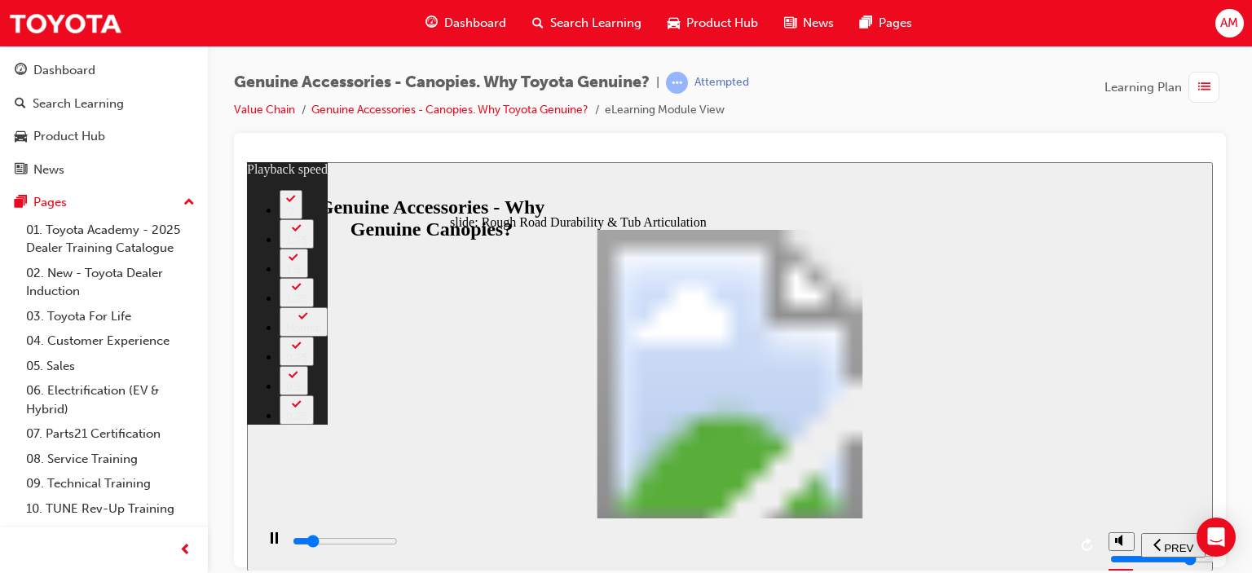
type input "5500"
type input "4"
type input "5800"
type input "5"
type input "6100"
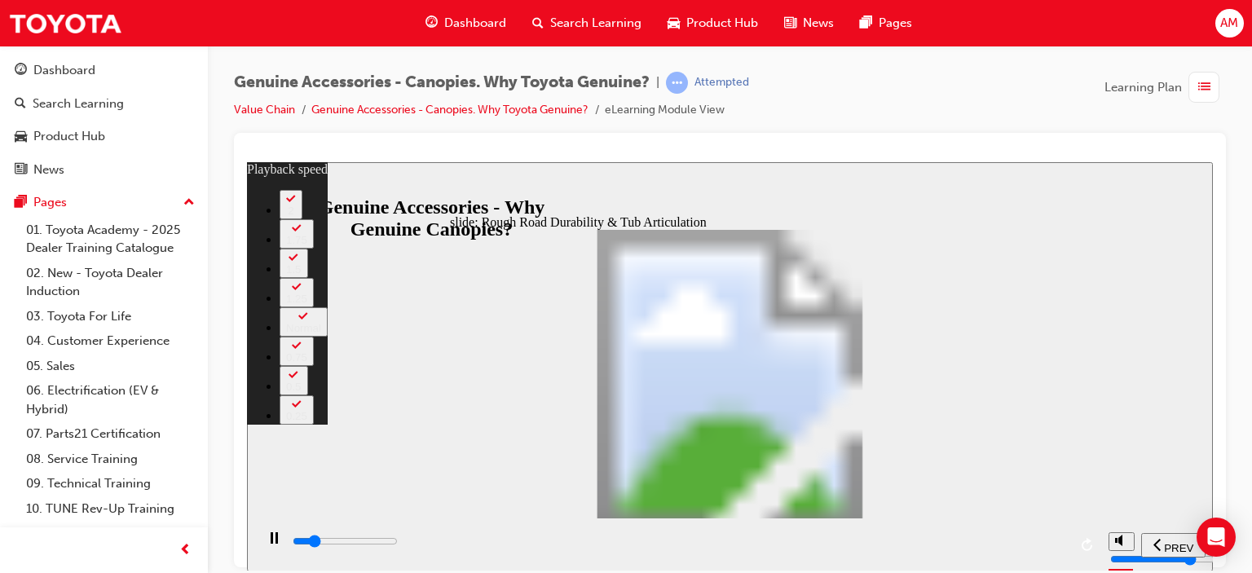
type input "5"
type input "6300"
type input "5"
type input "6600"
type input "6"
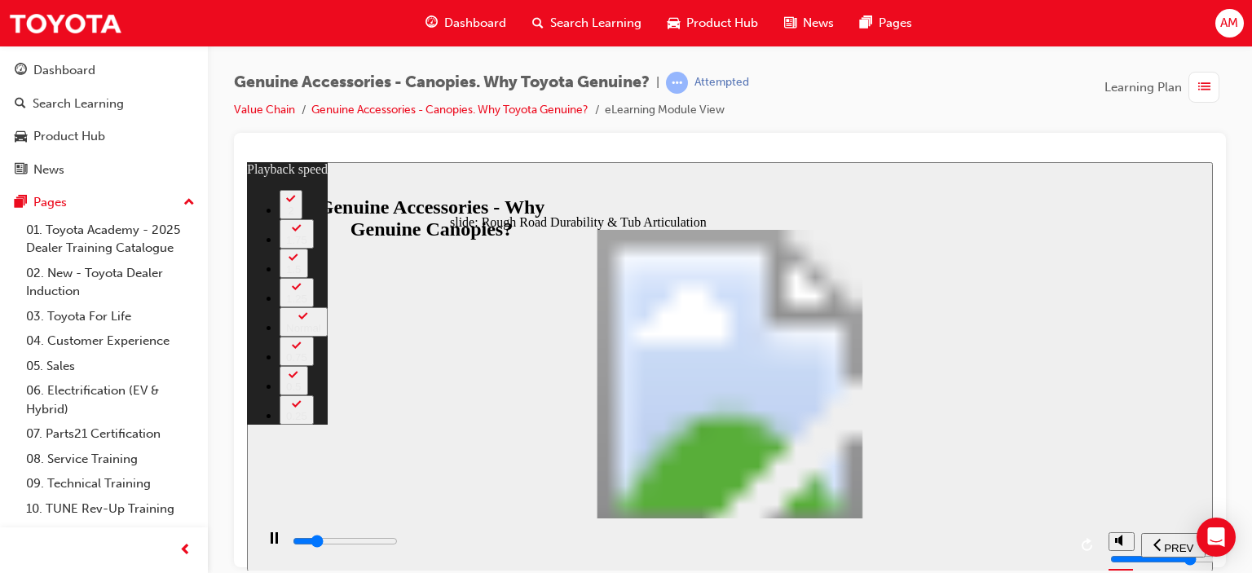
type input "6900"
type input "6"
type input "7100"
type input "6"
type input "7400"
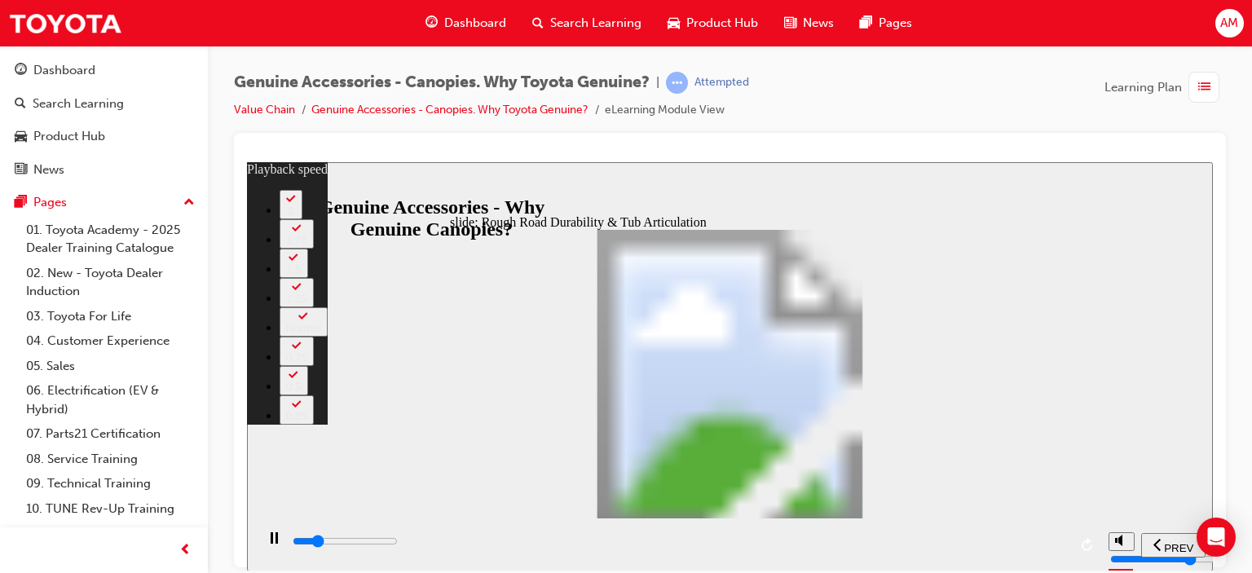
type input "6"
type input "7700"
type input "7"
type input "7900"
type input "7"
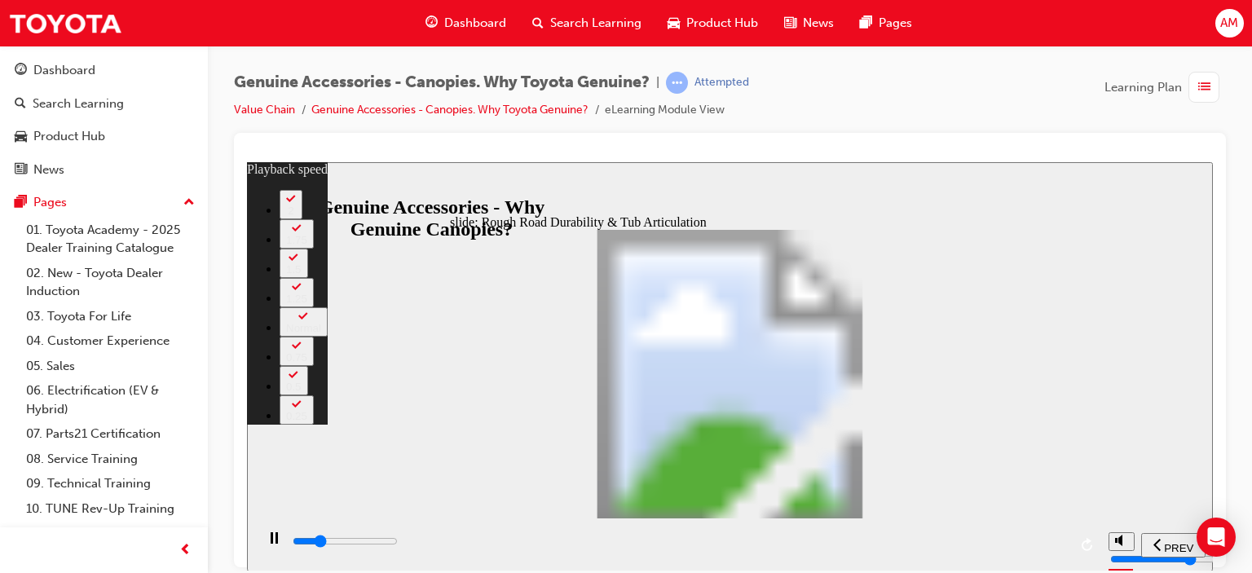
type input "8200"
type input "7"
type input "8500"
type input "7"
type input "8700"
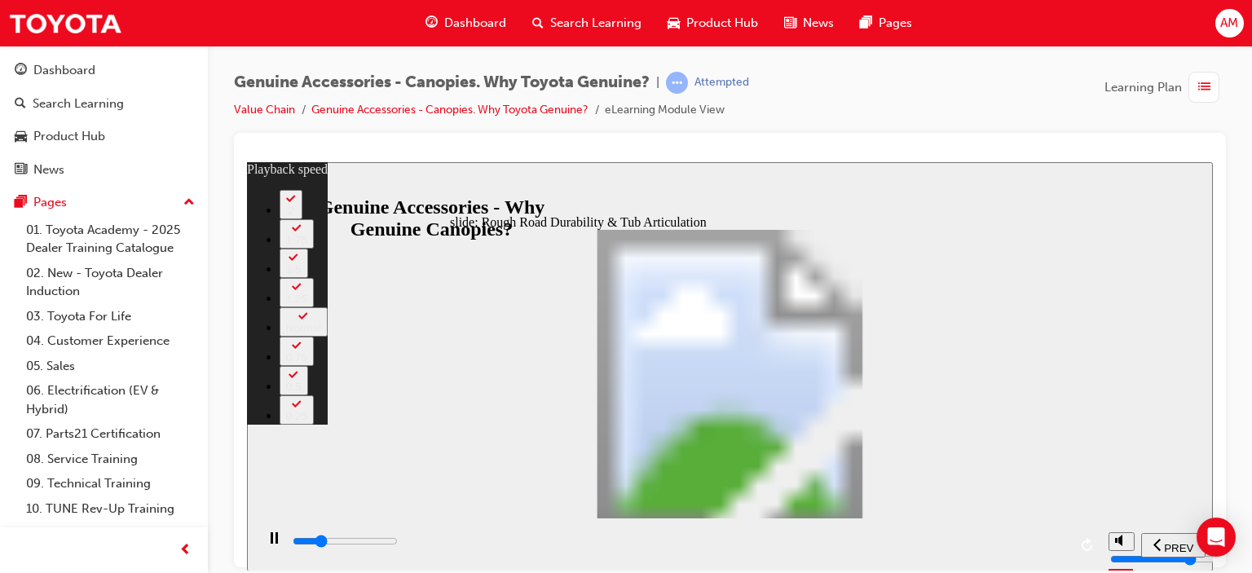
type input "8"
type input "9000"
type input "8"
type input "9300"
type input "8"
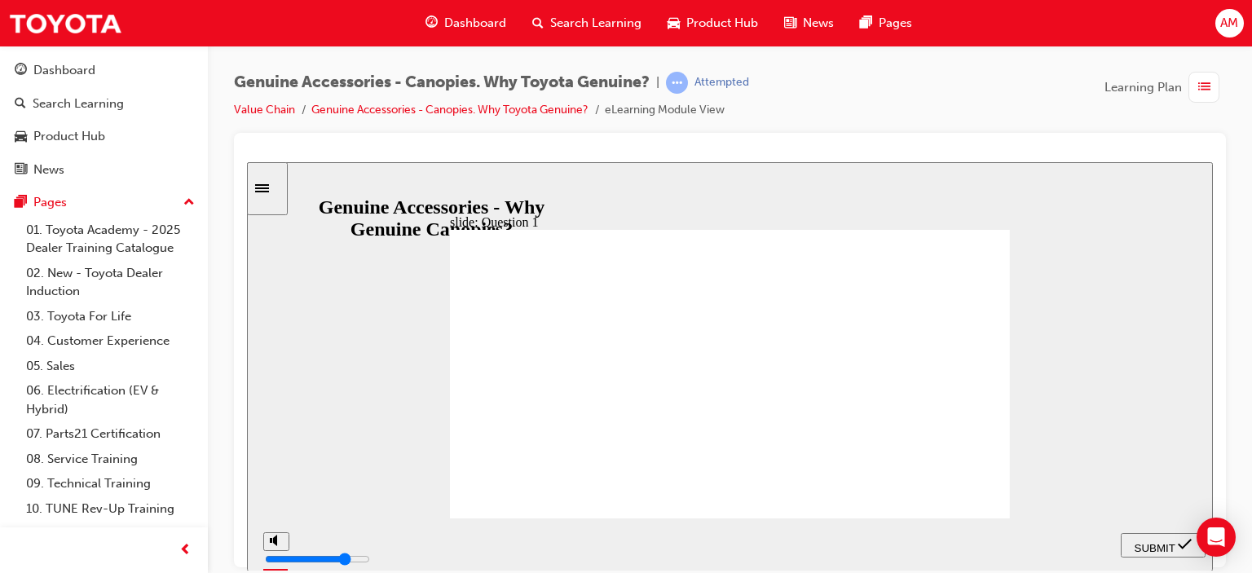
click at [1143, 544] on span "SUBMIT" at bounding box center [1155, 547] width 41 height 12
click at [1155, 536] on div "SUBMIT" at bounding box center [1164, 544] width 72 height 17
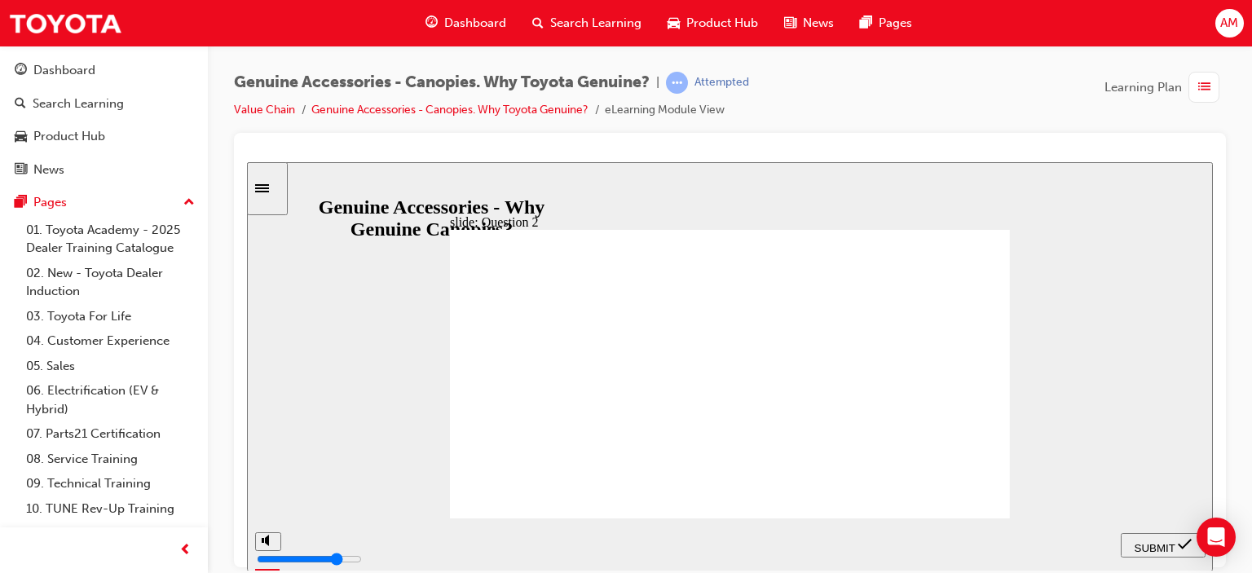
click at [1155, 541] on span "SUBMIT" at bounding box center [1155, 547] width 41 height 12
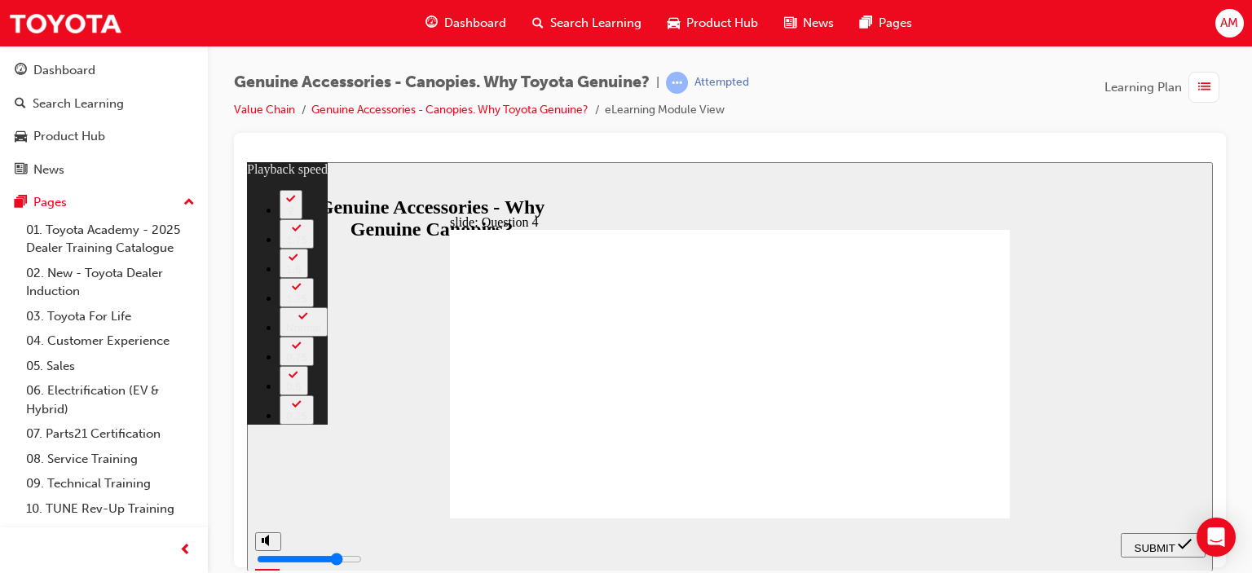
click at [1166, 542] on span "SUBMIT" at bounding box center [1155, 547] width 41 height 12
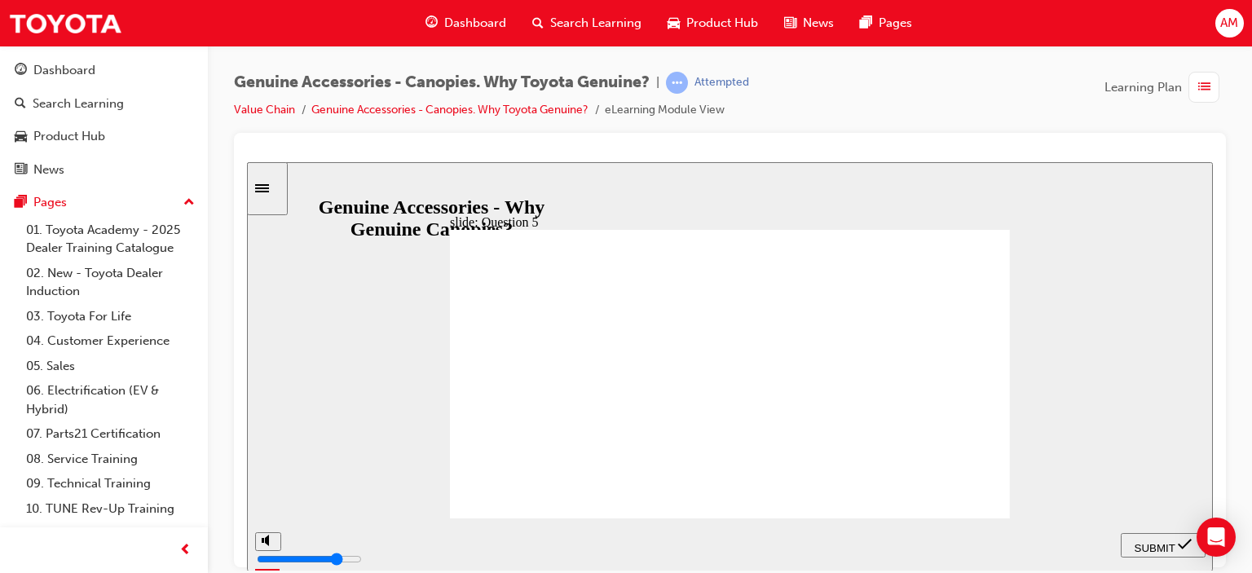
click at [1165, 548] on span "SUBMIT" at bounding box center [1155, 547] width 41 height 12
click at [1158, 545] on span "SUBMIT" at bounding box center [1155, 547] width 41 height 12
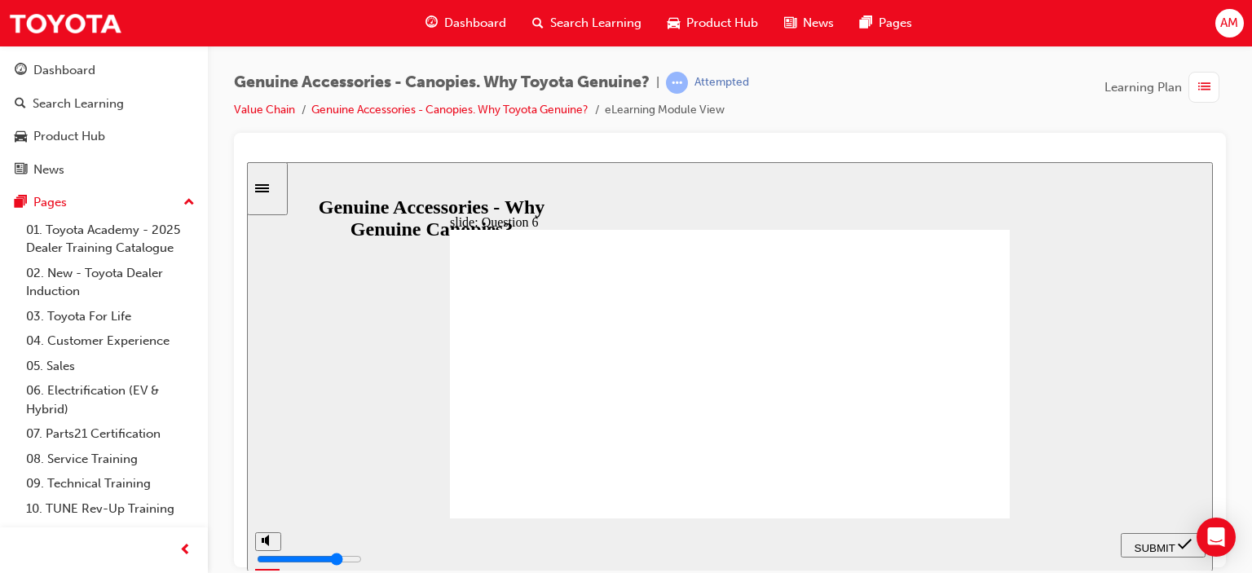
click at [1145, 541] on span "SUBMIT" at bounding box center [1155, 547] width 41 height 12
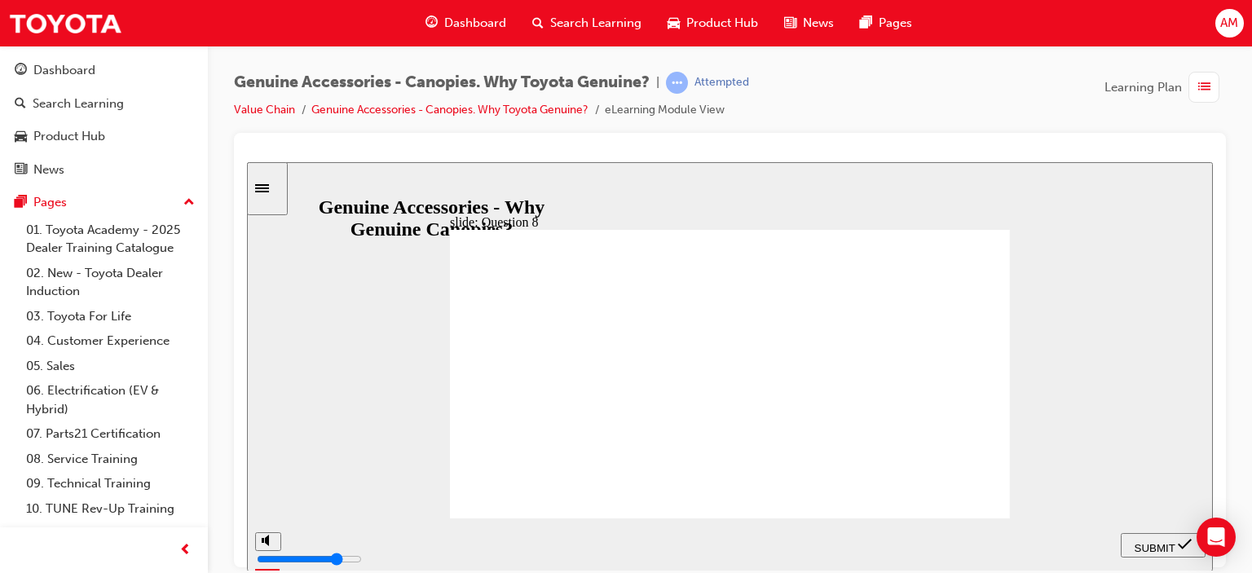
click at [1148, 545] on span "SUBMIT" at bounding box center [1155, 547] width 41 height 12
click at [1157, 542] on span "SUBMIT" at bounding box center [1155, 547] width 41 height 12
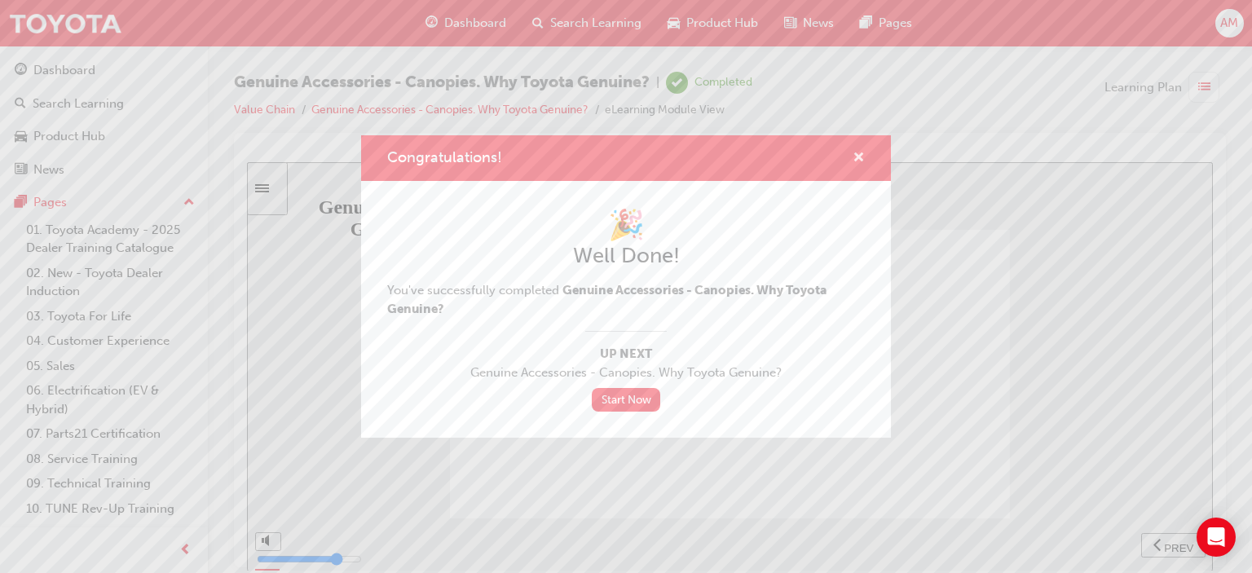
click at [854, 155] on span "cross-icon" at bounding box center [859, 159] width 12 height 15
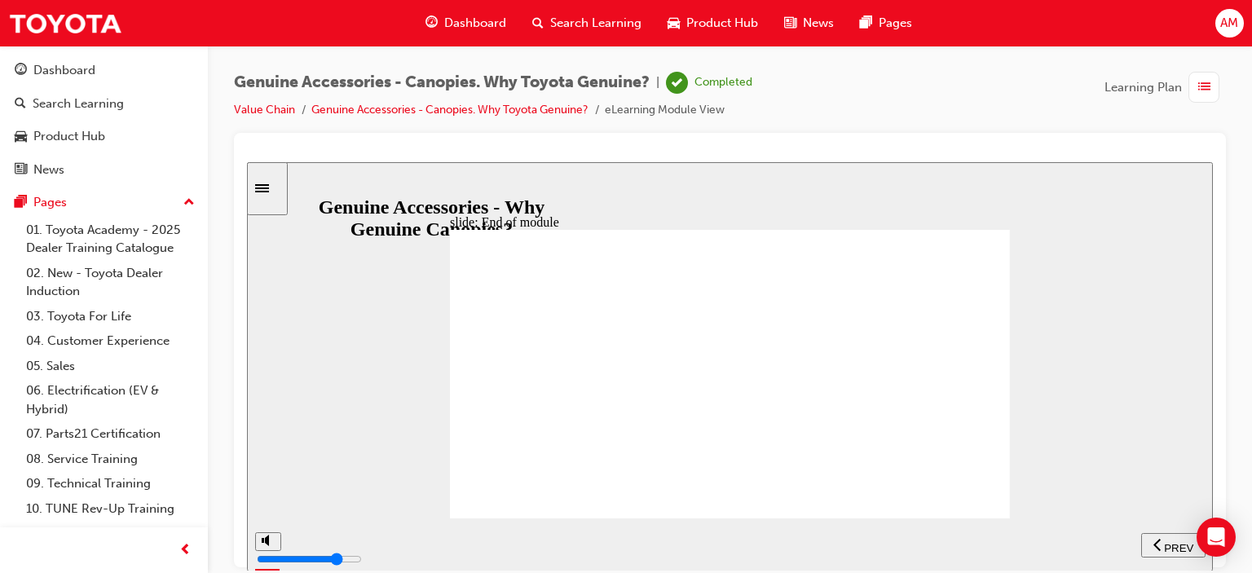
click at [1207, 85] on span "list-icon" at bounding box center [1204, 87] width 12 height 20
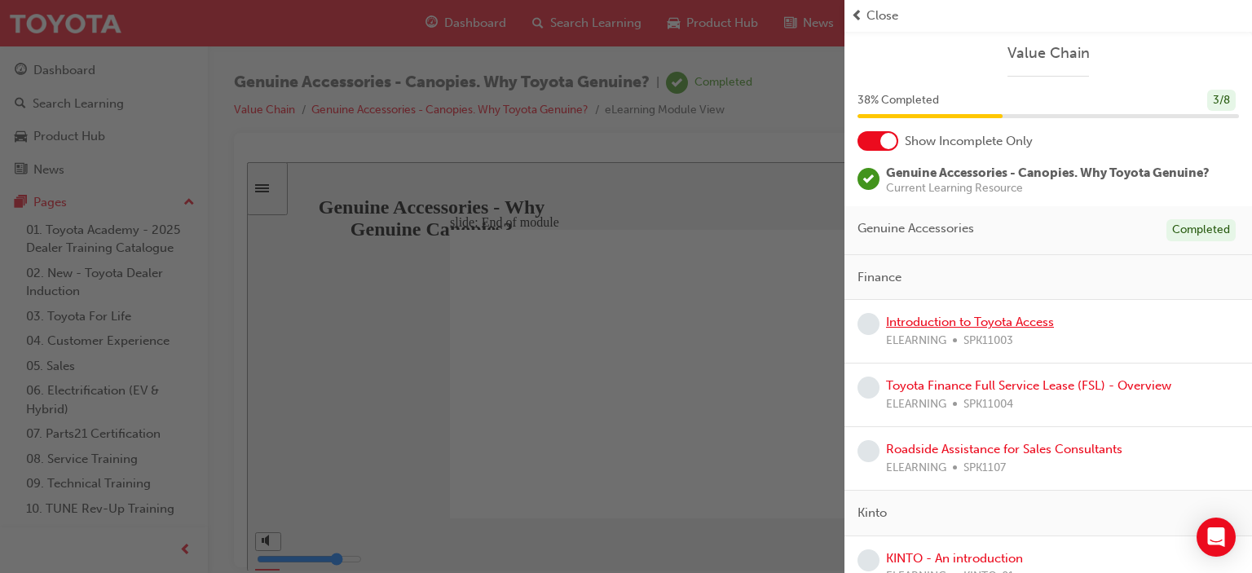
click at [1031, 316] on link "Introduction to Toyota Access" at bounding box center [970, 322] width 168 height 15
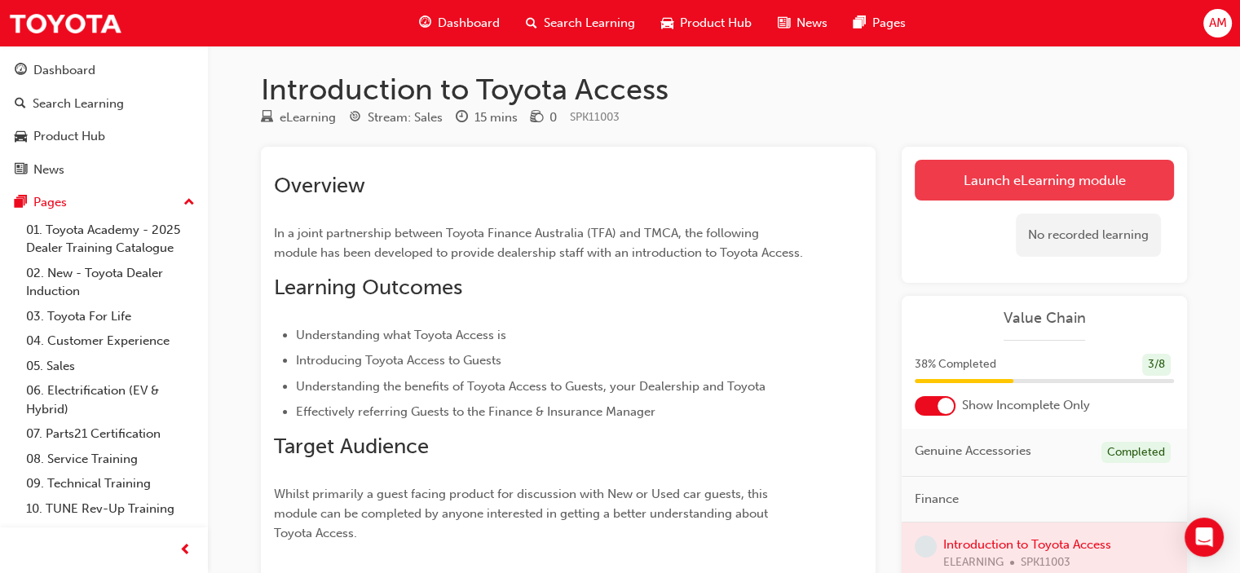
click at [1058, 179] on link "Launch eLearning module" at bounding box center [1044, 180] width 259 height 41
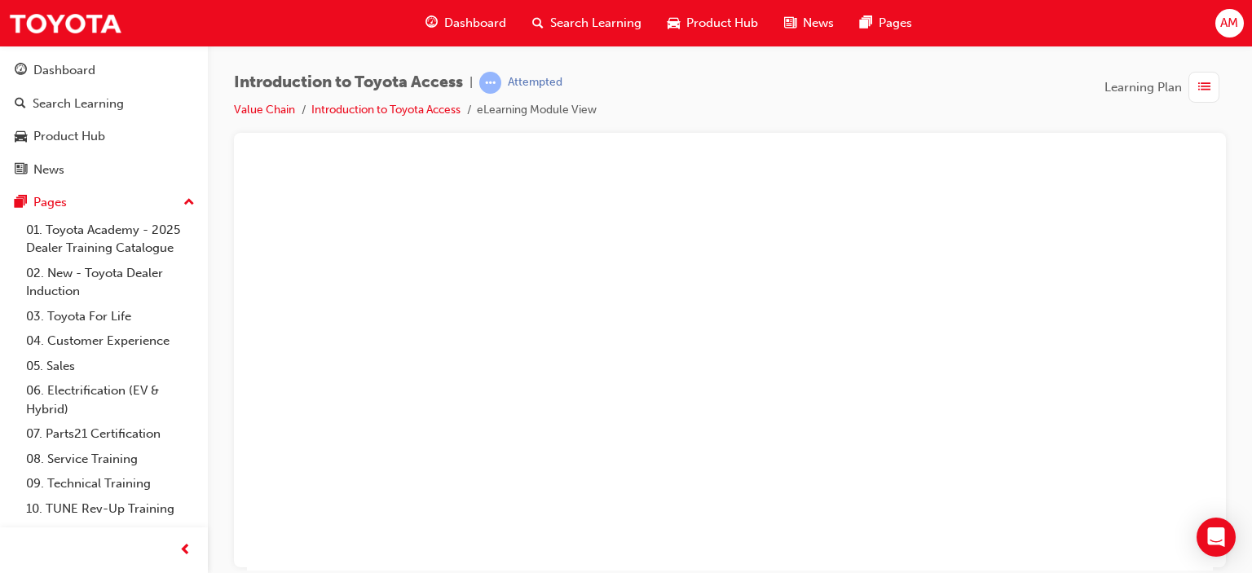
drag, startPoint x: 856, startPoint y: 351, endPoint x: 767, endPoint y: 326, distance: 92.2
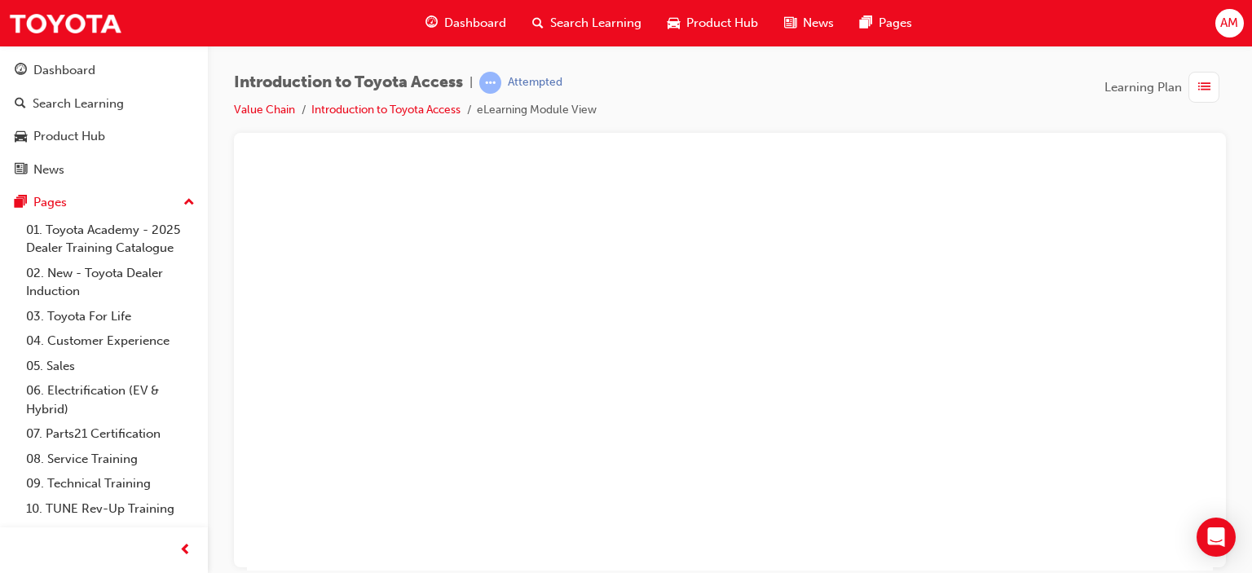
drag, startPoint x: 477, startPoint y: 224, endPoint x: 651, endPoint y: 333, distance: 205.2
drag, startPoint x: 443, startPoint y: 448, endPoint x: 594, endPoint y: 249, distance: 250.1
drag, startPoint x: 470, startPoint y: 348, endPoint x: 649, endPoint y: 457, distance: 210.0
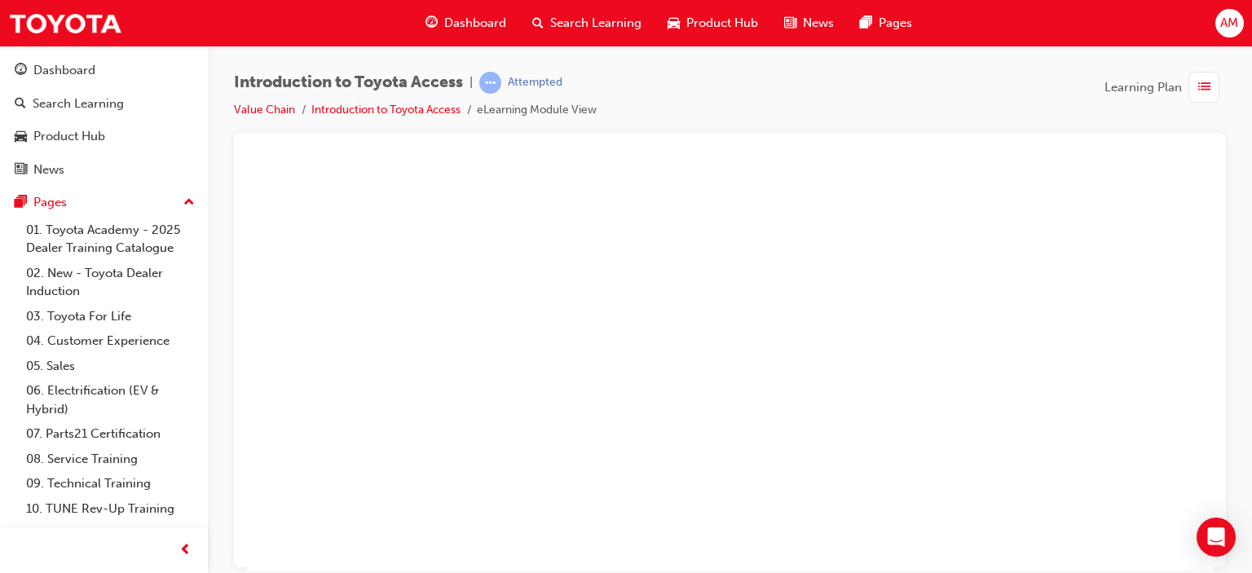
drag, startPoint x: 470, startPoint y: 439, endPoint x: 636, endPoint y: 213, distance: 280.5
drag, startPoint x: 414, startPoint y: 327, endPoint x: 589, endPoint y: 325, distance: 175.3
drag, startPoint x: 390, startPoint y: 191, endPoint x: 563, endPoint y: 413, distance: 281.7
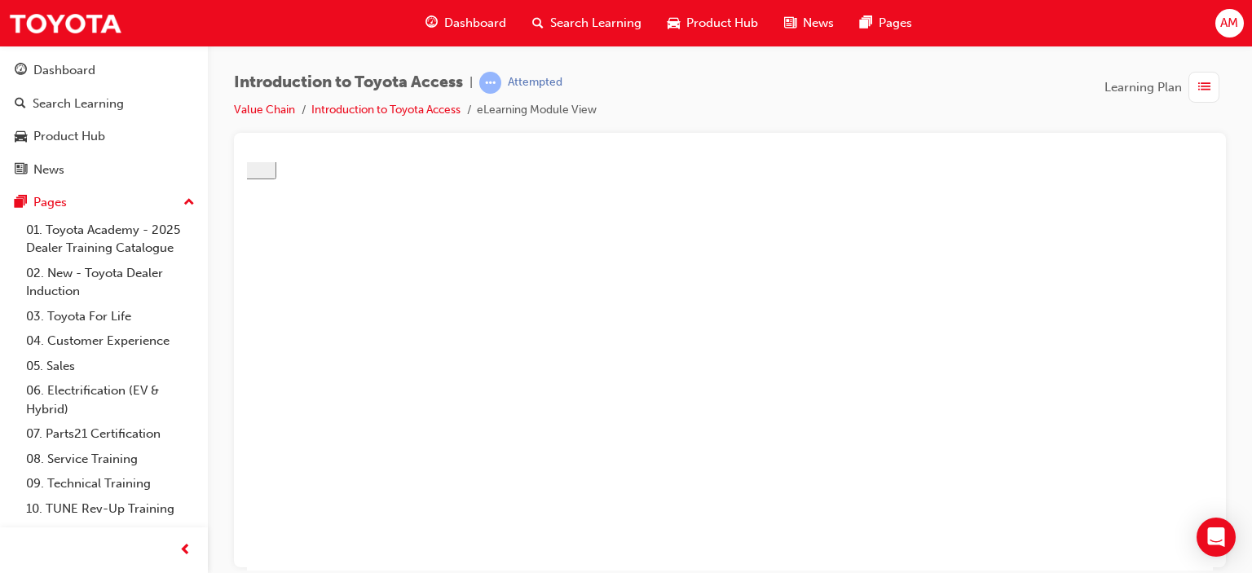
drag, startPoint x: 444, startPoint y: 392, endPoint x: 618, endPoint y: 394, distance: 174.5
drag, startPoint x: 450, startPoint y: 264, endPoint x: 631, endPoint y: 487, distance: 286.9
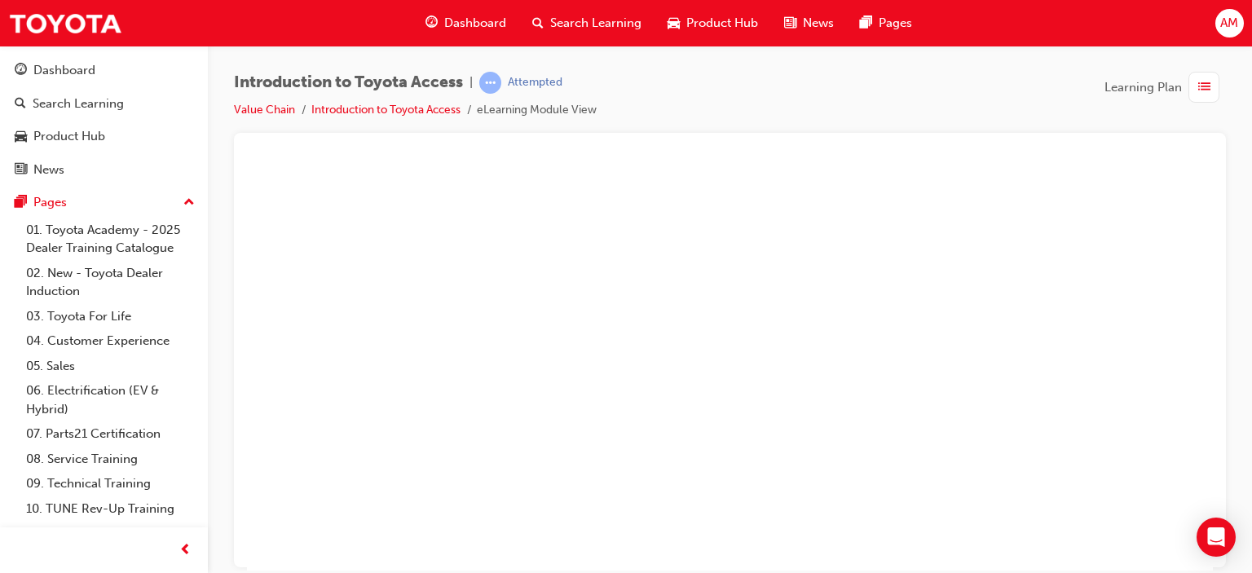
drag, startPoint x: 536, startPoint y: 190, endPoint x: 510, endPoint y: 271, distance: 85.9
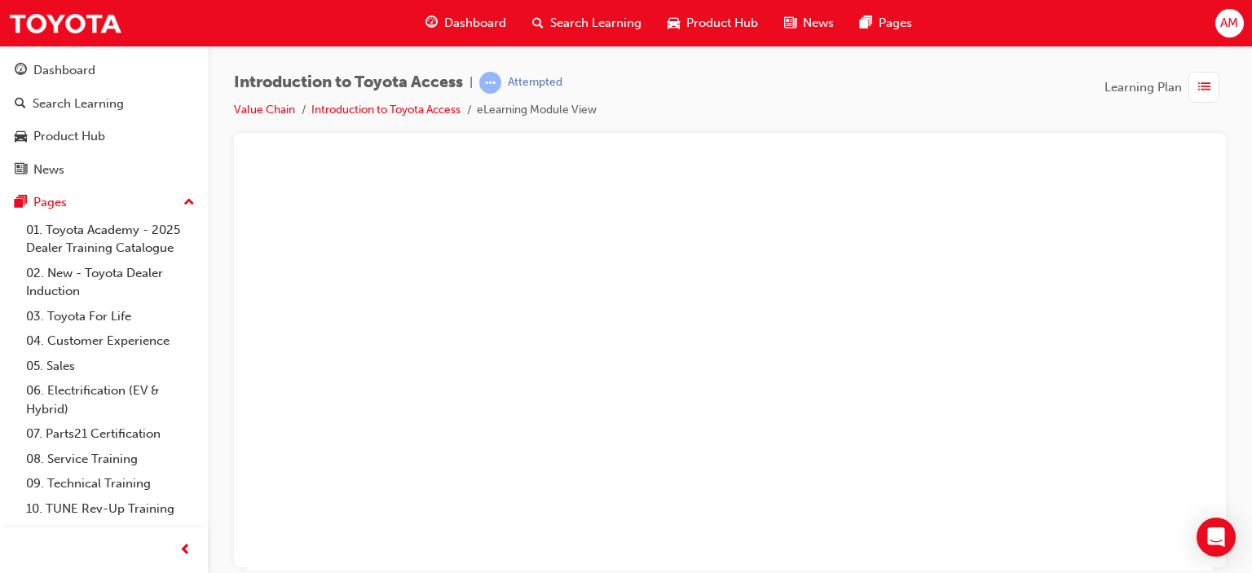
drag, startPoint x: 454, startPoint y: 180, endPoint x: 640, endPoint y: 404, distance: 291.2
drag, startPoint x: 452, startPoint y: 271, endPoint x: 622, endPoint y: 273, distance: 169.6
drag, startPoint x: 455, startPoint y: 380, endPoint x: 627, endPoint y: 151, distance: 286.5
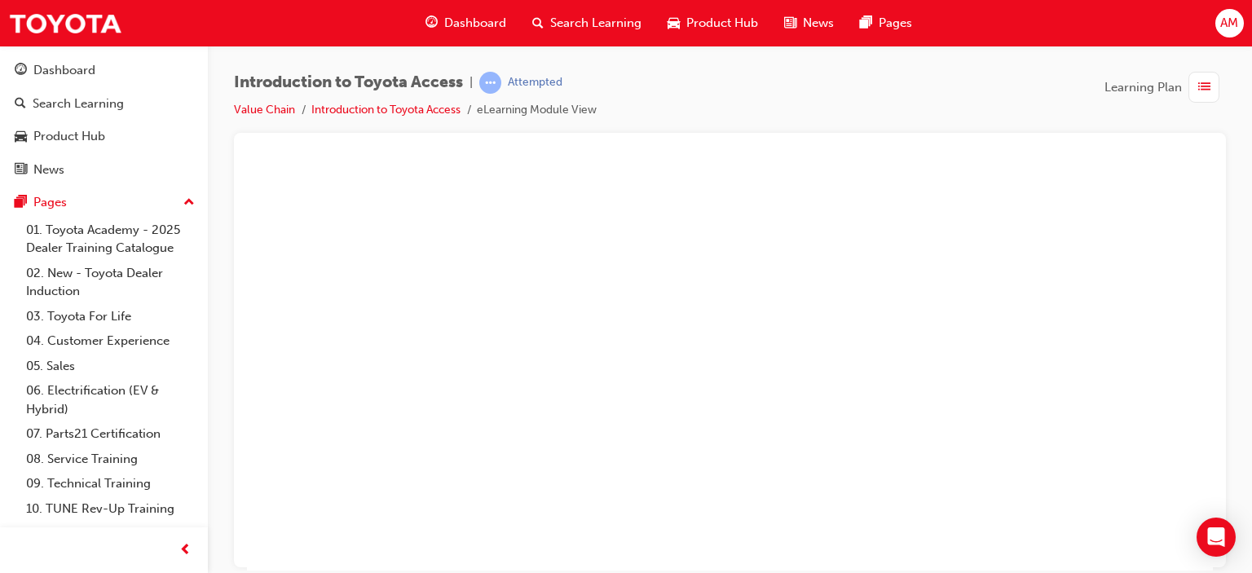
drag, startPoint x: 627, startPoint y: 151, endPoint x: 637, endPoint y: 157, distance: 11.3
click at [637, 158] on div at bounding box center [730, 154] width 966 height 16
click at [637, 157] on div at bounding box center [730, 154] width 966 height 16
click at [633, 159] on div at bounding box center [730, 154] width 966 height 16
click at [626, 157] on div at bounding box center [730, 154] width 966 height 16
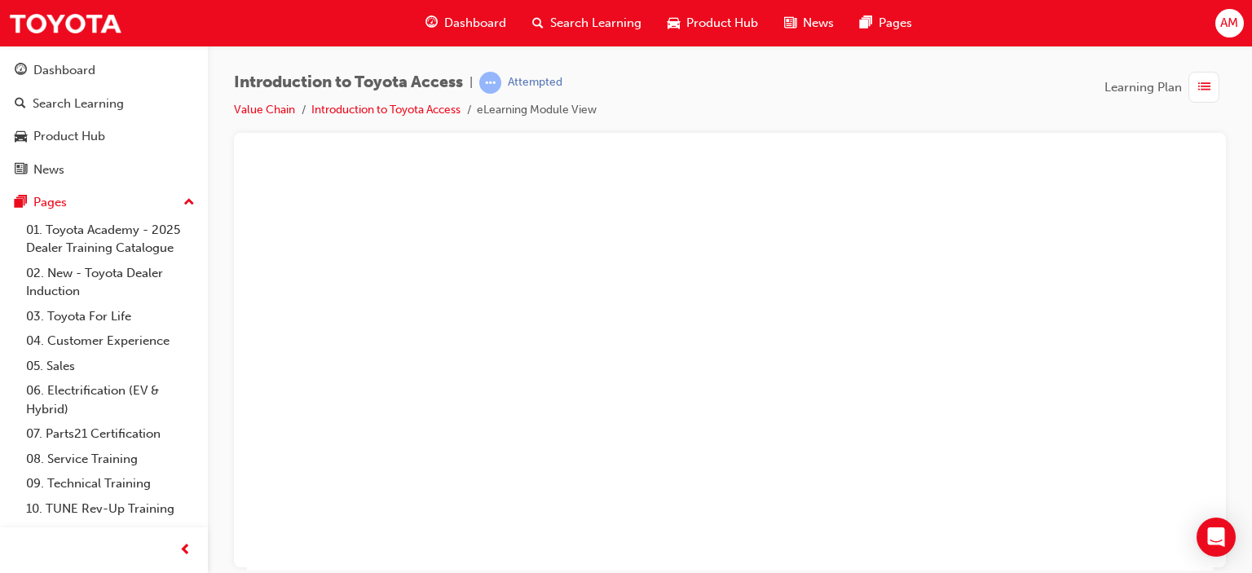
scroll to position [134, 65]
drag, startPoint x: 515, startPoint y: 386, endPoint x: 626, endPoint y: 163, distance: 249.4
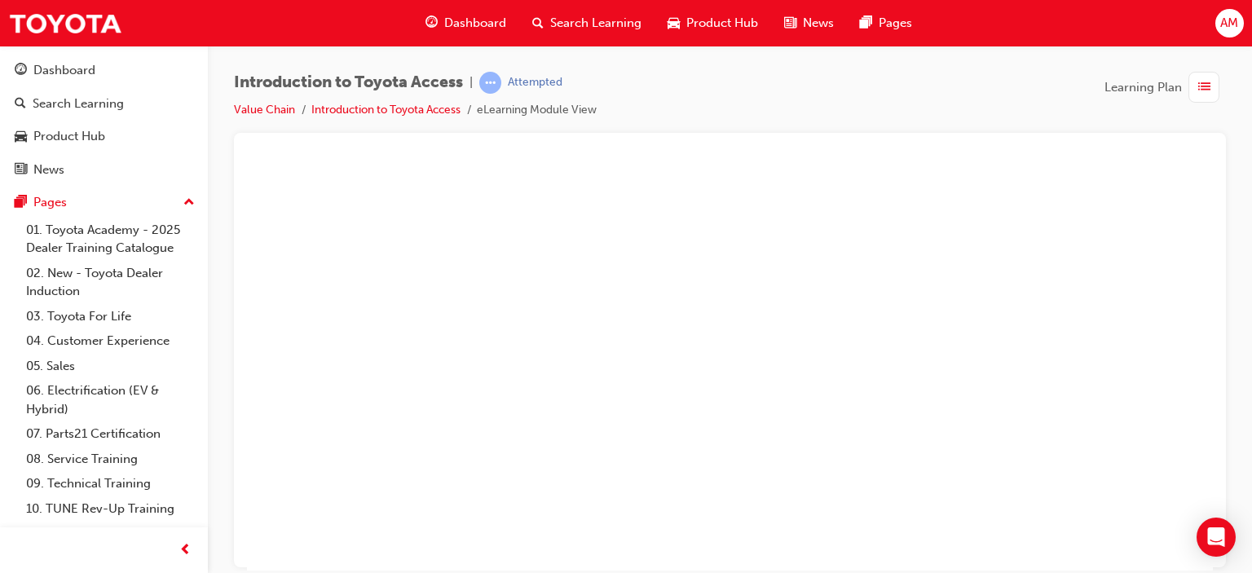
scroll to position [113, 65]
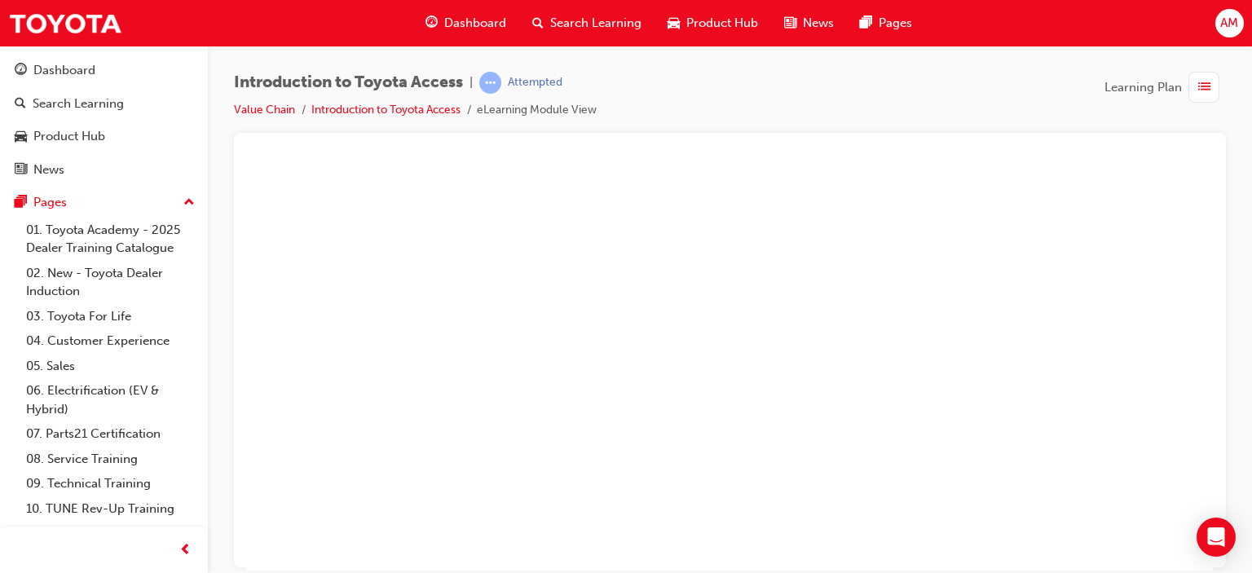
radio input "true"
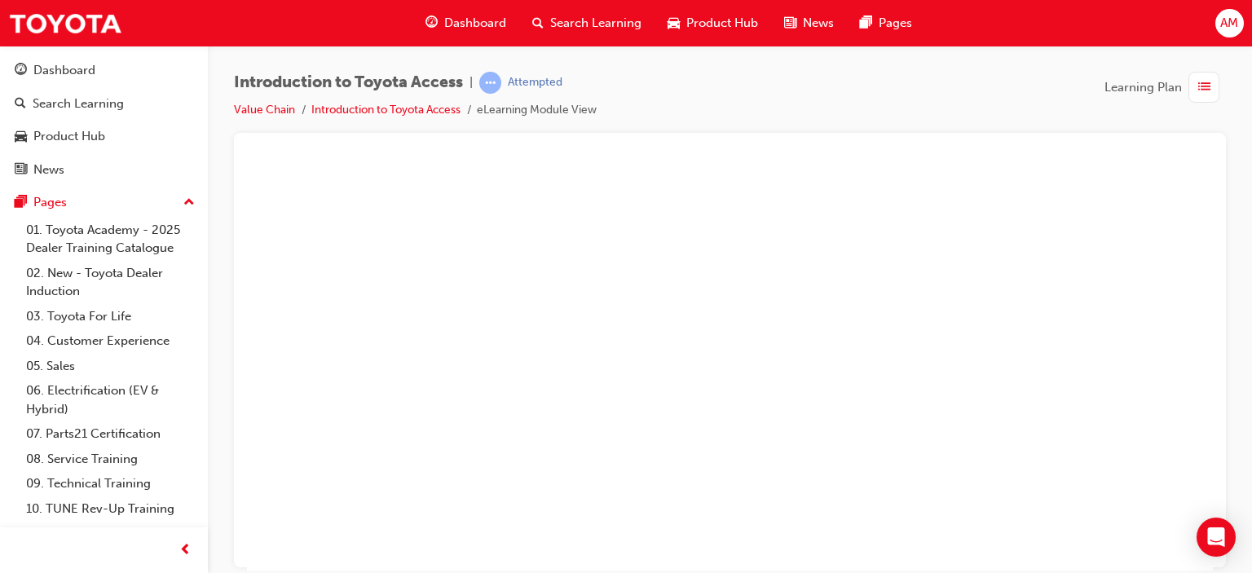
scroll to position [174, 65]
drag, startPoint x: 726, startPoint y: 353, endPoint x: 1127, endPoint y: 469, distance: 416.7
radio input "true"
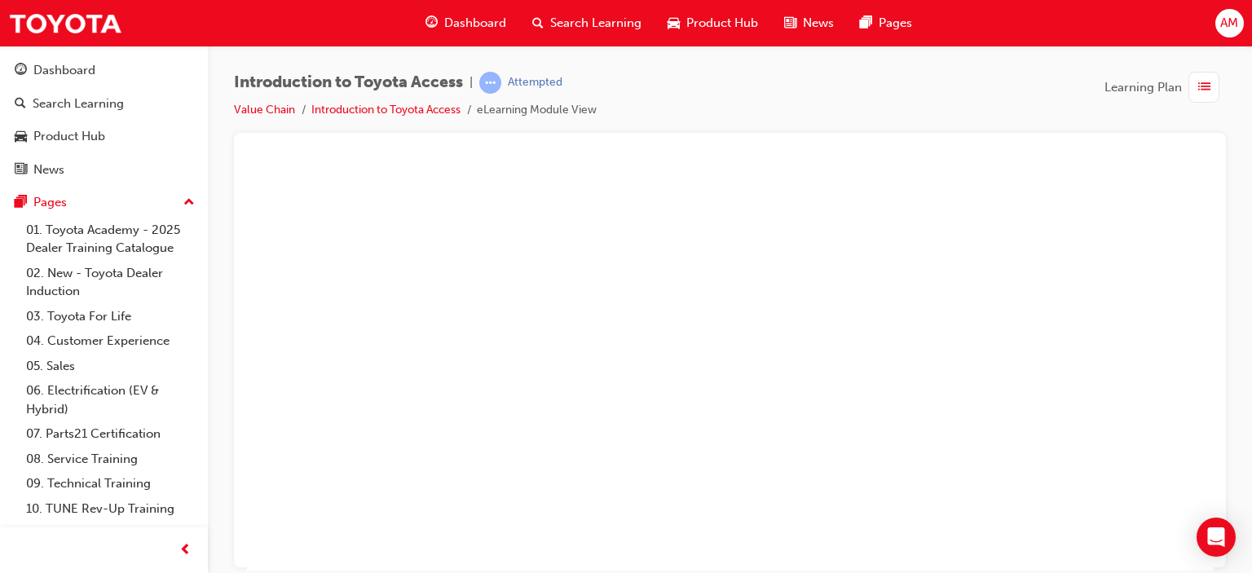
drag, startPoint x: 1121, startPoint y: 490, endPoint x: 1070, endPoint y: 442, distance: 70.4
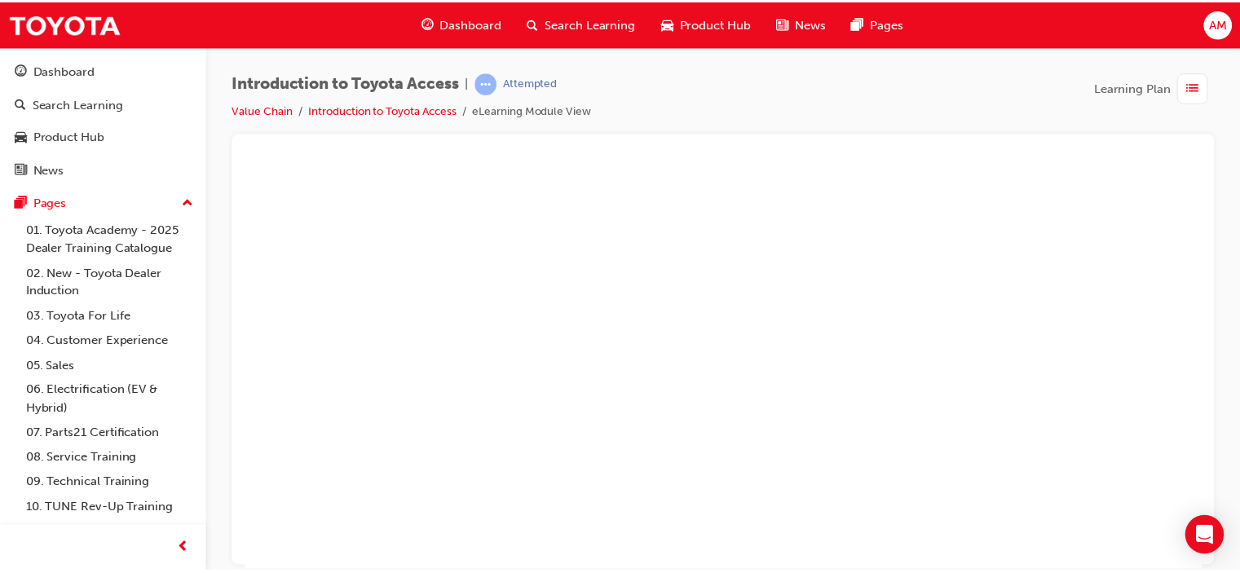
scroll to position [92, 65]
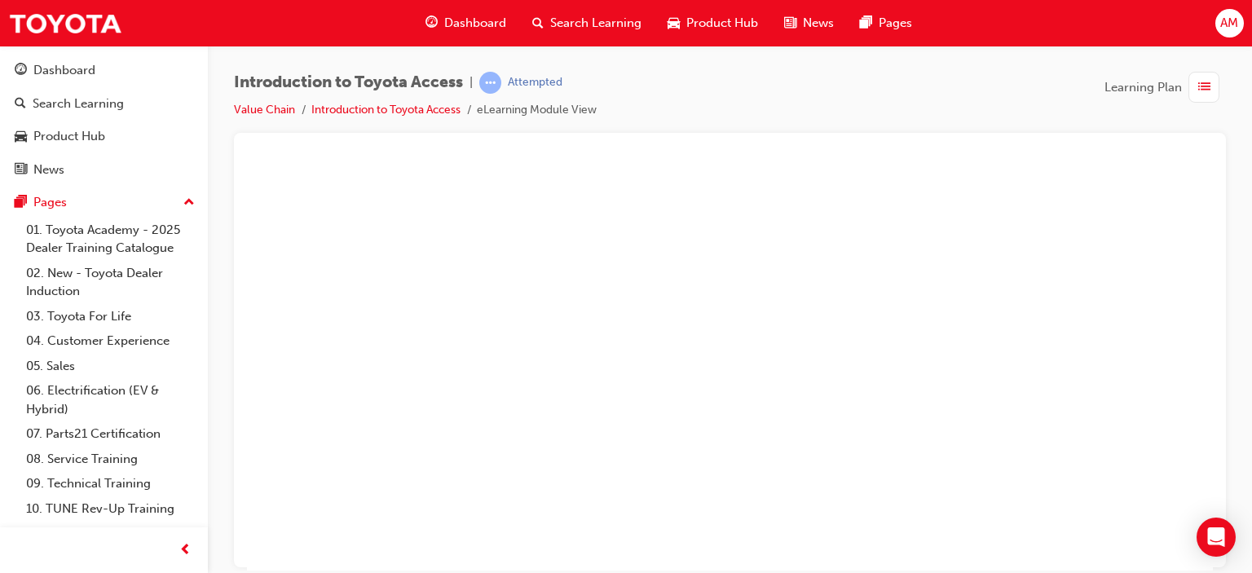
radio input "true"
click at [1201, 81] on span "list-icon" at bounding box center [1204, 87] width 12 height 20
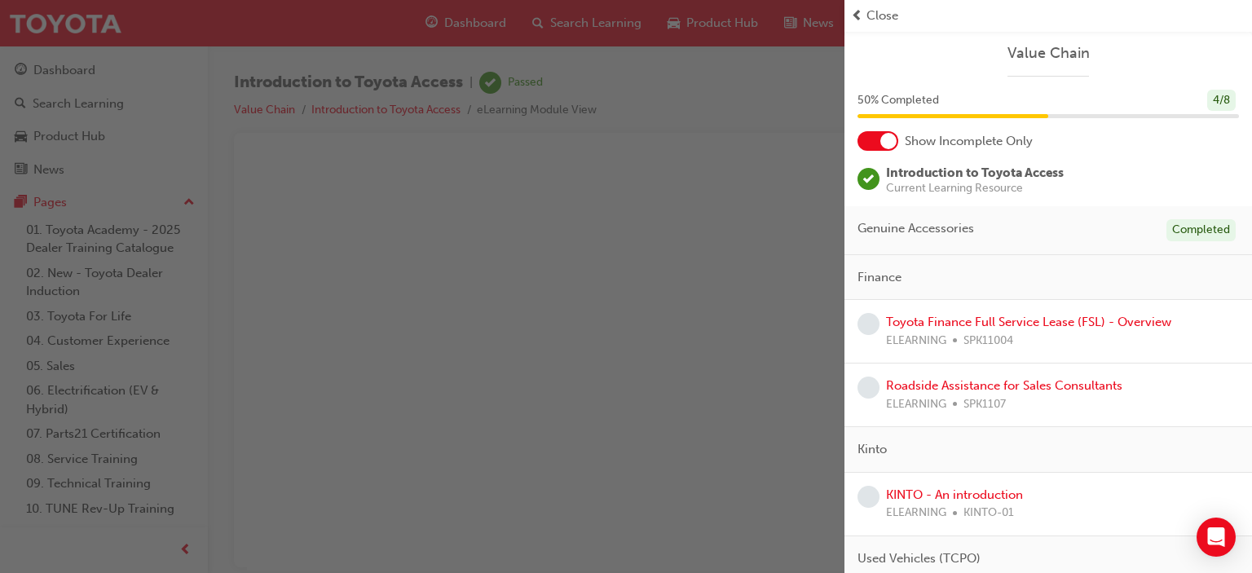
click at [873, 322] on span "learningRecordVerb_NONE-icon" at bounding box center [869, 324] width 22 height 22
click at [957, 316] on link "Toyota Finance Full Service Lease (FSL) - Overview" at bounding box center [1028, 322] width 285 height 15
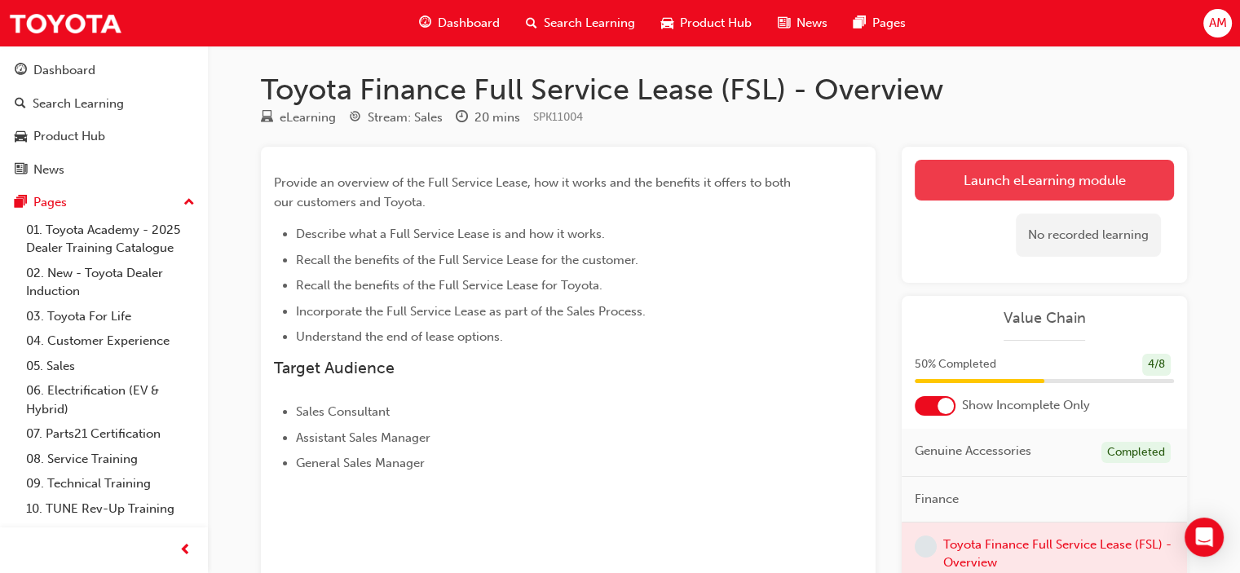
click at [1080, 182] on link "Launch eLearning module" at bounding box center [1044, 180] width 259 height 41
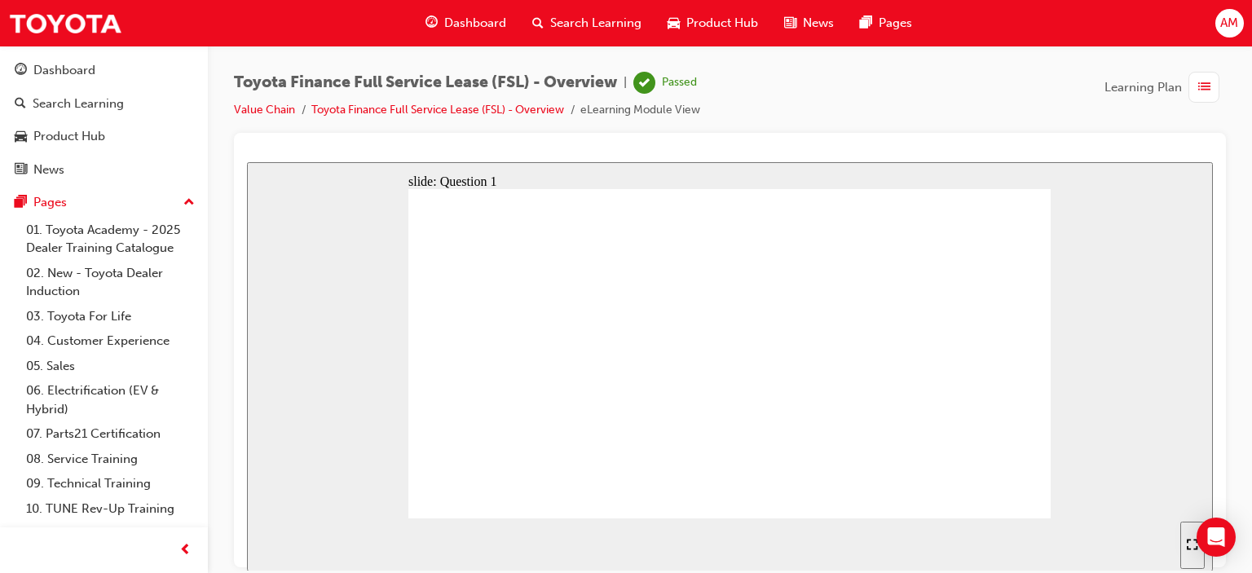
radio input "true"
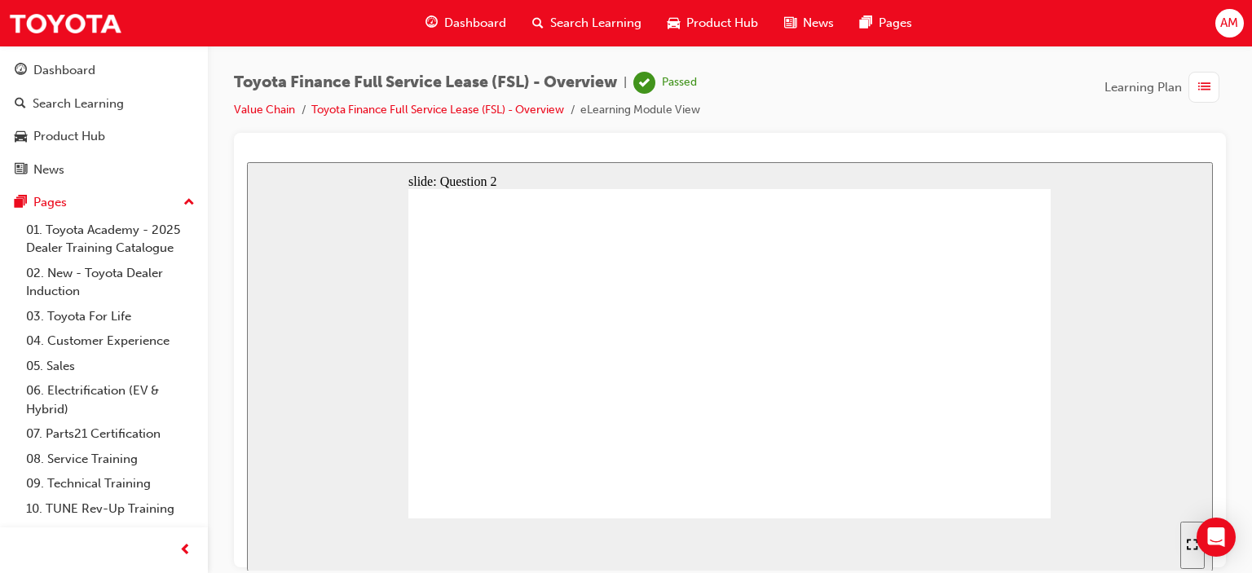
radio input "true"
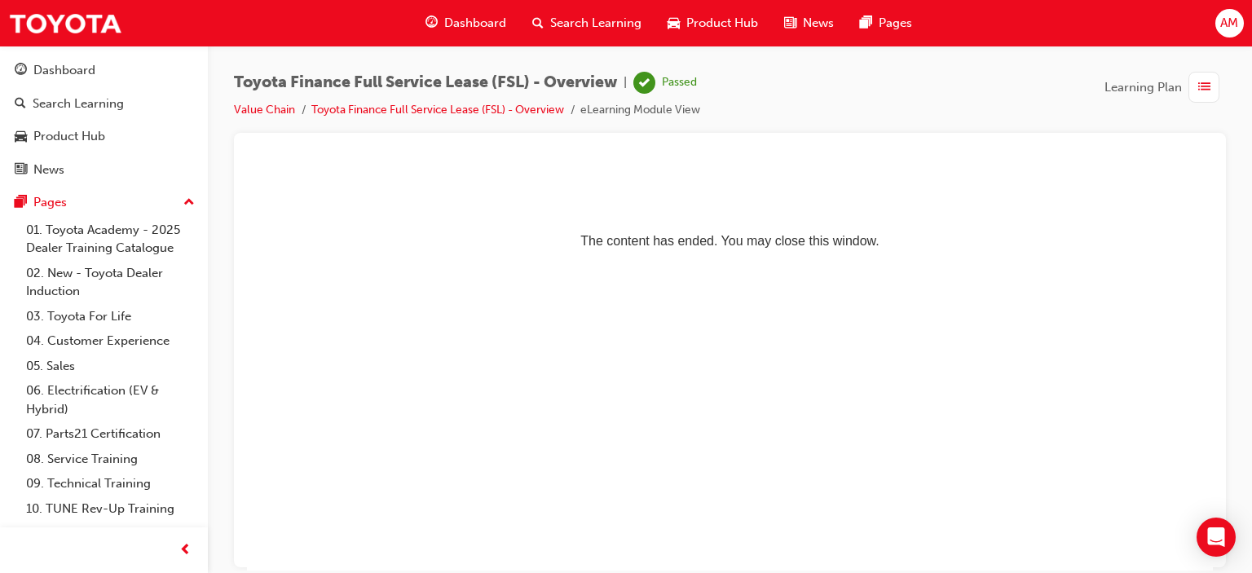
click at [1200, 85] on span "list-icon" at bounding box center [1204, 87] width 12 height 20
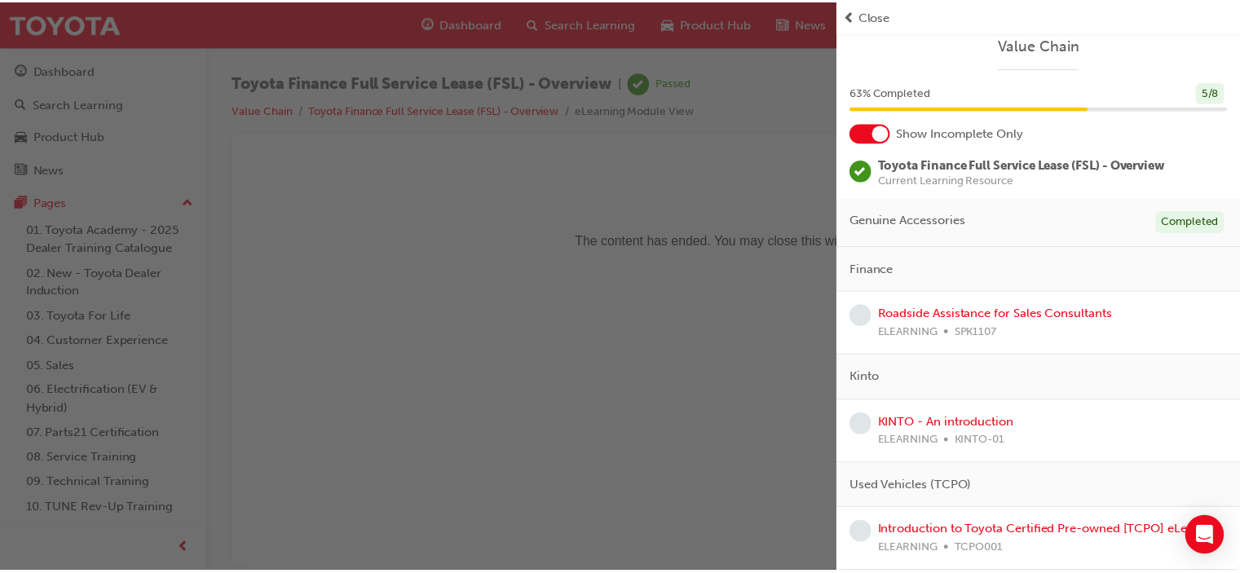
scroll to position [24, 0]
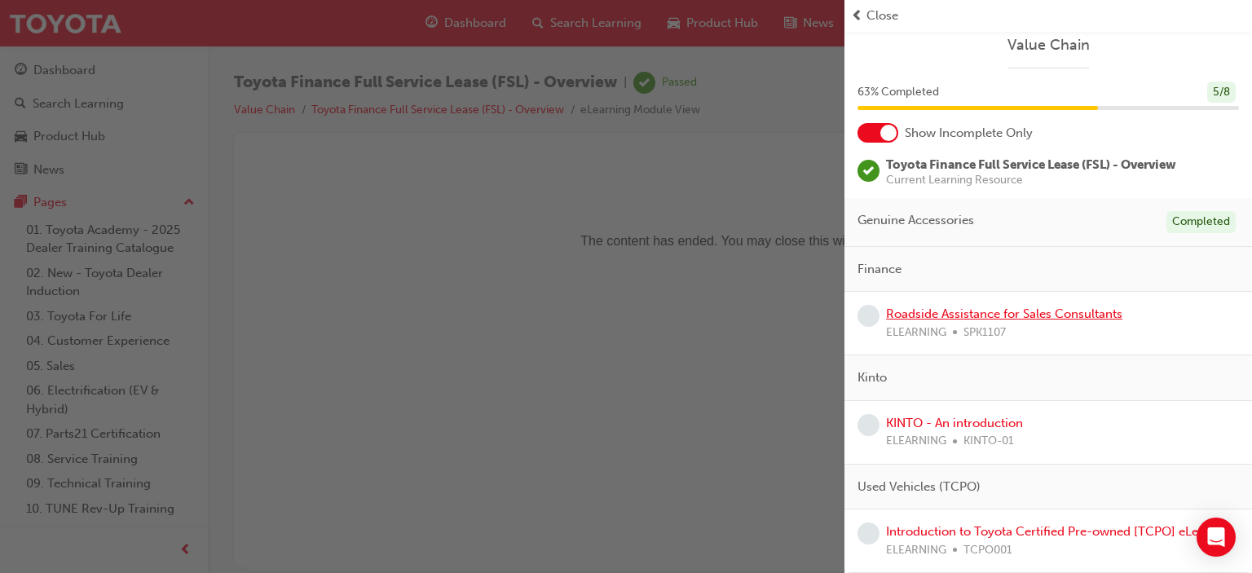
click at [1028, 307] on link "Roadside Assistance for Sales Consultants" at bounding box center [1004, 314] width 236 height 15
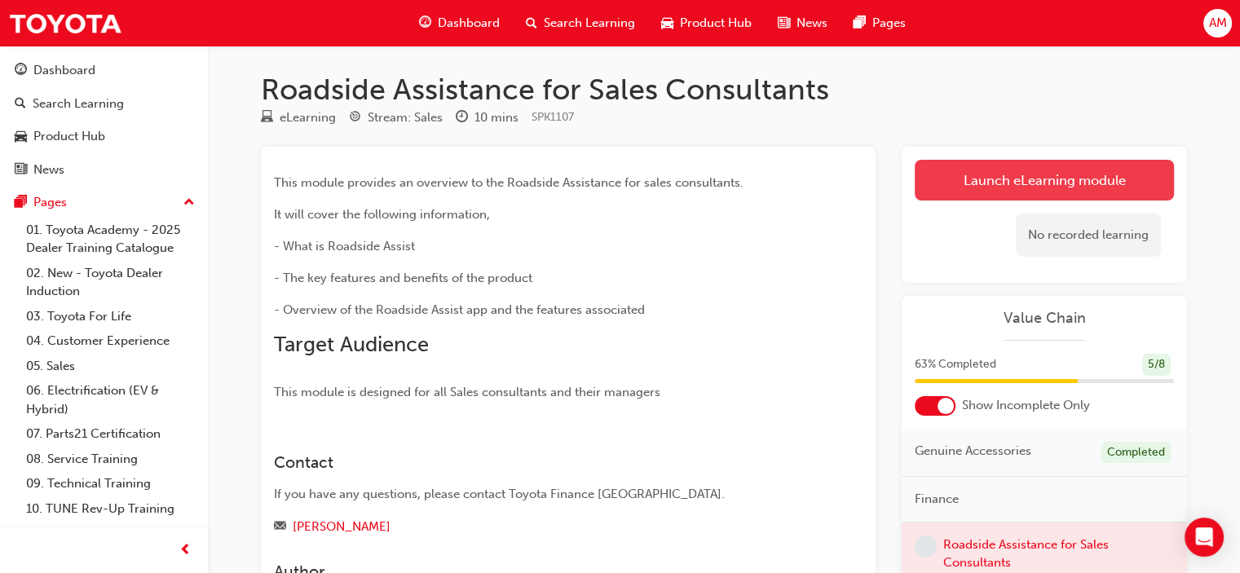
click at [1081, 183] on link "Launch eLearning module" at bounding box center [1044, 180] width 259 height 41
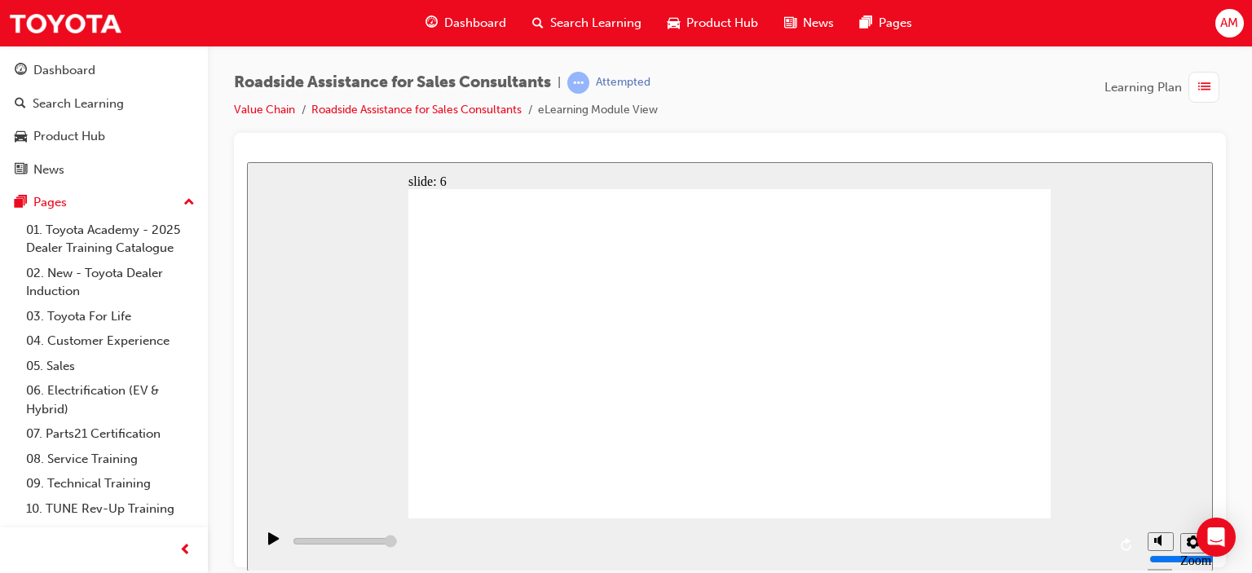
type input "14900"
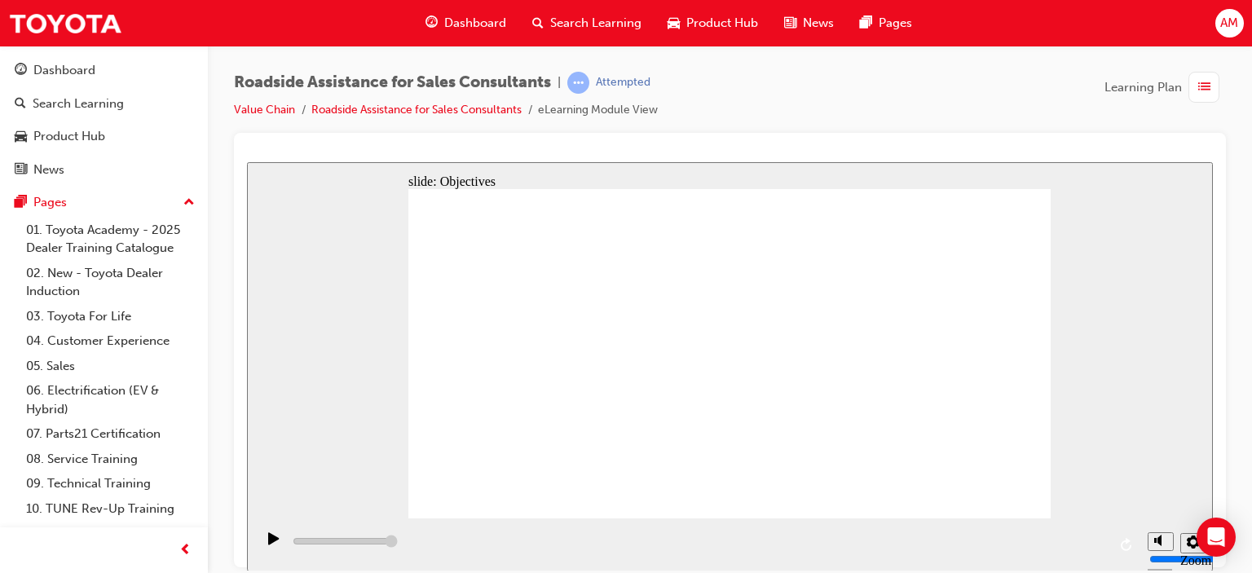
type input "23000"
checkbox input "true"
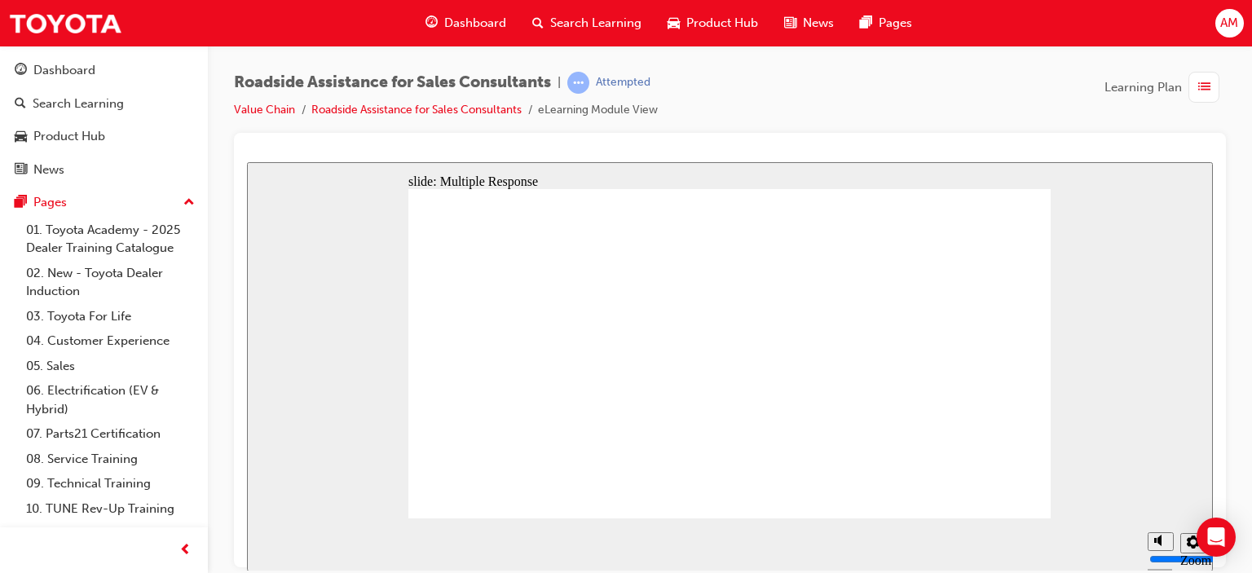
checkbox input "true"
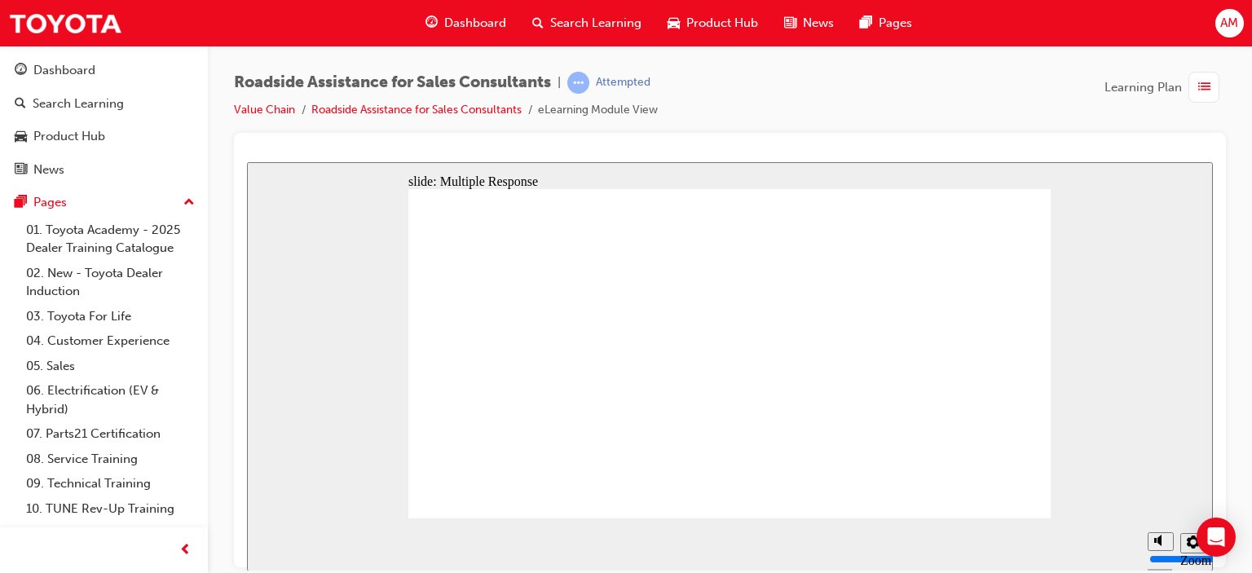
checkbox input "true"
click at [1198, 76] on div "button" at bounding box center [1204, 87] width 31 height 31
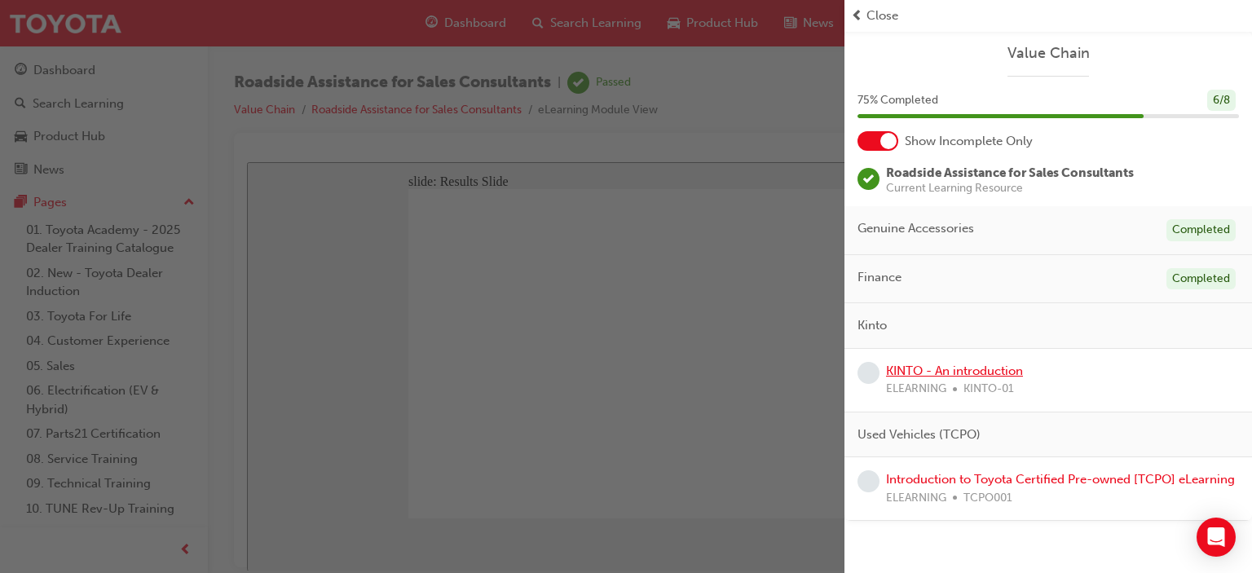
click at [981, 369] on link "KINTO - An introduction" at bounding box center [954, 371] width 137 height 15
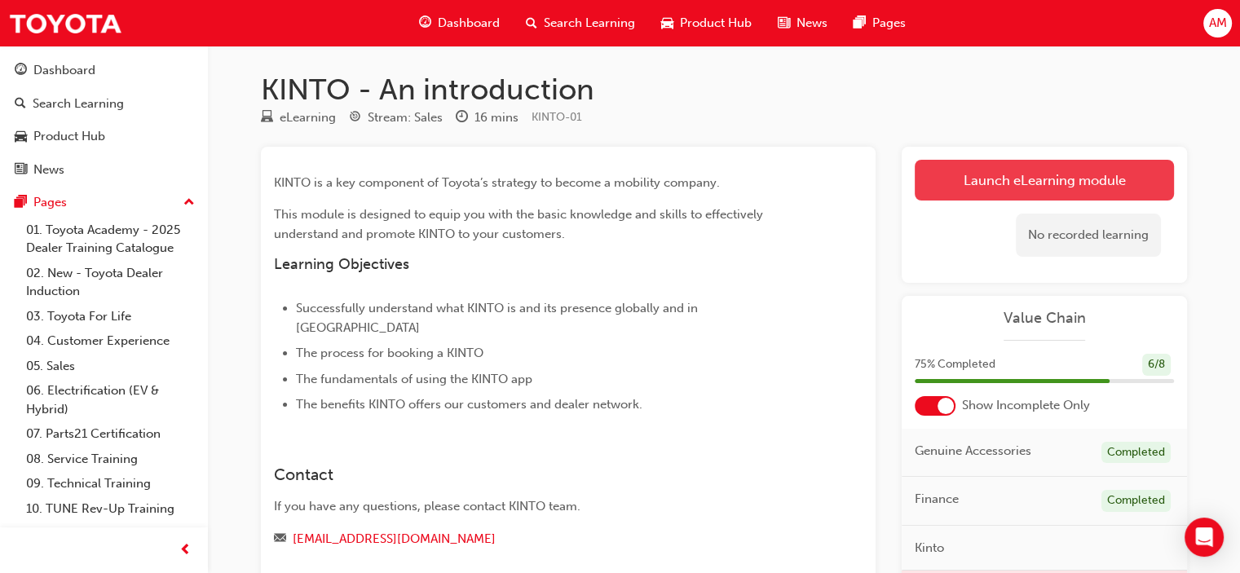
click at [1060, 176] on link "Launch eLearning module" at bounding box center [1044, 180] width 259 height 41
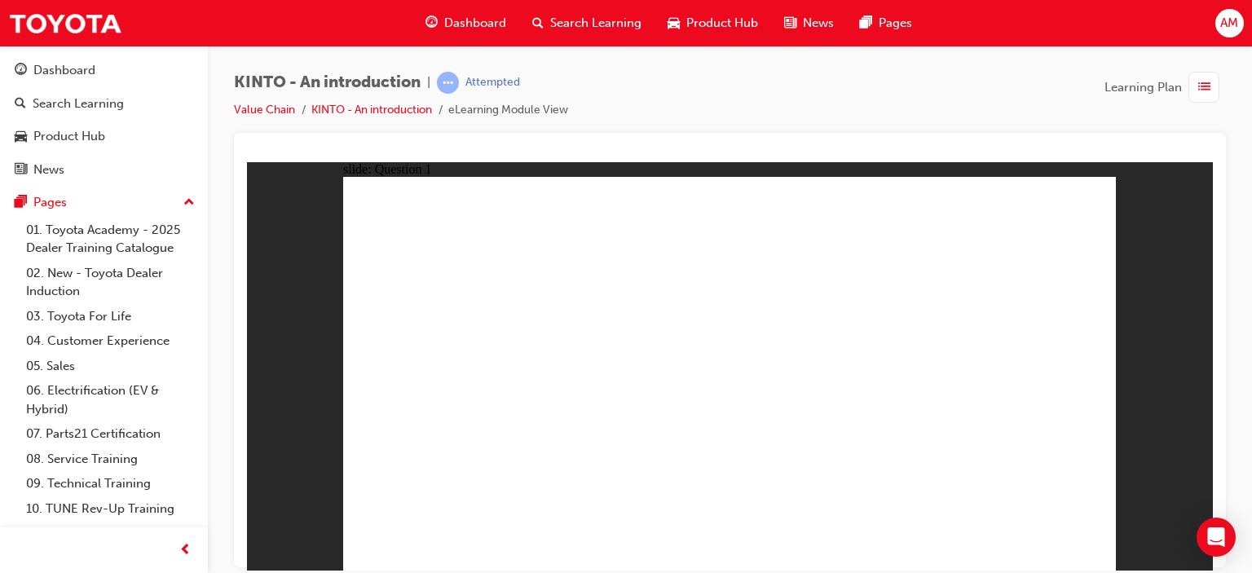
radio input "true"
checkbox input "true"
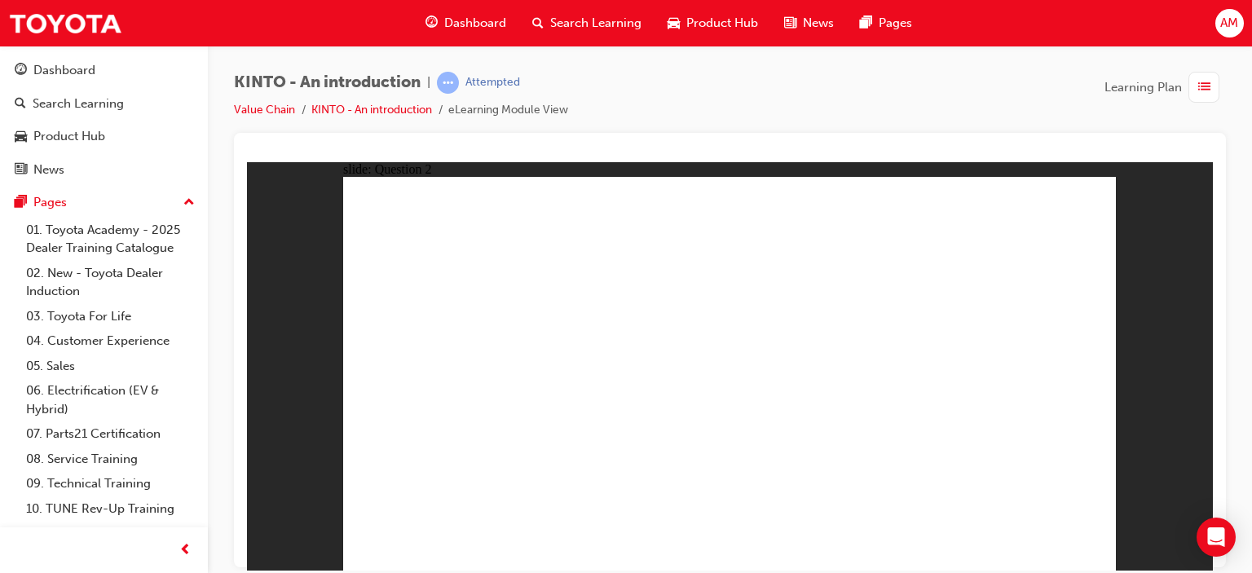
checkbox input "true"
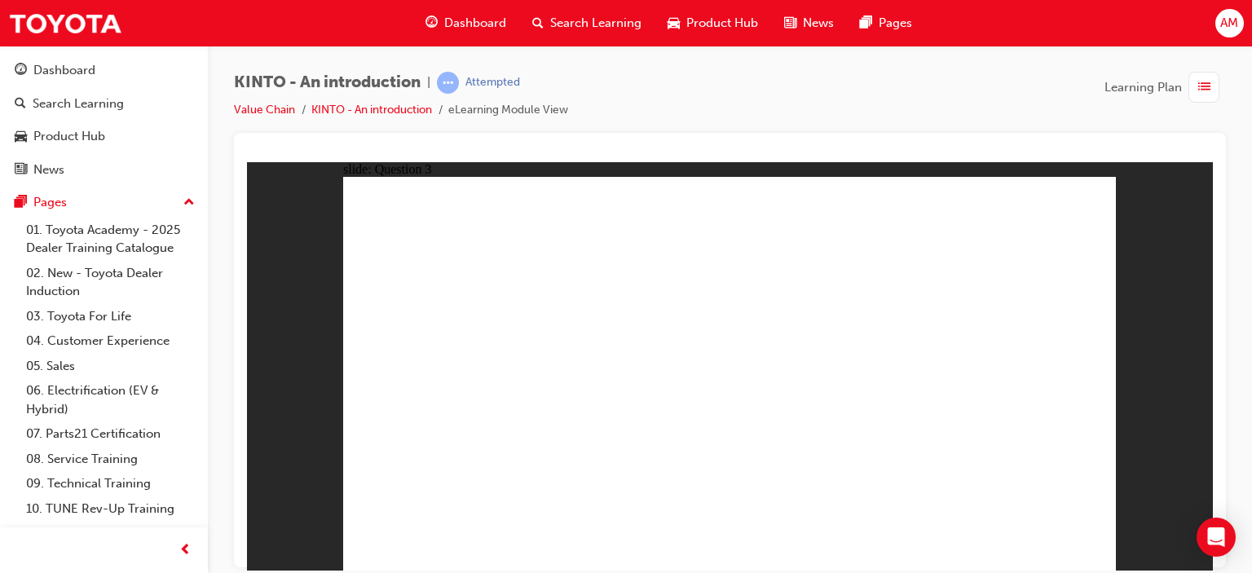
radio input "true"
drag, startPoint x: 741, startPoint y: 442, endPoint x: 735, endPoint y: 429, distance: 14.6
drag, startPoint x: 903, startPoint y: 393, endPoint x: 483, endPoint y: 483, distance: 430.1
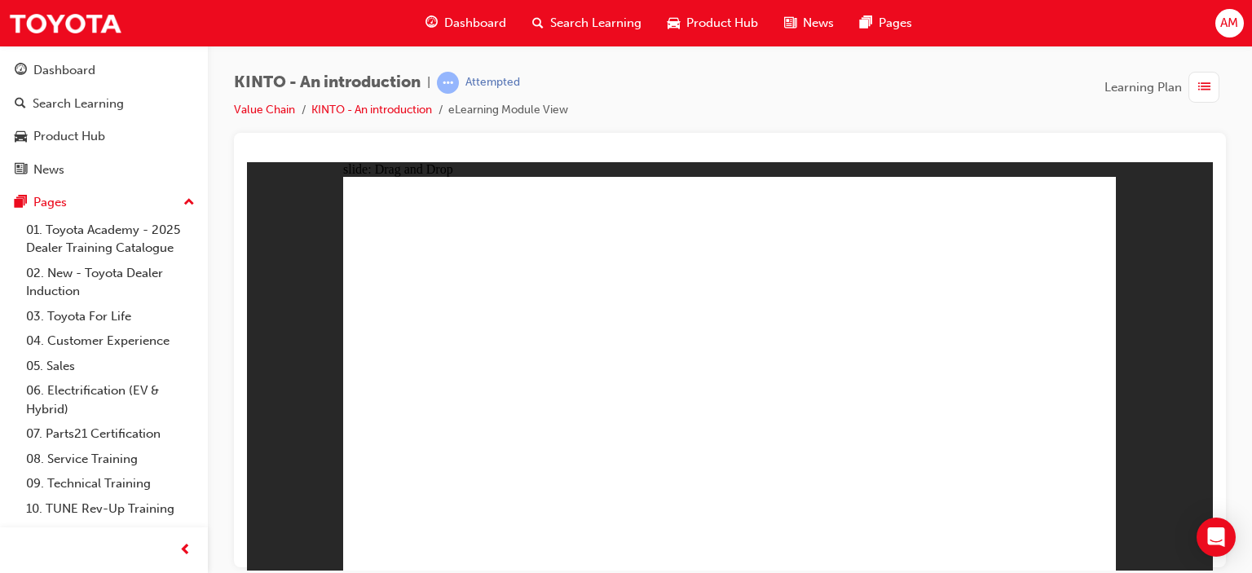
drag, startPoint x: 484, startPoint y: 388, endPoint x: 624, endPoint y: 493, distance: 174.6
drag, startPoint x: 615, startPoint y: 476, endPoint x: 780, endPoint y: 474, distance: 165.5
drag, startPoint x: 780, startPoint y: 474, endPoint x: 761, endPoint y: 474, distance: 19.6
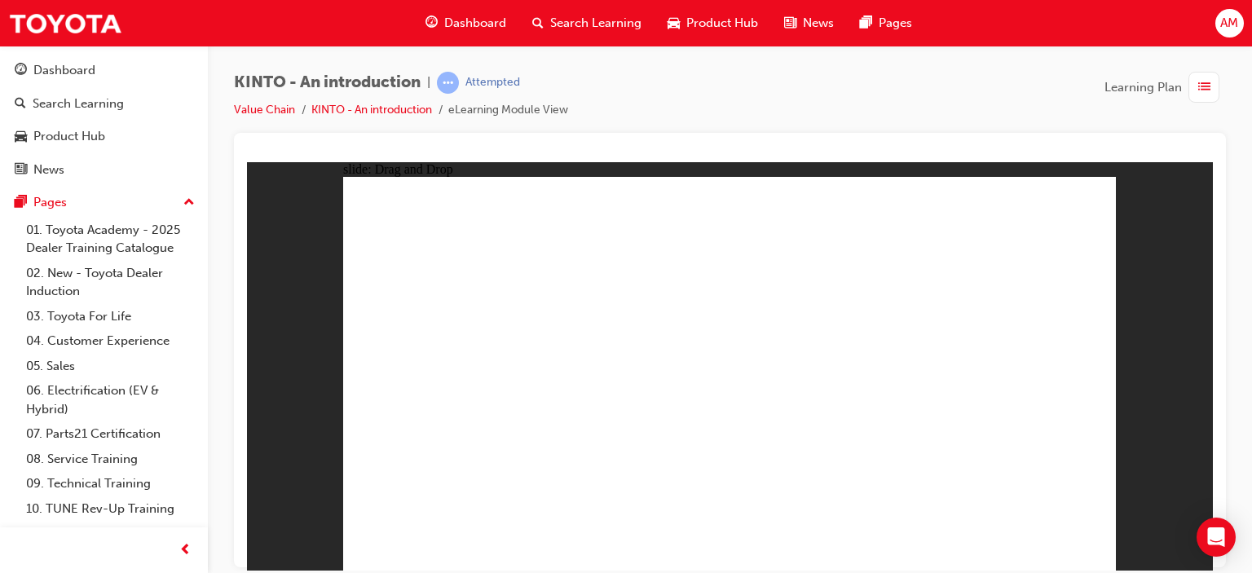
drag, startPoint x: 966, startPoint y: 401, endPoint x: 541, endPoint y: 492, distance: 434.3
drag, startPoint x: 738, startPoint y: 486, endPoint x: 878, endPoint y: 482, distance: 140.3
drag, startPoint x: 642, startPoint y: 395, endPoint x: 779, endPoint y: 485, distance: 164.4
drag, startPoint x: 854, startPoint y: 489, endPoint x: 1000, endPoint y: 491, distance: 145.9
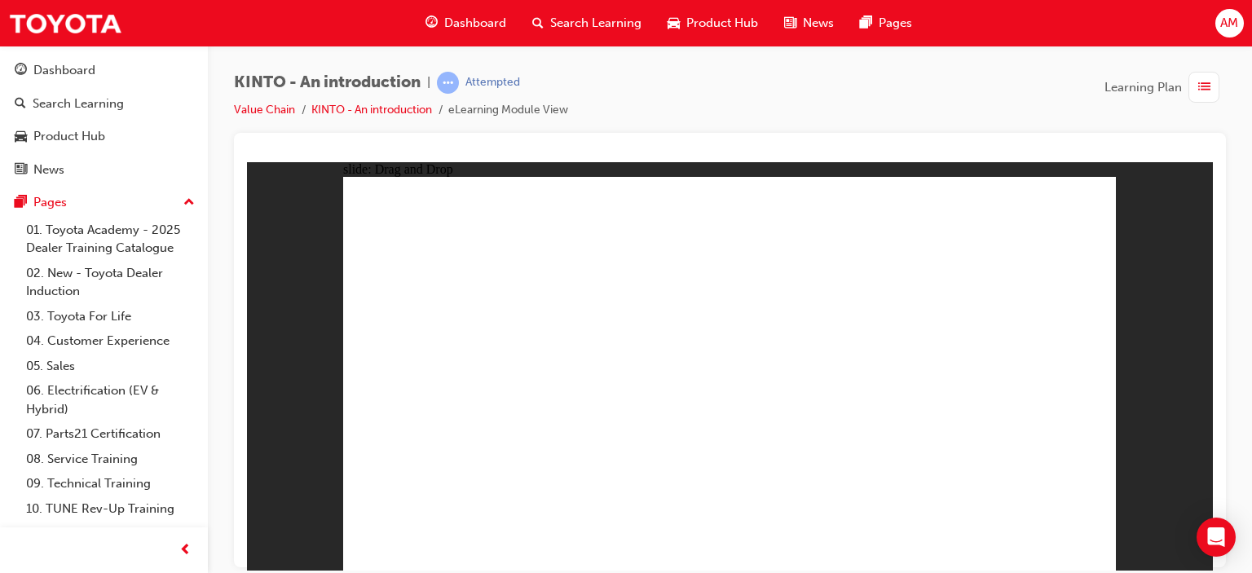
drag, startPoint x: 714, startPoint y: 382, endPoint x: 854, endPoint y: 470, distance: 164.9
radio input "true"
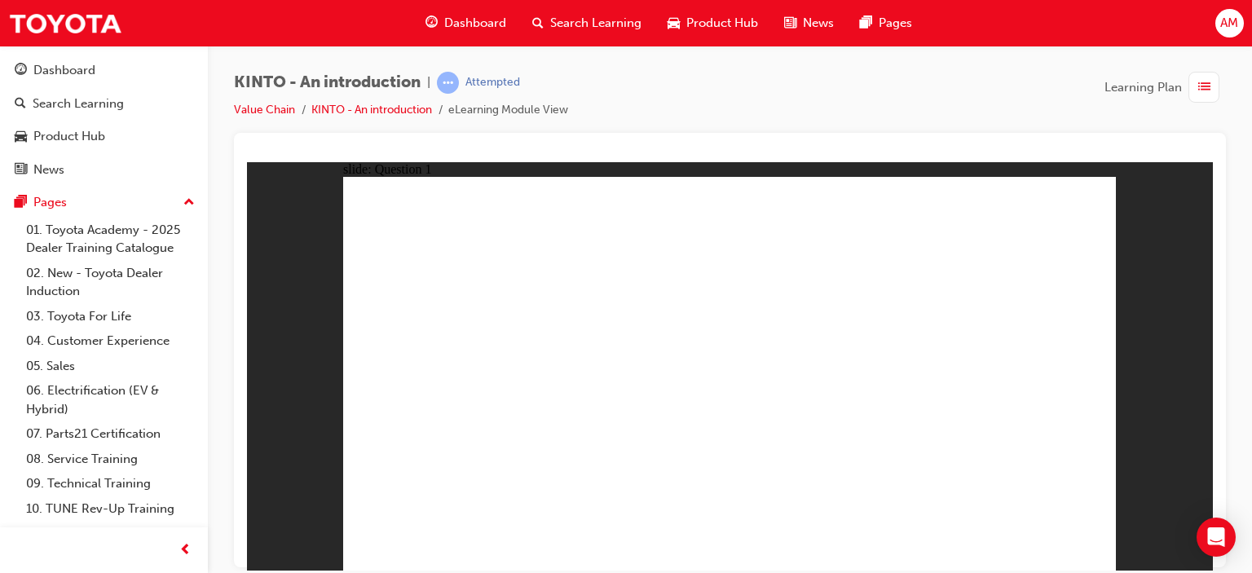
radio input "true"
checkbox input "true"
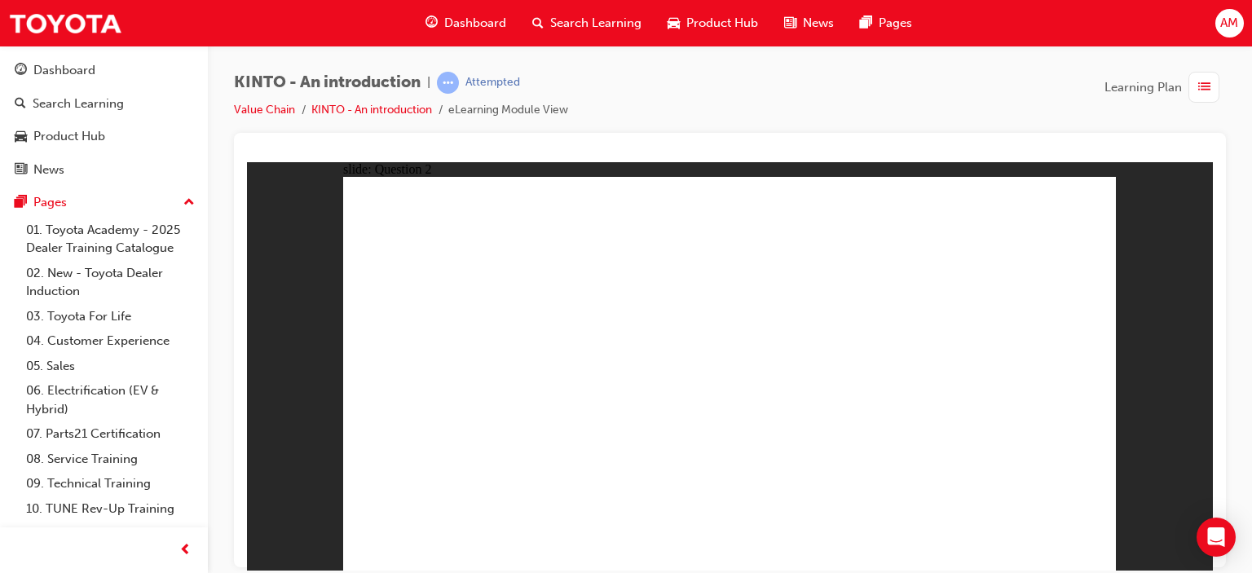
checkbox input "true"
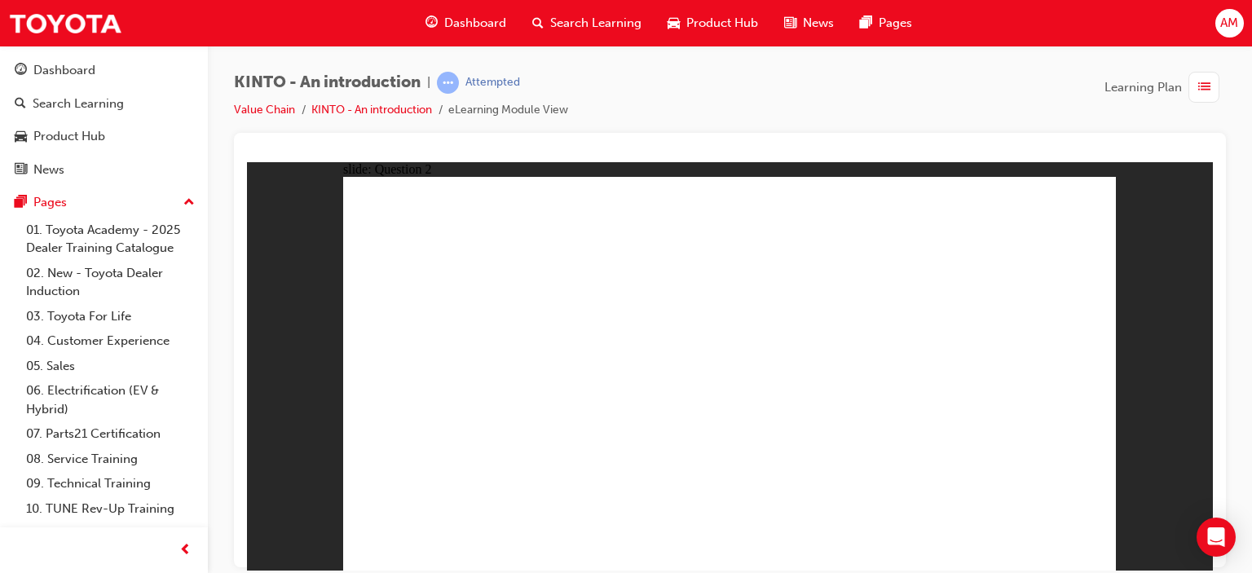
radio input "true"
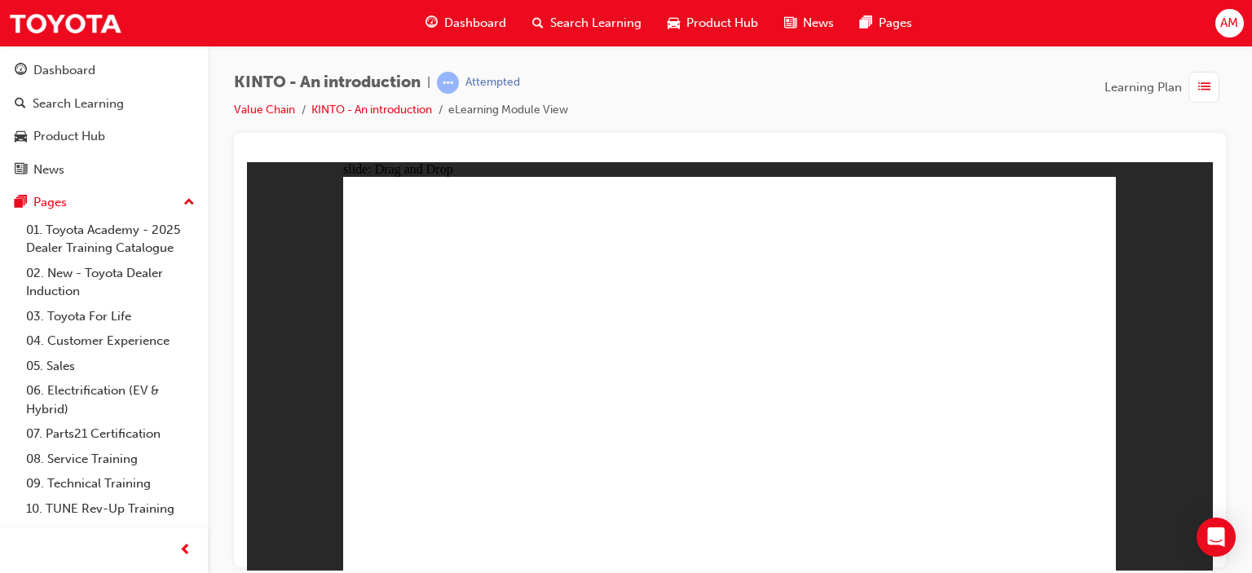
drag, startPoint x: 885, startPoint y: 388, endPoint x: 464, endPoint y: 479, distance: 430.5
drag, startPoint x: 1003, startPoint y: 395, endPoint x: 1009, endPoint y: 407, distance: 13.9
drag, startPoint x: 773, startPoint y: 385, endPoint x: 786, endPoint y: 384, distance: 13.1
drag, startPoint x: 1002, startPoint y: 402, endPoint x: 573, endPoint y: 479, distance: 435.6
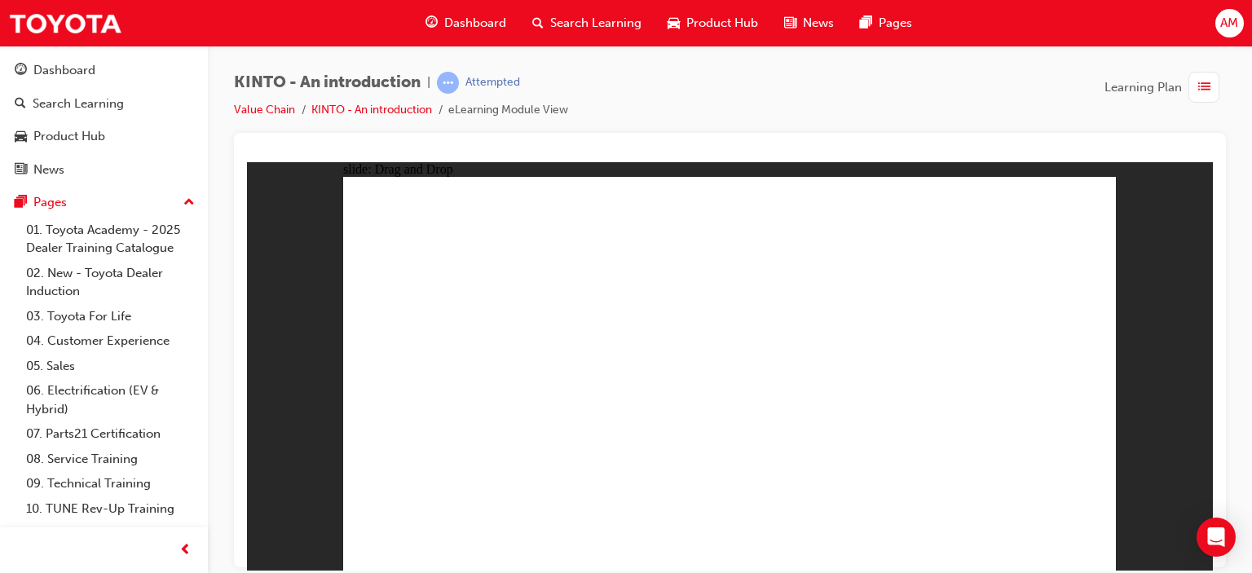
drag, startPoint x: 605, startPoint y: 382, endPoint x: 747, endPoint y: 472, distance: 167.8
drag, startPoint x: 744, startPoint y: 382, endPoint x: 872, endPoint y: 475, distance: 158.0
drag, startPoint x: 476, startPoint y: 378, endPoint x: 1015, endPoint y: 470, distance: 546.7
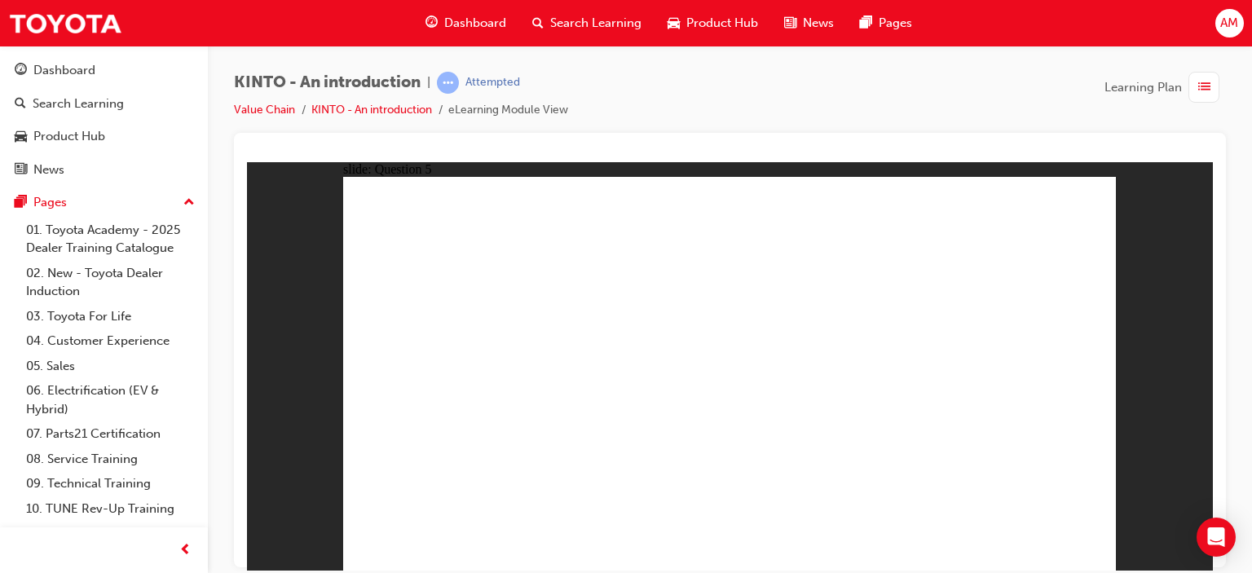
radio input "true"
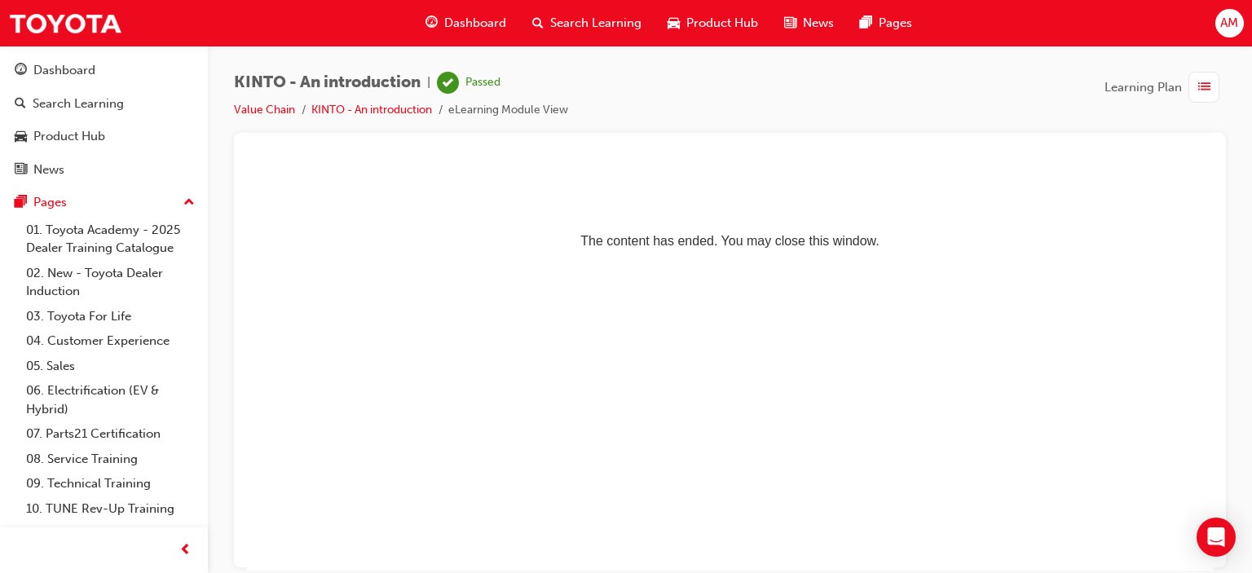
click at [1145, 87] on span "Learning Plan" at bounding box center [1143, 87] width 77 height 19
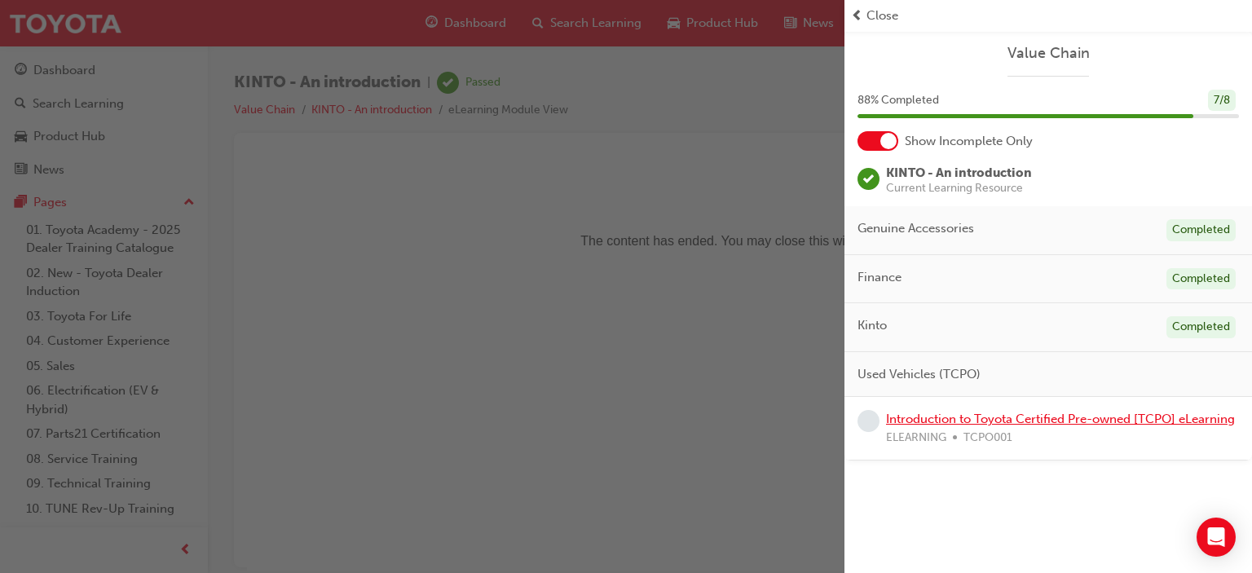
click at [1030, 420] on link "Introduction to Toyota Certified Pre-owned [TCPO] eLearning" at bounding box center [1060, 419] width 349 height 15
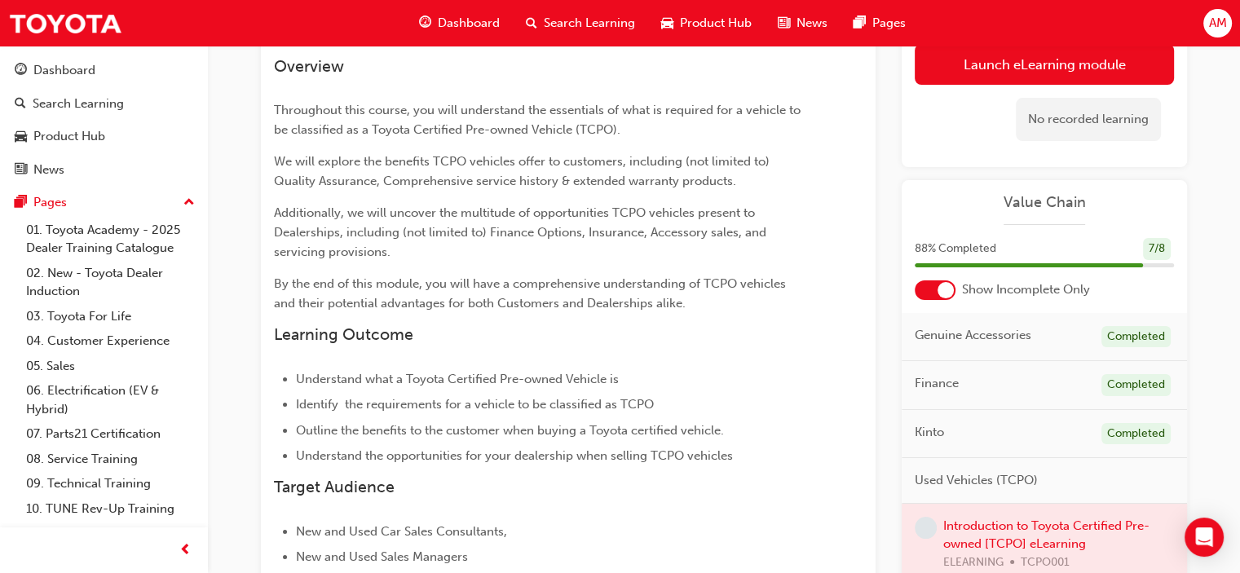
scroll to position [101, 0]
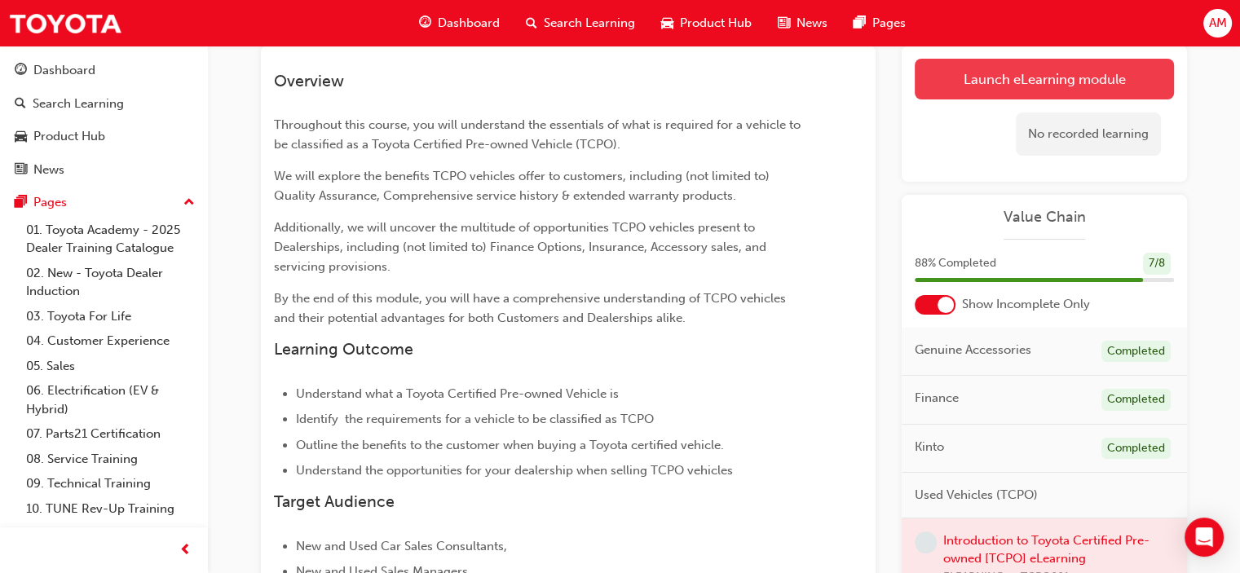
click at [1069, 73] on link "Launch eLearning module" at bounding box center [1044, 79] width 259 height 41
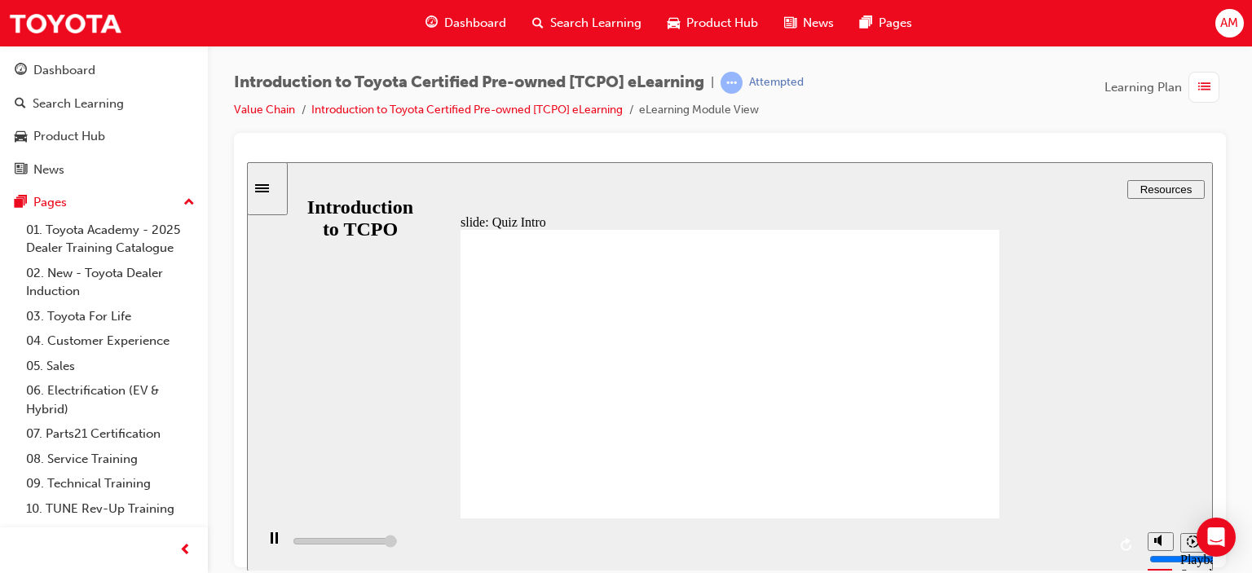
type input "7700"
radio input "true"
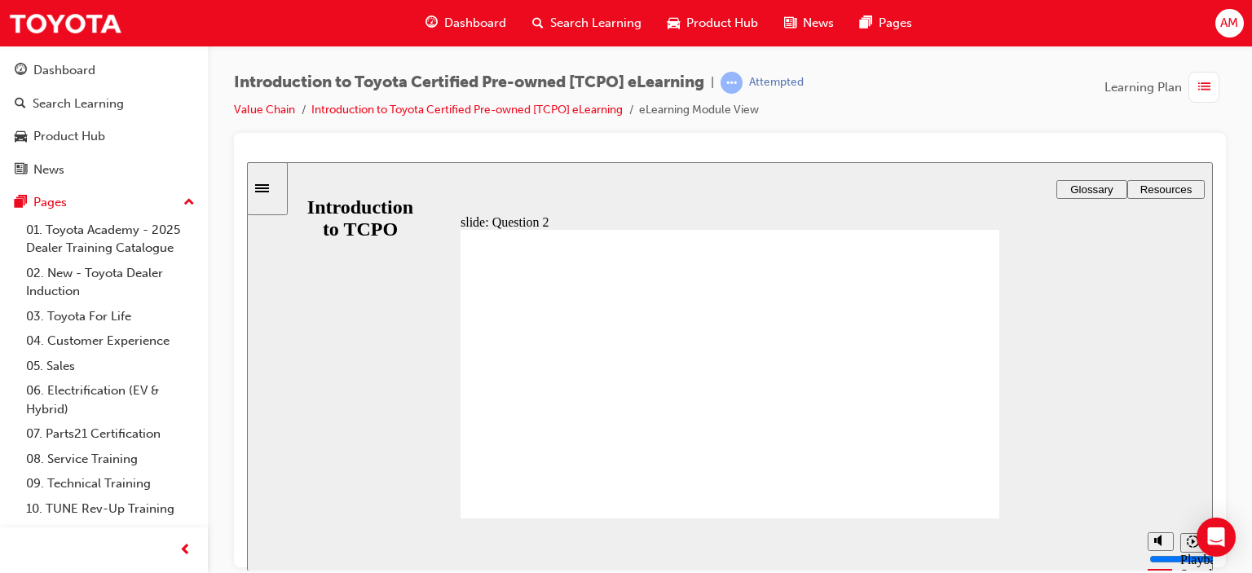
radio input "true"
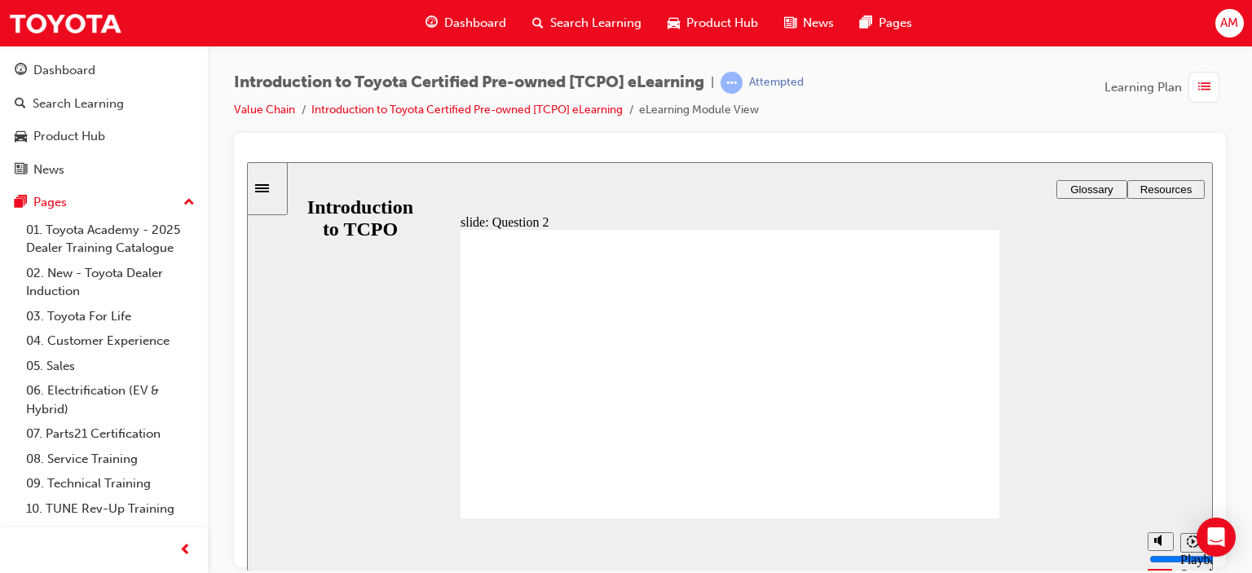
radio input "true"
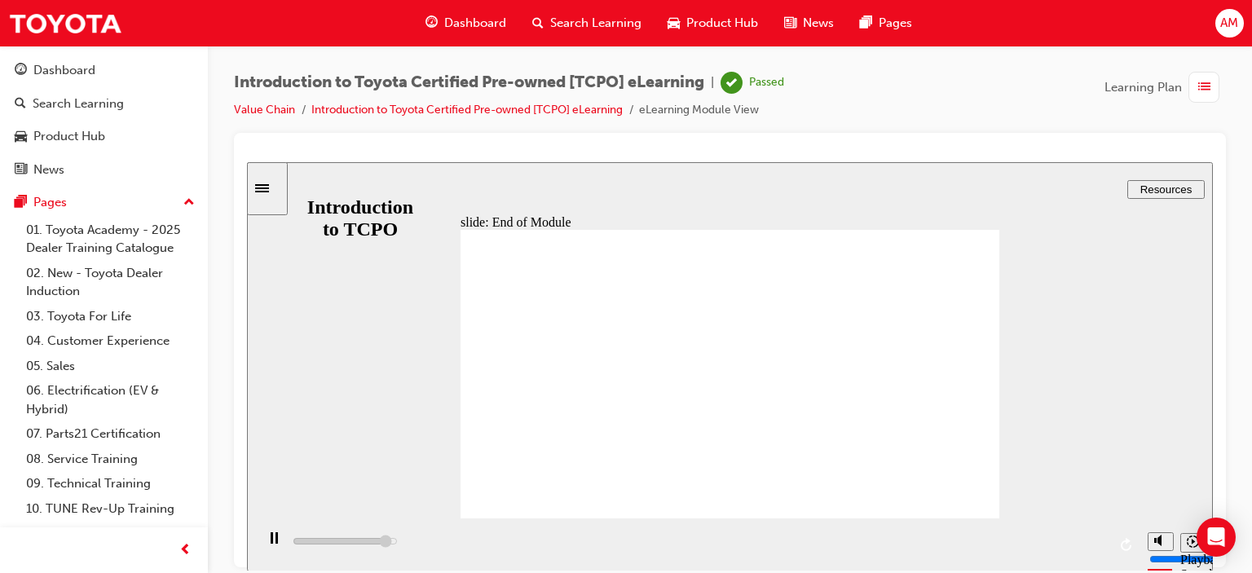
click at [1206, 85] on span "list-icon" at bounding box center [1204, 87] width 12 height 20
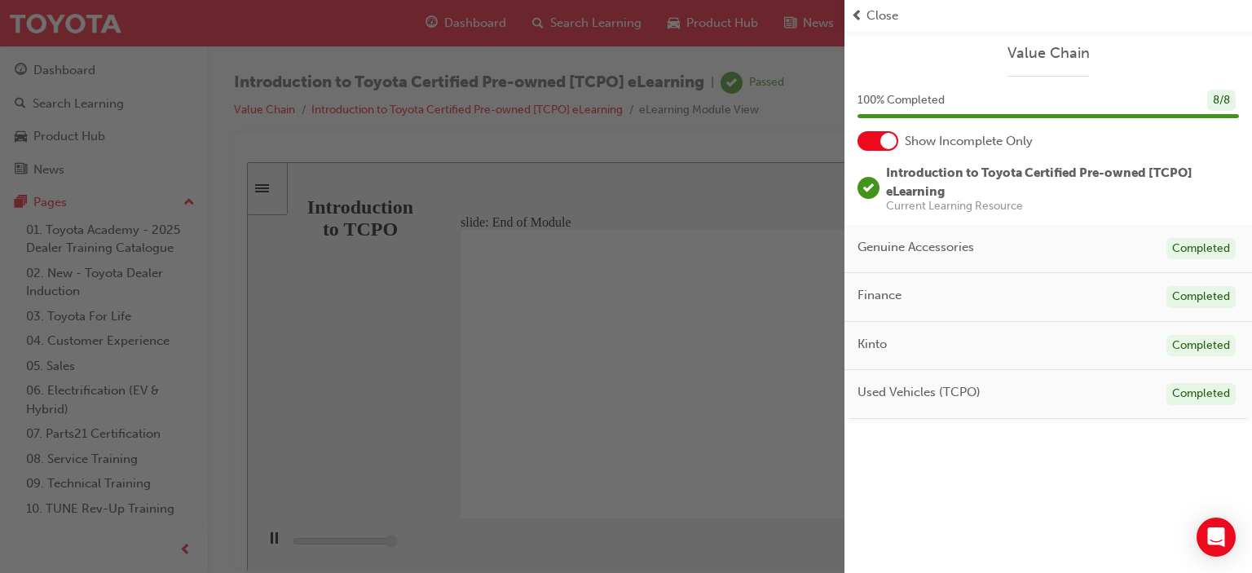
type input "18400"
click at [483, 20] on div "button" at bounding box center [422, 286] width 845 height 573
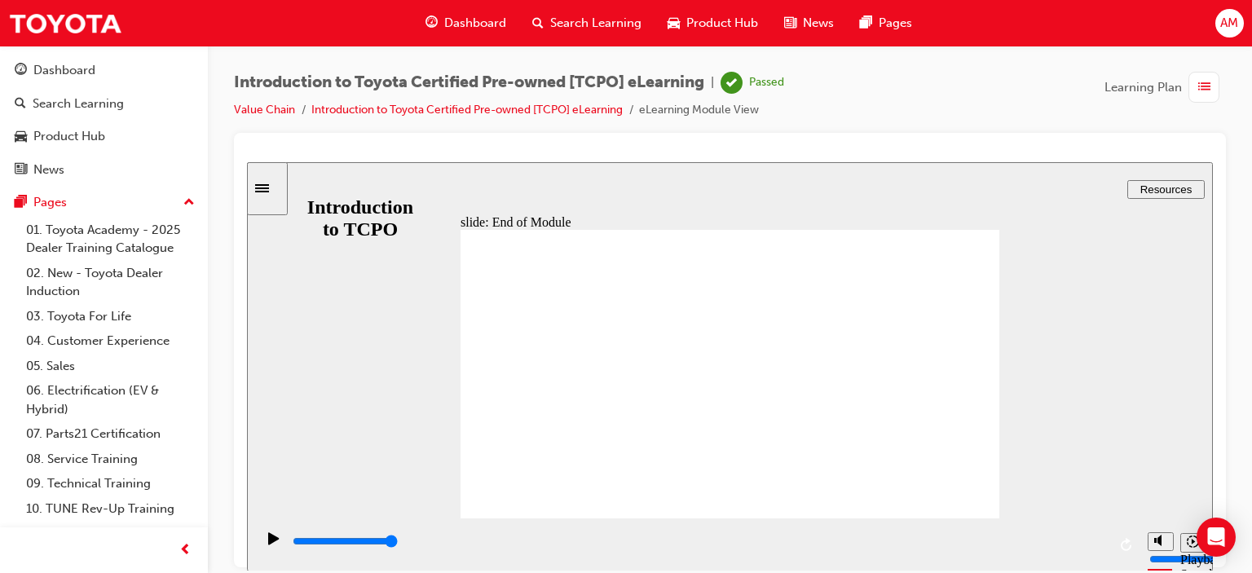
click at [483, 20] on span "Dashboard" at bounding box center [475, 23] width 62 height 19
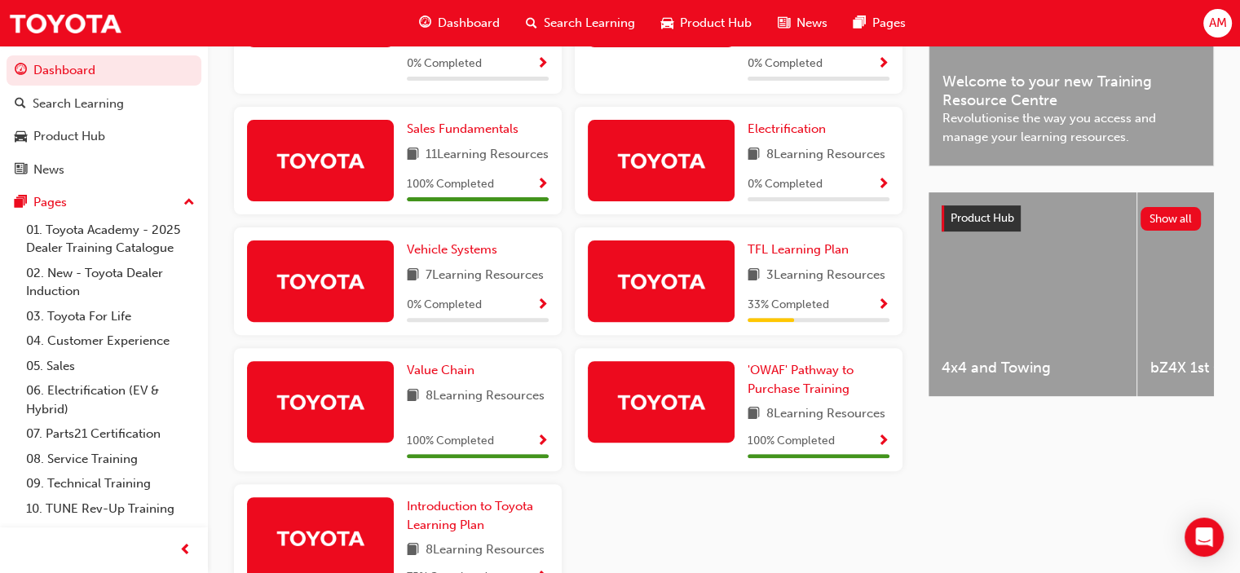
scroll to position [489, 0]
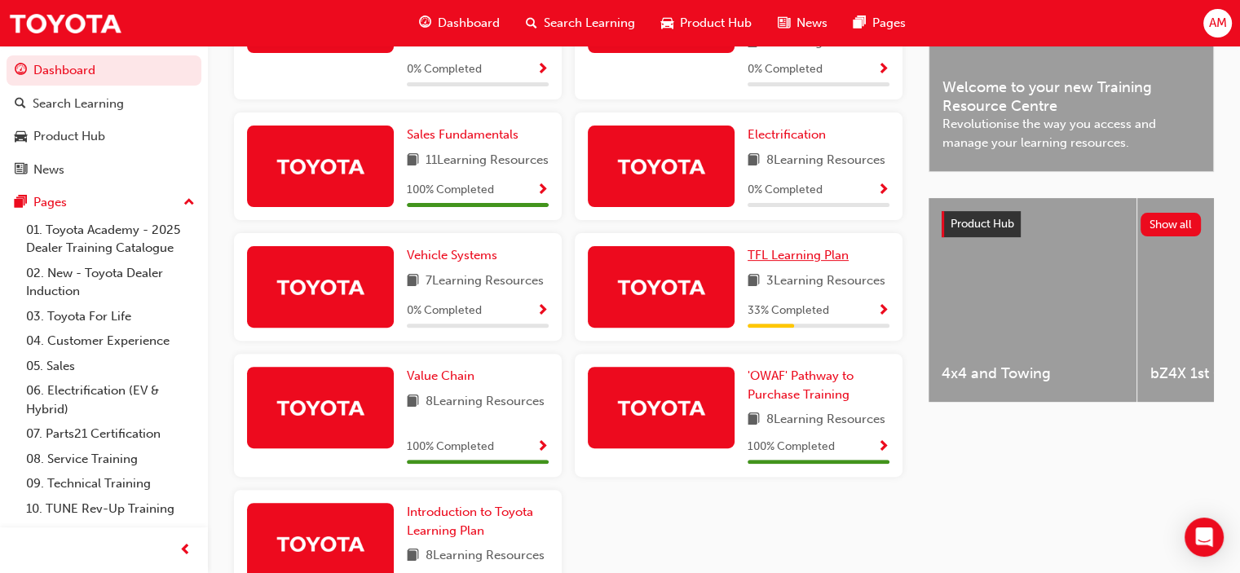
click at [812, 263] on span "TFL Learning Plan" at bounding box center [798, 255] width 101 height 15
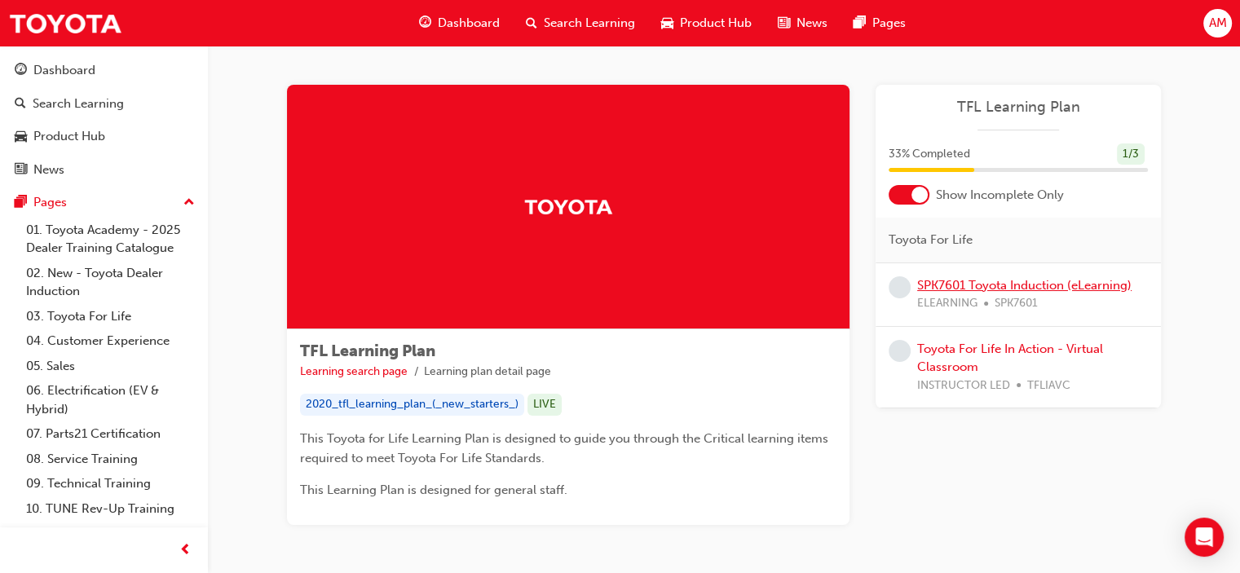
click at [982, 280] on link "SPK7601 Toyota Induction (eLearning)" at bounding box center [1024, 285] width 214 height 15
click at [463, 23] on span "Dashboard" at bounding box center [469, 23] width 62 height 19
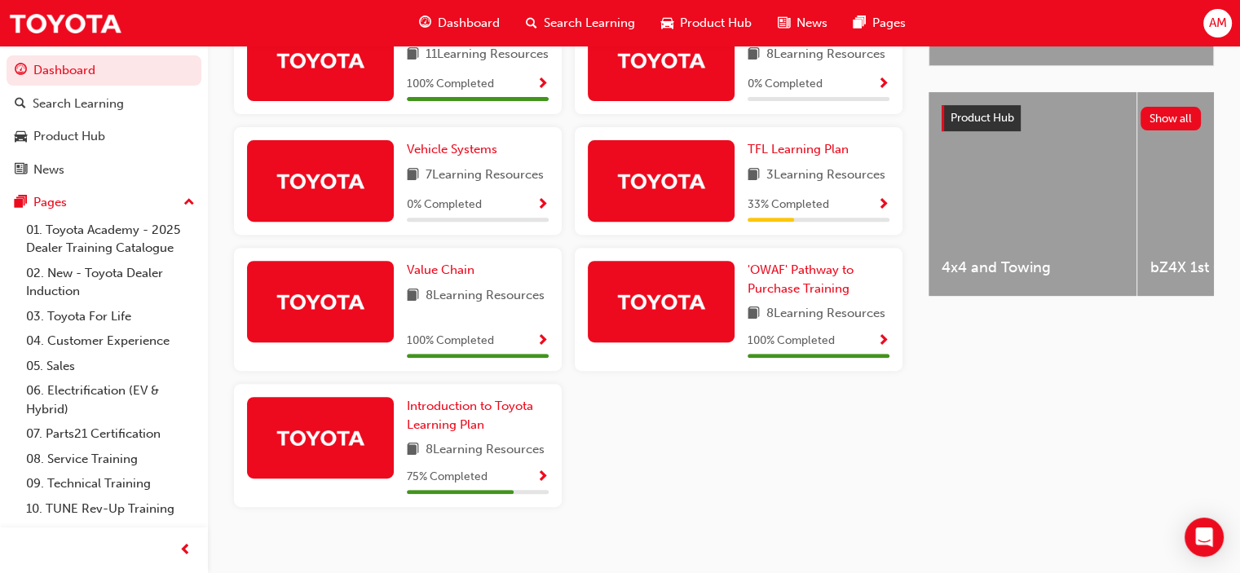
scroll to position [630, 0]
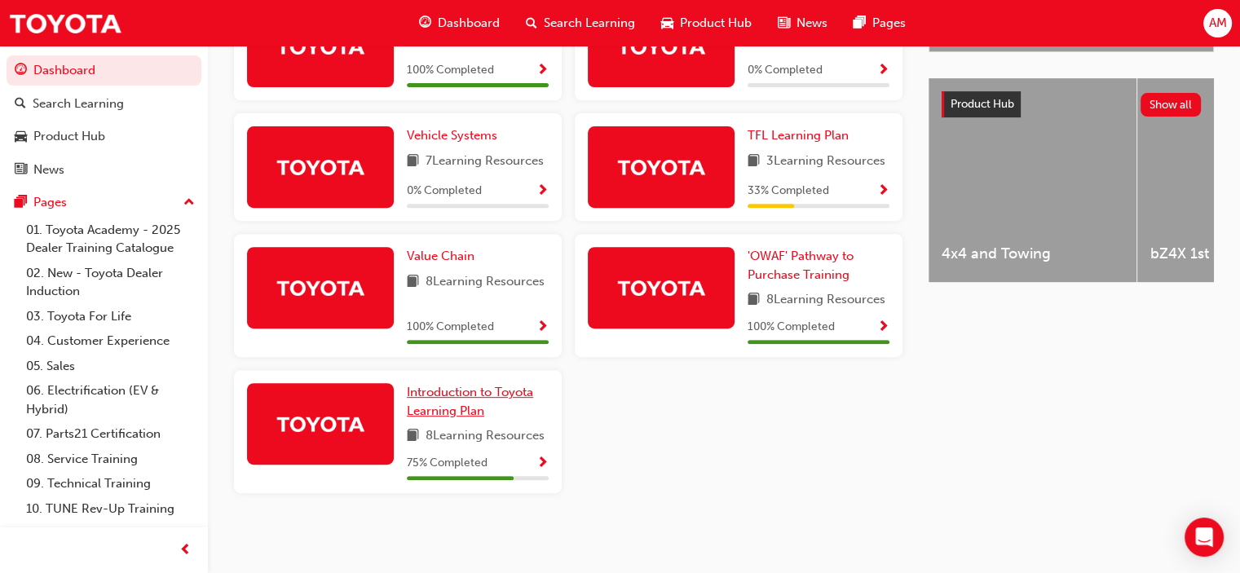
click at [457, 391] on span "Introduction to Toyota Learning Plan" at bounding box center [470, 401] width 126 height 33
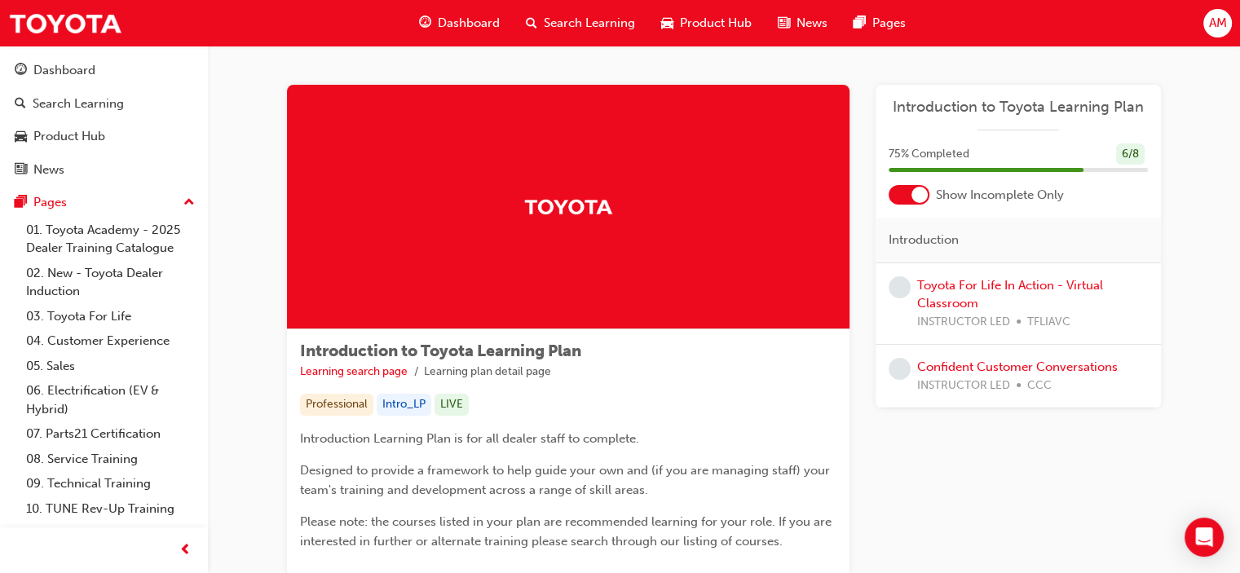
click at [457, 24] on span "Dashboard" at bounding box center [469, 23] width 62 height 19
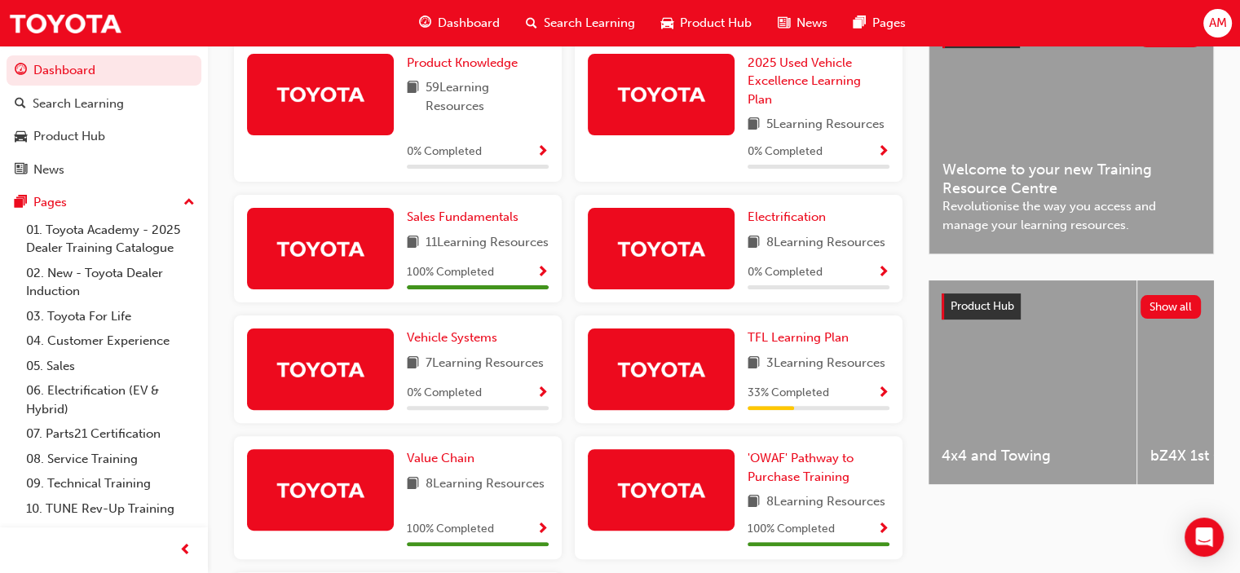
scroll to position [346, 0]
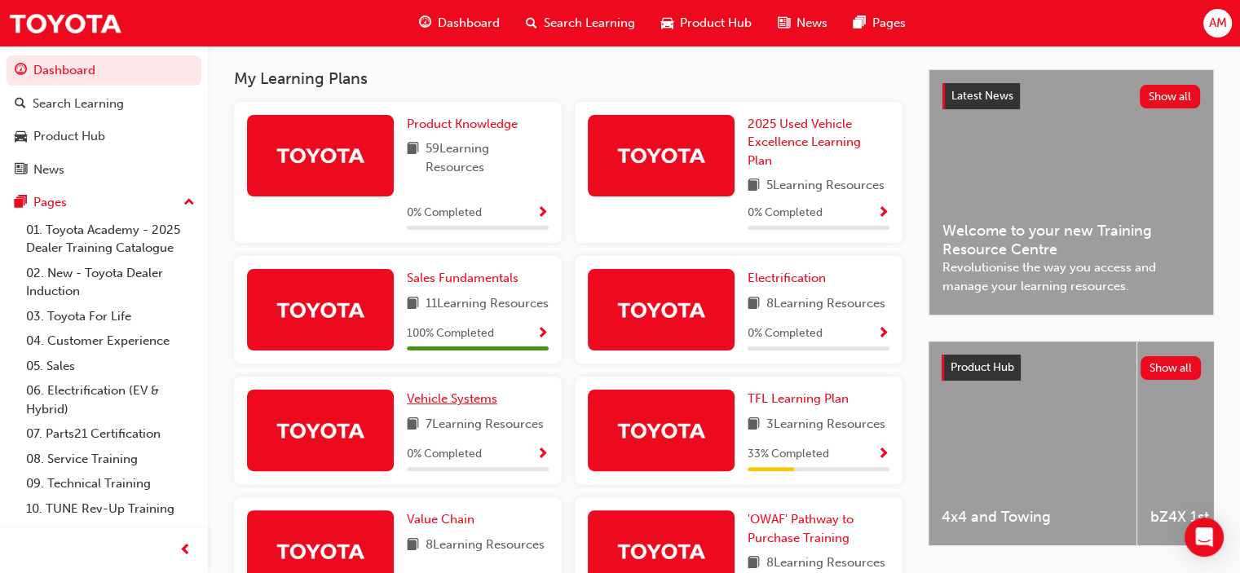
click at [463, 406] on span "Vehicle Systems" at bounding box center [452, 398] width 90 height 15
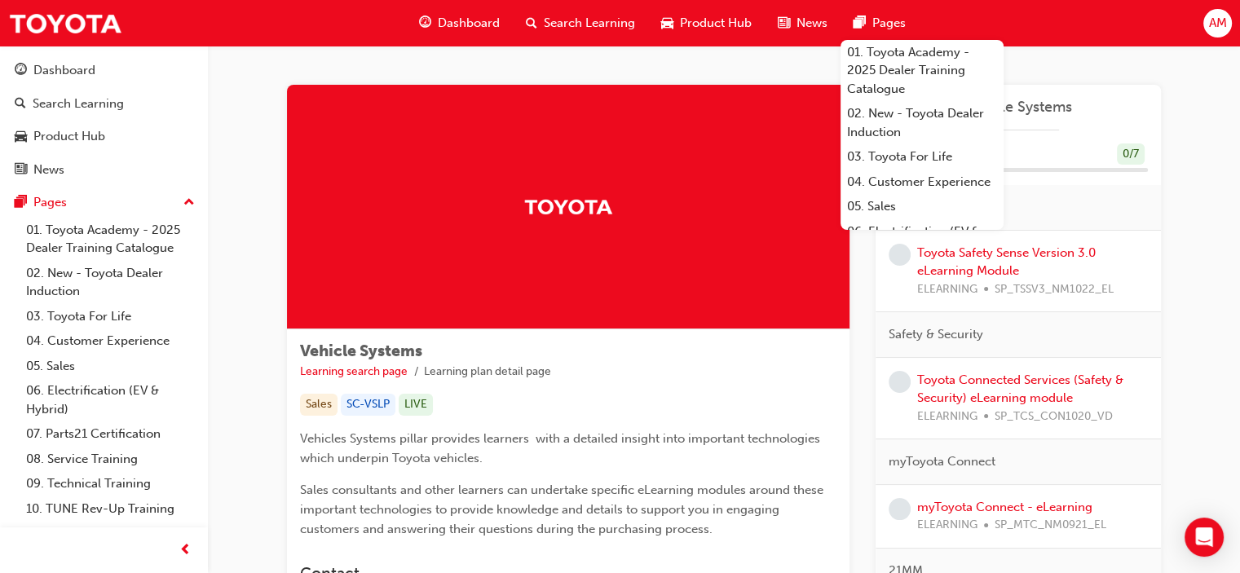
click at [478, 24] on span "Dashboard" at bounding box center [469, 23] width 62 height 19
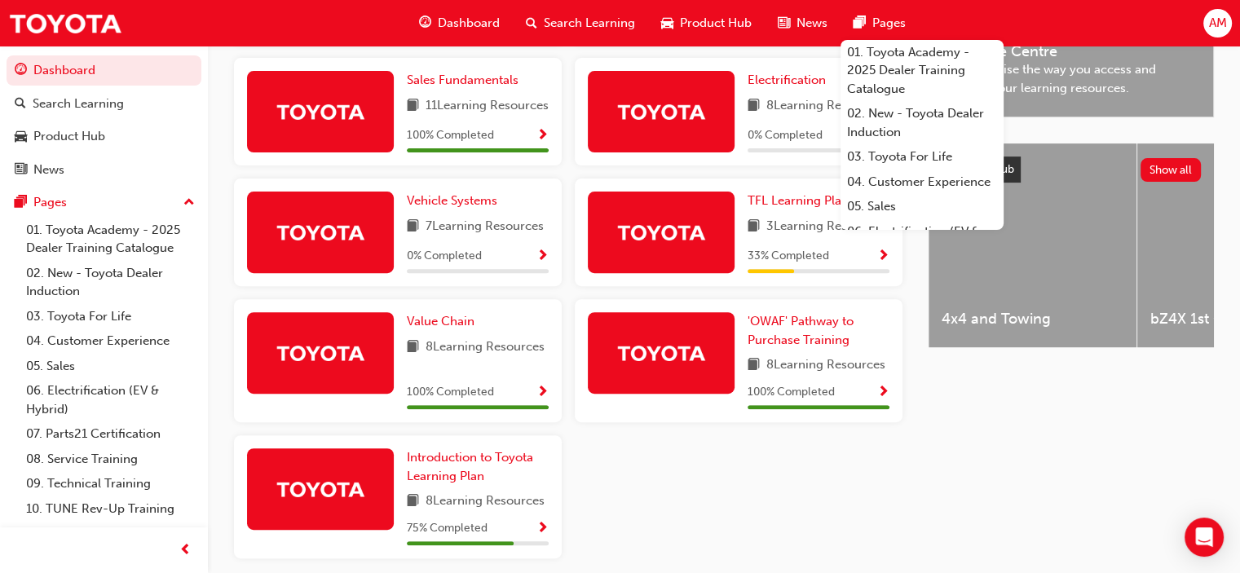
scroll to position [509, 0]
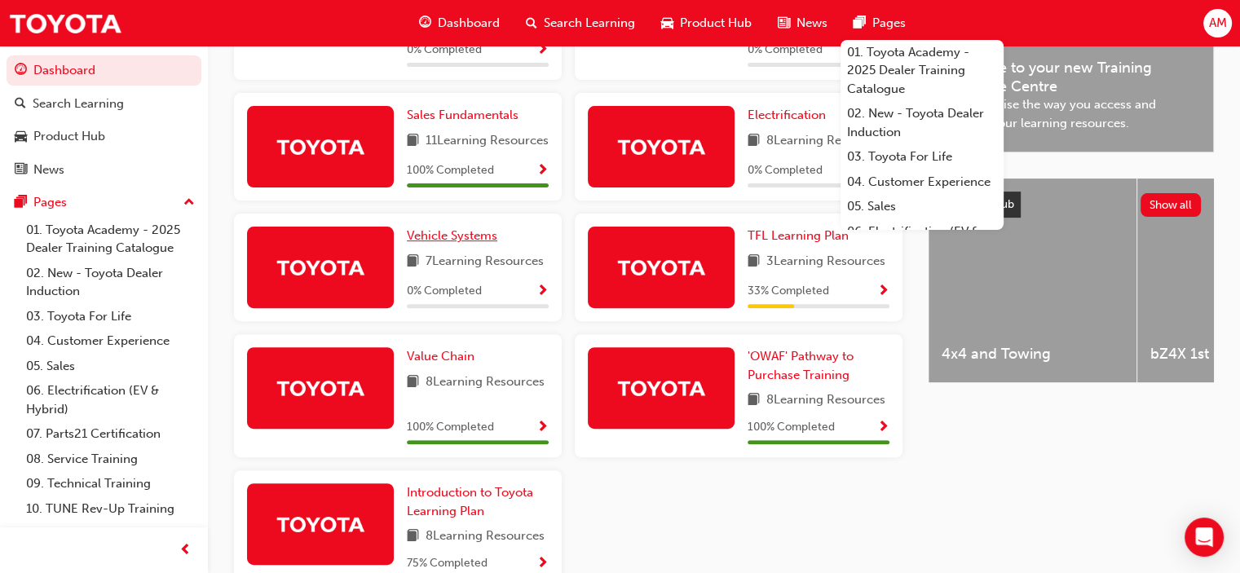
click at [466, 243] on span "Vehicle Systems" at bounding box center [452, 235] width 90 height 15
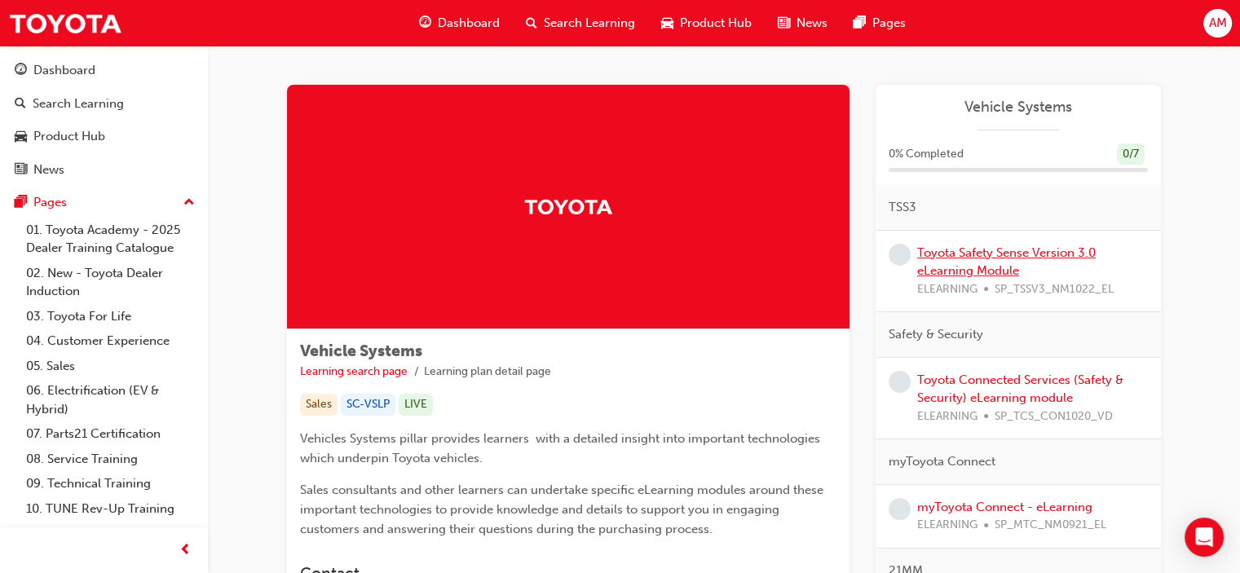
click at [1017, 253] on link "Toyota Safety Sense Version 3.0 eLearning Module" at bounding box center [1006, 261] width 179 height 33
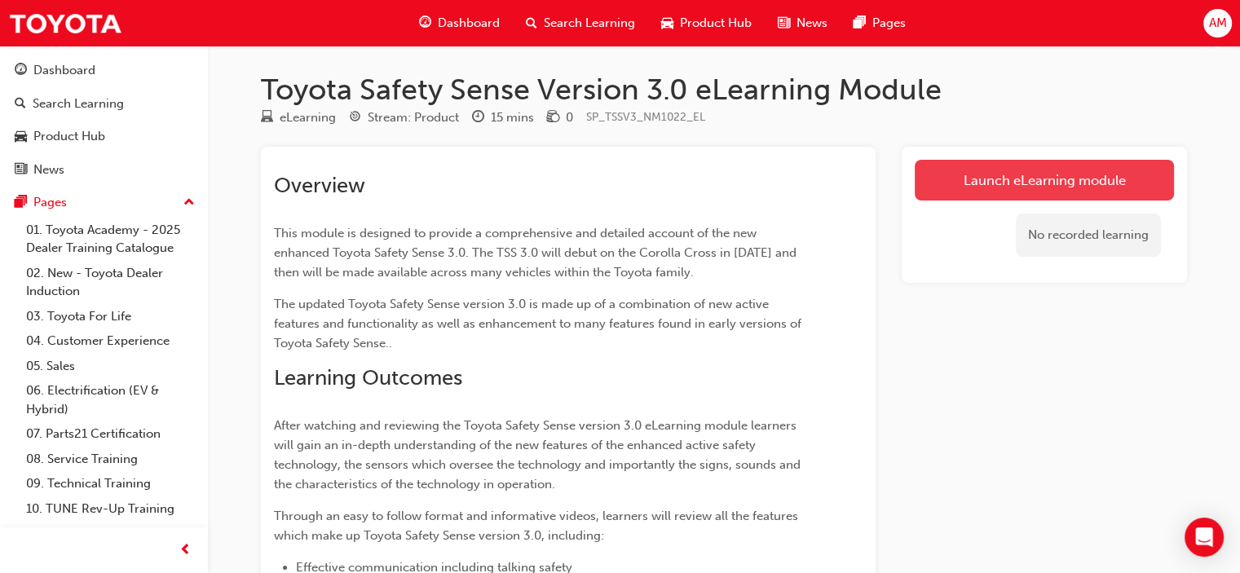
click at [1048, 179] on link "Launch eLearning module" at bounding box center [1044, 180] width 259 height 41
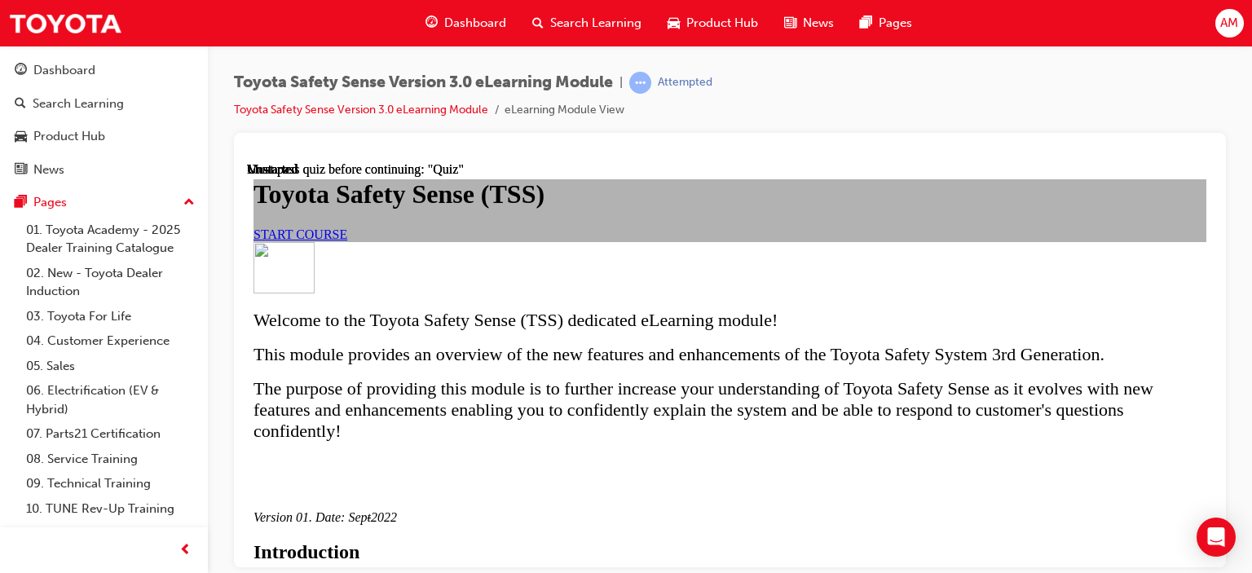
scroll to position [122, 0]
click at [347, 241] on span "START COURSE" at bounding box center [301, 234] width 94 height 14
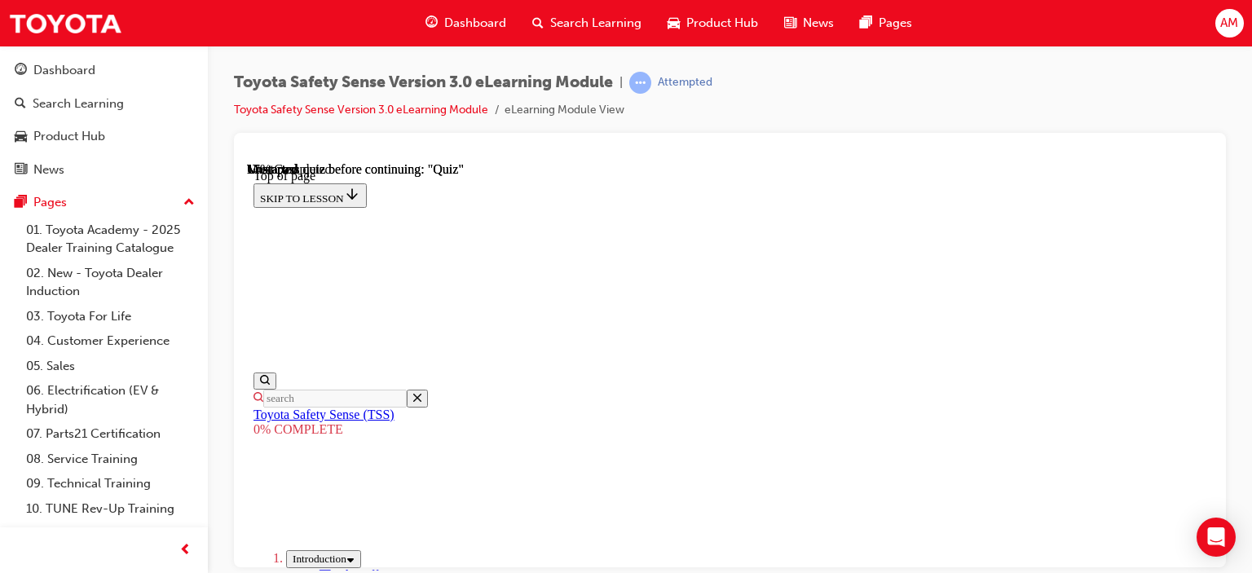
scroll to position [682, 0]
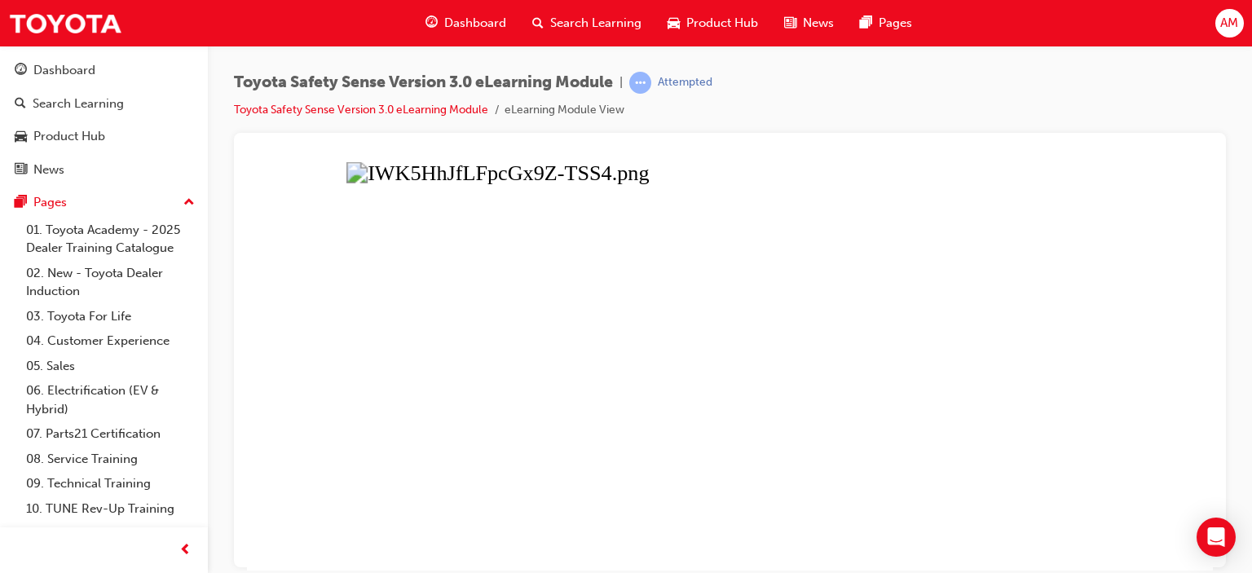
click at [875, 368] on button "Unzoom image" at bounding box center [730, 365] width 966 height 408
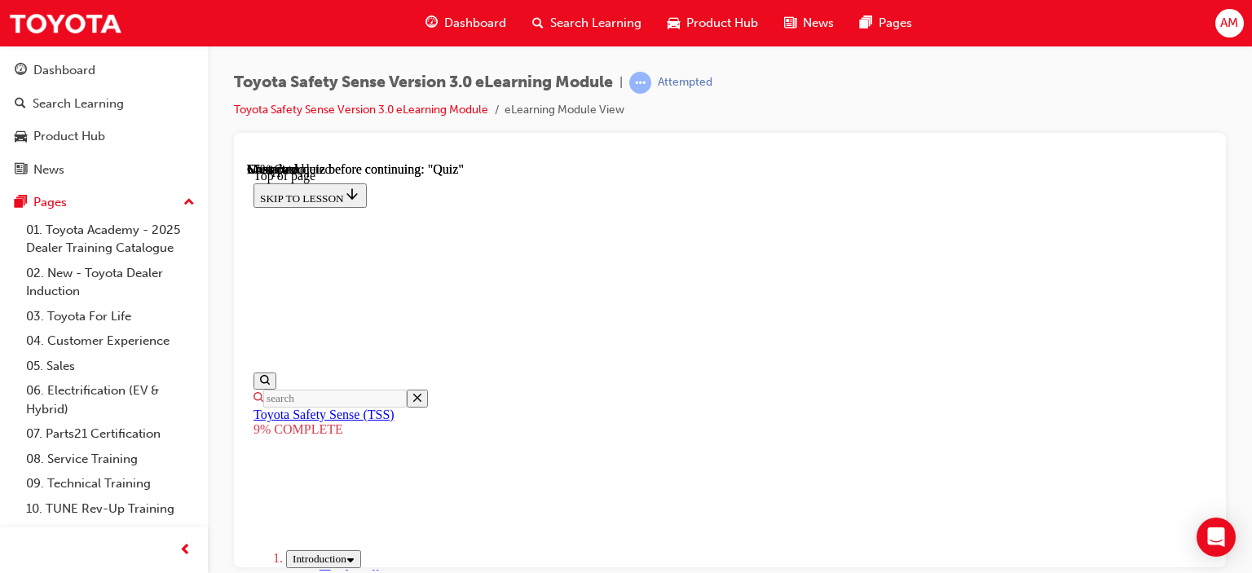
scroll to position [1599, 0]
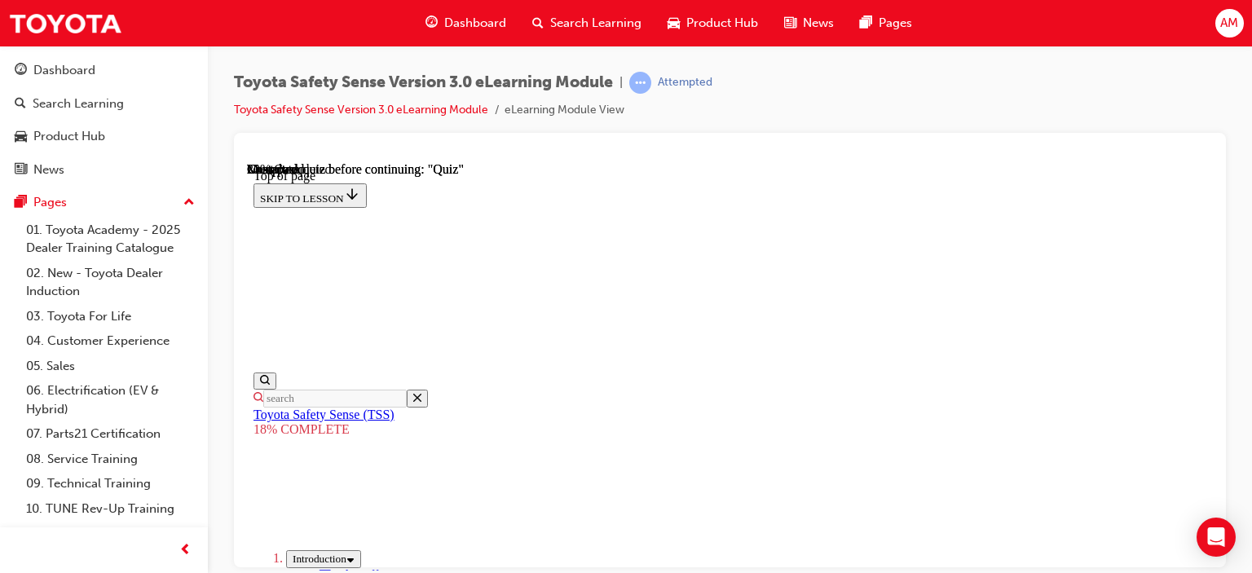
scroll to position [1261, 0]
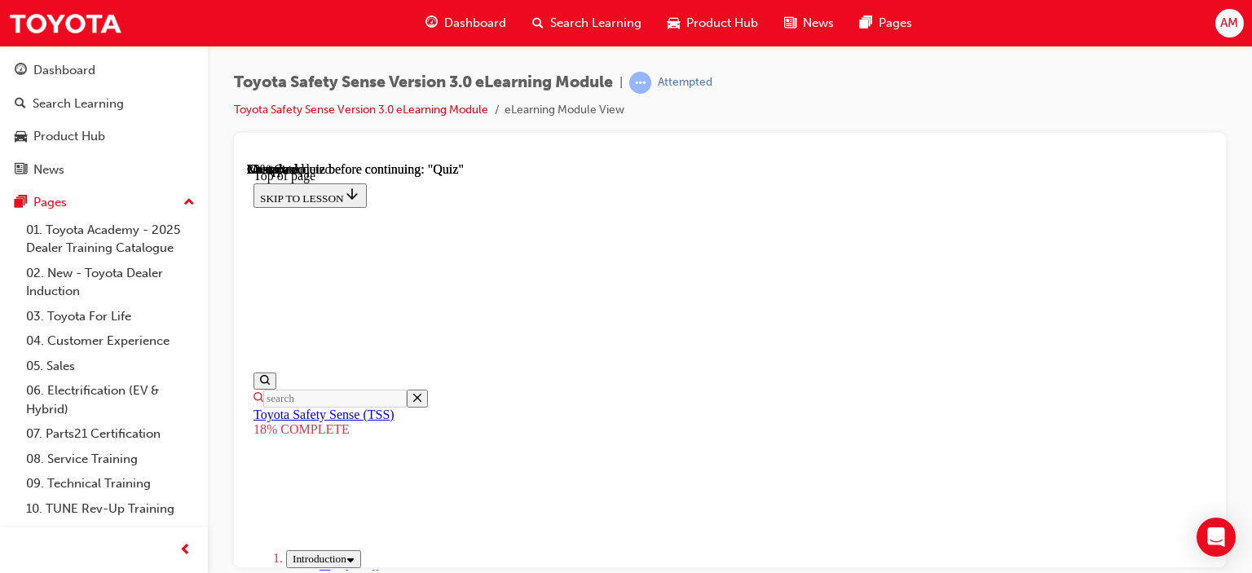
scroll to position [1322, 0]
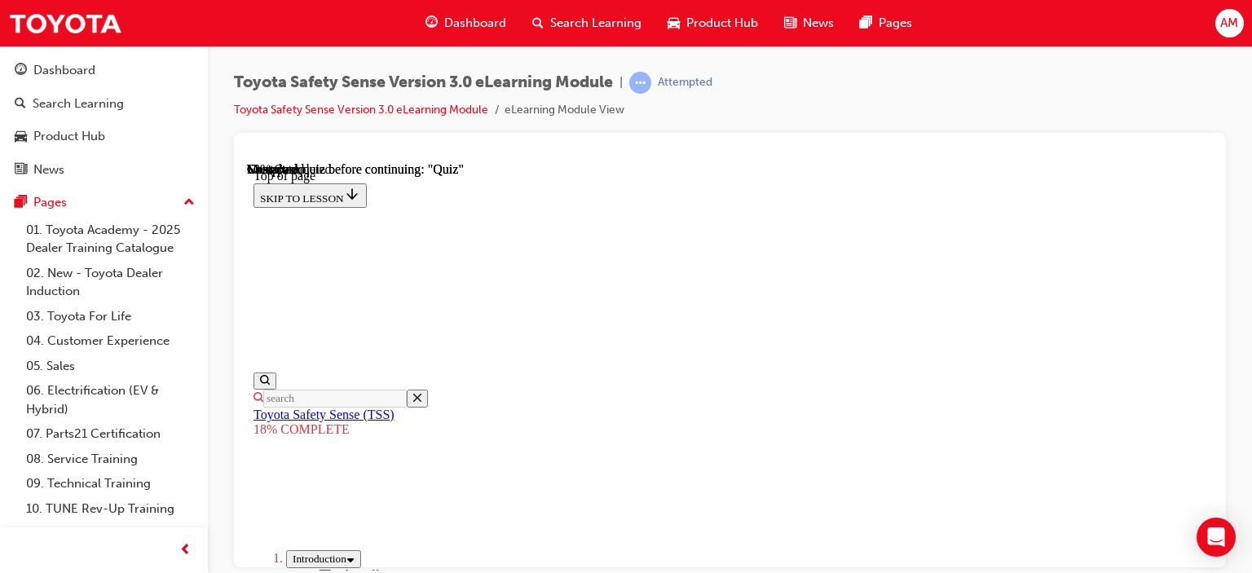
scroll to position [1648, 0]
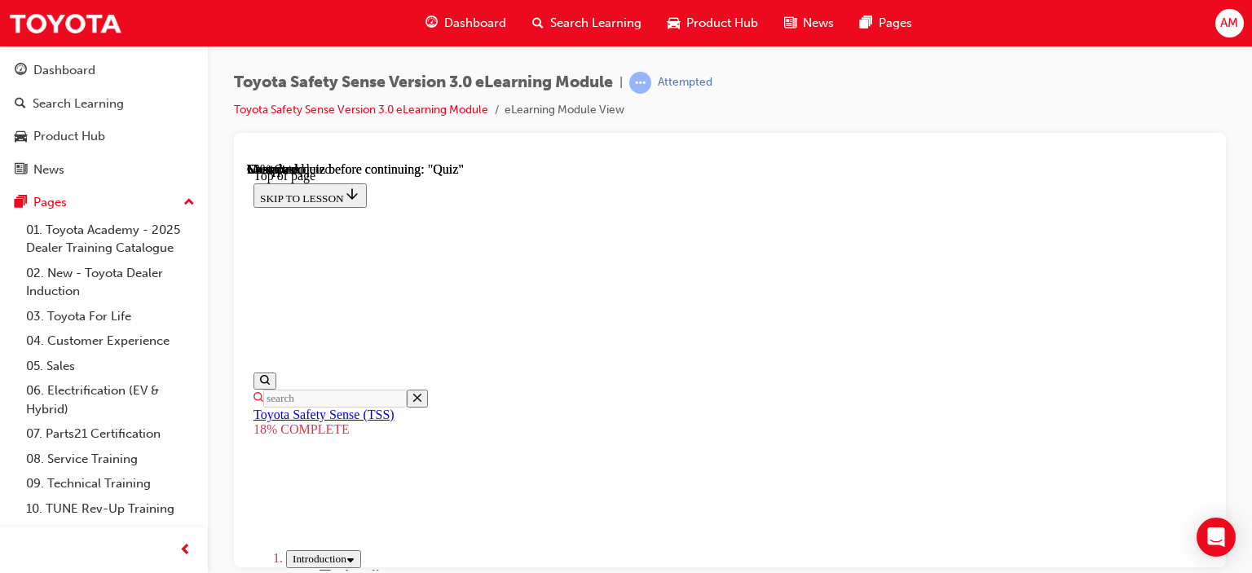
scroll to position [772, 0]
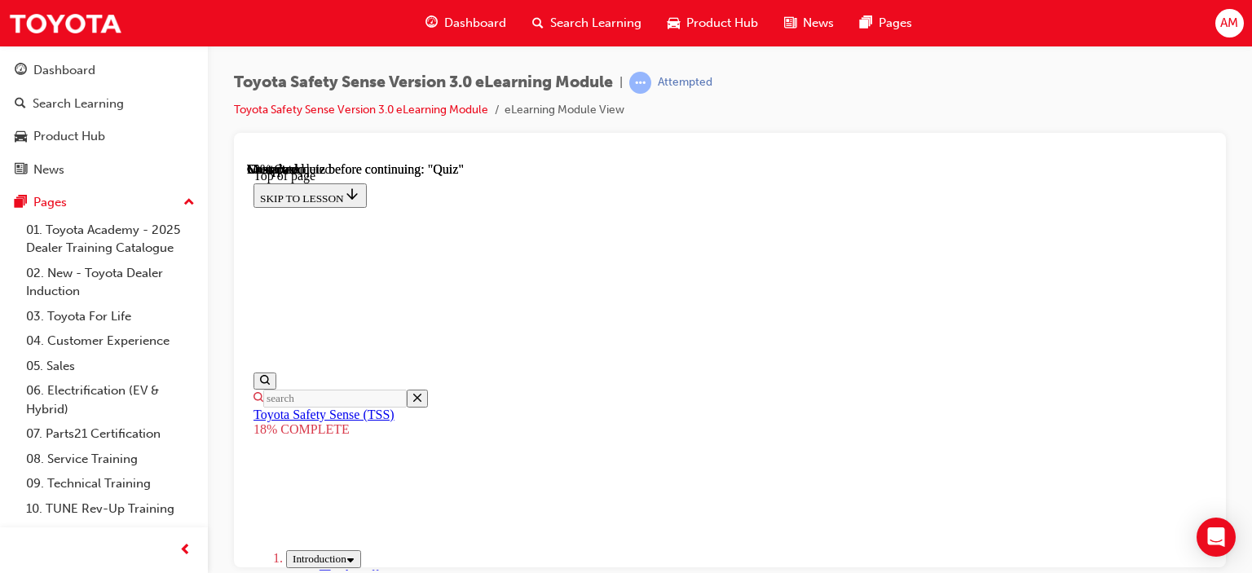
drag, startPoint x: 929, startPoint y: 241, endPoint x: 766, endPoint y: 457, distance: 270.0
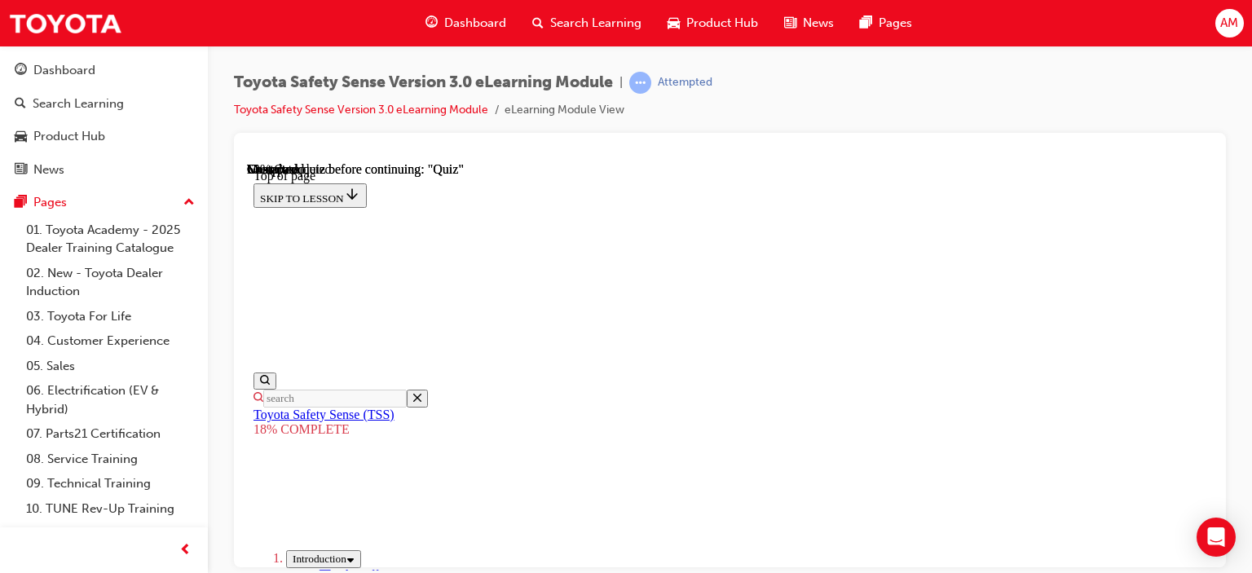
scroll to position [1628, 0]
drag, startPoint x: 829, startPoint y: 310, endPoint x: 662, endPoint y: 526, distance: 273.1
drag, startPoint x: 832, startPoint y: 258, endPoint x: 668, endPoint y: 473, distance: 270.5
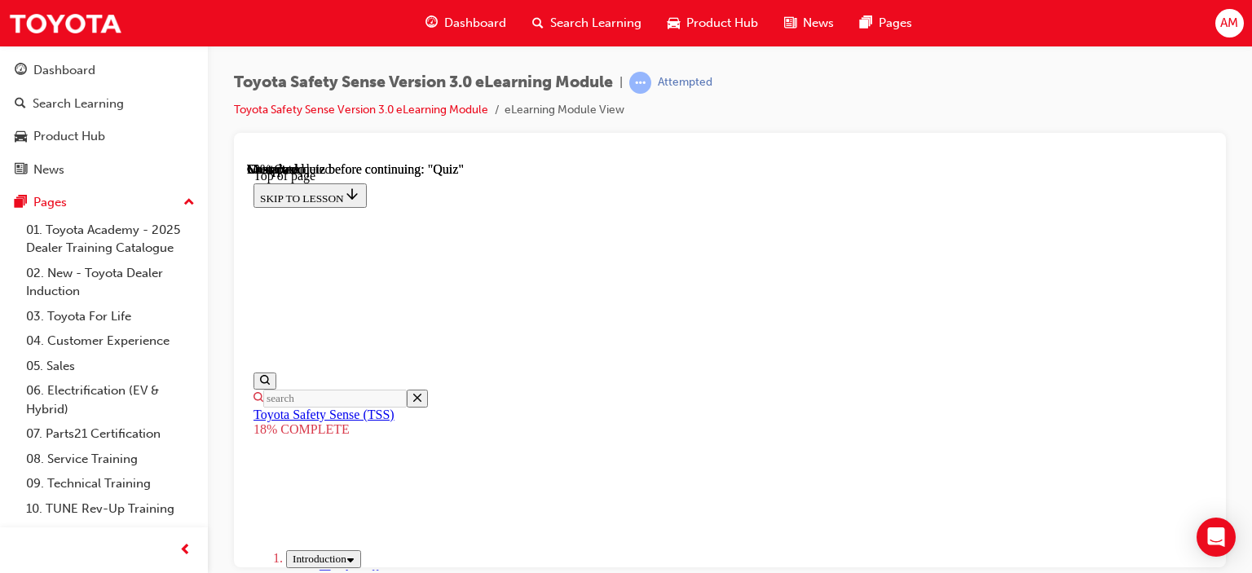
drag, startPoint x: 900, startPoint y: 294, endPoint x: 737, endPoint y: 516, distance: 275.2
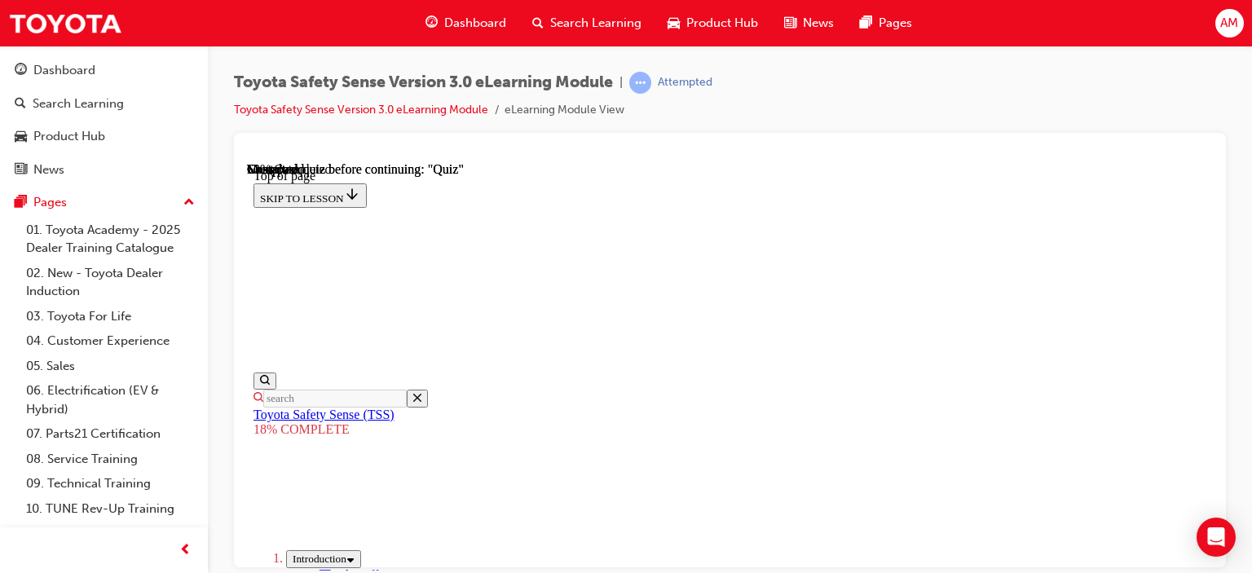
drag, startPoint x: 835, startPoint y: 228, endPoint x: 671, endPoint y: 448, distance: 274.4
drag, startPoint x: 846, startPoint y: 230, endPoint x: 678, endPoint y: 451, distance: 277.5
drag, startPoint x: 850, startPoint y: 225, endPoint x: 686, endPoint y: 444, distance: 273.3
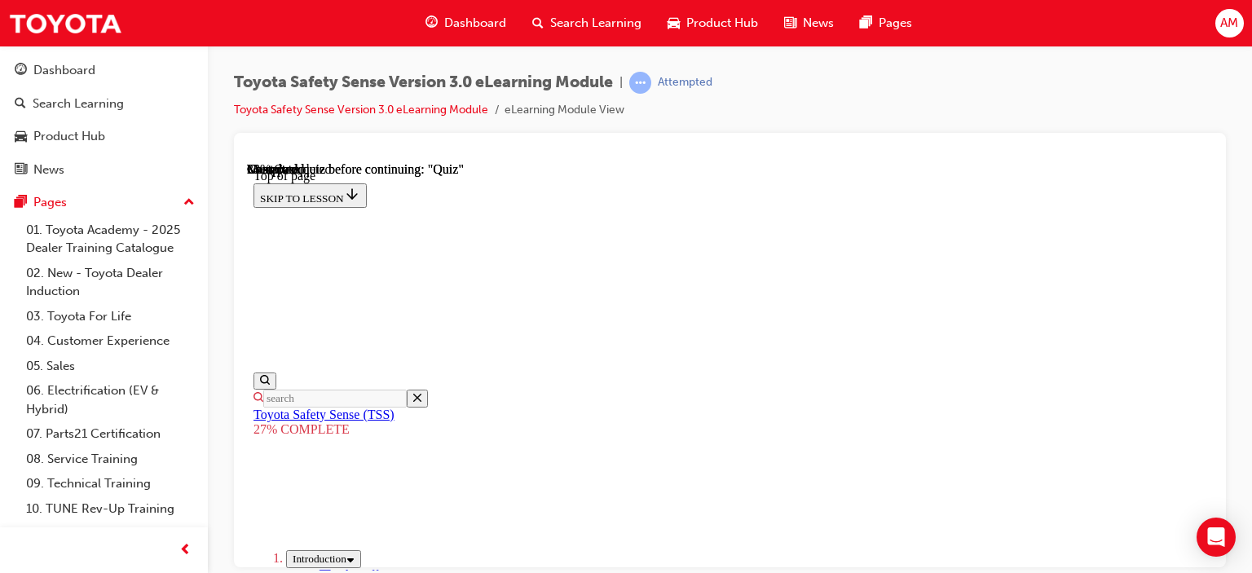
scroll to position [1970, 0]
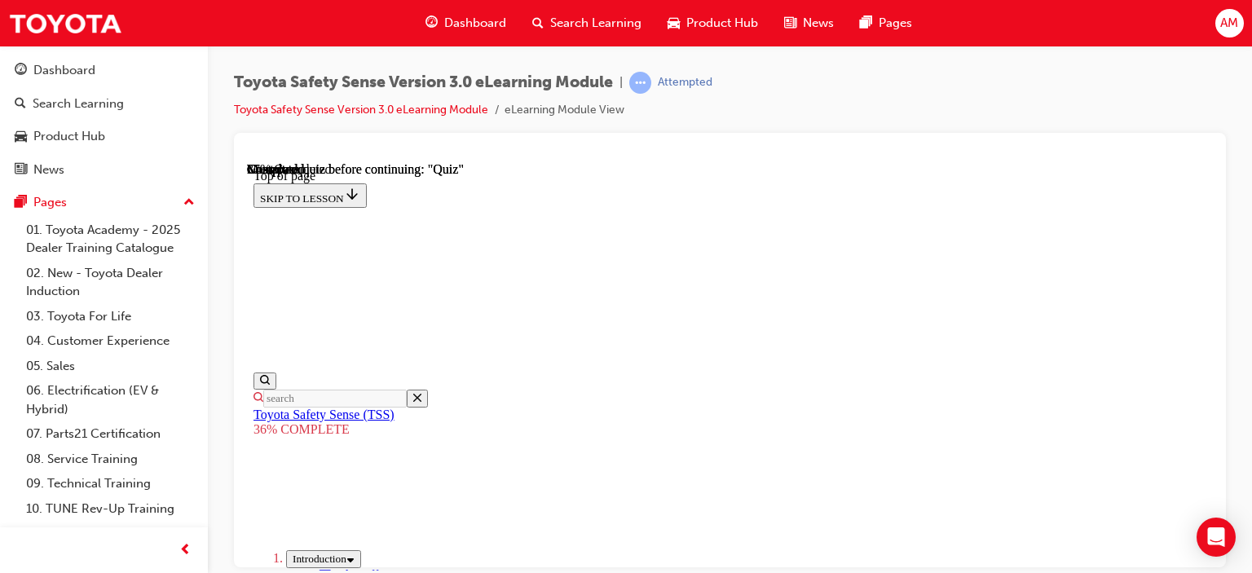
scroll to position [5576, 0]
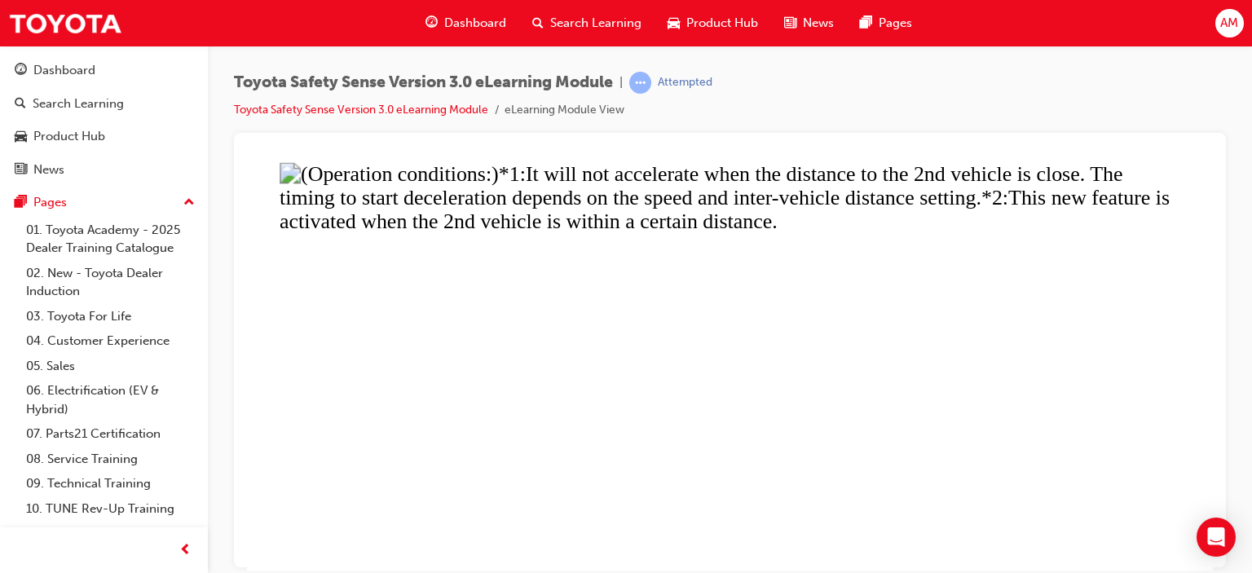
click at [657, 464] on button "Unzoom image" at bounding box center [730, 365] width 966 height 408
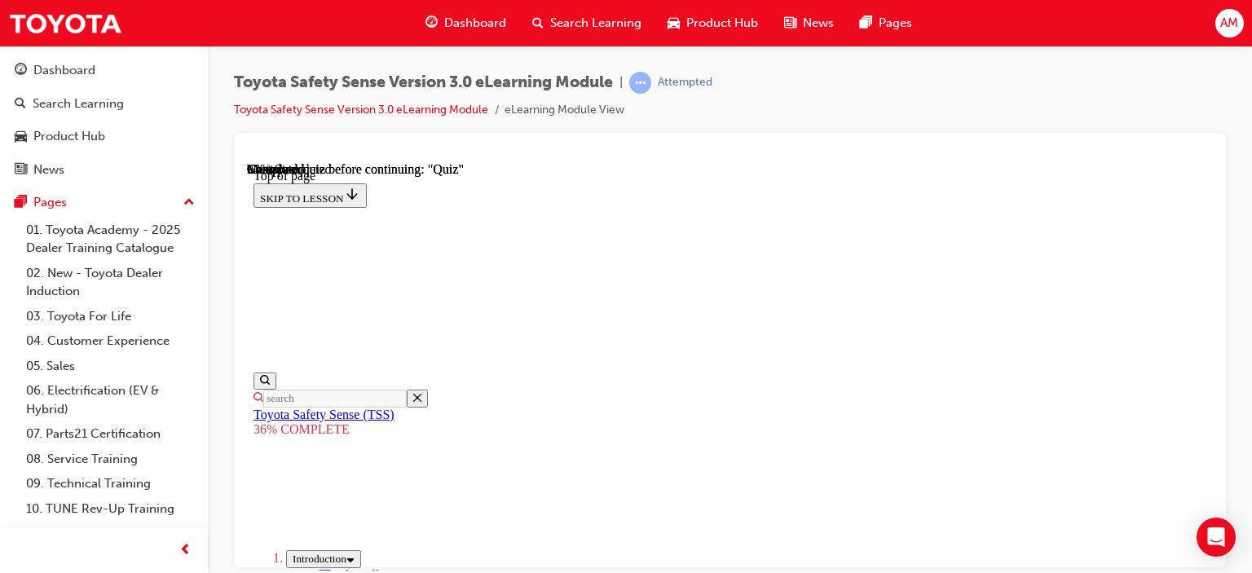
scroll to position [6020, 0]
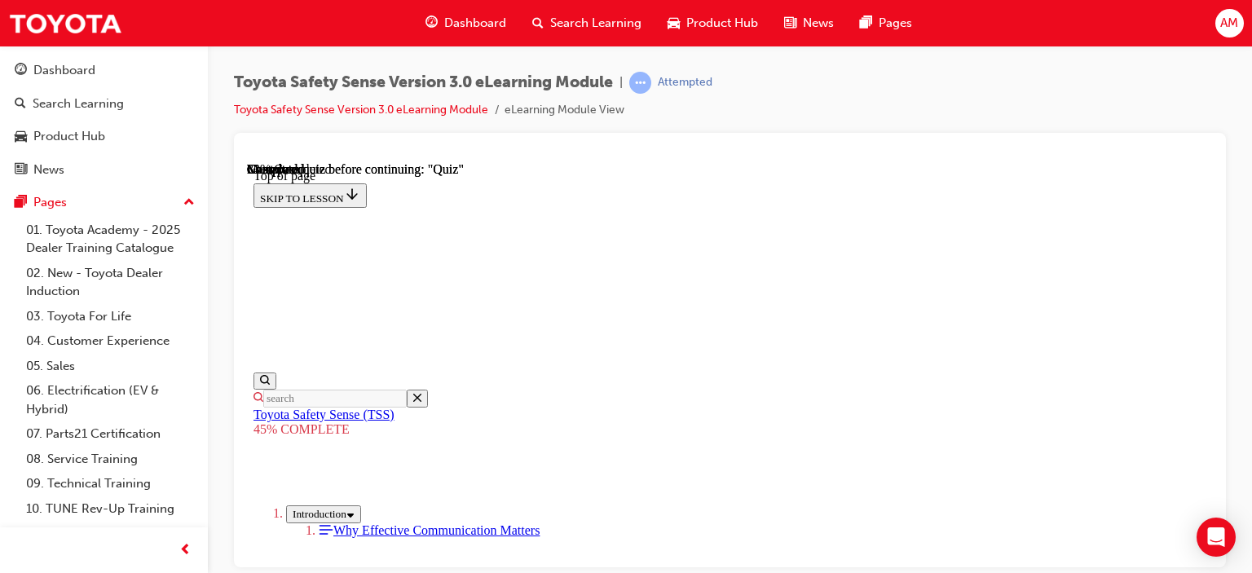
scroll to position [1973, 0]
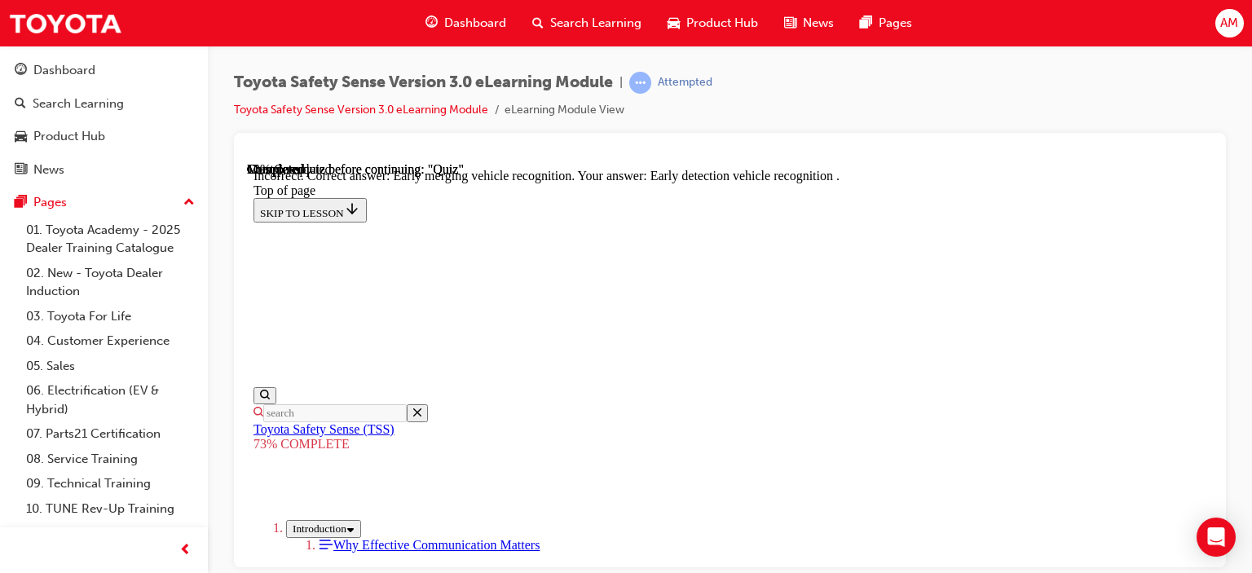
scroll to position [372, 0]
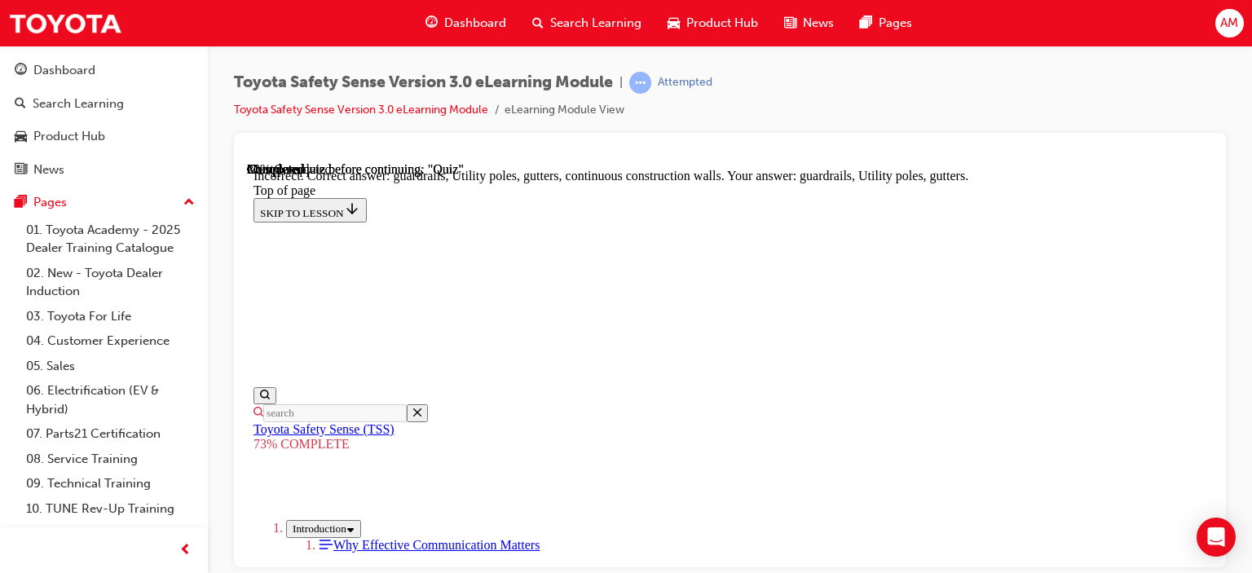
scroll to position [654, 0]
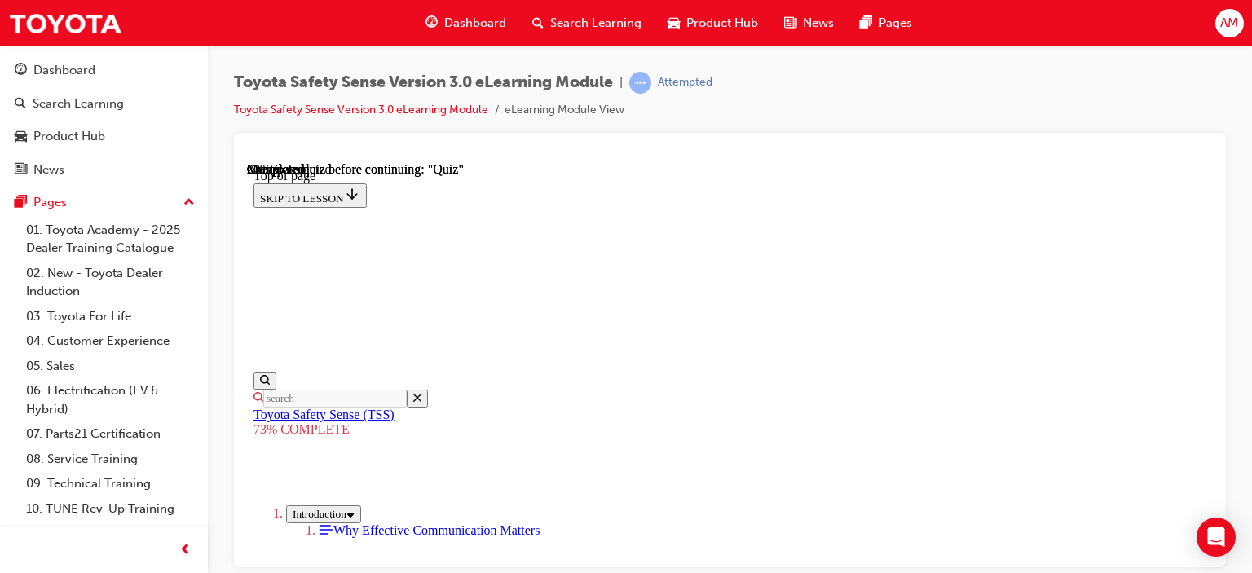
scroll to position [303, 0]
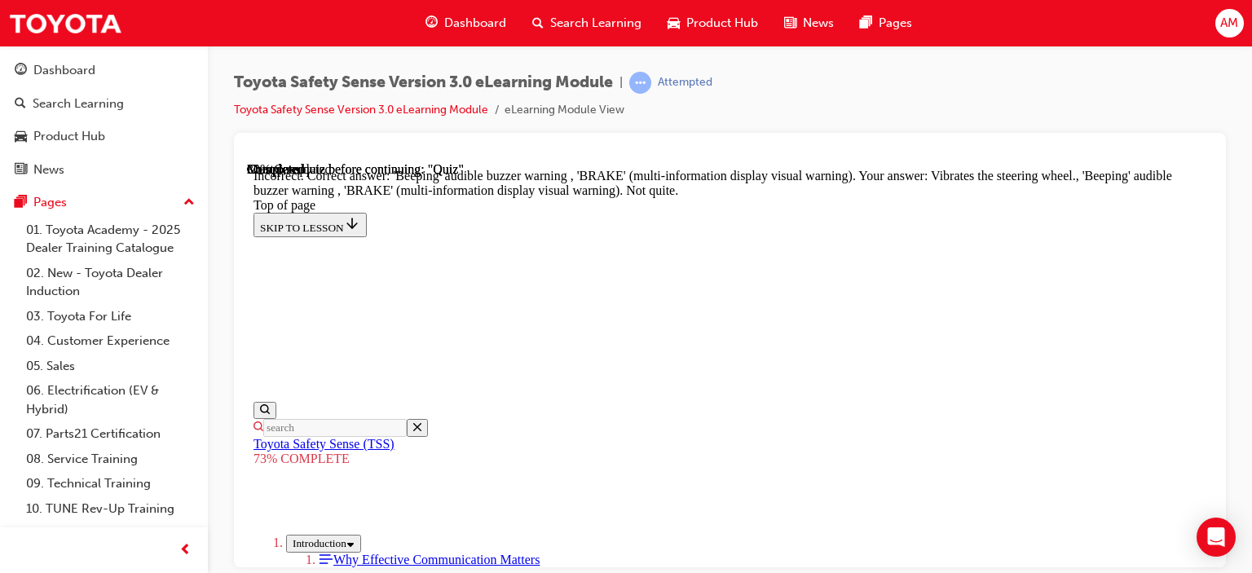
scroll to position [227, 0]
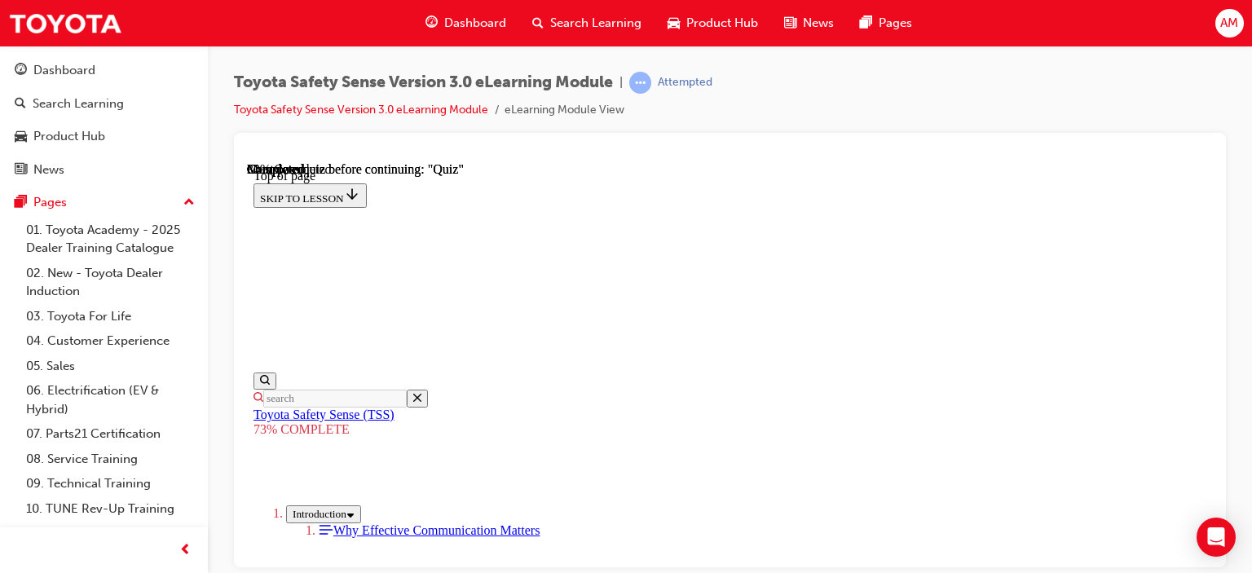
scroll to position [856, 0]
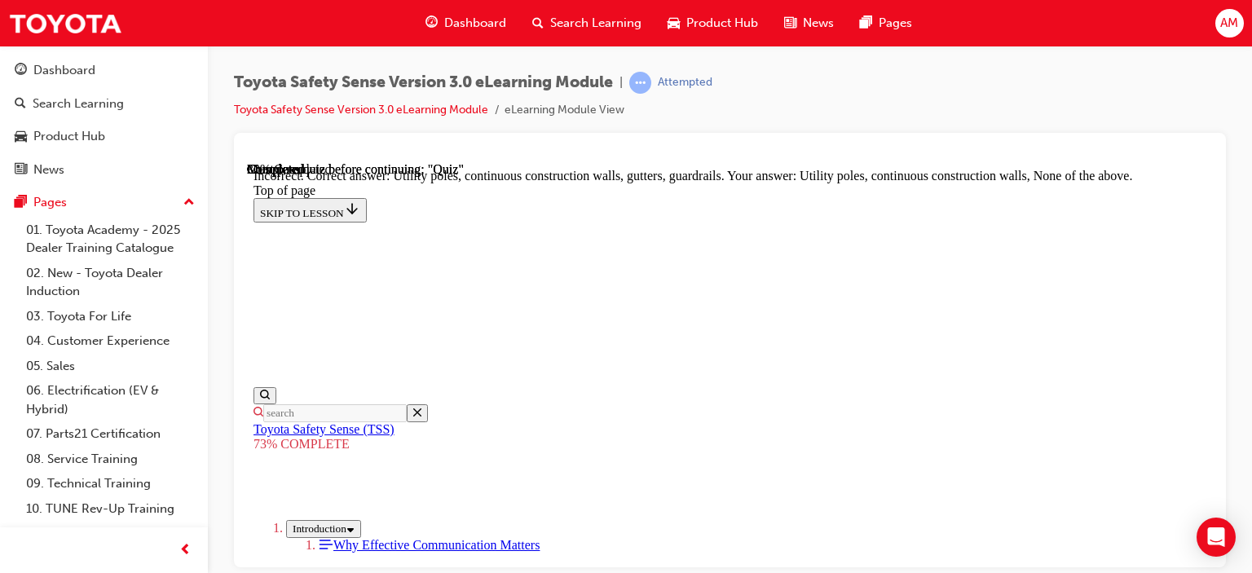
scroll to position [654, 0]
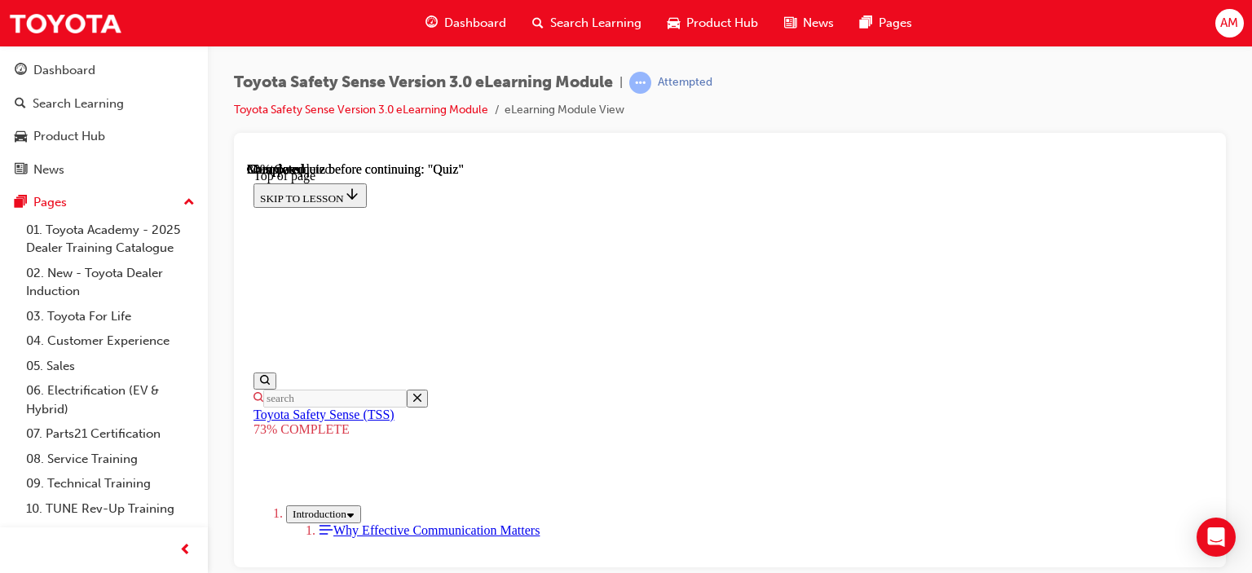
scroll to position [345, 0]
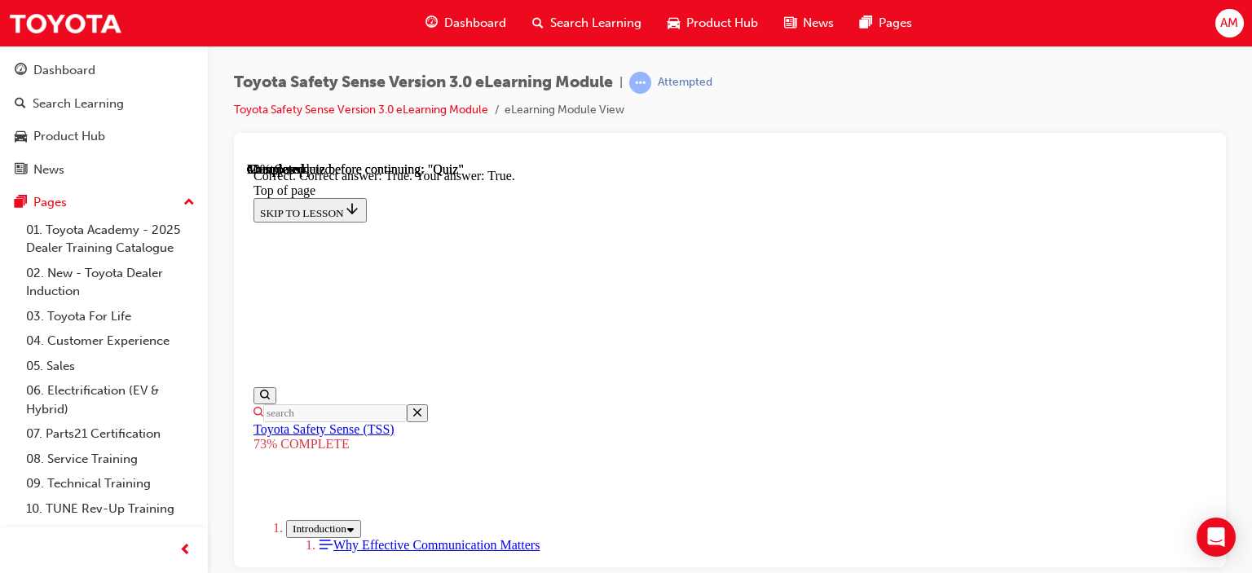
scroll to position [430, 0]
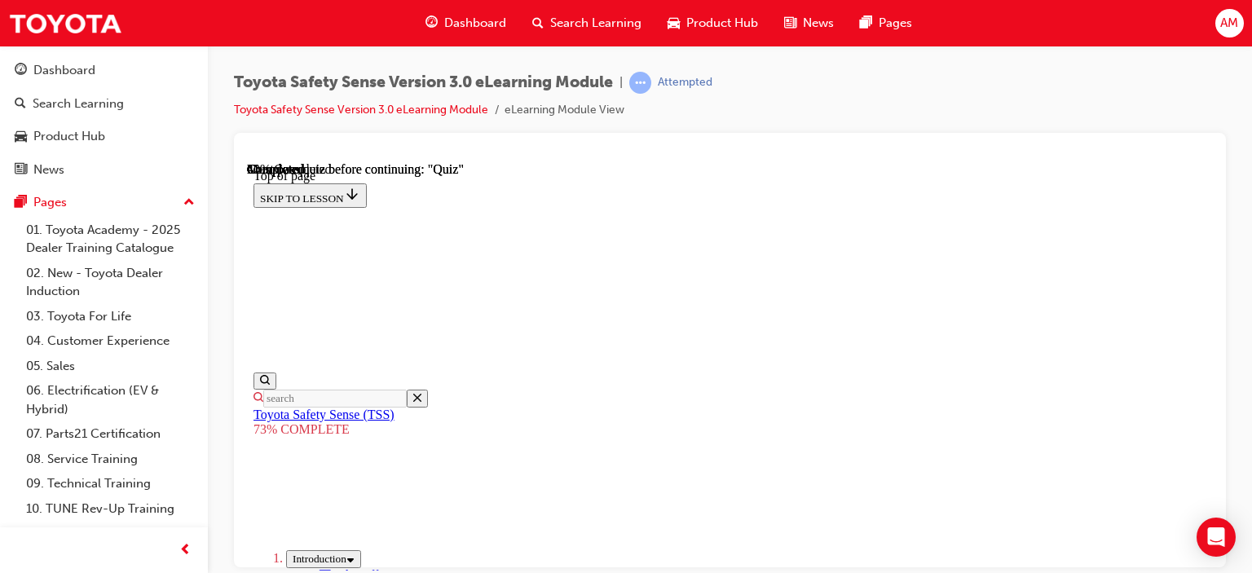
scroll to position [364, 0]
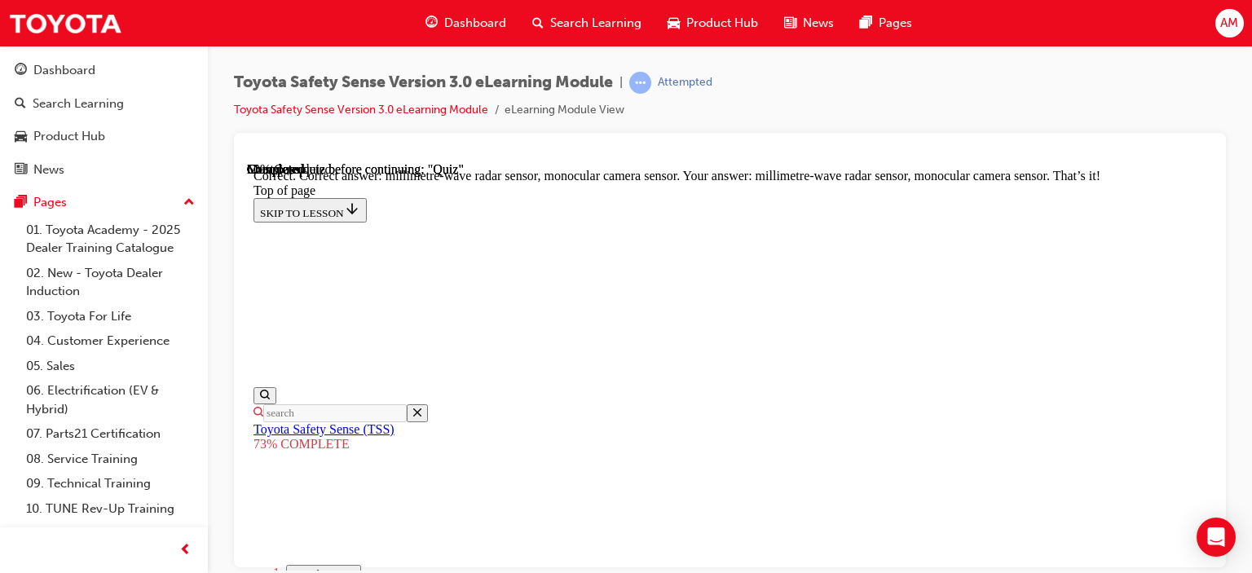
scroll to position [762, 0]
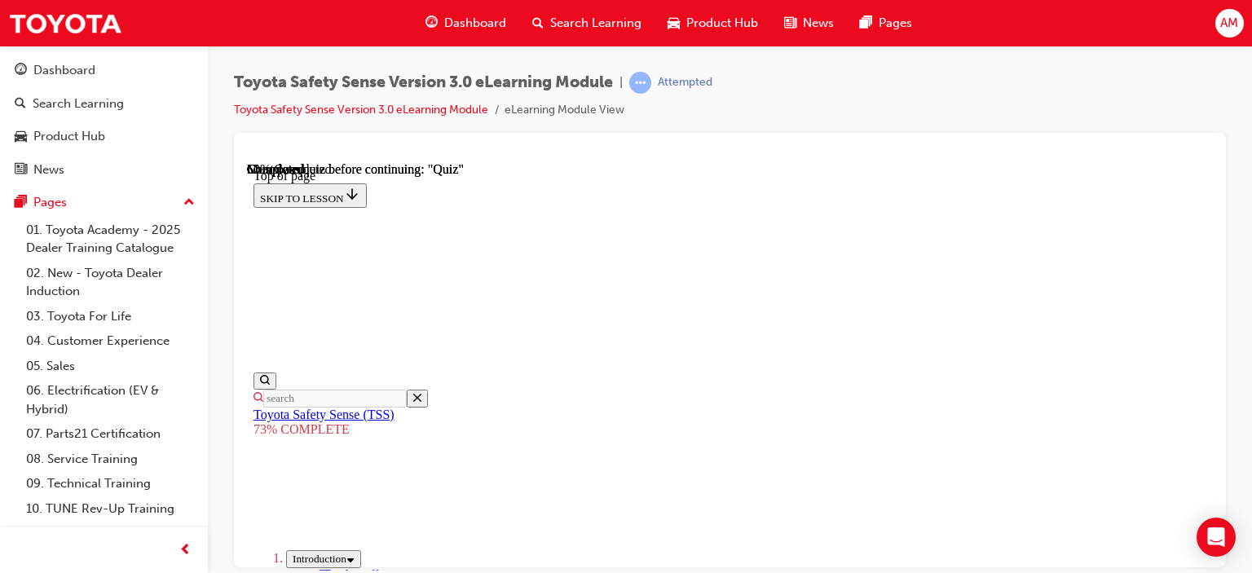
scroll to position [140, 0]
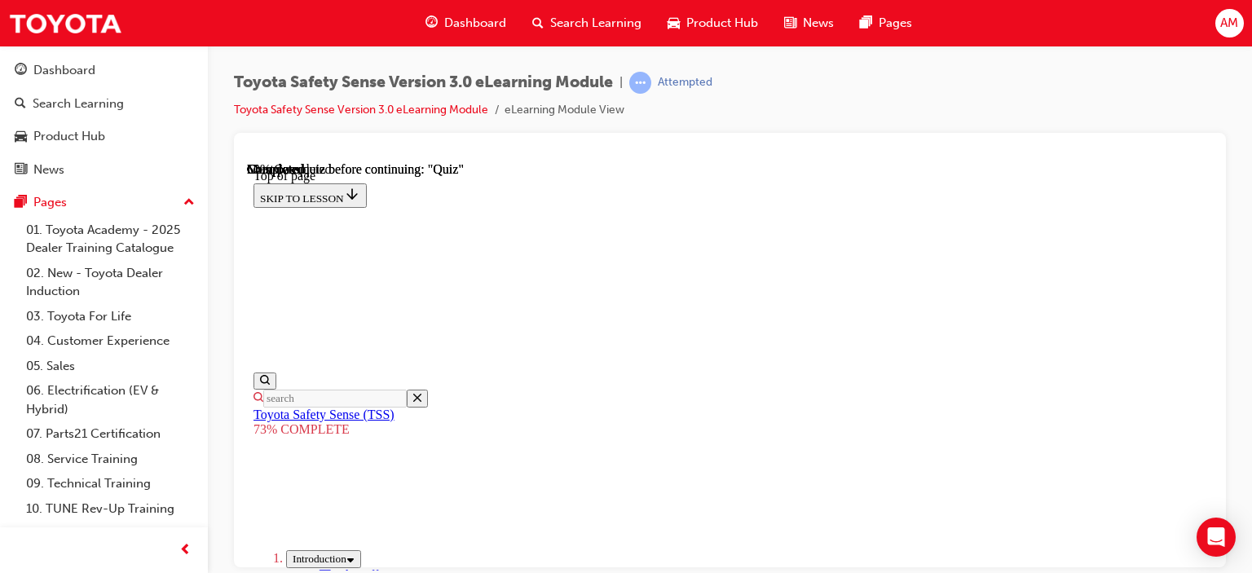
scroll to position [1322, 0]
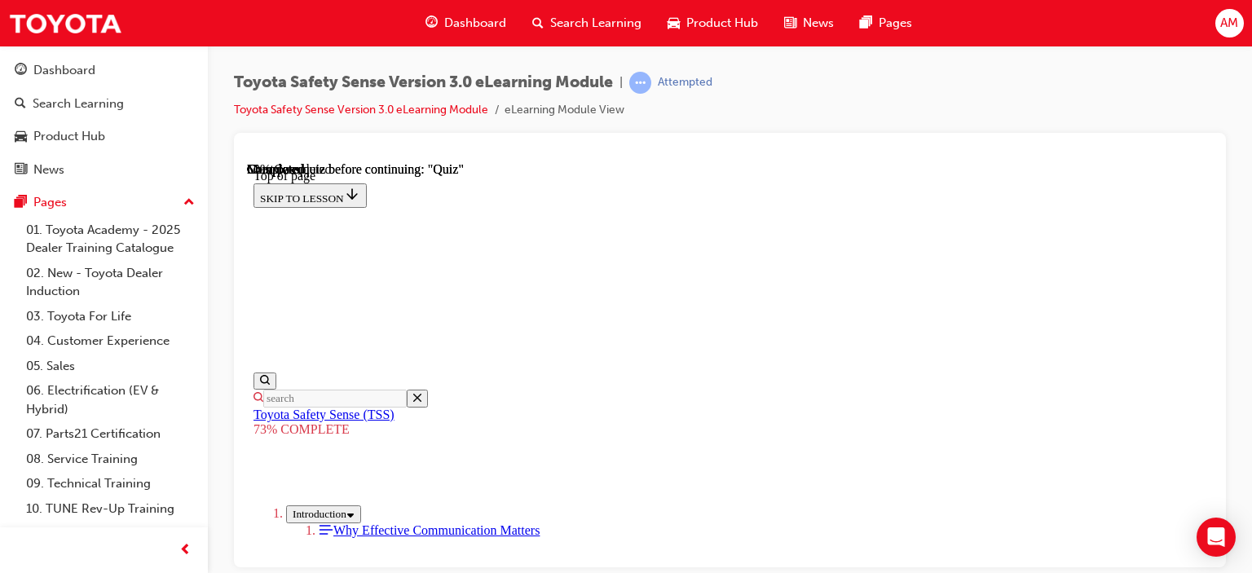
drag, startPoint x: 715, startPoint y: 382, endPoint x: 797, endPoint y: 300, distance: 116.4
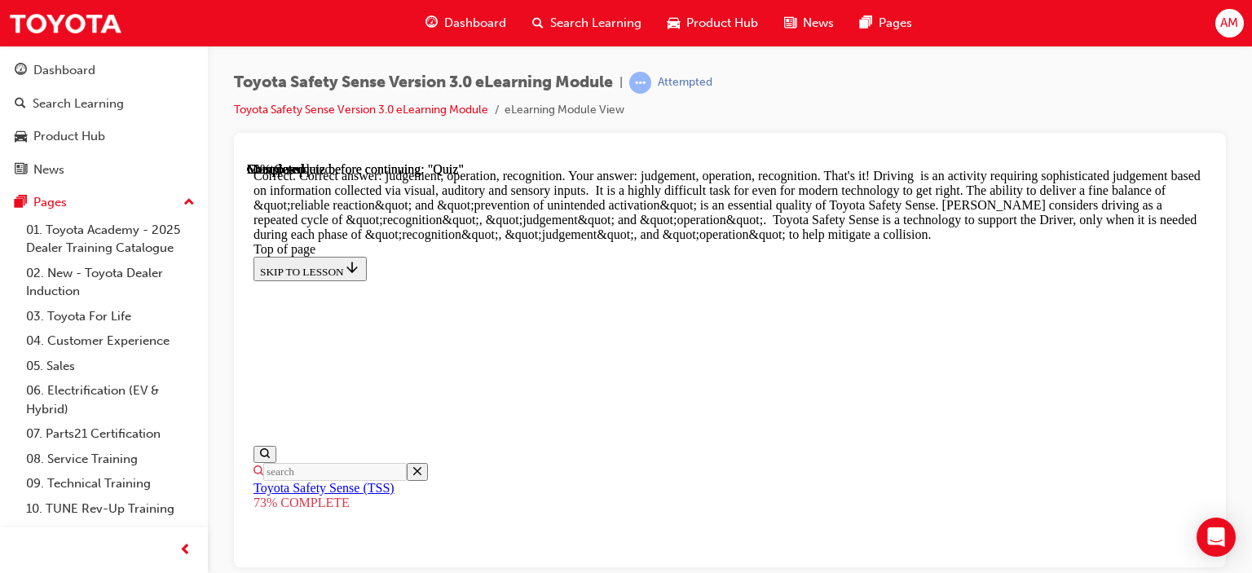
scroll to position [1096, 0]
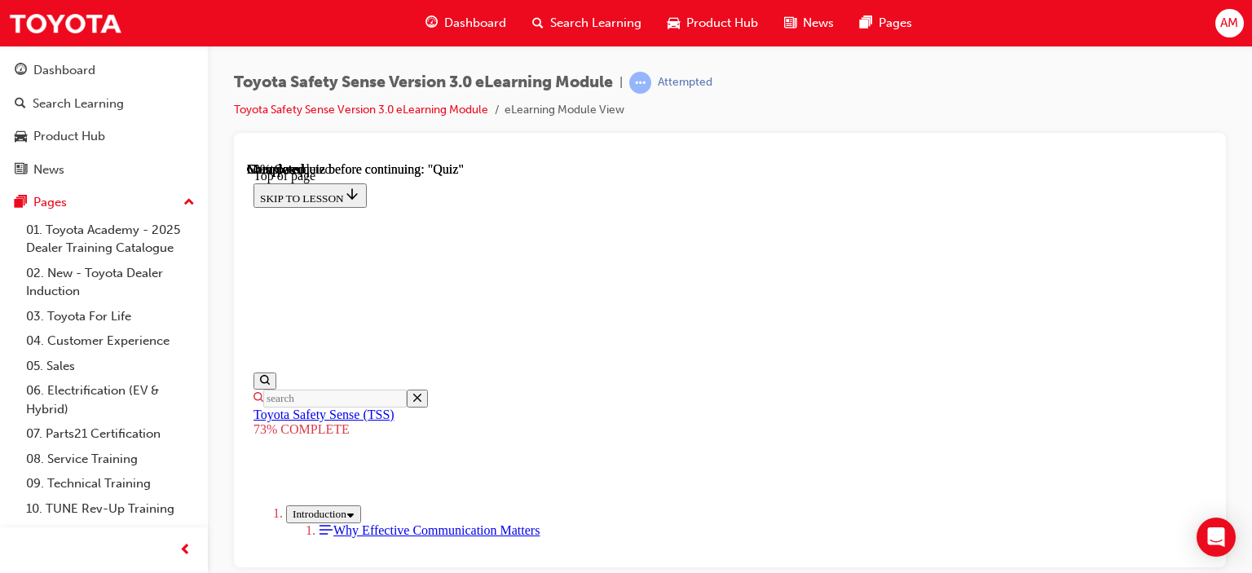
scroll to position [405, 0]
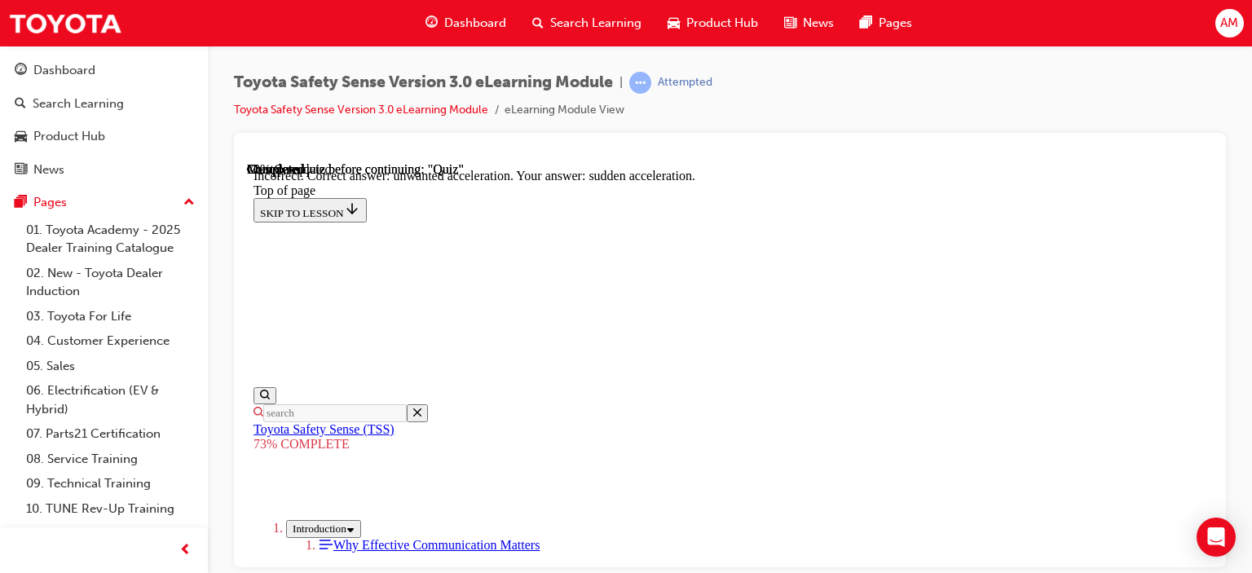
scroll to position [616, 0]
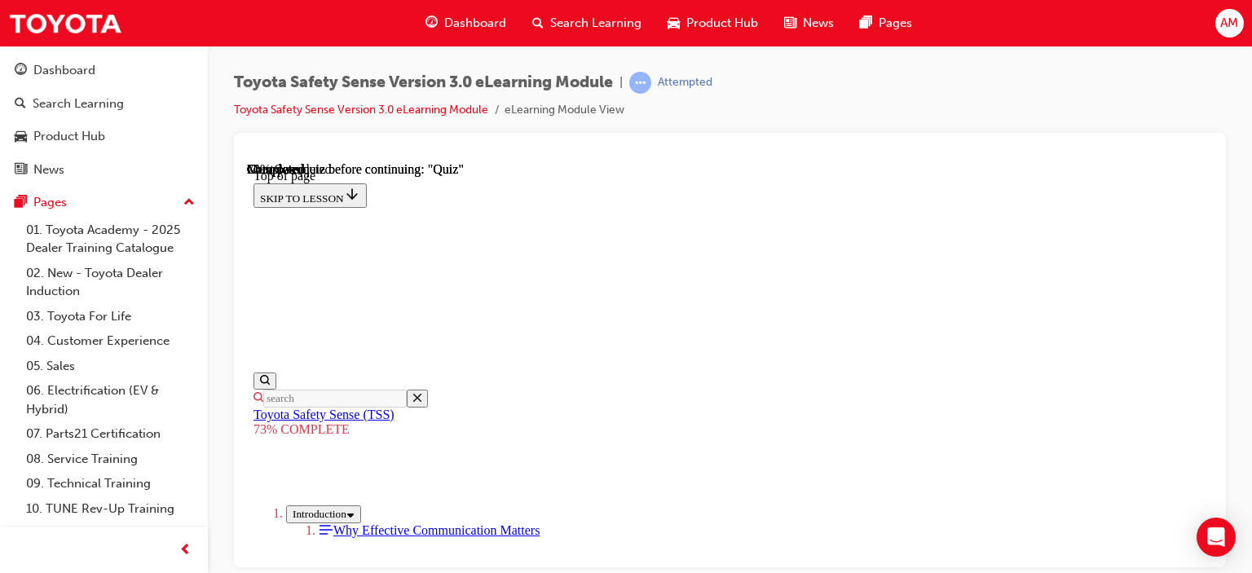
scroll to position [545, 0]
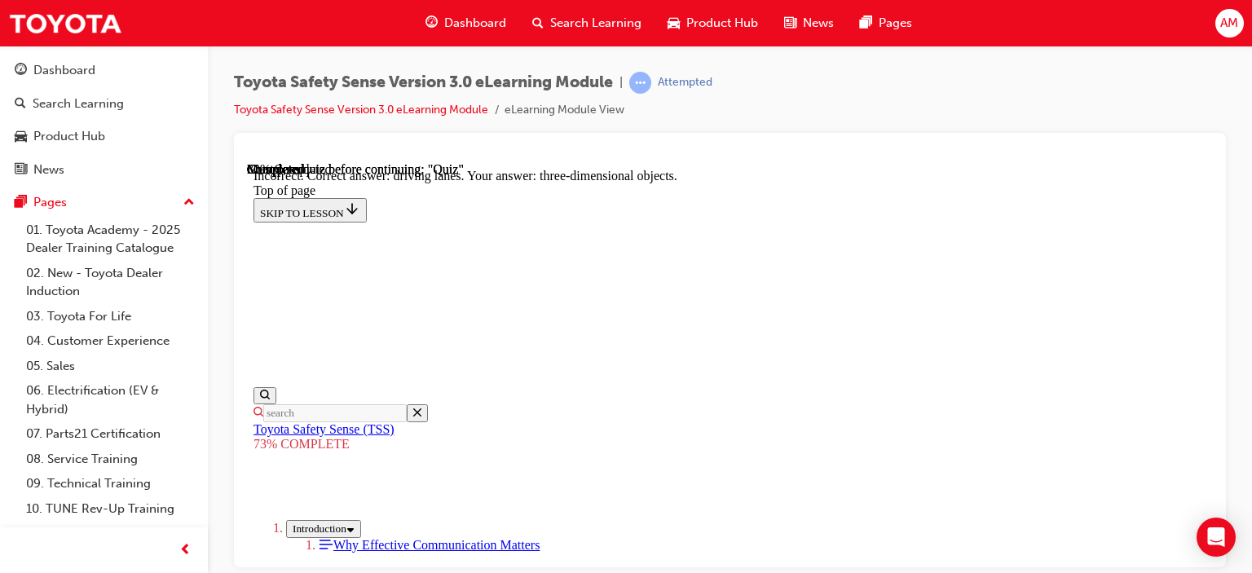
scroll to position [589, 0]
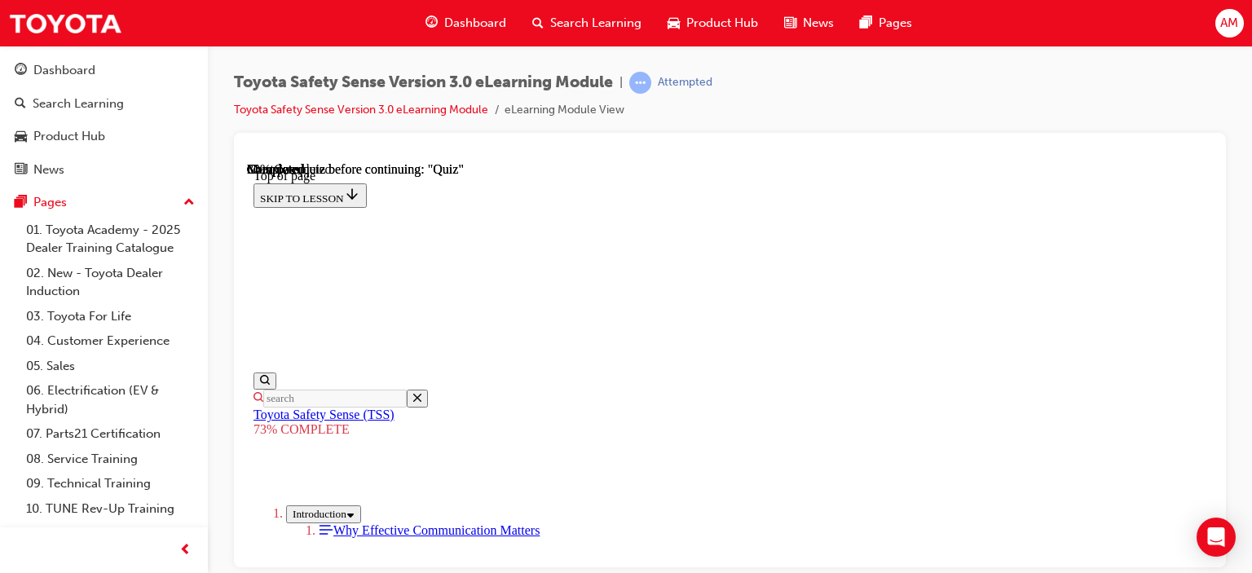
scroll to position [263, 0]
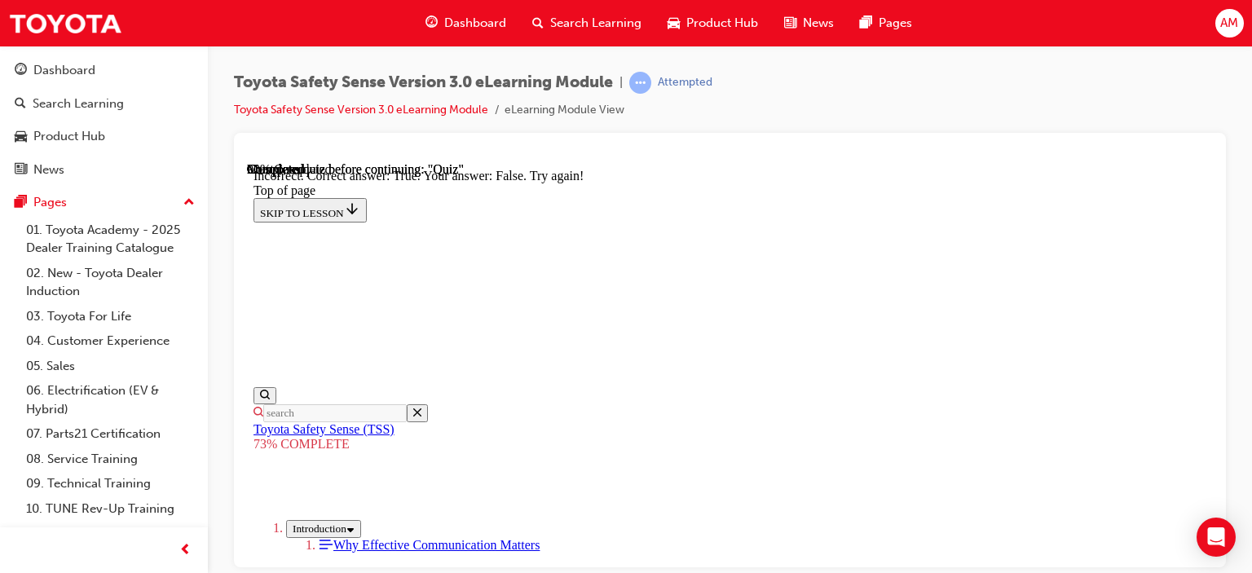
scroll to position [483, 0]
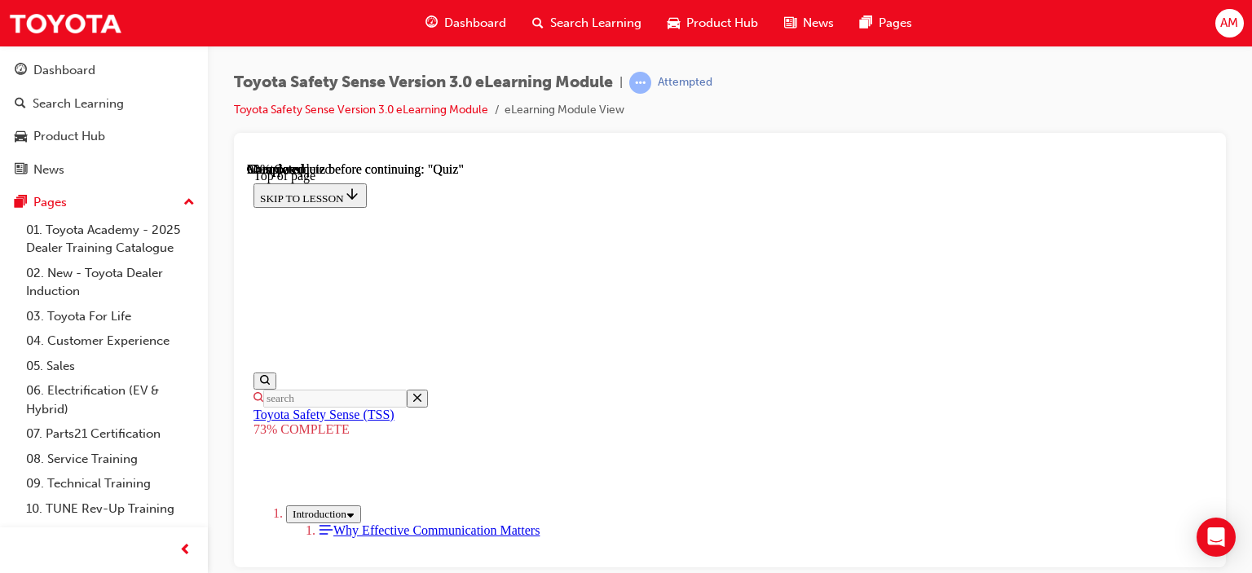
scroll to position [607, 0]
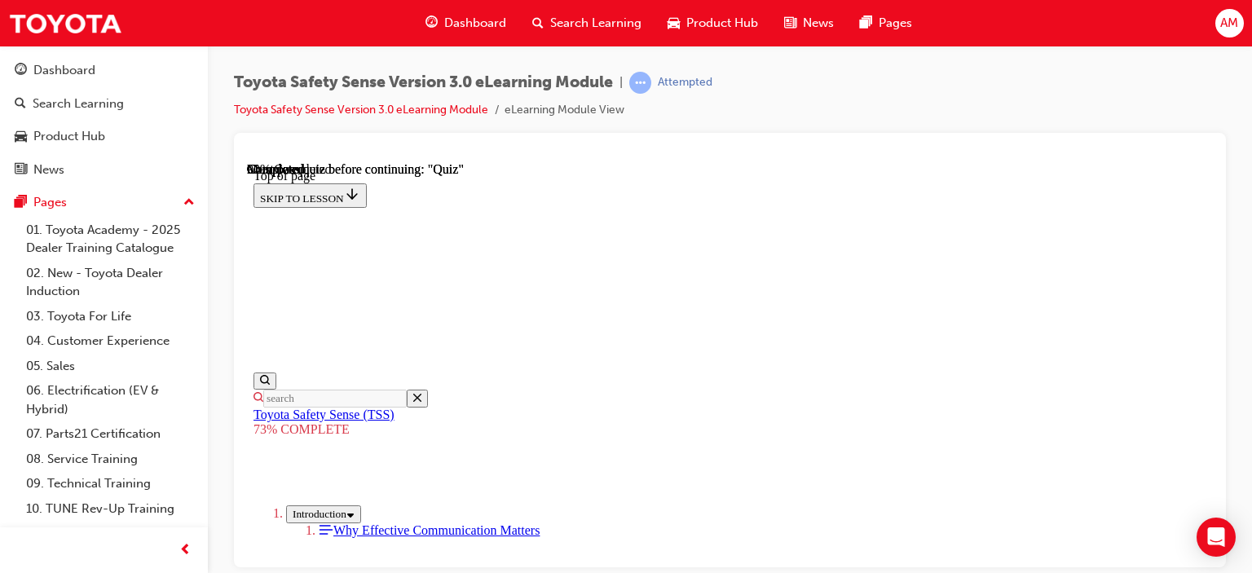
scroll to position [627, 0]
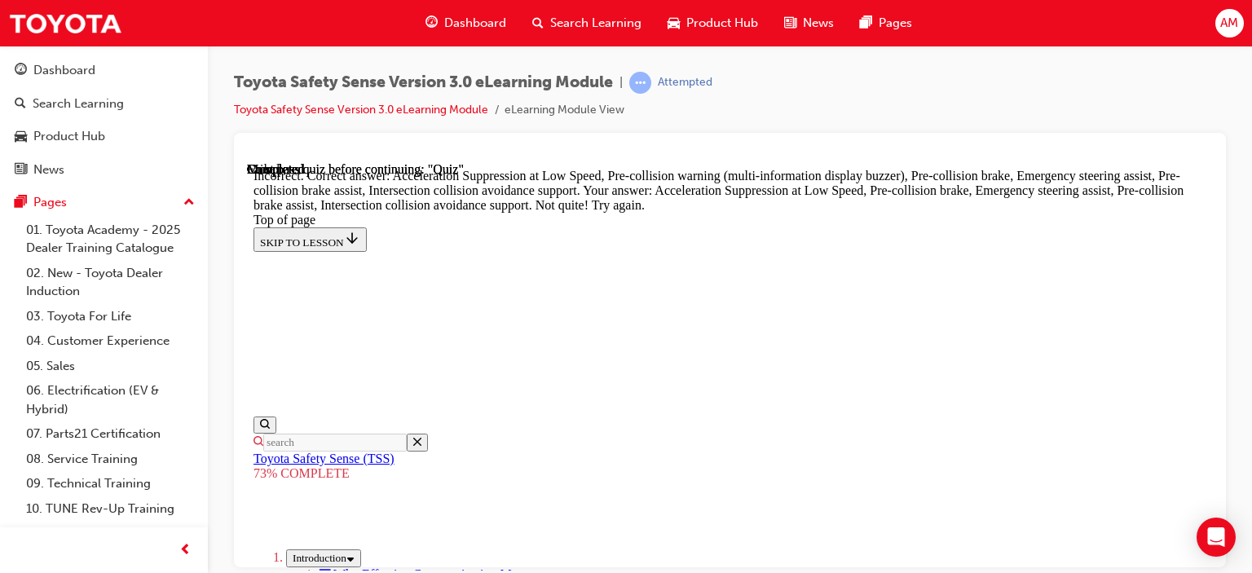
scroll to position [880, 0]
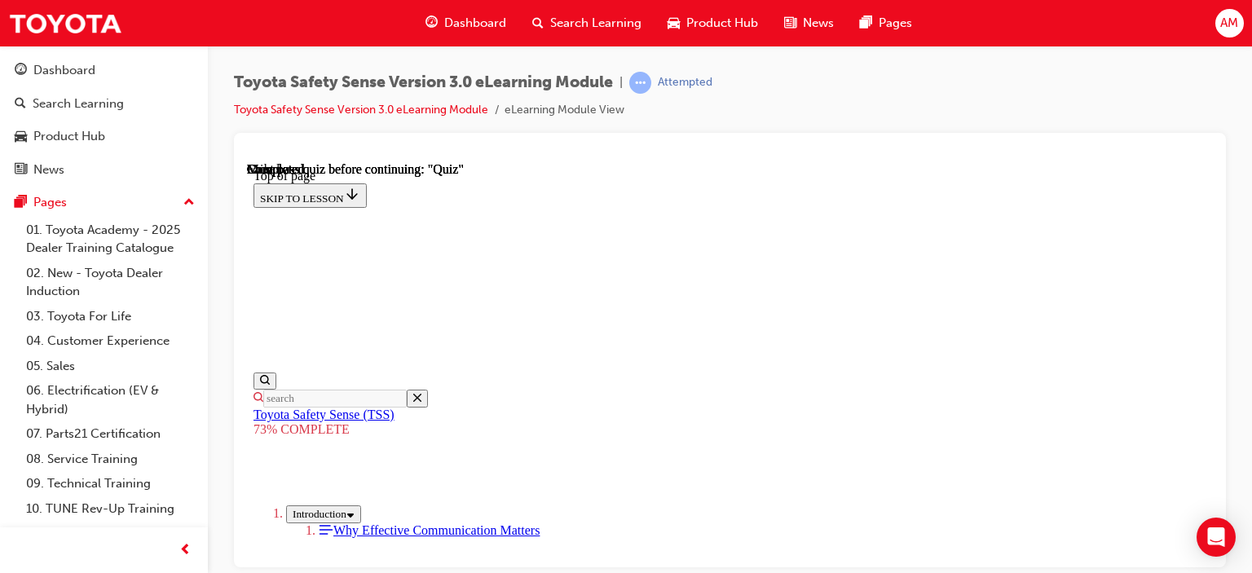
scroll to position [426, 0]
